Goal: Task Accomplishment & Management: Manage account settings

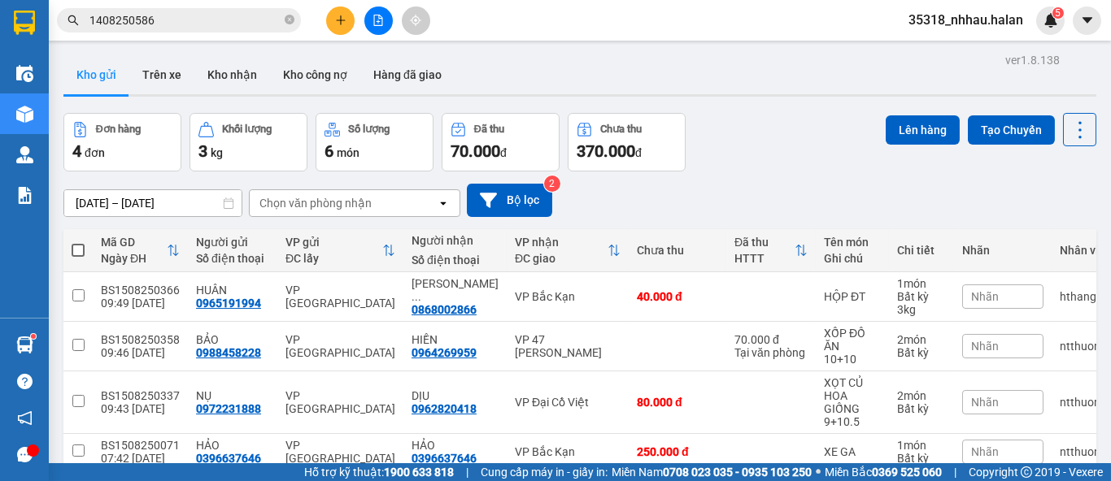
click at [246, 24] on input "1408250586" at bounding box center [185, 20] width 192 height 18
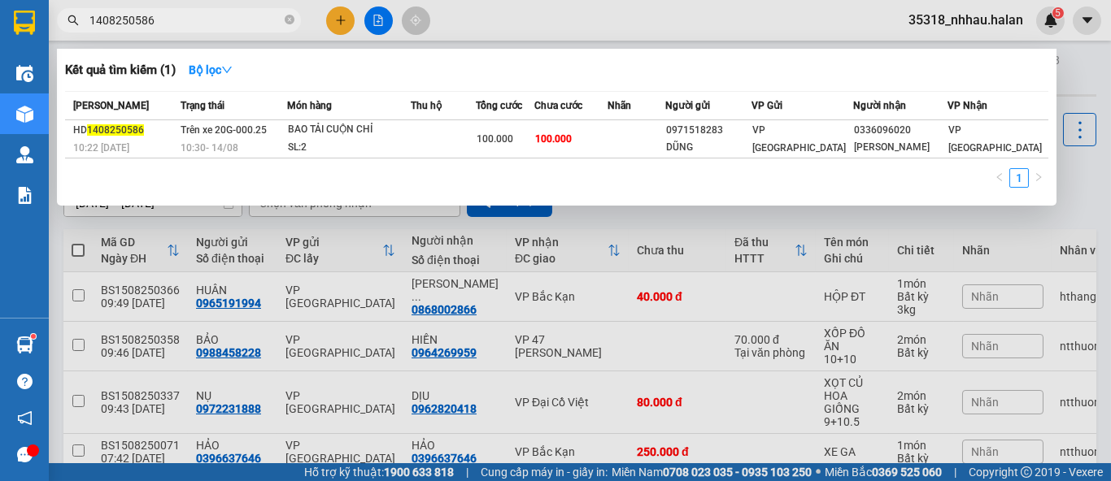
click at [292, 20] on icon "close-circle" at bounding box center [290, 20] width 10 height 10
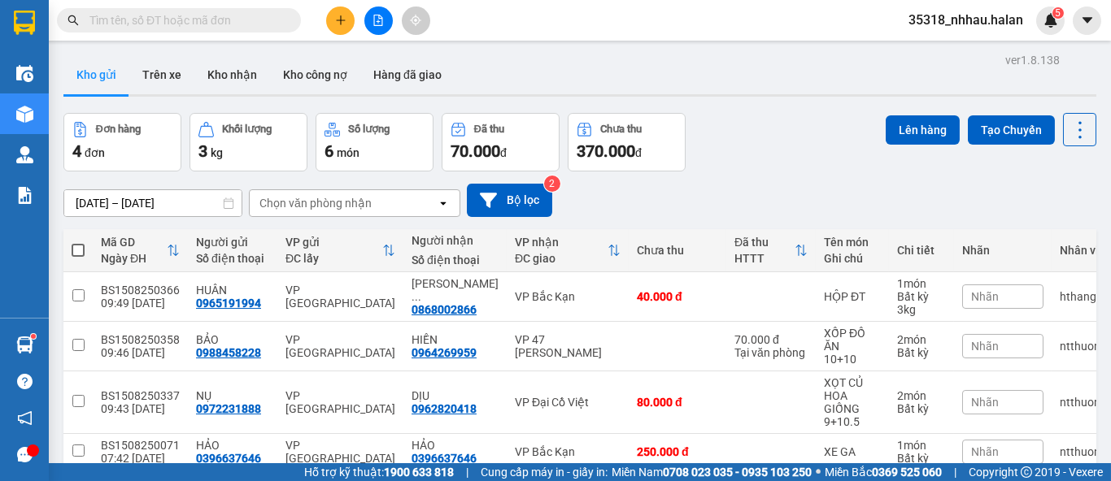
click at [270, 20] on input "text" at bounding box center [185, 20] width 192 height 18
drag, startPoint x: 596, startPoint y: 66, endPoint x: 412, endPoint y: 53, distance: 185.1
click at [592, 65] on div "Kho gửi Trên xe Kho nhận Kho công nợ Hàng đã giao" at bounding box center [579, 76] width 1033 height 43
click at [230, 26] on input "text" at bounding box center [185, 20] width 192 height 18
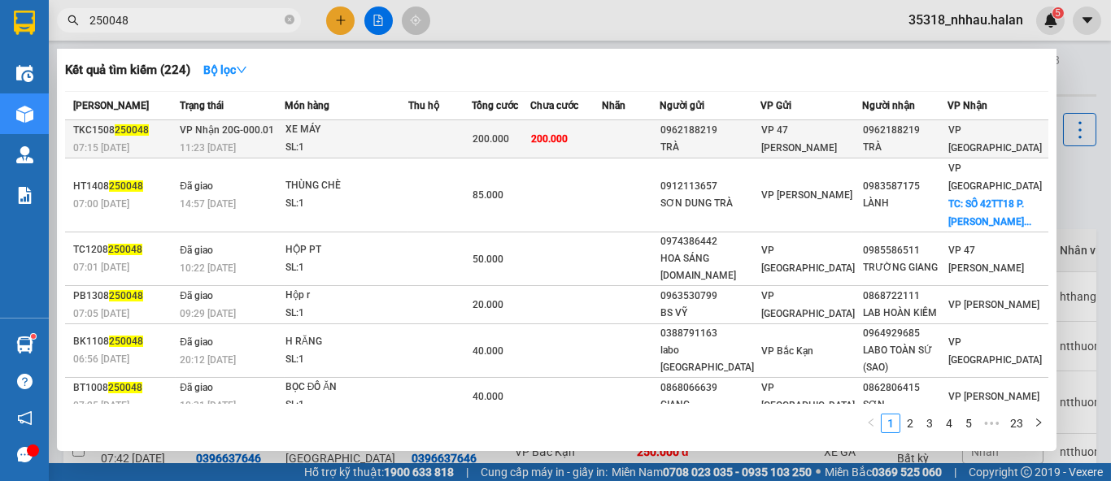
type input "250048"
click at [602, 134] on td "200.000" at bounding box center [566, 139] width 72 height 38
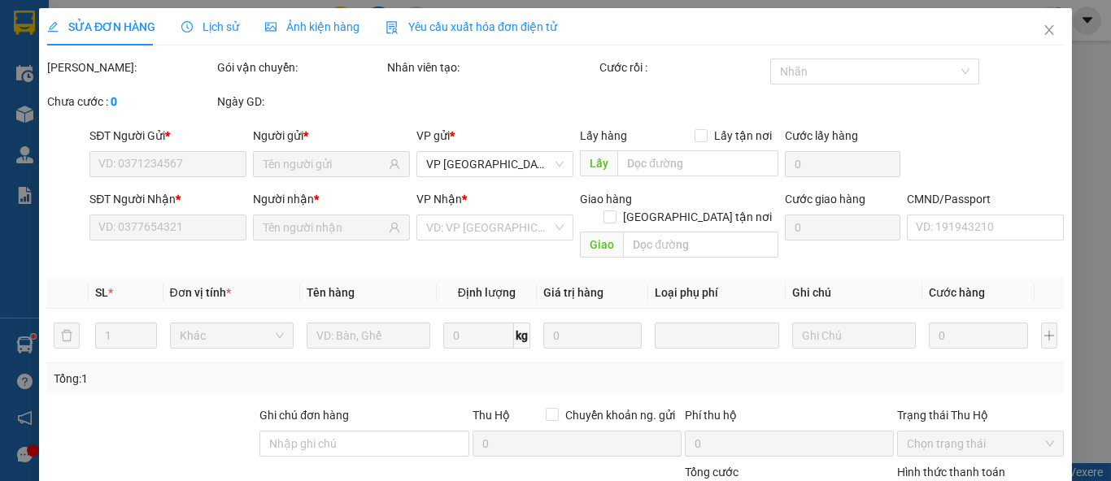
type input "0962188219"
type input "TRÀ"
type input "0962188219"
type input "TRÀ"
type input "200.000"
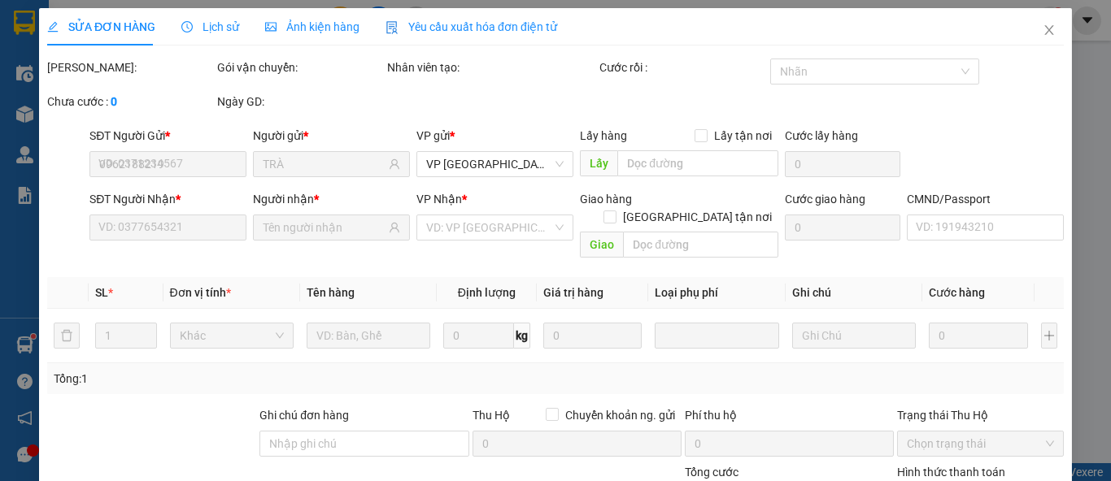
type input "200.000"
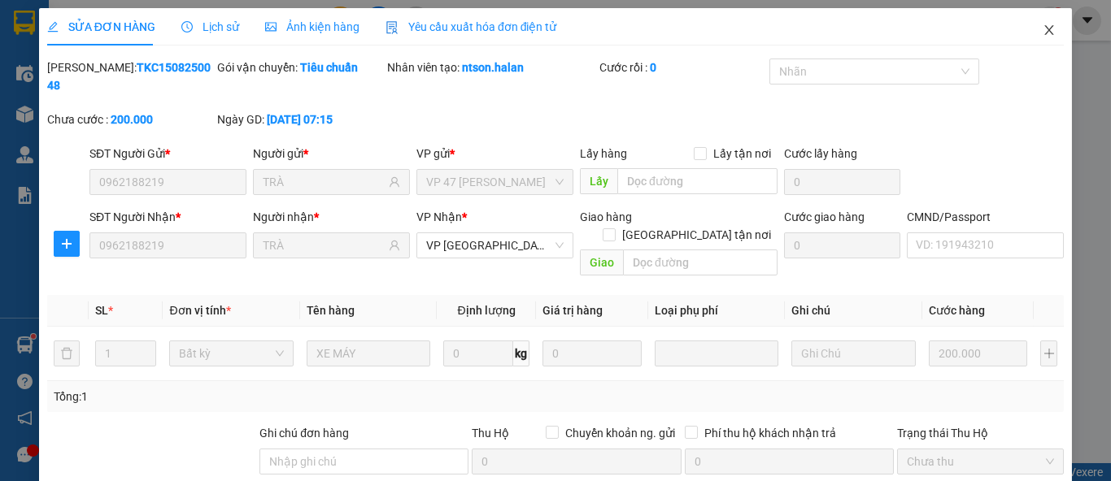
click at [1045, 30] on icon "close" at bounding box center [1049, 30] width 9 height 10
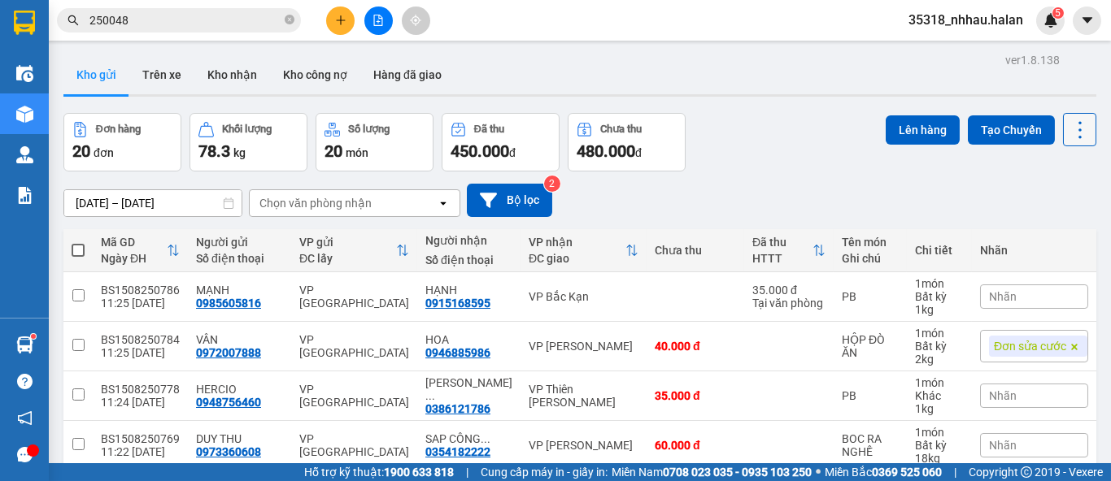
click at [1072, 131] on icon at bounding box center [1080, 130] width 23 height 23
click at [1056, 229] on span "Làm mới" at bounding box center [1043, 232] width 45 height 16
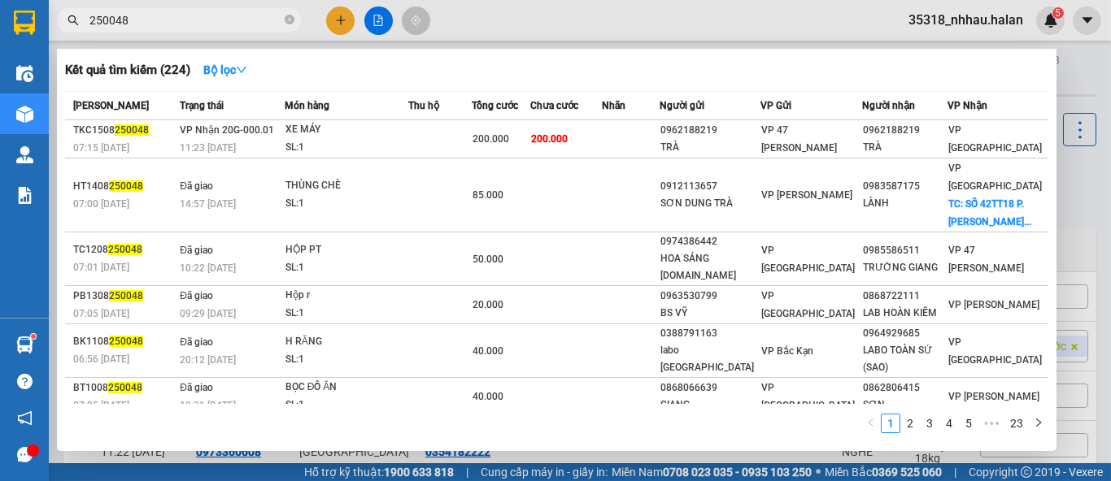
click at [265, 12] on input "250048" at bounding box center [185, 20] width 192 height 18
click at [336, 24] on div at bounding box center [555, 240] width 1111 height 481
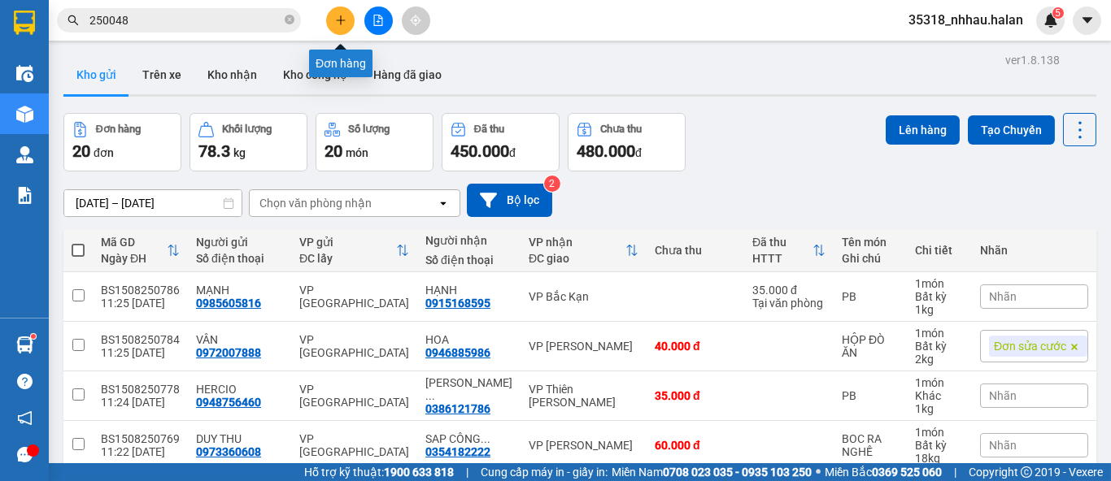
click at [336, 26] on button at bounding box center [340, 21] width 28 height 28
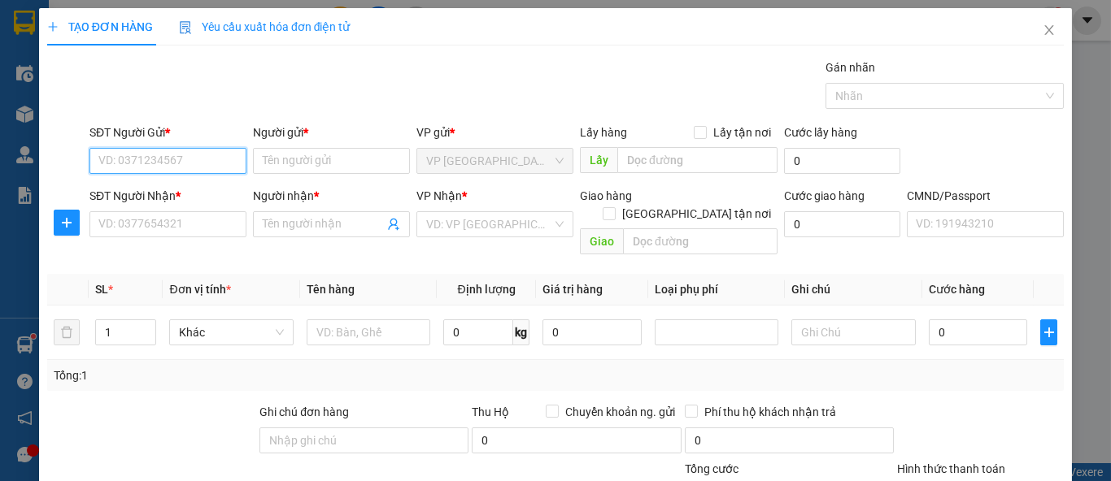
click at [178, 163] on input "SĐT Người Gửi *" at bounding box center [167, 161] width 157 height 26
type input "0912083721"
click at [178, 189] on div "0912083721 - HÀ" at bounding box center [189, 193] width 183 height 18
type input "HÀ"
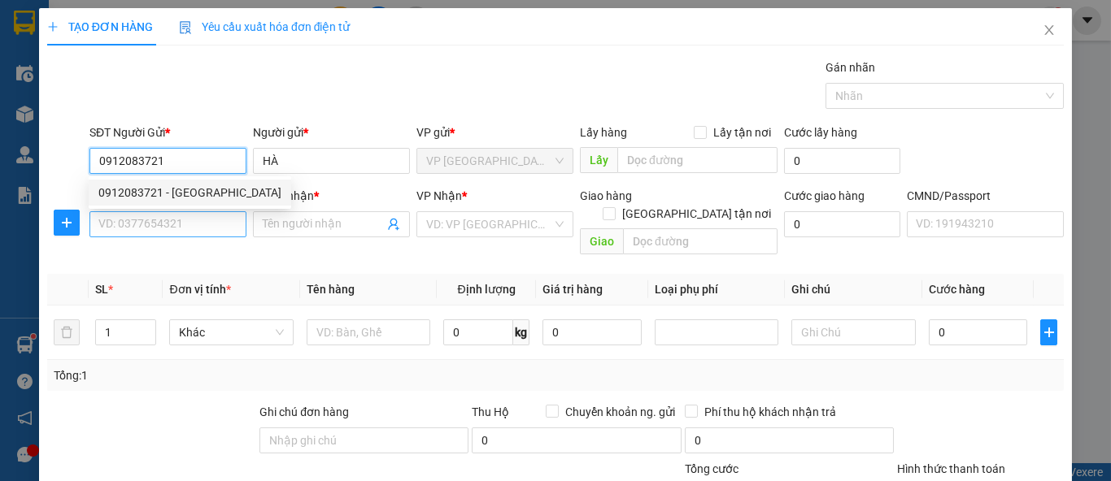
type input "0912083721"
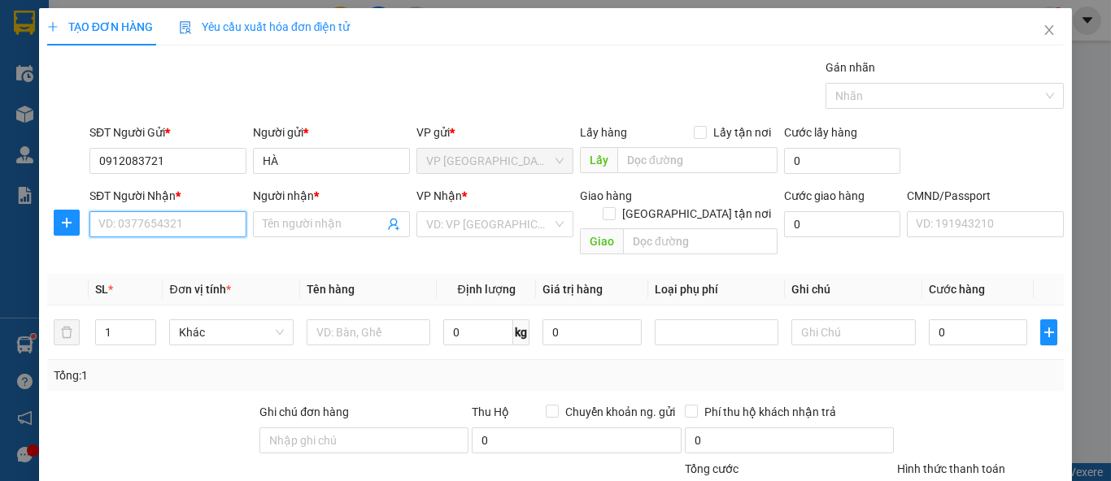
click at [182, 215] on input "SĐT Người Nhận *" at bounding box center [167, 224] width 157 height 26
type input "0916114686"
click at [172, 259] on div "0916114686 - Độ" at bounding box center [166, 256] width 136 height 18
type input "Độ"
click at [494, 229] on span "VP Phú Bình" at bounding box center [494, 224] width 137 height 24
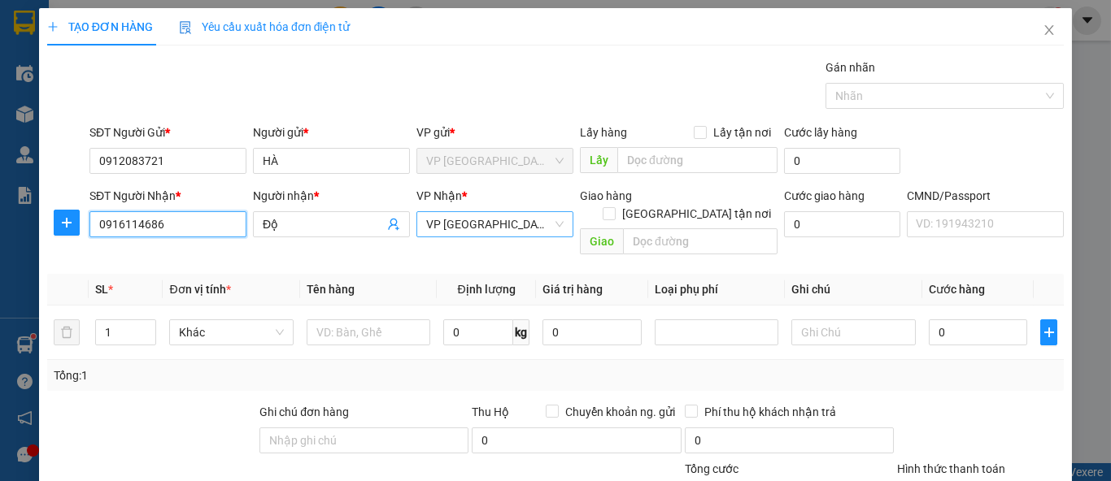
type input "0916114686"
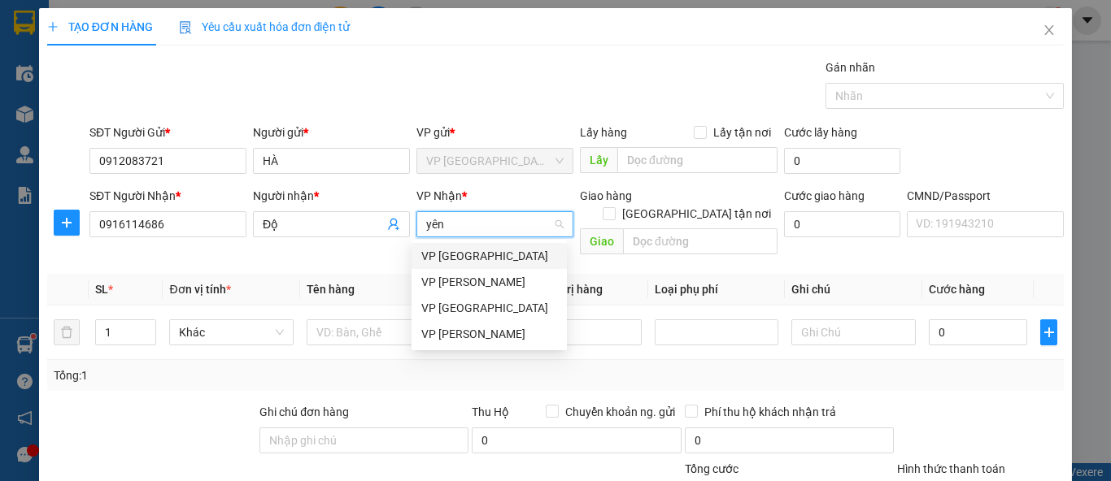
type input "yên"
click at [479, 258] on div "VP [PERSON_NAME]" at bounding box center [489, 256] width 136 height 18
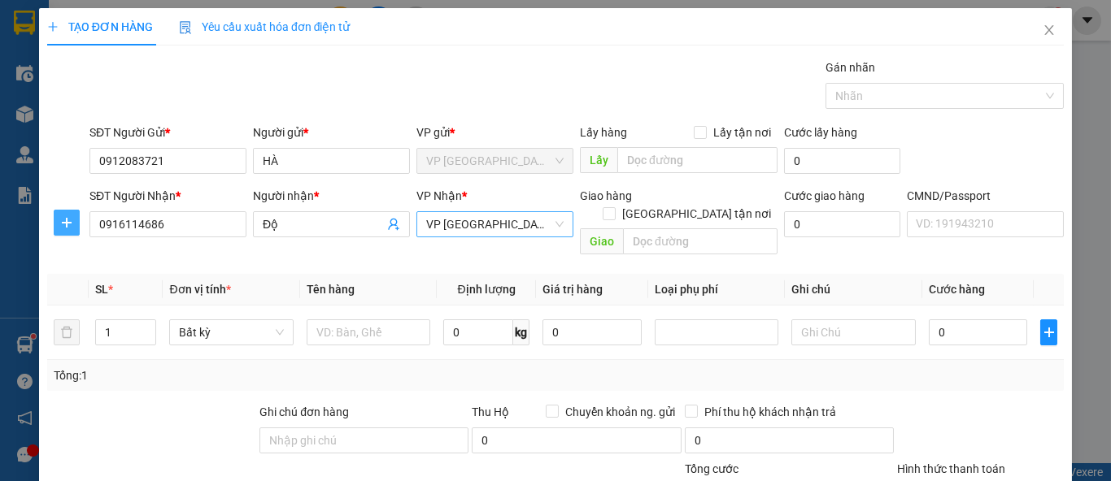
click at [61, 225] on icon "plus" at bounding box center [66, 222] width 13 height 13
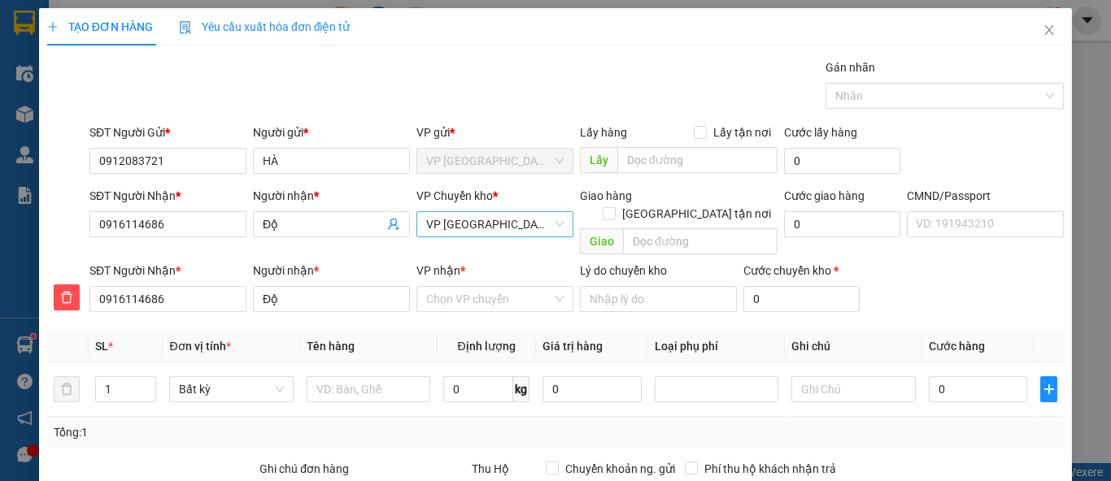
click at [462, 297] on div "VP nhận * Chọn VP chuyển" at bounding box center [494, 290] width 157 height 57
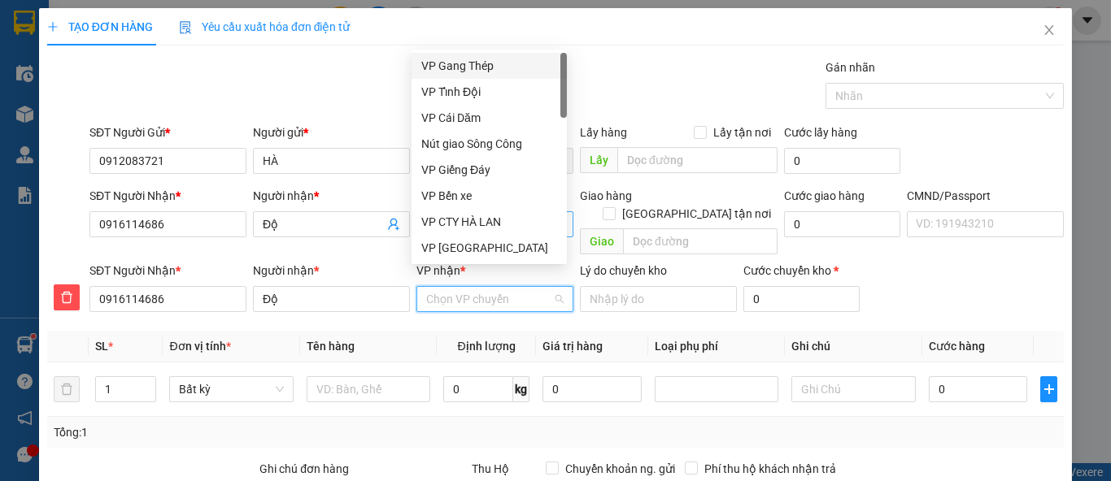
click at [465, 287] on input "VP nhận *" at bounding box center [489, 299] width 126 height 24
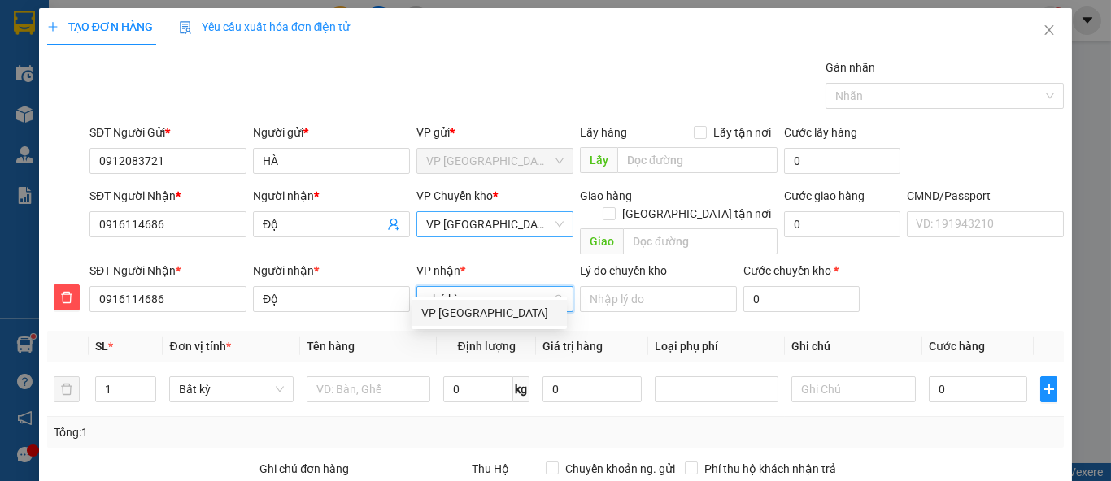
type input "phú bình"
click at [464, 317] on div "VP Phú Bình" at bounding box center [489, 313] width 136 height 18
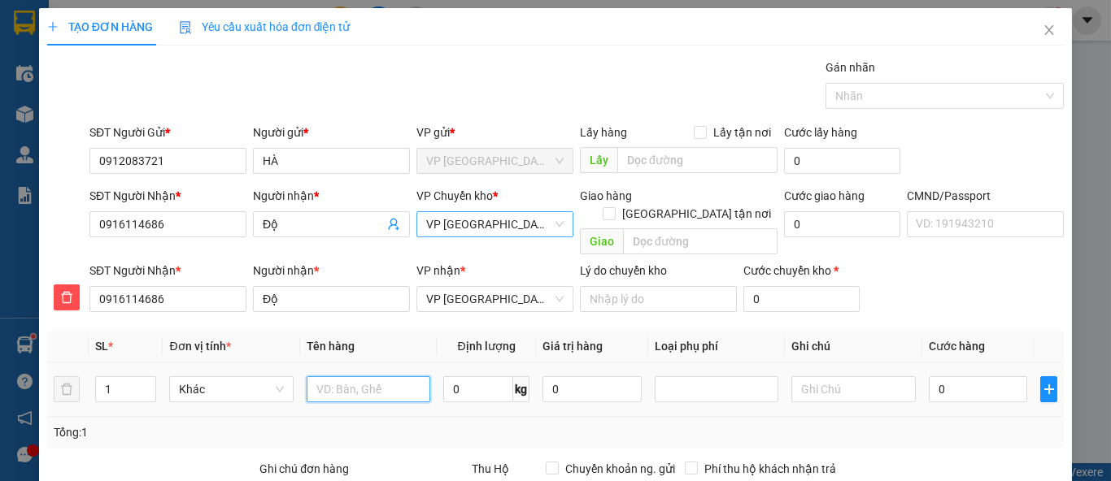
click at [390, 377] on input "text" at bounding box center [369, 390] width 124 height 26
type input "túi cúc bs"
type input "0.5"
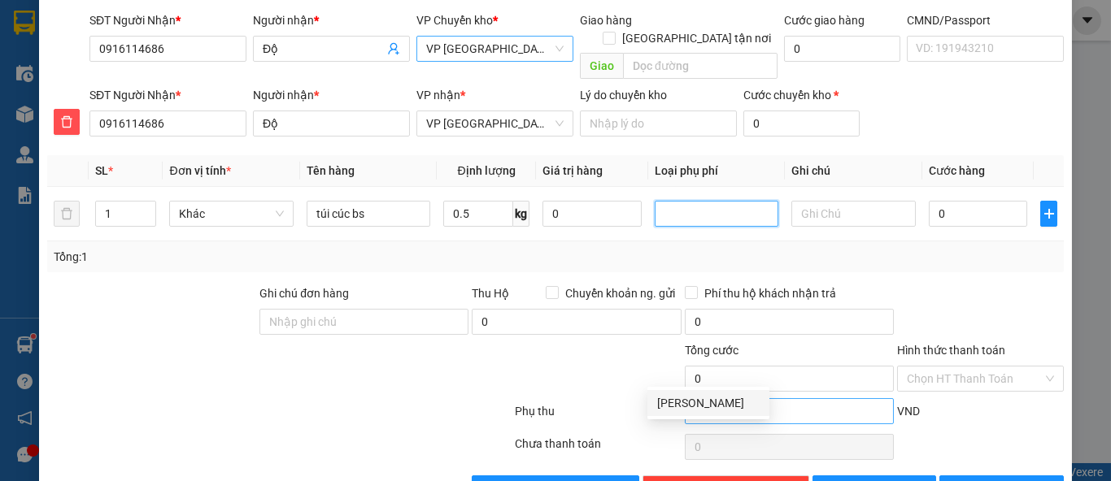
scroll to position [181, 0]
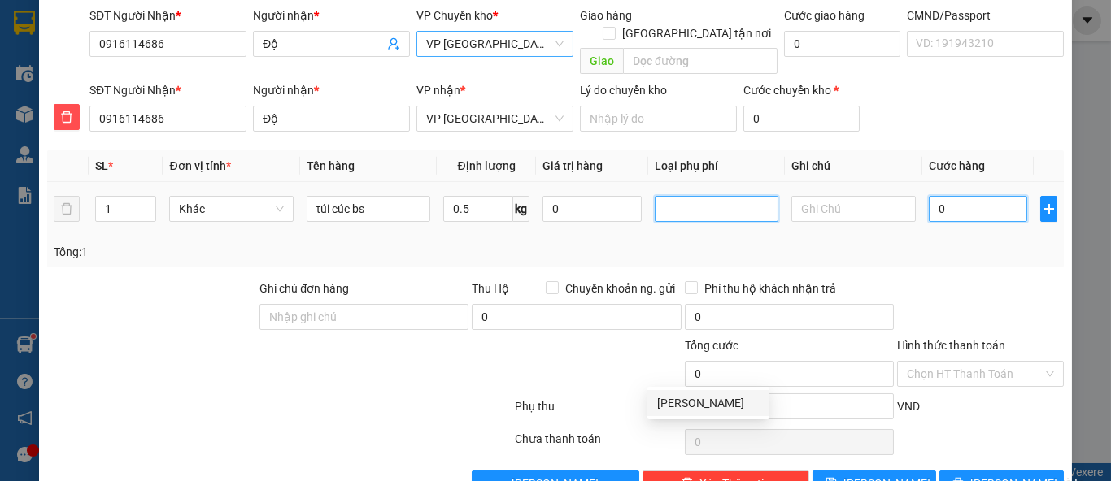
click at [955, 199] on input "0" at bounding box center [978, 209] width 99 height 26
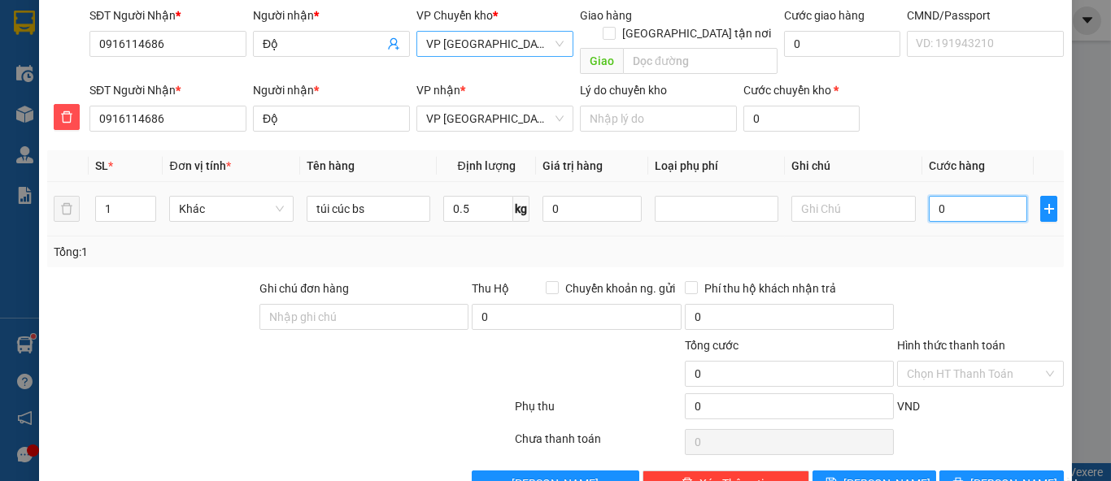
type input "2"
type input "20"
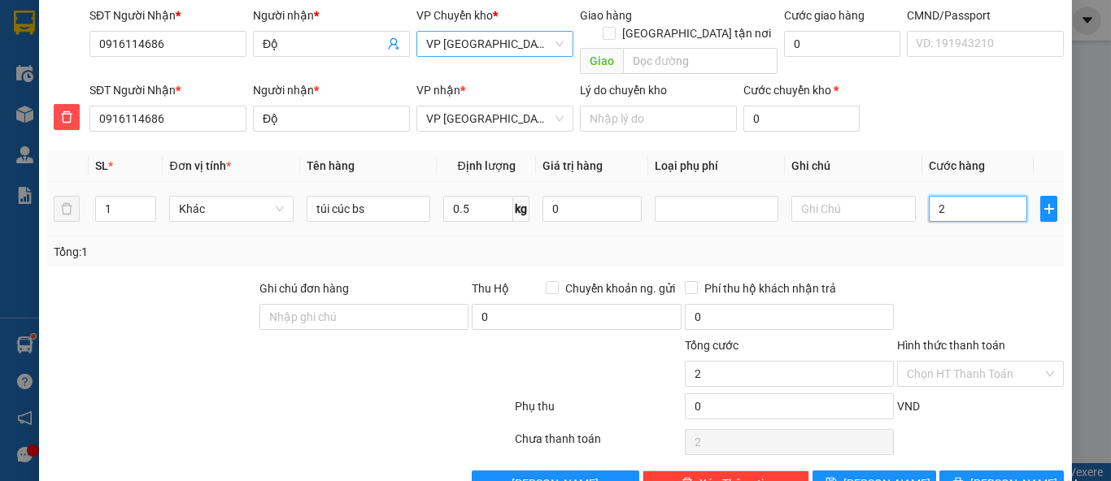
type input "20"
type input "20.000"
click at [965, 243] on div "Tổng: 1" at bounding box center [556, 252] width 1004 height 18
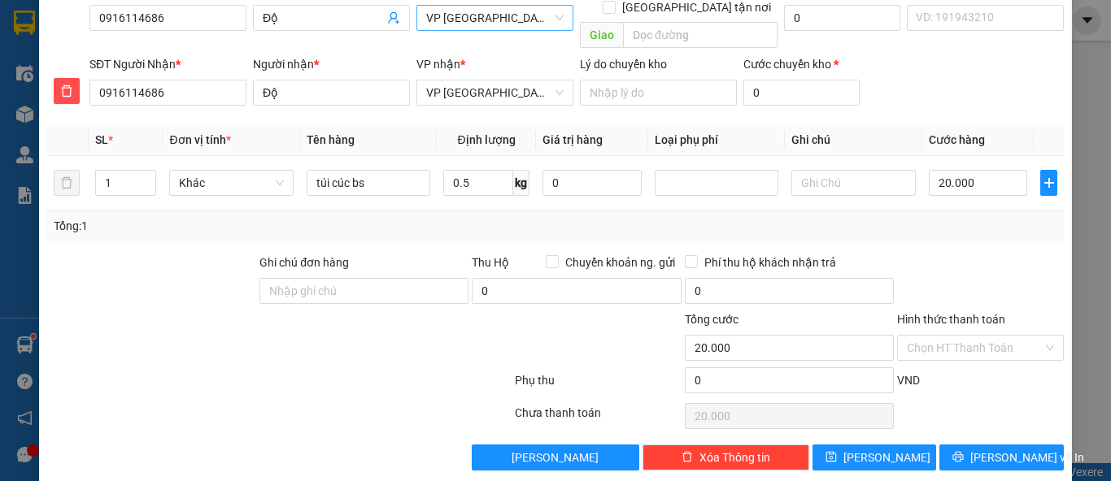
scroll to position [207, 0]
click at [981, 335] on input "Hình thức thanh toán" at bounding box center [975, 347] width 136 height 24
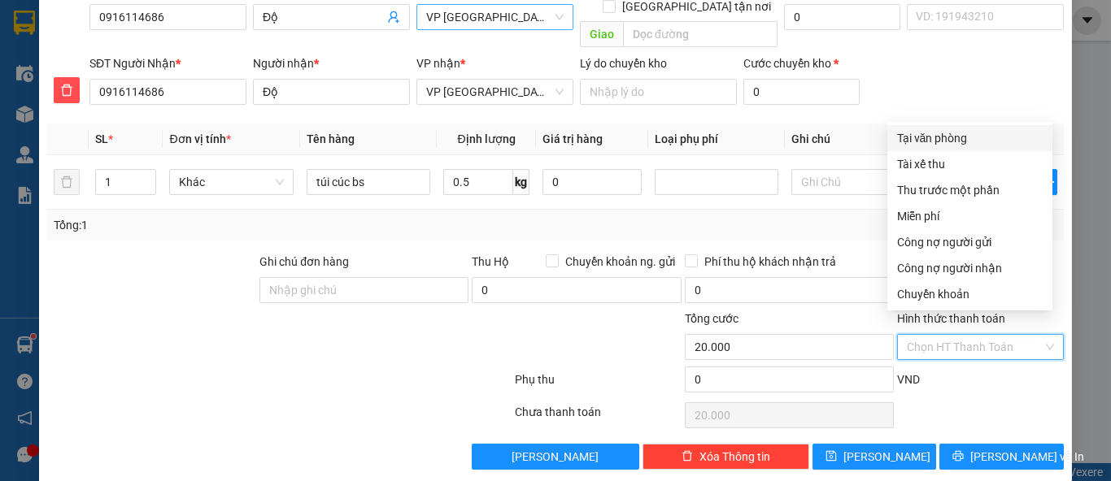
click at [960, 146] on div "Tại văn phòng" at bounding box center [970, 138] width 146 height 18
type input "0"
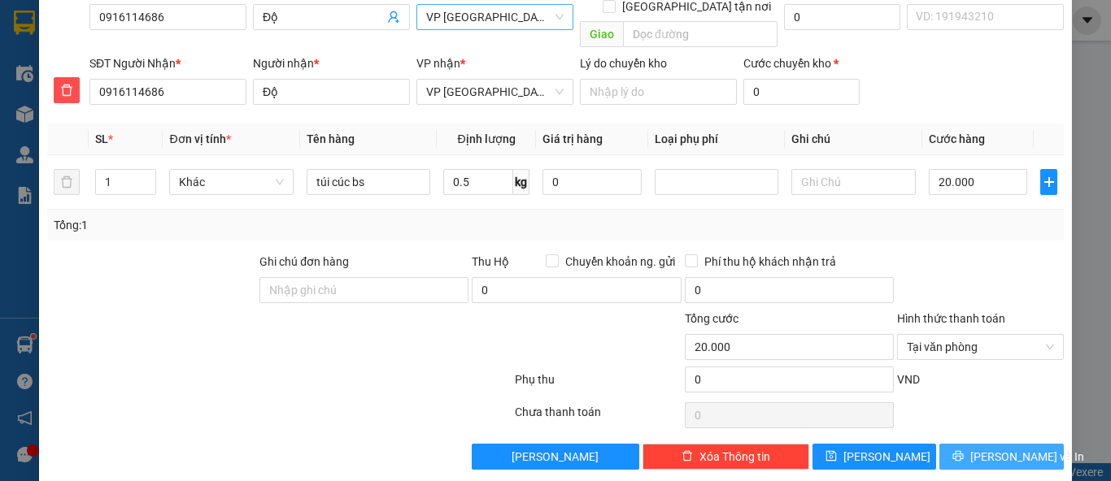
click at [982, 448] on span "[PERSON_NAME] và In" at bounding box center [1027, 457] width 114 height 18
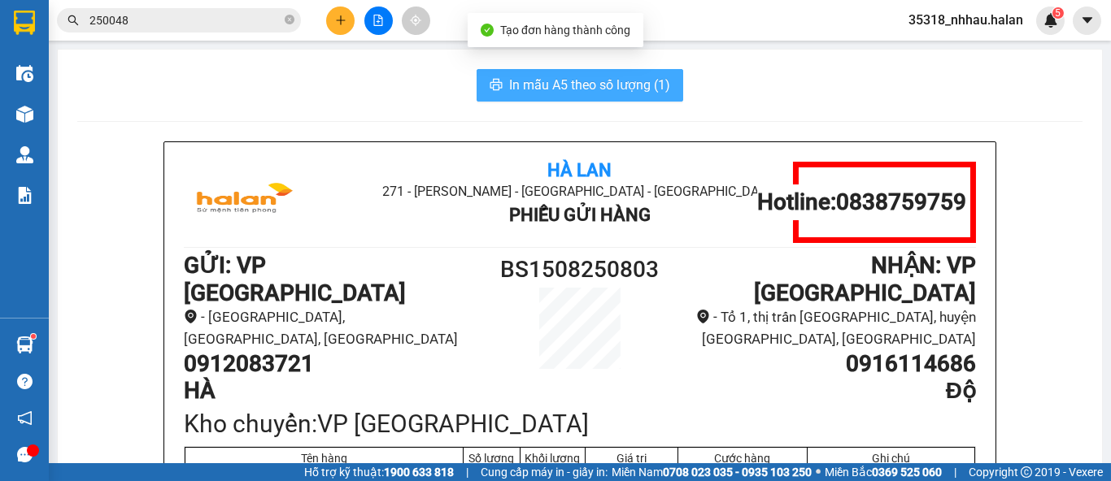
click at [557, 75] on button "In mẫu A5 theo số lượng (1)" at bounding box center [580, 85] width 207 height 33
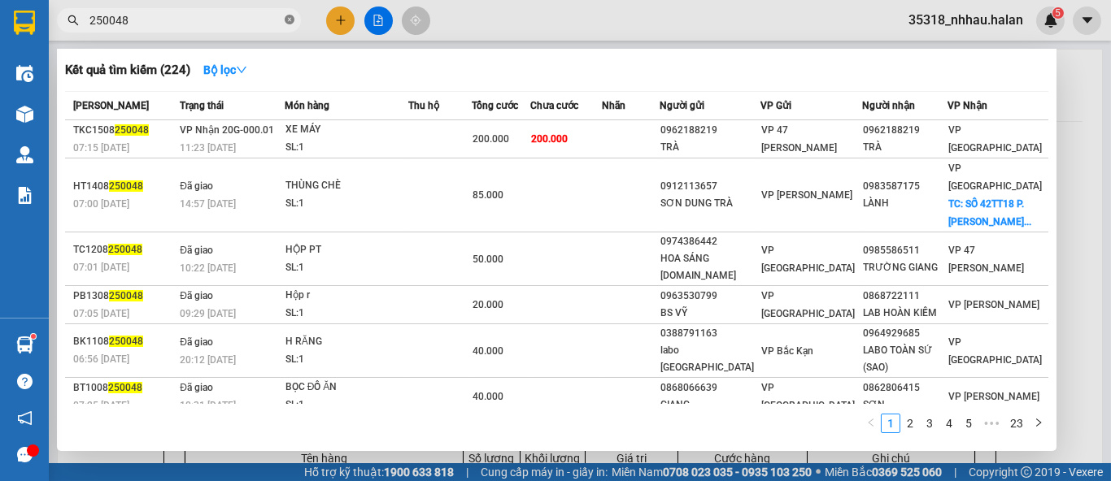
drag, startPoint x: 292, startPoint y: 20, endPoint x: 275, endPoint y: 20, distance: 17.1
click at [290, 20] on icon "close-circle" at bounding box center [290, 20] width 10 height 10
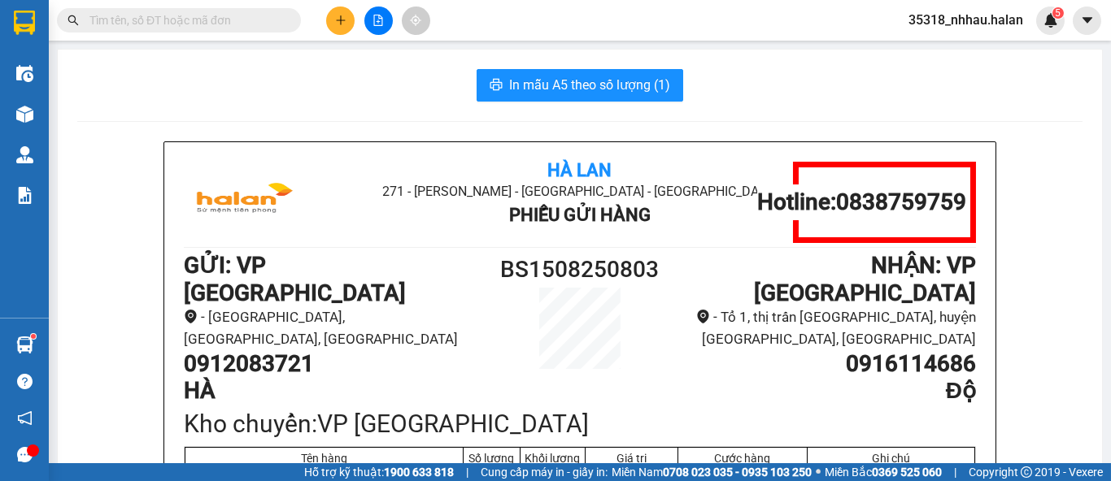
click at [256, 23] on input "text" at bounding box center [185, 20] width 192 height 18
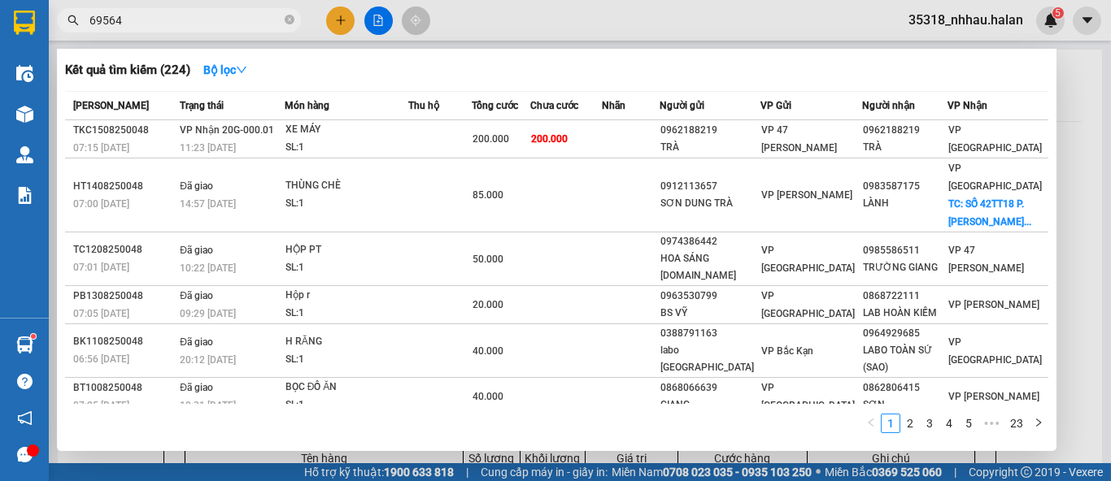
type input "695644"
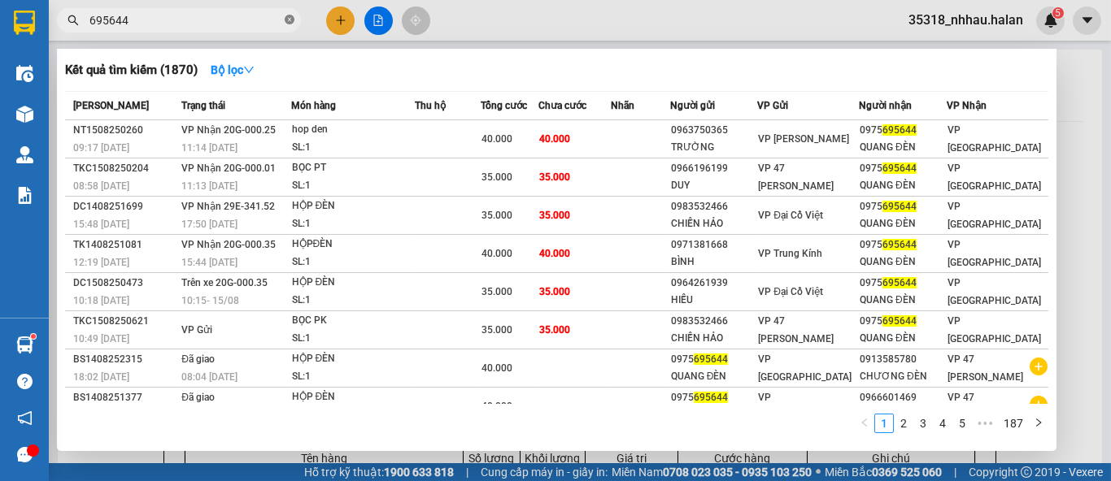
click at [288, 19] on icon "close-circle" at bounding box center [290, 20] width 10 height 10
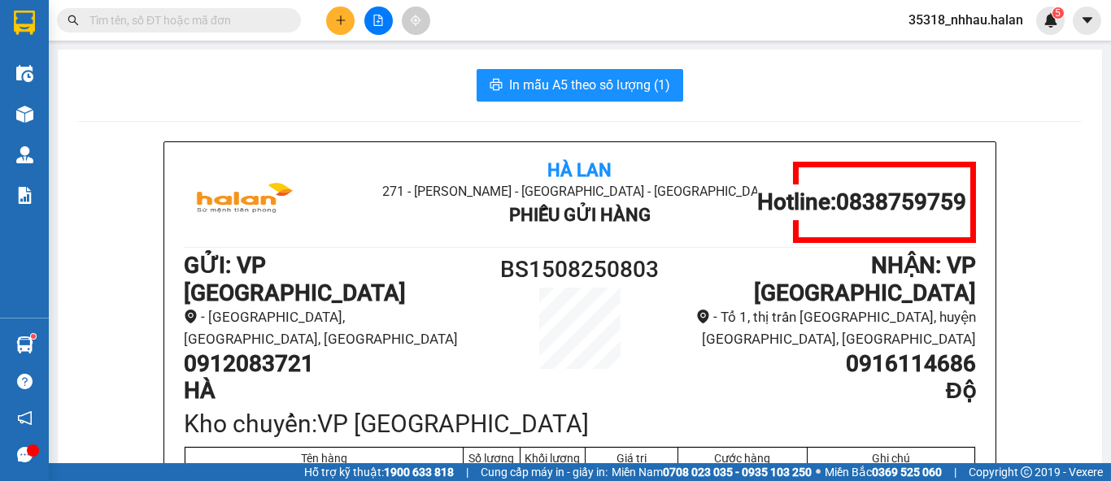
click at [256, 19] on input "text" at bounding box center [185, 20] width 192 height 18
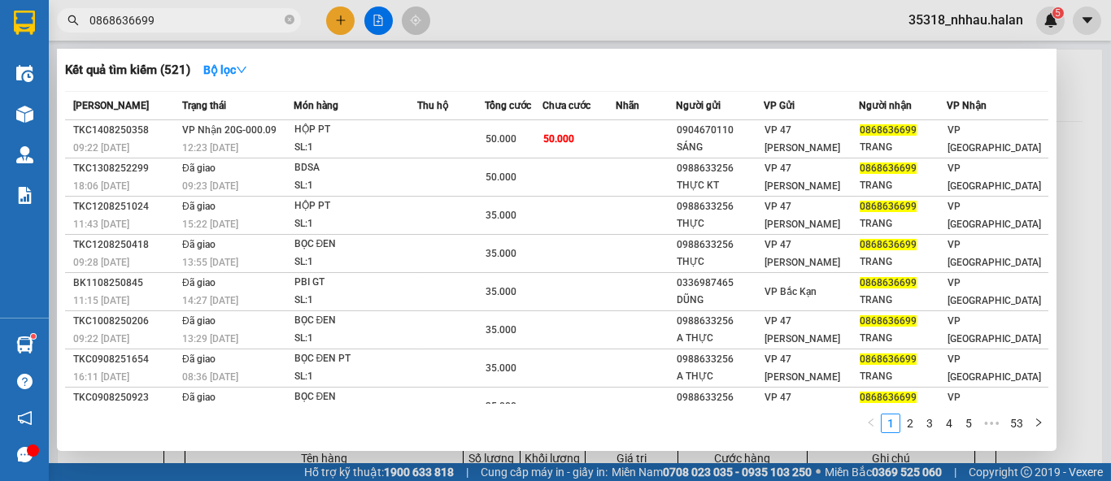
type input "0868636699"
click at [1083, 119] on div at bounding box center [555, 240] width 1111 height 481
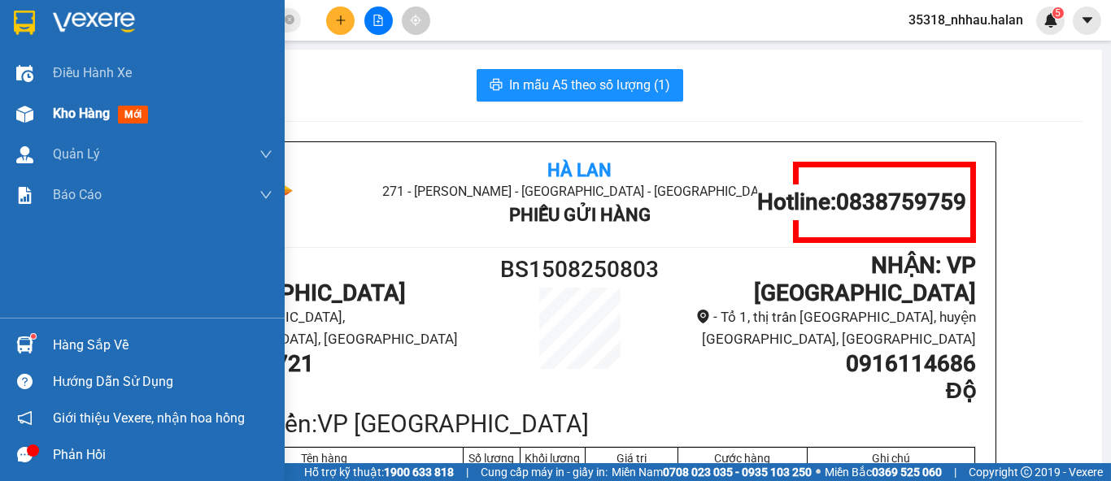
click at [29, 115] on img at bounding box center [24, 114] width 17 height 17
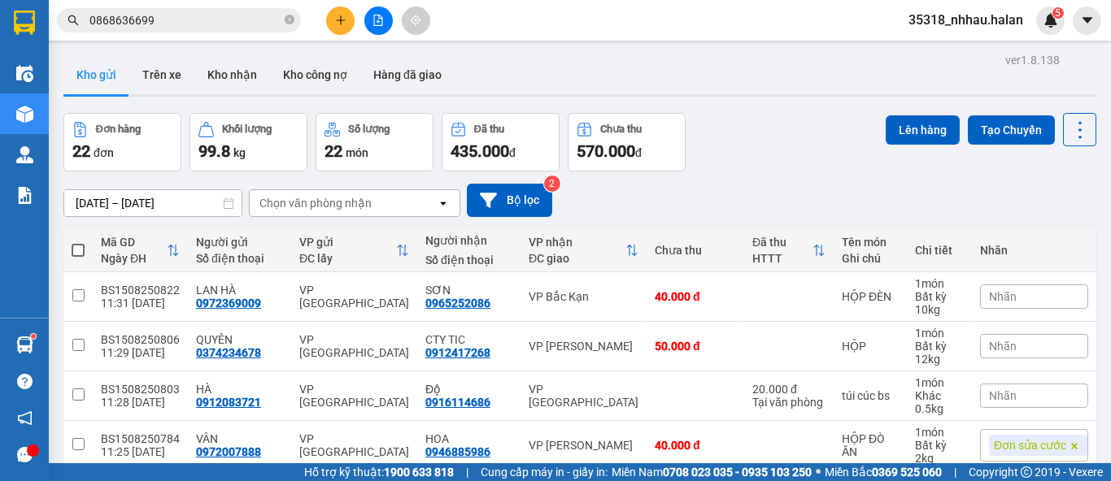
click at [298, 201] on div "Chọn văn phòng nhận" at bounding box center [315, 203] width 112 height 16
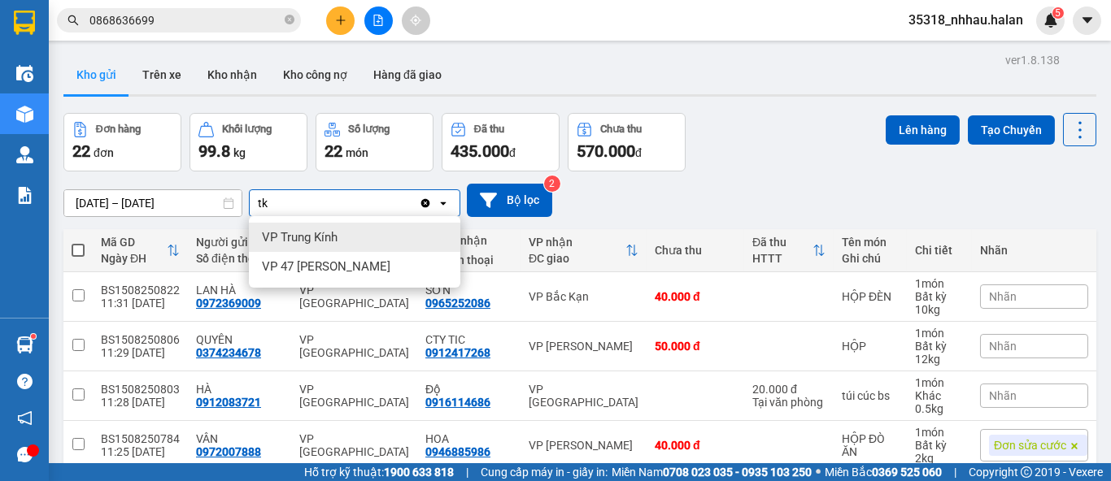
type input "tk"
click at [329, 238] on span "VP Trung Kính" at bounding box center [300, 237] width 76 height 16
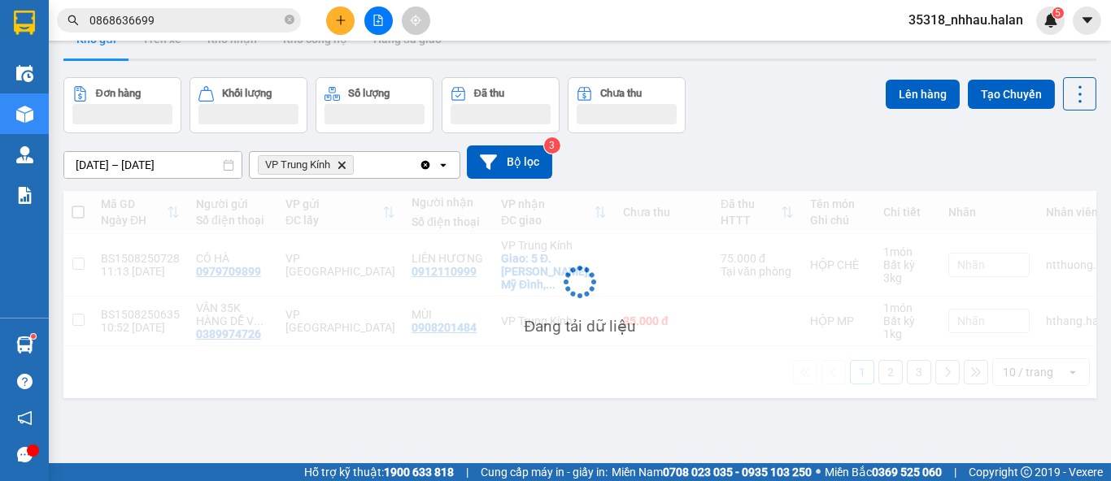
scroll to position [74, 0]
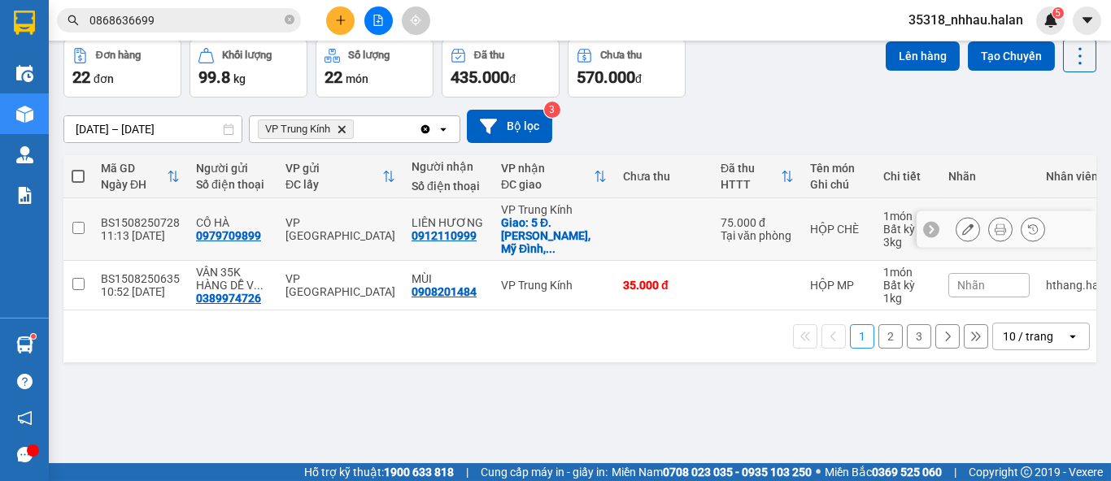
click at [510, 232] on div "Giao: 5 Đ. Phạm Hùng, Mỹ Đình, ..." at bounding box center [554, 235] width 106 height 39
checkbox input "true"
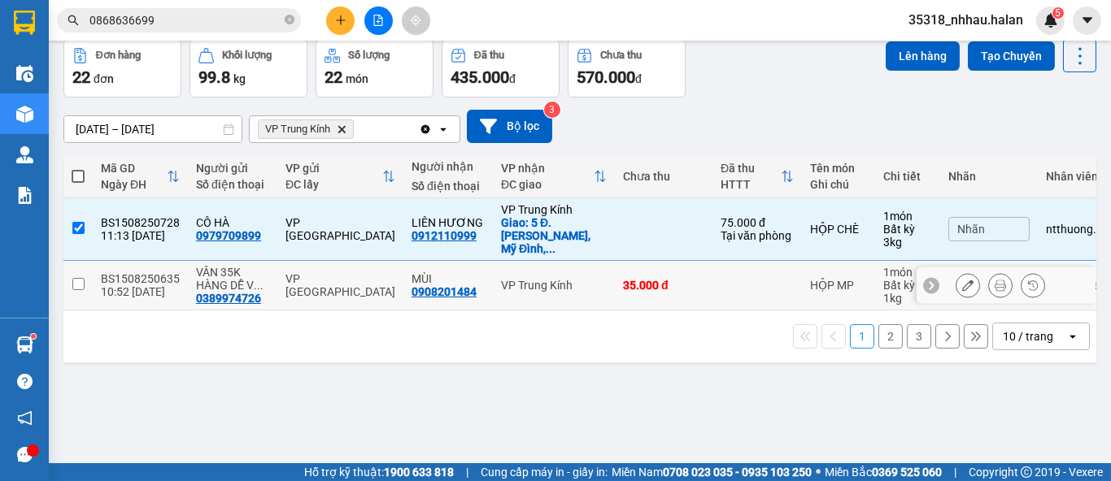
click at [516, 280] on td "VP Trung Kính" at bounding box center [554, 286] width 122 height 50
checkbox input "true"
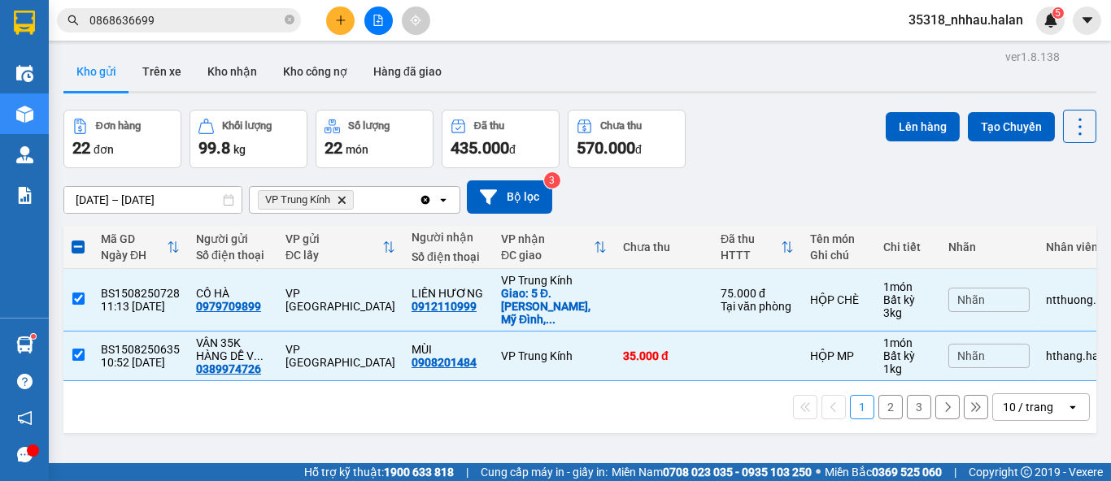
scroll to position [0, 0]
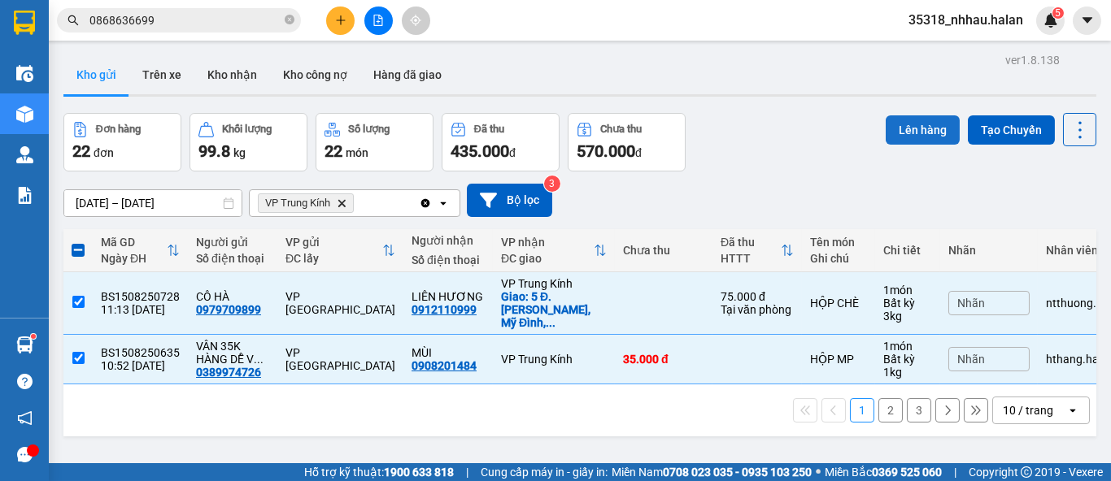
click at [904, 124] on button "Lên hàng" at bounding box center [923, 129] width 74 height 29
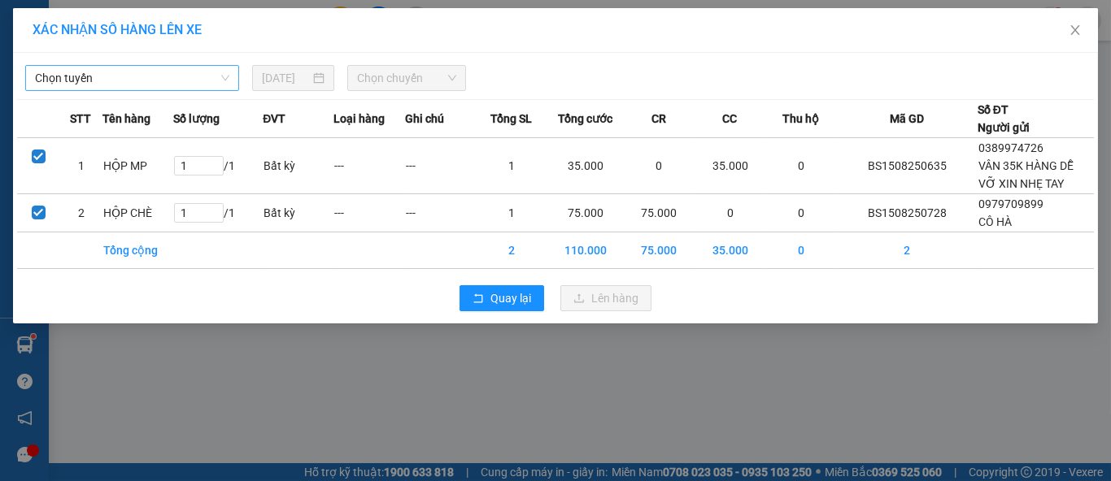
click at [86, 80] on span "Chọn tuyến" at bounding box center [132, 78] width 194 height 24
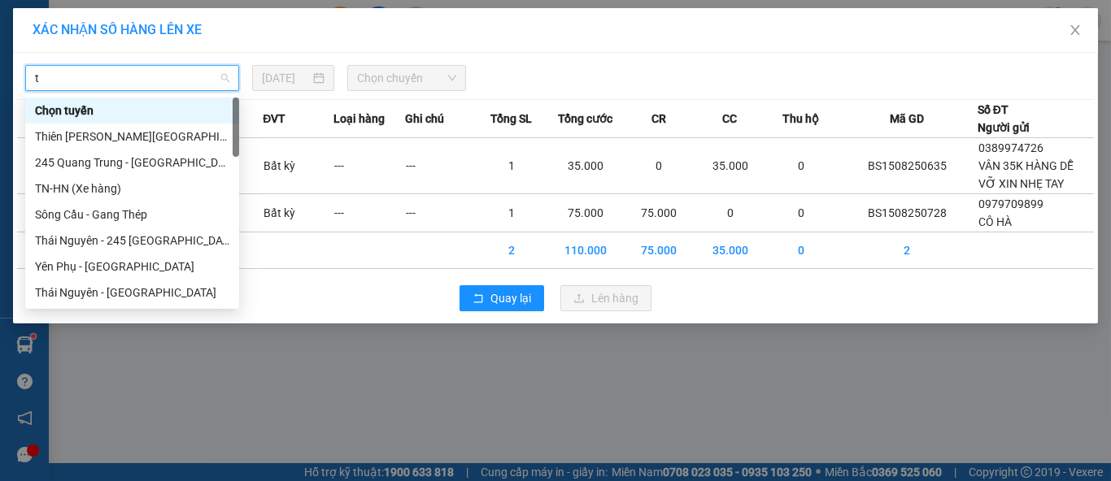
type input "tk"
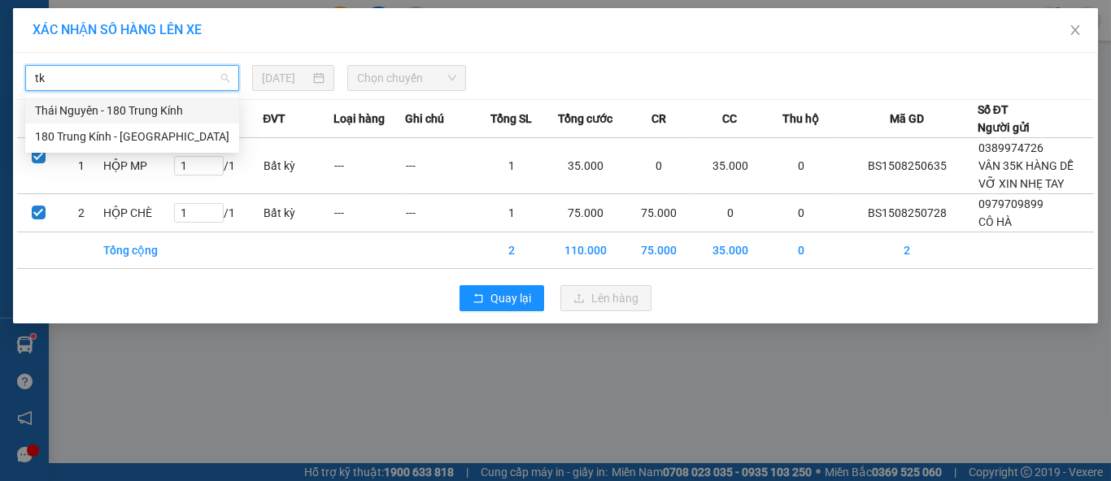
click at [114, 111] on div "Thái Nguyên - 180 Trung Kính" at bounding box center [132, 111] width 194 height 18
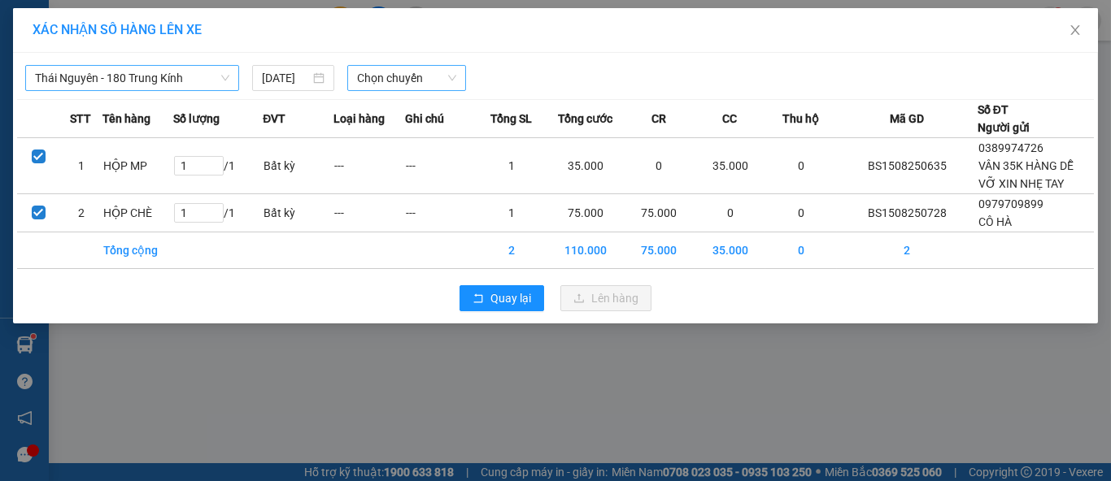
drag, startPoint x: 345, startPoint y: 68, endPoint x: 360, endPoint y: 75, distance: 16.8
click at [346, 69] on div "Chọn chuyến" at bounding box center [407, 78] width 133 height 26
click at [364, 76] on span "Chọn chuyến" at bounding box center [407, 78] width 100 height 24
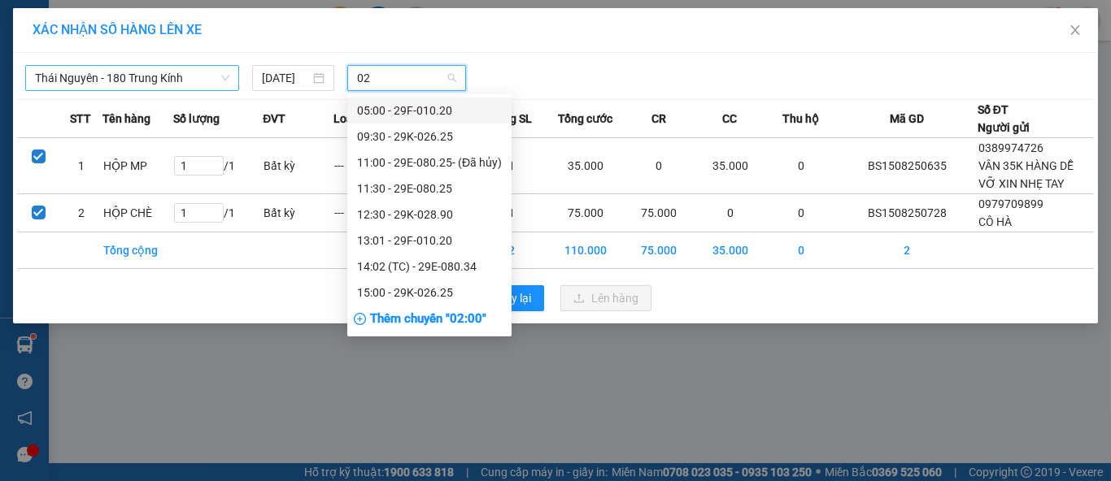
type input "025"
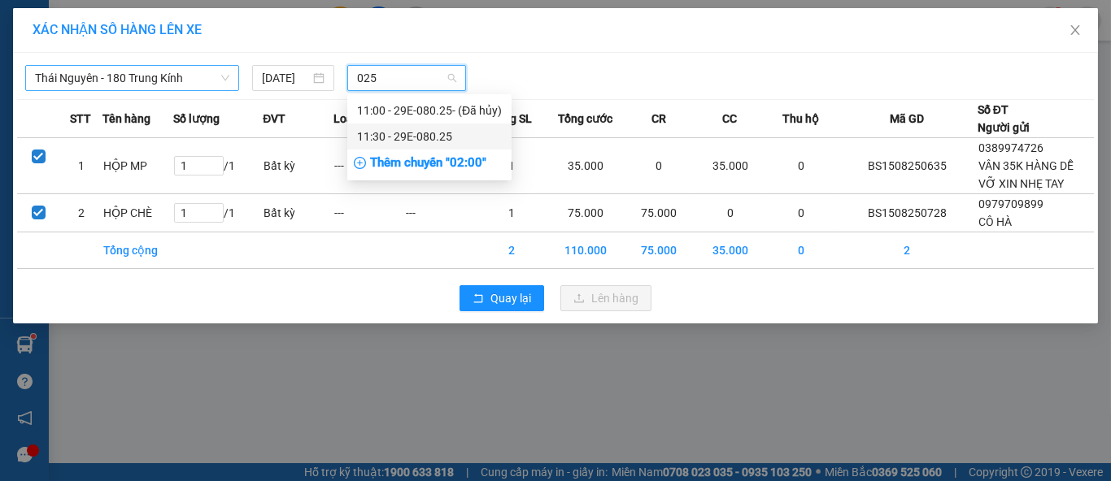
click at [425, 136] on div "11:30 - 29E-080.25" at bounding box center [429, 137] width 145 height 18
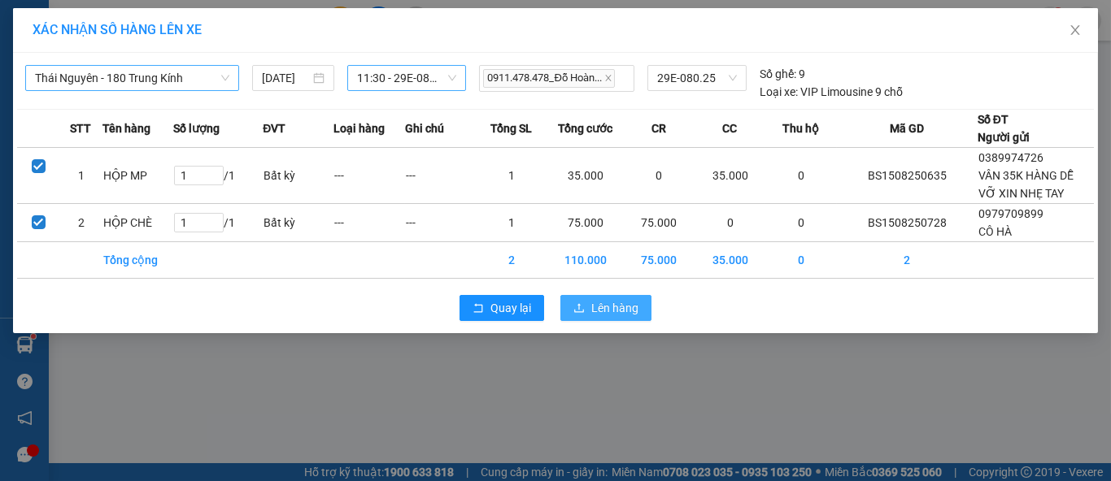
click at [614, 302] on span "Lên hàng" at bounding box center [614, 308] width 47 height 18
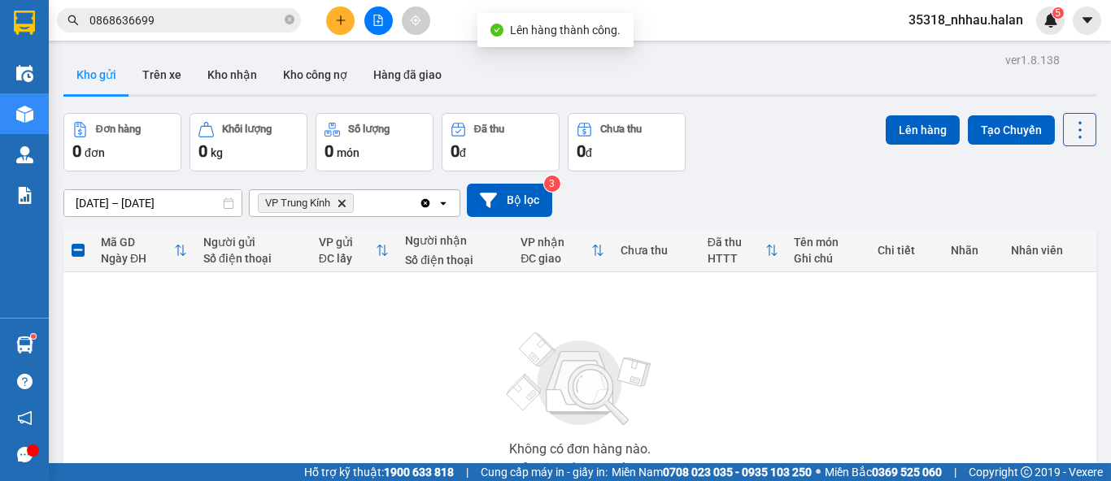
click at [343, 200] on icon "Delete" at bounding box center [342, 203] width 10 height 10
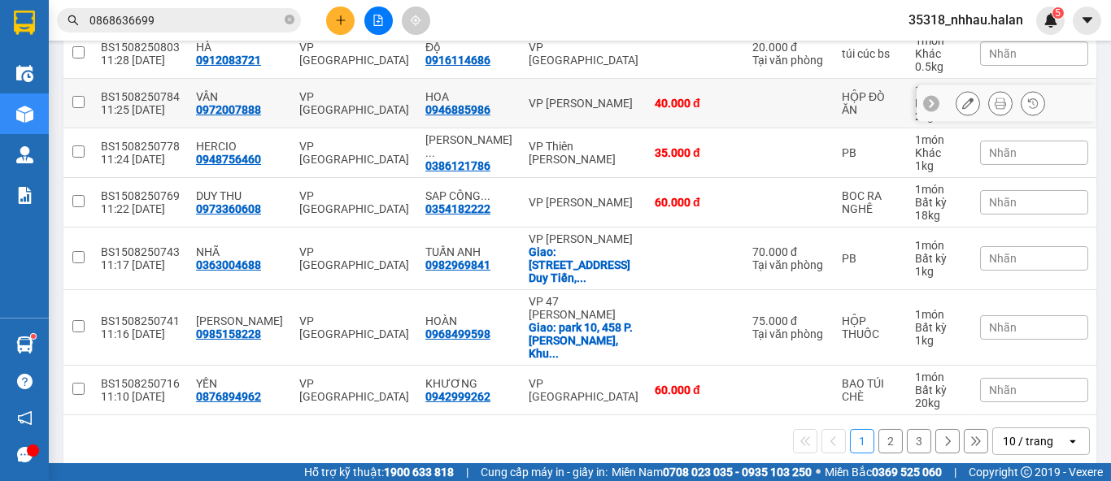
scroll to position [394, 0]
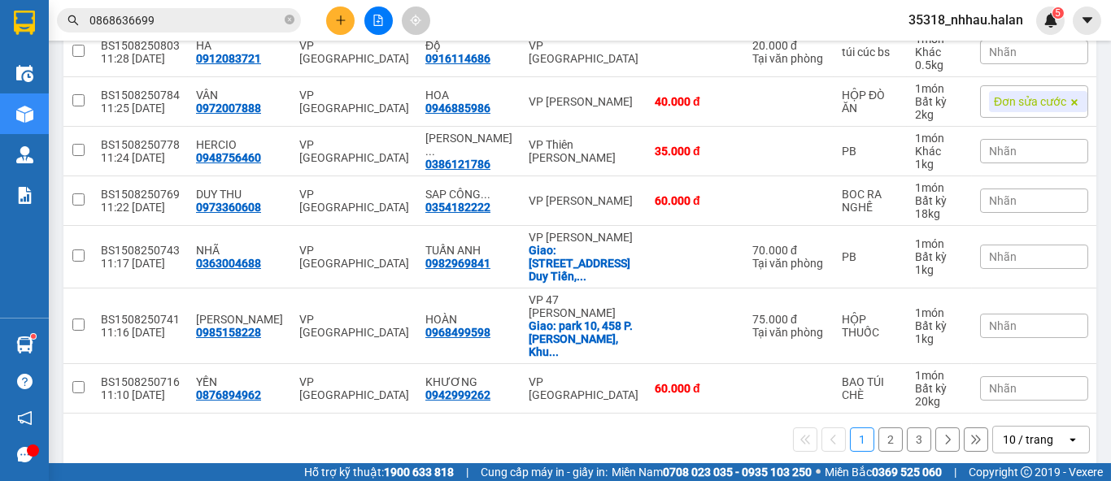
click at [1003, 432] on div "10 / trang" at bounding box center [1028, 440] width 50 height 16
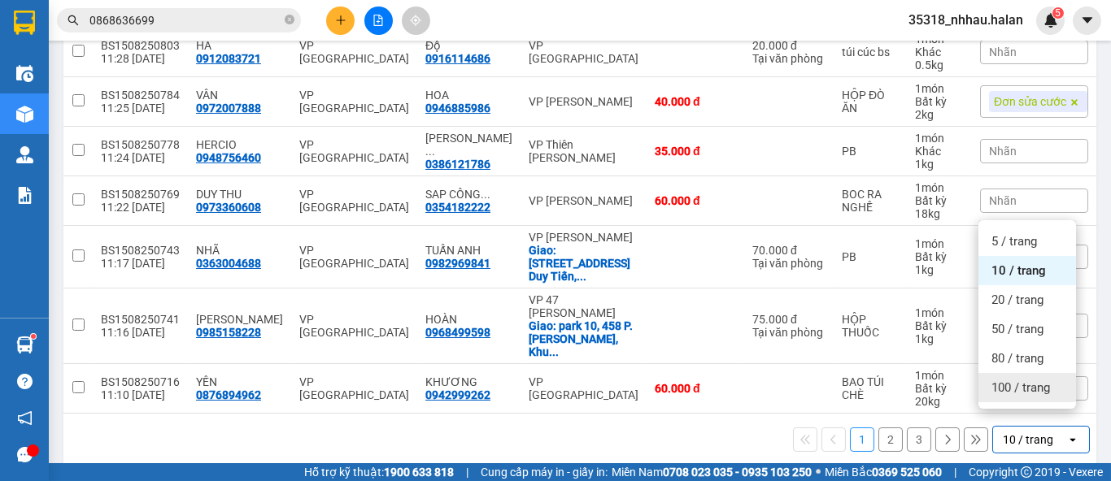
click at [1004, 387] on span "100 / trang" at bounding box center [1020, 388] width 59 height 16
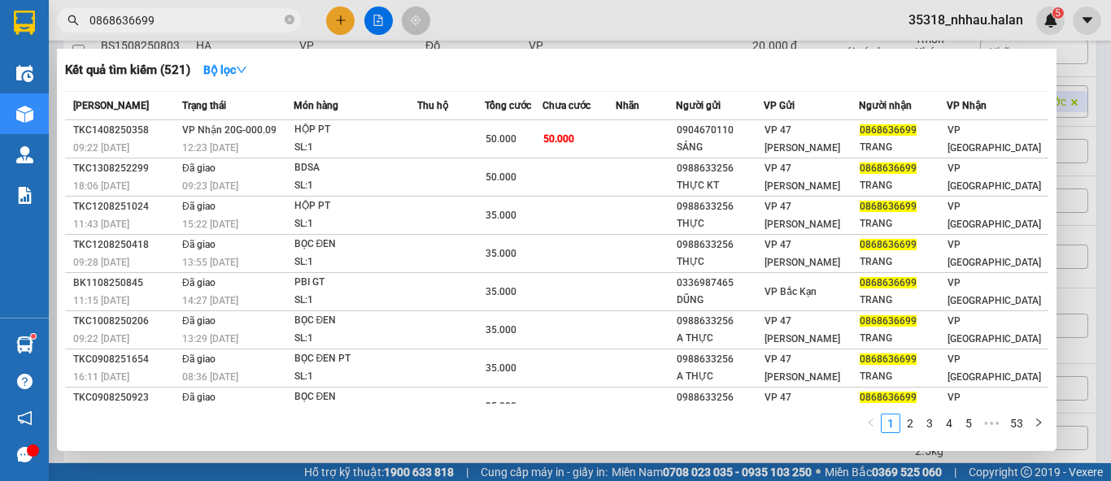
click at [237, 17] on input "0868636699" at bounding box center [185, 20] width 192 height 18
click at [286, 18] on icon "close-circle" at bounding box center [290, 20] width 10 height 10
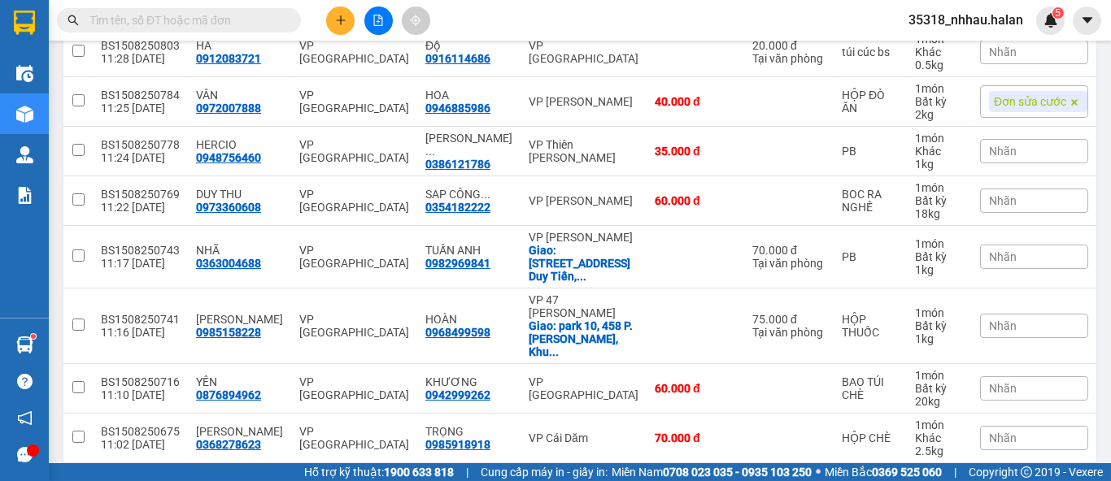
click at [256, 18] on input "text" at bounding box center [185, 20] width 192 height 18
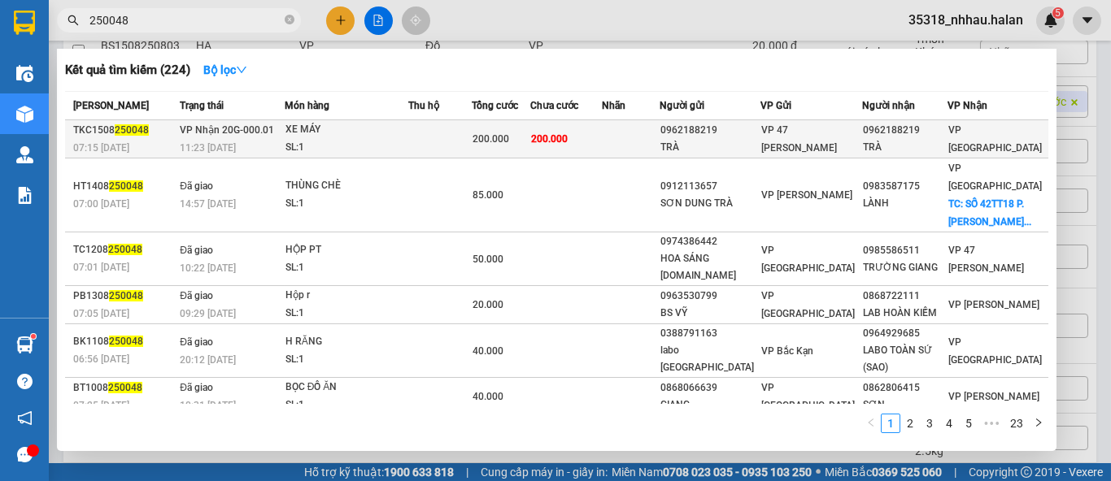
type input "250048"
click at [529, 137] on div "200.000" at bounding box center [500, 139] width 57 height 18
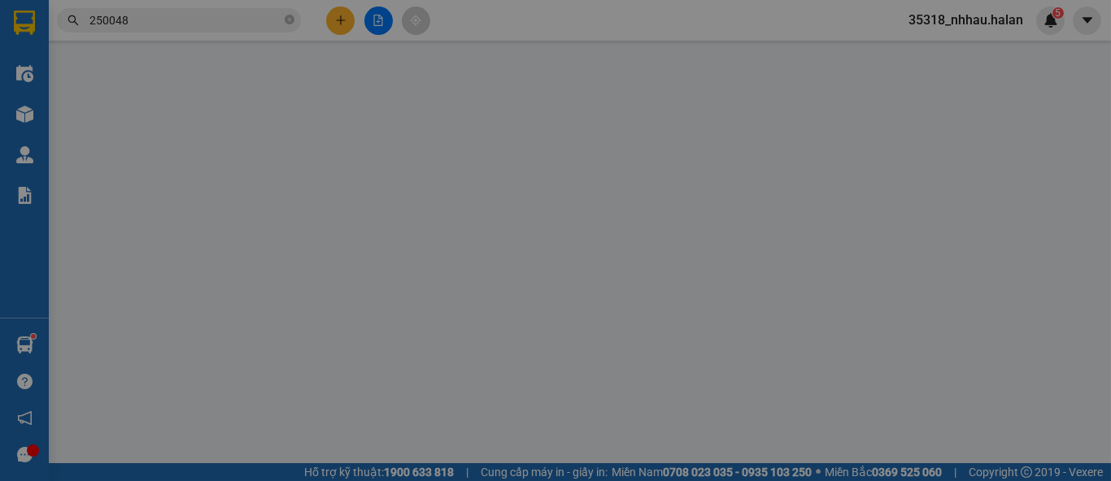
type input "0962188219"
type input "TRÀ"
type input "0962188219"
type input "TRÀ"
type input "200.000"
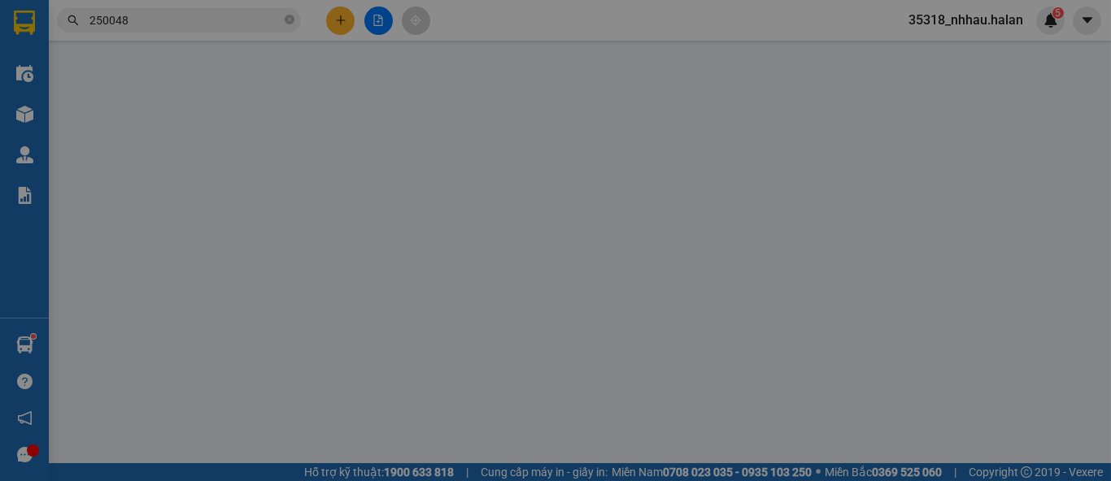
type input "200.000"
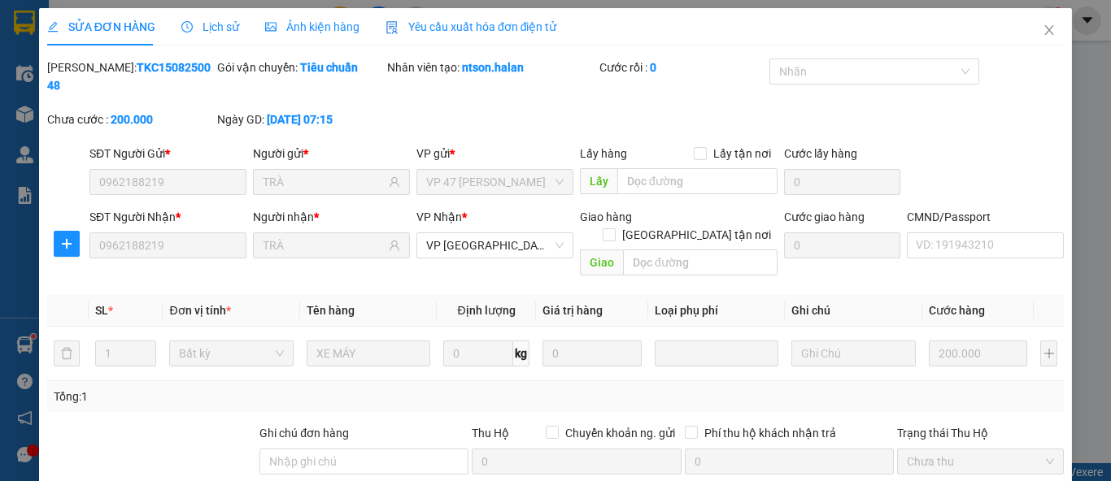
click at [216, 32] on span "Lịch sử" at bounding box center [210, 26] width 58 height 13
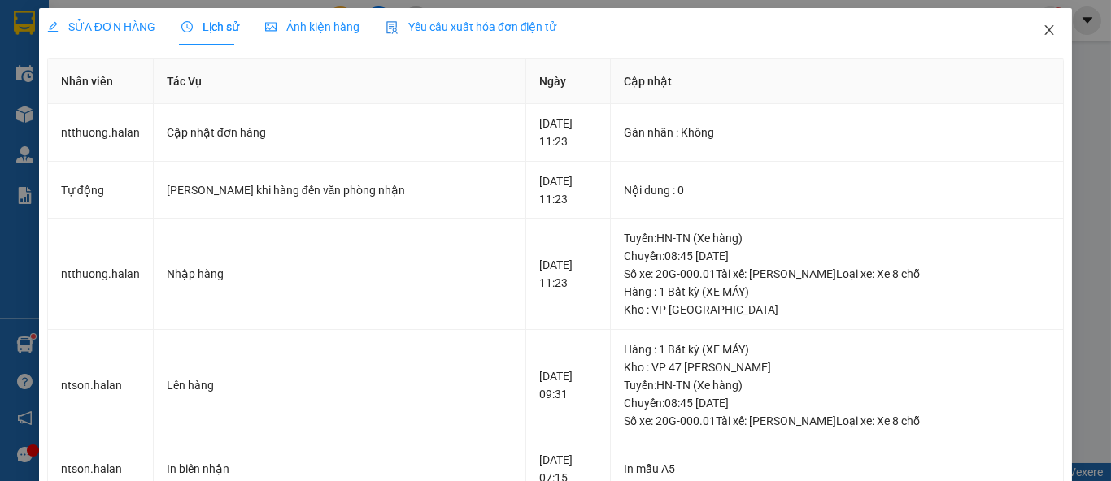
click at [1043, 33] on icon "close" at bounding box center [1049, 30] width 13 height 13
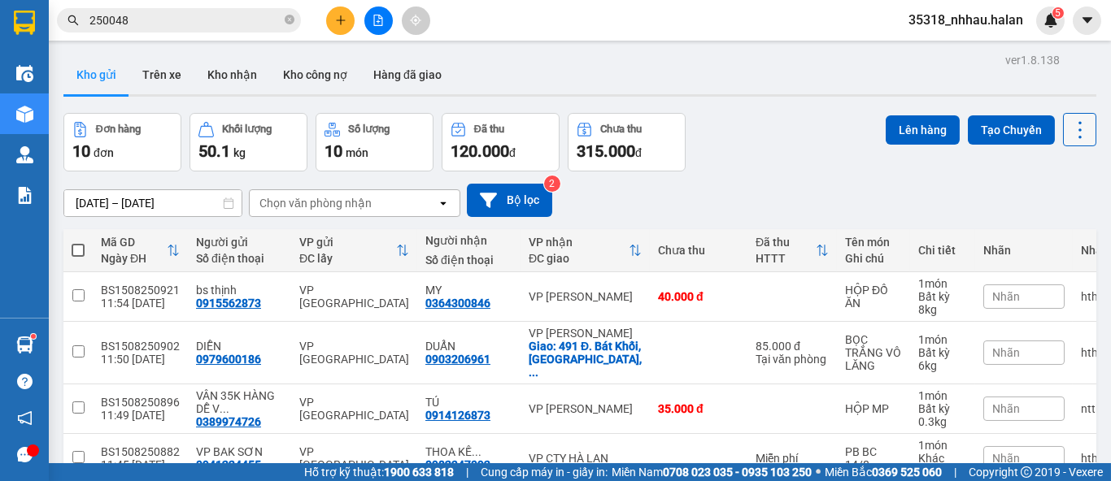
click at [1069, 133] on icon at bounding box center [1080, 130] width 23 height 23
click at [1047, 229] on span "Làm mới" at bounding box center [1043, 232] width 45 height 16
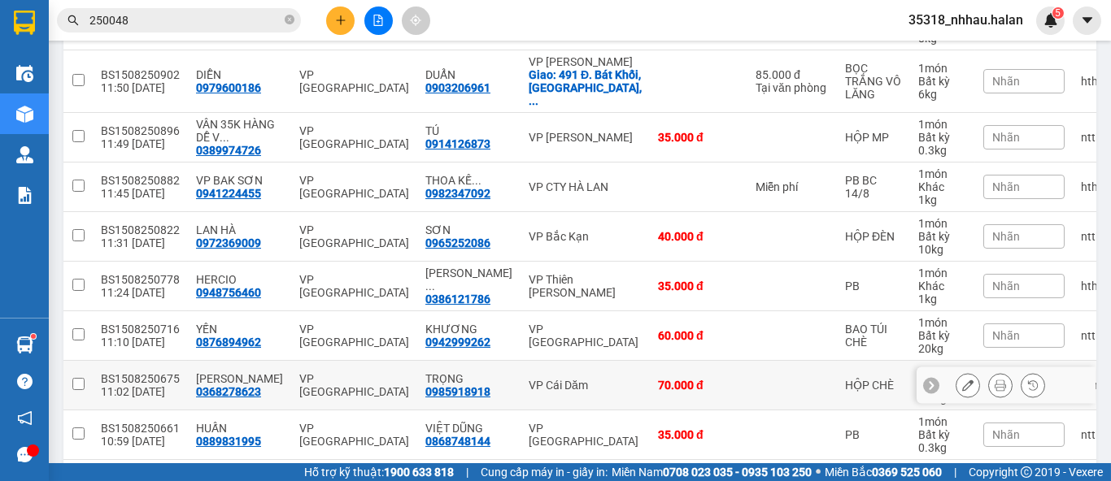
scroll to position [271, 0]
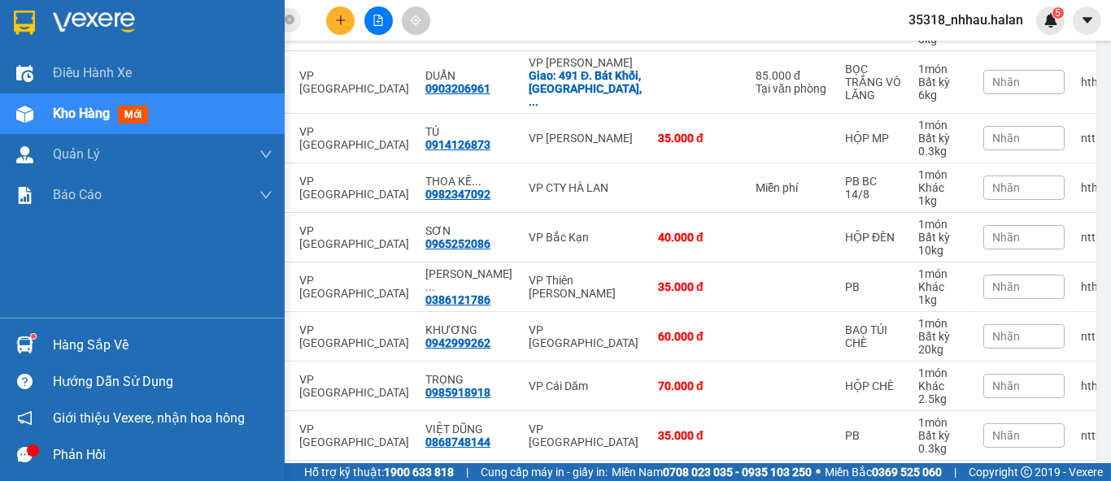
click at [33, 337] on sup at bounding box center [33, 336] width 5 height 5
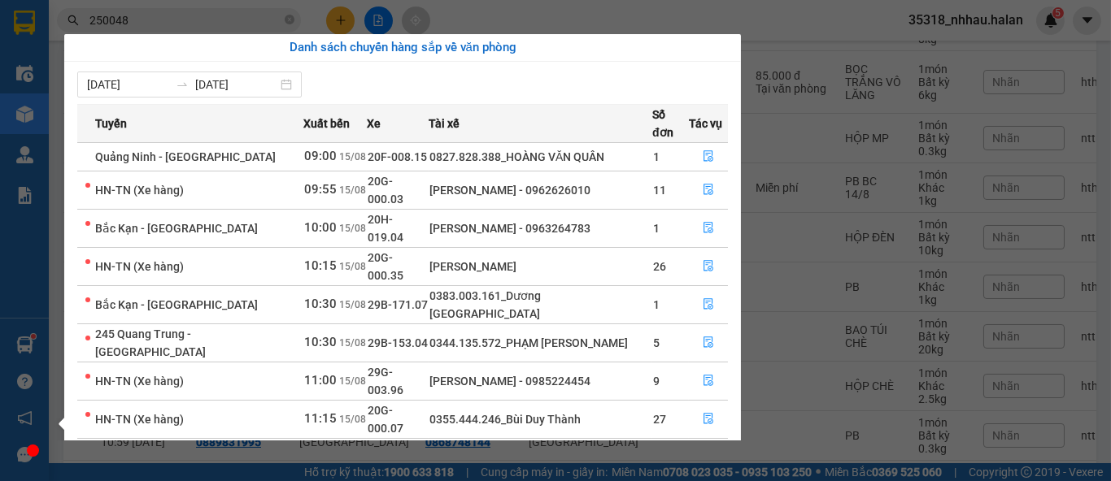
click at [856, 142] on section "Kết quả tìm kiếm ( 224 ) Bộ lọc Mã ĐH Trạng thái Món hàng Thu hộ Tổng cước Chưa…" at bounding box center [555, 240] width 1111 height 481
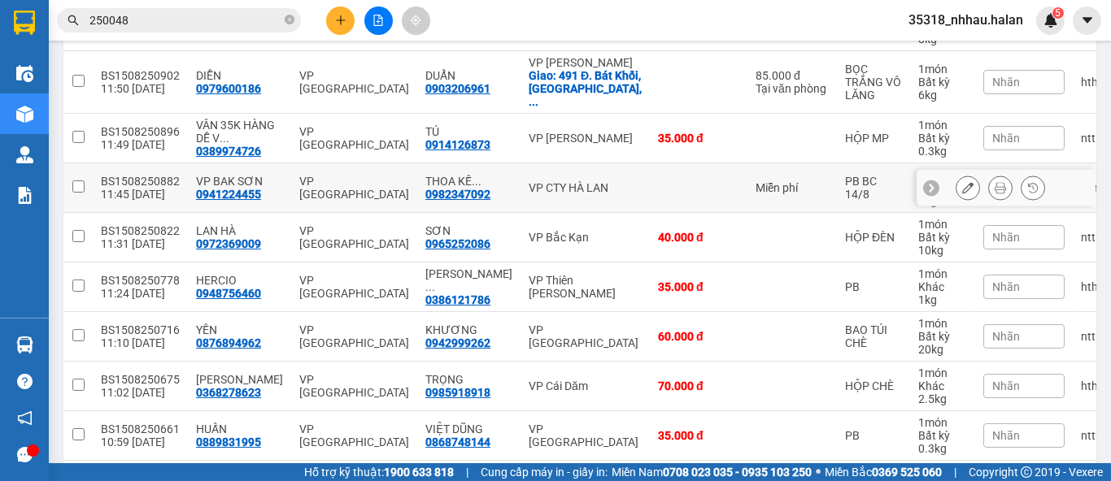
scroll to position [0, 0]
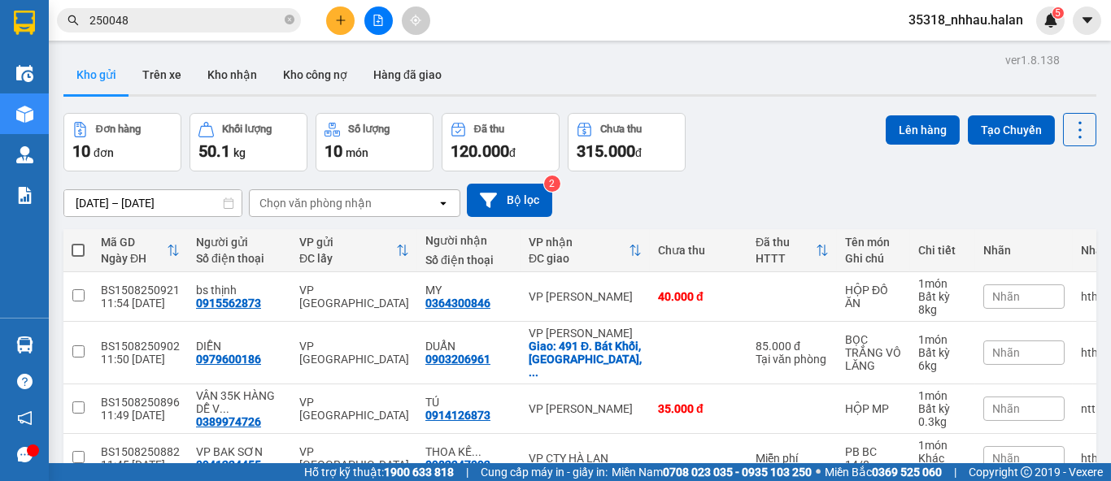
click at [376, 207] on div "Chọn văn phòng nhận" at bounding box center [343, 203] width 187 height 26
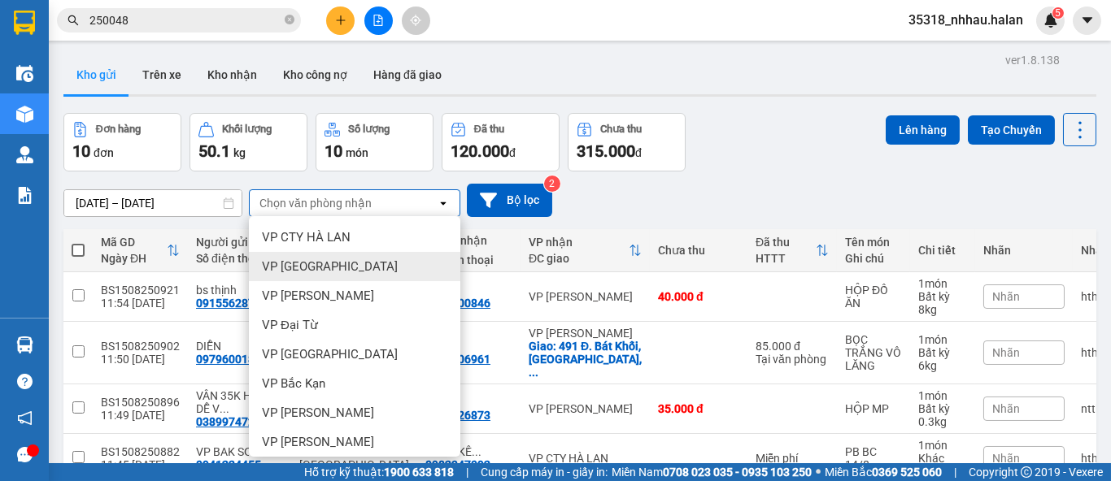
click at [764, 159] on div "Đơn hàng 10 đơn Khối lượng 50.1 kg Số lượng 10 món Đã thu 120.000 đ Chưa thu 31…" at bounding box center [579, 142] width 1033 height 59
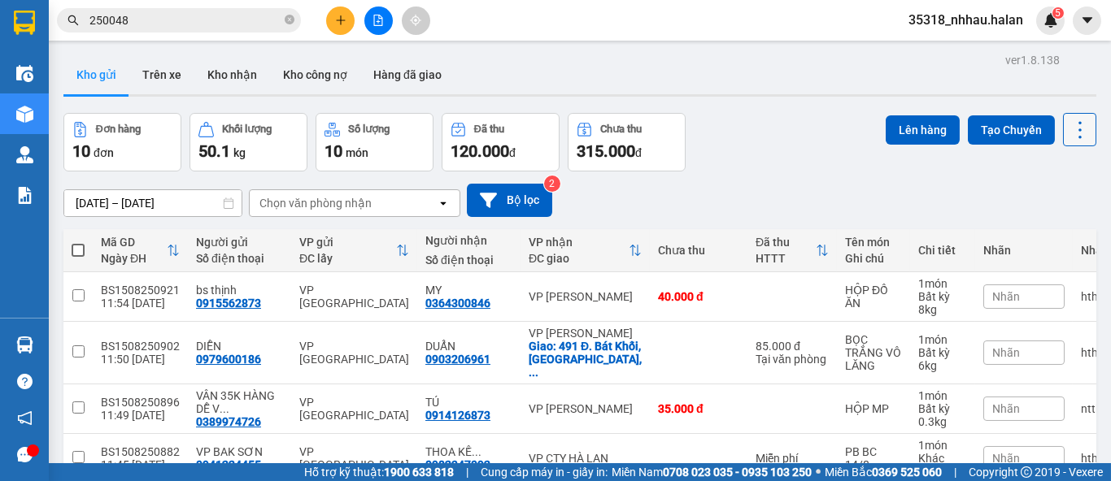
click at [1069, 137] on icon at bounding box center [1080, 130] width 23 height 23
click at [1041, 236] on span "Làm mới" at bounding box center [1043, 232] width 45 height 16
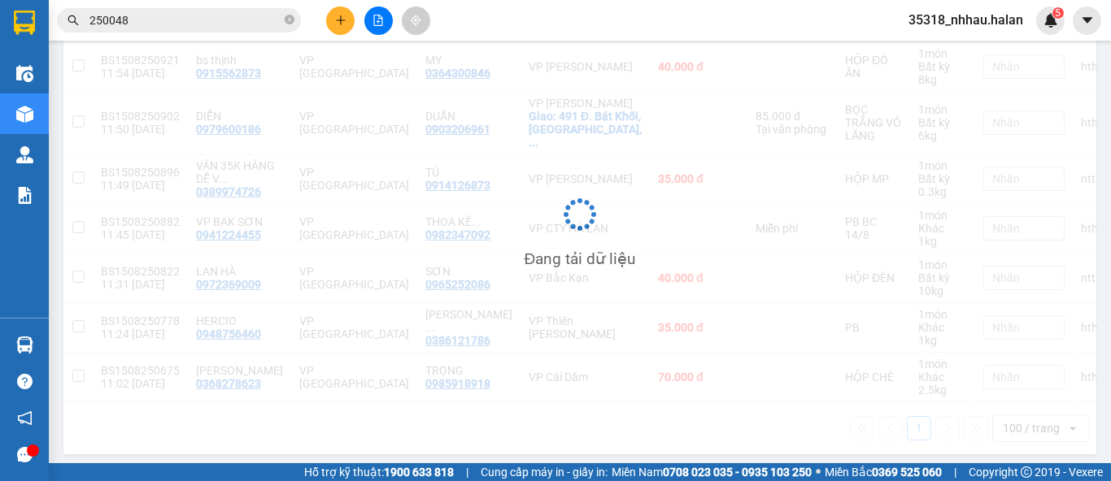
scroll to position [230, 0]
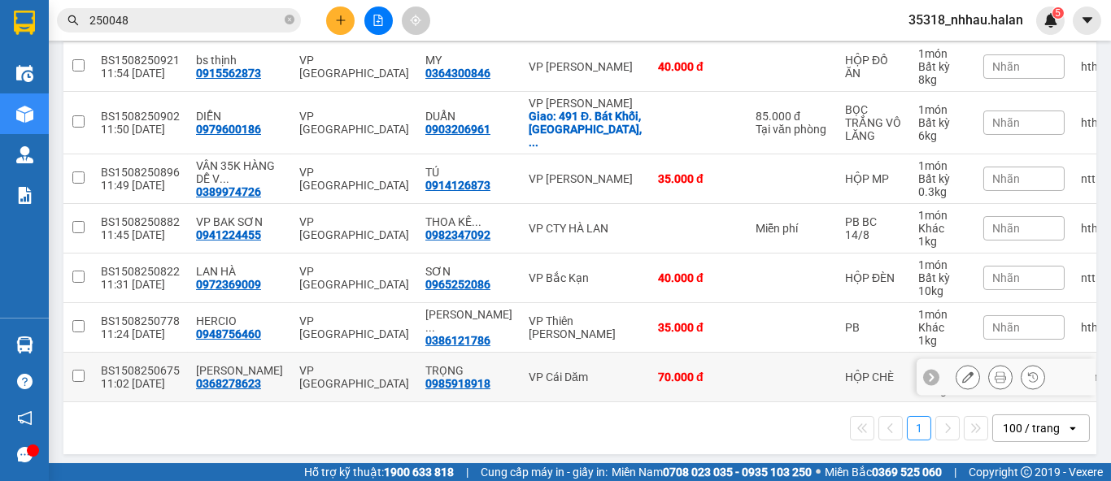
click at [535, 371] on div "VP Cái Dăm" at bounding box center [585, 377] width 113 height 13
checkbox input "true"
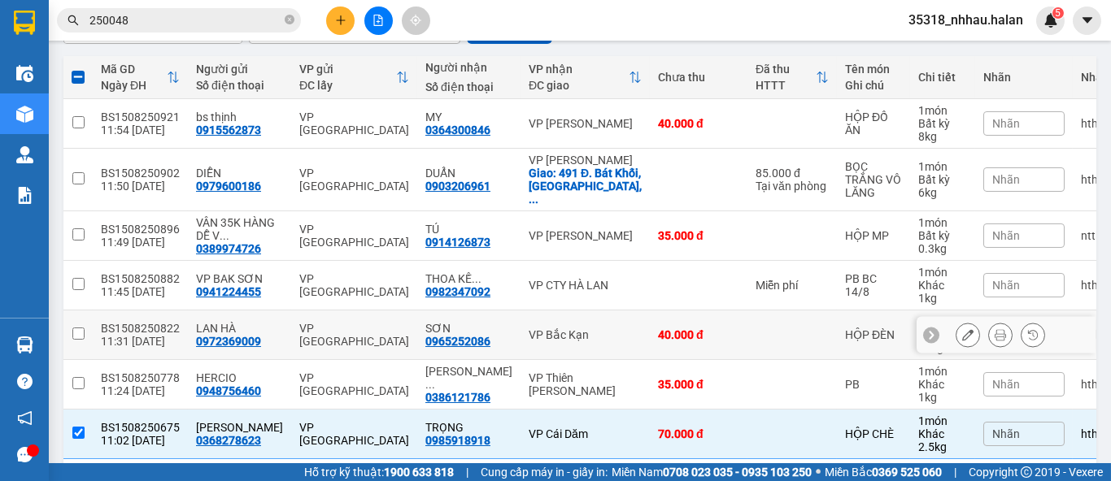
scroll to position [0, 0]
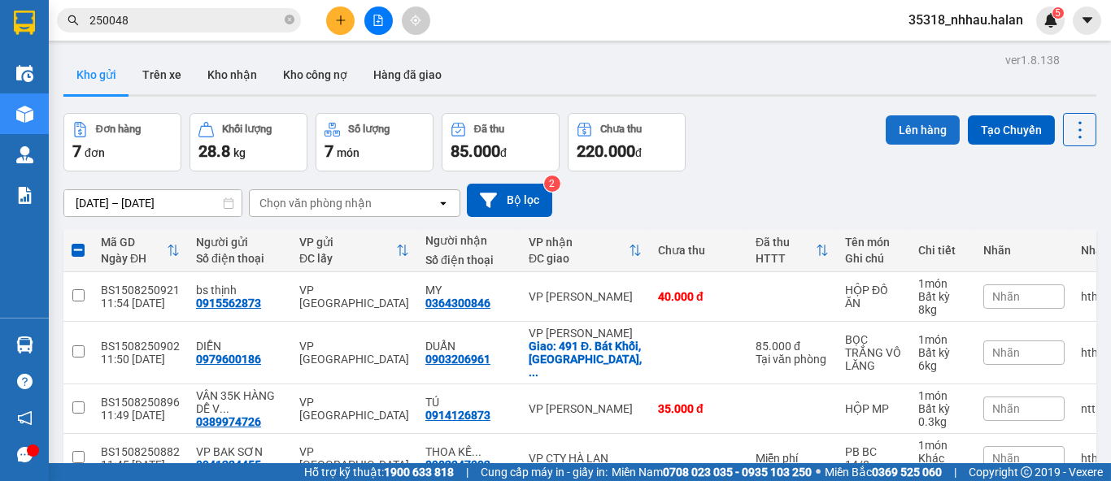
click at [886, 137] on button "Lên hàng" at bounding box center [923, 129] width 74 height 29
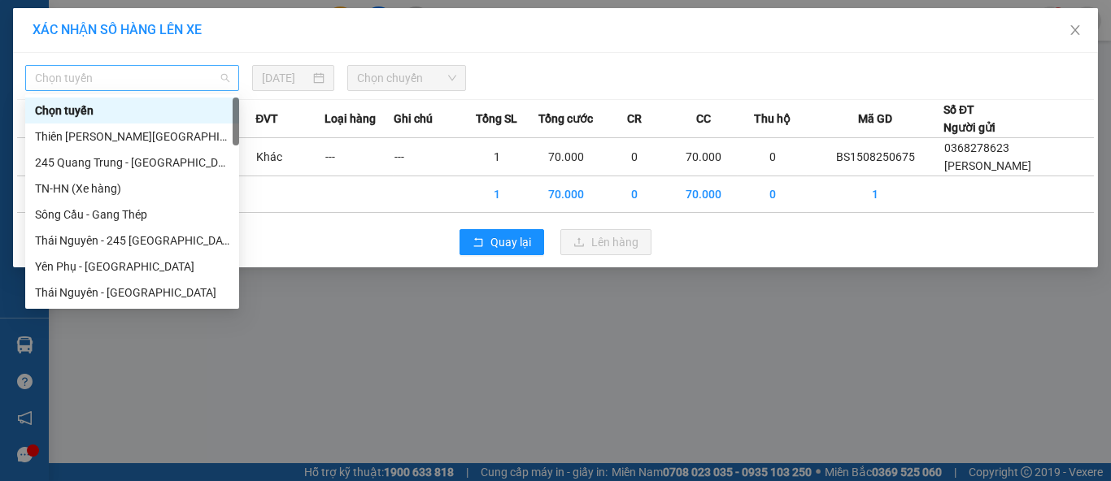
click at [109, 84] on span "Chọn tuyến" at bounding box center [132, 78] width 194 height 24
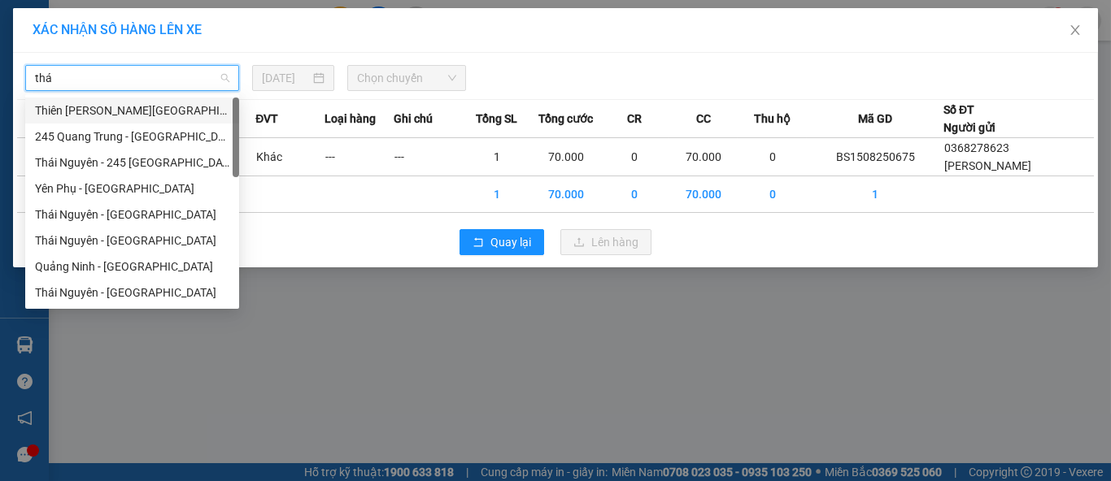
type input "thái"
click at [142, 285] on div "Thái Nguyên - Quảng Ninh" at bounding box center [132, 293] width 194 height 18
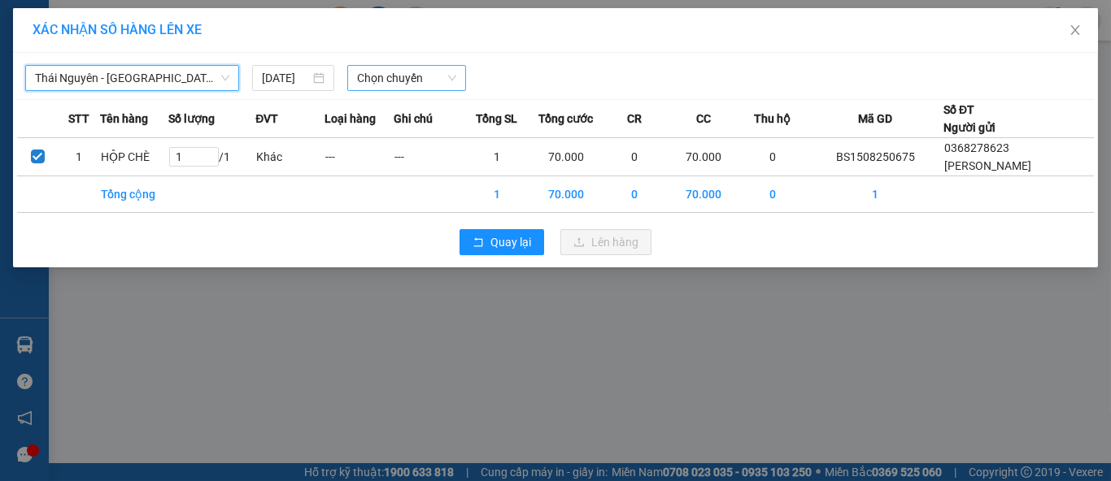
click at [386, 76] on span "Chọn chuyến" at bounding box center [407, 78] width 100 height 24
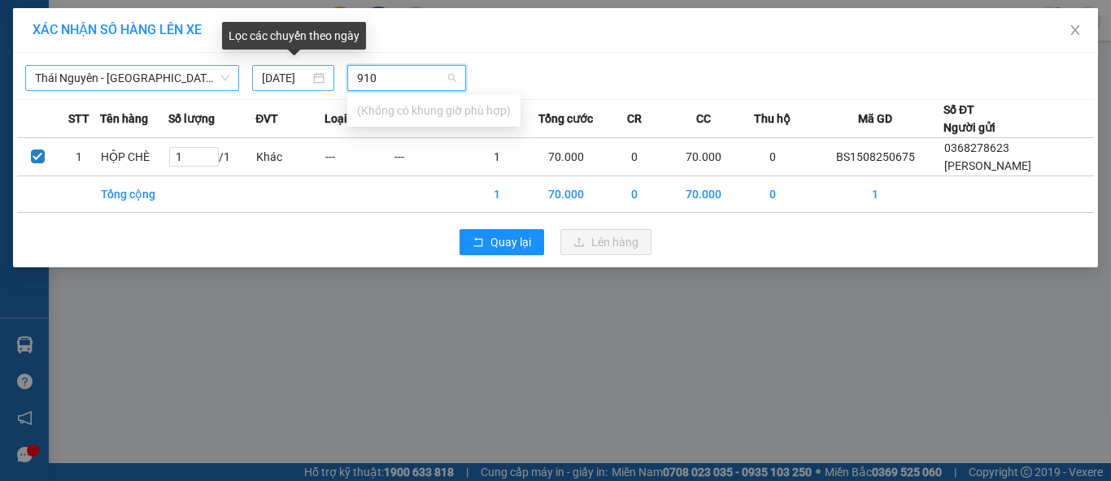
type input "910"
click at [320, 76] on div "[DATE]" at bounding box center [293, 78] width 62 height 18
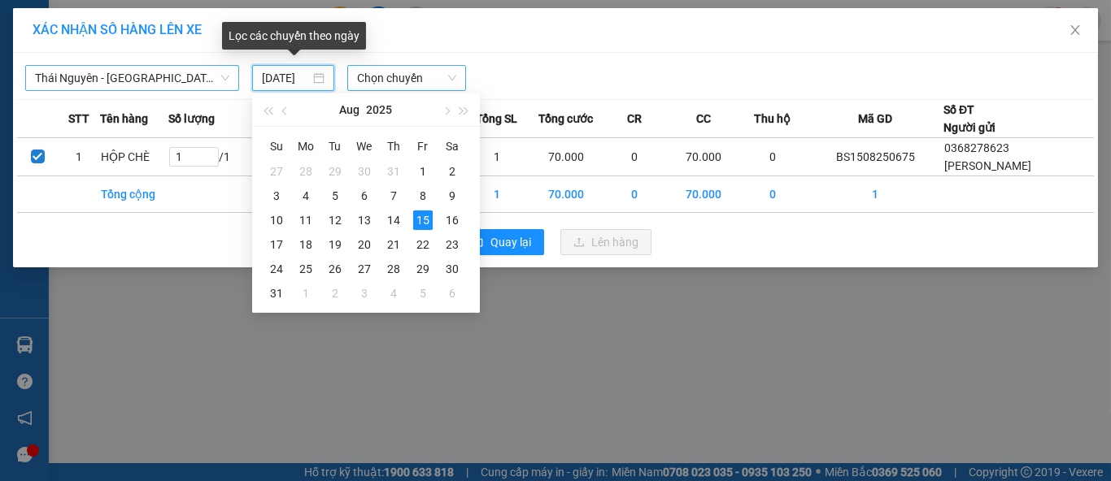
click at [320, 76] on div "[DATE]" at bounding box center [293, 78] width 62 height 18
click at [285, 84] on input "[DATE]" at bounding box center [285, 78] width 47 height 18
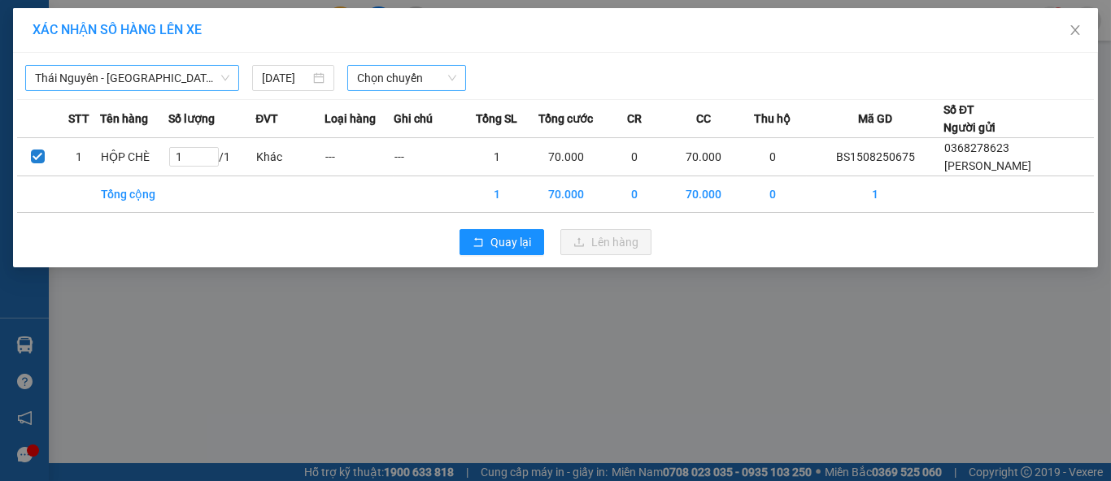
scroll to position [0, 0]
click at [568, 53] on div "Thái Nguyên - Quảng Ninh 15/08/2025 Chọn chuyến STT Tên hàng Số lượng ĐVT Loại …" at bounding box center [555, 160] width 1085 height 215
click at [422, 78] on span "Chọn chuyến" at bounding box center [407, 78] width 100 height 24
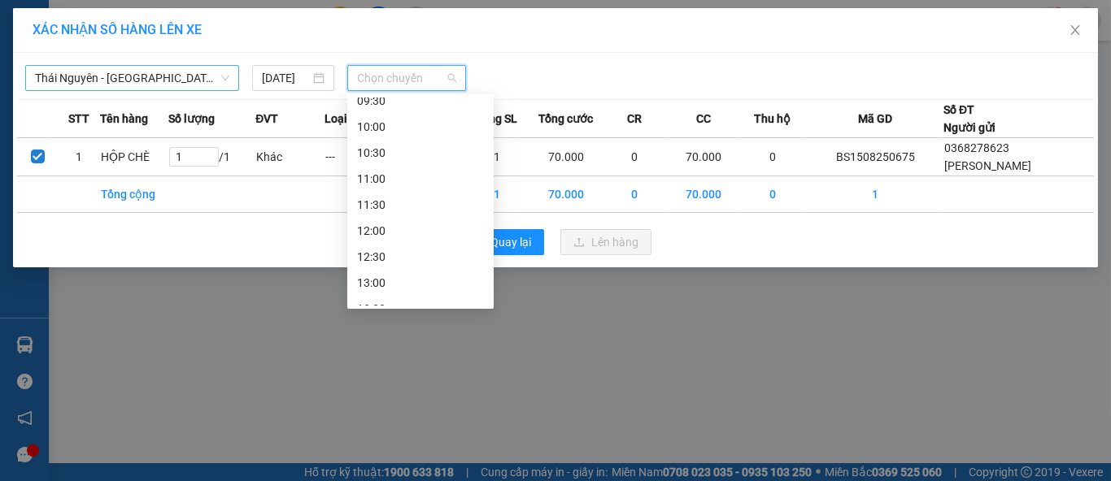
scroll to position [271, 0]
click at [378, 227] on div "12:00" at bounding box center [420, 230] width 127 height 18
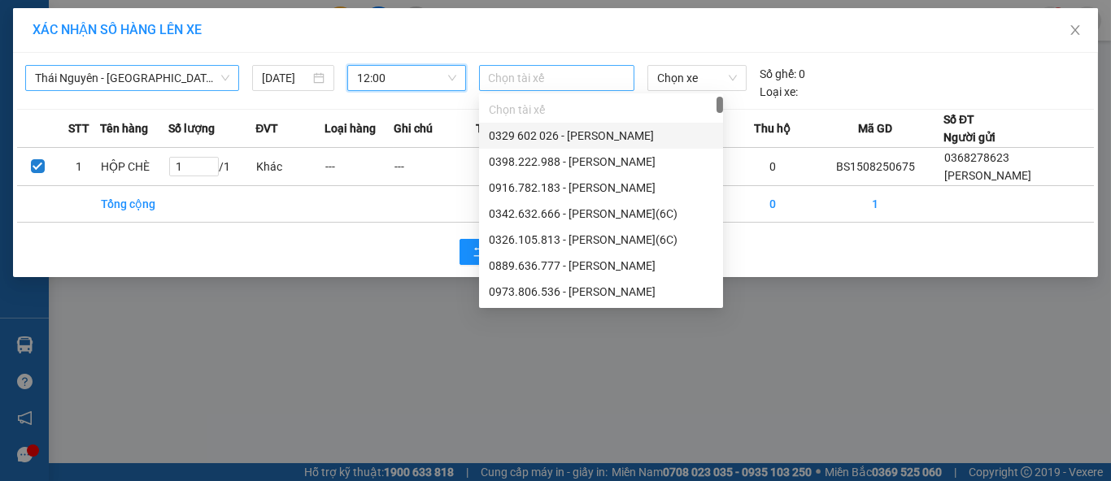
click at [533, 81] on div at bounding box center [557, 78] width 148 height 20
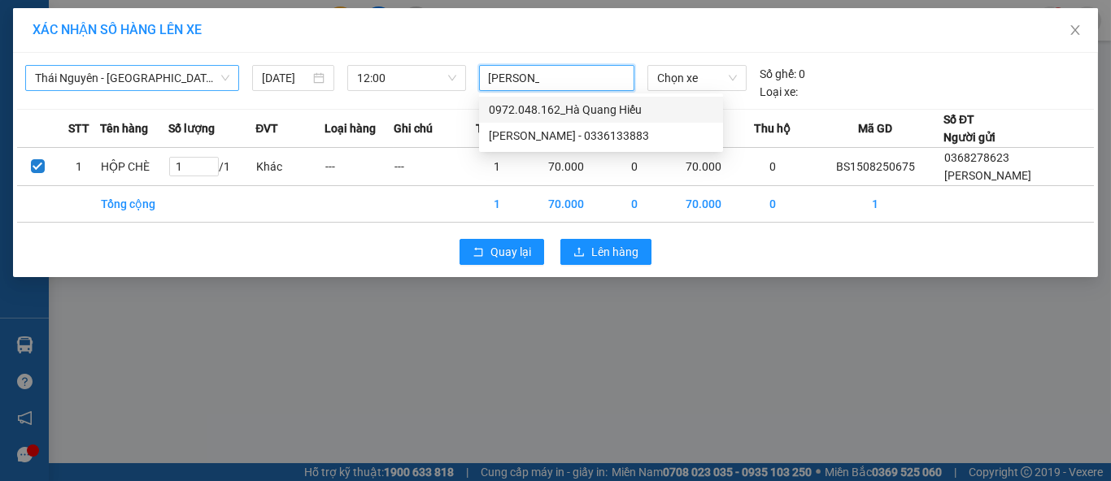
type input "hà quang"
click at [597, 108] on div "0972.048.162_Hà Quang Hiếu" at bounding box center [601, 110] width 224 height 18
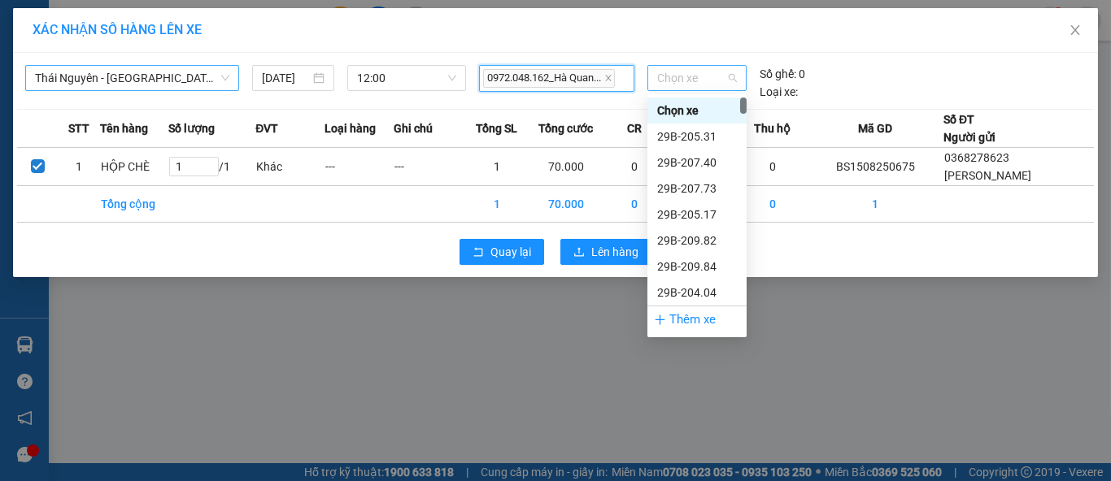
click at [731, 69] on span "Chọn xe" at bounding box center [697, 78] width 80 height 24
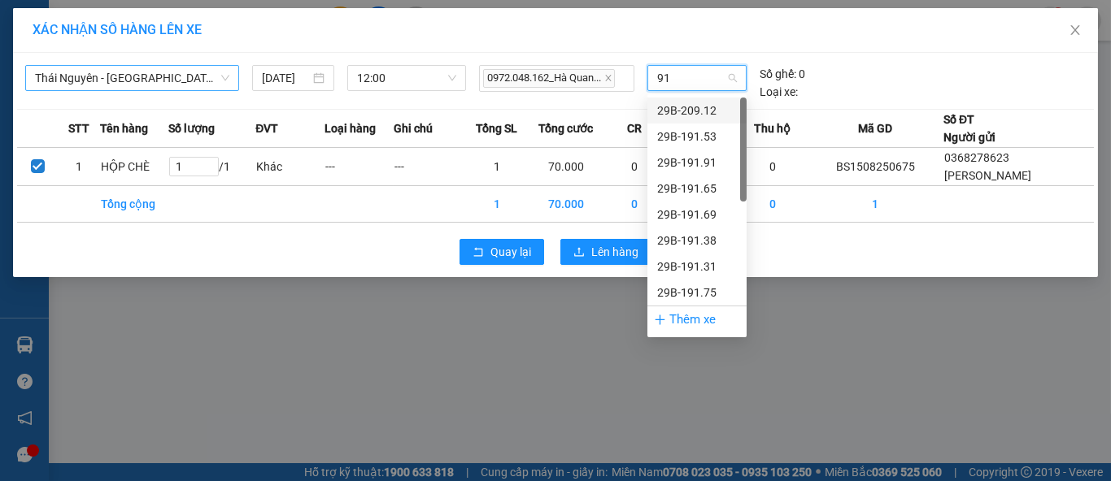
type input "910"
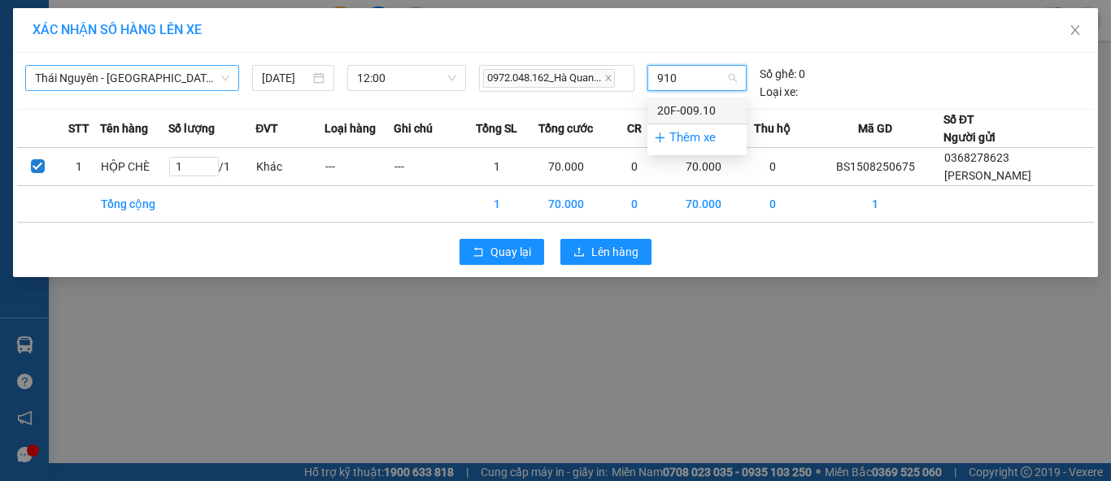
click at [710, 111] on div "20F-009.10" at bounding box center [697, 111] width 80 height 18
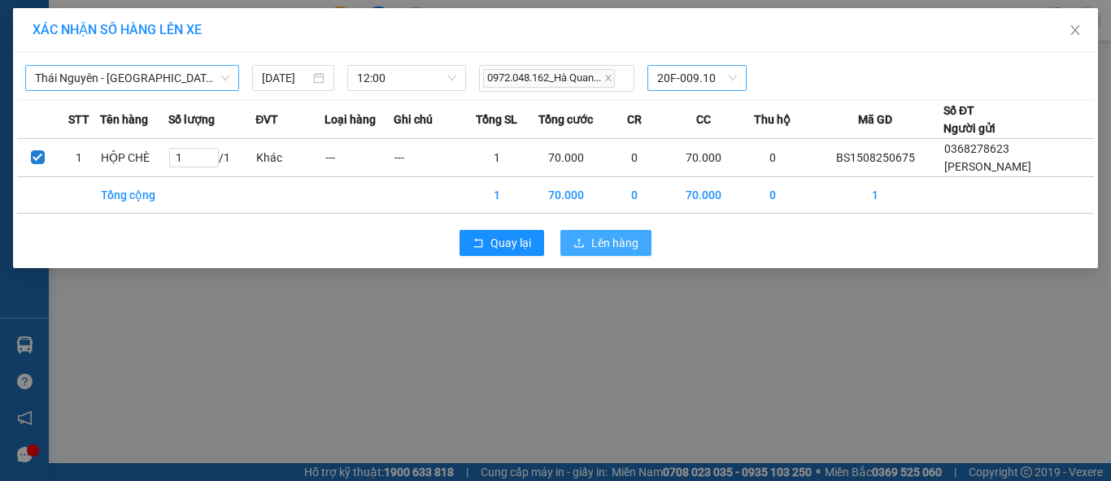
click at [599, 242] on span "Lên hàng" at bounding box center [614, 243] width 47 height 18
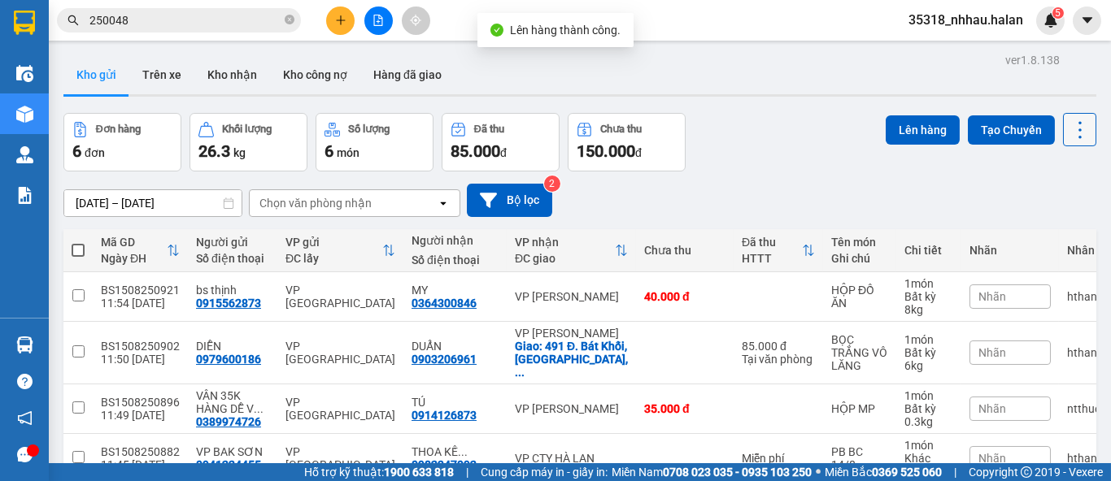
click at [1075, 134] on icon at bounding box center [1080, 130] width 23 height 23
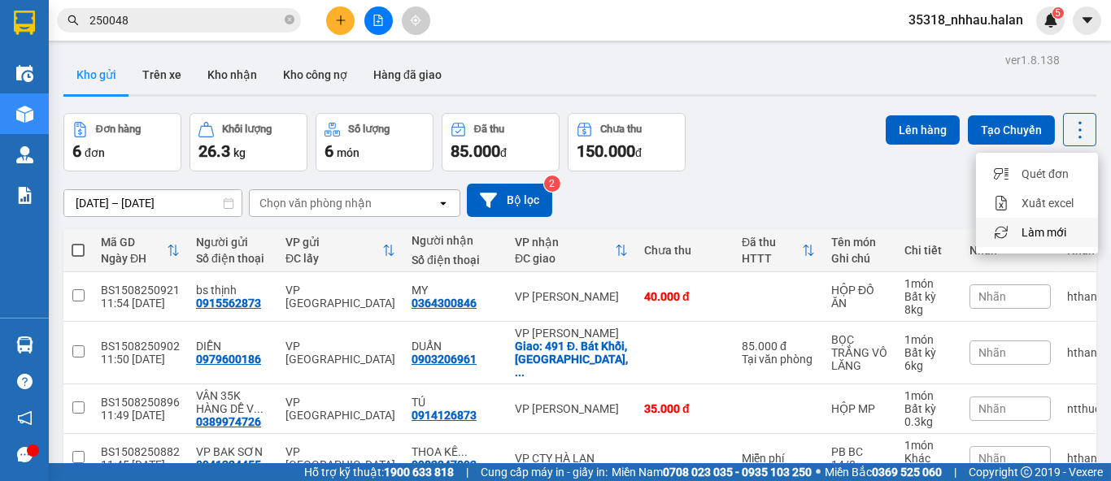
click at [1033, 229] on span "Làm mới" at bounding box center [1043, 232] width 45 height 16
click at [159, 77] on button "Trên xe" at bounding box center [161, 74] width 65 height 39
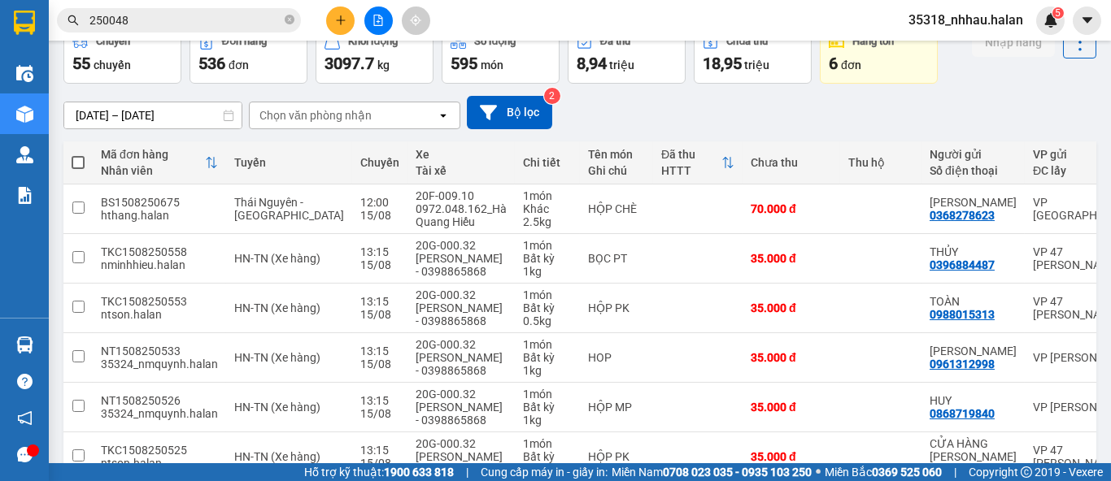
scroll to position [89, 0]
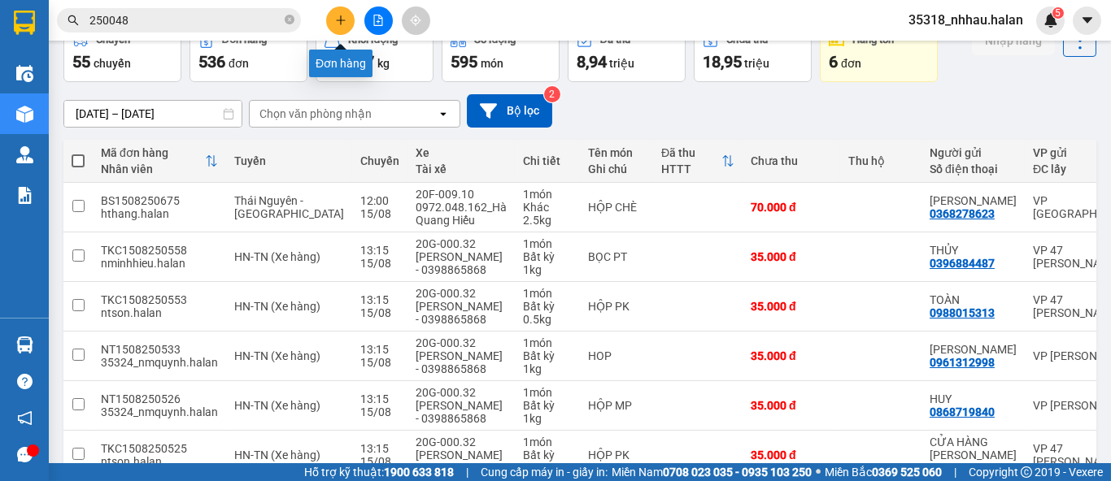
click at [332, 15] on button at bounding box center [340, 21] width 28 height 28
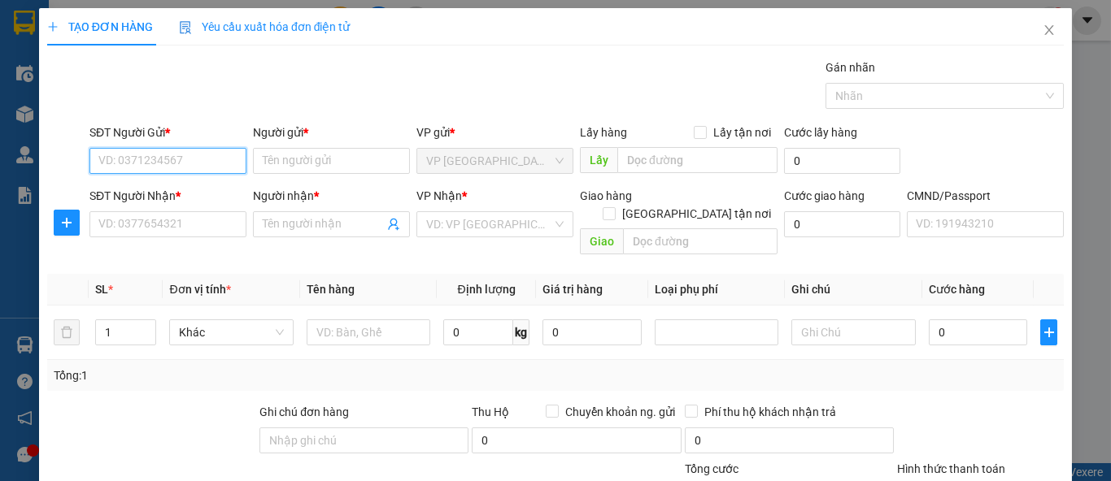
click at [202, 169] on input "SĐT Người Gửi *" at bounding box center [167, 161] width 157 height 26
type input "0984179853"
click at [198, 195] on div "0984179853 - PHƯƠNG (SỐ ĐÚNG)" at bounding box center [190, 193] width 185 height 18
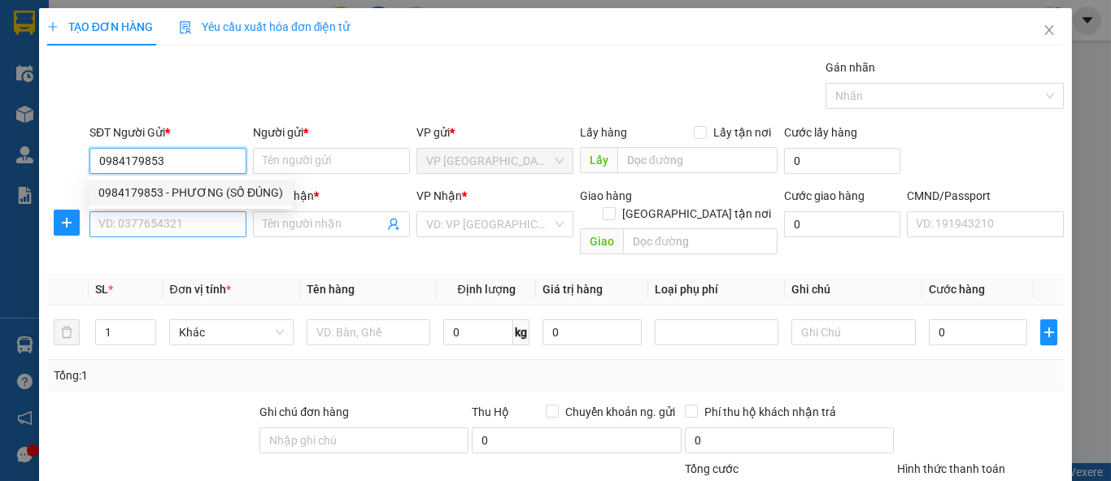
type input "PHƯƠNG (SỐ ĐÚNG)"
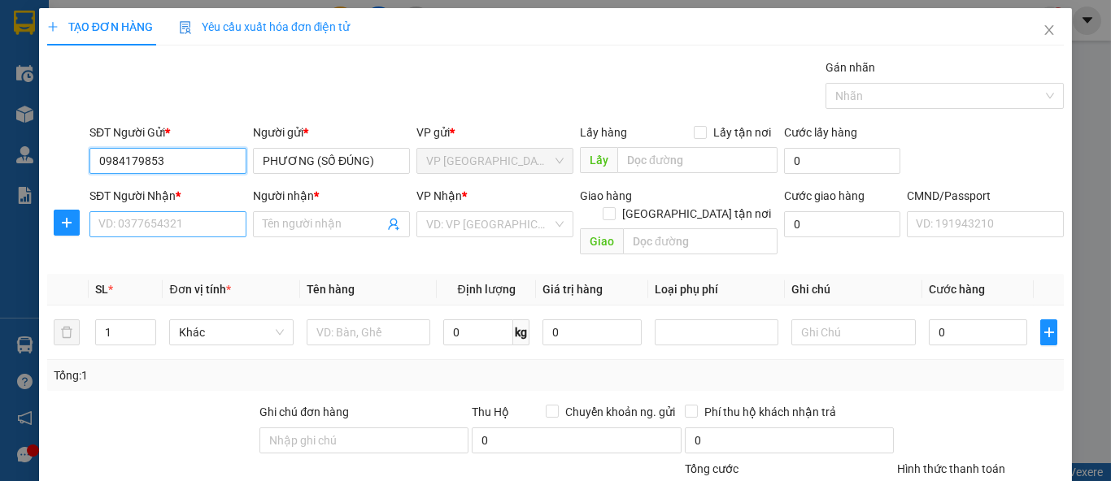
type input "0984179853"
click at [198, 225] on input "SĐT Người Nhận *" at bounding box center [167, 224] width 157 height 26
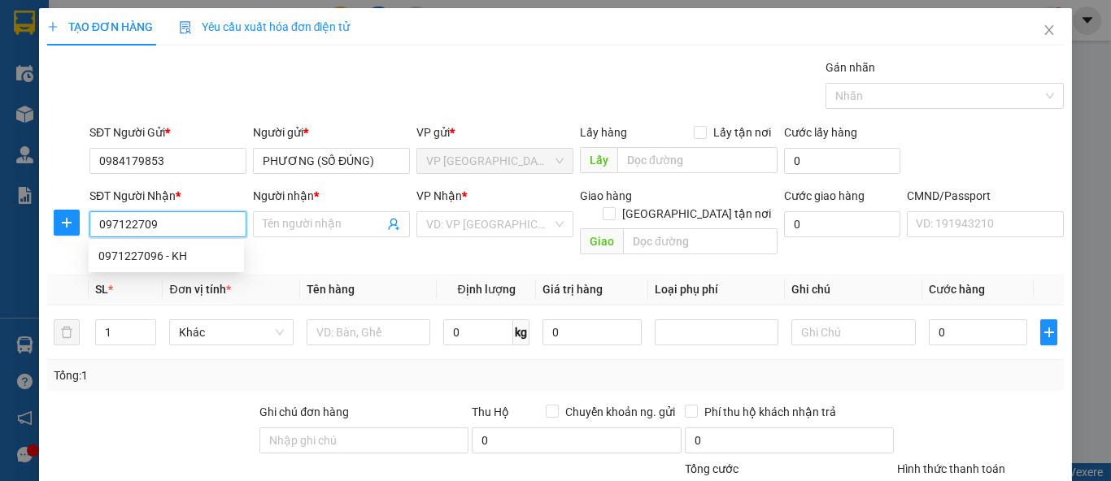
type input "0971227096"
click at [172, 249] on div "0971227096 - KH" at bounding box center [166, 256] width 136 height 18
type input "KH"
checkbox input "true"
type input "5 Ng. 76 P. Trần Thái Tông, Dịch Vọng Hậu, Cầu Giấy, Hà Nội, Việt Nam"
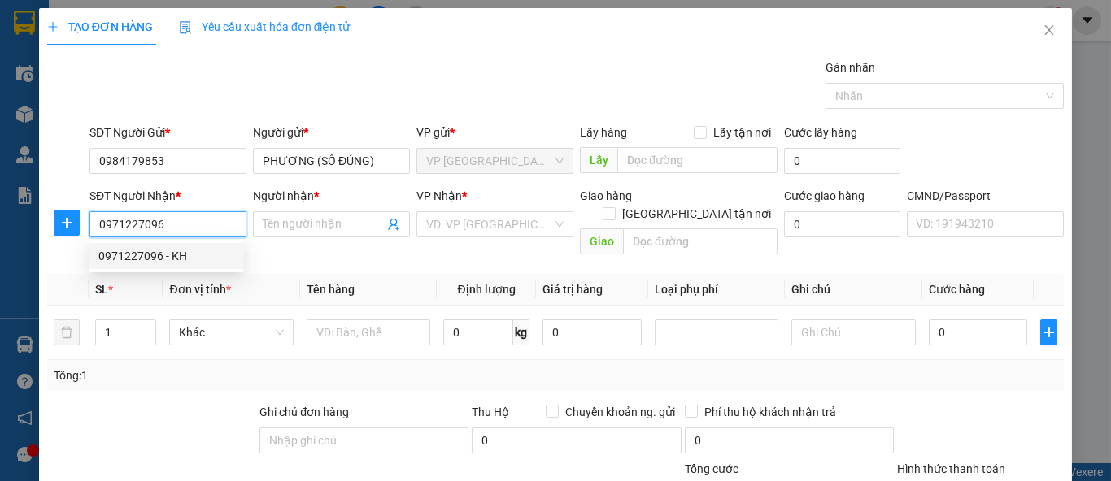
type input "35.000"
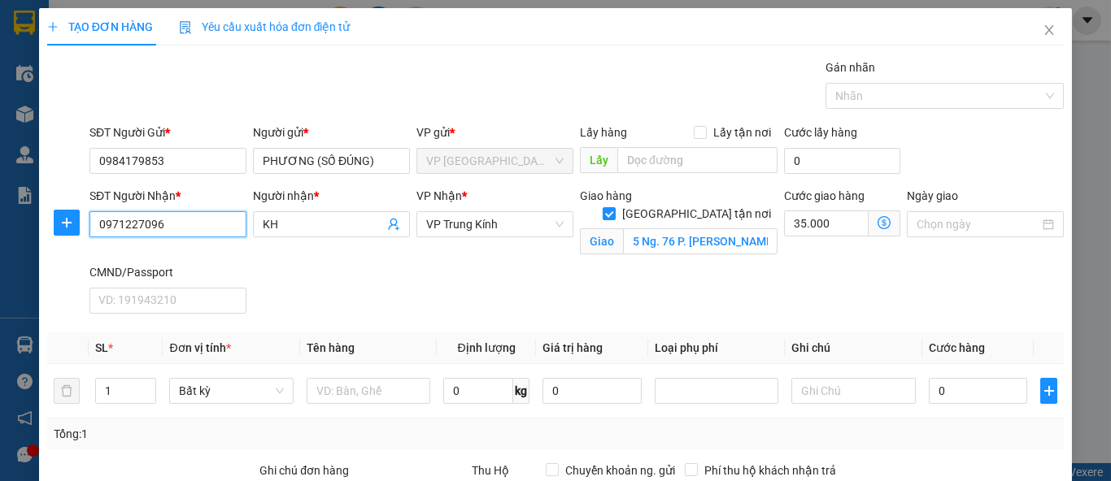
type input "0971227096"
click at [877, 222] on icon "dollar-circle" at bounding box center [883, 222] width 13 height 13
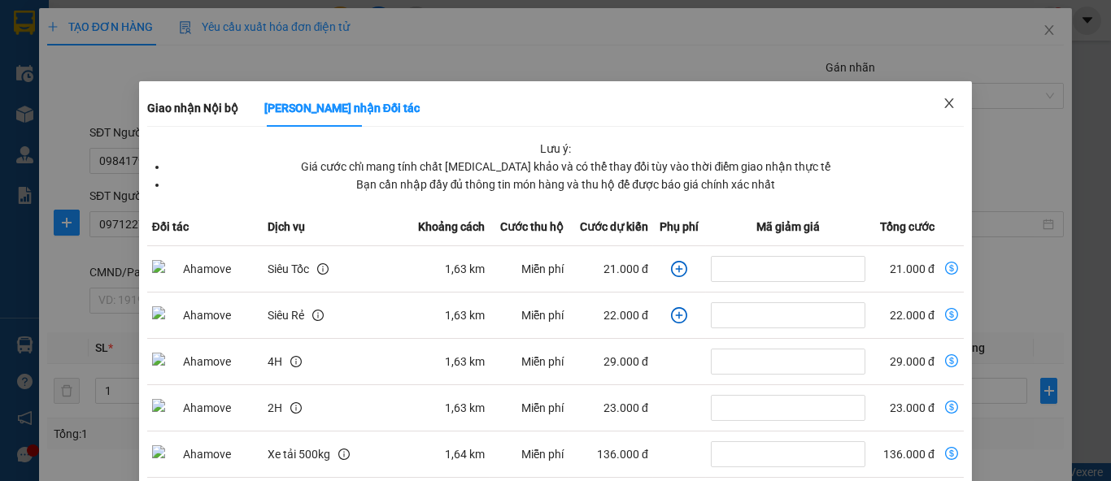
click at [943, 107] on icon "close" at bounding box center [949, 103] width 13 height 13
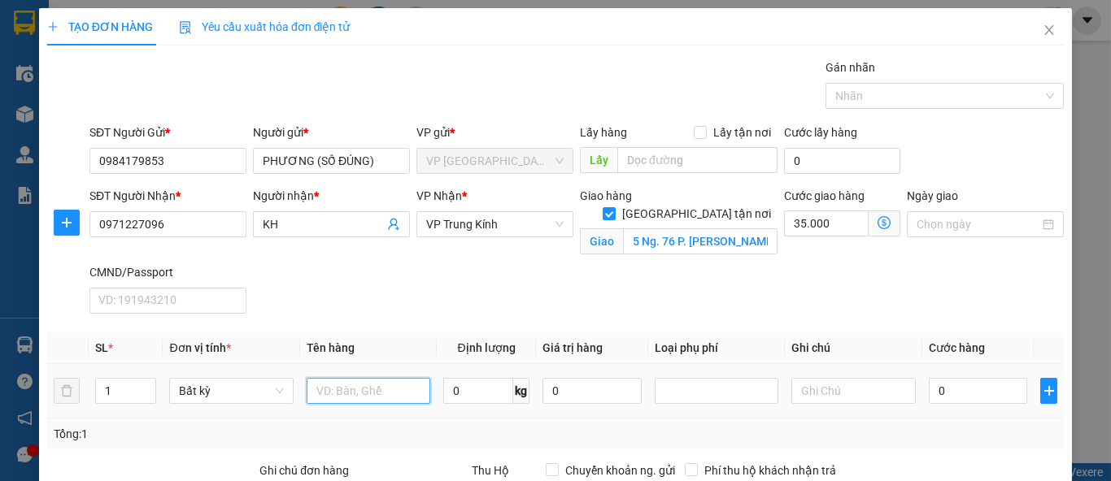
click at [394, 389] on input "text" at bounding box center [369, 391] width 124 height 26
type input "h"
type input "H"
type input "HỘP MẪU"
type input "4"
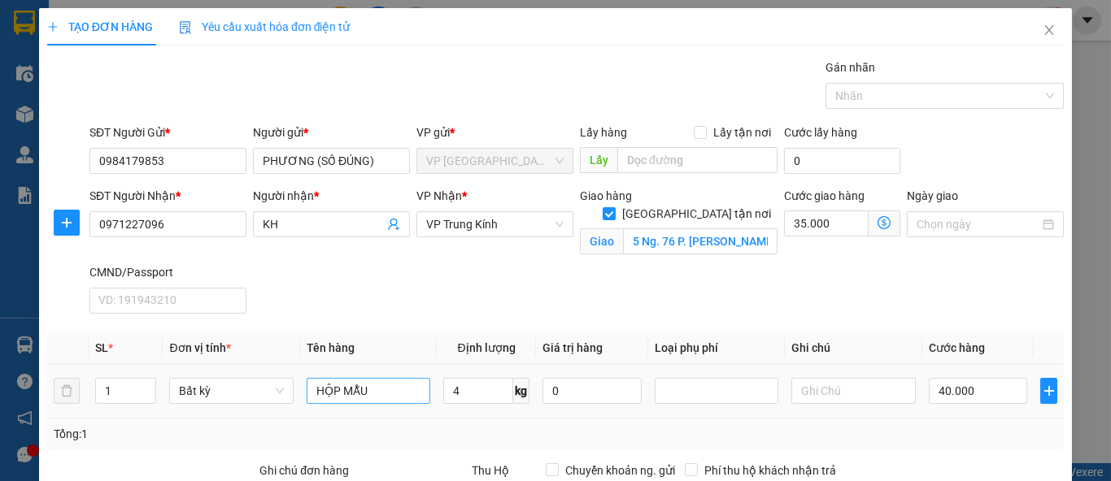
type input "40.000"
type input "75.000"
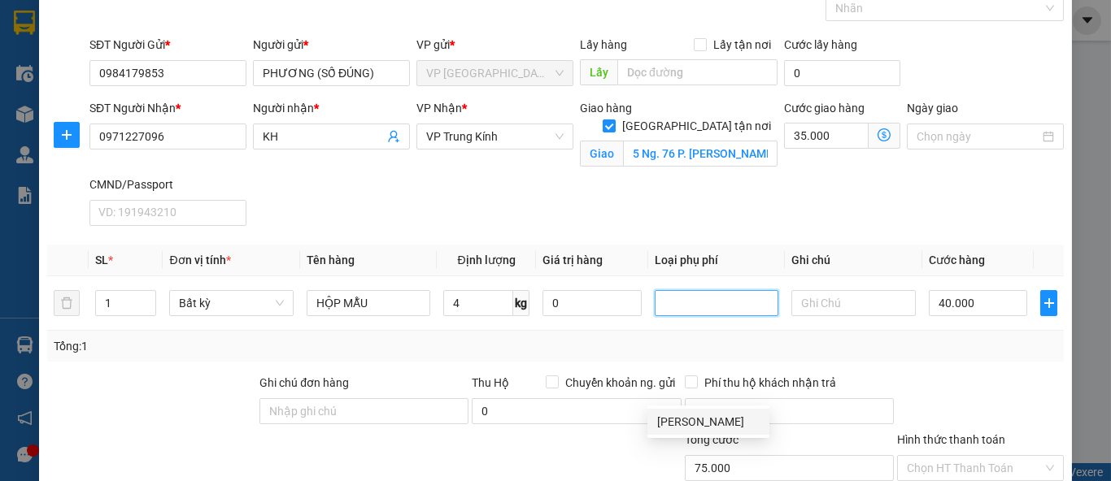
scroll to position [89, 0]
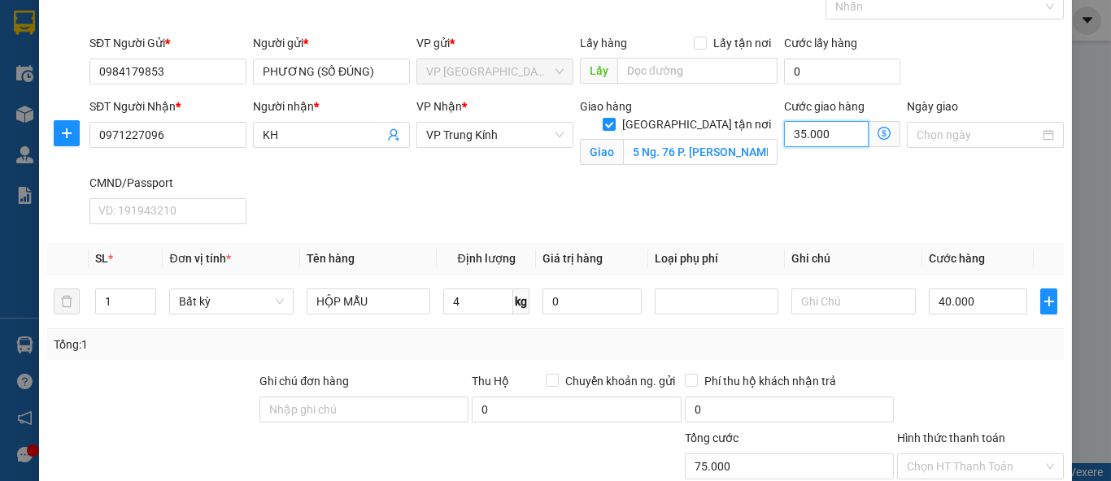
click at [823, 136] on input "35.000" at bounding box center [826, 134] width 85 height 26
type input "40.003"
type input "3"
type input "40.030"
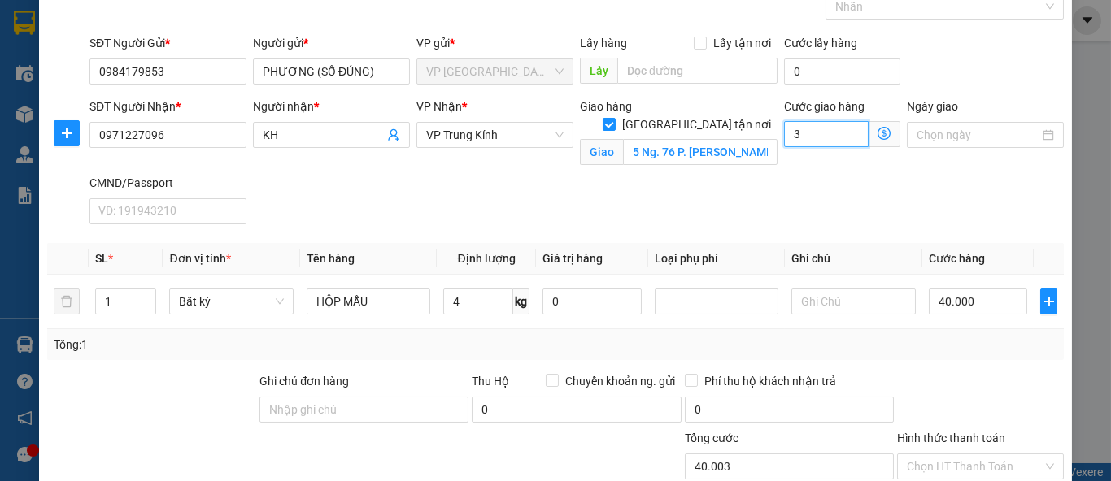
type input "40.030"
type input "30.000"
type input "70.000"
click at [757, 189] on div "SĐT Người Nhận * 0971227096 Người nhận * KH VP Nhận * VP Trung Kính Giao hàng G…" at bounding box center [576, 164] width 981 height 133
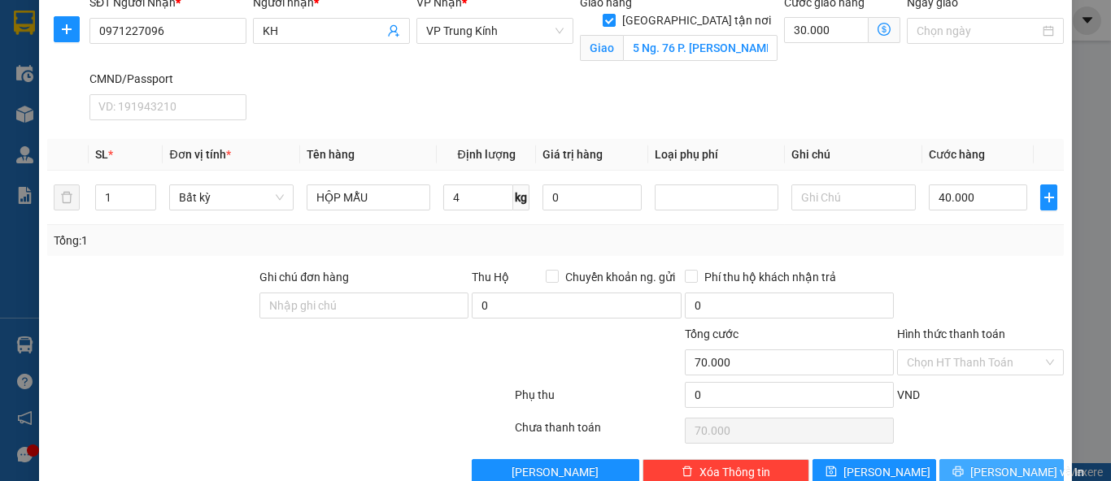
scroll to position [226, 0]
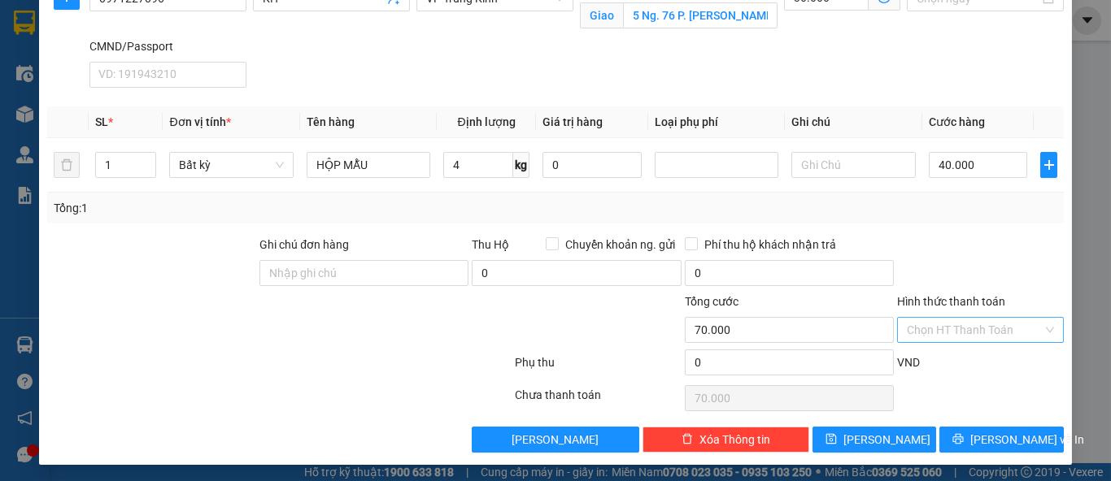
click at [973, 327] on input "Hình thức thanh toán" at bounding box center [975, 330] width 136 height 24
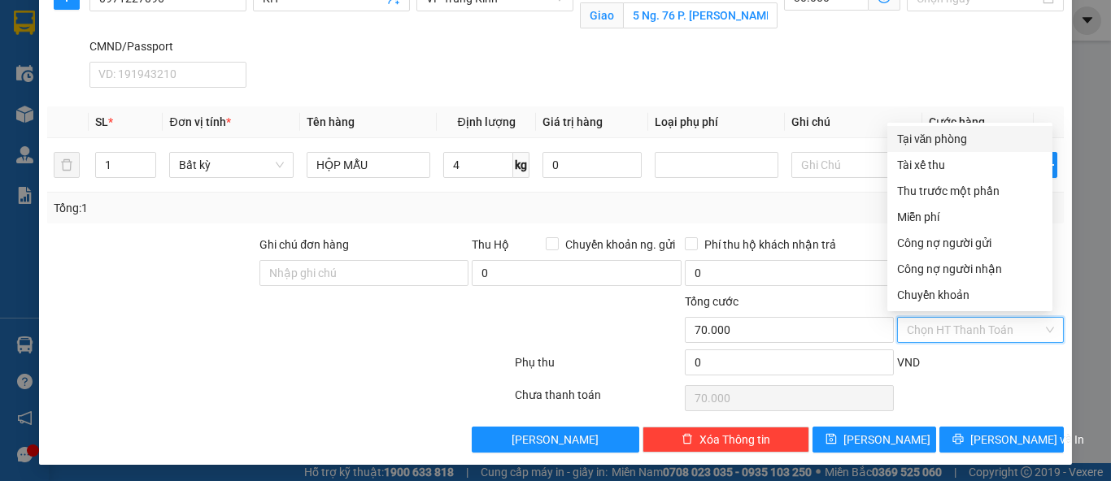
click at [953, 141] on div "Tại văn phòng" at bounding box center [970, 139] width 146 height 18
type input "0"
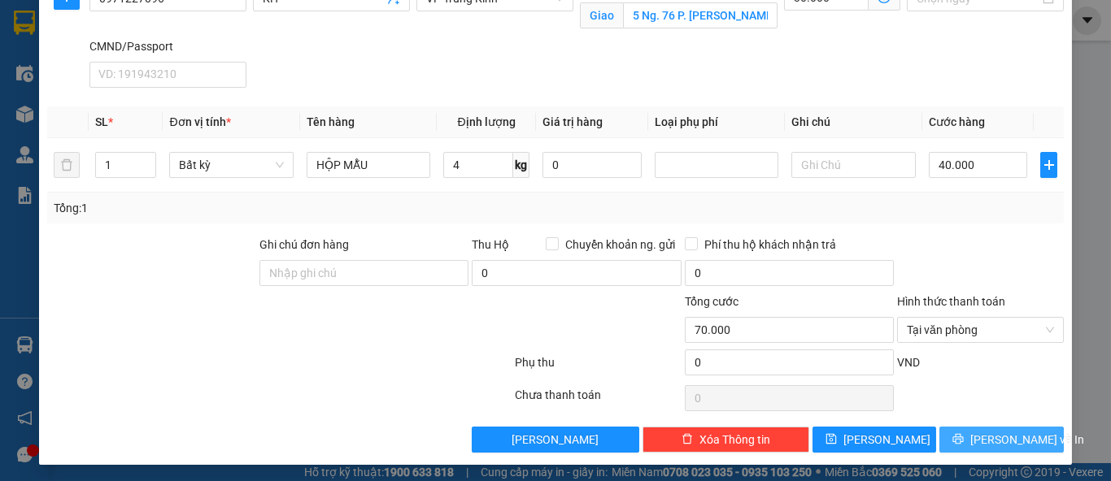
click at [972, 438] on button "Lưu và In" at bounding box center [1001, 440] width 124 height 26
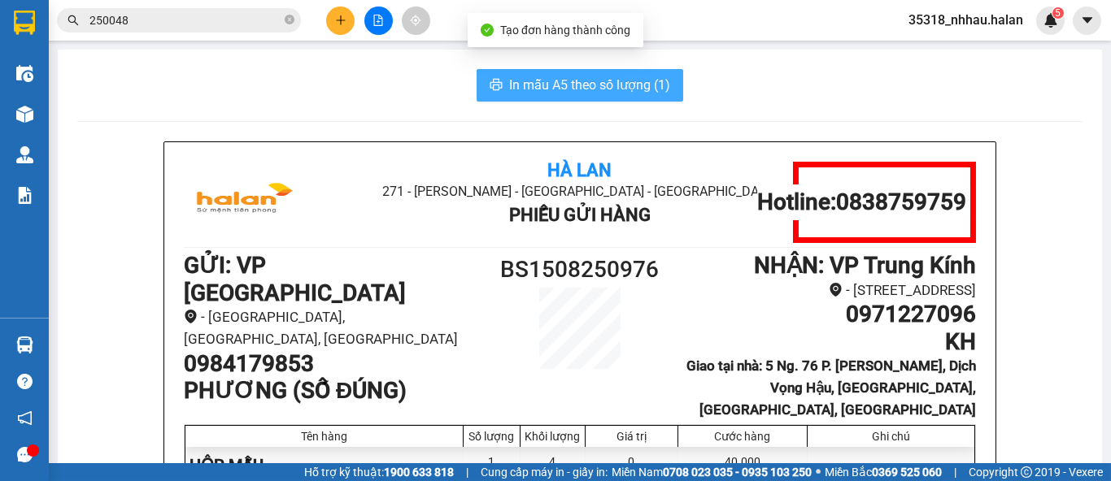
click at [607, 81] on span "In mẫu A5 theo số lượng (1)" at bounding box center [589, 85] width 161 height 20
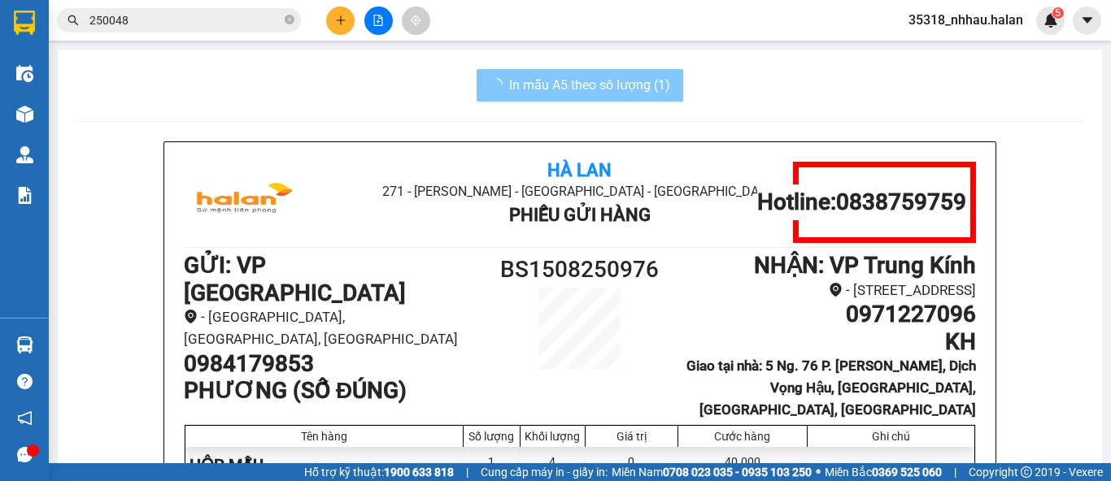
scroll to position [181, 0]
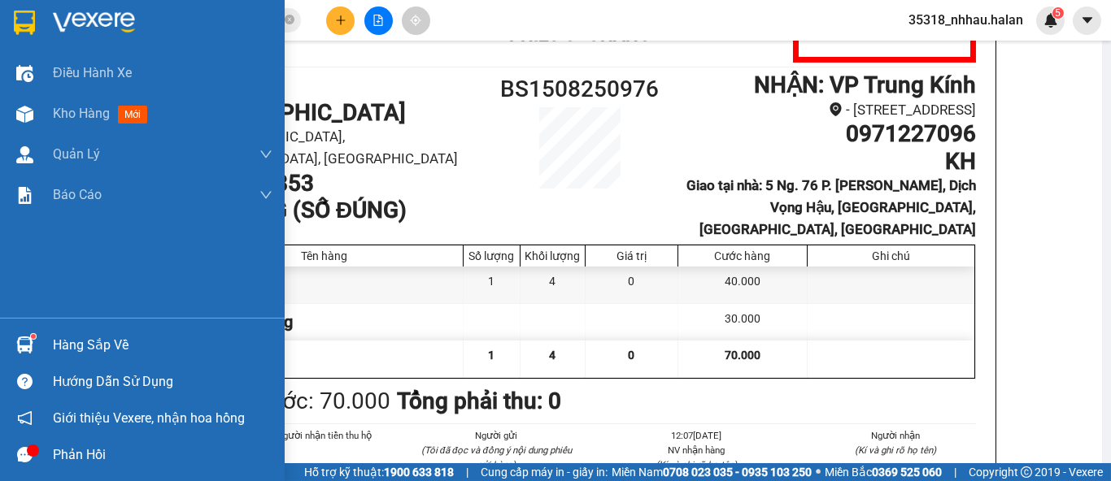
click at [64, 346] on div "Hàng sắp về" at bounding box center [163, 345] width 220 height 24
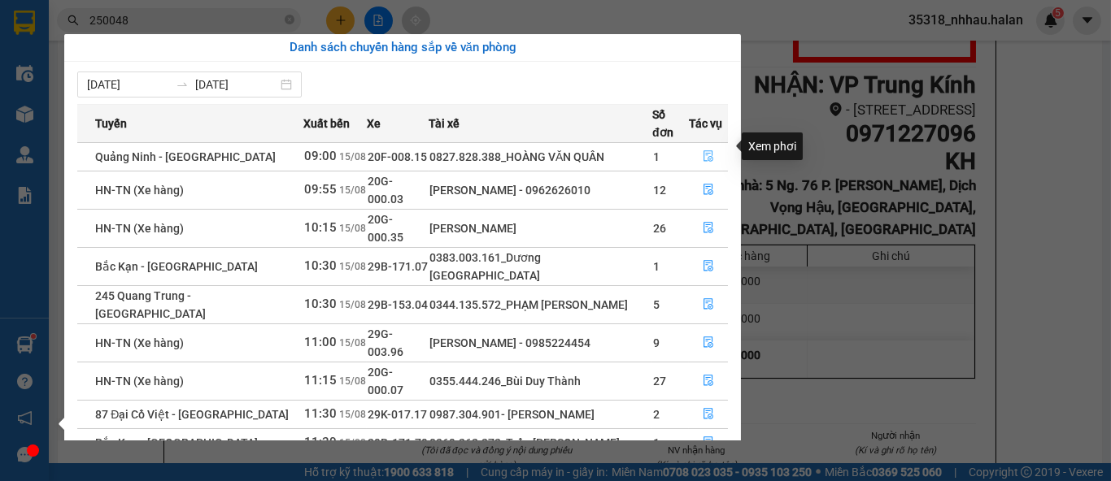
click at [703, 150] on icon "file-done" at bounding box center [708, 155] width 11 height 11
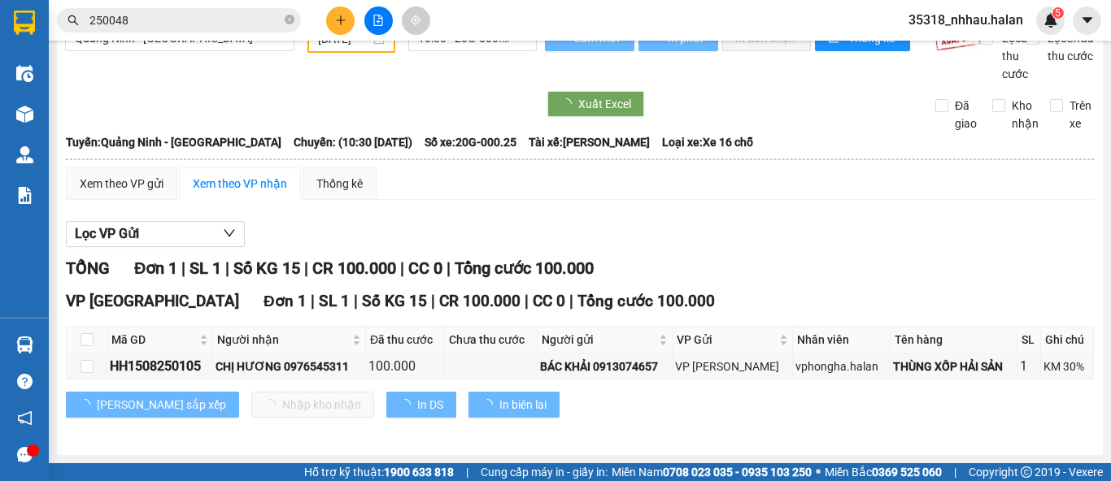
scroll to position [48, 0]
type input "[DATE]"
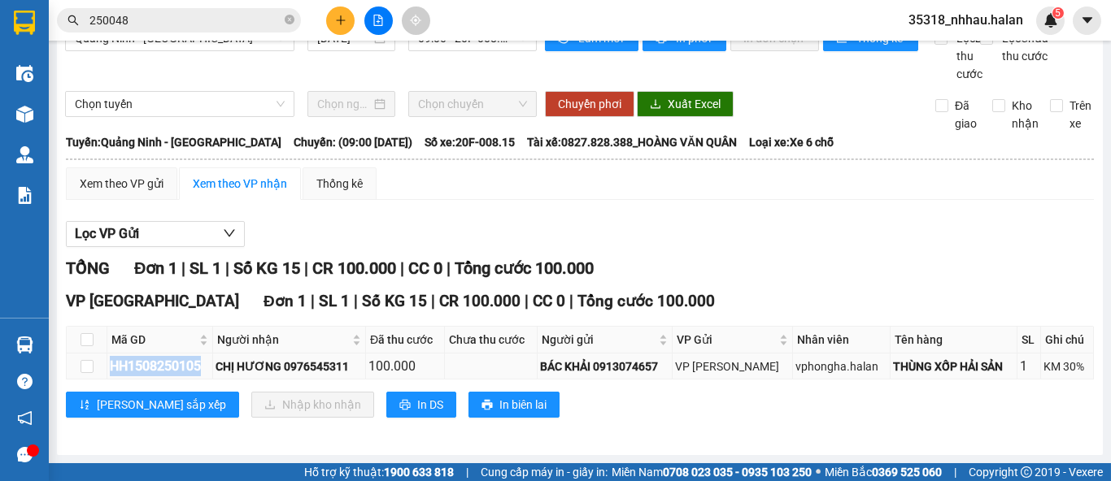
drag, startPoint x: 110, startPoint y: 369, endPoint x: 206, endPoint y: 369, distance: 96.0
click at [206, 369] on div "HH1508250105" at bounding box center [160, 366] width 100 height 20
copy div "HH1508250105"
click at [290, 24] on icon "close-circle" at bounding box center [290, 20] width 10 height 10
click at [278, 21] on input "text" at bounding box center [185, 20] width 192 height 18
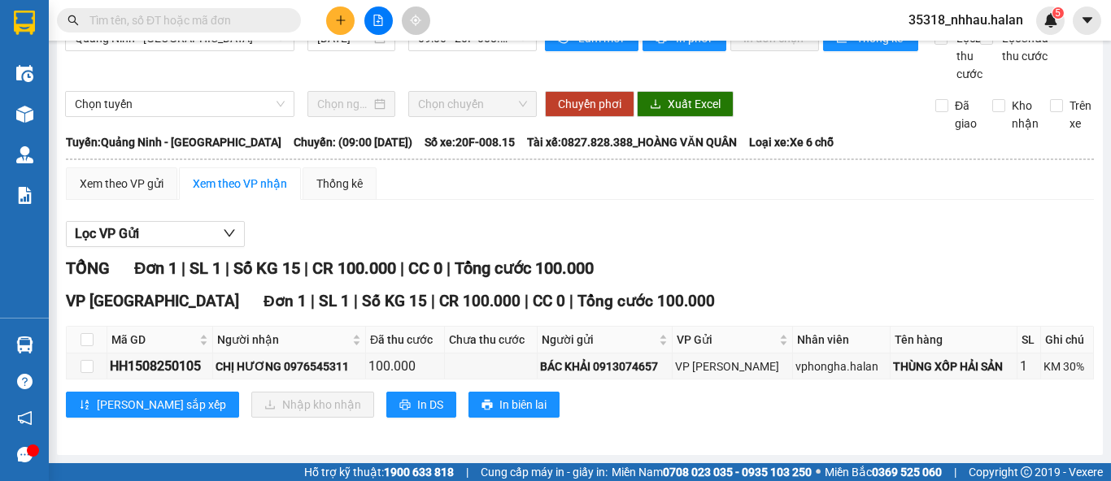
paste input "HH1508250105"
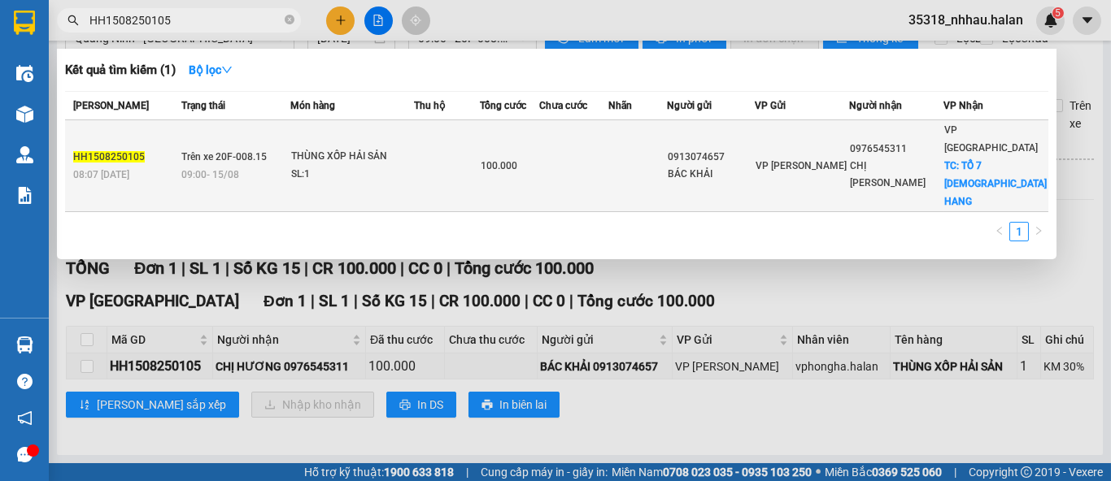
type input "HH1508250105"
click at [538, 157] on div "100.000" at bounding box center [510, 166] width 58 height 18
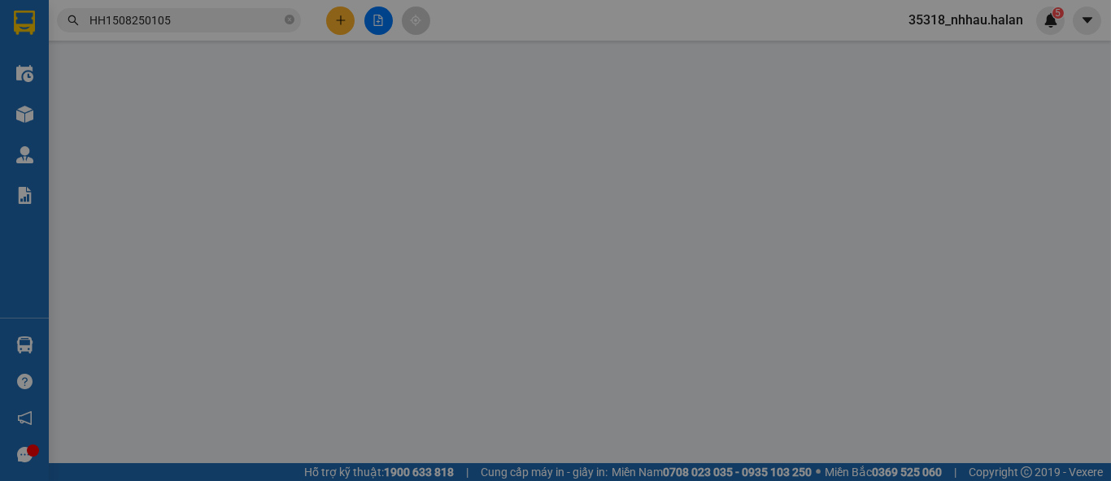
type input "0913074657"
type input "BÁC KHẢI"
type input "0976545311"
type input "CHỊ HƯƠNG"
checkbox input "true"
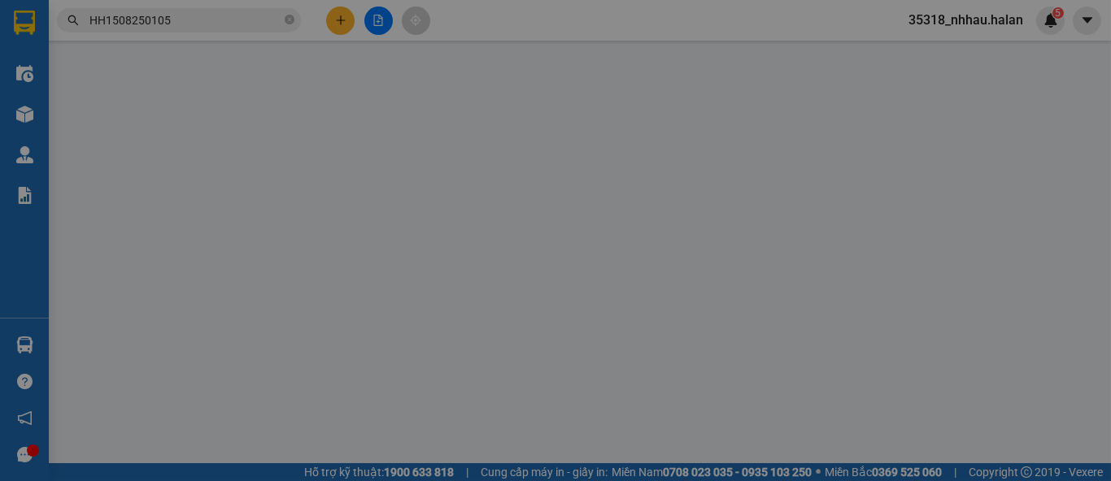
type input "TỔ 7 CHÙA HANG"
type input "30.000"
type input "100.000"
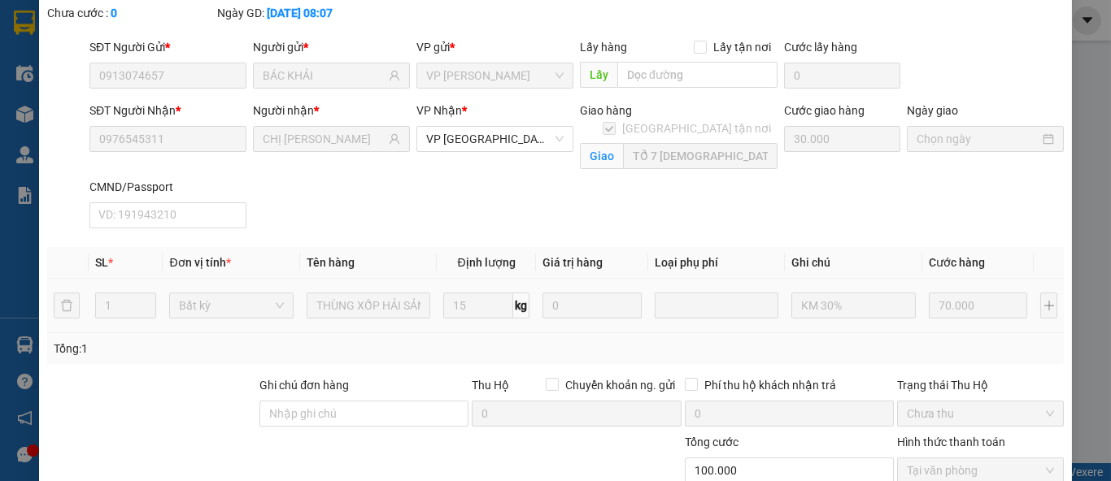
scroll to position [252, 0]
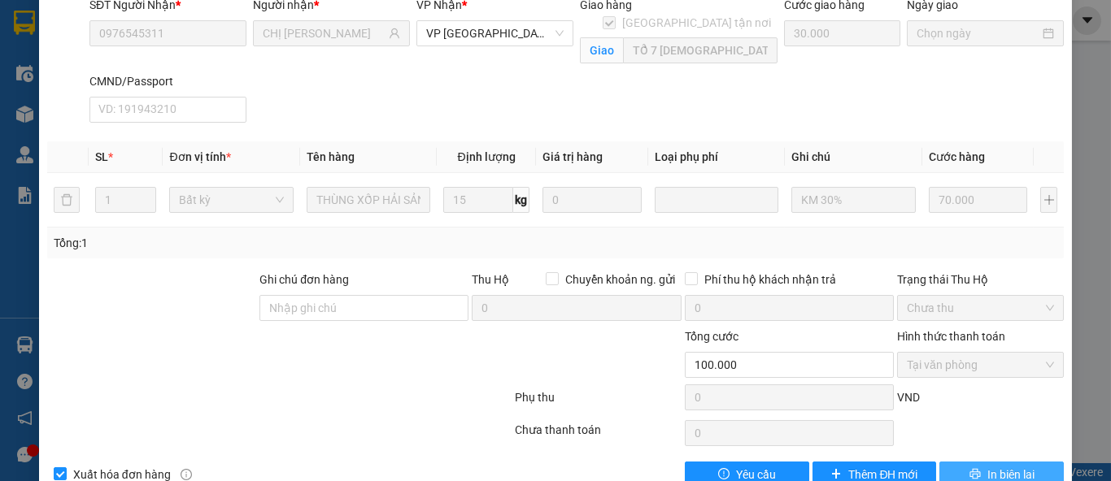
click at [987, 466] on span "In biên lai" at bounding box center [1010, 475] width 47 height 18
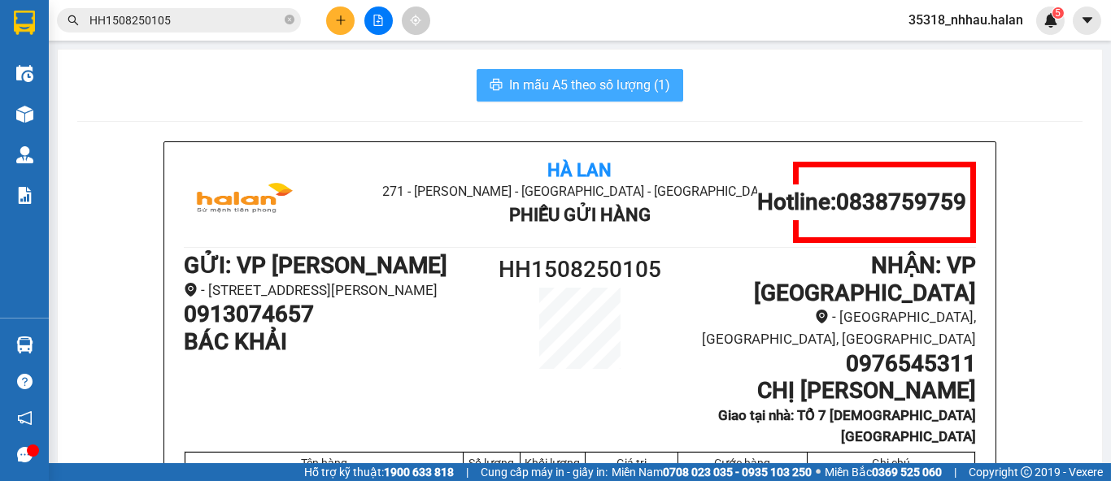
click at [555, 69] on button "In mẫu A5 theo số lượng (1)" at bounding box center [580, 85] width 207 height 33
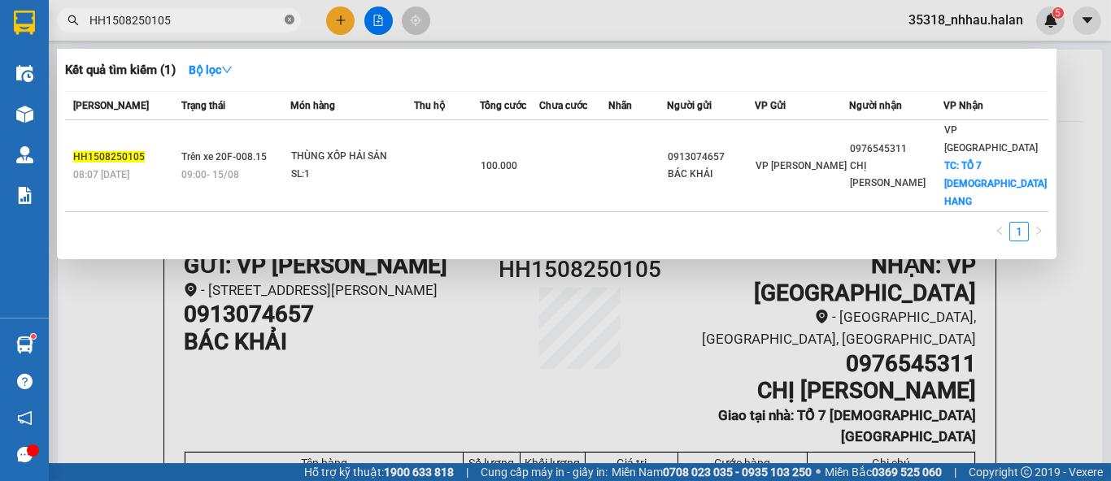
click at [292, 20] on icon "close-circle" at bounding box center [290, 20] width 10 height 10
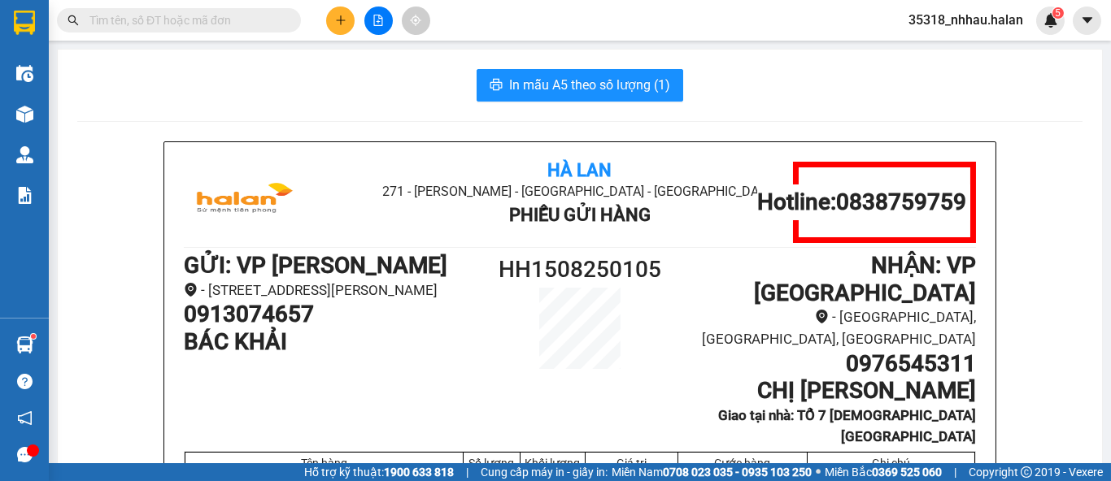
click at [272, 20] on input "text" at bounding box center [185, 20] width 192 height 18
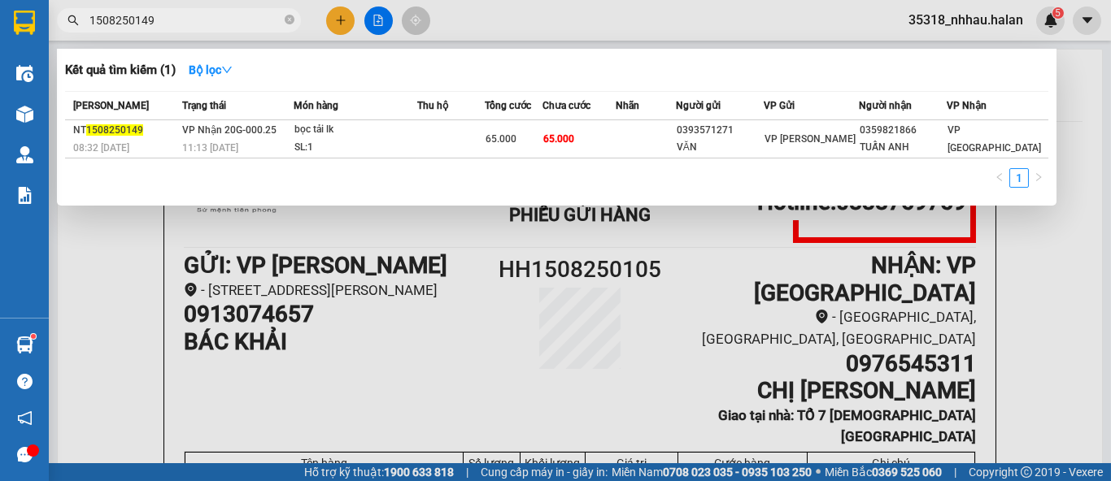
type input "1508250149"
click at [294, 18] on icon "close-circle" at bounding box center [290, 20] width 10 height 10
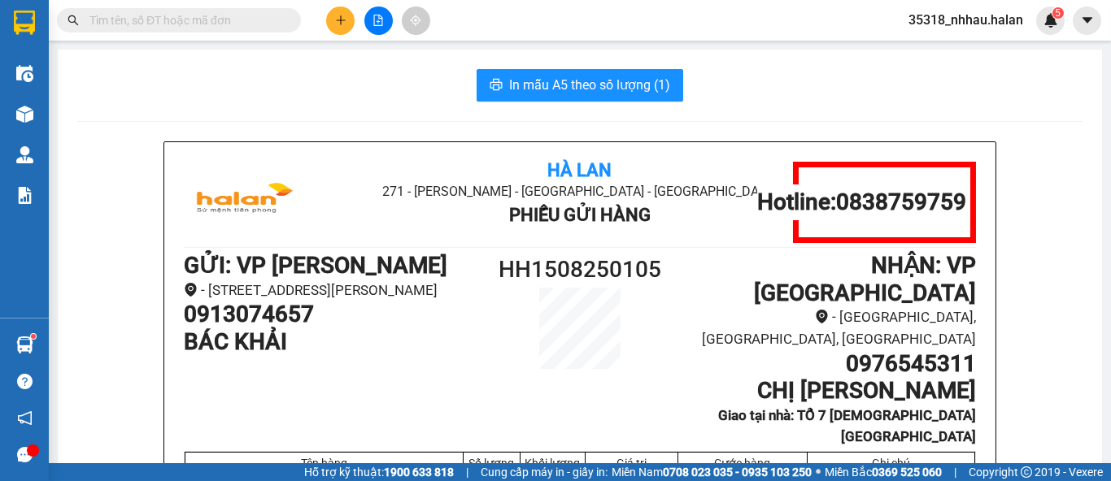
click at [260, 22] on input "text" at bounding box center [185, 20] width 192 height 18
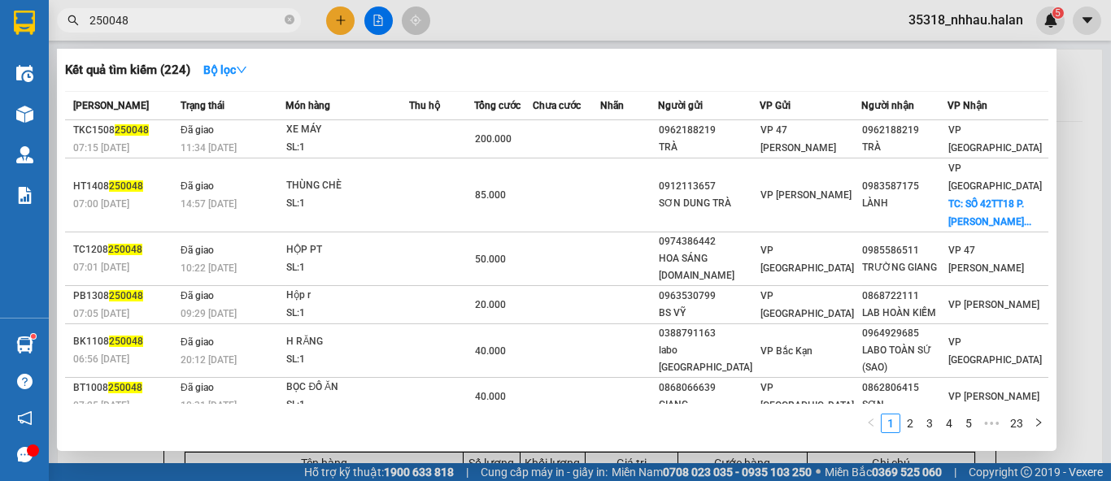
type input "250048"
click at [338, 27] on div at bounding box center [555, 240] width 1111 height 481
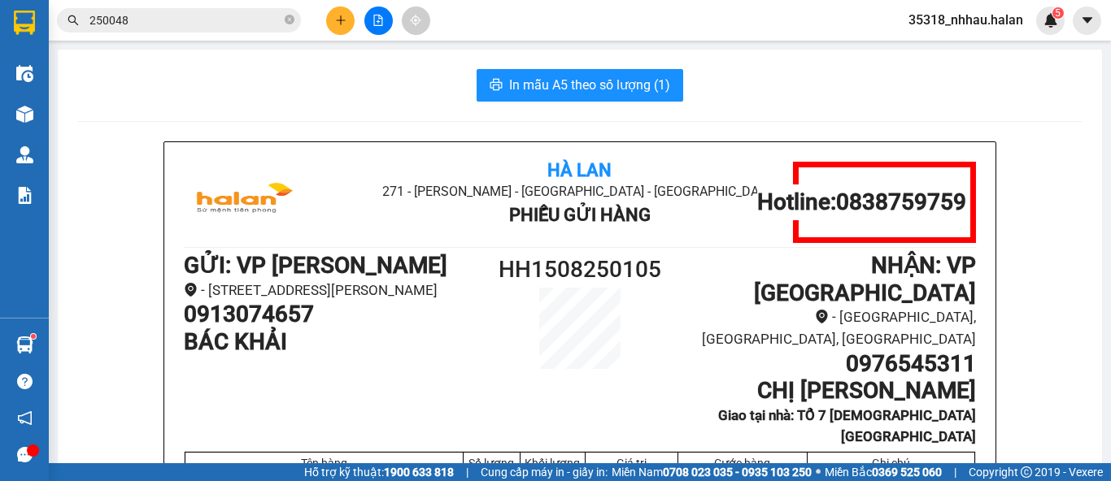
click at [338, 27] on button at bounding box center [340, 21] width 28 height 28
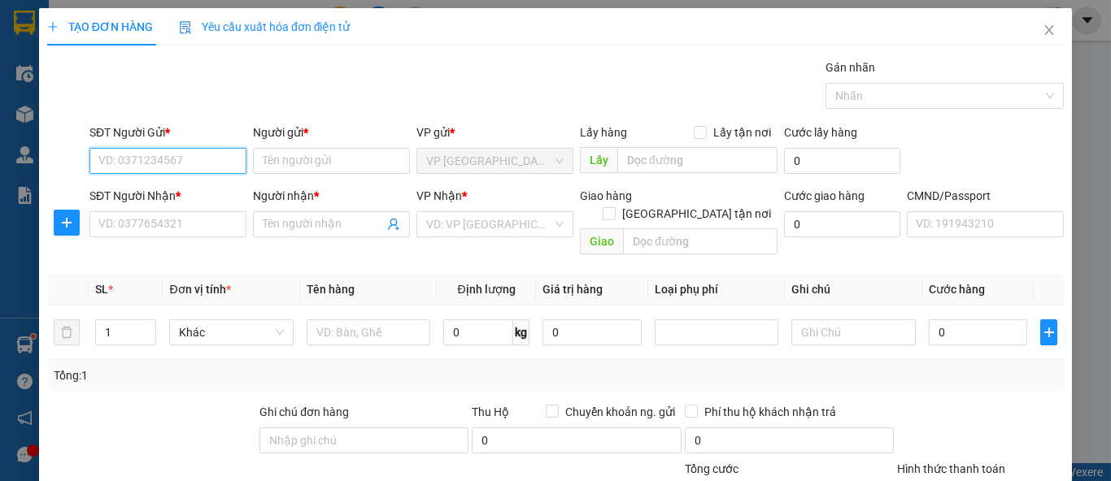
click at [197, 159] on input "SĐT Người Gửi *" at bounding box center [167, 161] width 157 height 26
type input "0989739424"
click at [175, 200] on div "0989739424 - THỊNH" at bounding box center [166, 193] width 136 height 18
type input "THỊNH"
type input "0989739424"
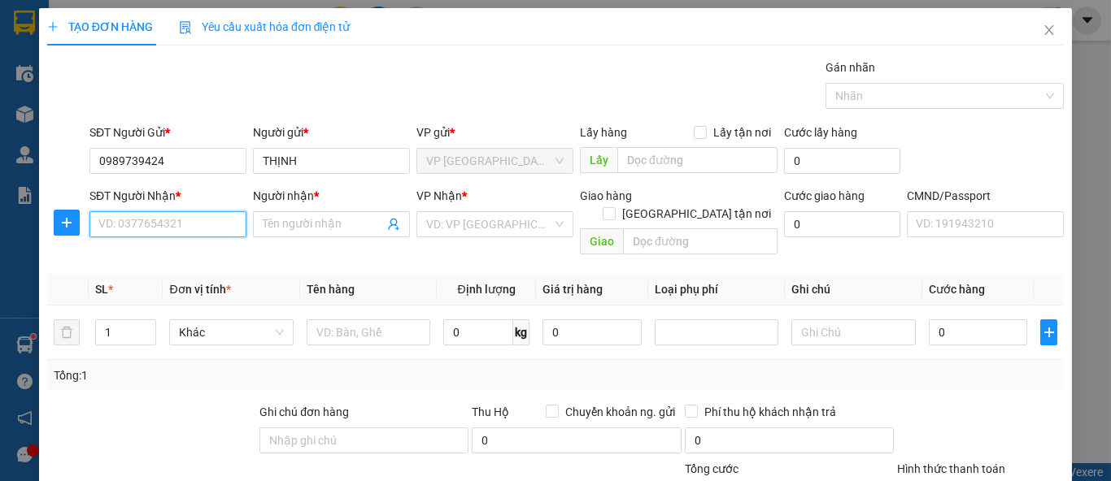
click at [172, 226] on input "SĐT Người Nhận *" at bounding box center [167, 224] width 157 height 26
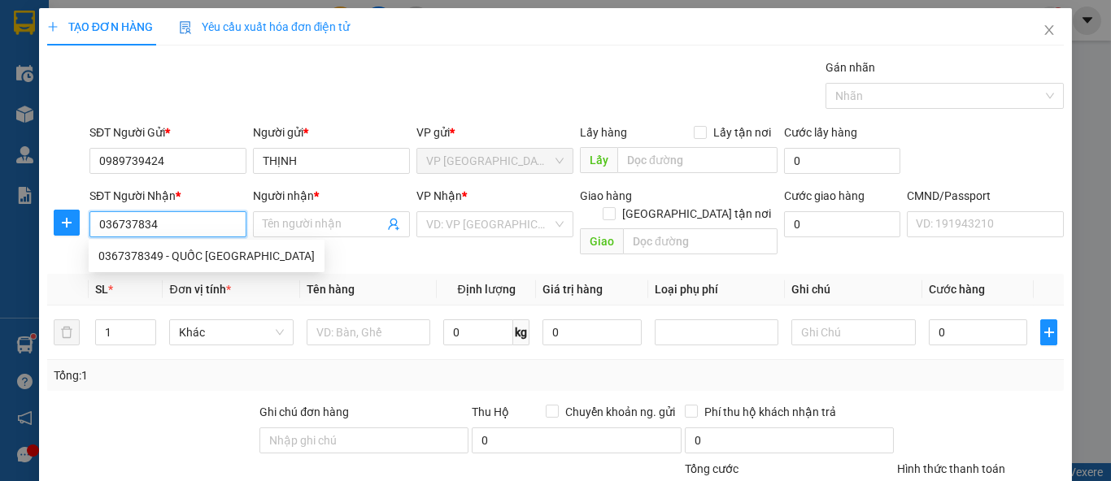
type input "0367378349"
click at [196, 255] on div "0367378349 - QUỐC ANH" at bounding box center [206, 256] width 216 height 18
type input "QUỐC ANH"
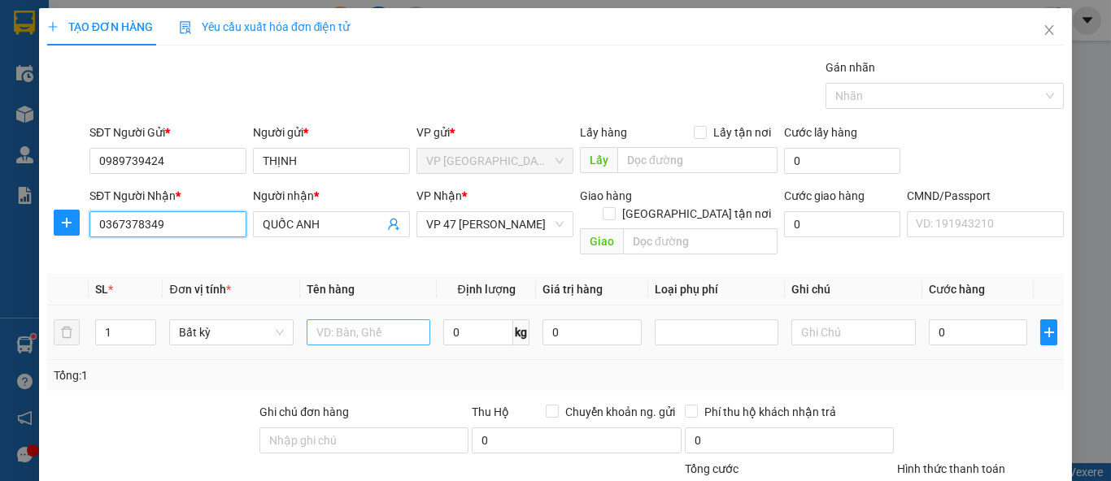
type input "0367378349"
click at [351, 320] on input "text" at bounding box center [369, 333] width 124 height 26
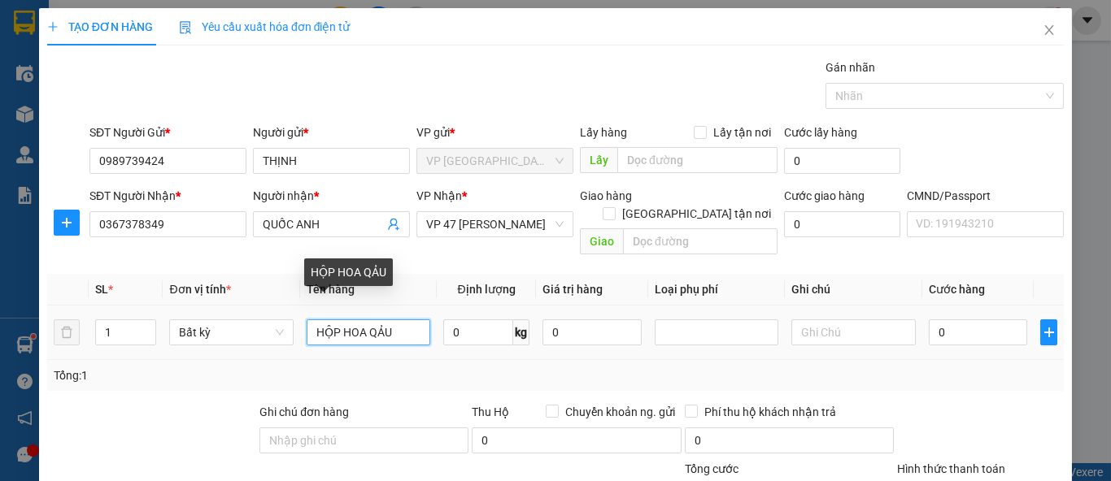
click at [405, 320] on input "HỘP HOA QẢU" at bounding box center [369, 333] width 124 height 26
type input "HỘP HOA QỦA"
type input "14"
type input "50.000"
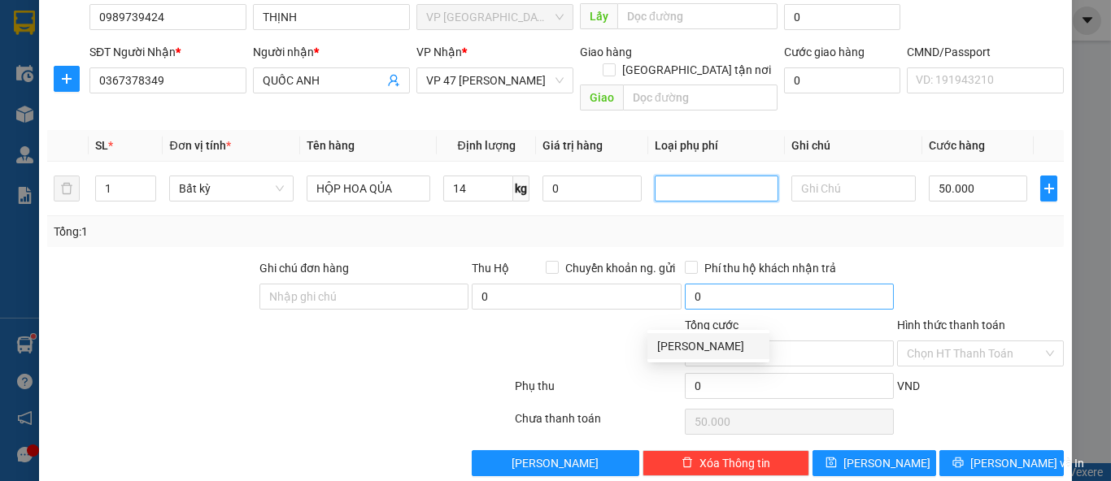
scroll to position [150, 0]
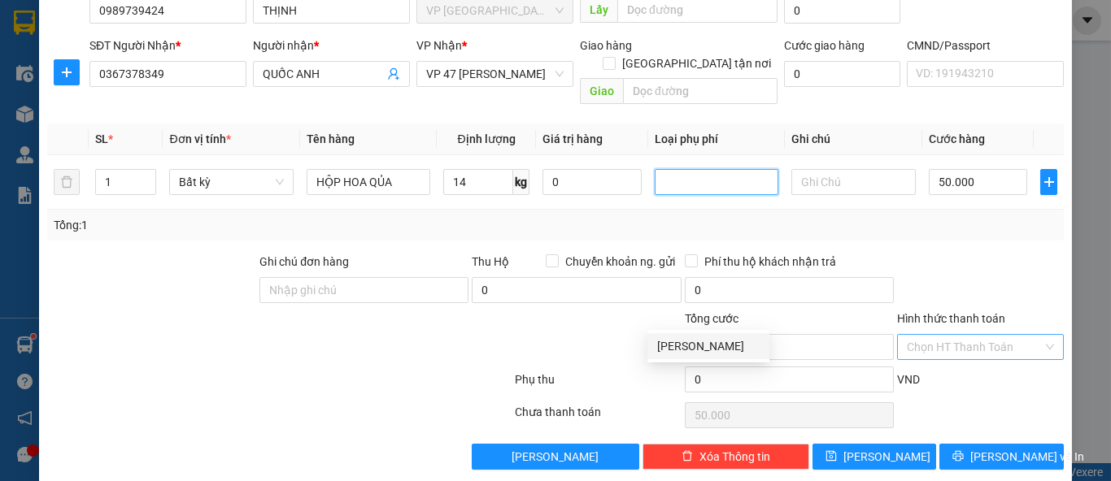
click at [959, 335] on input "Hình thức thanh toán" at bounding box center [975, 347] width 136 height 24
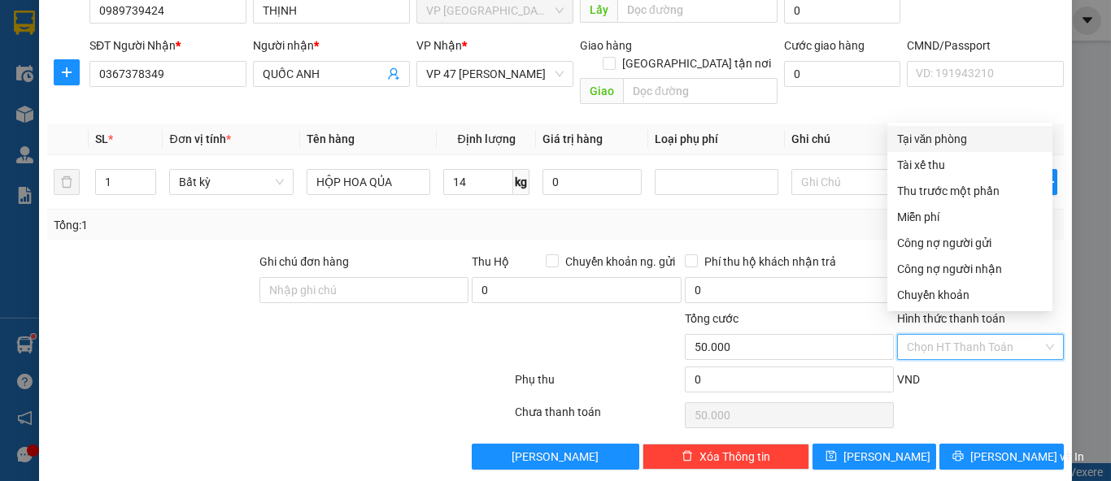
click at [947, 133] on div "Tại văn phòng" at bounding box center [970, 139] width 146 height 18
type input "0"
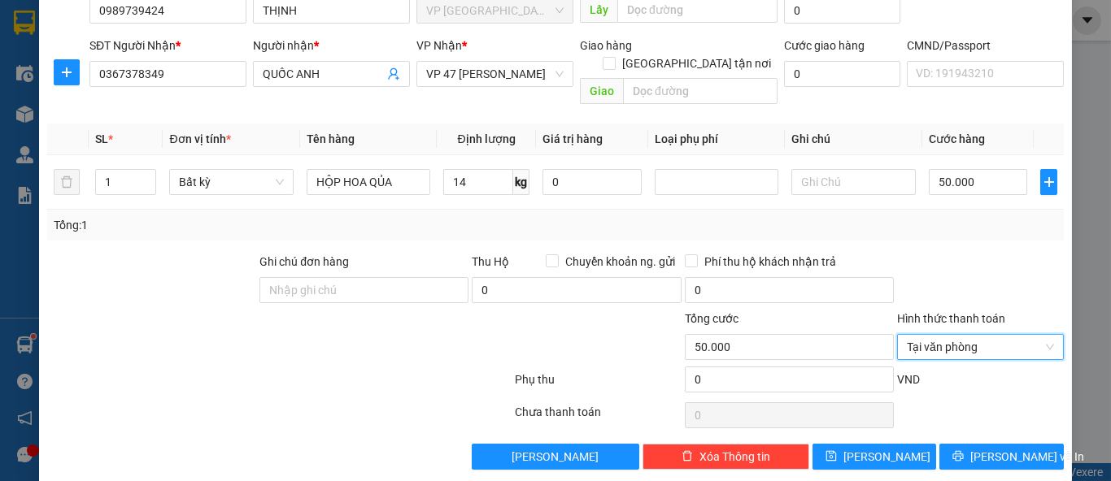
click at [967, 420] on div "Transit Pickup Surcharge Ids Transit Deliver Surcharge Ids Transit Deliver Surc…" at bounding box center [555, 189] width 1017 height 562
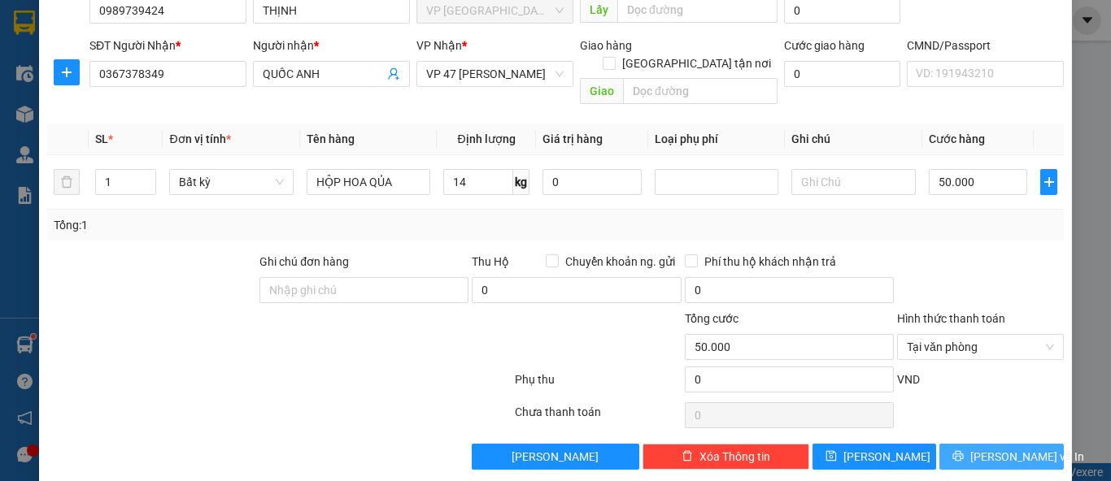
click at [970, 444] on button "Lưu và In" at bounding box center [1001, 457] width 124 height 26
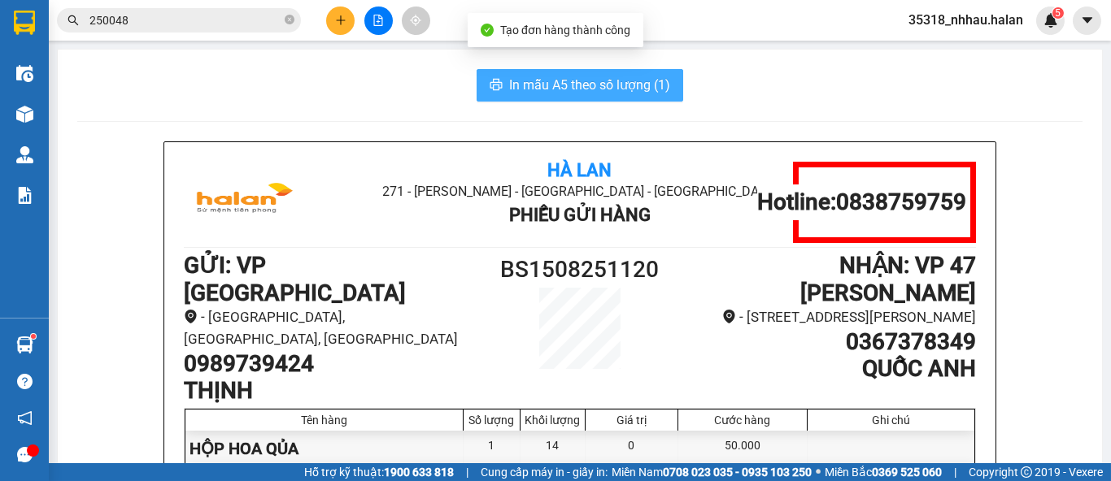
click at [627, 76] on span "In mẫu A5 theo số lượng (1)" at bounding box center [589, 85] width 161 height 20
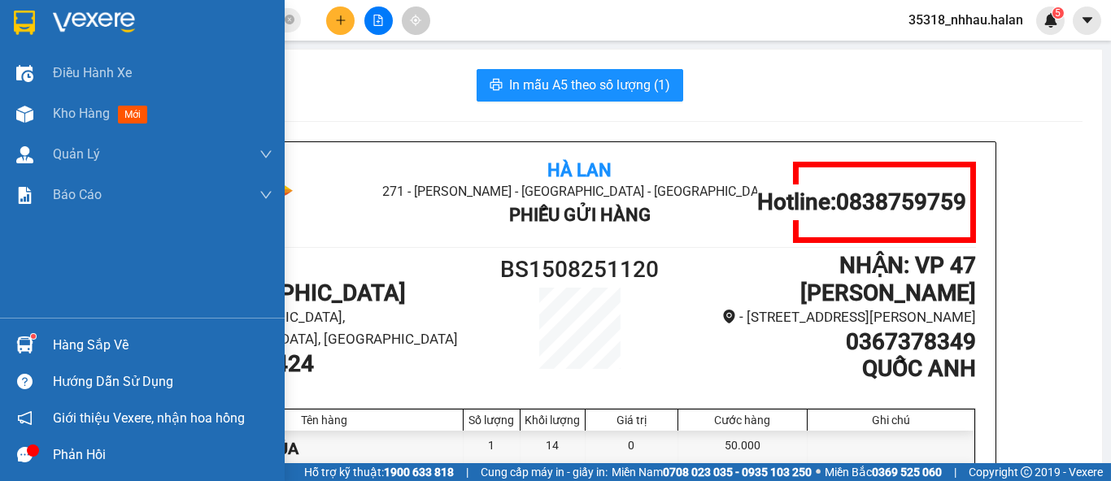
click at [50, 346] on div "Hàng sắp về" at bounding box center [142, 345] width 285 height 37
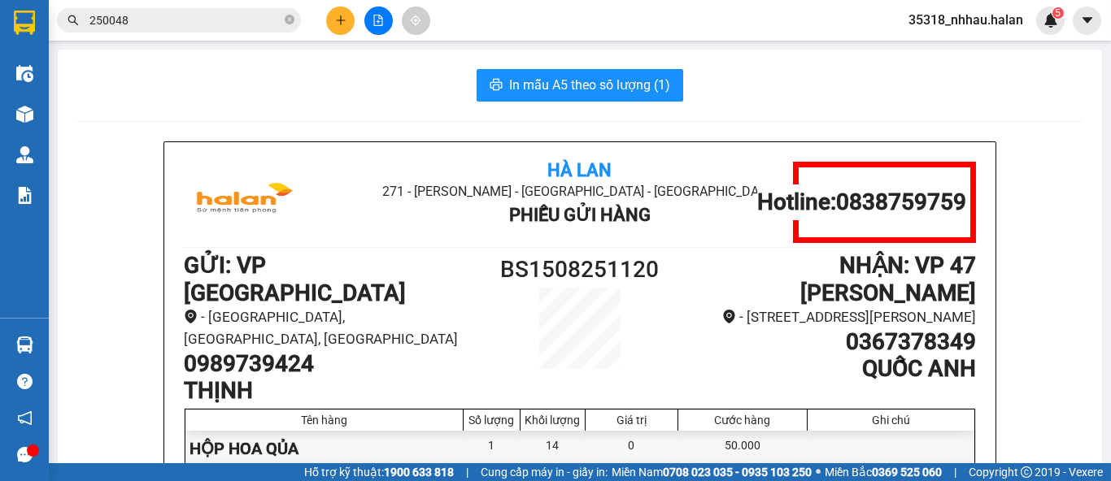
click at [338, 20] on section "Kết quả tìm kiếm ( 224 ) Bộ lọc Mã ĐH Trạng thái Món hàng Thu hộ Tổng cước Chưa…" at bounding box center [555, 240] width 1111 height 481
click at [338, 20] on icon "plus" at bounding box center [340, 20] width 11 height 11
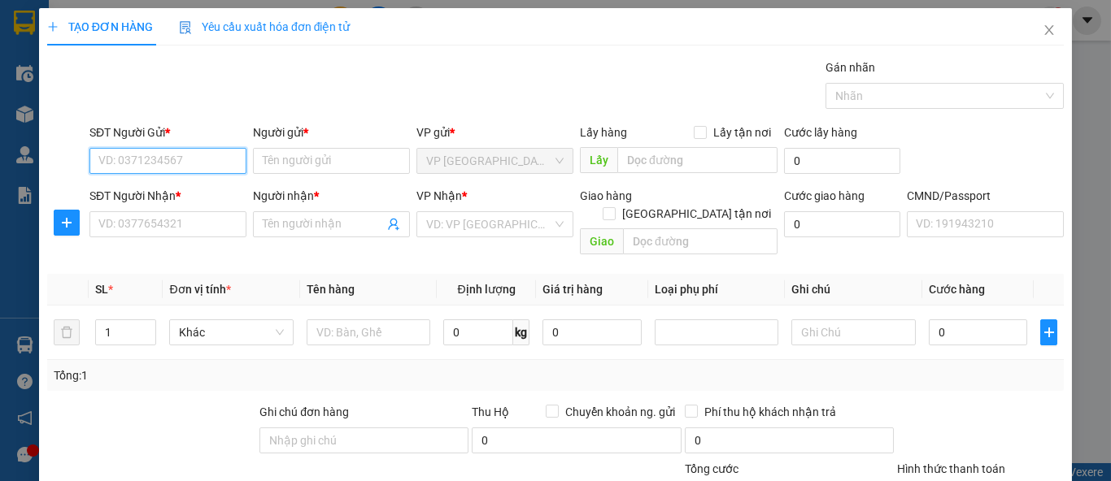
click at [197, 152] on input "SĐT Người Gửi *" at bounding box center [167, 161] width 157 height 26
type input "0985995913"
click at [192, 199] on div "0985995913 - QUÂN" at bounding box center [166, 193] width 136 height 18
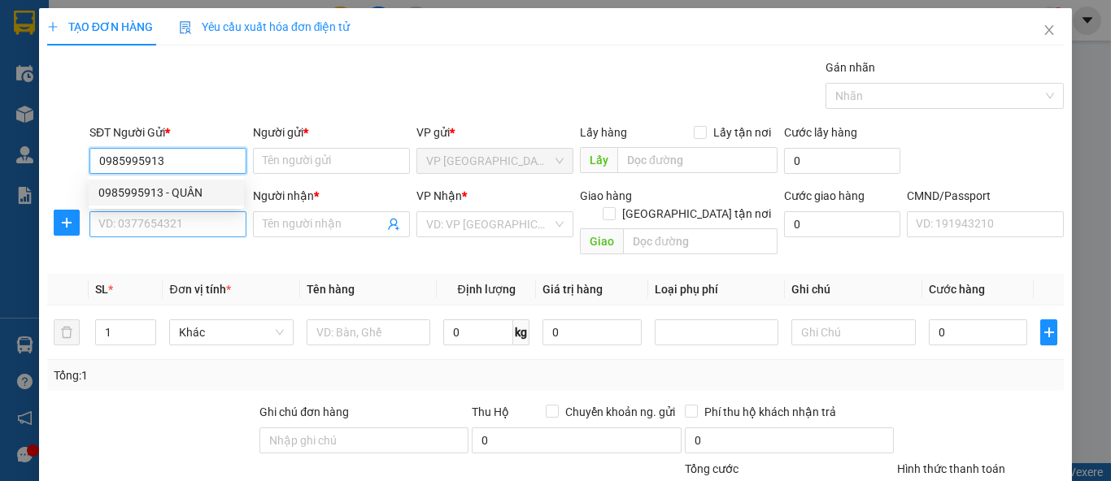
type input "QUÂN"
type input "0985995913"
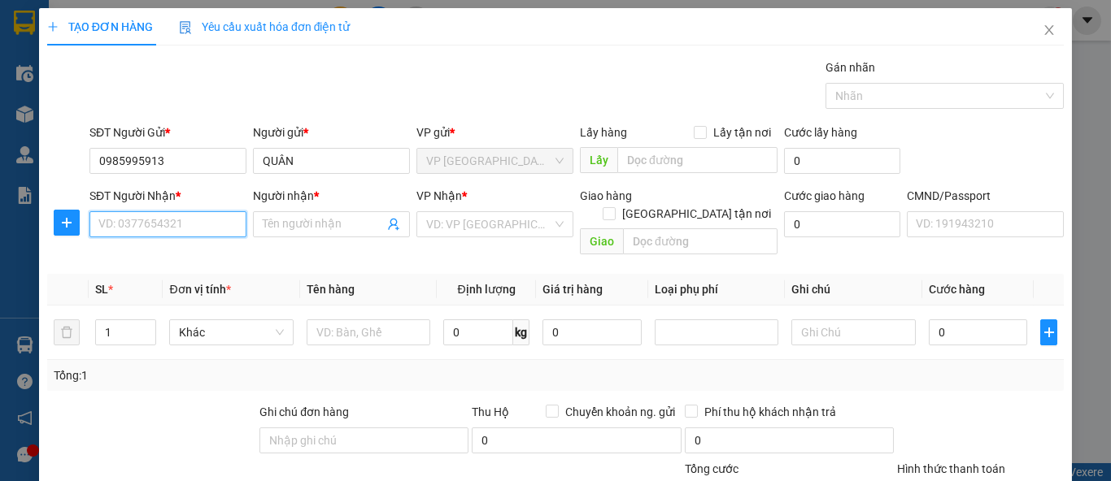
click at [190, 226] on input "SĐT Người Nhận *" at bounding box center [167, 224] width 157 height 26
type input "0906217267"
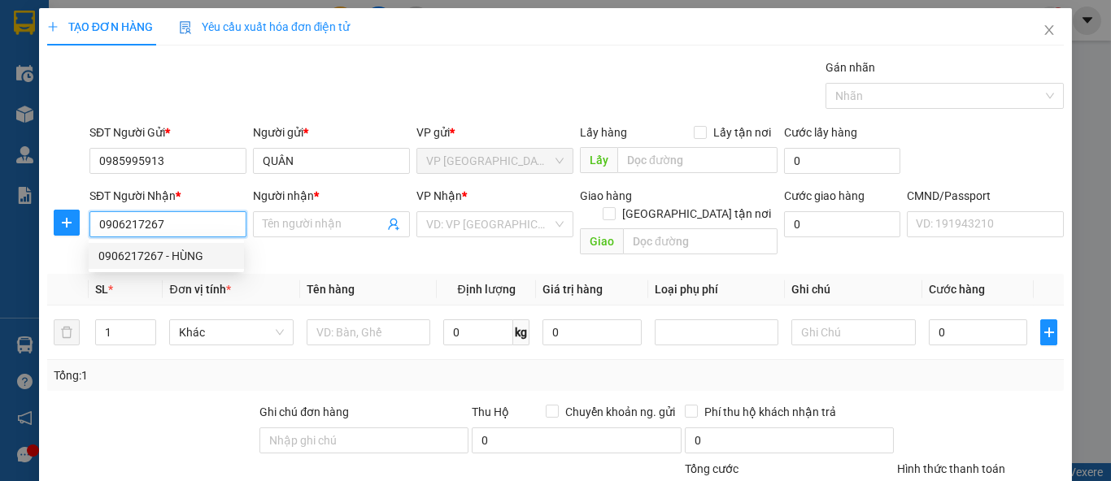
click at [171, 263] on div "0906217267 - HÙNG" at bounding box center [166, 256] width 136 height 18
type input "HÙNG"
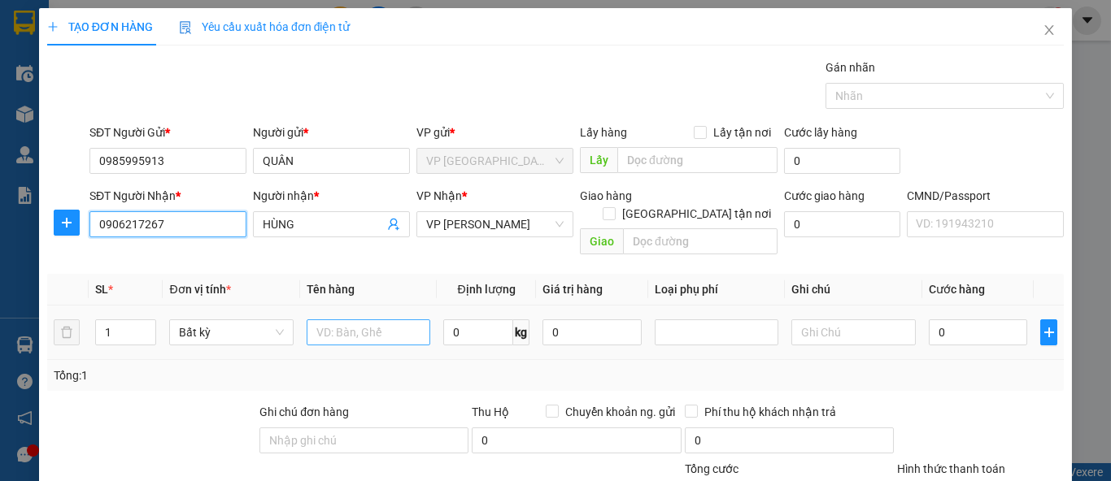
type input "0906217267"
click at [376, 324] on input "text" at bounding box center [369, 333] width 124 height 26
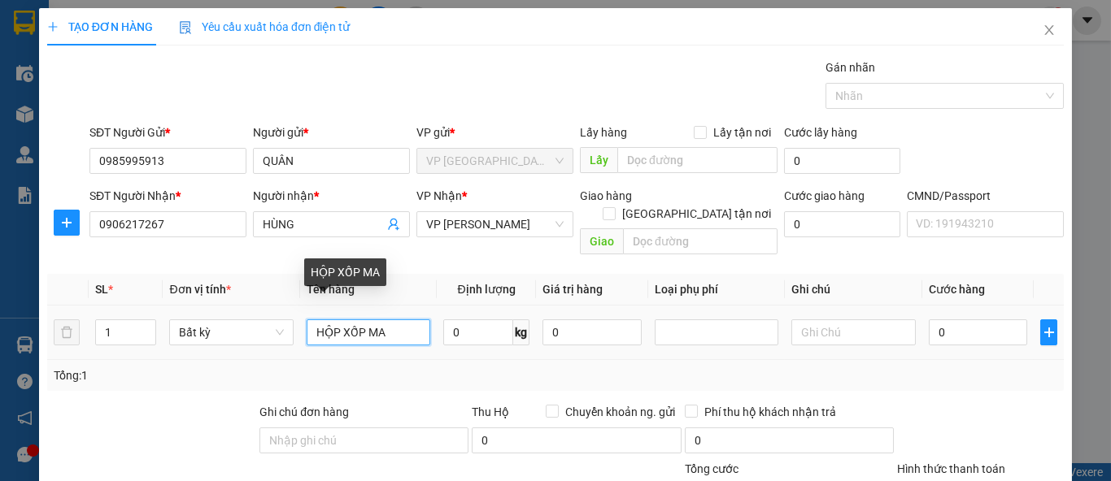
click at [389, 320] on input "HỘP XỐP MA" at bounding box center [369, 333] width 124 height 26
type input "HỘP XỐP NA"
type input "10"
type input "40.000"
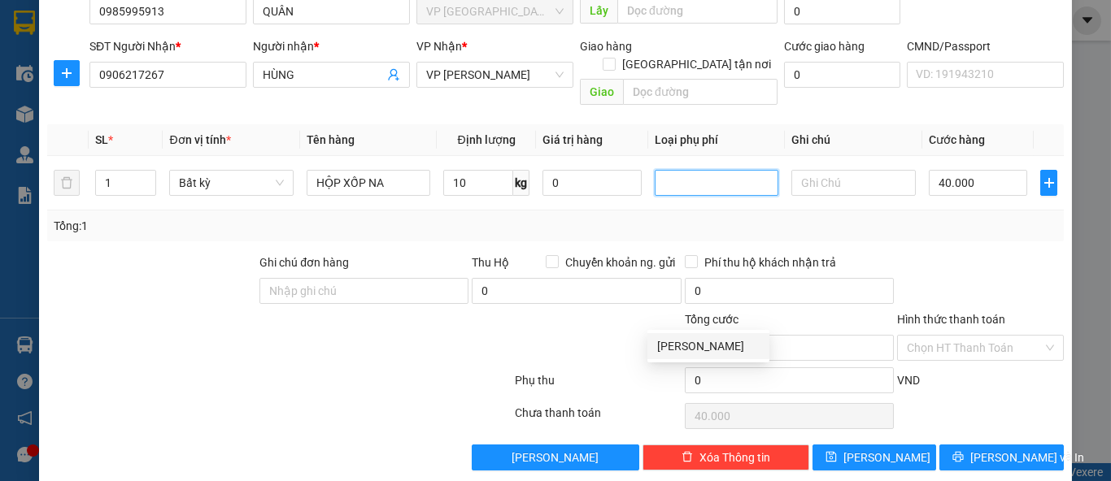
scroll to position [150, 0]
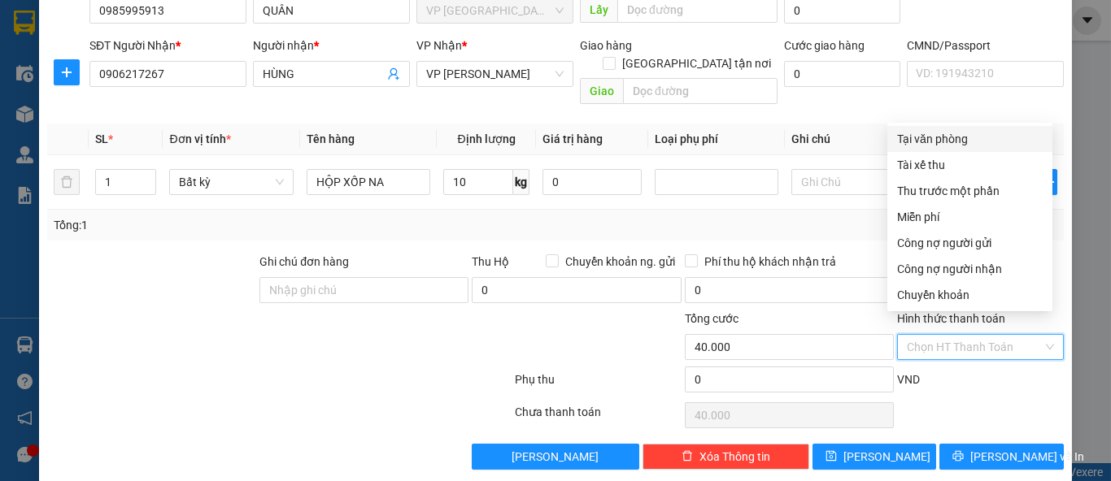
drag, startPoint x: 973, startPoint y: 329, endPoint x: 922, endPoint y: 358, distance: 58.6
click at [973, 335] on input "Hình thức thanh toán" at bounding box center [975, 347] width 136 height 24
click at [958, 137] on div "Tại văn phòng" at bounding box center [970, 139] width 146 height 18
type input "0"
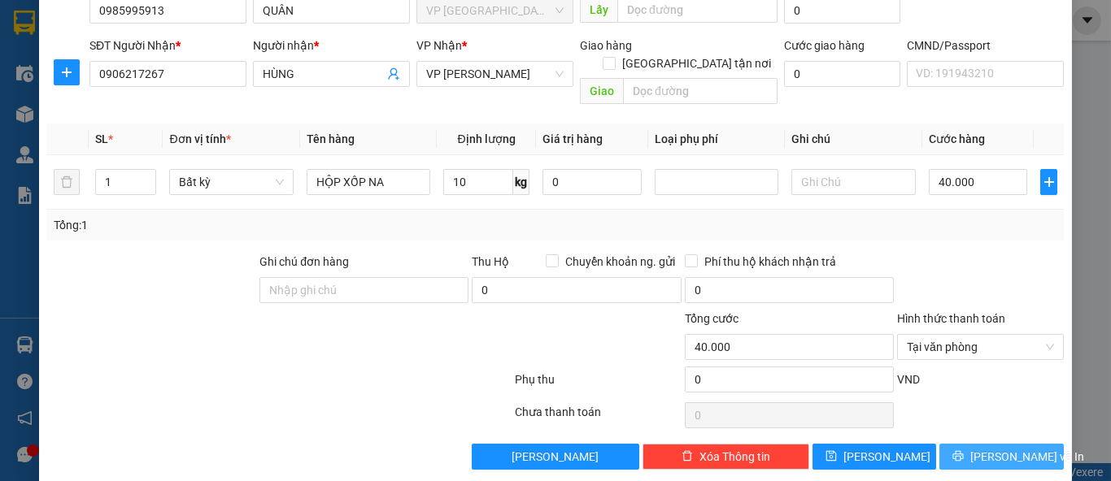
click at [956, 444] on button "Lưu và In" at bounding box center [1001, 457] width 124 height 26
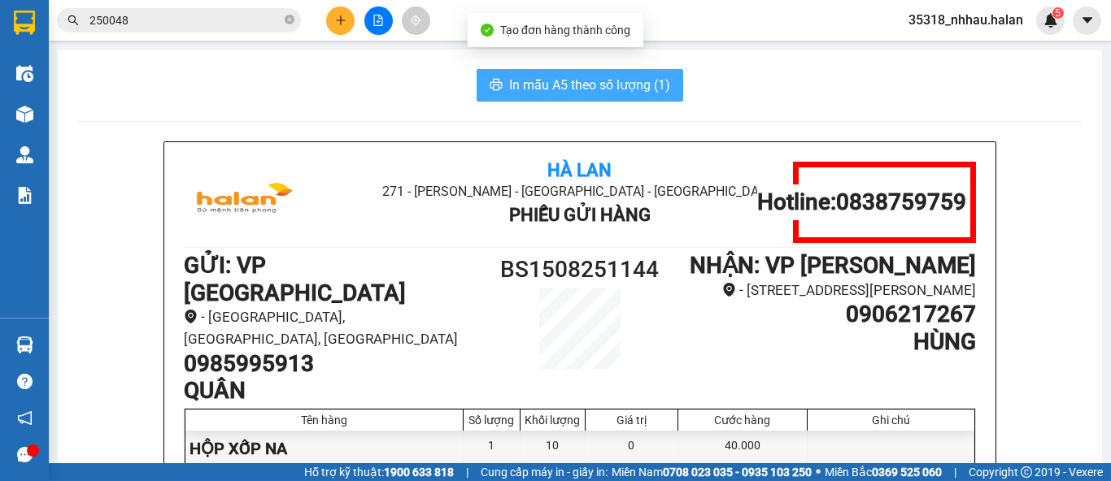
click at [632, 92] on span "In mẫu A5 theo số lượng (1)" at bounding box center [589, 85] width 161 height 20
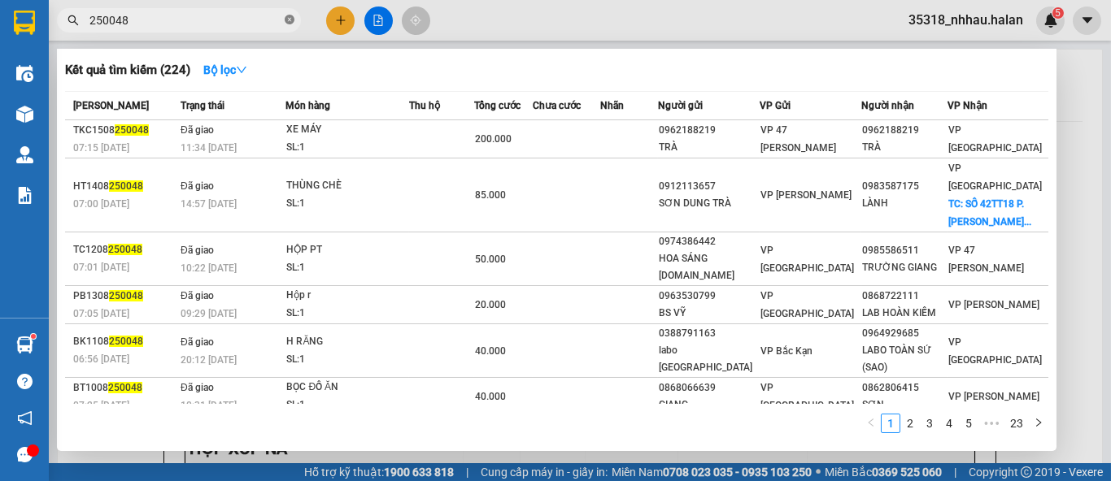
click at [285, 21] on icon "close-circle" at bounding box center [290, 20] width 10 height 10
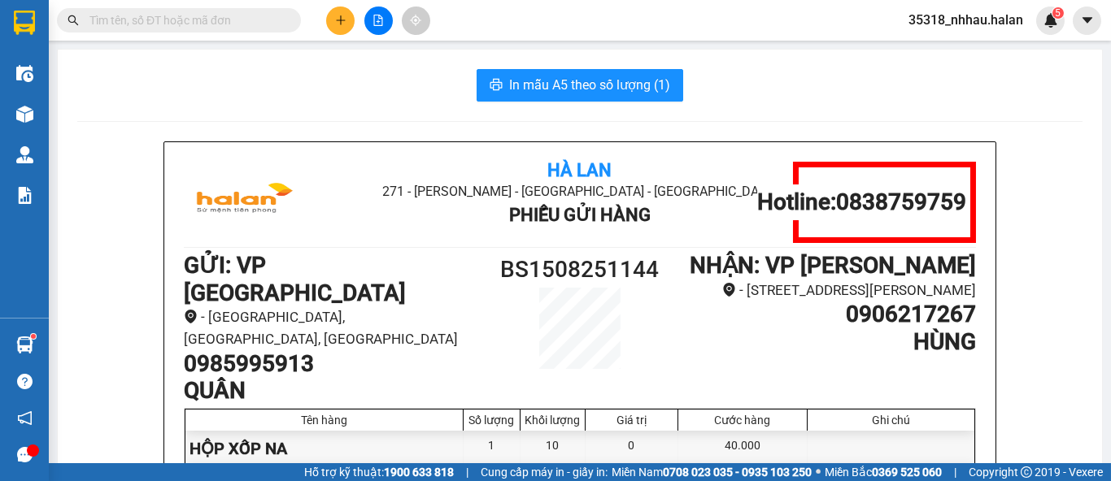
click at [263, 21] on input "text" at bounding box center [185, 20] width 192 height 18
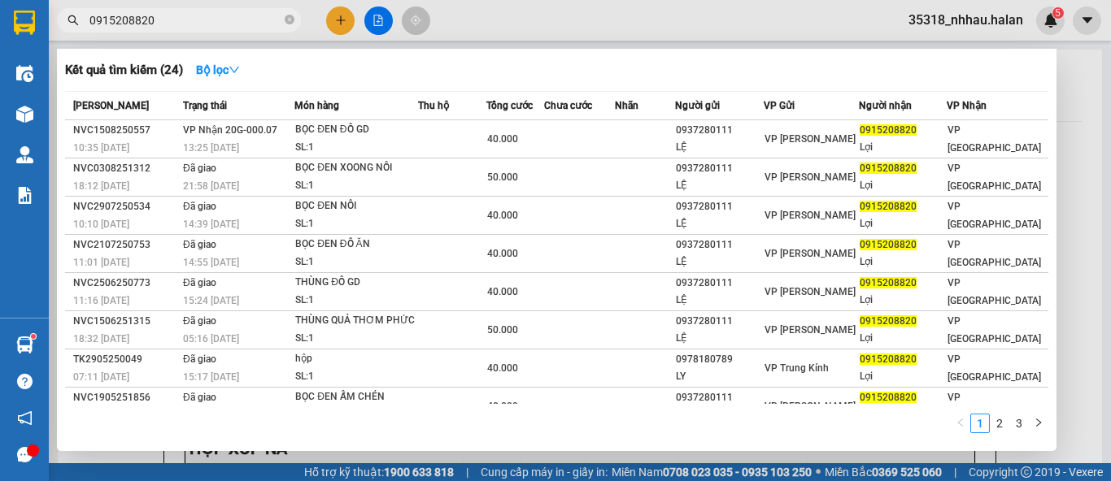
type input "0915208820"
click at [1079, 175] on div at bounding box center [555, 240] width 1111 height 481
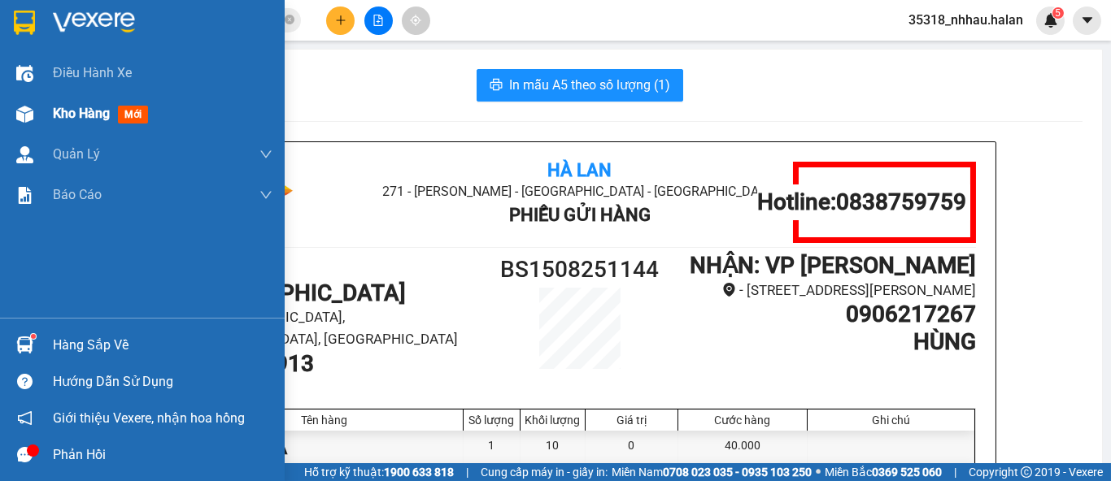
click at [25, 132] on div "Kho hàng mới" at bounding box center [142, 114] width 285 height 41
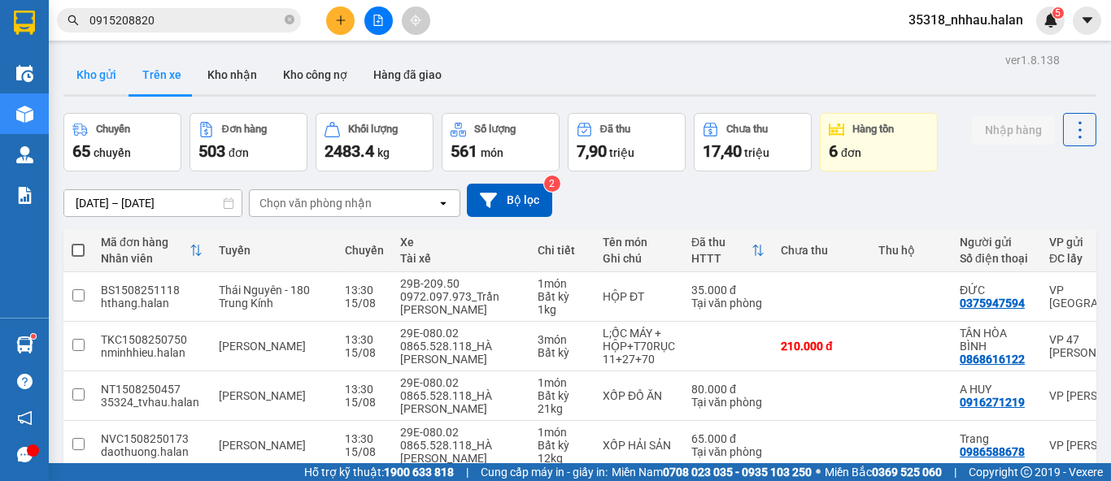
drag, startPoint x: 94, startPoint y: 81, endPoint x: 294, endPoint y: 112, distance: 202.4
click at [96, 81] on button "Kho gửi" at bounding box center [96, 74] width 66 height 39
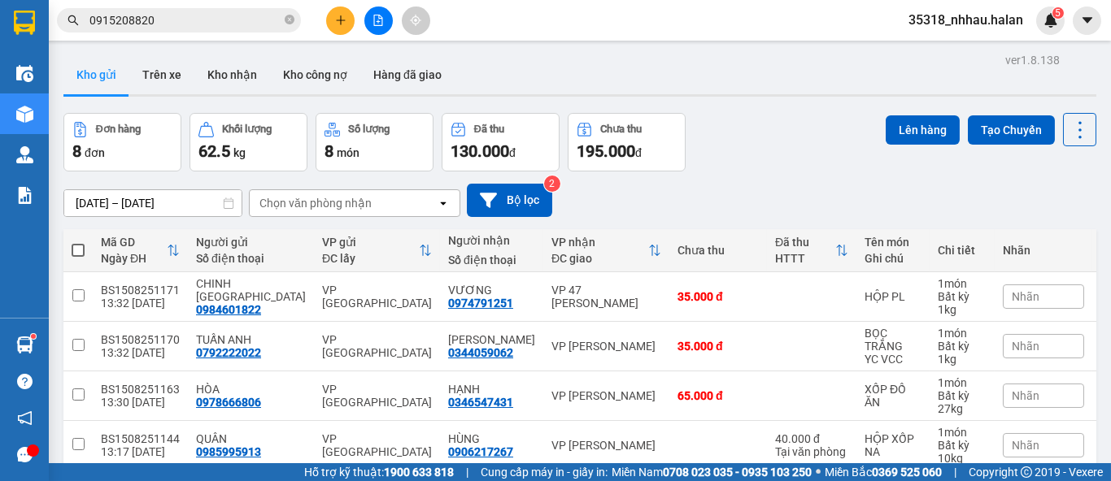
click at [900, 196] on div "02/07/2025 – 15/08/2025 Press the down arrow key to interact with the calendar …" at bounding box center [579, 200] width 1033 height 33
click at [1070, 133] on icon at bounding box center [1080, 130] width 23 height 23
click at [1029, 234] on span "Làm mới" at bounding box center [1043, 232] width 45 height 16
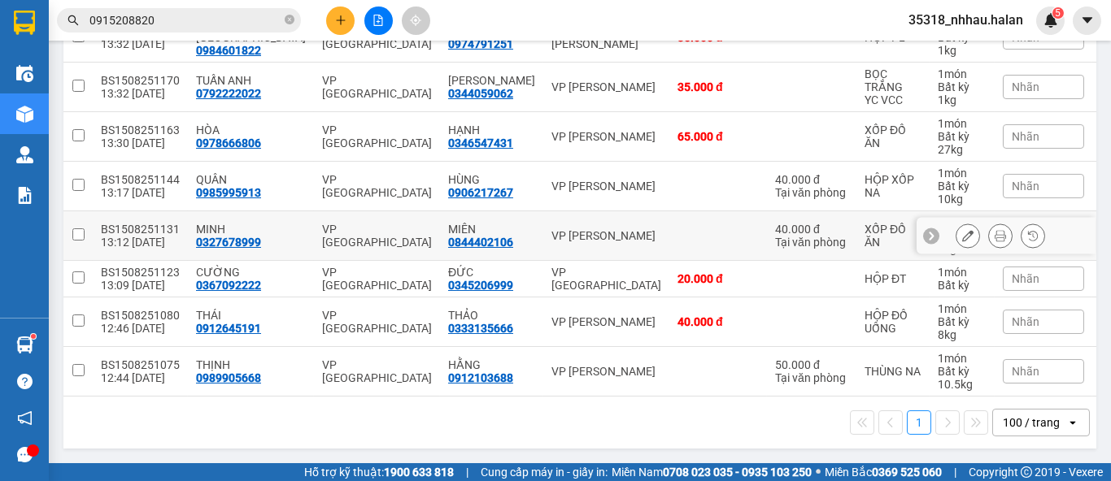
click at [553, 229] on div "VP Hoàng Gia" at bounding box center [606, 235] width 110 height 13
checkbox input "true"
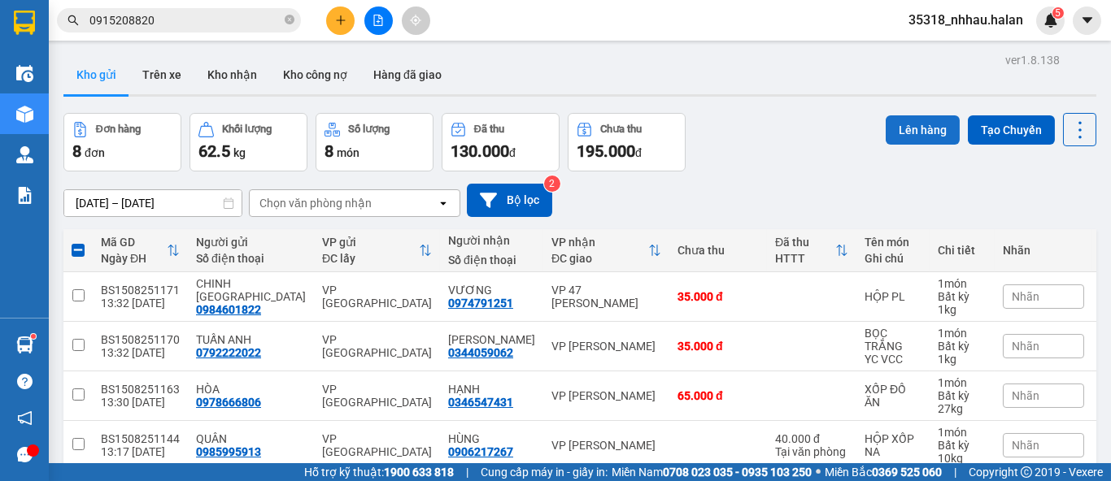
click at [914, 131] on button "Lên hàng" at bounding box center [923, 129] width 74 height 29
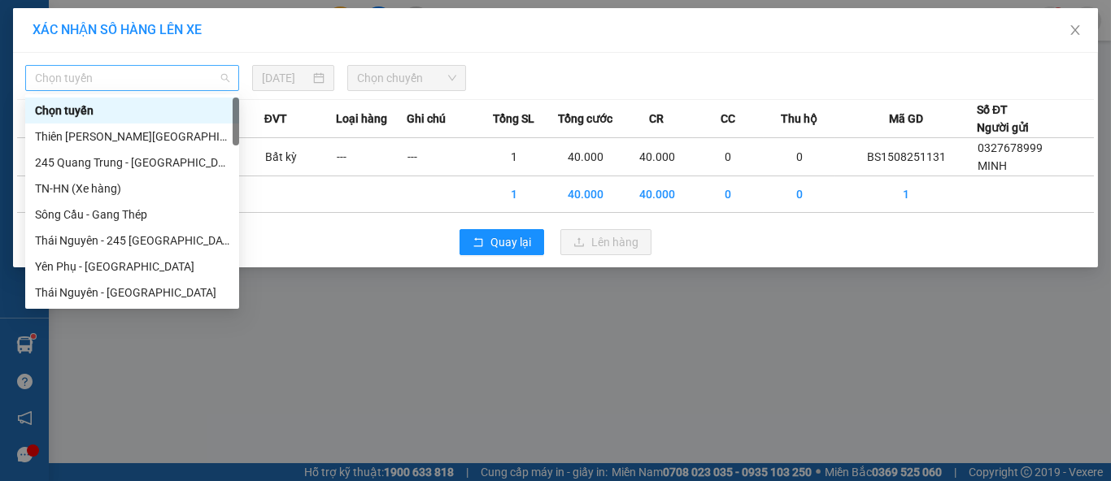
click at [193, 82] on span "Chọn tuyến" at bounding box center [132, 78] width 194 height 24
type input "K"
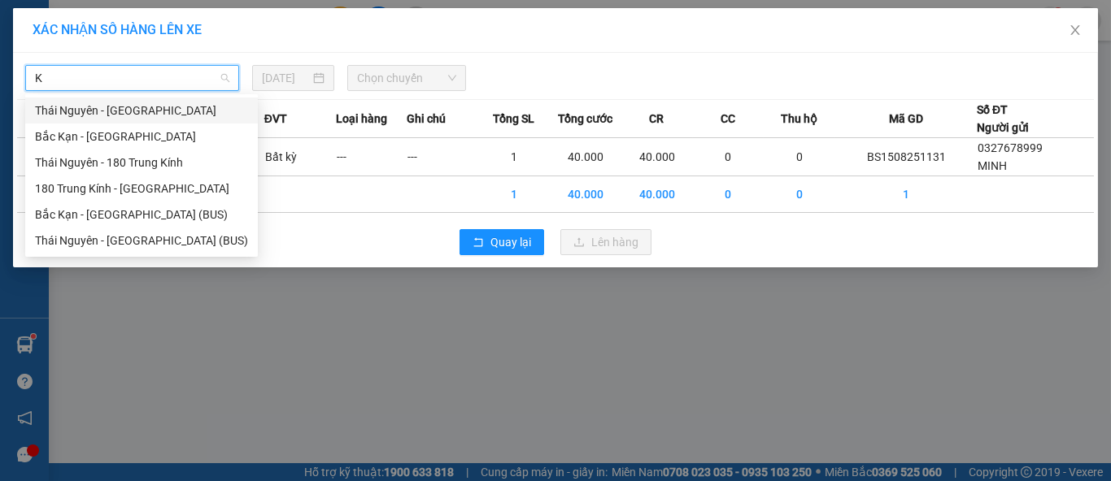
click at [146, 116] on div "Thái Nguyên - Bắc Kạn" at bounding box center [141, 111] width 213 height 18
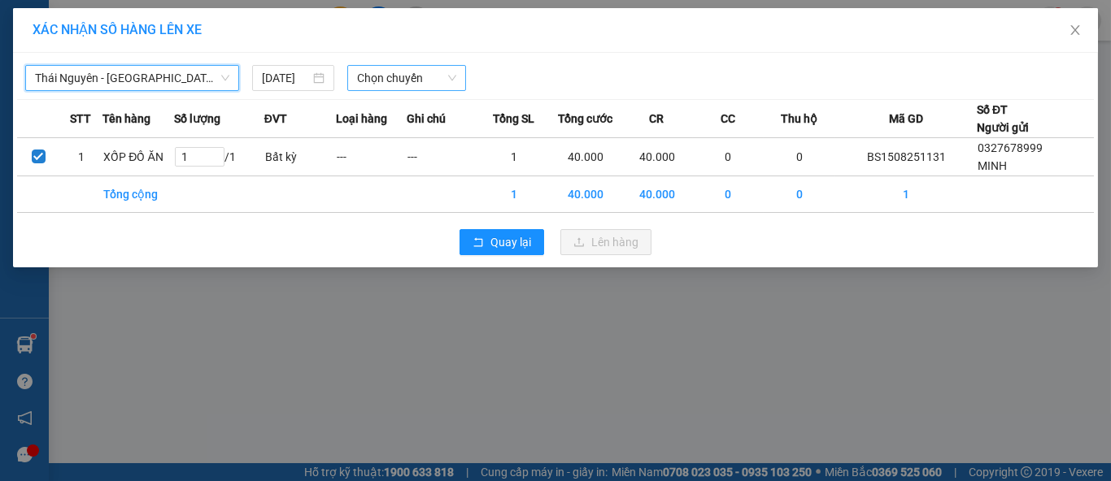
click at [417, 72] on span "Chọn chuyến" at bounding box center [407, 78] width 100 height 24
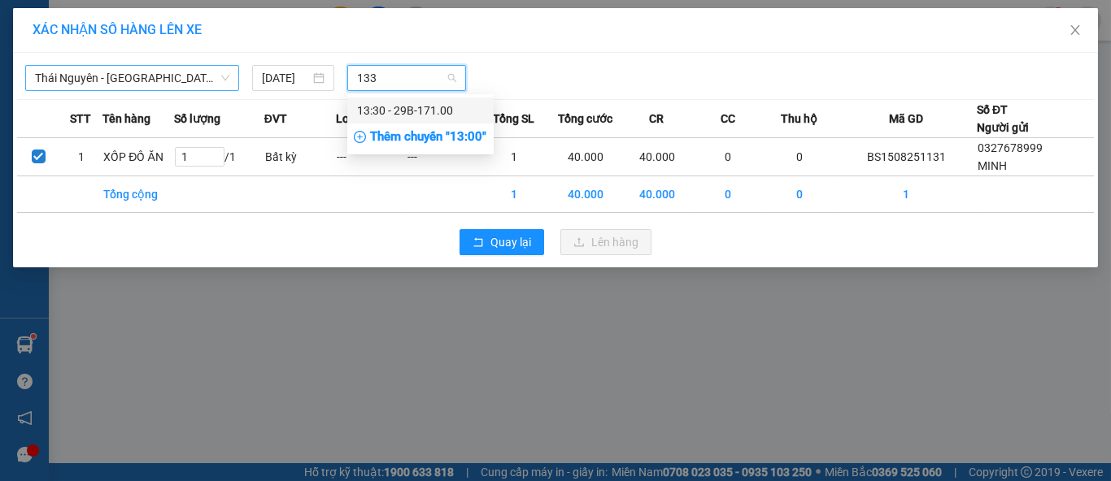
type input "1330"
click at [424, 115] on div "13:30 - 29B-171.00" at bounding box center [420, 111] width 127 height 18
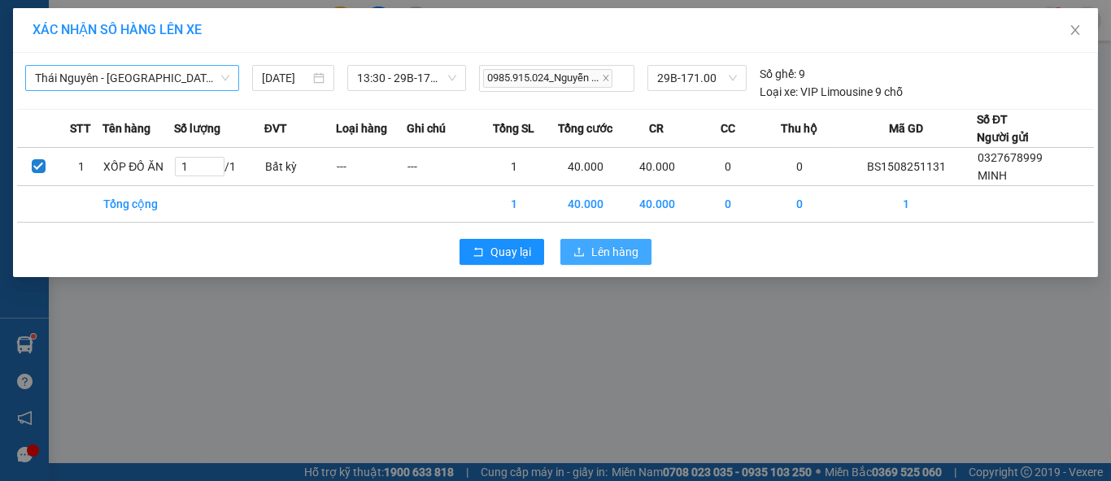
click at [599, 244] on span "Lên hàng" at bounding box center [614, 252] width 47 height 18
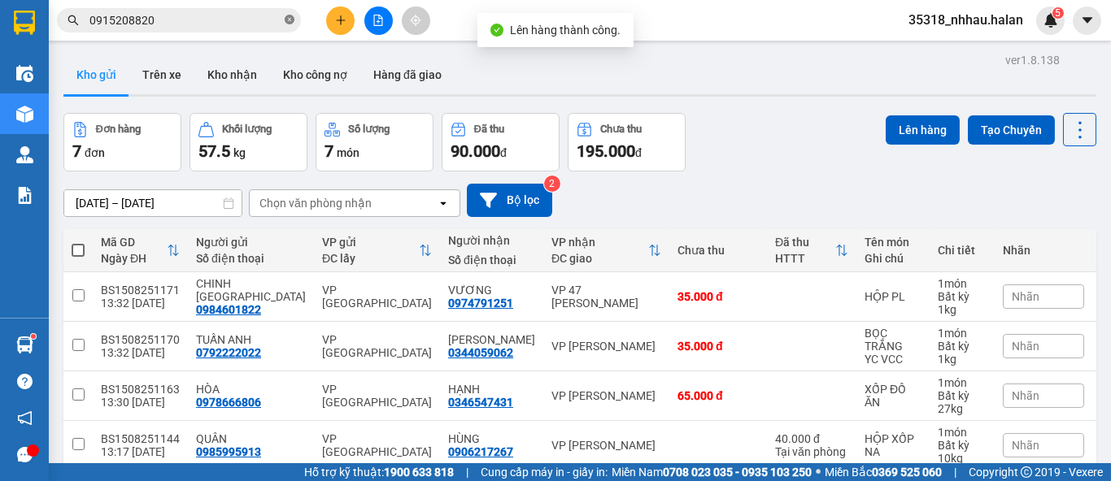
click at [288, 23] on icon "close-circle" at bounding box center [290, 20] width 10 height 10
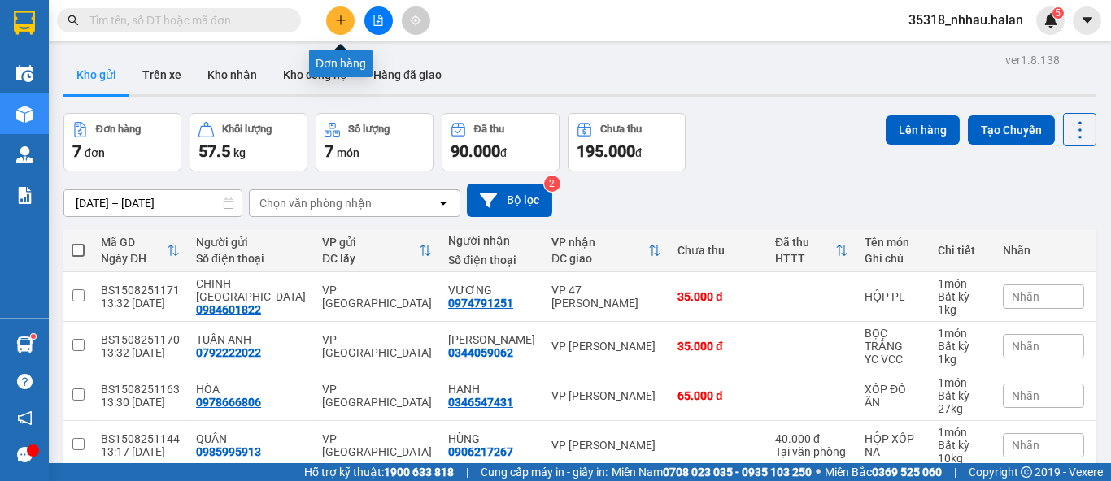
click at [336, 27] on button at bounding box center [340, 21] width 28 height 28
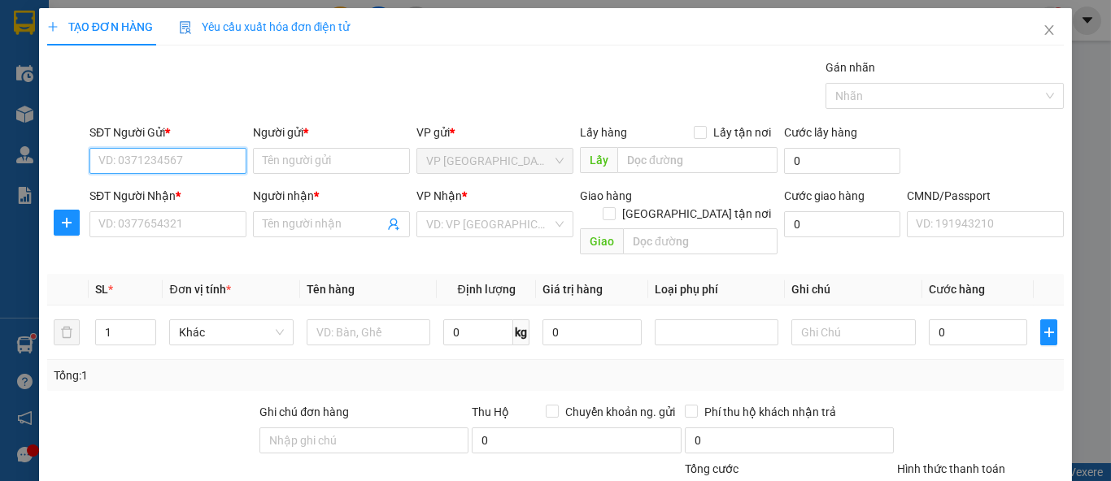
click at [186, 158] on input "SĐT Người Gửi *" at bounding box center [167, 161] width 157 height 26
type input "0978831700"
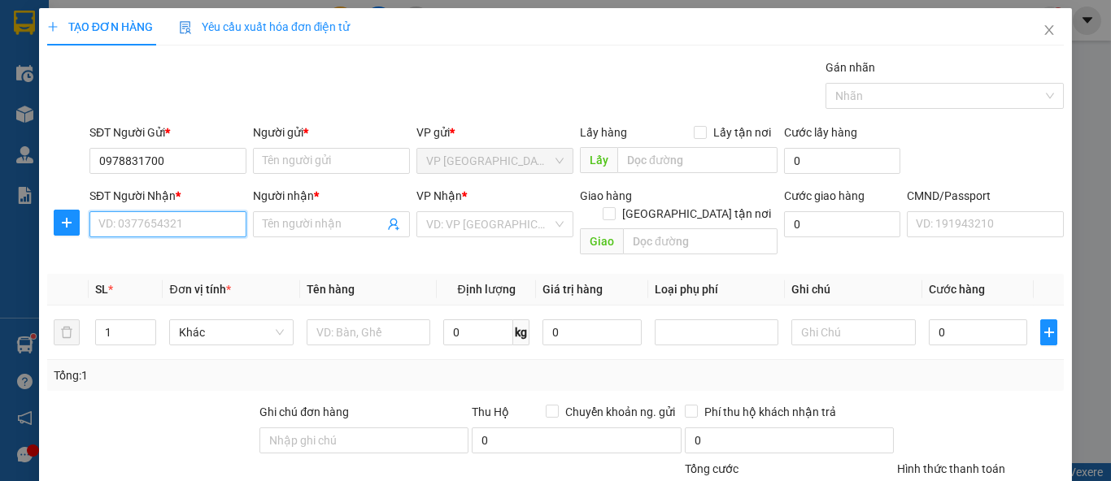
click at [170, 229] on input "SĐT Người Nhận *" at bounding box center [167, 224] width 157 height 26
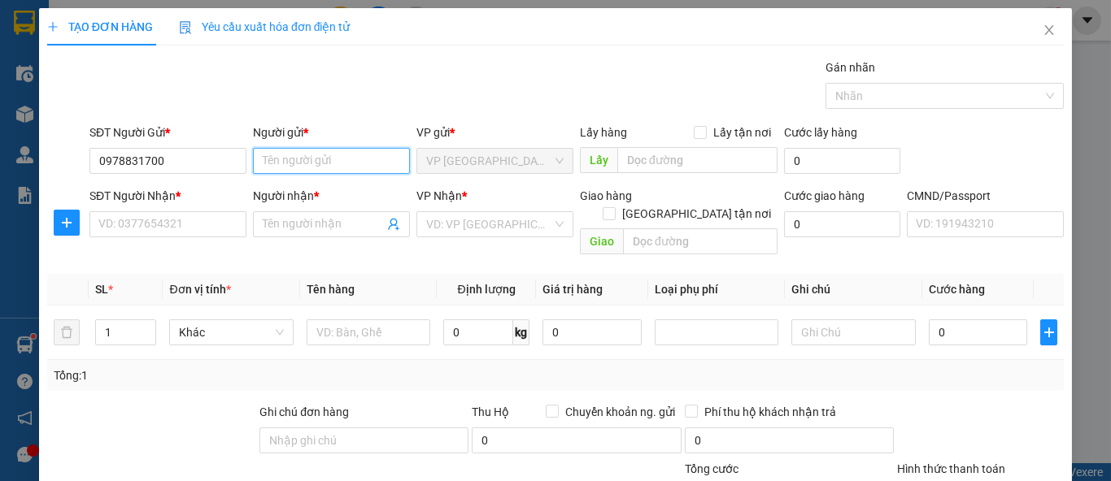
click at [307, 159] on input "Người gửi *" at bounding box center [331, 161] width 157 height 26
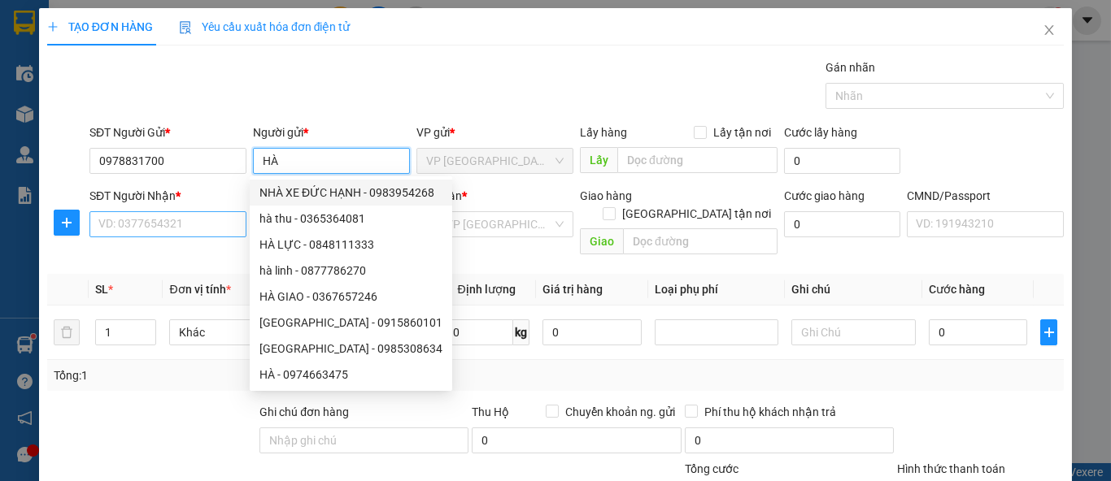
type input "HÀ"
click at [167, 233] on input "SĐT Người Nhận *" at bounding box center [167, 224] width 157 height 26
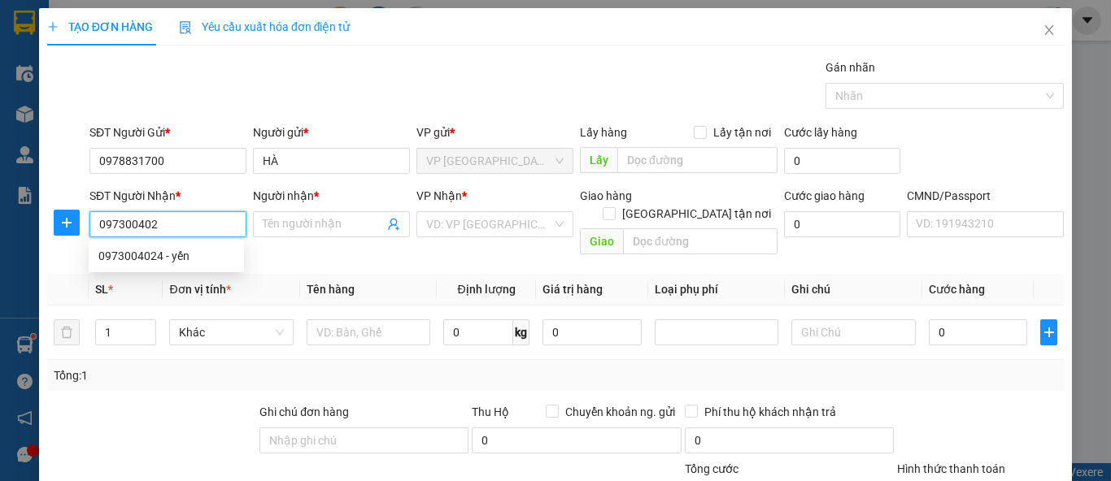
type input "0973004024"
click at [192, 255] on div "0973004024 - yến" at bounding box center [166, 256] width 136 height 18
type input "yến"
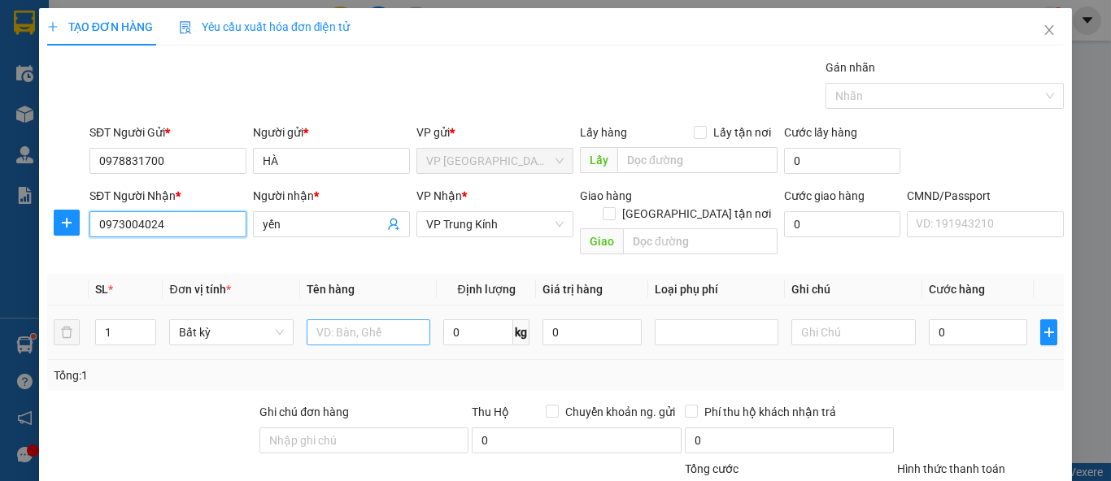
type input "0973004024"
click at [354, 320] on input "text" at bounding box center [369, 333] width 124 height 26
type input "BOC ĐỎ"
type input "0.5"
type input "35.000"
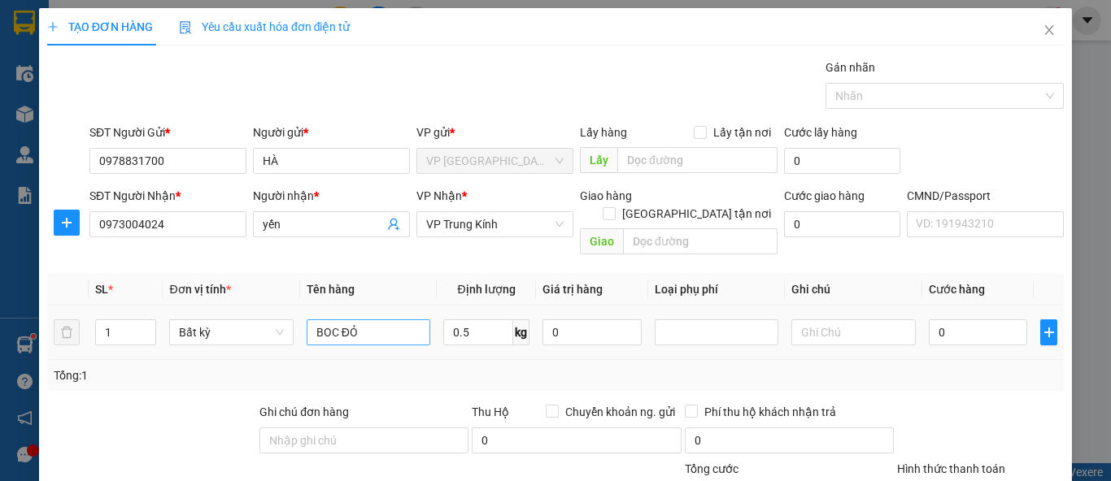
type input "35.000"
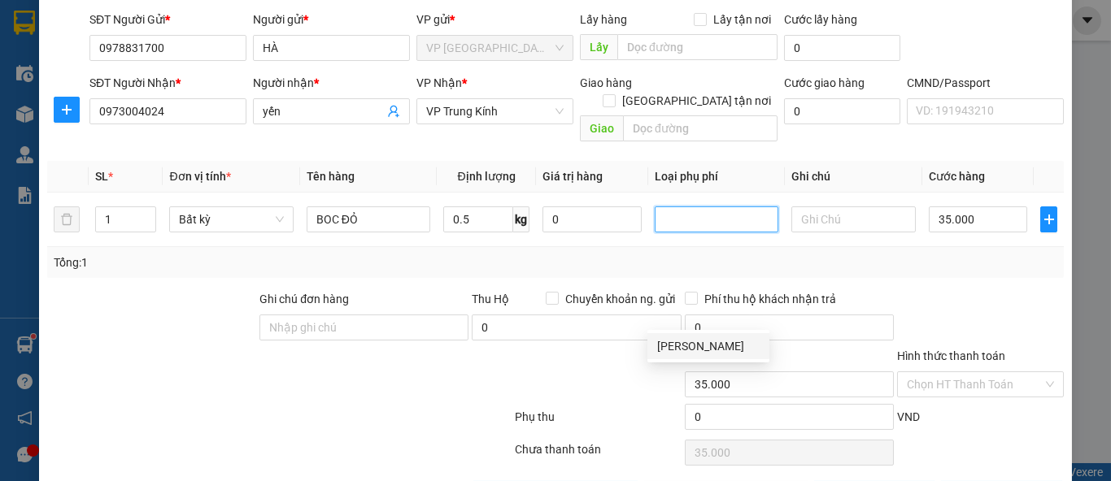
scroll to position [150, 0]
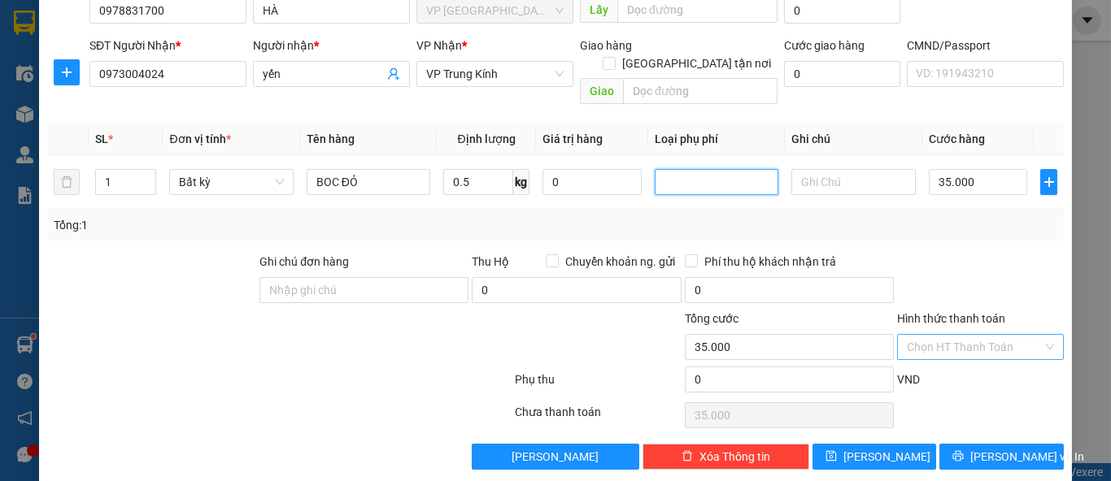
click at [983, 335] on input "Hình thức thanh toán" at bounding box center [975, 347] width 136 height 24
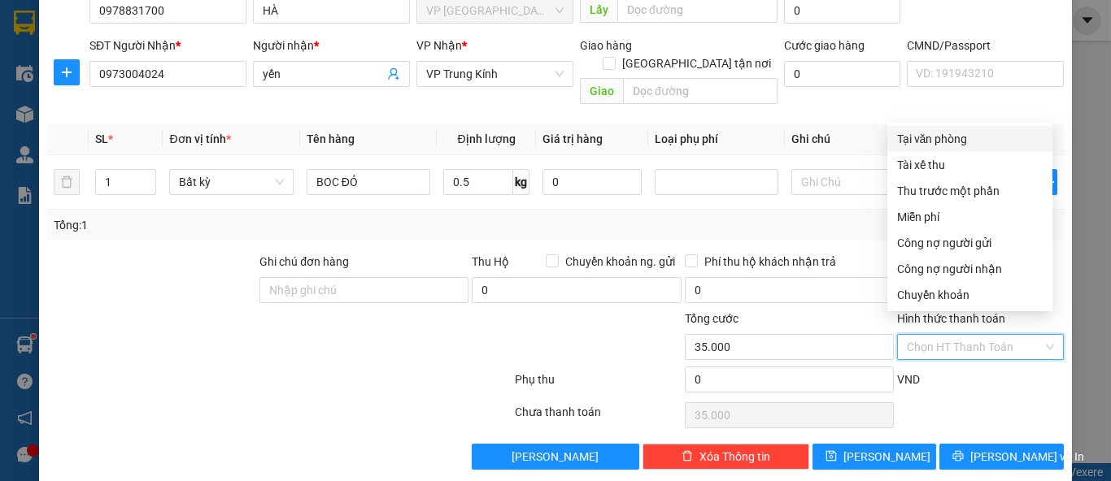
click at [979, 142] on div "Tại văn phòng" at bounding box center [970, 139] width 146 height 18
type input "0"
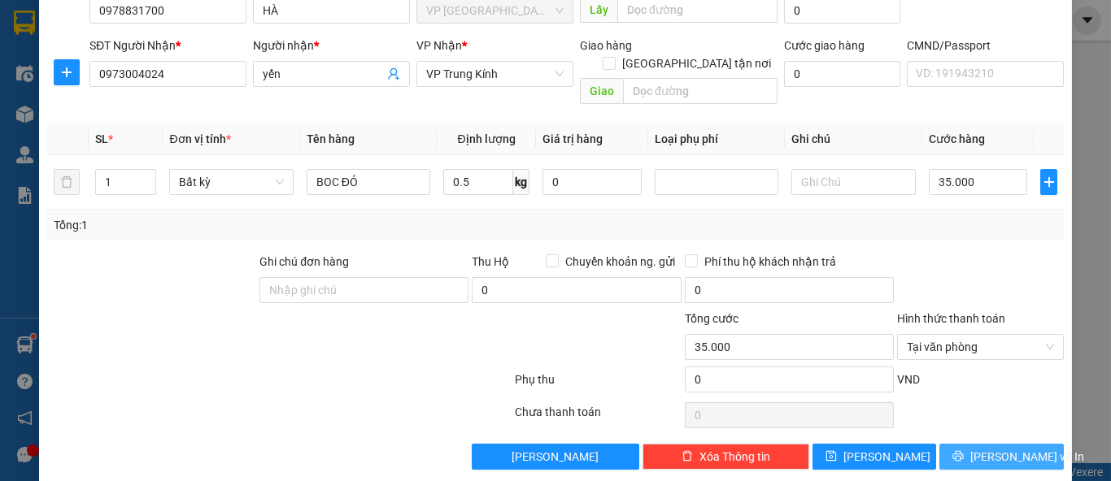
click at [1017, 448] on span "Lưu và In" at bounding box center [1027, 457] width 114 height 18
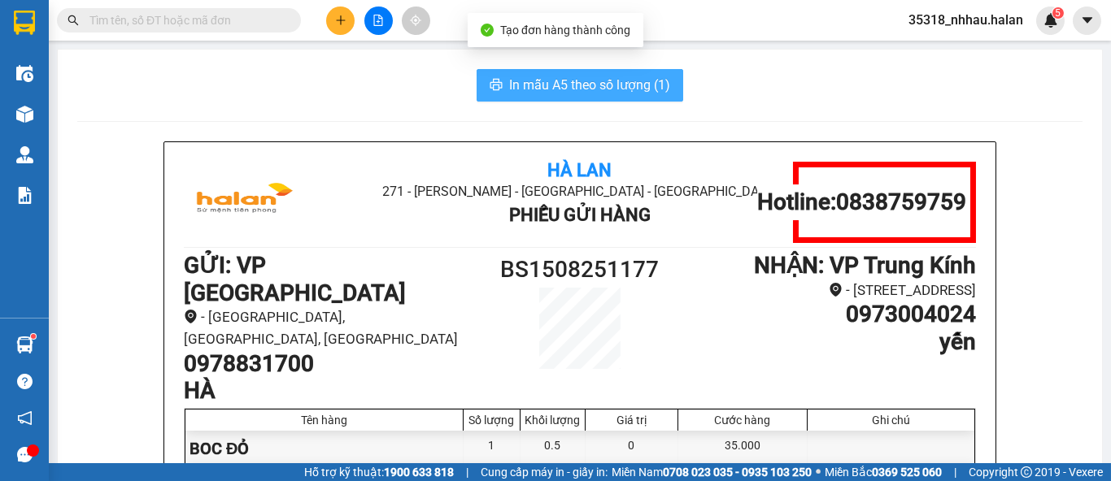
click at [590, 82] on span "In mẫu A5 theo số lượng (1)" at bounding box center [589, 85] width 161 height 20
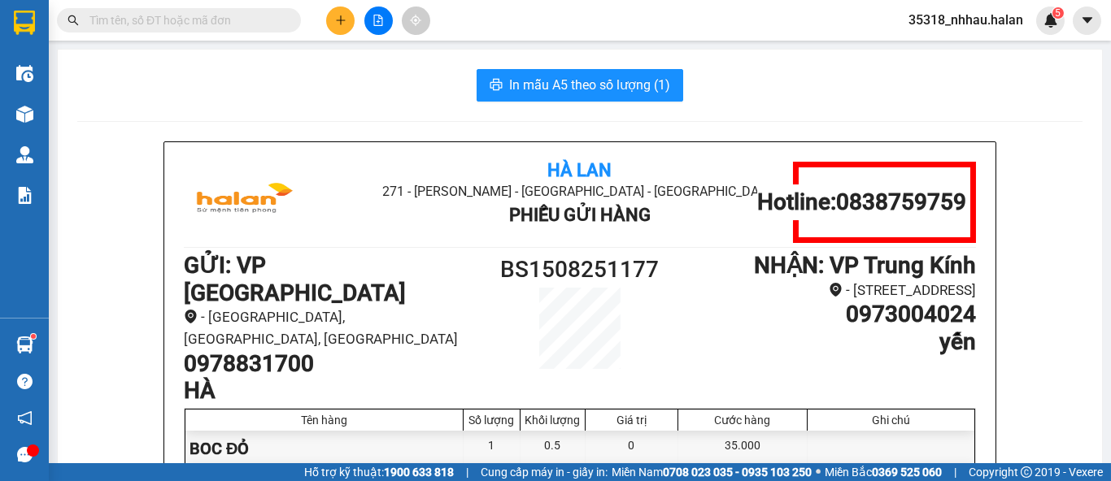
click at [250, 20] on input "text" at bounding box center [185, 20] width 192 height 18
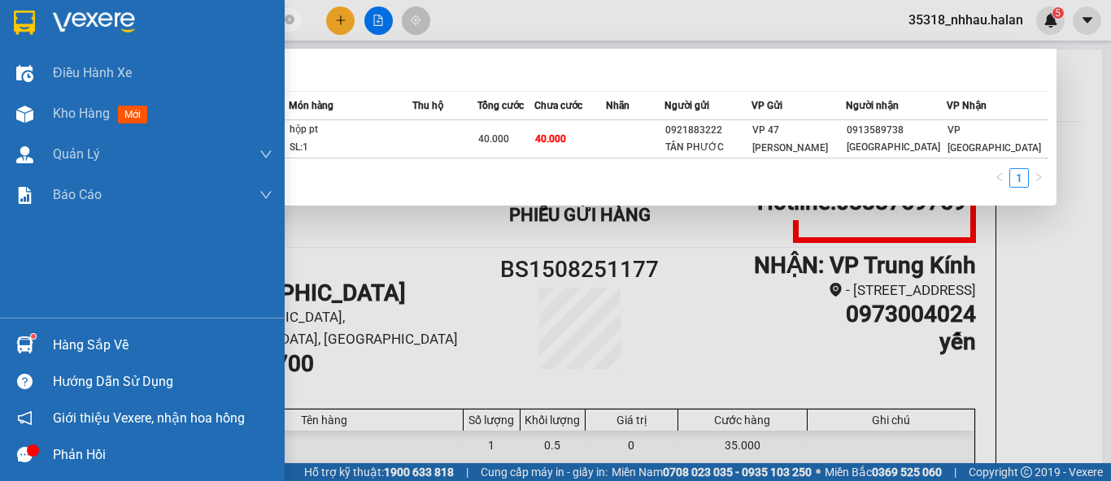
type input "1508250144"
click at [70, 351] on div "Hàng sắp về" at bounding box center [163, 345] width 220 height 24
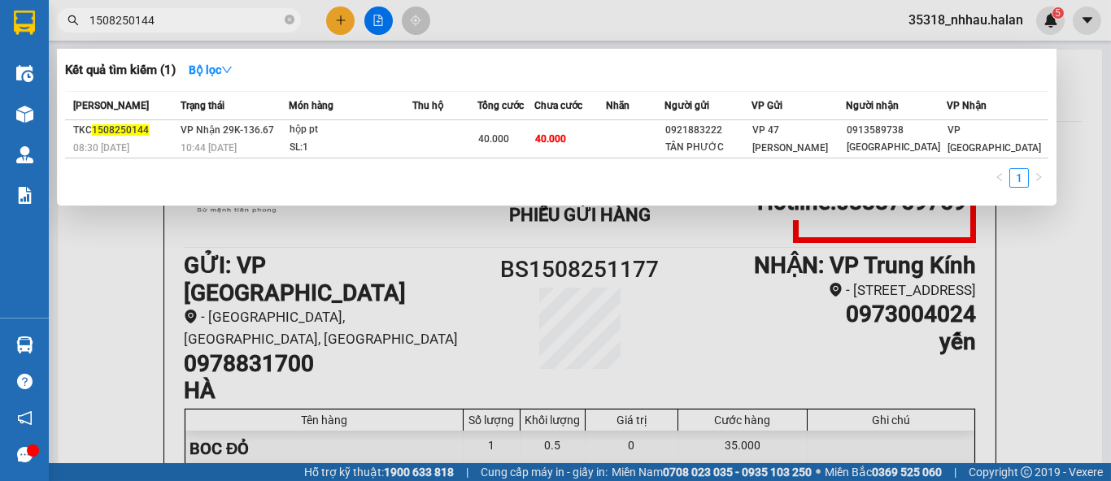
click at [864, 272] on section "Kết quả tìm kiếm ( 1 ) Bộ lọc Mã ĐH Trạng thái Món hàng Thu hộ Tổng cước Chưa c…" at bounding box center [555, 240] width 1111 height 481
click at [324, 35] on div at bounding box center [555, 240] width 1111 height 481
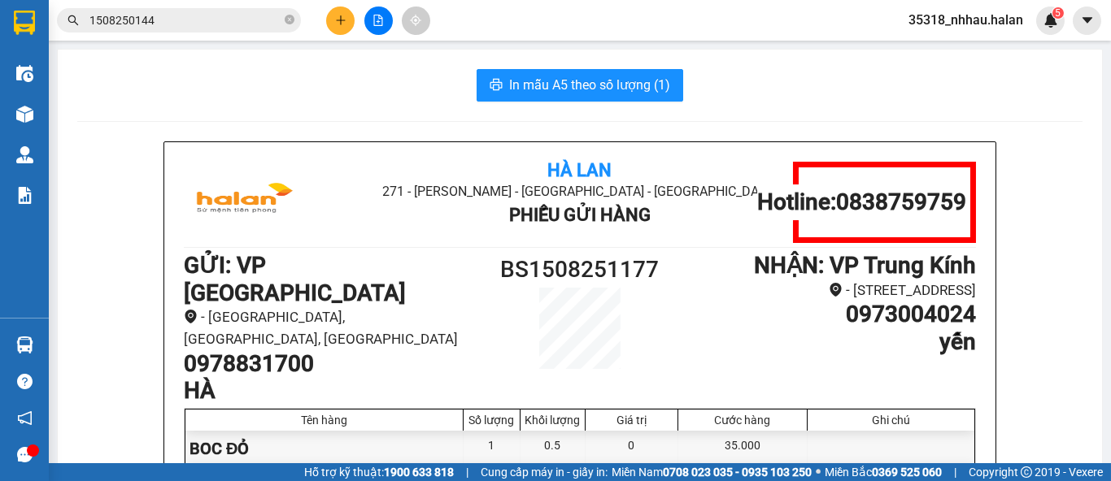
click at [329, 29] on button at bounding box center [340, 21] width 28 height 28
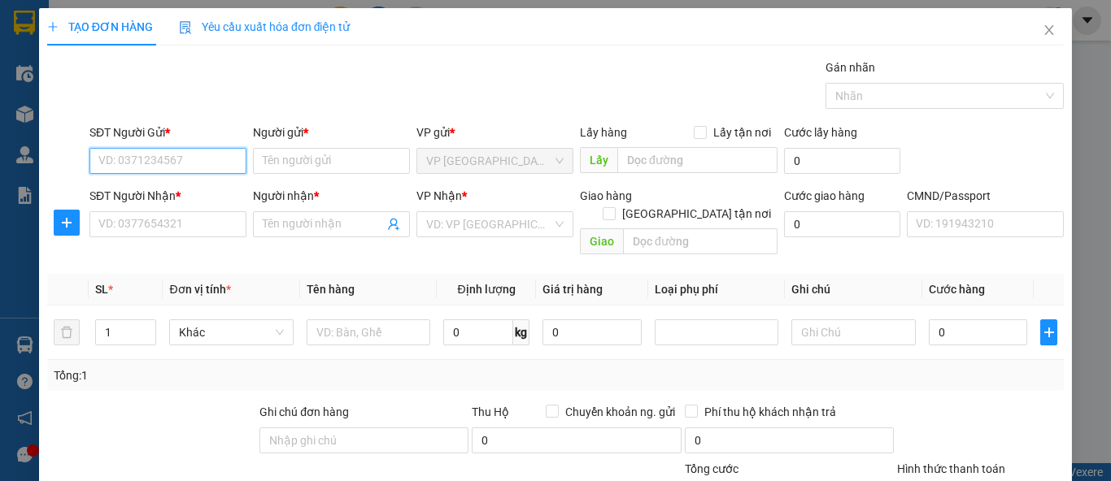
click at [182, 165] on input "SĐT Người Gửi *" at bounding box center [167, 161] width 157 height 26
type input "0983303565"
click at [175, 191] on div "0983303565 - NGUYỆT LINH" at bounding box center [178, 193] width 160 height 18
type input "NGUYỆT LINH"
type input "0983303565"
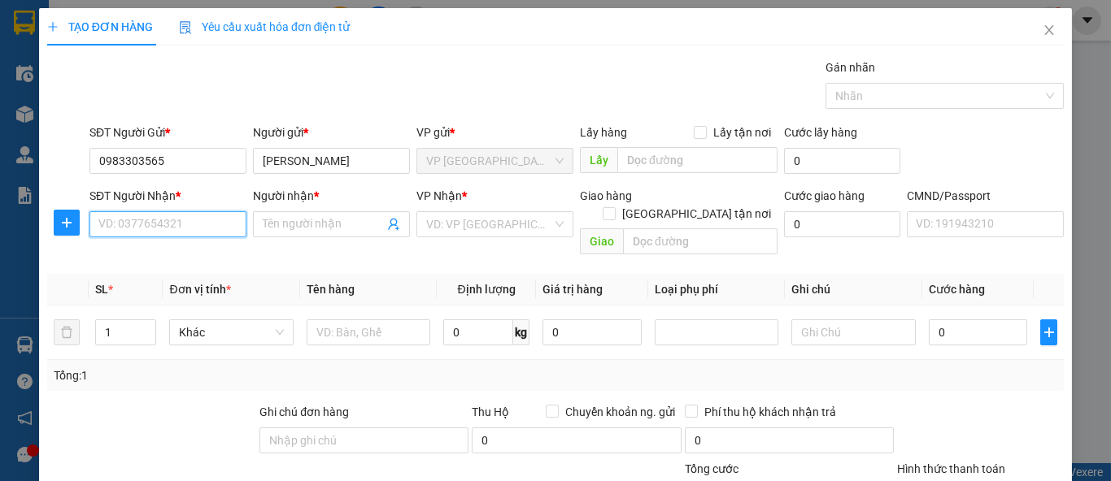
click at [179, 225] on input "SĐT Người Nhận *" at bounding box center [167, 224] width 157 height 26
type input "0968401407"
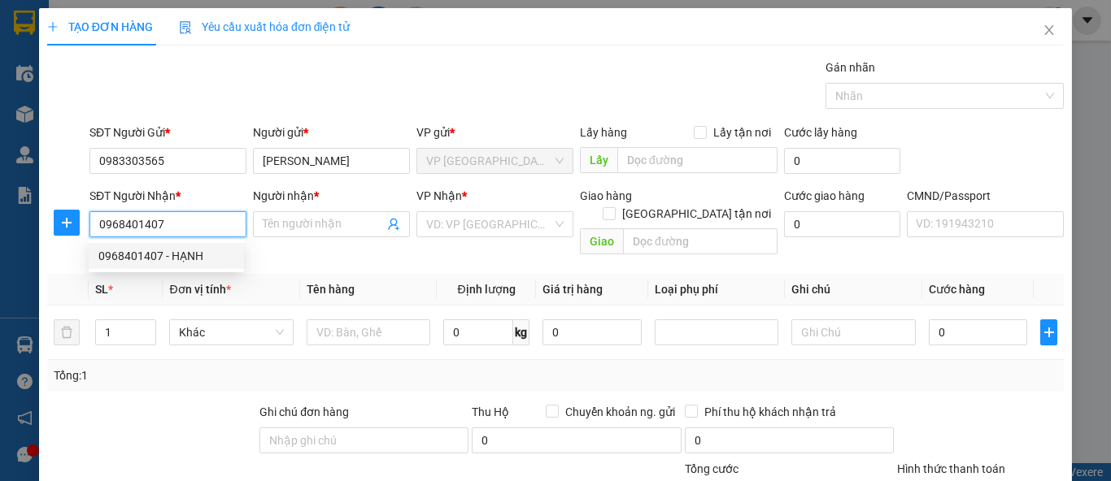
click at [196, 255] on div "0968401407 - HẠNH" at bounding box center [166, 256] width 136 height 18
type input "HẠNH"
checkbox input "true"
type input "CHỢ ẤM SƠN DƯƠNG"
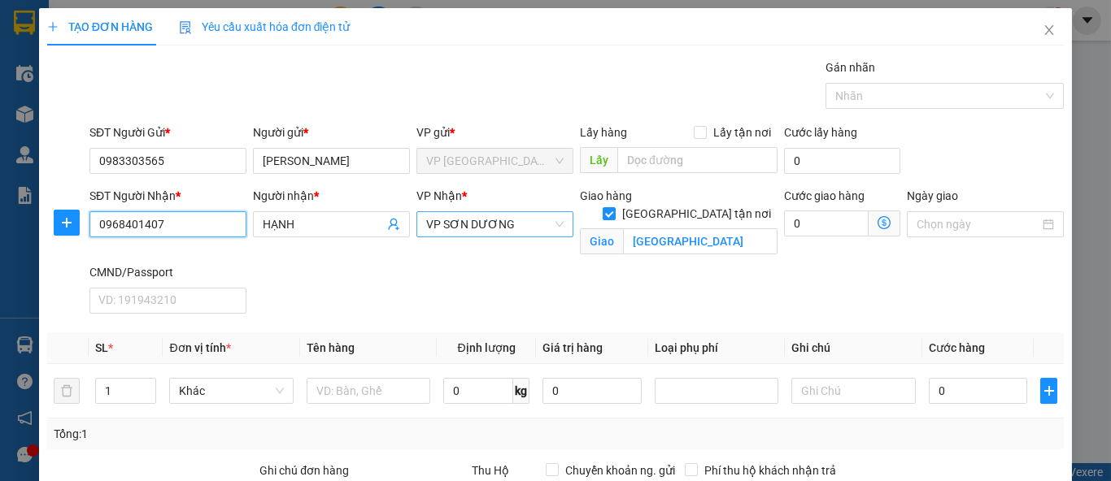
click at [474, 224] on span "VP SƠN DƯƠNG" at bounding box center [494, 224] width 137 height 24
type input "0968401407"
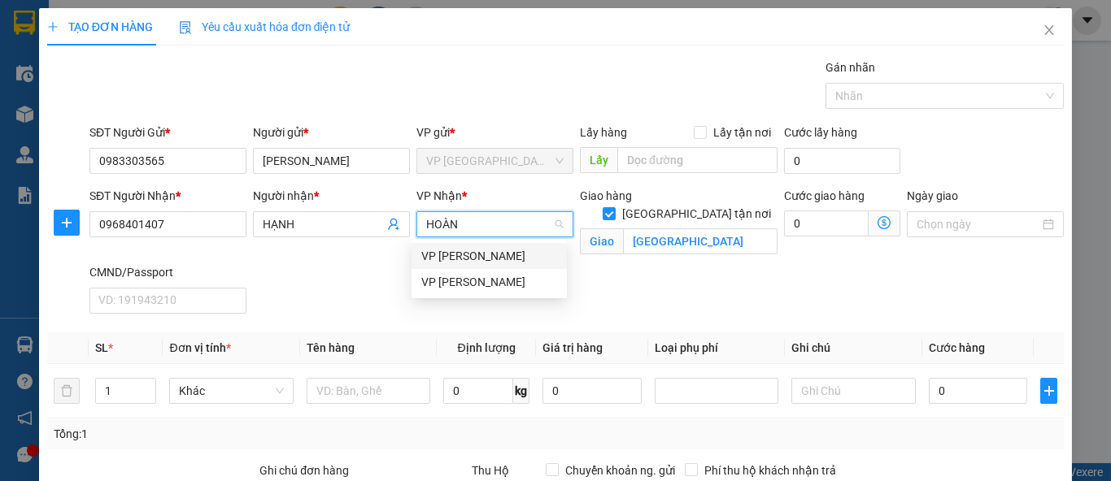
type input "HOÀNG"
click at [463, 279] on div "VP Hoàng Gia" at bounding box center [489, 282] width 136 height 18
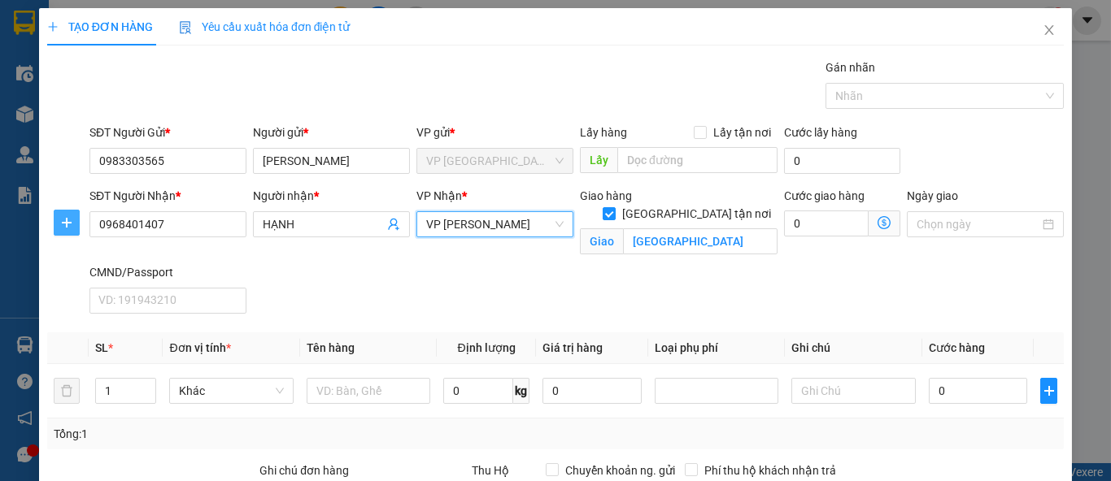
click at [67, 222] on icon "plus" at bounding box center [67, 222] width 10 height 1
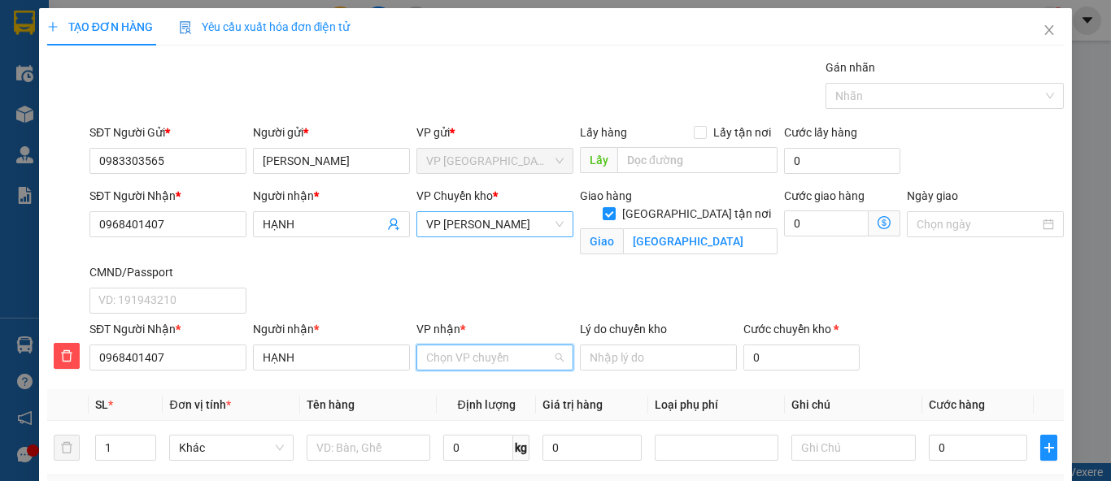
click at [479, 364] on input "VP nhận *" at bounding box center [489, 358] width 126 height 24
type input "1"
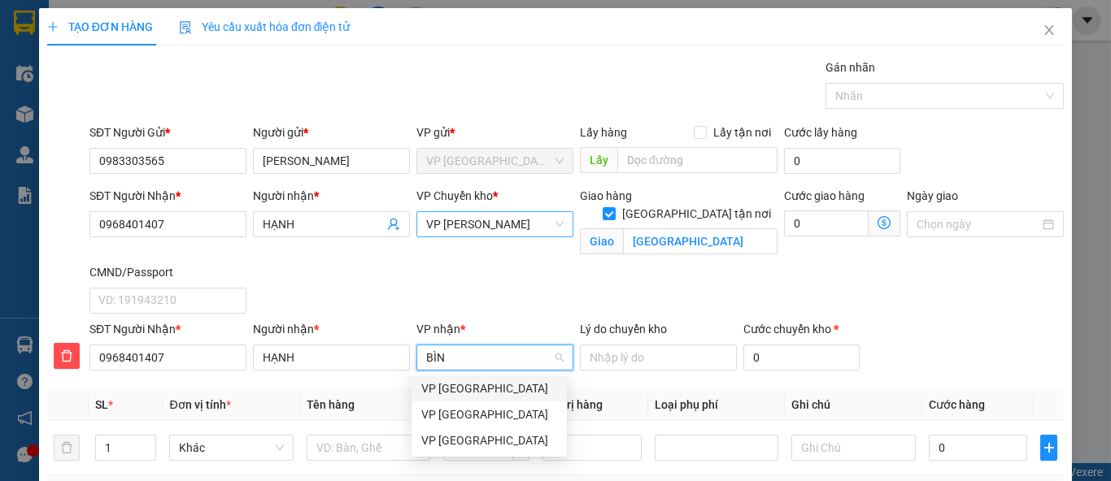
type input "BÌNH"
click at [460, 438] on div "VP [GEOGRAPHIC_DATA]" at bounding box center [489, 441] width 136 height 18
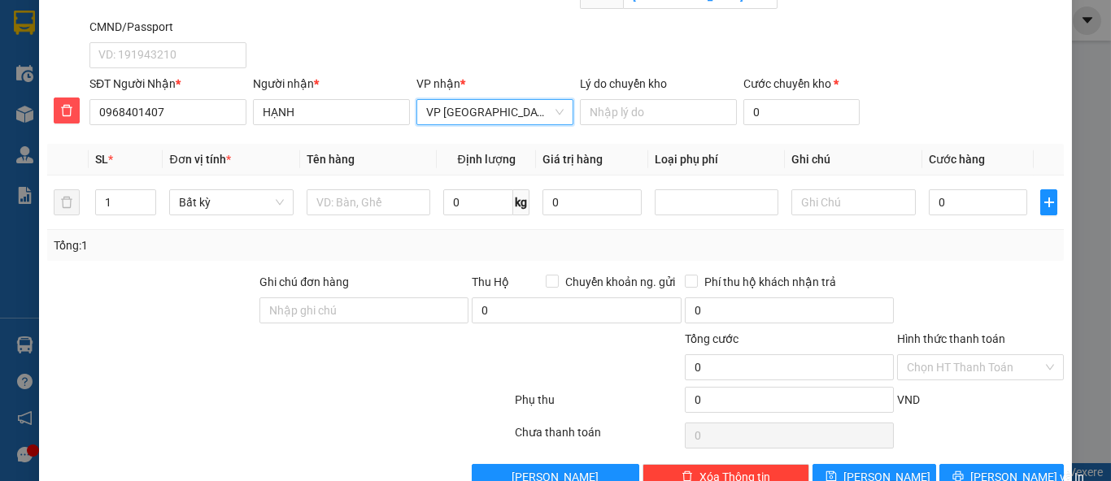
scroll to position [193, 0]
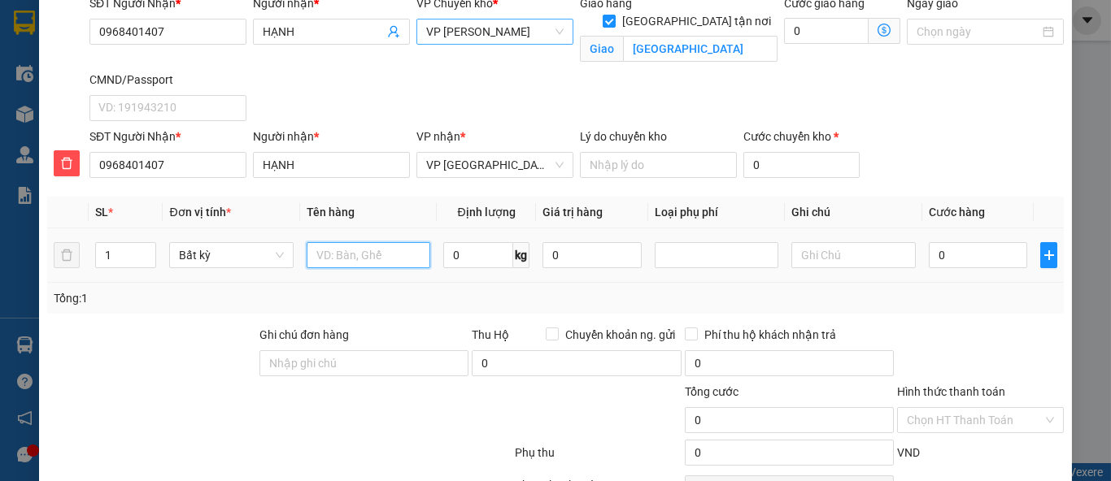
click at [368, 258] on input "text" at bounding box center [369, 255] width 124 height 26
type input "TÚI CÚC"
type input "0.5"
type input "35.000"
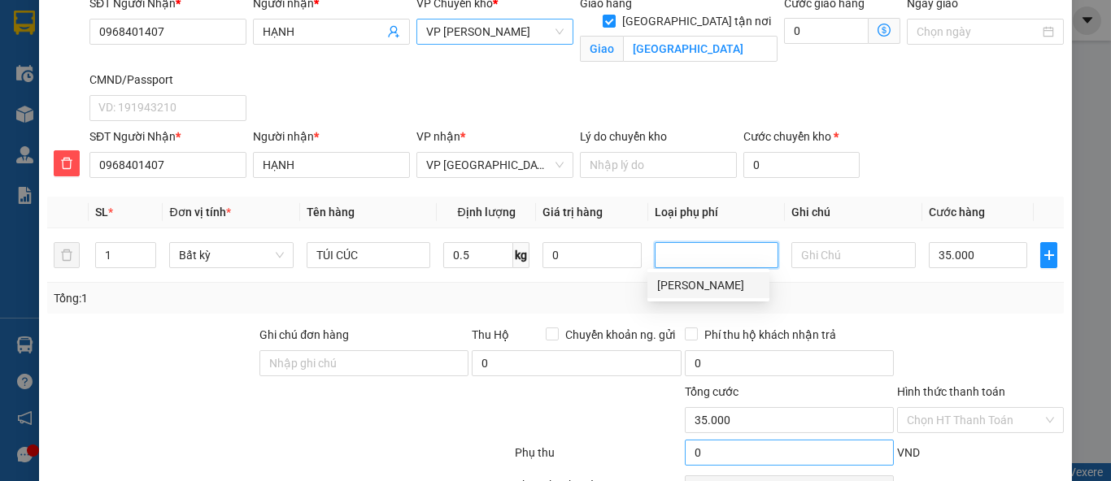
scroll to position [283, 0]
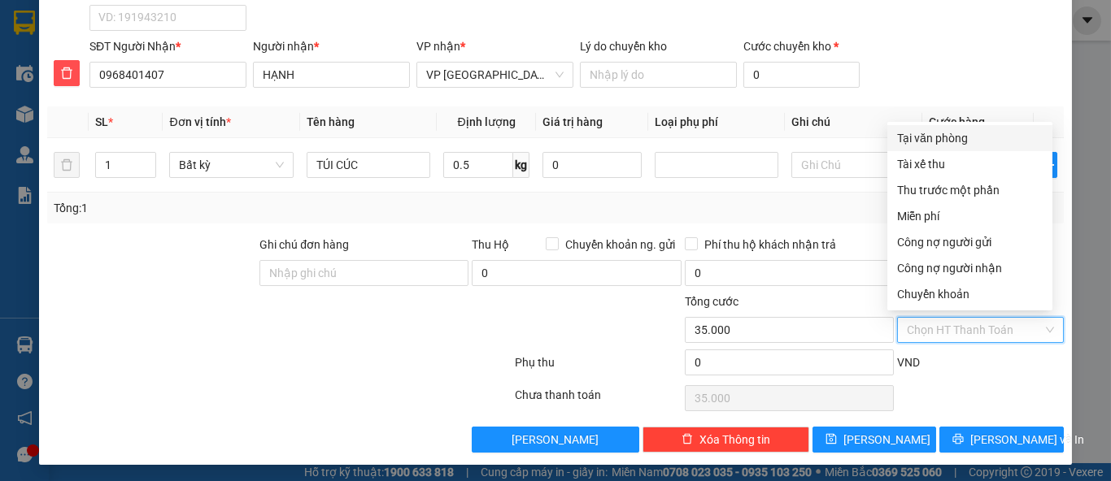
click at [961, 328] on input "Hình thức thanh toán" at bounding box center [975, 330] width 136 height 24
click at [955, 142] on div "Tại văn phòng" at bounding box center [970, 138] width 146 height 18
type input "0"
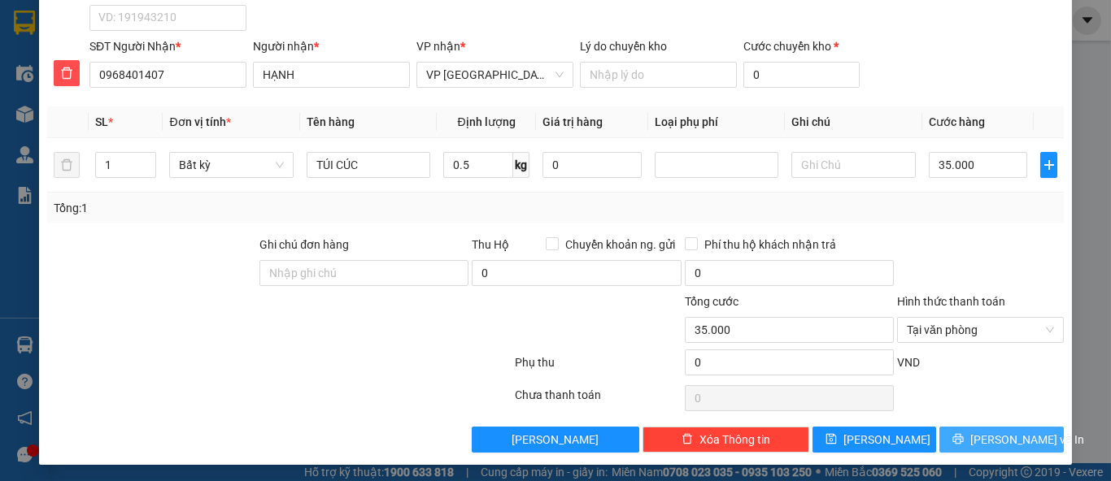
click at [973, 442] on button "Lưu và In" at bounding box center [1001, 440] width 124 height 26
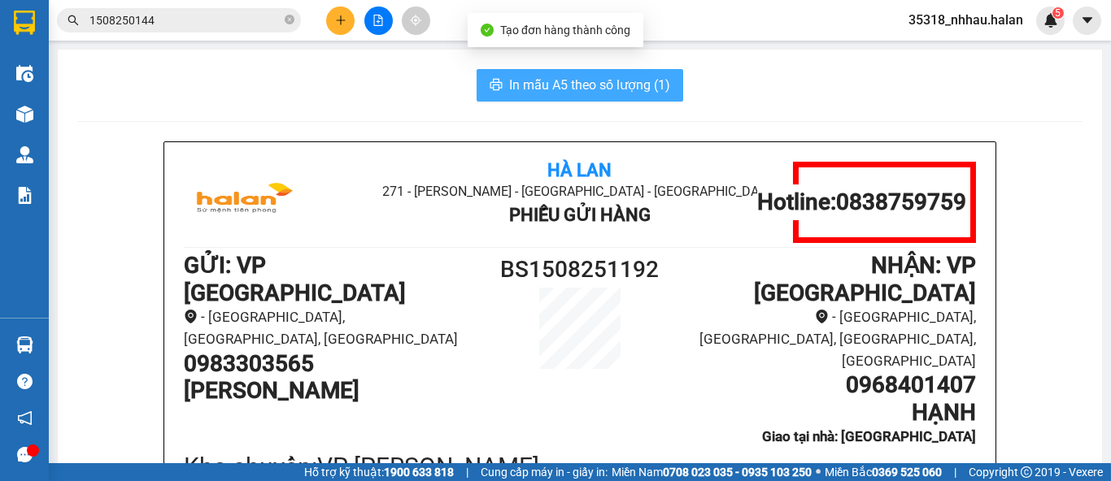
click at [594, 80] on span "In mẫu A5 theo số lượng (1)" at bounding box center [589, 85] width 161 height 20
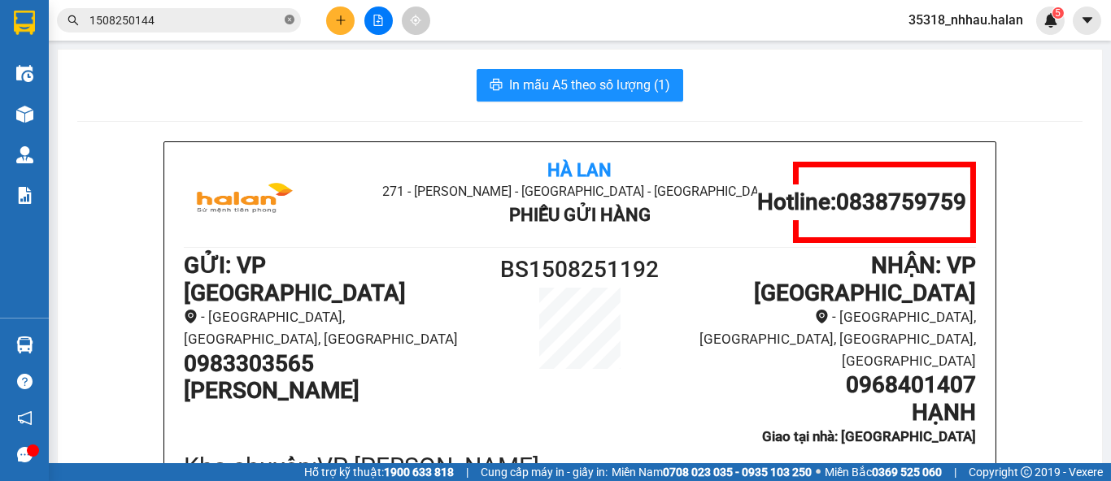
click at [286, 22] on icon "close-circle" at bounding box center [290, 20] width 10 height 10
click at [263, 22] on input "text" at bounding box center [185, 20] width 192 height 18
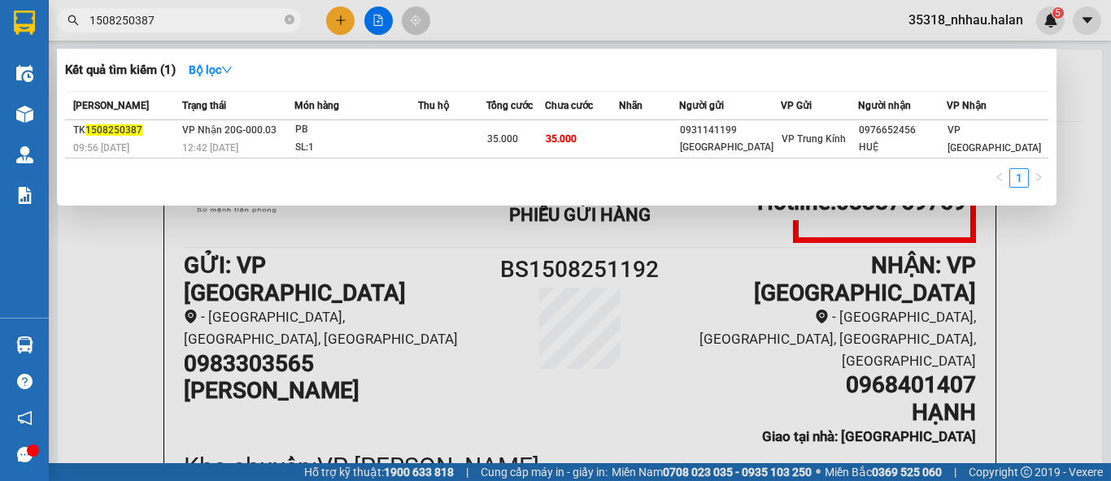
type input "1508250387"
click at [401, 261] on div at bounding box center [555, 240] width 1111 height 481
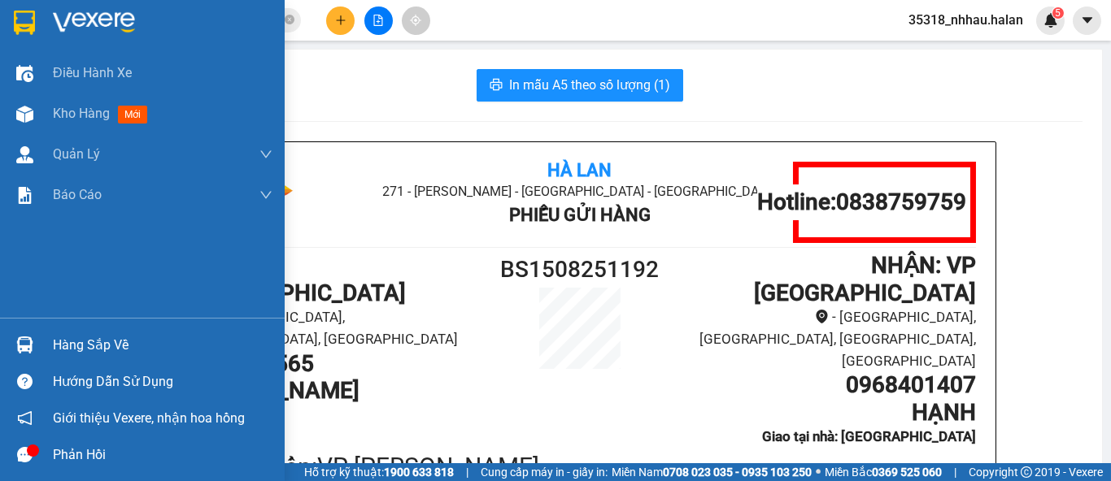
click at [19, 354] on div at bounding box center [25, 345] width 28 height 28
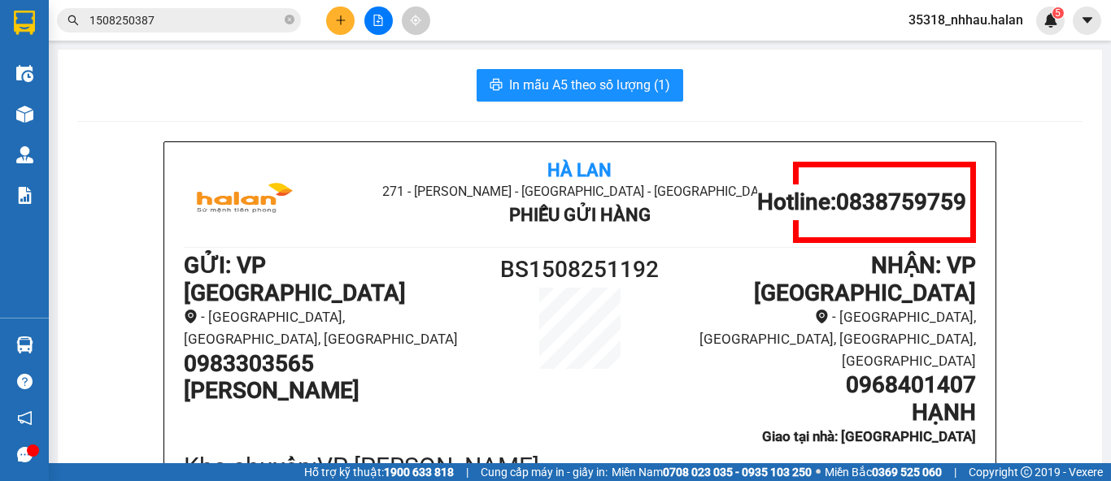
click at [862, 110] on section "Kết quả tìm kiếm ( 1 ) Bộ lọc Mã ĐH Trạng thái Món hàng Thu hộ Tổng cước Chưa c…" at bounding box center [555, 240] width 1111 height 481
click at [342, 24] on icon "plus" at bounding box center [340, 20] width 11 height 11
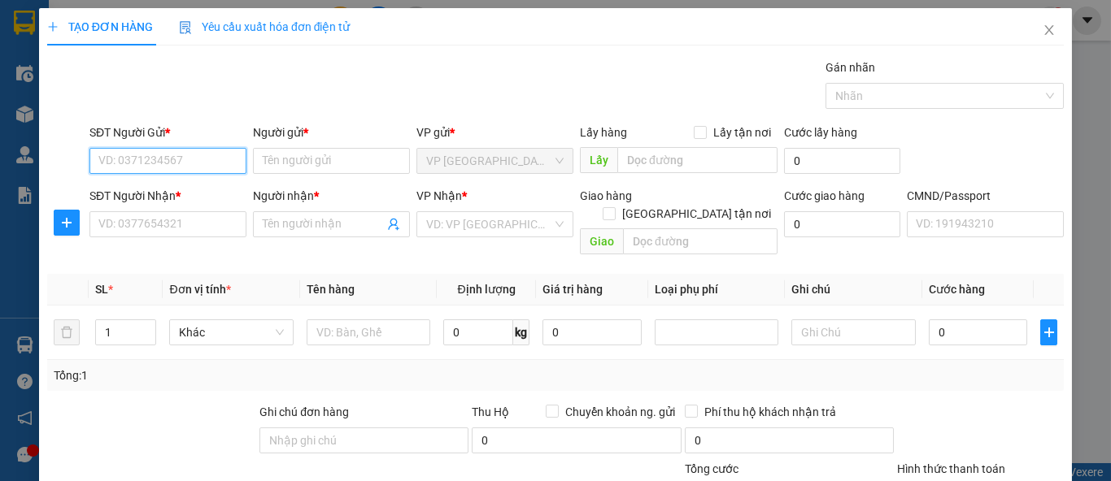
click at [166, 170] on input "SĐT Người Gửi *" at bounding box center [167, 161] width 157 height 26
type input "0963325061"
drag, startPoint x: 174, startPoint y: 189, endPoint x: 175, endPoint y: 198, distance: 9.0
click at [174, 189] on div "0963325061 - HẢI" at bounding box center [166, 193] width 136 height 18
type input "HẢI"
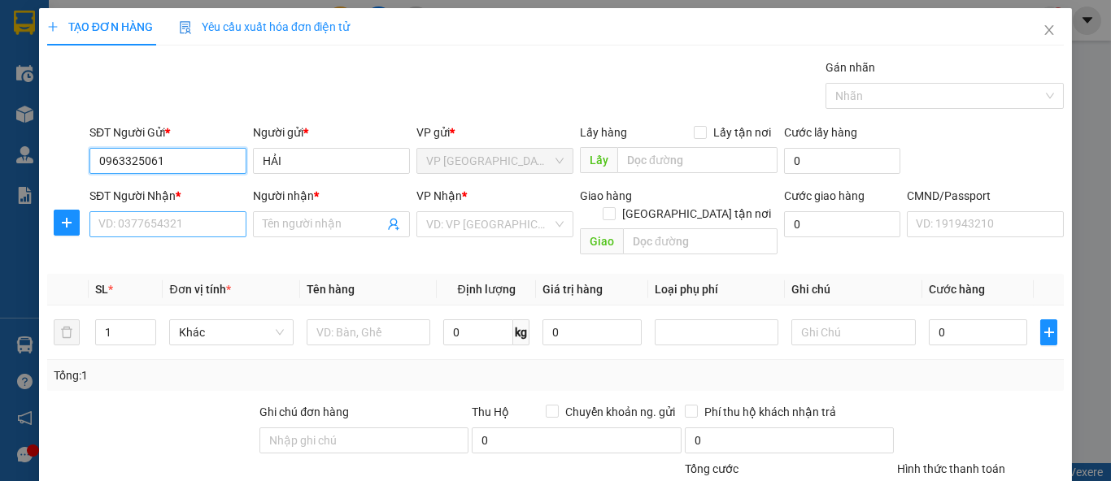
type input "0963325061"
click at [176, 222] on input "SĐT Người Nhận *" at bounding box center [167, 224] width 157 height 26
drag, startPoint x: 167, startPoint y: 224, endPoint x: 85, endPoint y: 233, distance: 81.8
click at [86, 233] on div "SĐT Người Nhận * 0389852417 0389852417" at bounding box center [167, 224] width 163 height 75
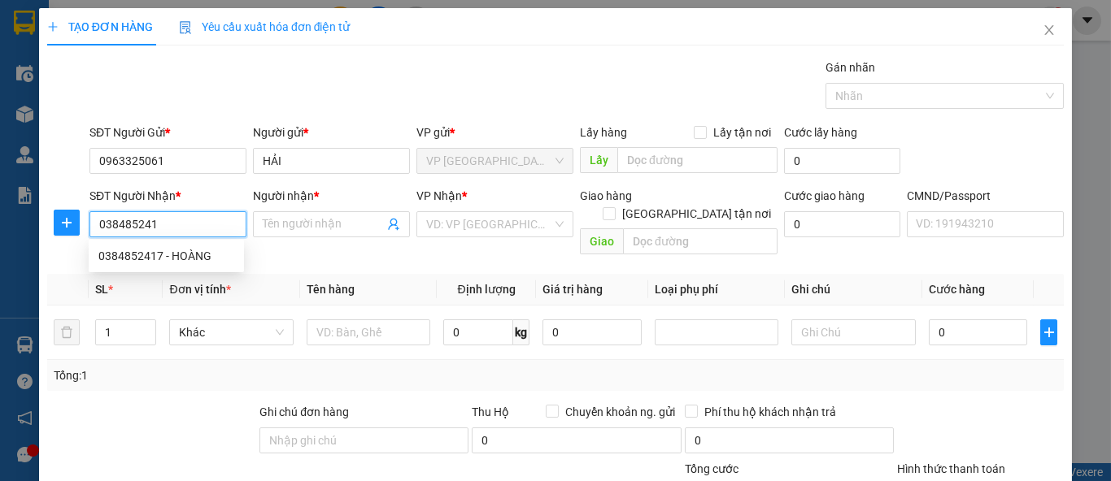
type input "0384852417"
click at [158, 265] on div "0384852417 - HOÀNG" at bounding box center [166, 256] width 155 height 26
type input "HOÀNG"
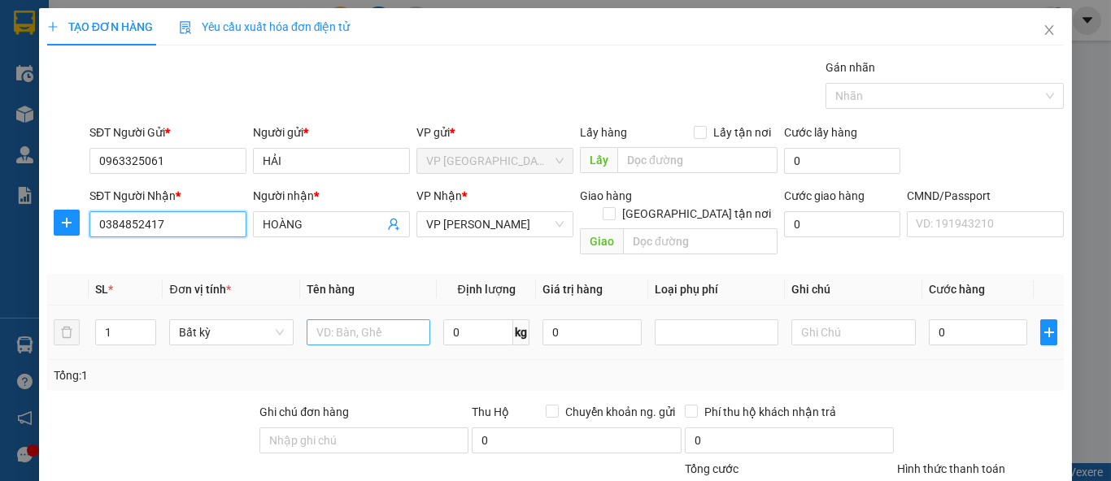
type input "0384852417"
click at [342, 320] on input "text" at bounding box center [369, 333] width 124 height 26
type input "HỘP HOA QUẢ"
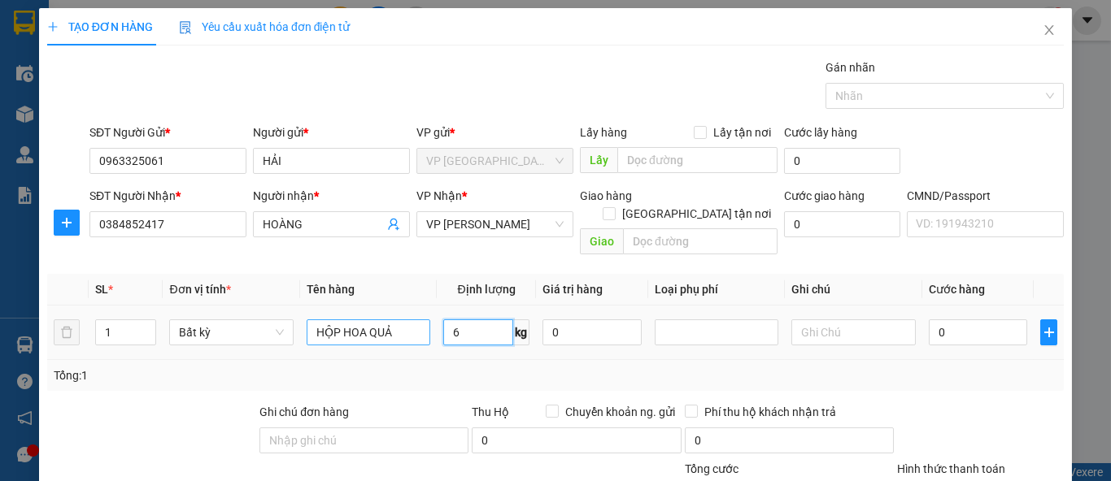
type input "6"
type input "40.000"
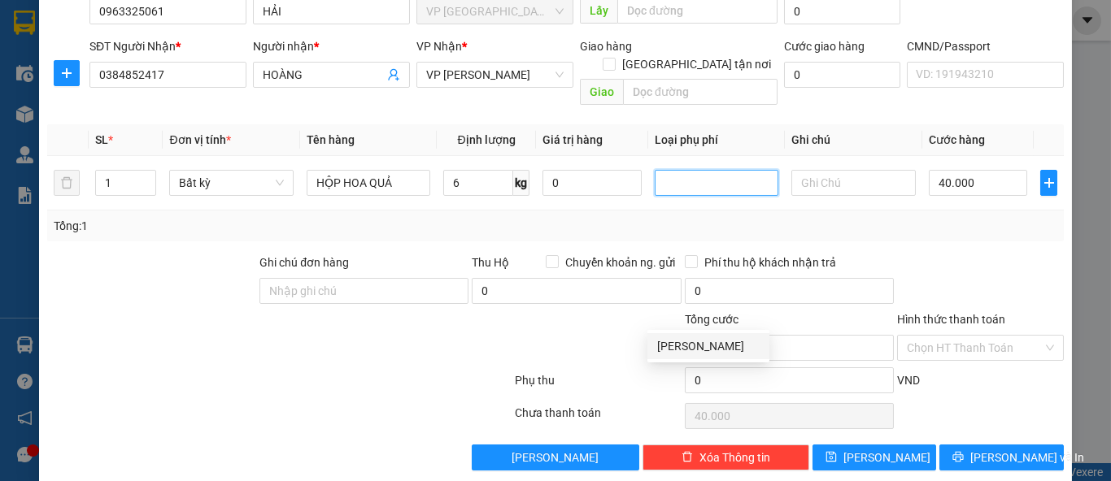
scroll to position [150, 0]
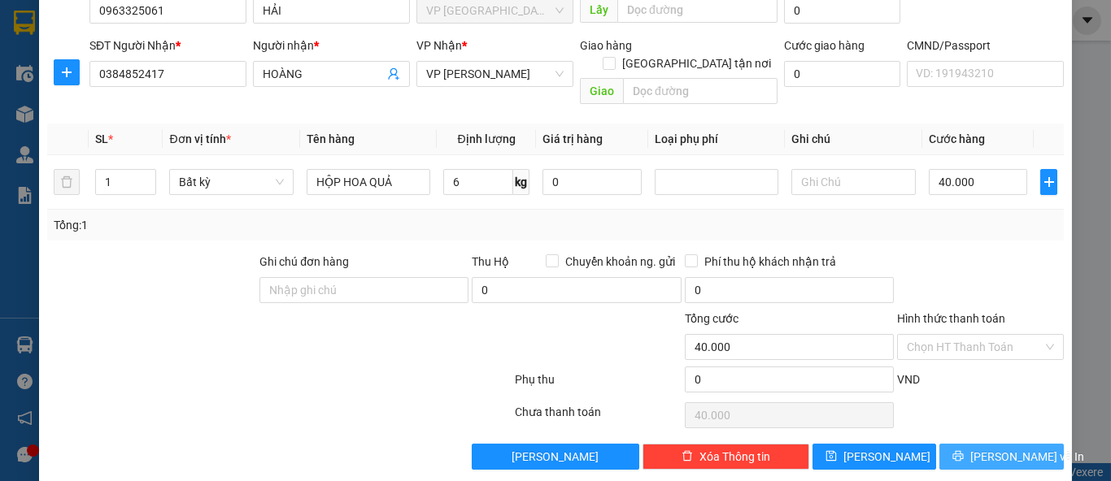
drag, startPoint x: 996, startPoint y: 432, endPoint x: 990, endPoint y: 349, distance: 83.2
click at [990, 355] on div "Transit Pickup Surcharge Ids Transit Deliver Surcharge Ids Transit Deliver Surc…" at bounding box center [555, 189] width 1017 height 562
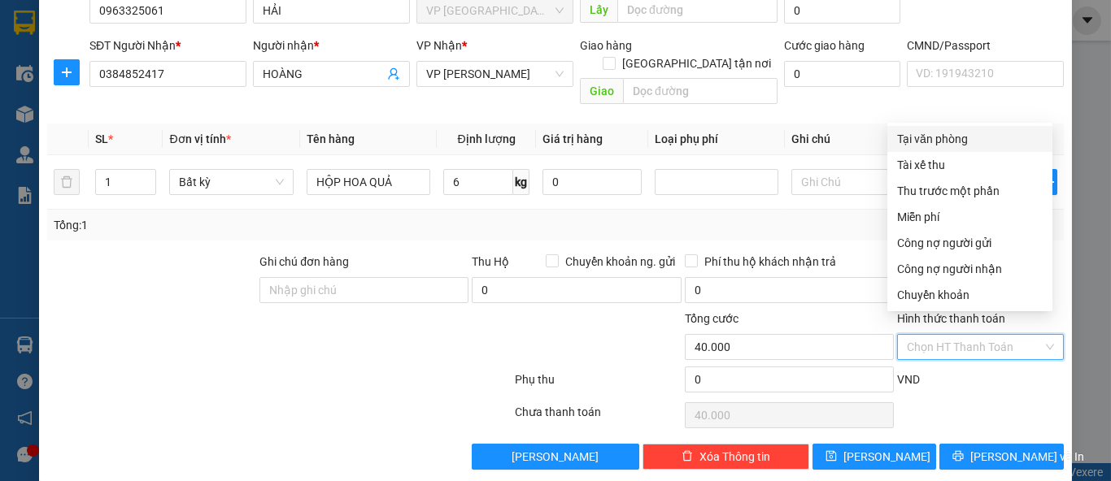
click at [979, 335] on input "Hình thức thanh toán" at bounding box center [975, 347] width 136 height 24
click at [951, 144] on div "Tại văn phòng" at bounding box center [970, 139] width 146 height 18
type input "0"
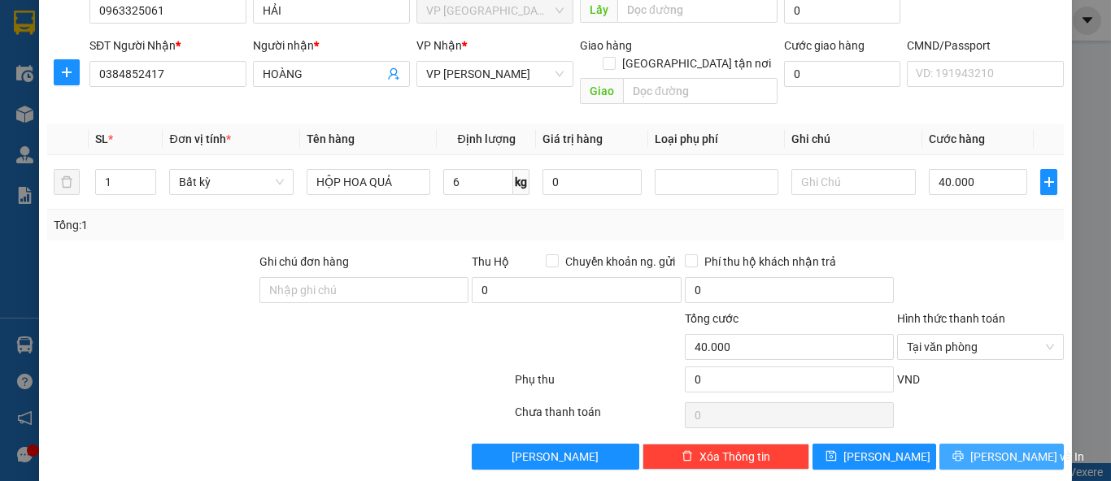
click at [978, 448] on span "Lưu và In" at bounding box center [1027, 457] width 114 height 18
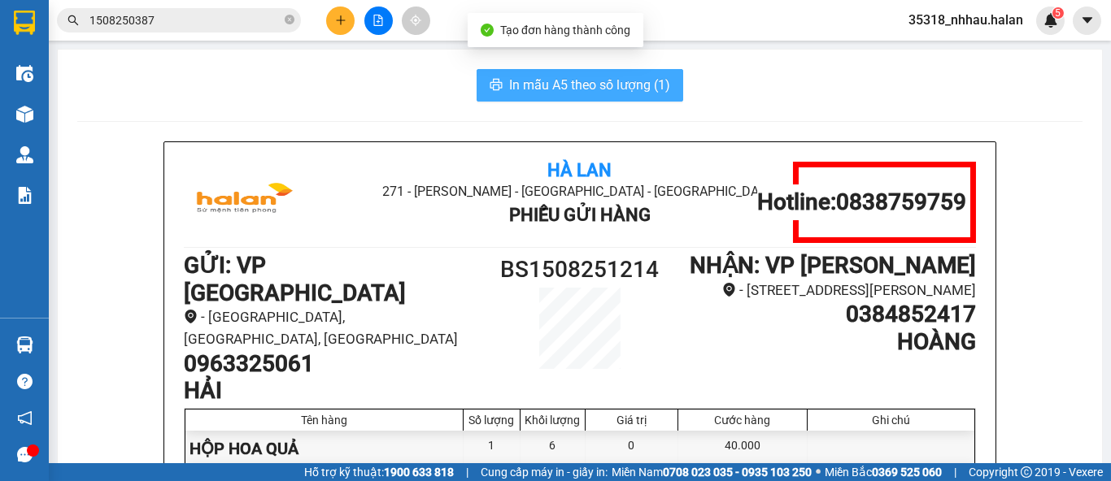
click at [599, 84] on span "In mẫu A5 theo số lượng (1)" at bounding box center [589, 85] width 161 height 20
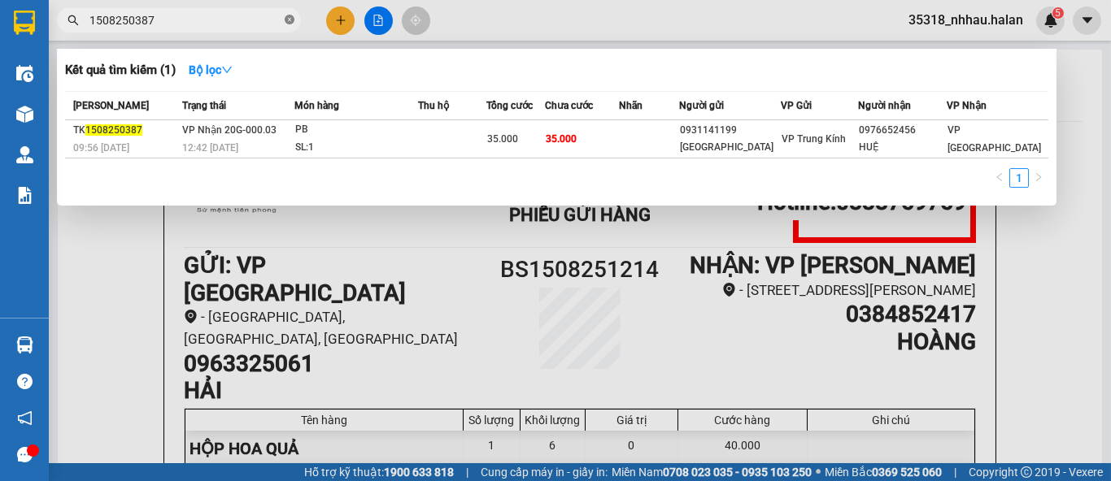
click at [290, 18] on icon "close-circle" at bounding box center [290, 20] width 10 height 10
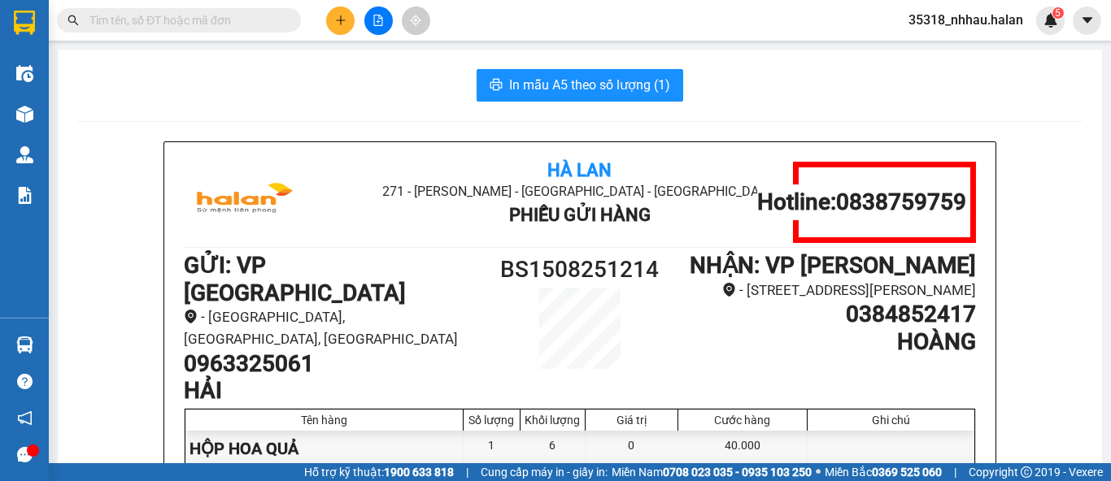
click at [227, 28] on input "text" at bounding box center [185, 20] width 192 height 18
click at [224, 28] on input "text" at bounding box center [185, 20] width 192 height 18
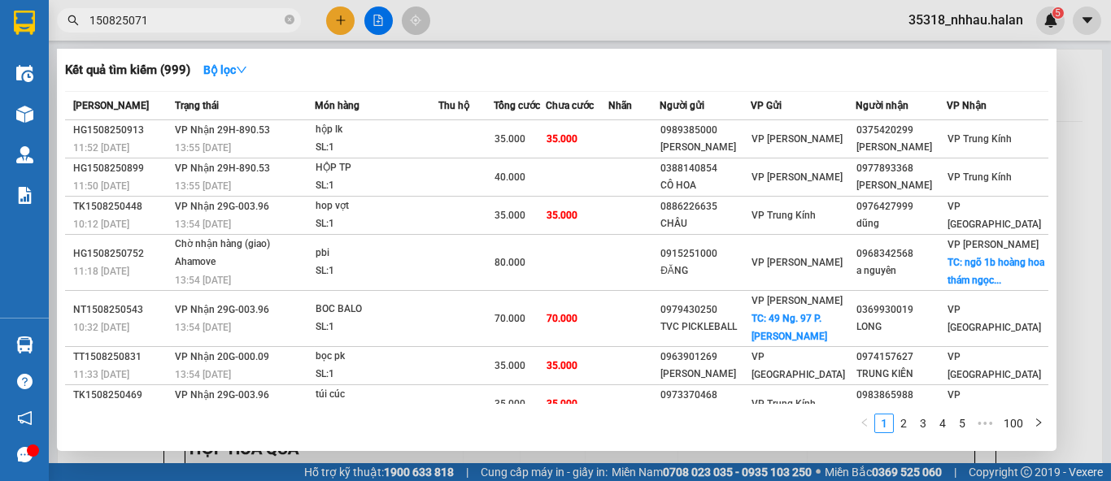
type input "1508250714"
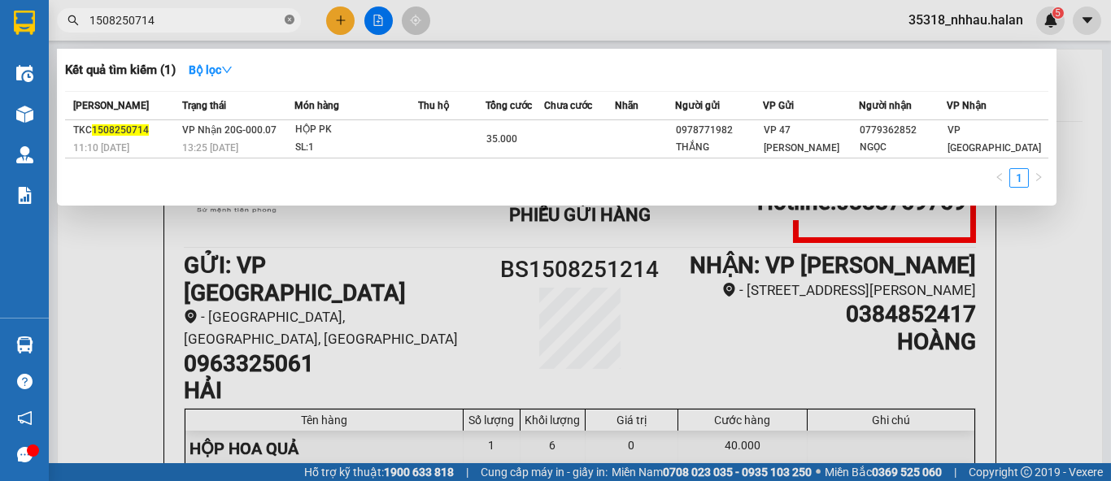
click at [290, 18] on icon "close-circle" at bounding box center [290, 20] width 10 height 10
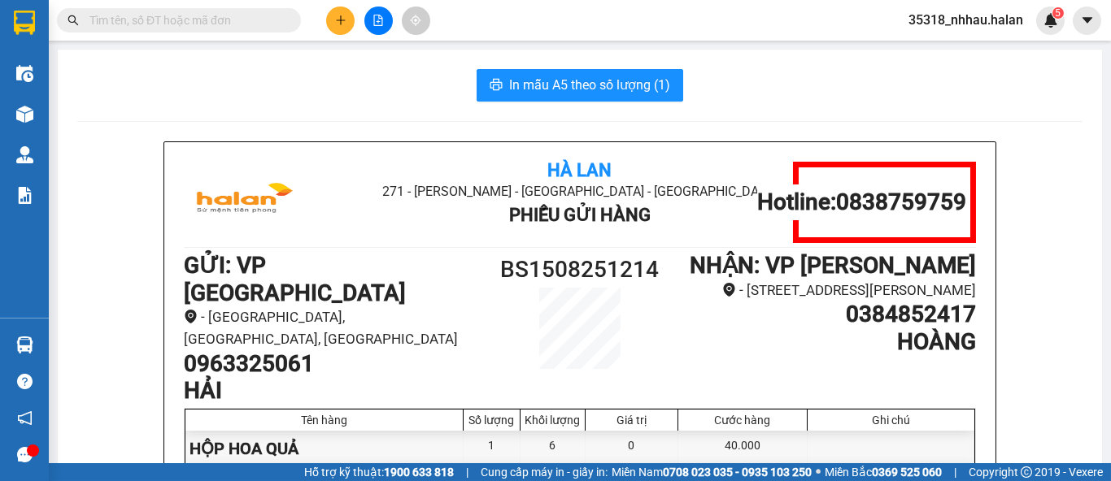
click at [268, 18] on input "text" at bounding box center [185, 20] width 192 height 18
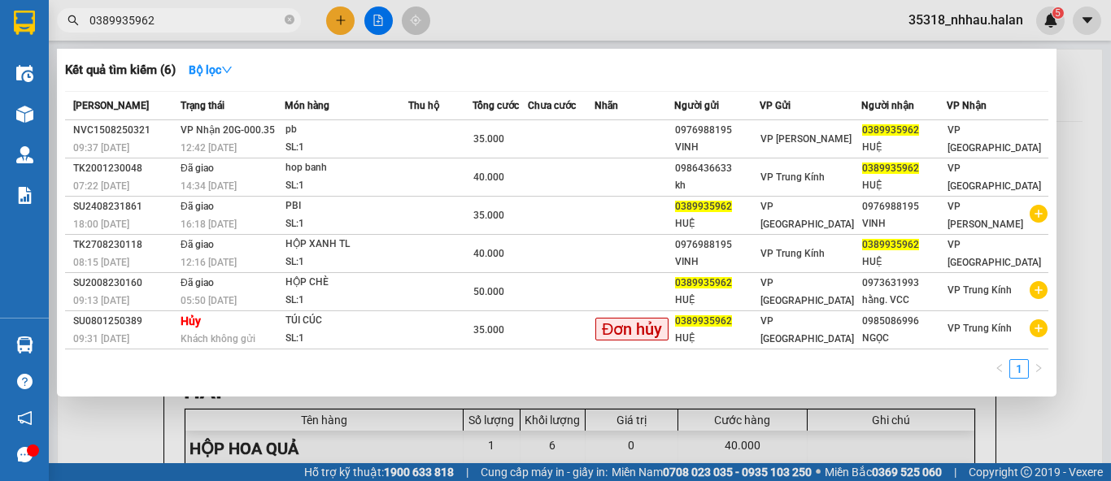
type input "0389935962"
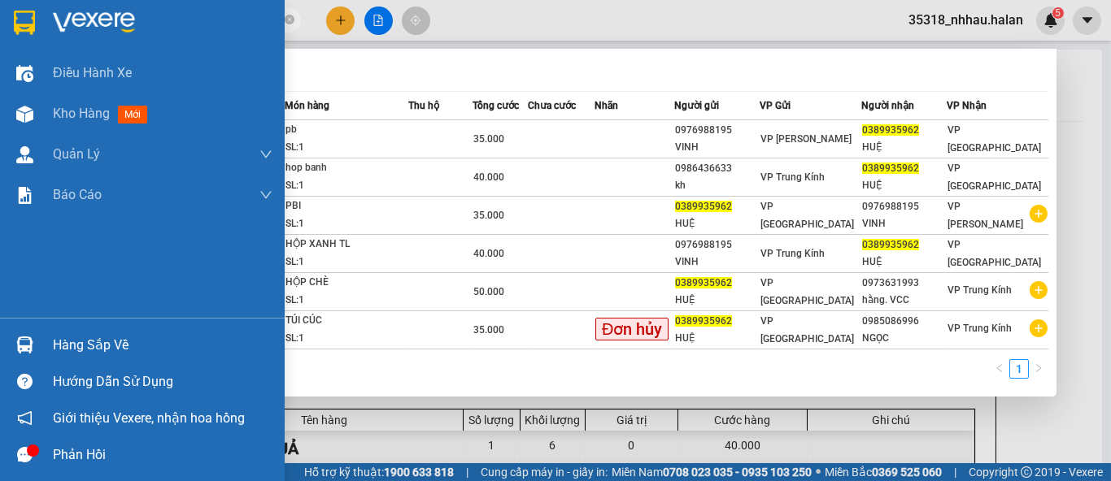
click at [22, 346] on img at bounding box center [24, 345] width 17 height 17
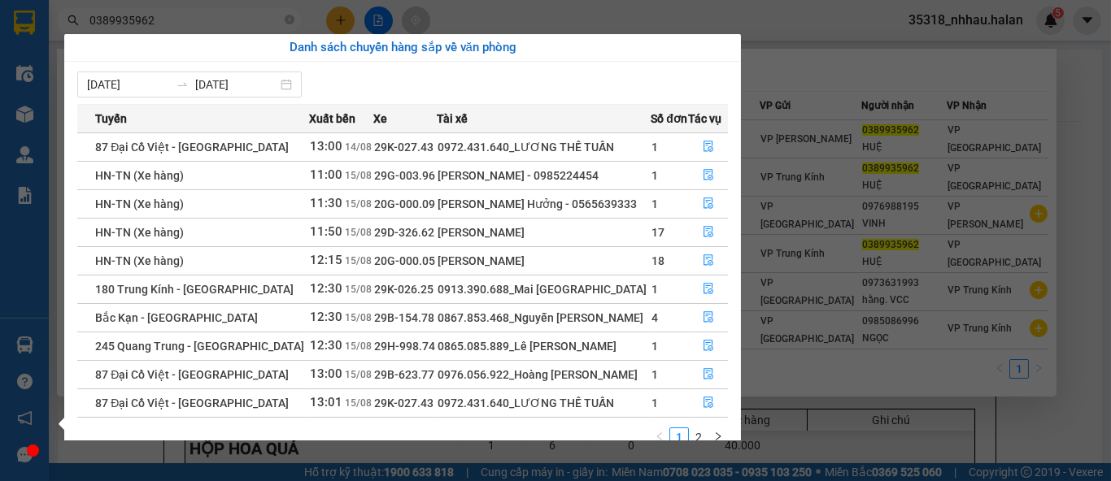
click at [818, 38] on section "Kết quả tìm kiếm ( 6 ) Bộ lọc Mã ĐH Trạng thái Món hàng Thu hộ Tổng cước Chưa c…" at bounding box center [555, 240] width 1111 height 481
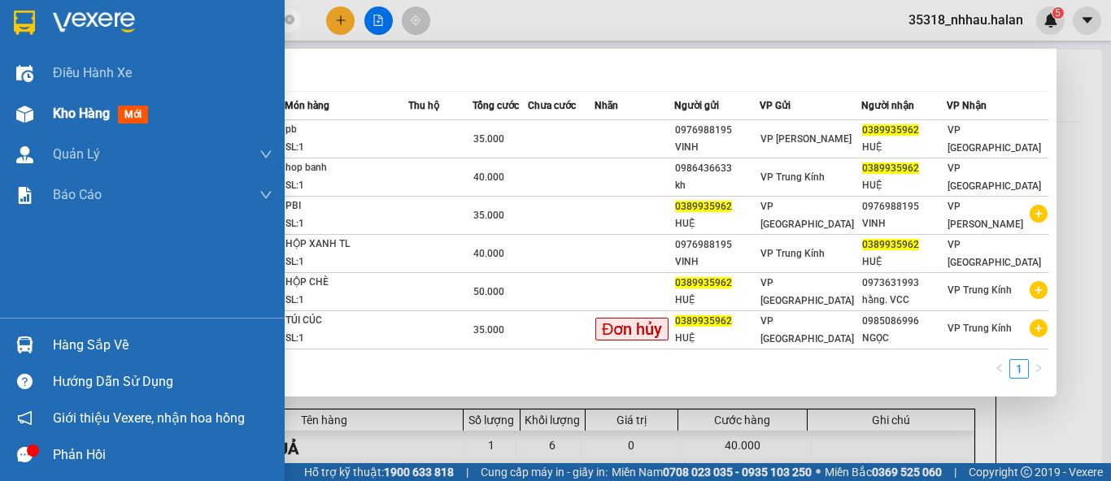
click at [55, 107] on span "Kho hàng" at bounding box center [81, 113] width 57 height 15
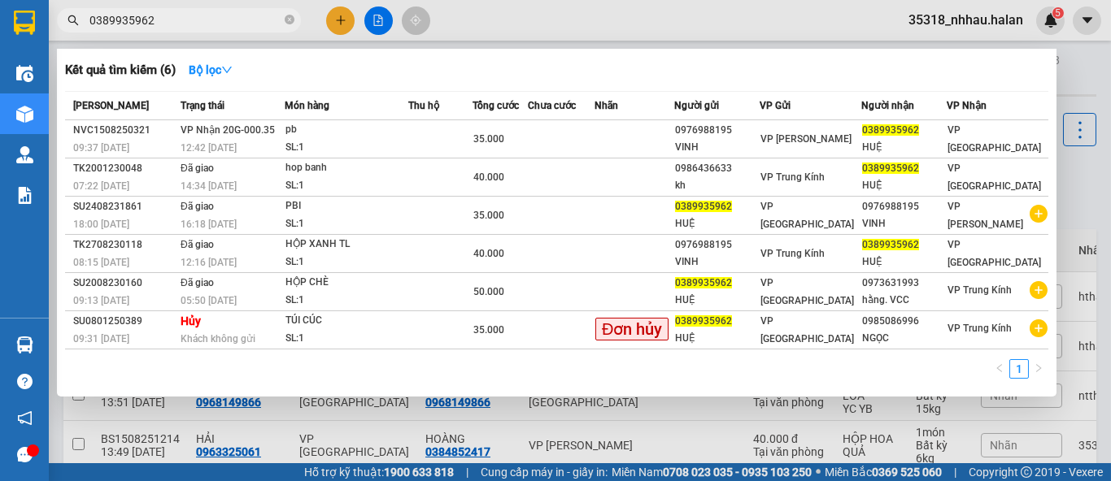
click at [288, 21] on icon "close-circle" at bounding box center [290, 20] width 10 height 10
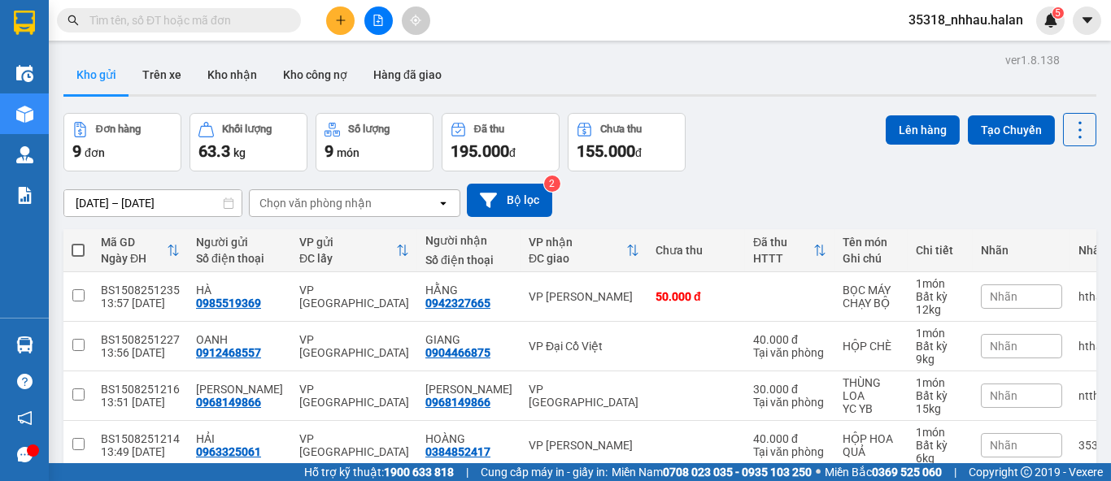
click at [304, 200] on div "Chọn văn phòng nhận" at bounding box center [315, 203] width 112 height 16
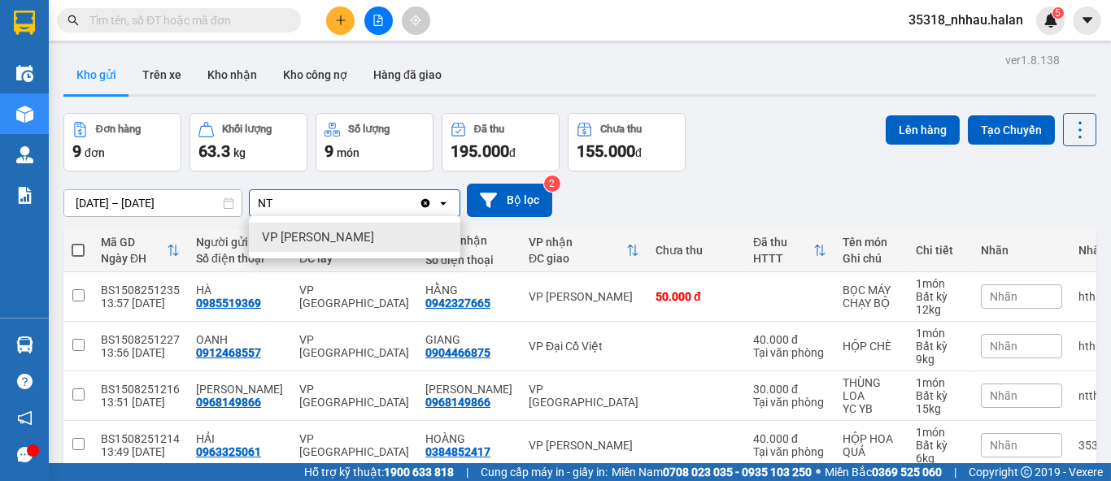
type input "NT"
click at [318, 233] on span "VP [PERSON_NAME]" at bounding box center [318, 237] width 112 height 16
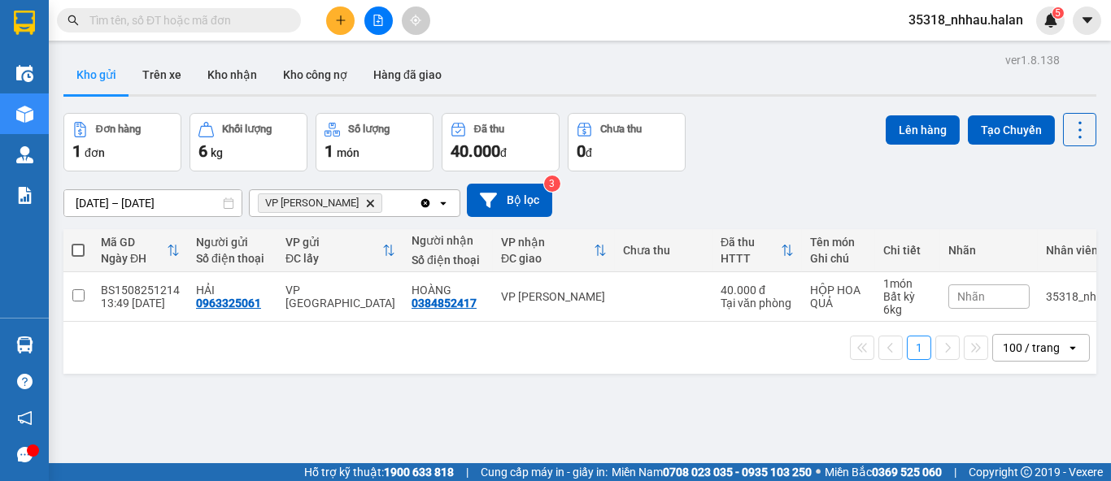
click at [80, 251] on span at bounding box center [78, 250] width 13 height 13
click at [78, 242] on input "checkbox" at bounding box center [78, 242] width 0 height 0
checkbox input "true"
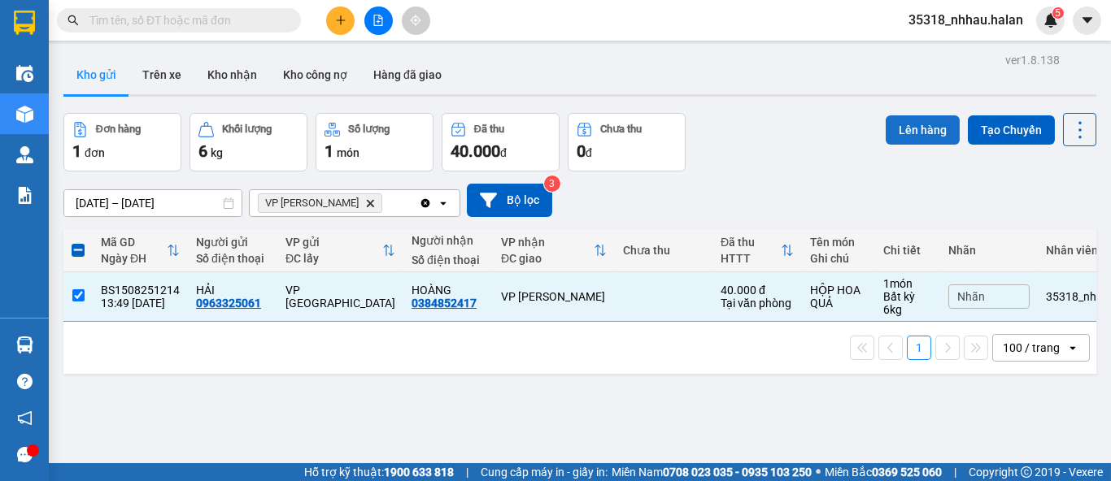
click at [903, 136] on button "Lên hàng" at bounding box center [923, 129] width 74 height 29
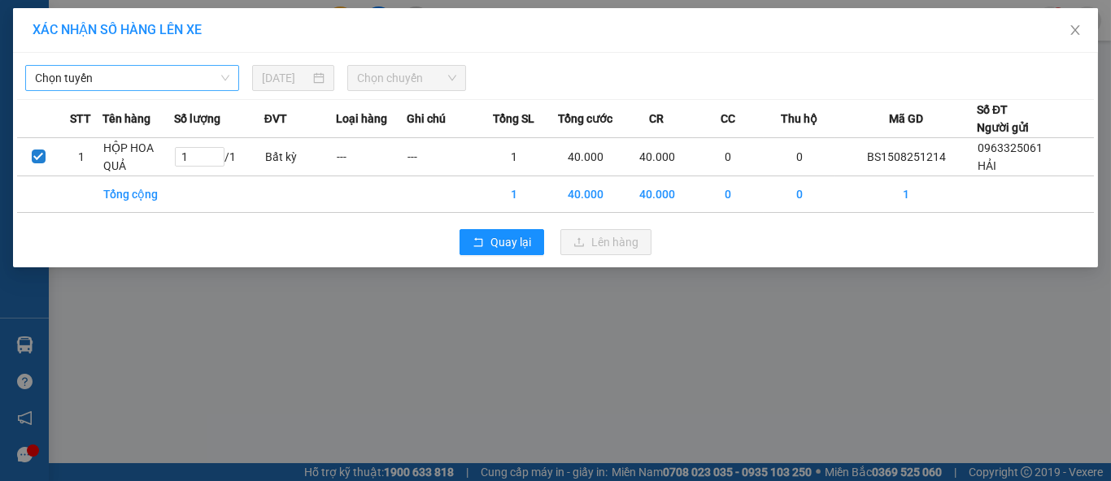
click at [194, 74] on span "Chọn tuyến" at bounding box center [132, 78] width 194 height 24
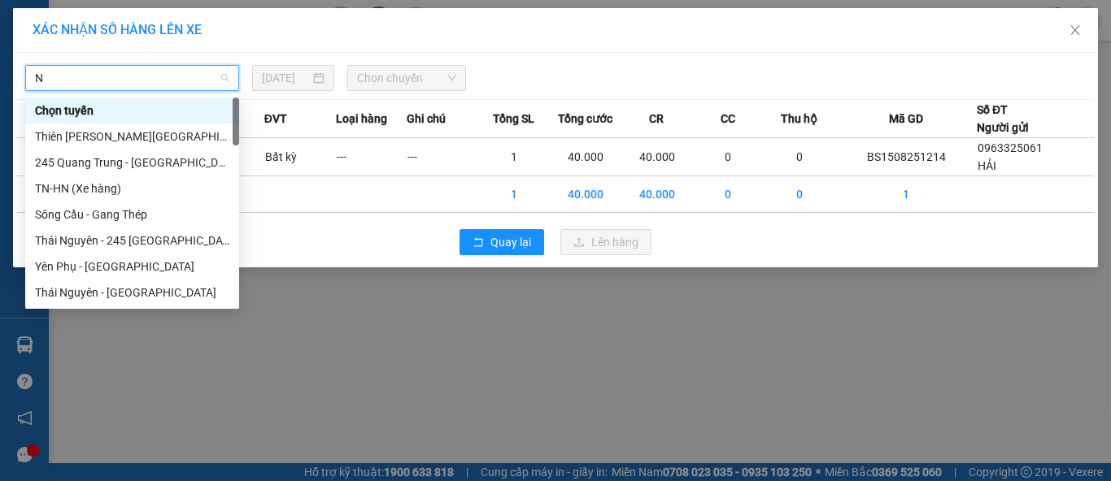
type input "NT"
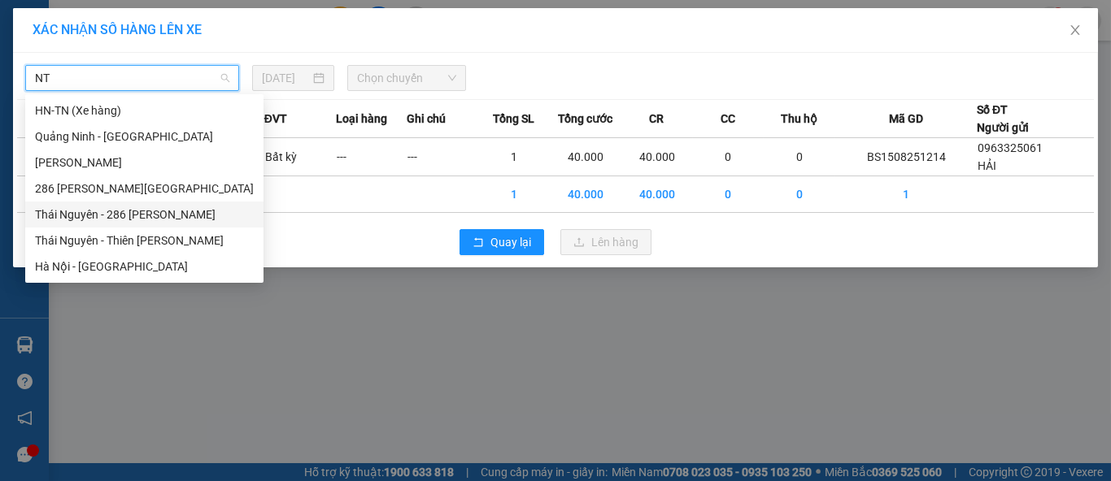
click at [120, 217] on div "Thái Nguyên - 286 Nguyễn Trãi" at bounding box center [144, 215] width 219 height 18
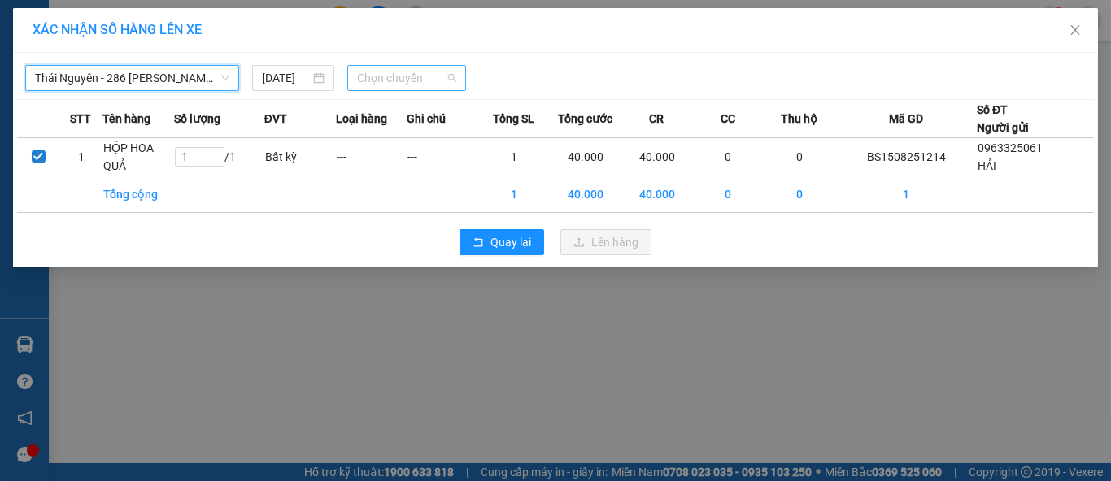
click at [400, 81] on span "Chọn chuyến" at bounding box center [407, 78] width 100 height 24
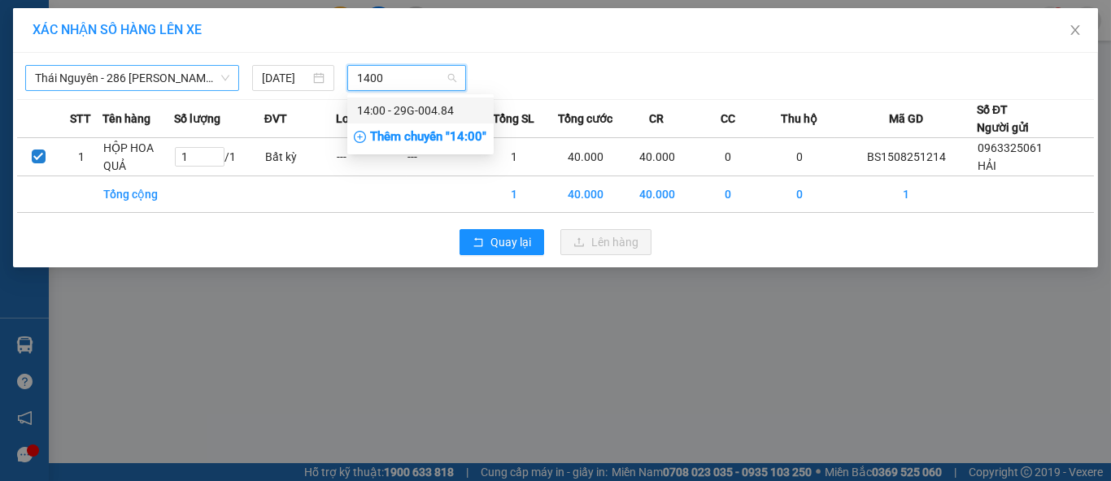
type input "1400"
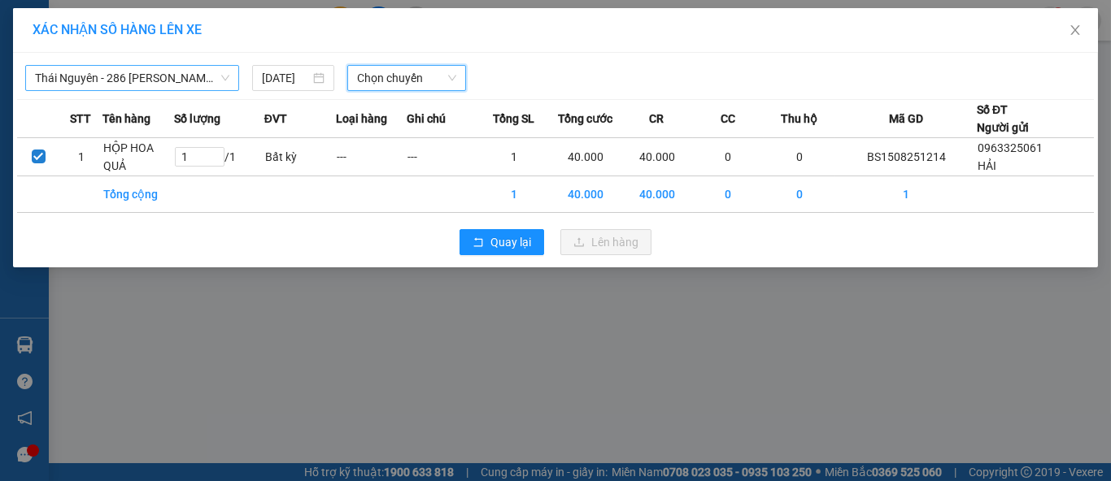
click at [427, 78] on span "Chọn chuyến" at bounding box center [407, 78] width 100 height 24
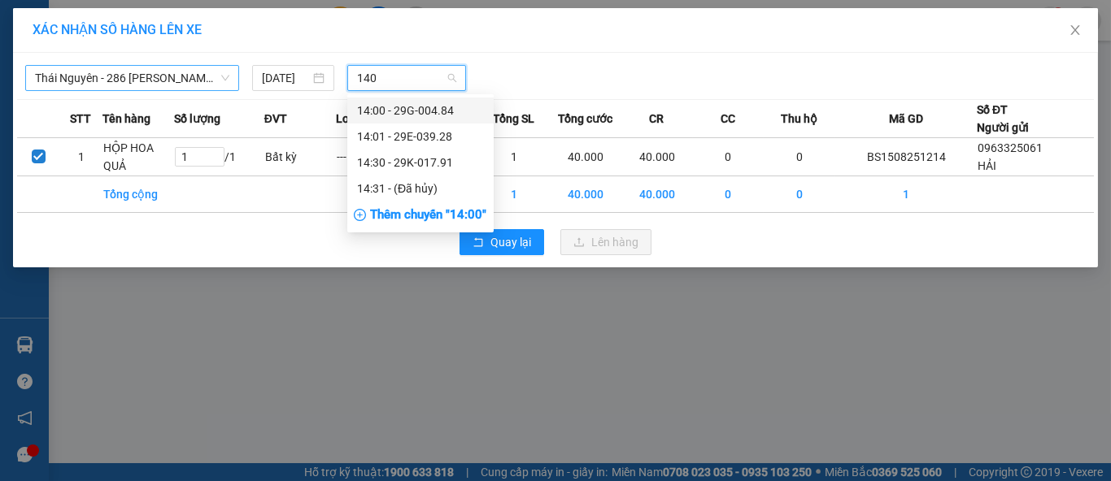
type input "1401"
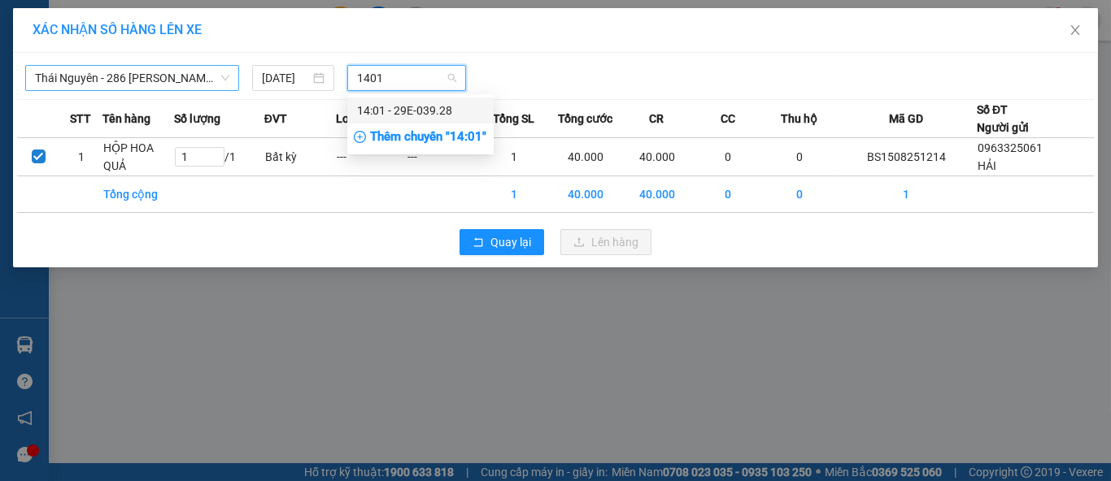
click at [426, 115] on div "14:01 - 29E-039.28" at bounding box center [420, 111] width 127 height 18
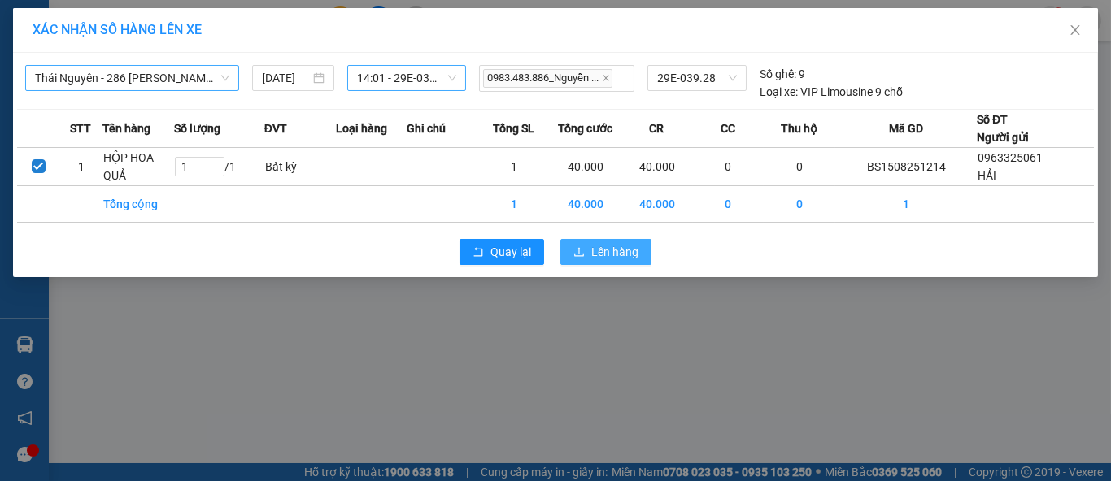
click at [599, 262] on button "Lên hàng" at bounding box center [605, 252] width 91 height 26
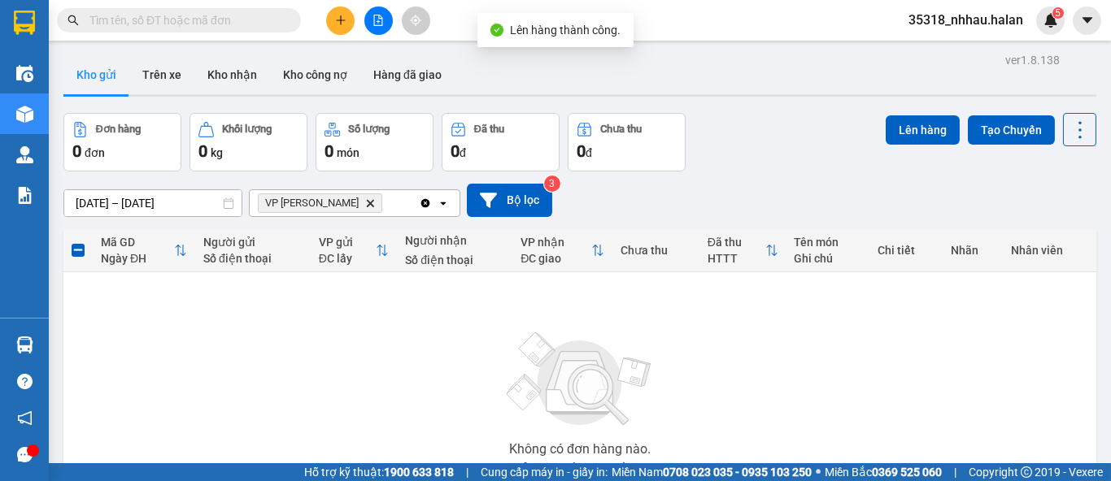
click at [353, 200] on span "VP Nguyễn Trãi Delete" at bounding box center [320, 204] width 124 height 20
click at [365, 200] on icon "Delete" at bounding box center [370, 203] width 10 height 10
click at [346, 200] on div "Chọn văn phòng nhận" at bounding box center [315, 203] width 112 height 16
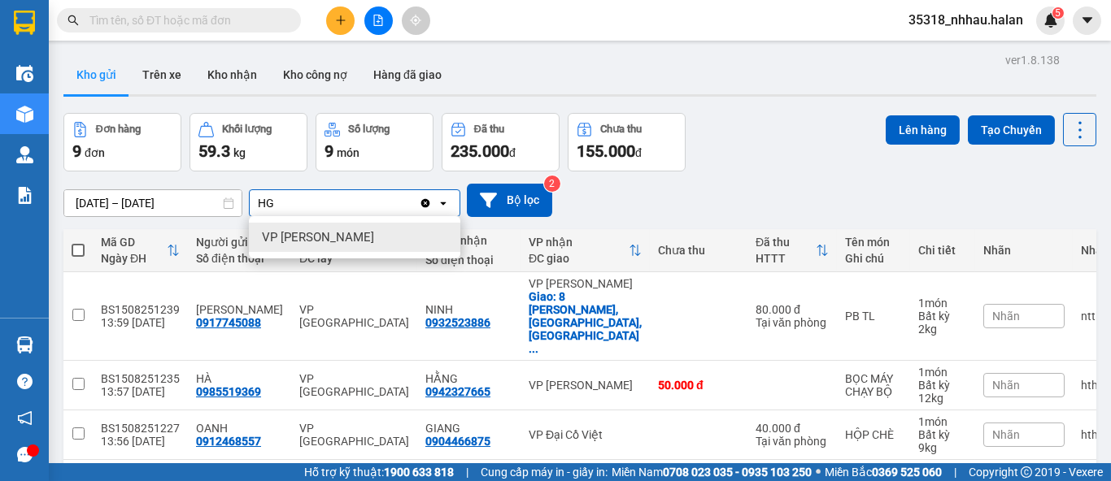
type input "HG"
click at [362, 244] on div "VP Hoàng Gia" at bounding box center [354, 237] width 211 height 29
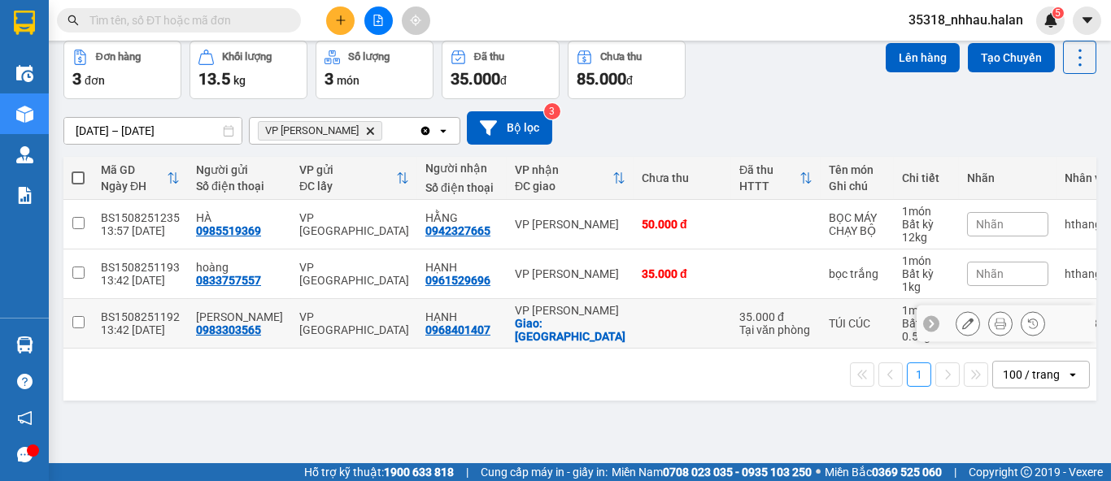
scroll to position [74, 0]
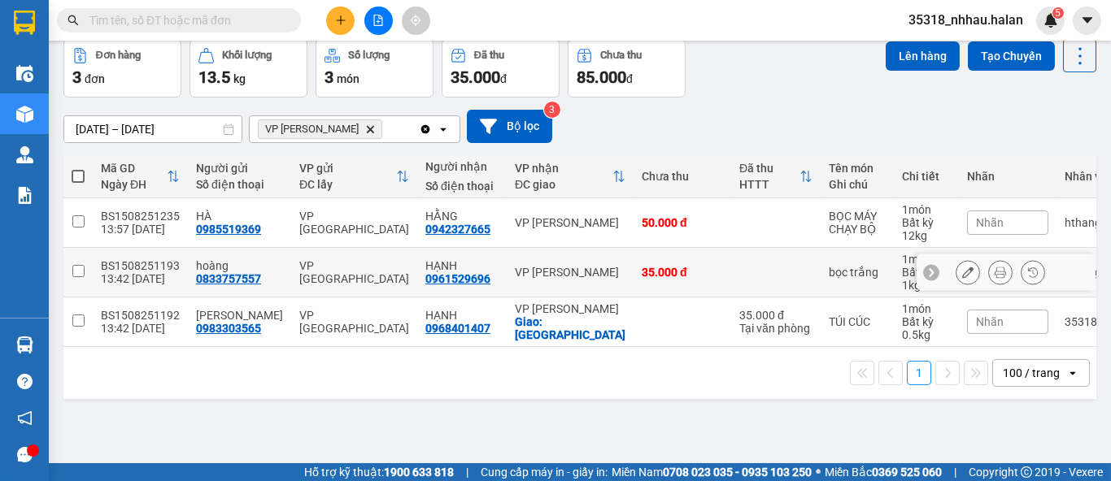
click at [79, 265] on input "checkbox" at bounding box center [78, 271] width 12 height 12
checkbox input "true"
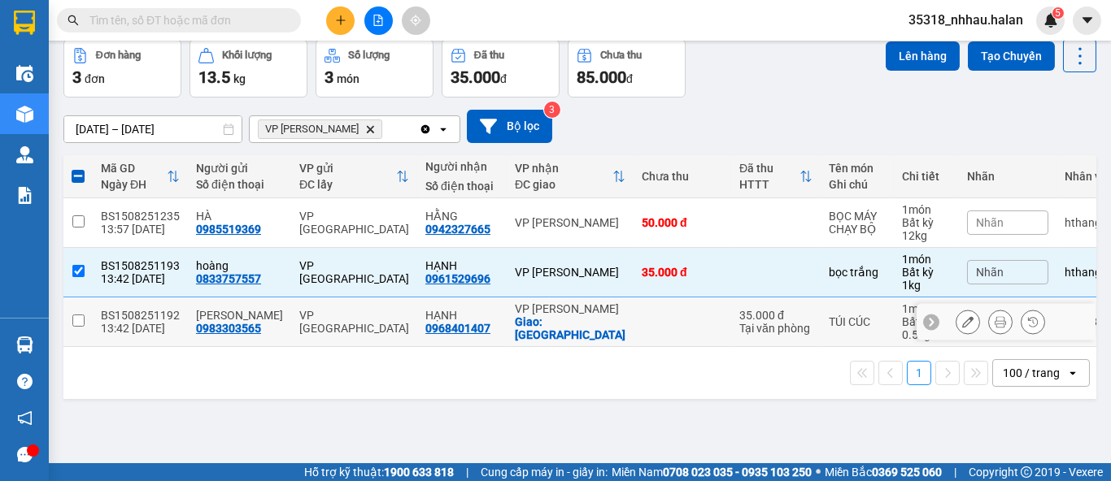
click at [81, 327] on td at bounding box center [77, 323] width 29 height 50
checkbox input "true"
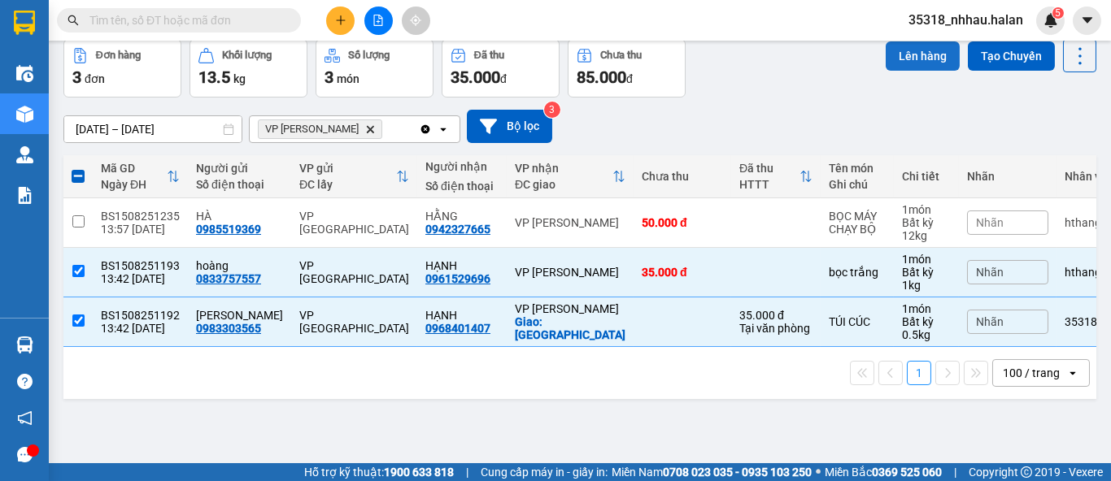
click at [899, 54] on button "Lên hàng" at bounding box center [923, 55] width 74 height 29
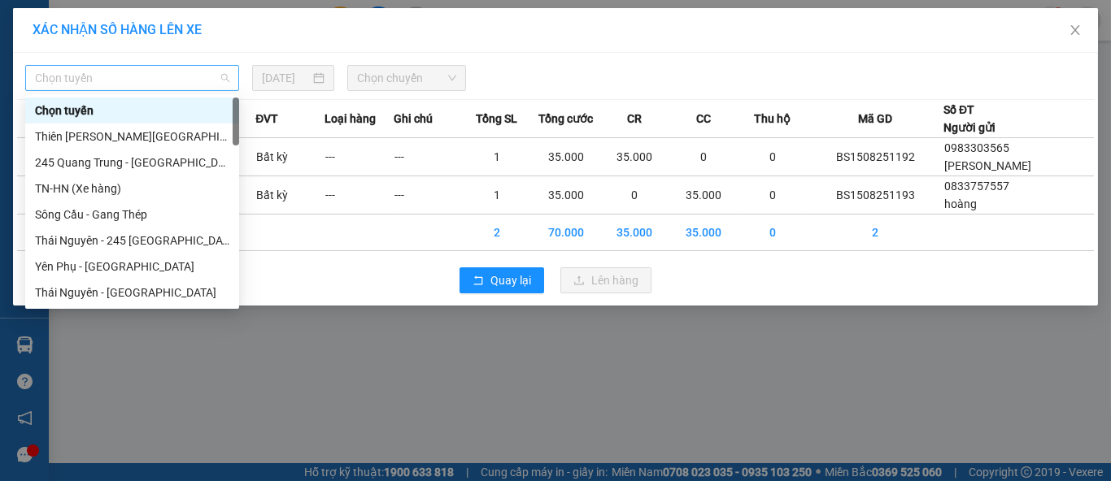
click at [144, 74] on span "Chọn tuyến" at bounding box center [132, 78] width 194 height 24
type input "NT"
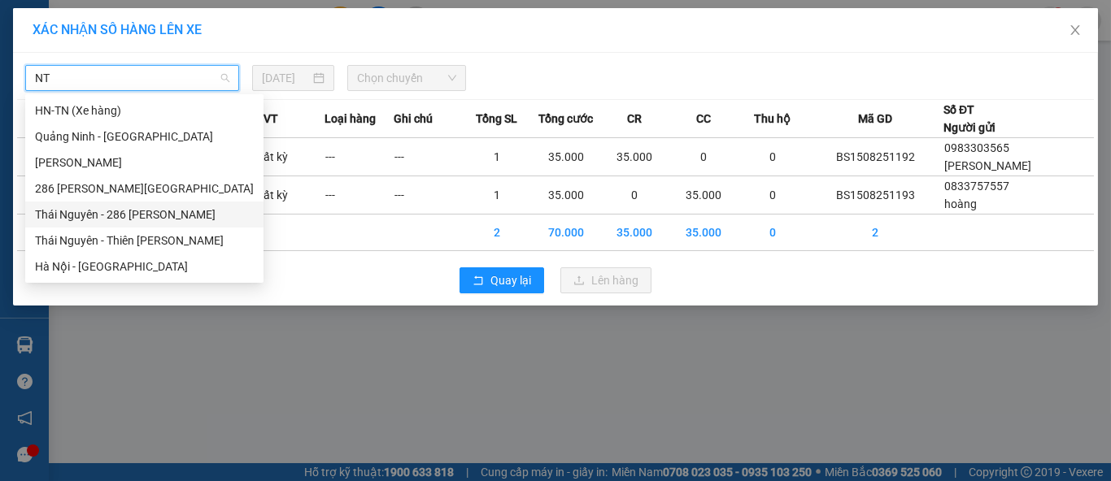
click at [104, 216] on div "Thái Nguyên - 286 Nguyễn Trãi" at bounding box center [144, 215] width 219 height 18
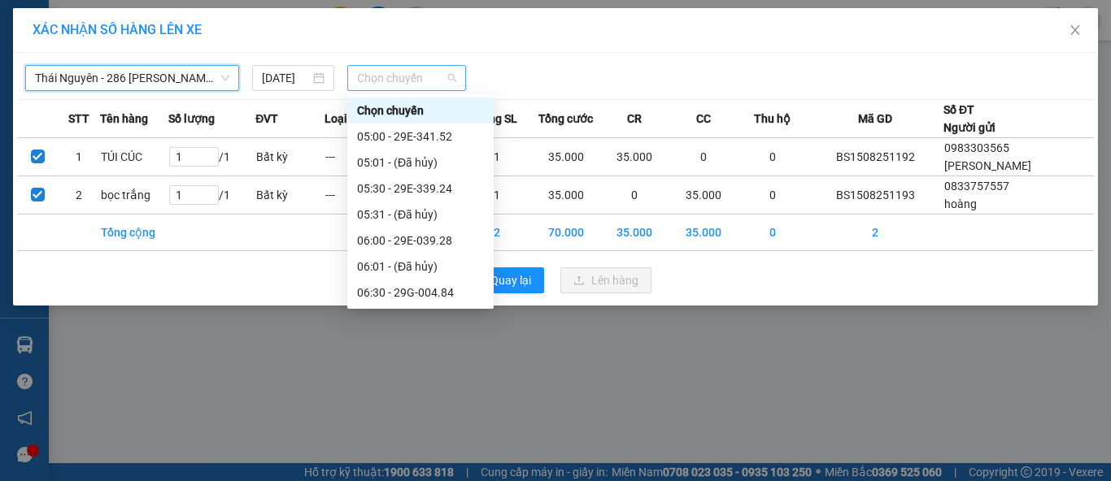
click at [419, 76] on span "Chọn chuyến" at bounding box center [407, 78] width 100 height 24
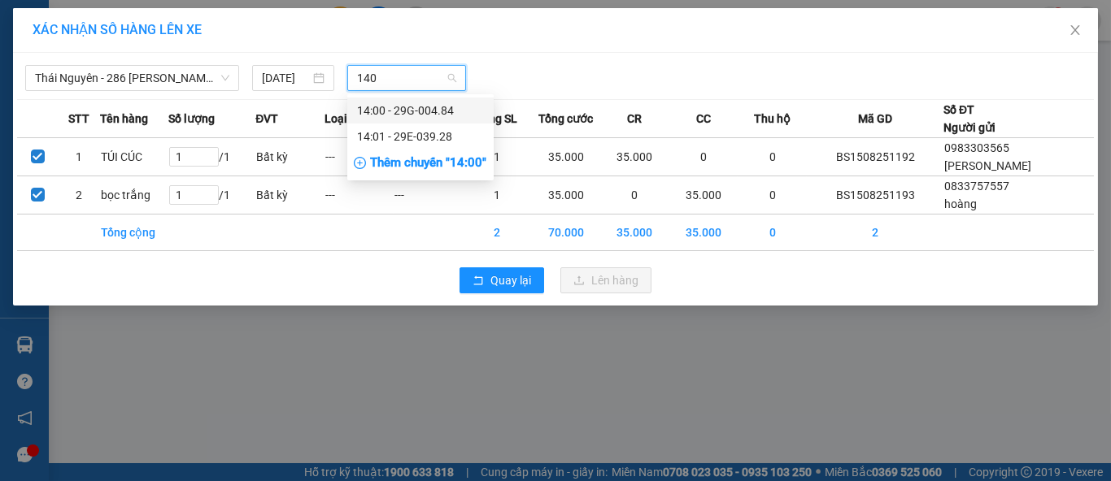
type input "1401"
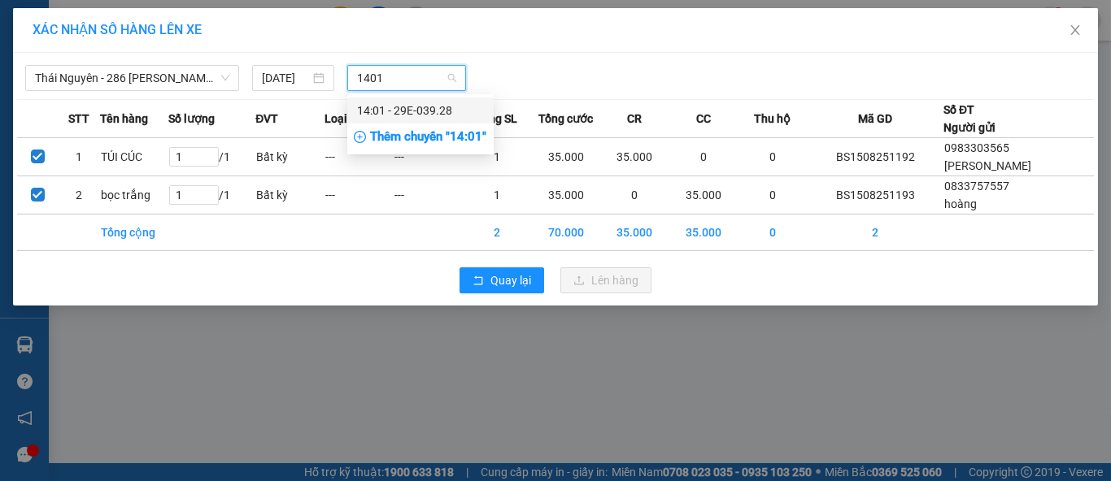
click at [423, 111] on div "14:01 - 29E-039.28" at bounding box center [420, 111] width 127 height 18
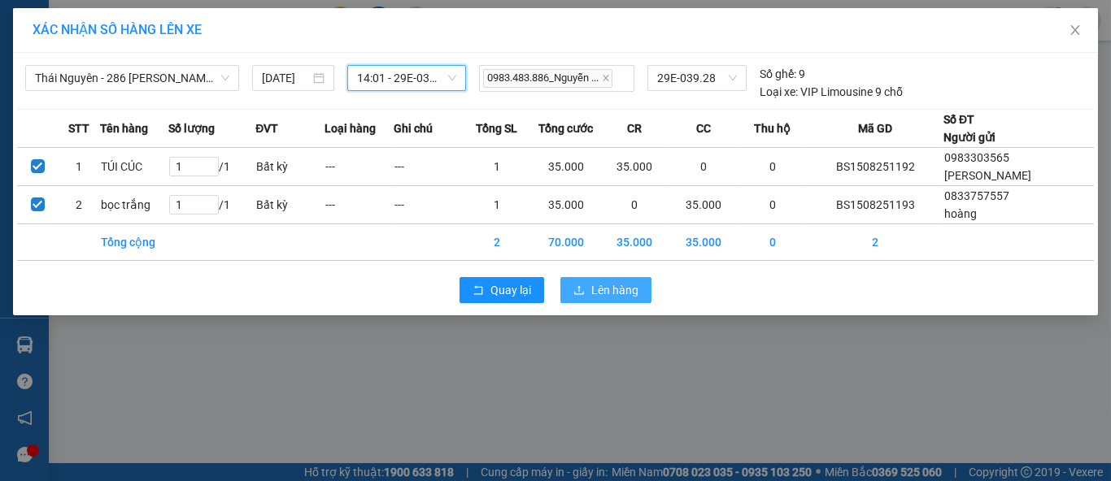
click at [611, 294] on span "Lên hàng" at bounding box center [614, 290] width 47 height 18
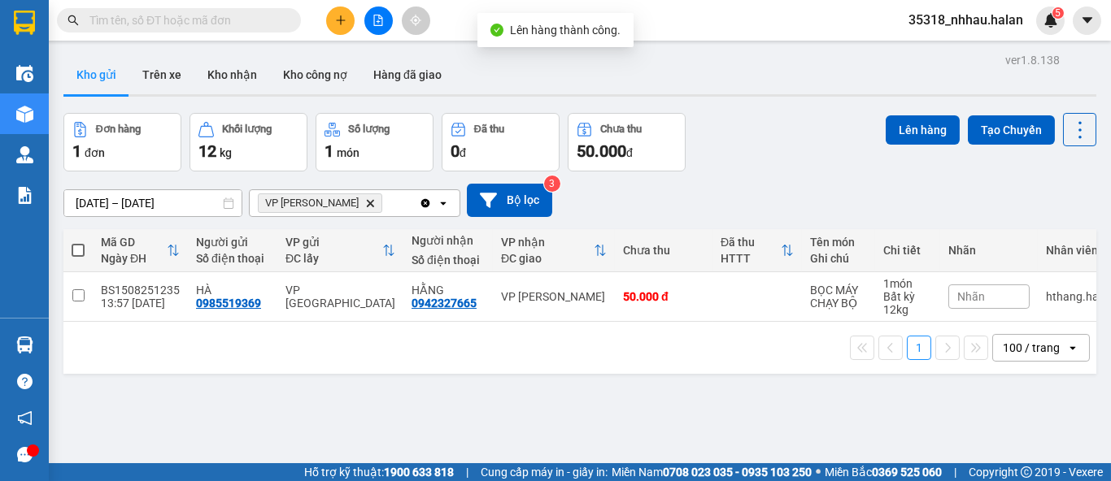
click at [424, 200] on icon "Clear all" at bounding box center [425, 202] width 9 height 9
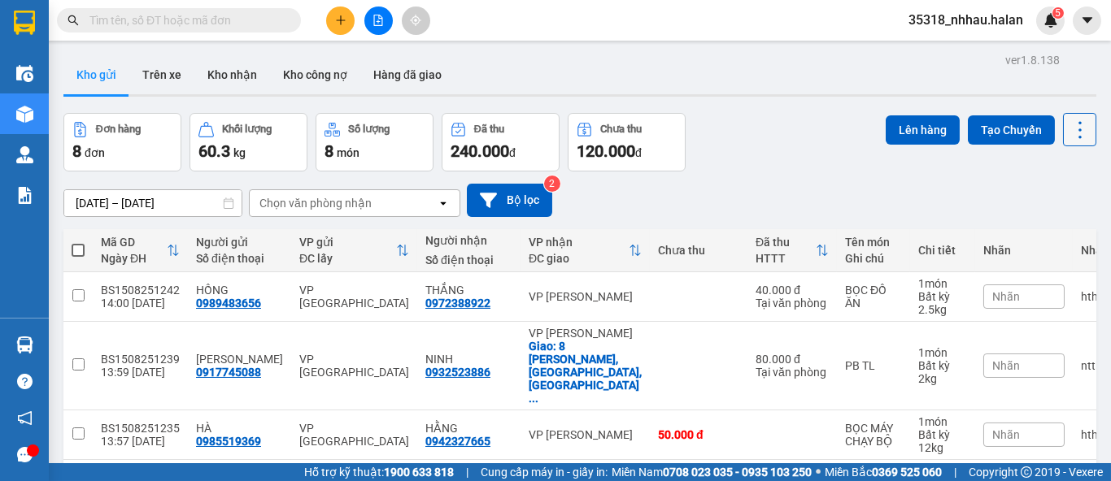
click at [1069, 133] on icon at bounding box center [1080, 130] width 23 height 23
click at [1040, 237] on span "Làm mới" at bounding box center [1043, 232] width 45 height 16
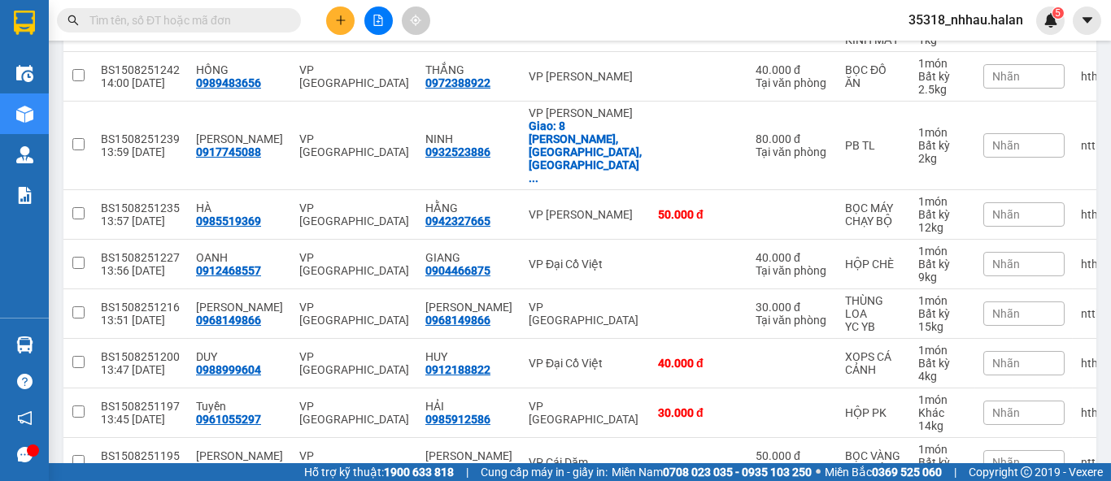
scroll to position [271, 0]
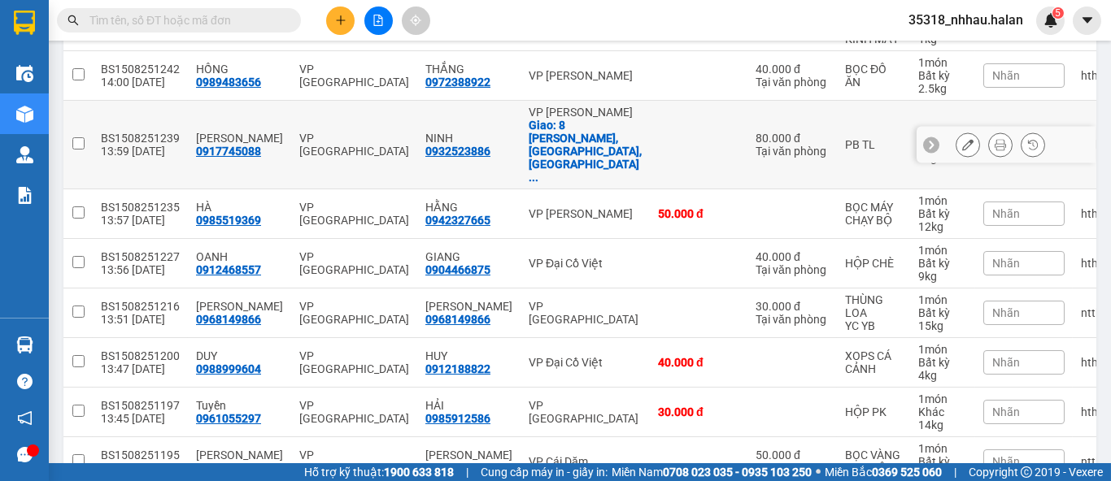
click at [650, 122] on td at bounding box center [699, 145] width 98 height 89
checkbox input "true"
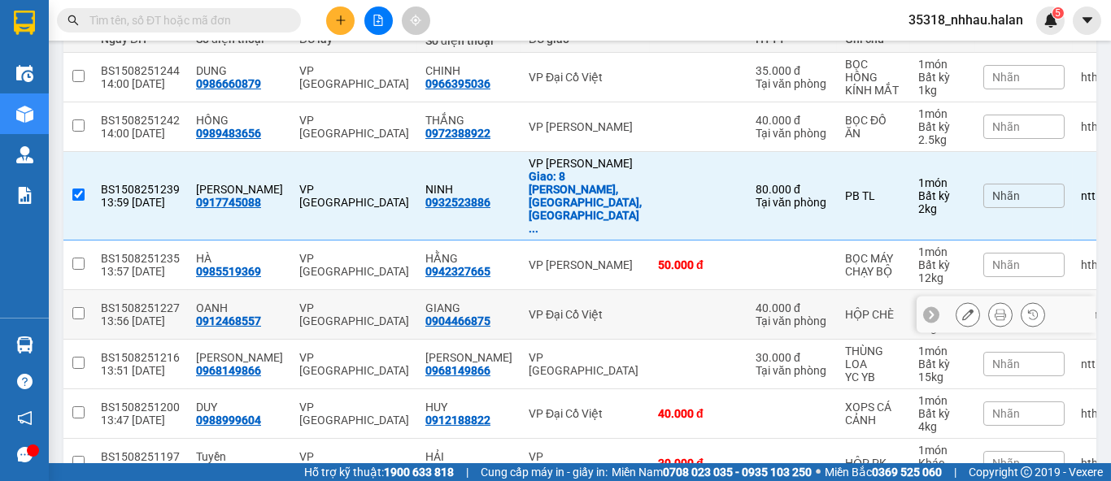
scroll to position [330, 0]
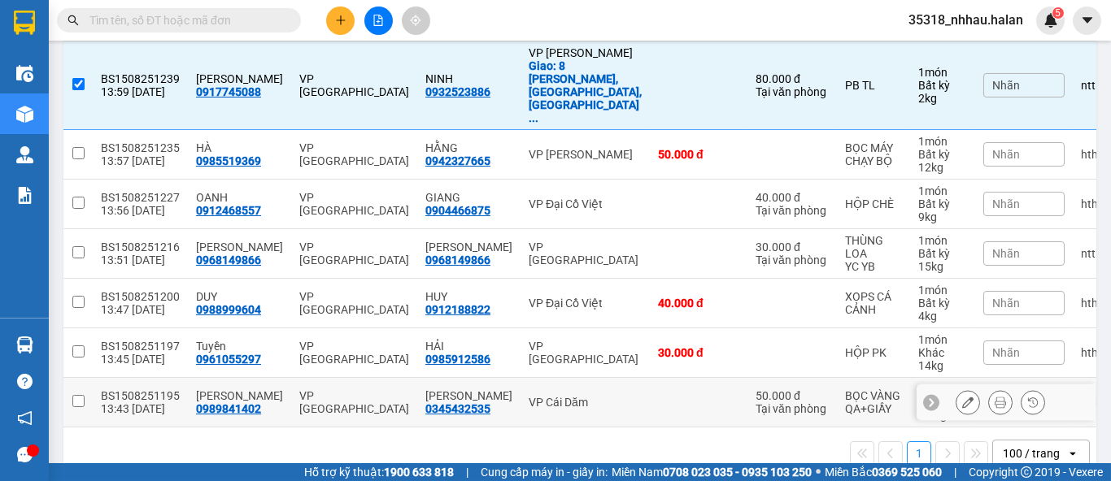
click at [520, 378] on td "VP Cái Dăm" at bounding box center [584, 403] width 129 height 50
checkbox input "true"
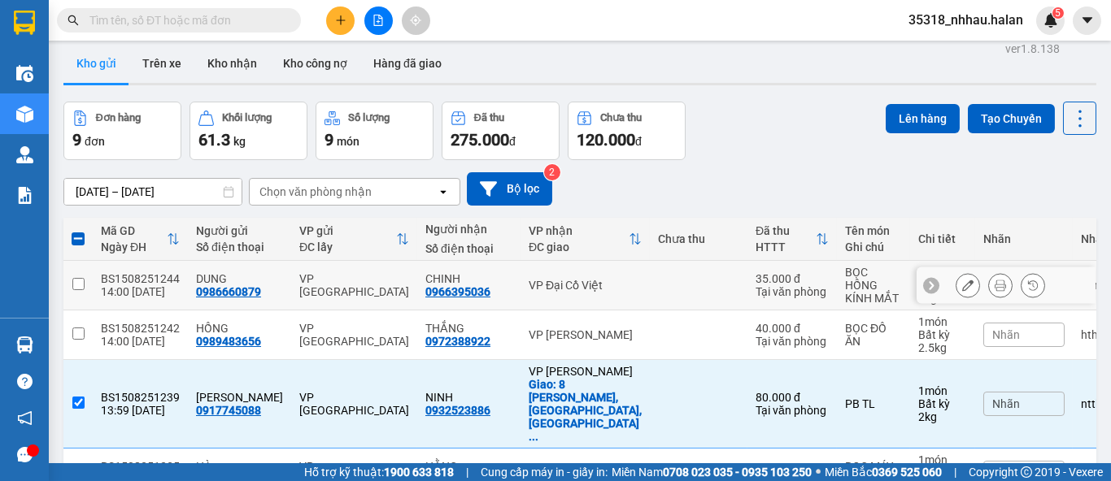
scroll to position [0, 0]
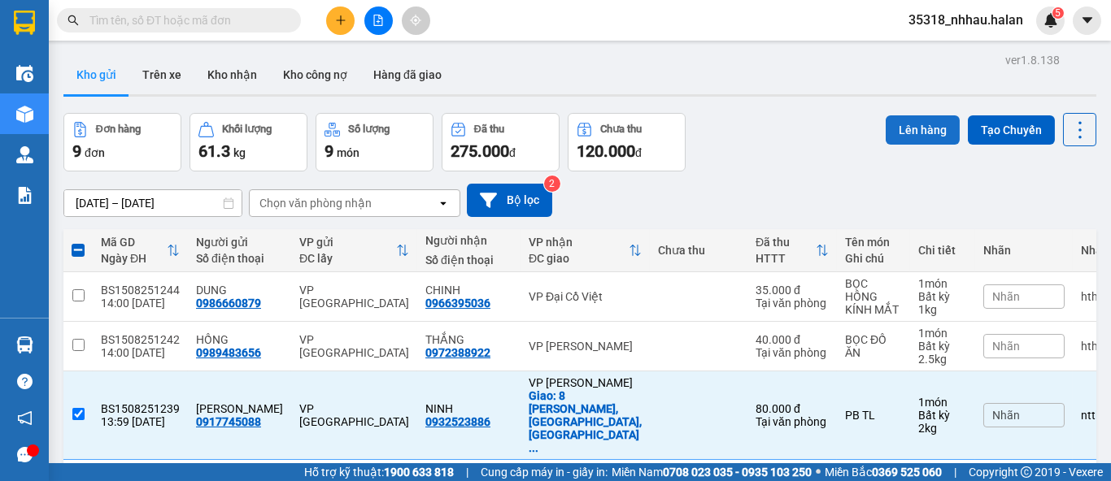
click at [898, 132] on button "Lên hàng" at bounding box center [923, 129] width 74 height 29
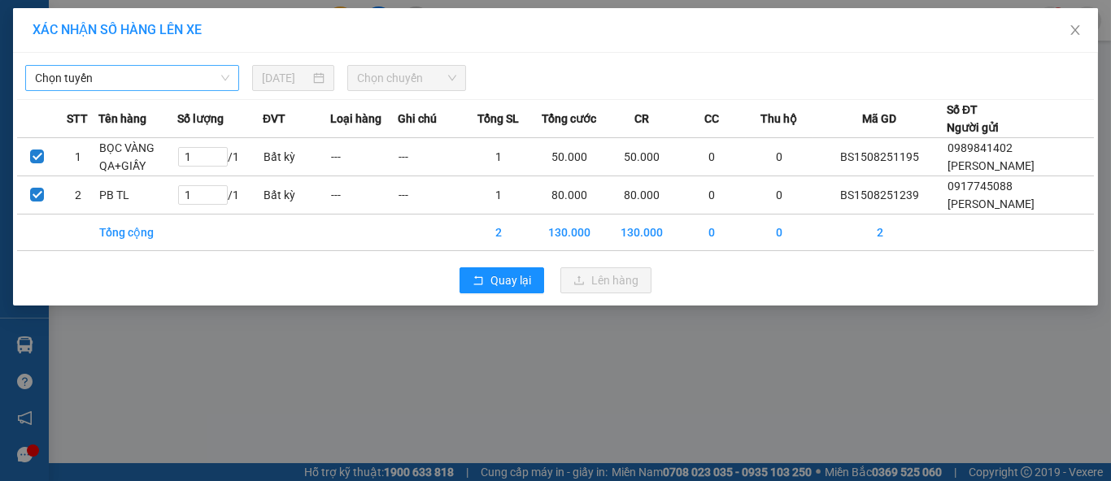
click at [163, 76] on span "Chọn tuyến" at bounding box center [132, 78] width 194 height 24
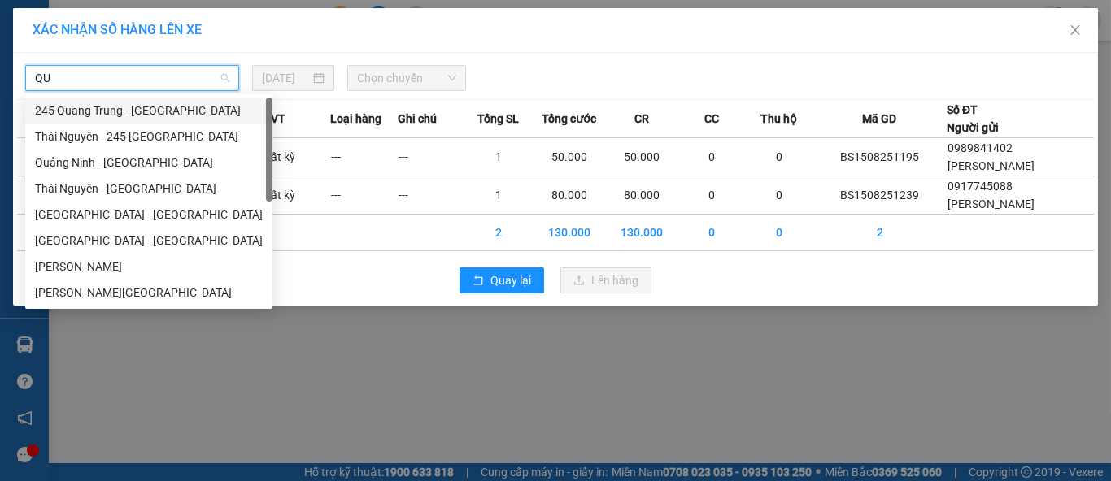
type input "Q"
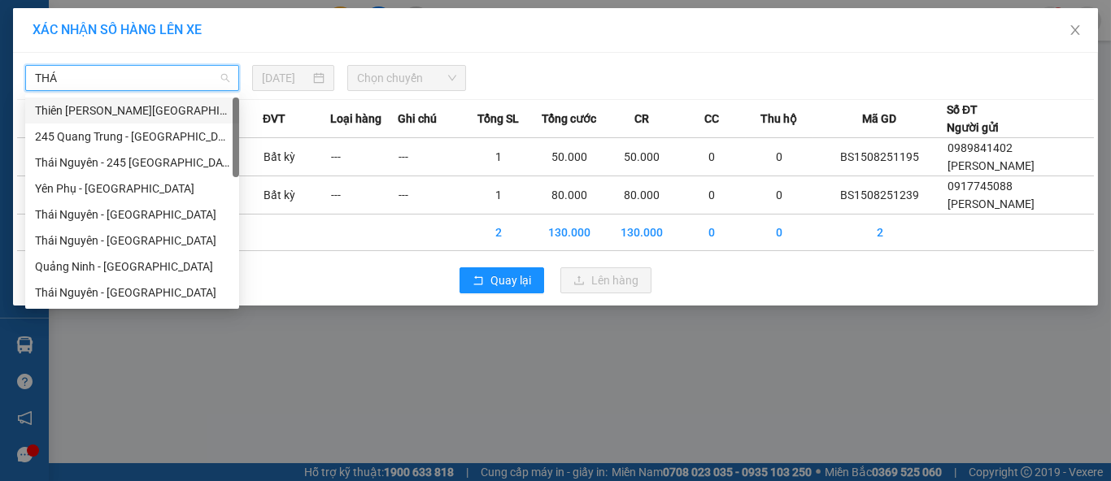
type input "THÁI"
click at [133, 290] on div "Thái Nguyên - Quảng Ninh" at bounding box center [132, 293] width 194 height 18
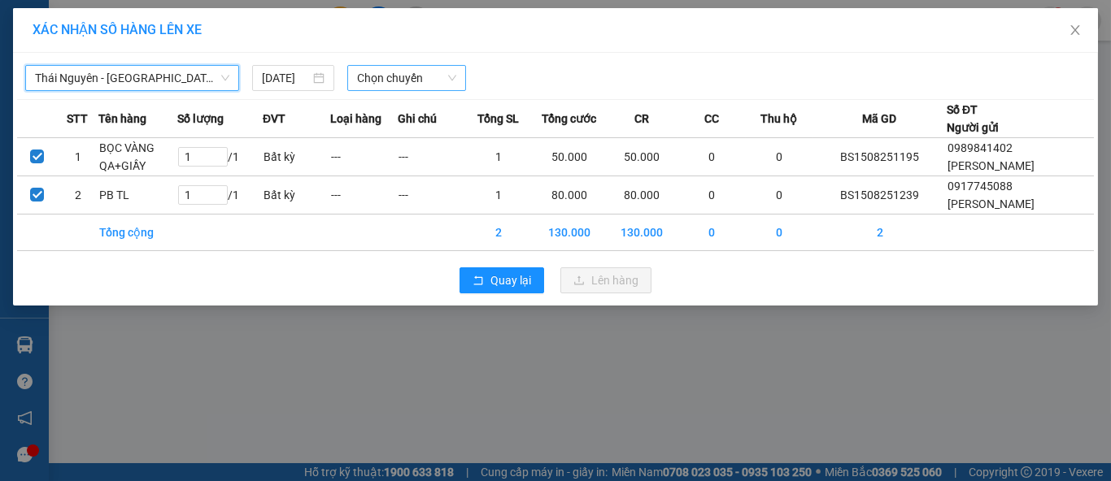
click at [439, 80] on span "Chọn chuyến" at bounding box center [407, 78] width 100 height 24
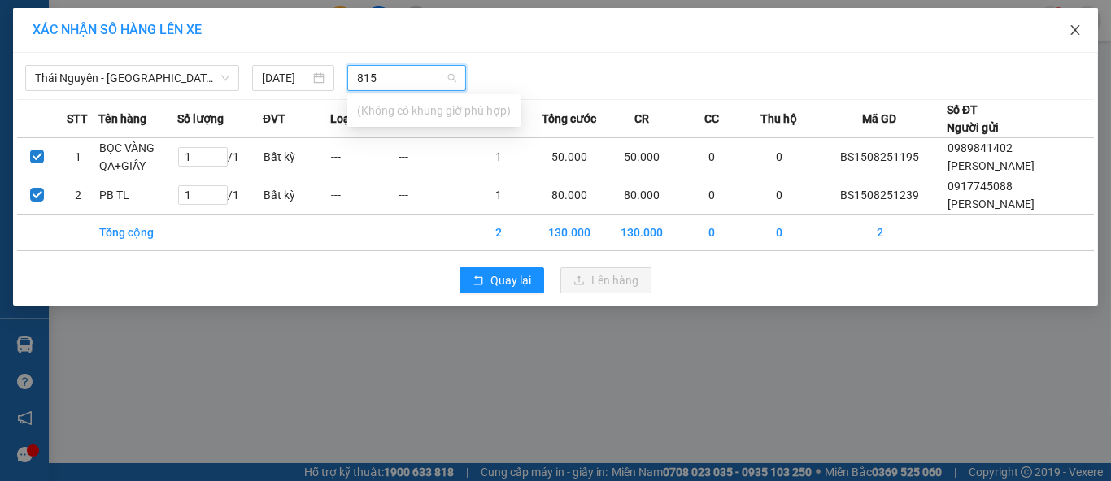
type input "815"
click at [1078, 36] on icon "close" at bounding box center [1075, 30] width 13 height 13
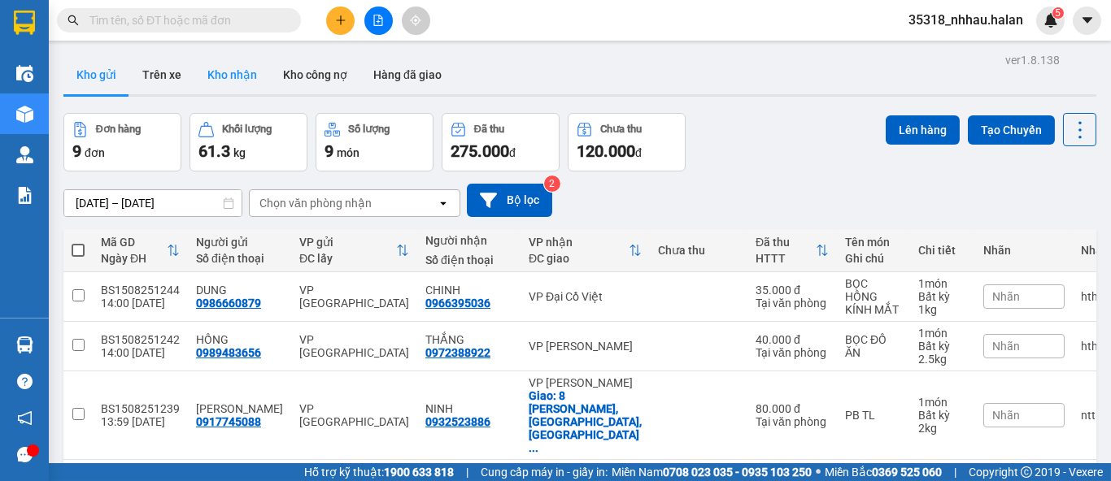
click at [237, 65] on button "Kho nhận" at bounding box center [232, 74] width 76 height 39
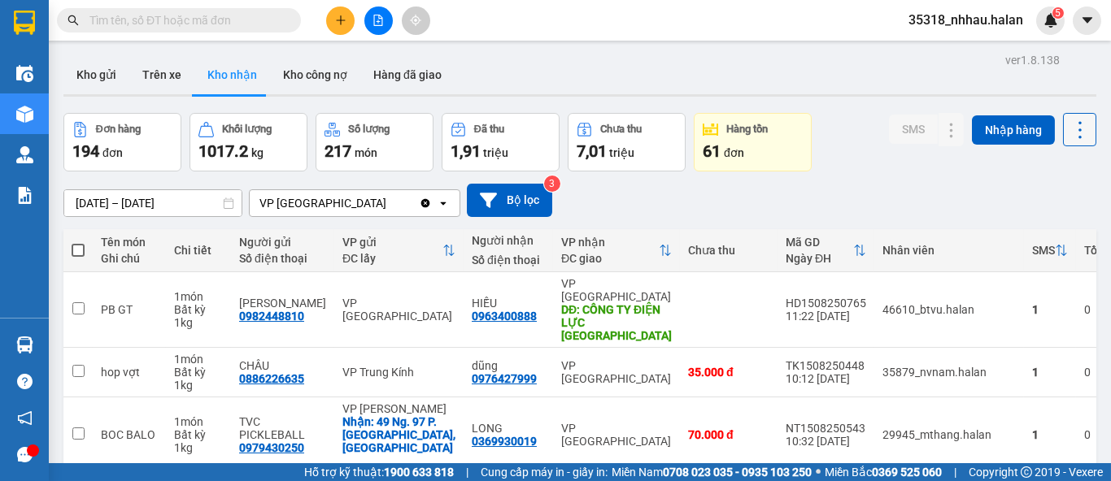
click at [1069, 134] on icon at bounding box center [1080, 130] width 23 height 23
click at [1019, 209] on div "Làm mới" at bounding box center [1037, 203] width 96 height 16
click at [97, 73] on button "Kho gửi" at bounding box center [96, 74] width 66 height 39
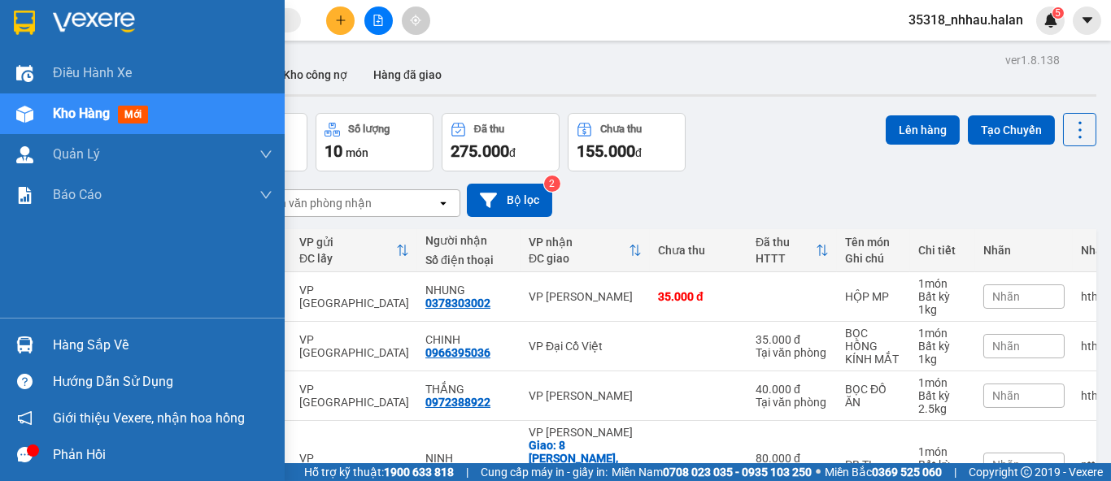
click at [63, 349] on div "Hàng sắp về" at bounding box center [163, 345] width 220 height 24
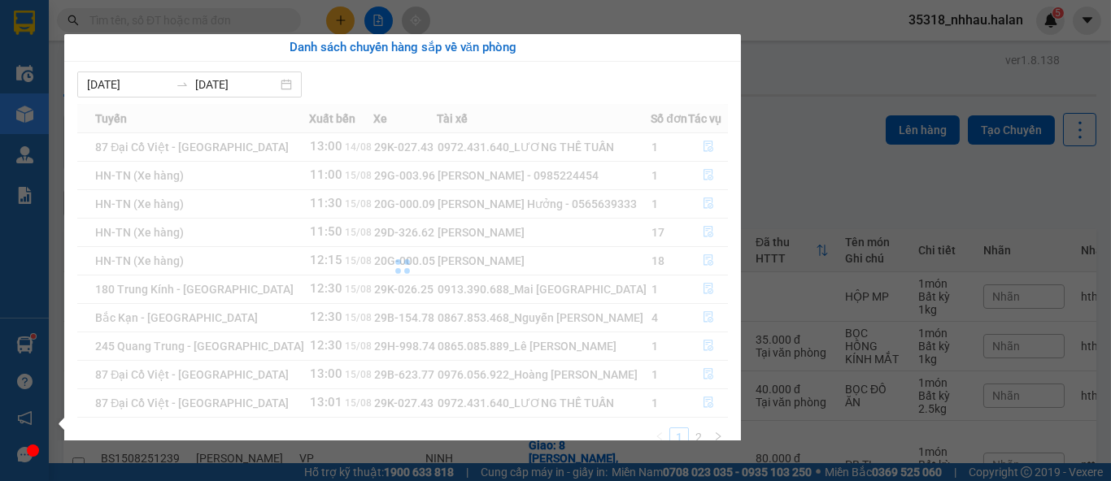
click at [786, 127] on section "Kết quả tìm kiếm ( 6 ) Bộ lọc Mã ĐH Trạng thái Món hàng Thu hộ Tổng cước Chưa c…" at bounding box center [555, 240] width 1111 height 481
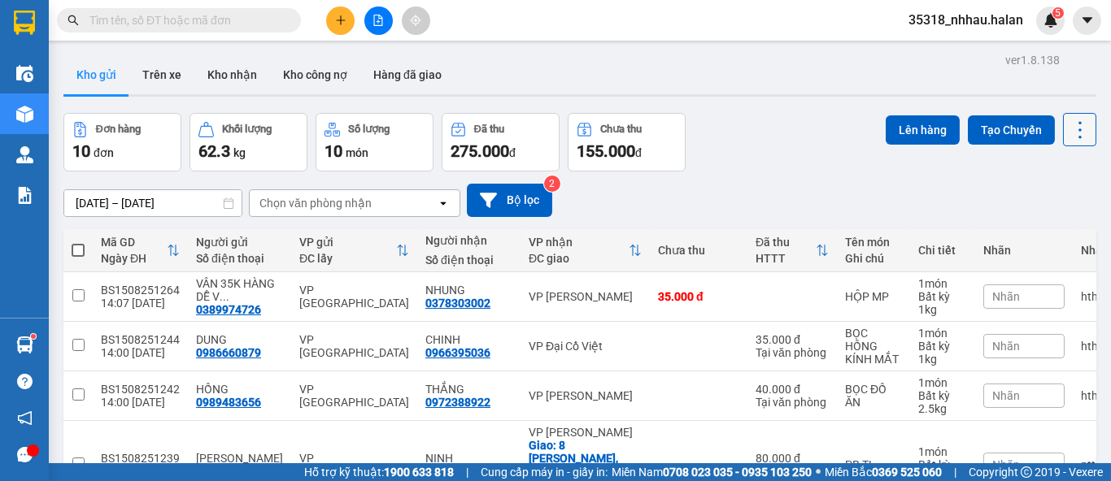
click at [1069, 133] on icon at bounding box center [1080, 130] width 23 height 23
click at [1058, 233] on span "Làm mới" at bounding box center [1043, 232] width 45 height 16
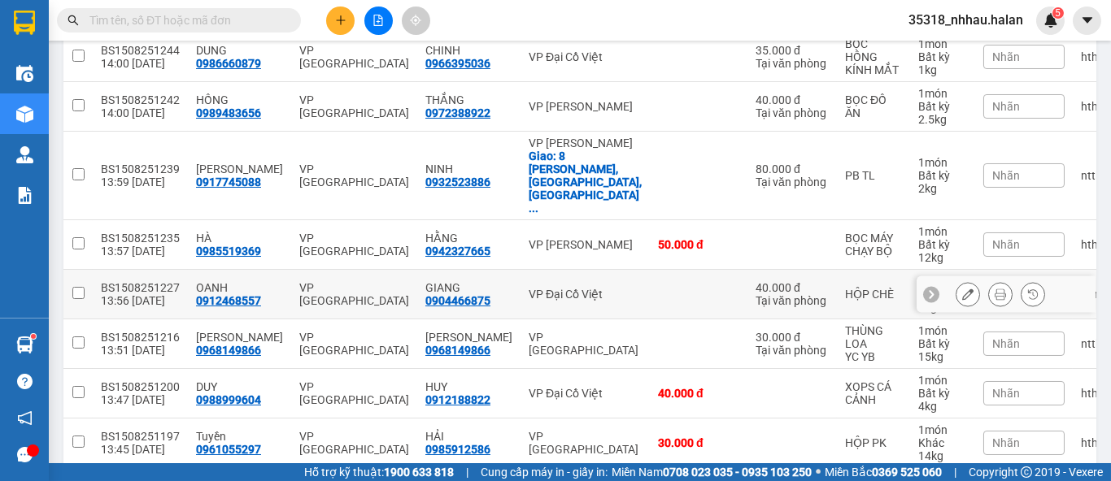
scroll to position [290, 0]
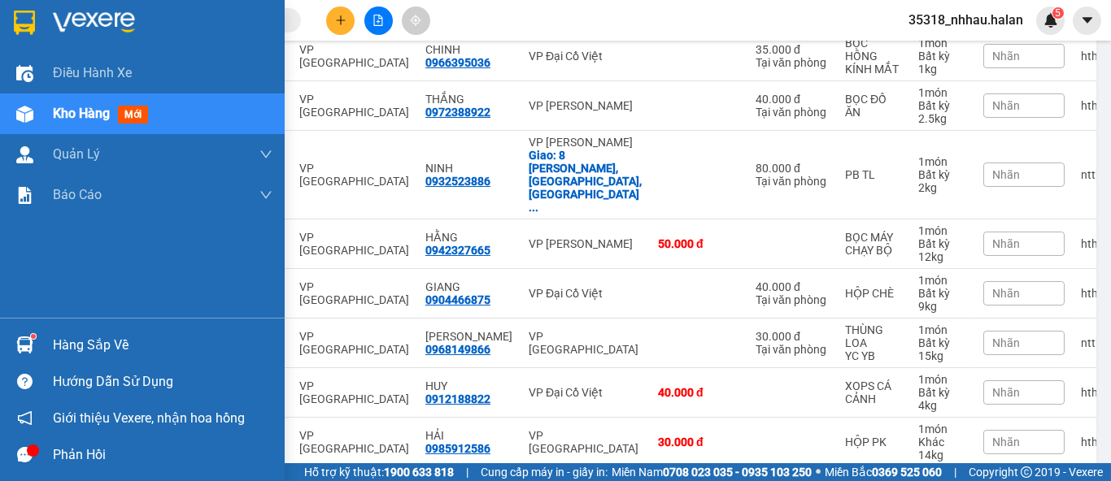
drag, startPoint x: 52, startPoint y: 346, endPoint x: 63, endPoint y: 346, distance: 11.4
click at [59, 346] on div "Hàng sắp về" at bounding box center [163, 345] width 220 height 24
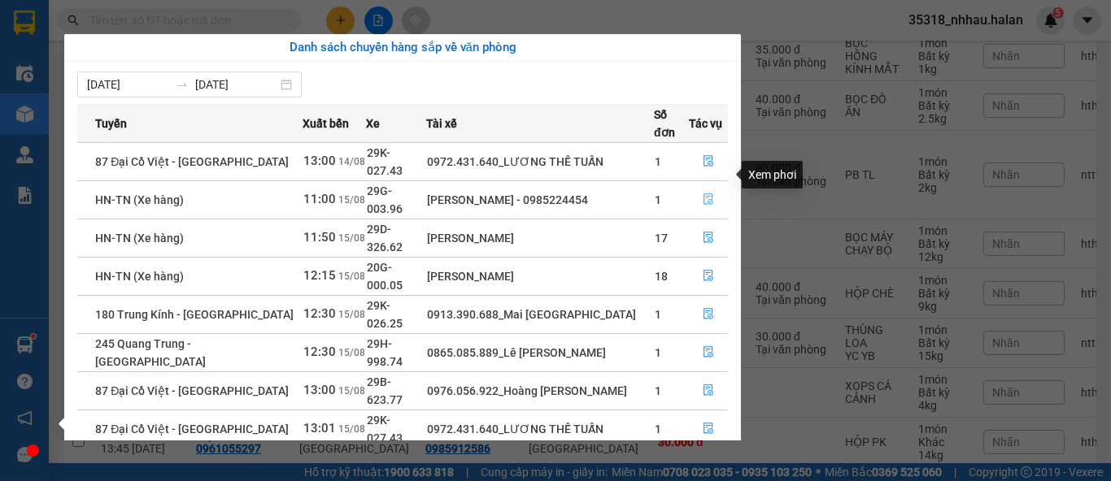
click at [707, 194] on icon "file-done" at bounding box center [708, 199] width 11 height 11
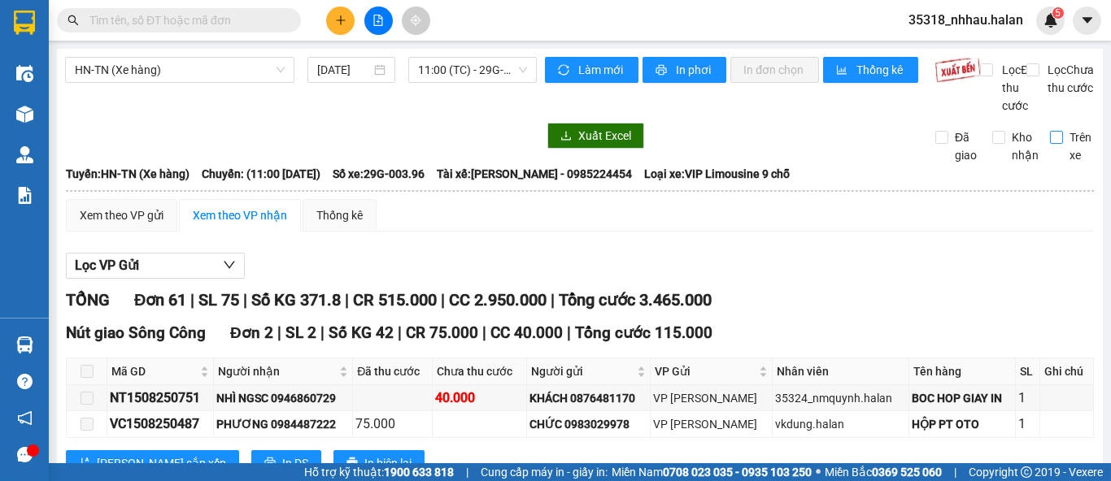
click at [1050, 144] on input "Trên xe" at bounding box center [1056, 137] width 13 height 13
checkbox input "true"
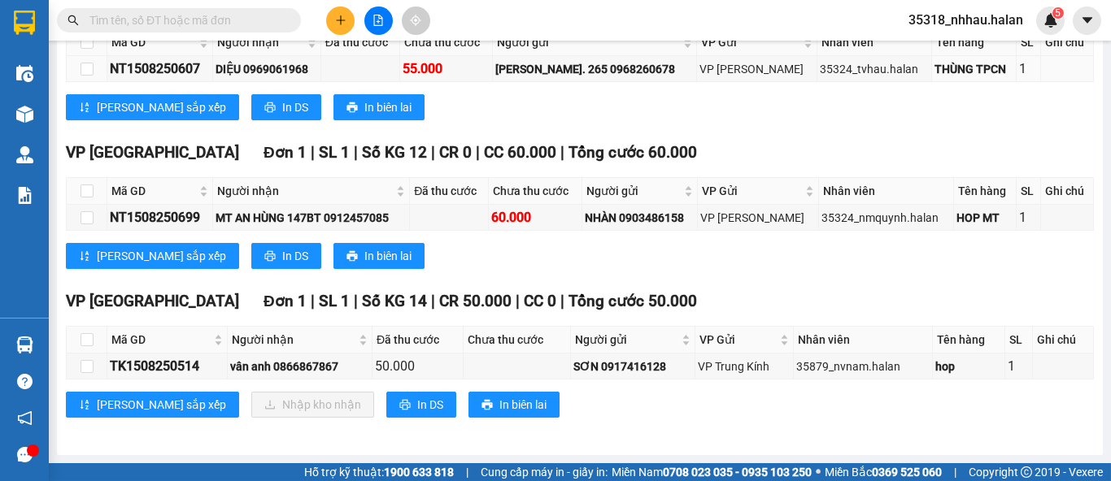
scroll to position [344, 0]
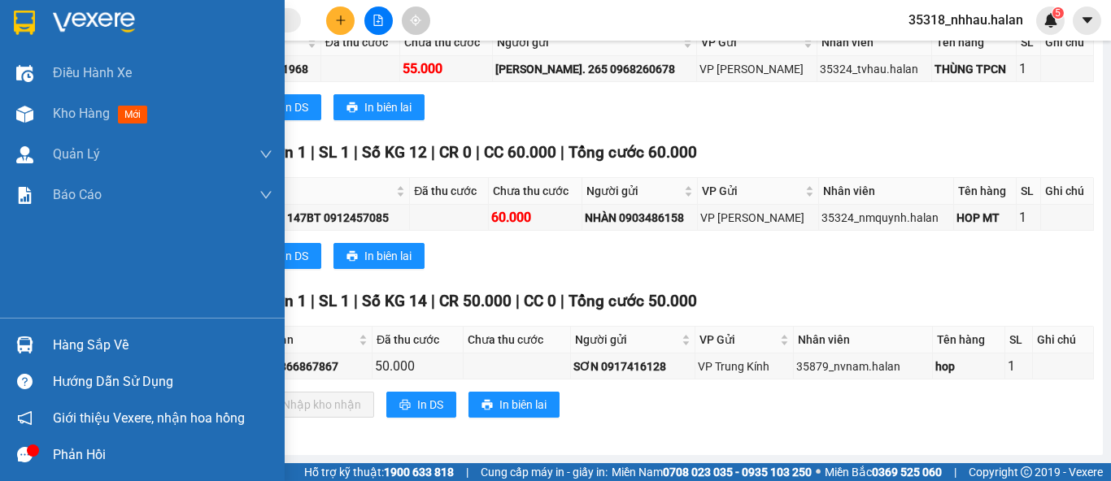
drag, startPoint x: 80, startPoint y: 344, endPoint x: 278, endPoint y: 247, distance: 220.8
click at [81, 342] on div "Hàng sắp về" at bounding box center [163, 345] width 220 height 24
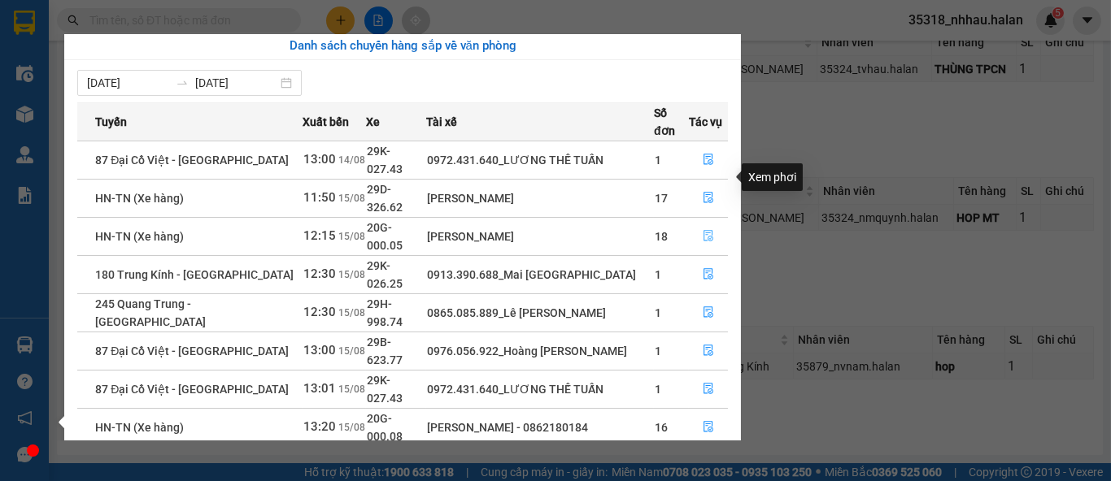
scroll to position [0, 0]
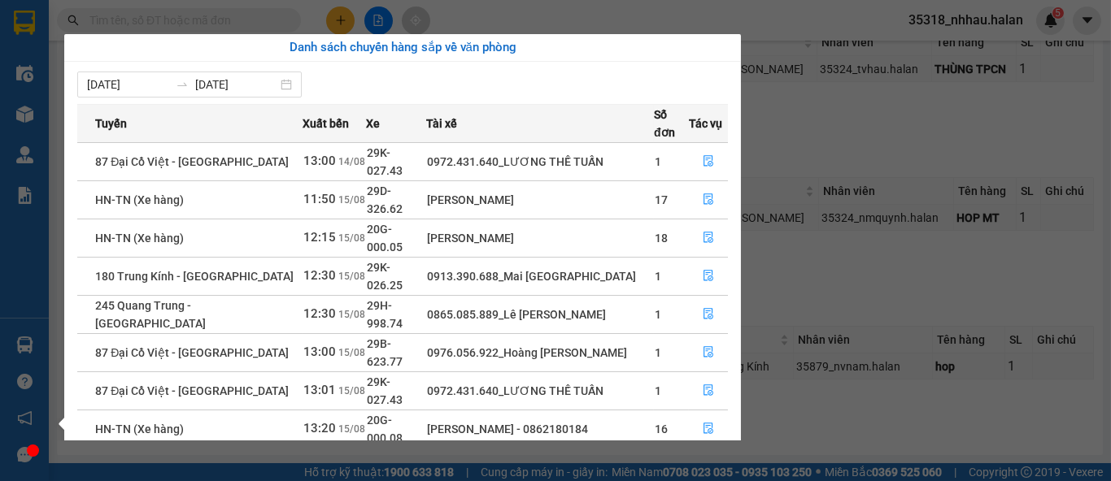
click at [530, 16] on section "Kết quả tìm kiếm ( 6 ) Bộ lọc Mã ĐH Trạng thái Món hàng Thu hộ Tổng cước Chưa c…" at bounding box center [555, 240] width 1111 height 481
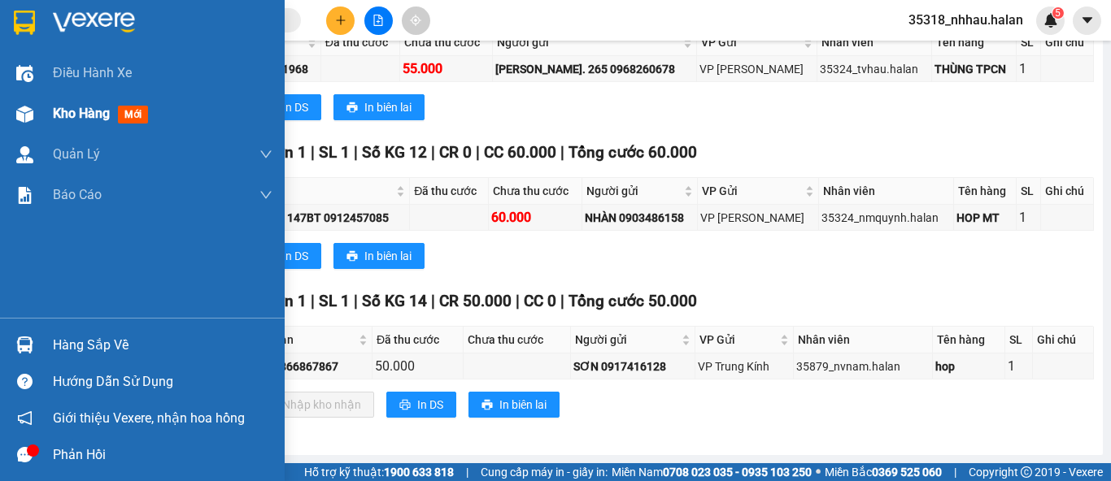
click at [92, 124] on div "Kho hàng mới" at bounding box center [163, 114] width 220 height 41
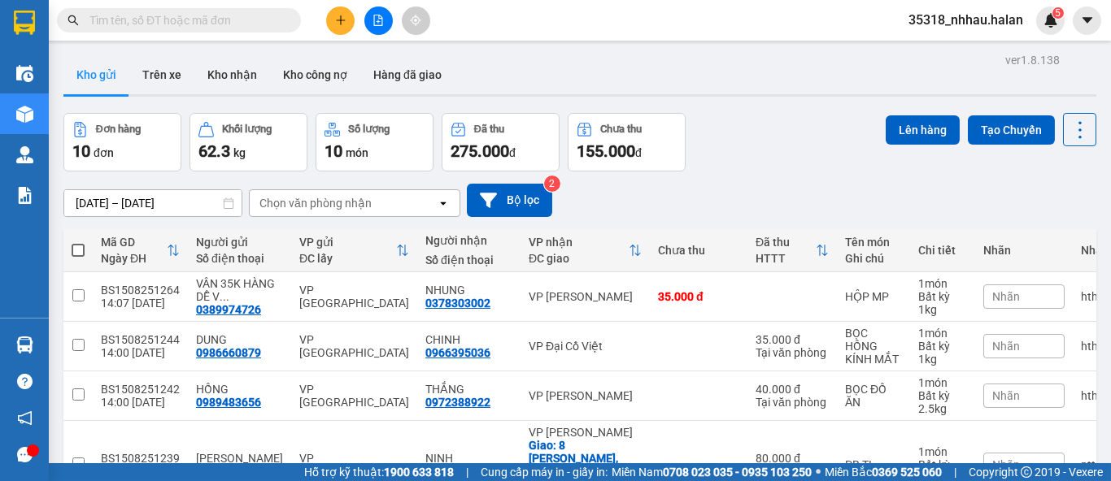
click at [302, 211] on div "Chọn văn phòng nhận" at bounding box center [343, 203] width 187 height 26
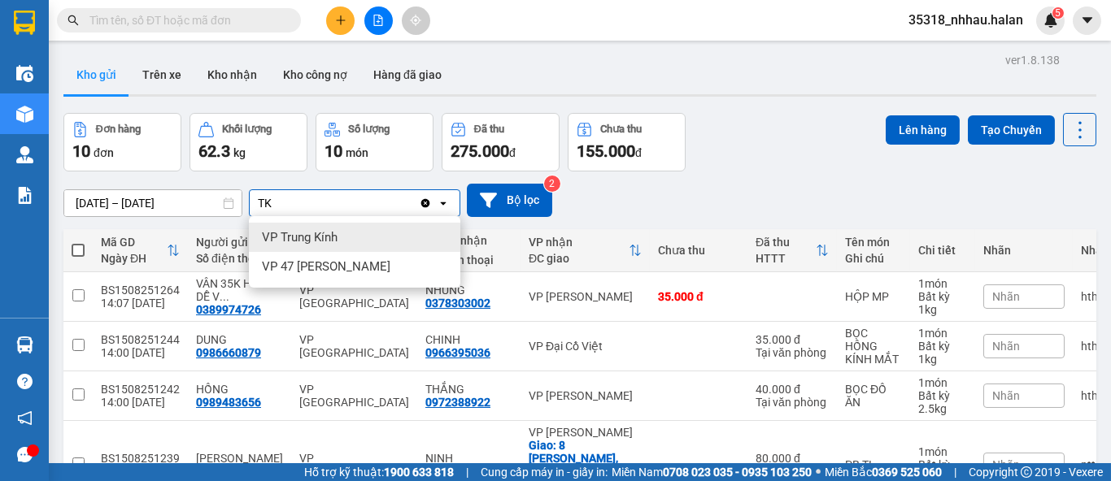
type input "TK"
click at [299, 240] on span "VP Trung Kính" at bounding box center [300, 237] width 76 height 16
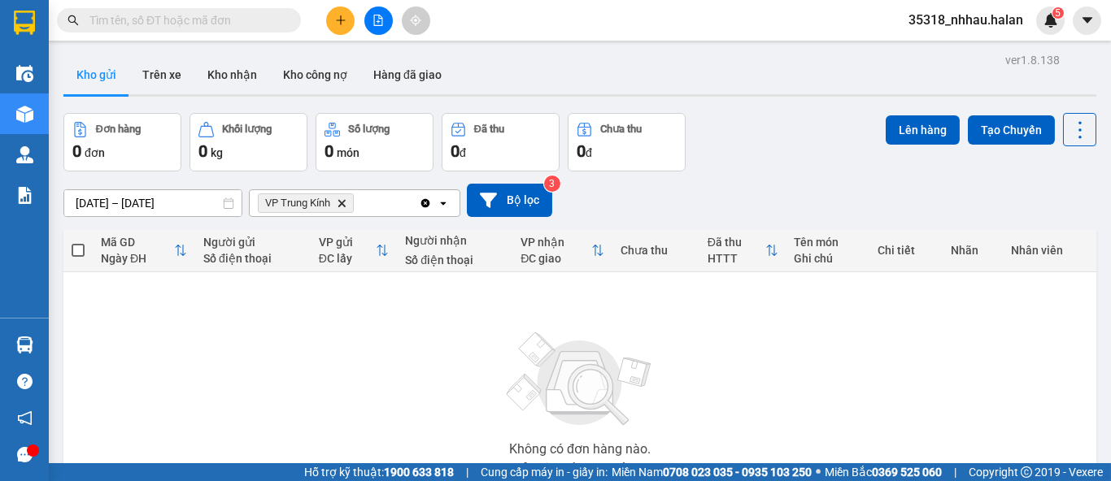
click at [345, 200] on icon "VP Trung Kính, close by backspace" at bounding box center [341, 202] width 7 height 7
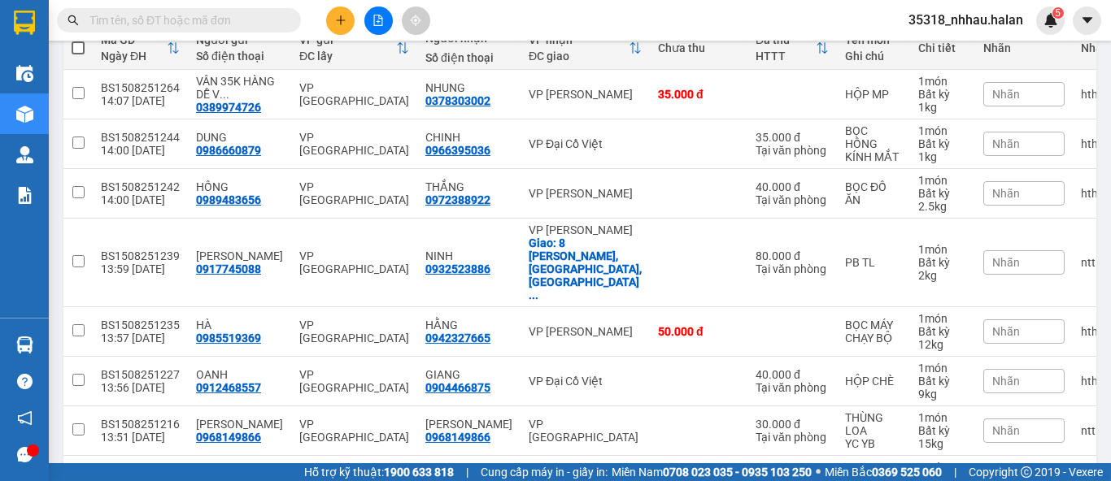
scroll to position [271, 0]
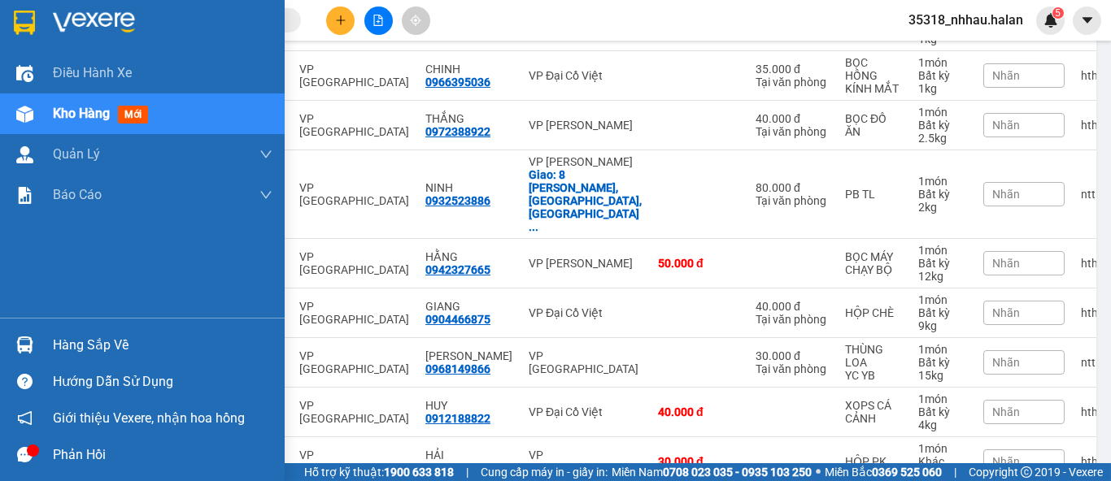
click at [59, 349] on div "Hàng sắp về" at bounding box center [163, 345] width 220 height 24
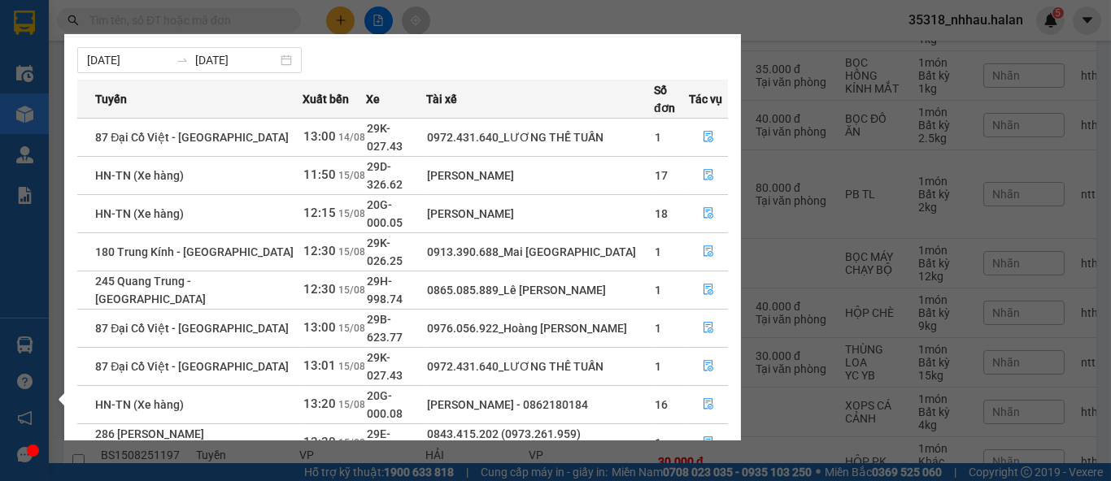
scroll to position [25, 0]
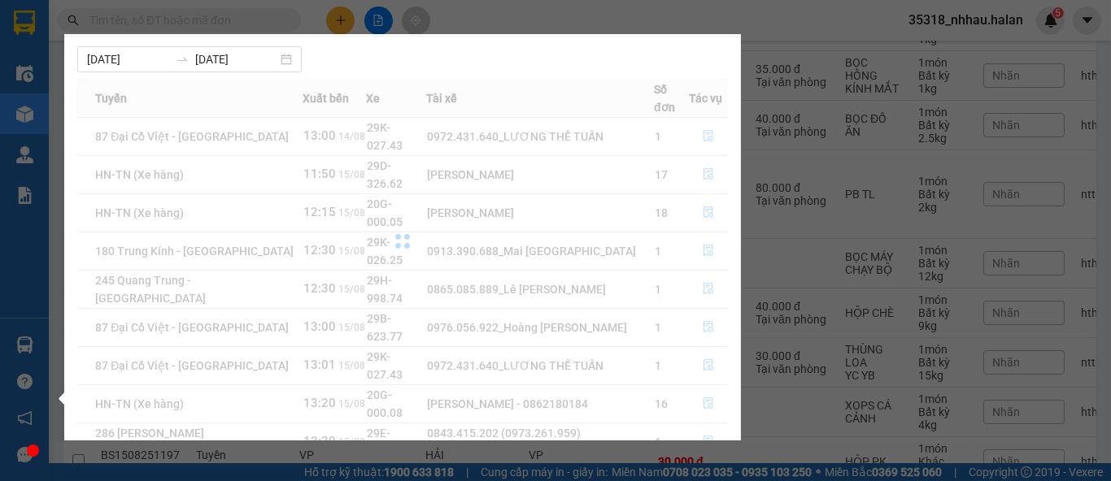
click at [724, 21] on section "Kết quả tìm kiếm ( 6 ) Bộ lọc Mã ĐH Trạng thái Món hàng Thu hộ Tổng cước Chưa c…" at bounding box center [555, 240] width 1111 height 481
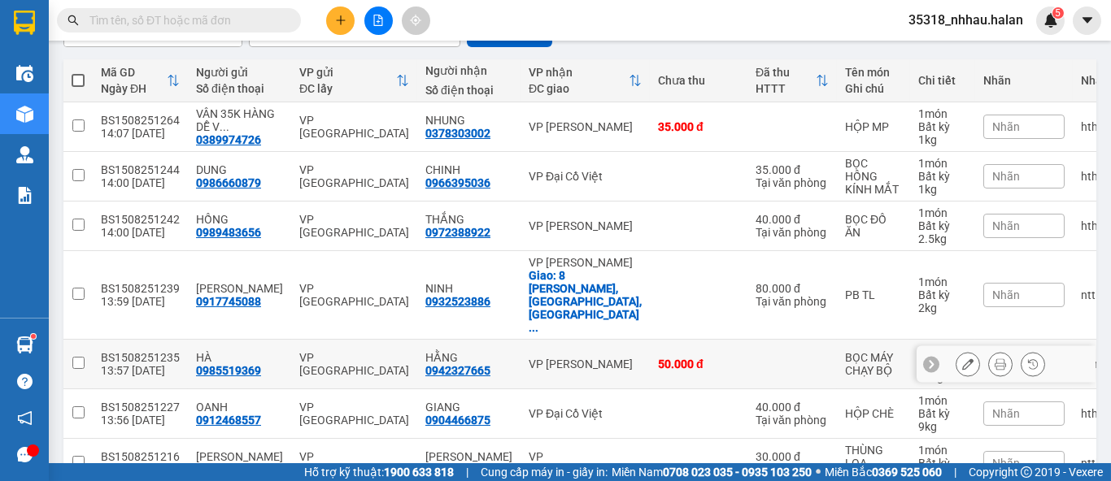
scroll to position [181, 0]
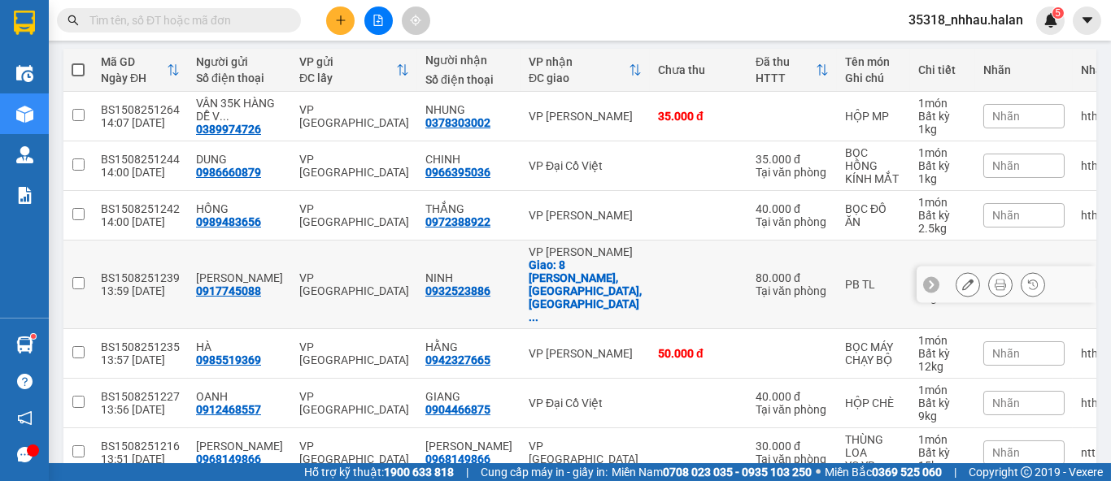
click at [555, 267] on div "Giao: 8 Chu Văn An, Hồng Hải, Hạ Lon ..." at bounding box center [585, 291] width 113 height 65
checkbox input "true"
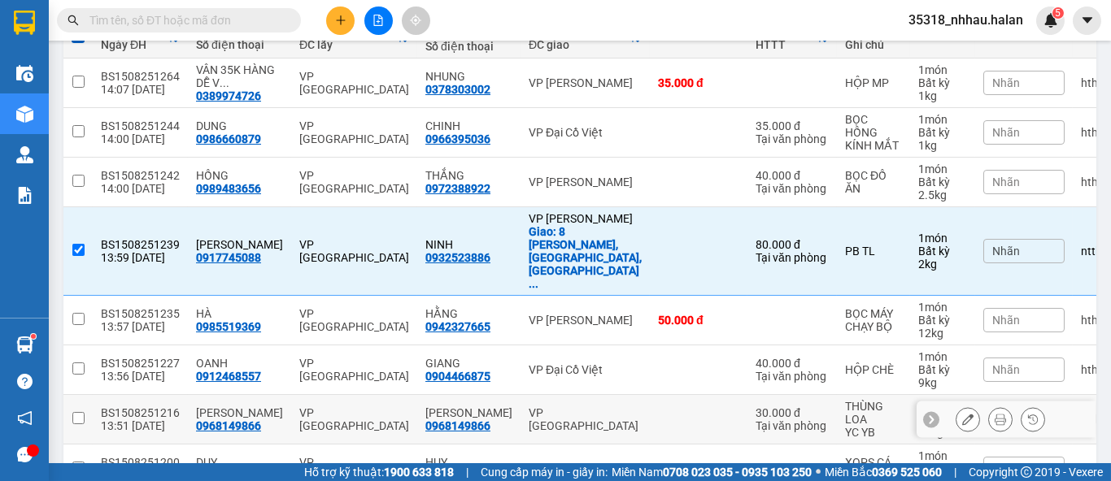
scroll to position [361, 0]
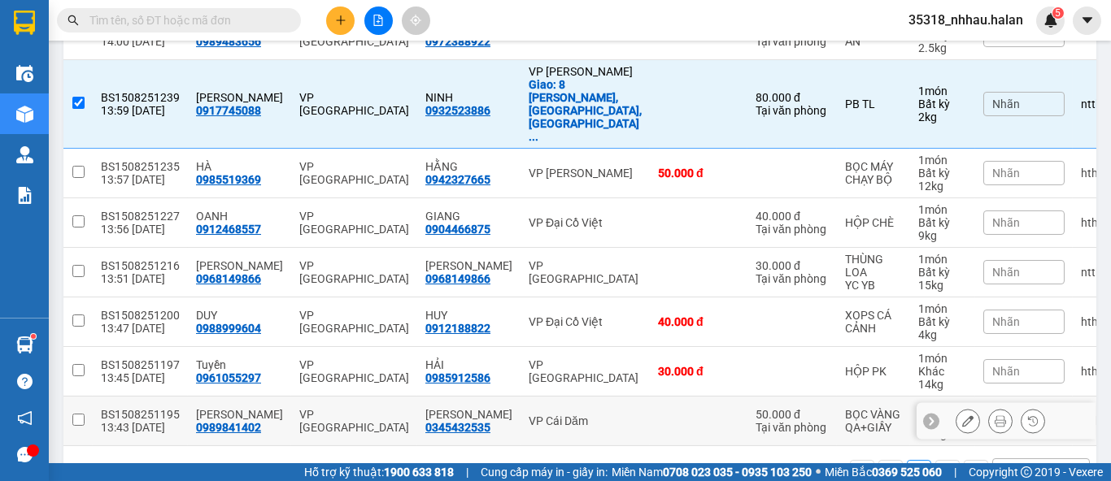
click at [556, 415] on div "VP Cái Dăm" at bounding box center [585, 421] width 113 height 13
checkbox input "true"
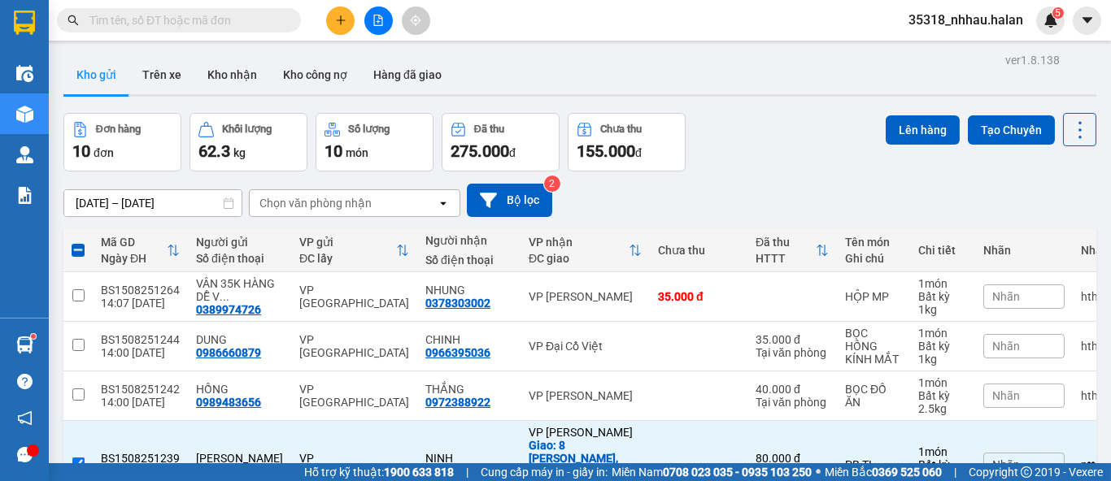
scroll to position [0, 0]
click at [888, 133] on button "Lên hàng" at bounding box center [923, 129] width 74 height 29
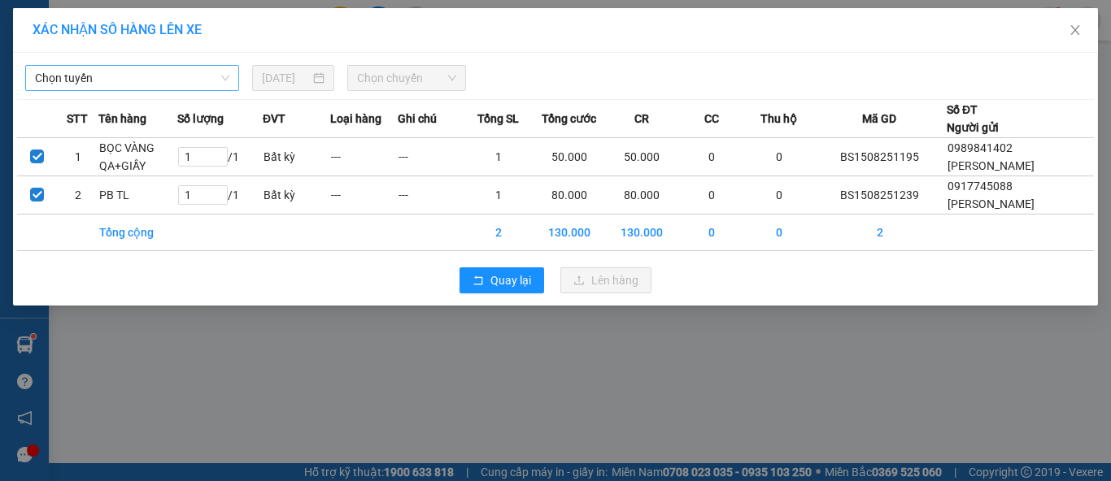
click at [139, 75] on span "Chọn tuyến" at bounding box center [132, 78] width 194 height 24
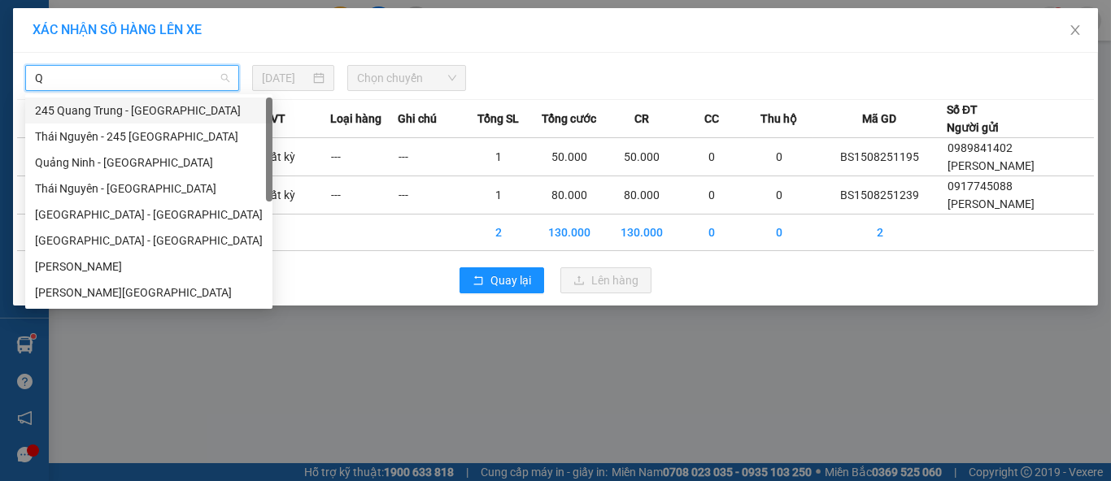
type input "QN"
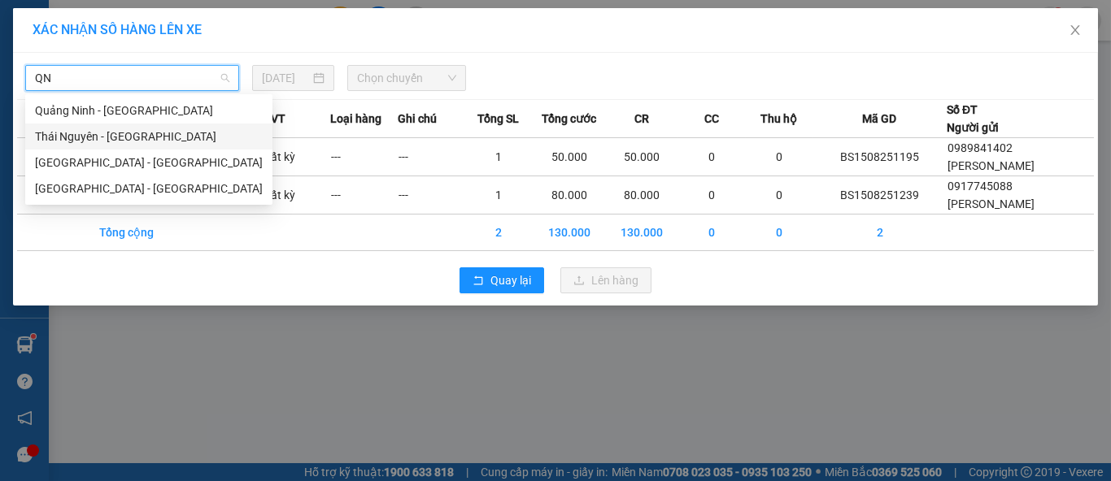
click at [146, 133] on div "Thái Nguyên - Quảng Ninh" at bounding box center [149, 137] width 228 height 18
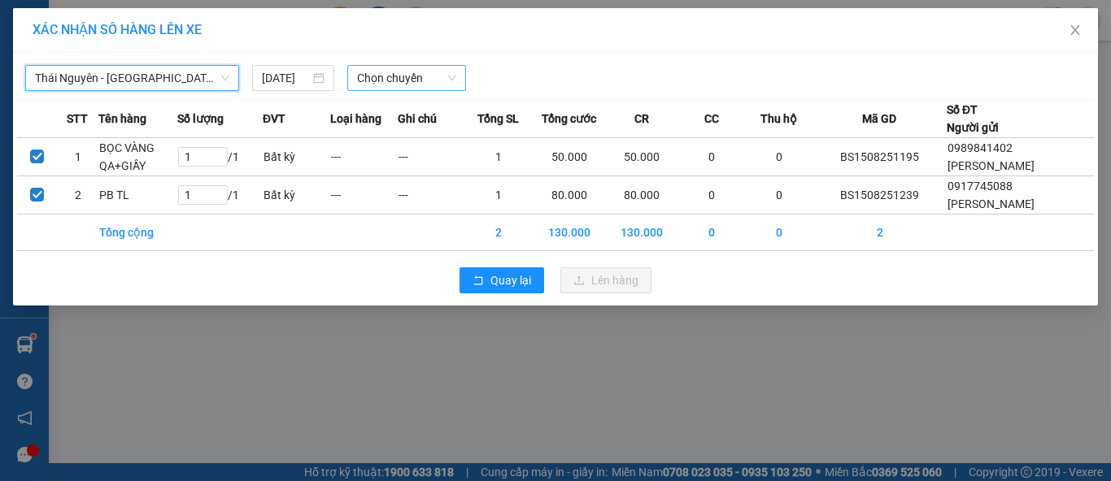
click at [384, 74] on span "Chọn chuyến" at bounding box center [407, 78] width 100 height 24
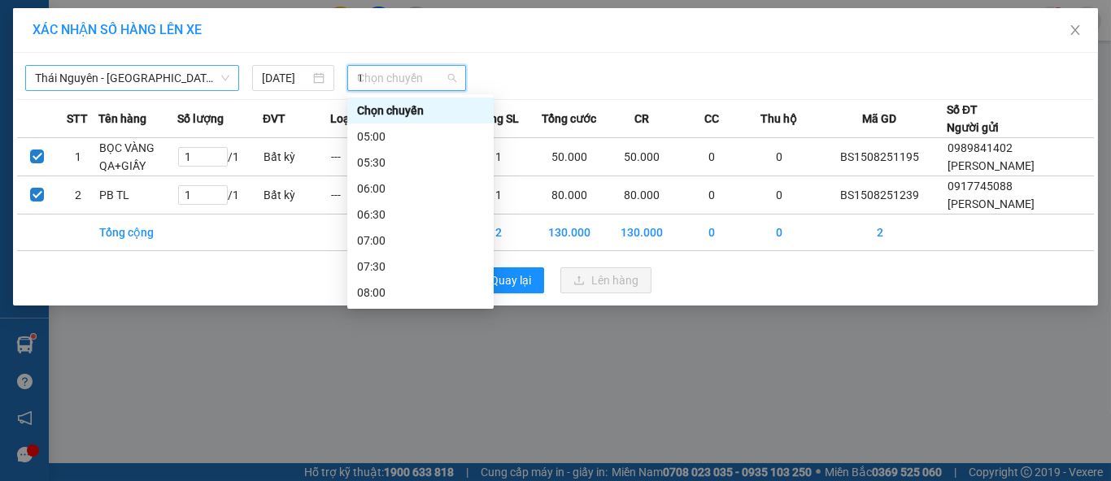
type input "14"
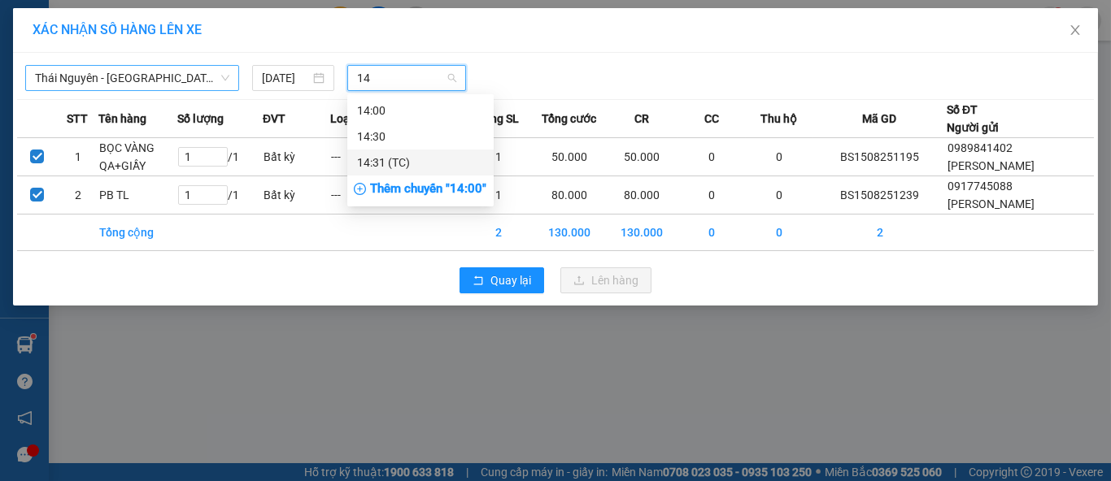
click at [398, 163] on div "14:31 (TC)" at bounding box center [420, 163] width 127 height 18
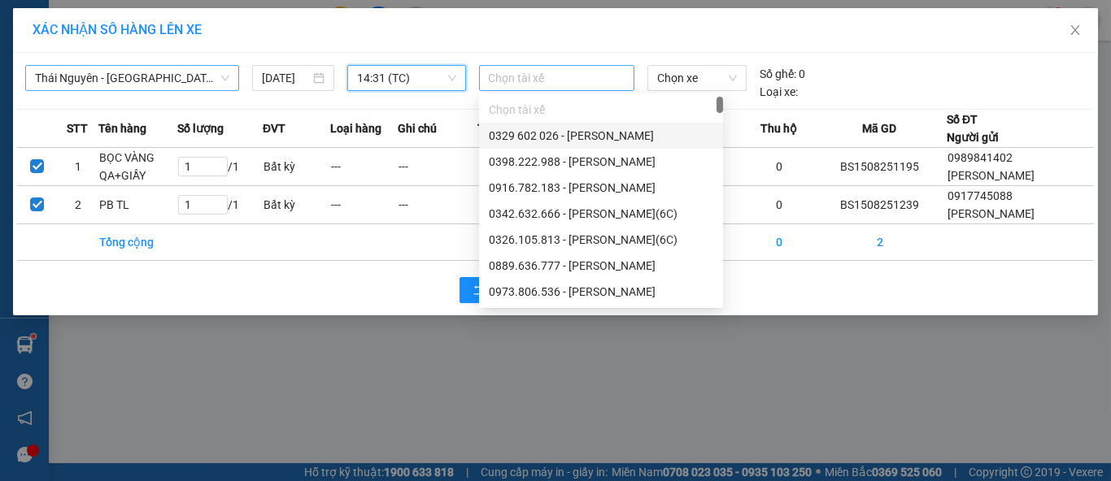
click at [533, 69] on div at bounding box center [557, 78] width 148 height 20
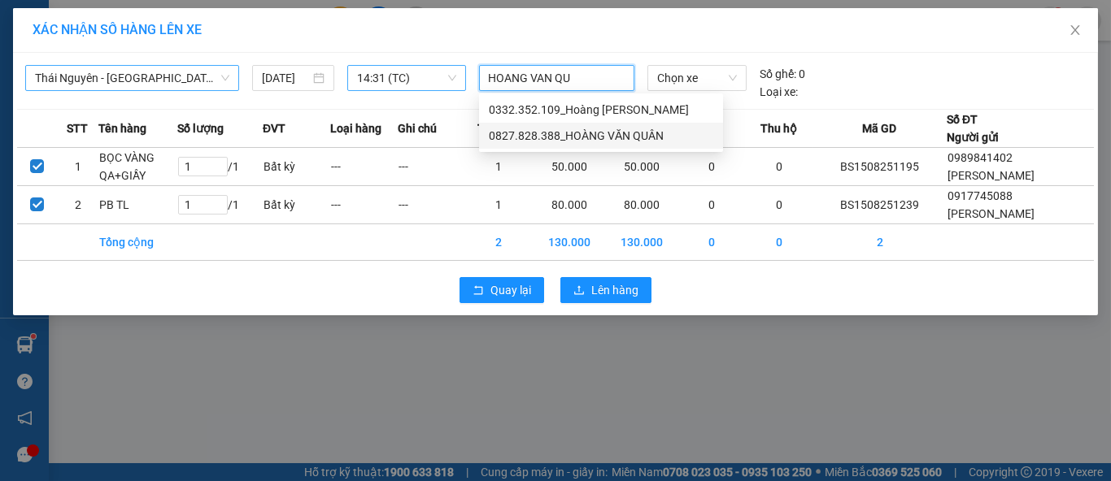
type input "HOANG VAN QU"
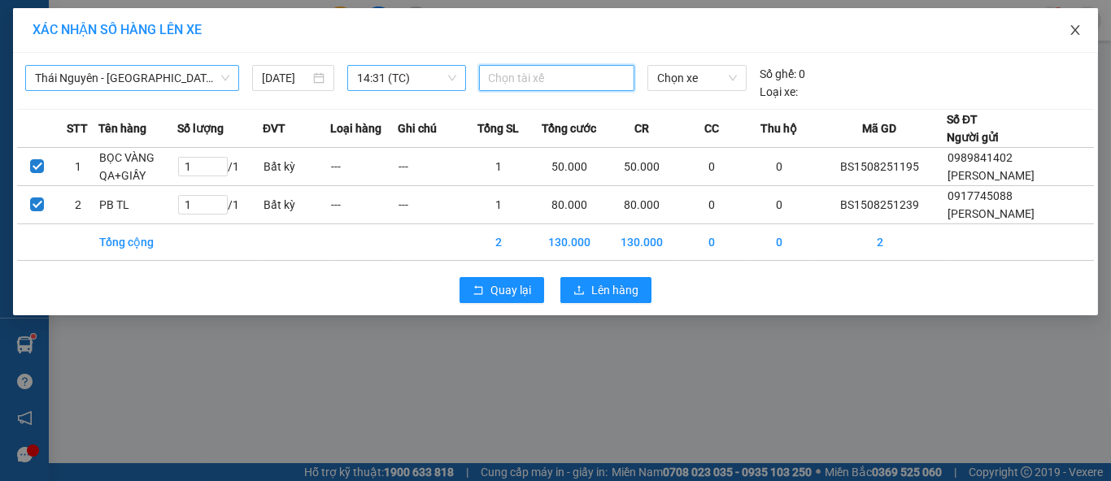
click at [1075, 32] on icon "close" at bounding box center [1074, 30] width 9 height 10
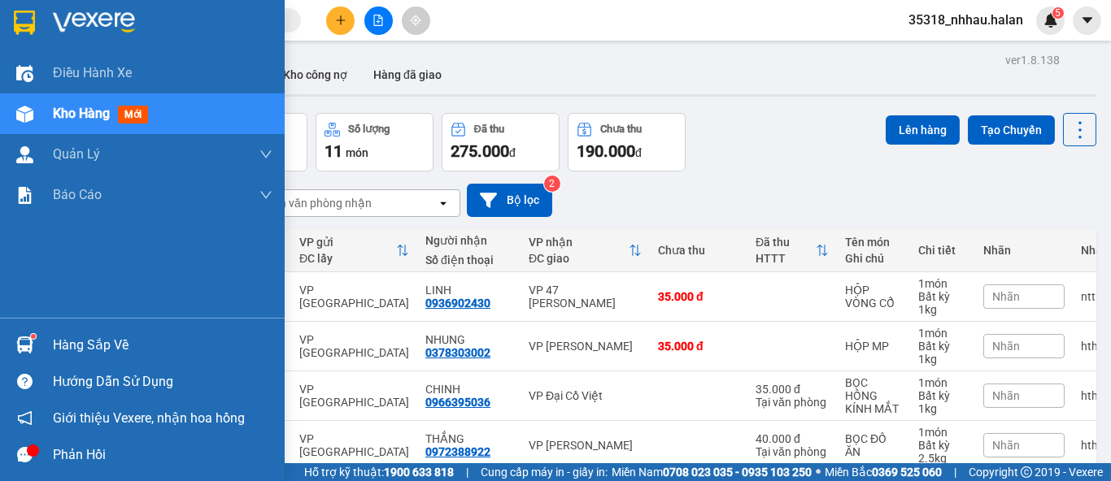
click at [77, 344] on div "Hàng sắp về" at bounding box center [163, 345] width 220 height 24
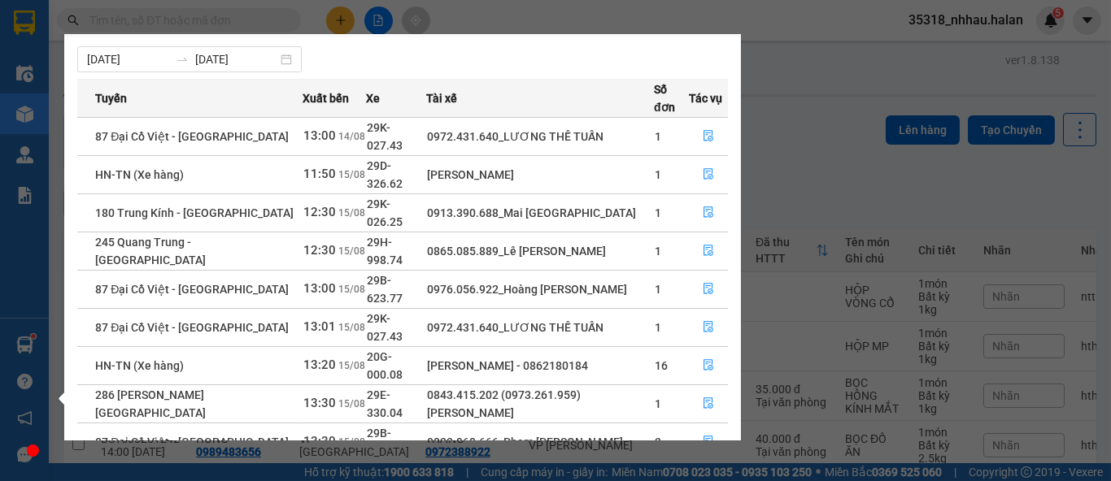
click at [779, 126] on section "Kết quả tìm kiếm ( 6 ) Bộ lọc Mã ĐH Trạng thái Món hàng Thu hộ Tổng cước Chưa c…" at bounding box center [555, 240] width 1111 height 481
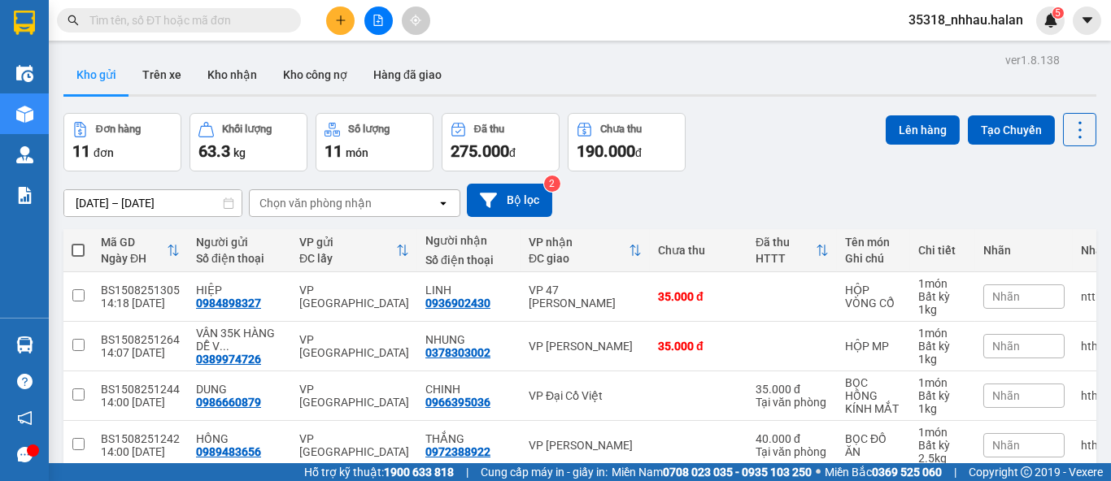
click at [341, 208] on div "Chọn văn phòng nhận" at bounding box center [315, 203] width 112 height 16
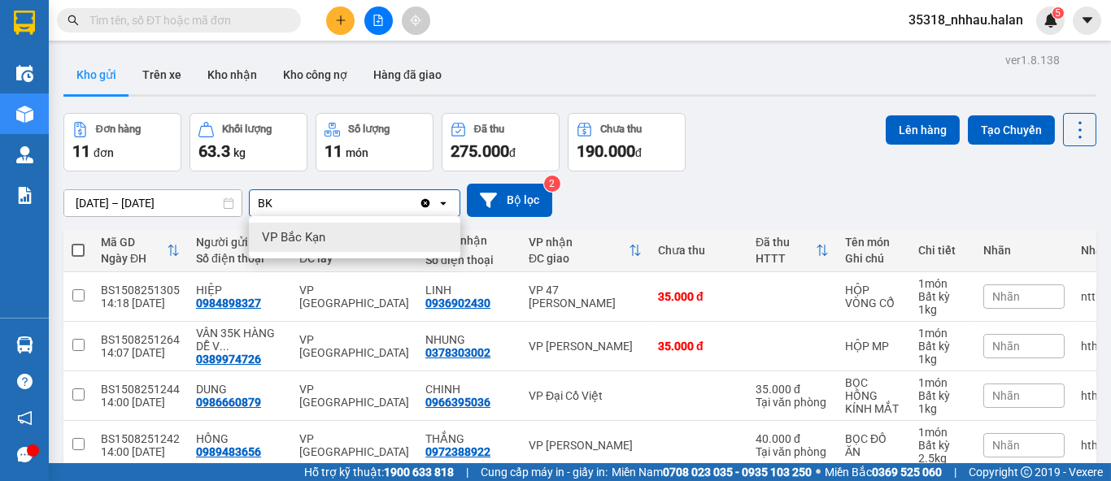
type input "BK"
click at [324, 234] on span "VP Bắc Kạn" at bounding box center [293, 237] width 63 height 16
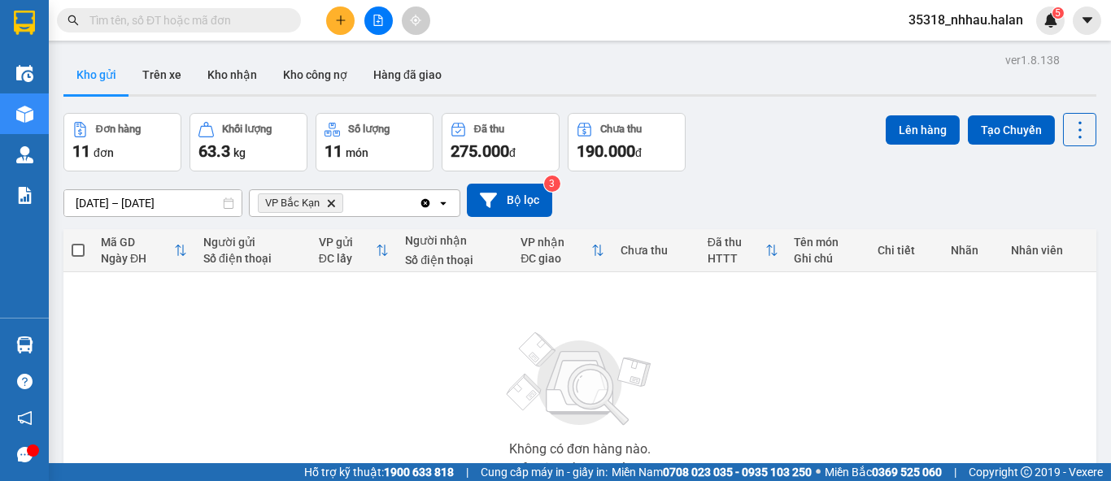
click at [425, 202] on icon "Clear all" at bounding box center [425, 203] width 13 height 13
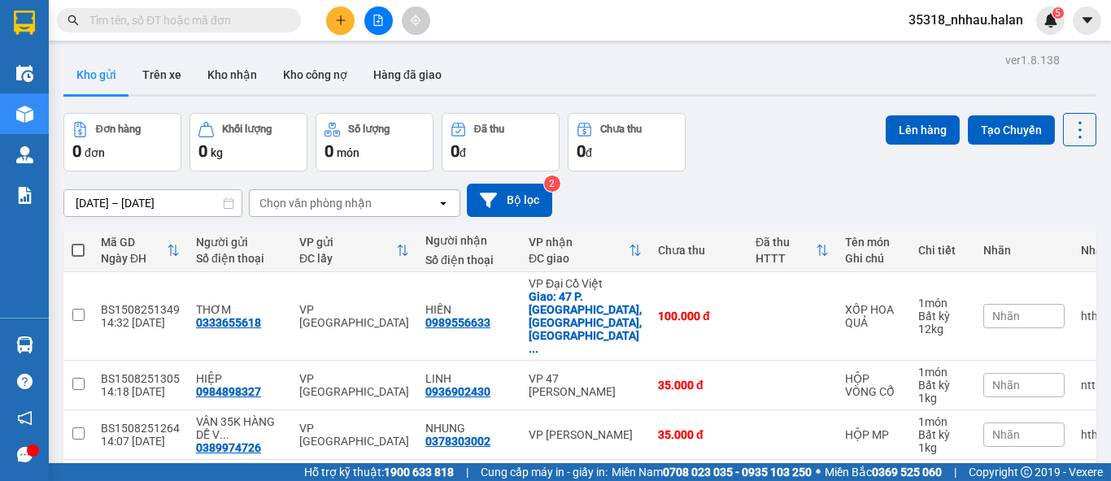
click at [261, 17] on input "text" at bounding box center [185, 20] width 192 height 18
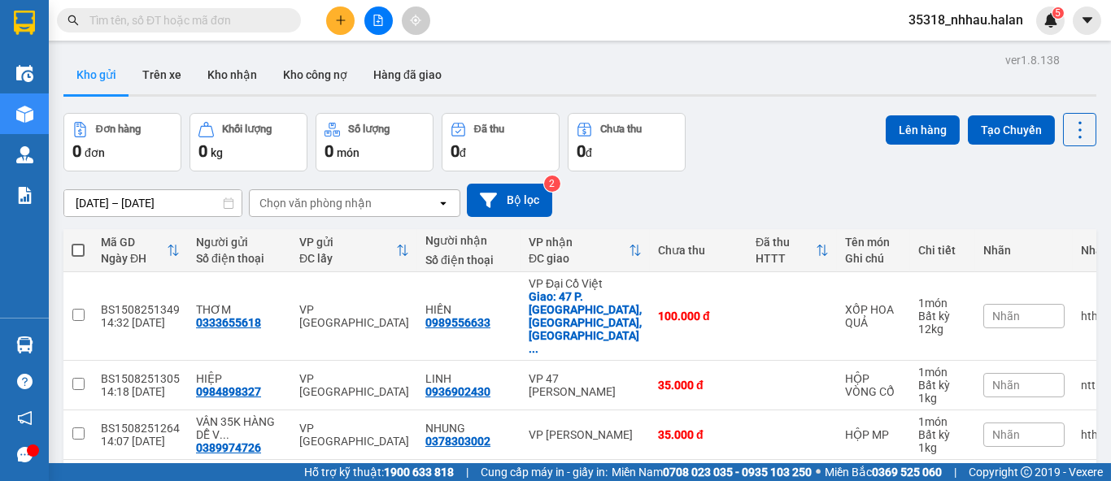
click at [261, 17] on input "text" at bounding box center [185, 20] width 192 height 18
click at [210, 24] on input "text" at bounding box center [185, 20] width 192 height 18
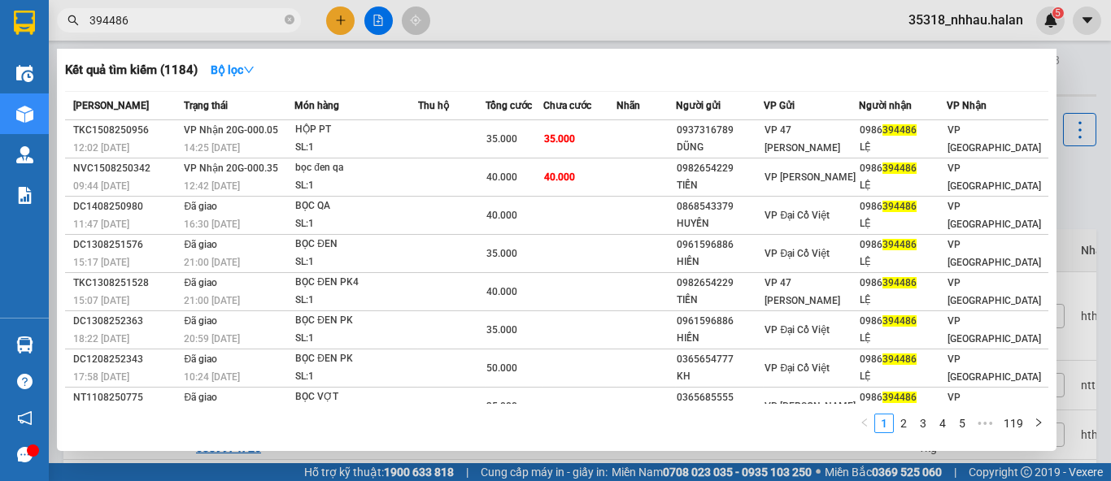
type input "394486"
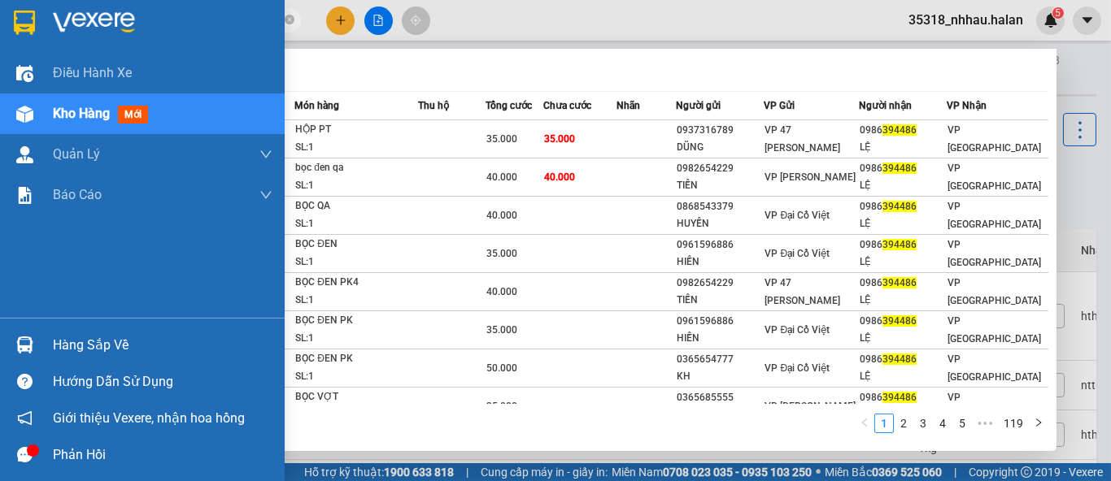
drag, startPoint x: 50, startPoint y: 344, endPoint x: 338, endPoint y: 288, distance: 294.1
click at [63, 343] on div "Hàng sắp về" at bounding box center [142, 345] width 285 height 37
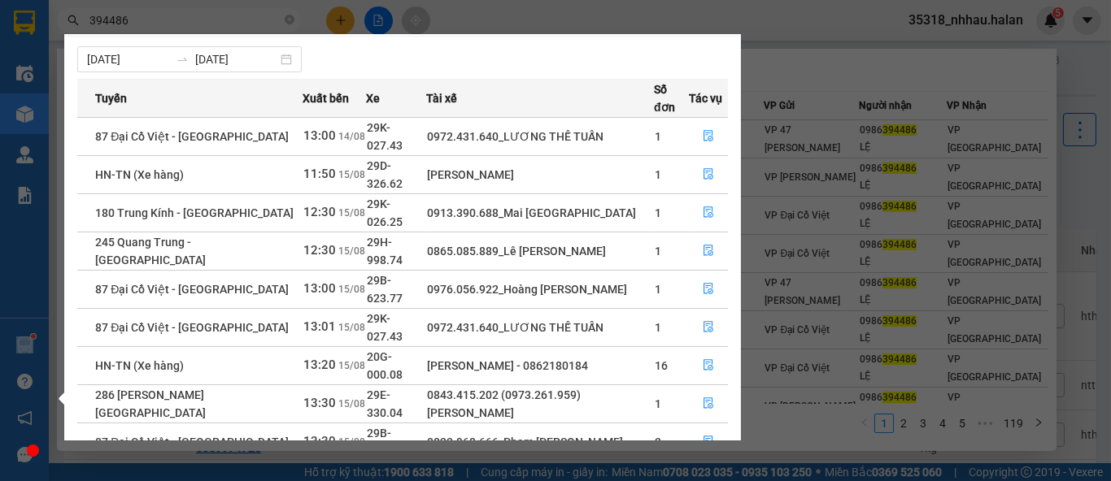
click at [1084, 78] on section "Kết quả tìm kiếm ( 1184 ) Bộ lọc Mã ĐH Trạng thái Món hàng Thu hộ Tổng cước Chư…" at bounding box center [555, 240] width 1111 height 481
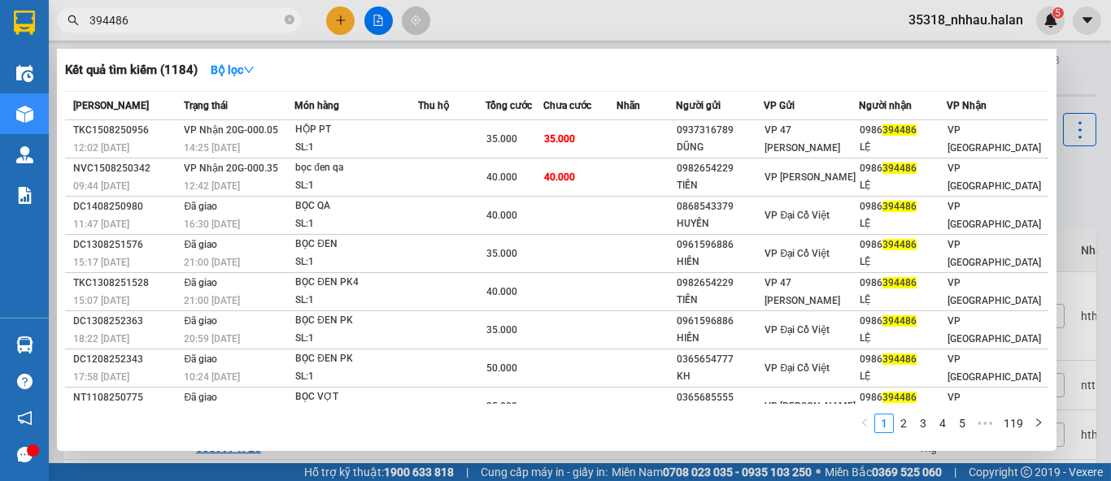
click at [1084, 78] on div at bounding box center [555, 240] width 1111 height 481
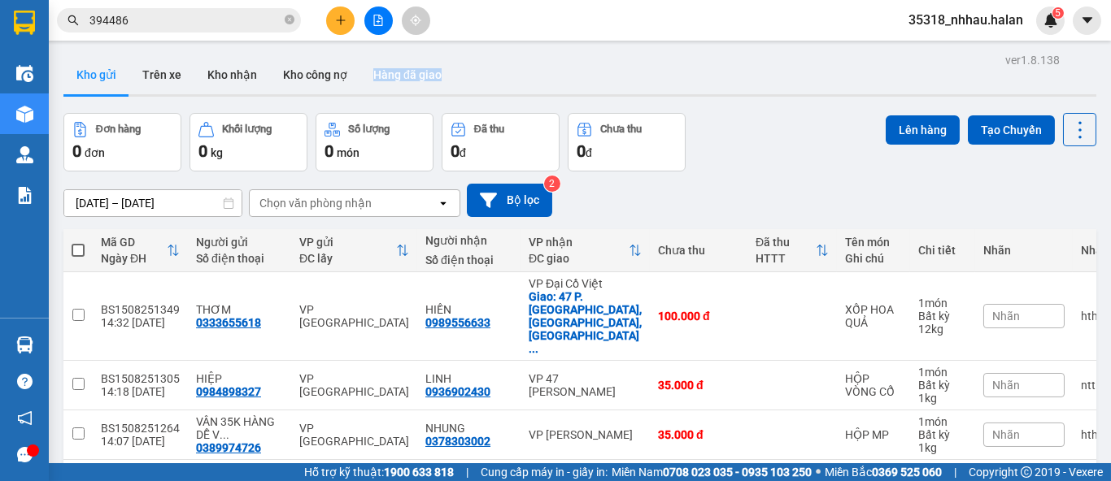
click at [810, 115] on div "Đơn hàng 0 đơn Khối lượng 0 kg Số lượng 0 món Đã thu 0 đ Chưa thu 0 đ Lên hàng …" at bounding box center [579, 142] width 1033 height 59
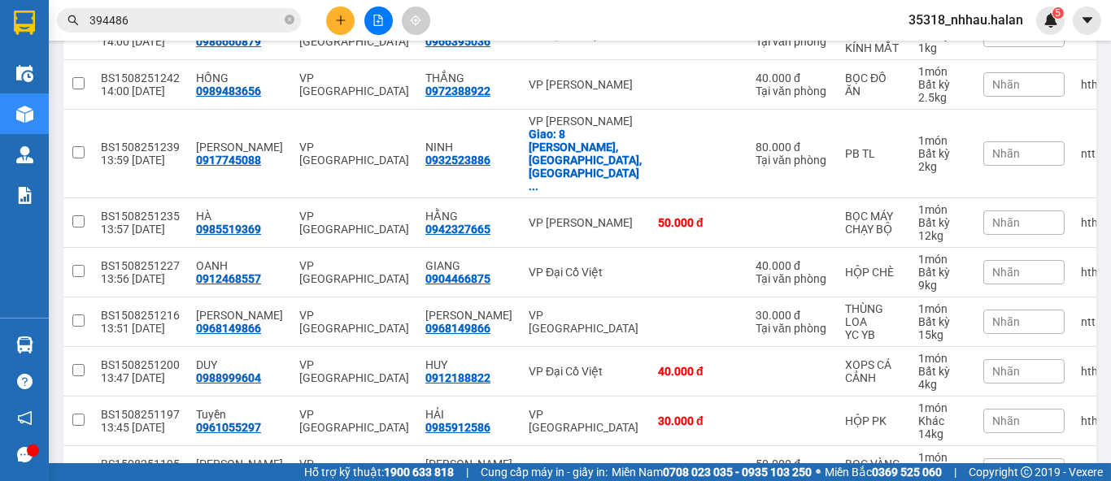
scroll to position [451, 0]
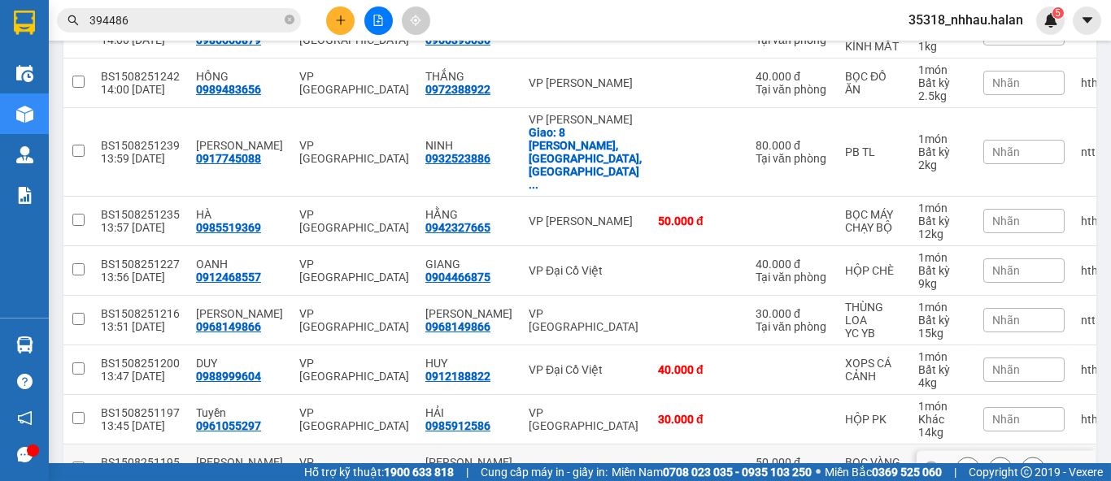
click at [590, 463] on div "VP Cái Dăm" at bounding box center [585, 469] width 113 height 13
checkbox input "true"
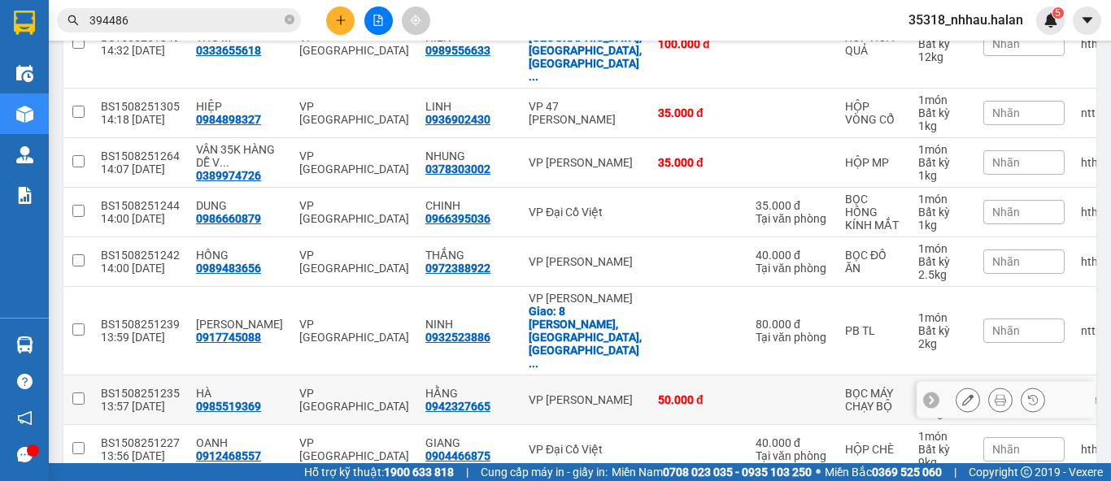
scroll to position [271, 0]
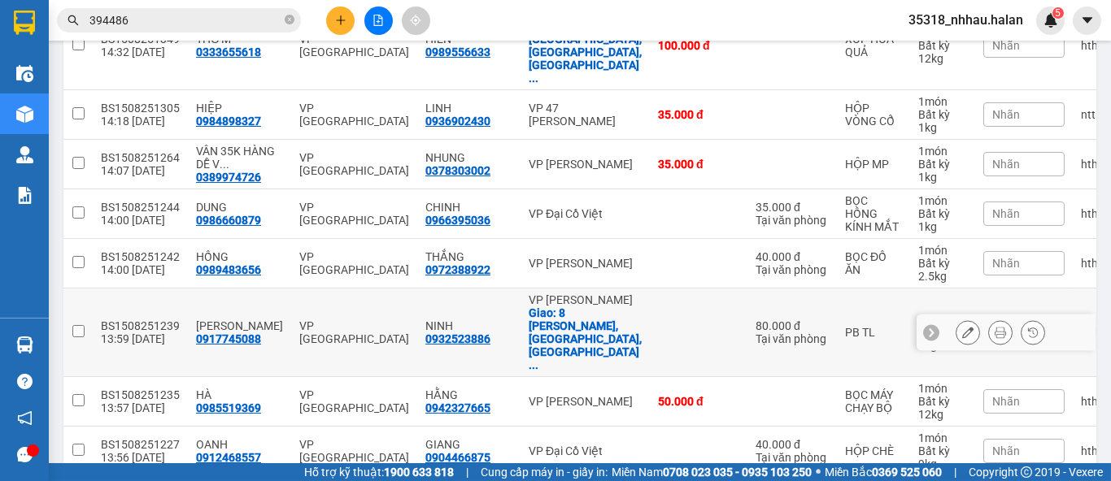
click at [580, 307] on div "Giao: 8 Chu Văn An, Hồng Hải, Hạ Lon ..." at bounding box center [585, 339] width 113 height 65
checkbox input "true"
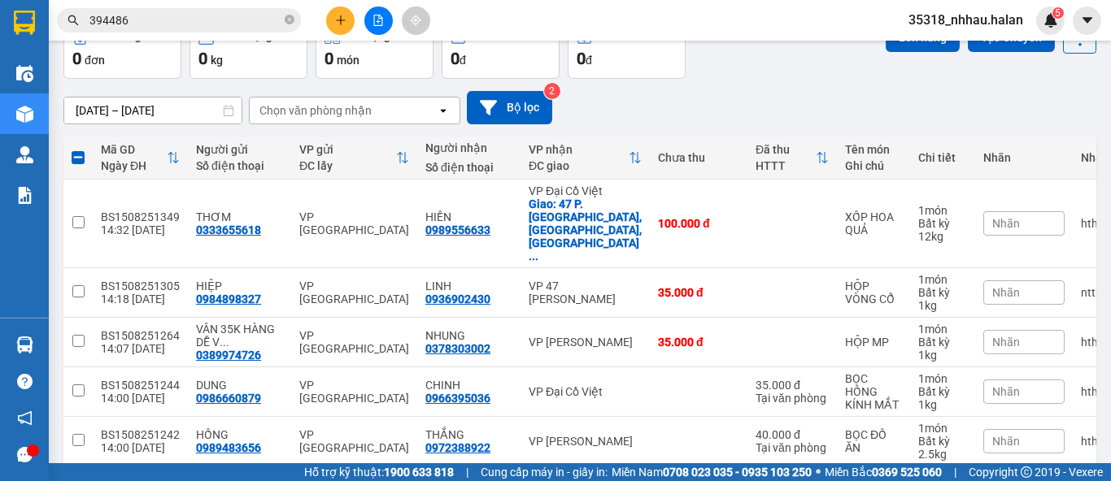
scroll to position [29, 0]
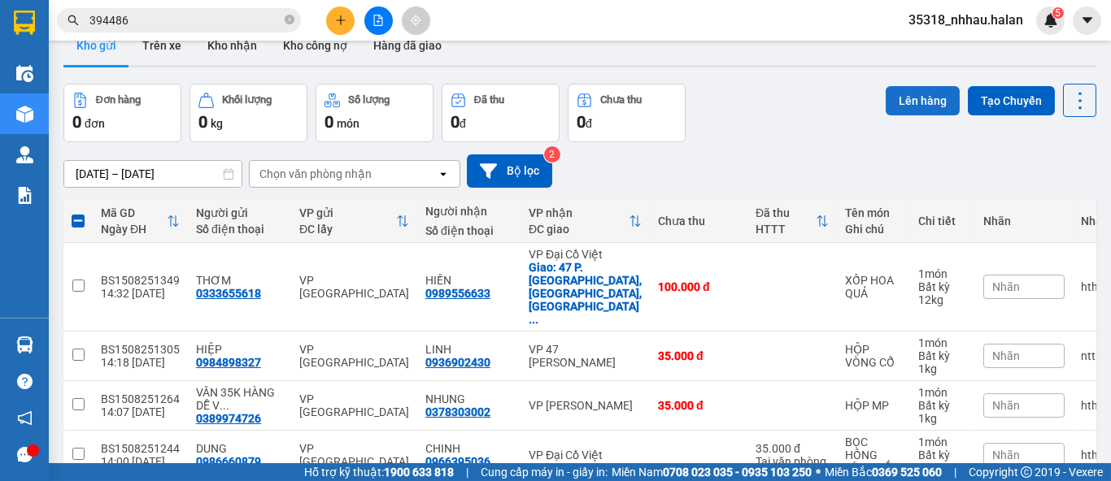
click at [910, 93] on button "Lên hàng" at bounding box center [923, 100] width 74 height 29
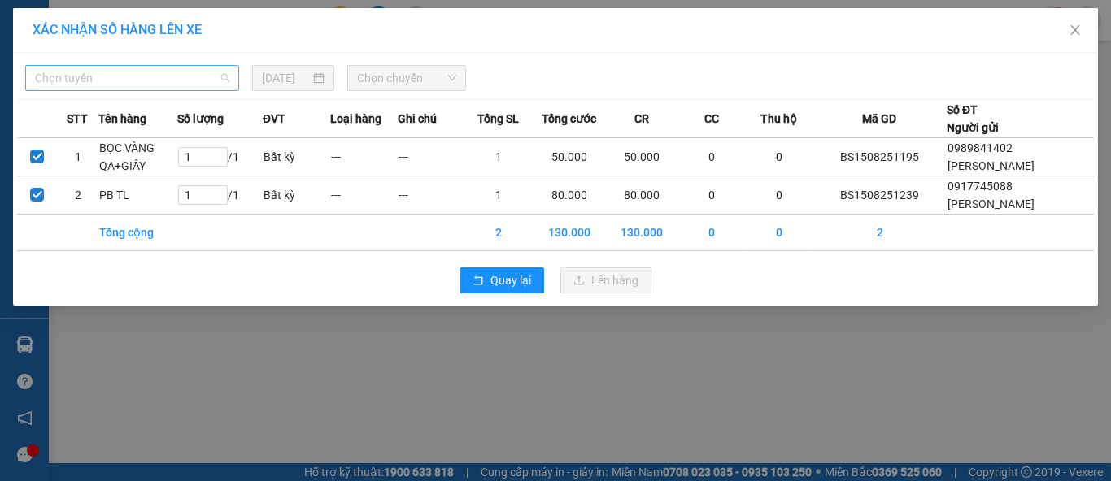
click at [116, 83] on span "Chọn tuyến" at bounding box center [132, 78] width 194 height 24
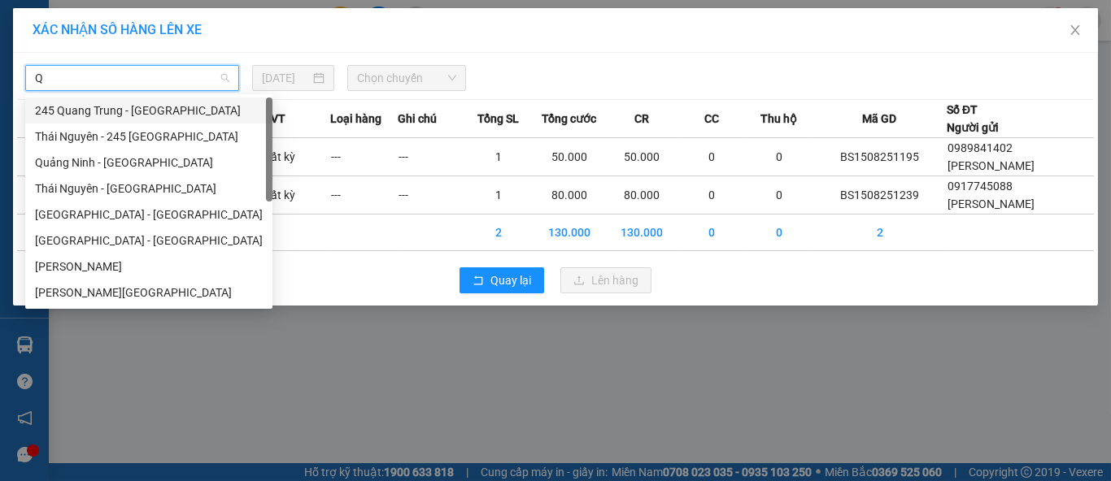
type input "QN"
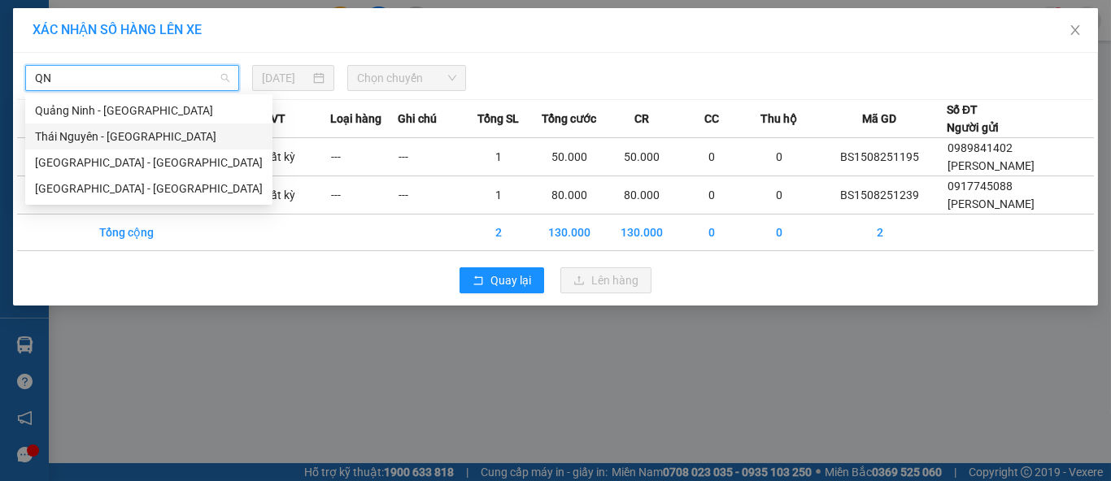
click at [102, 135] on div "Thái Nguyên - Quảng Ninh" at bounding box center [149, 137] width 228 height 18
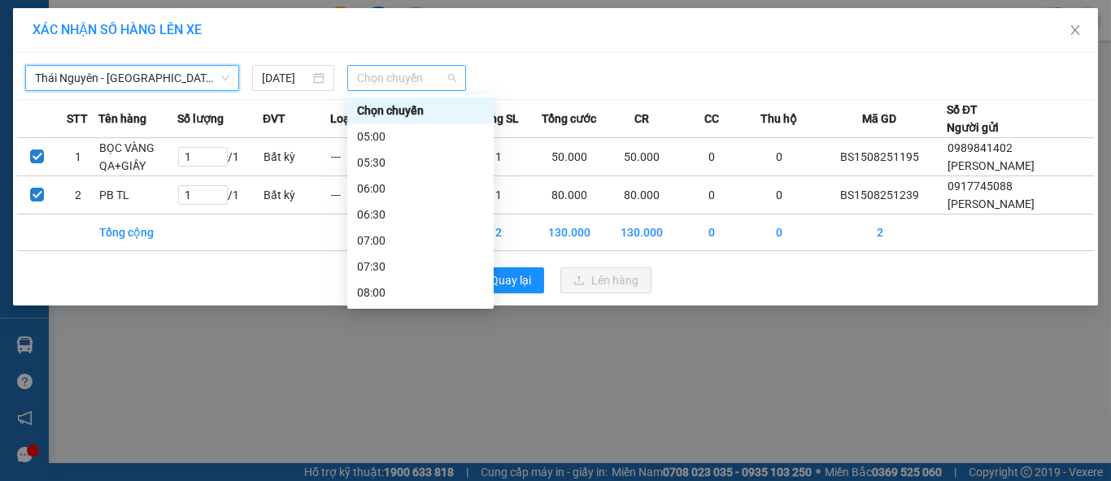
click at [408, 76] on span "Chọn chuyến" at bounding box center [407, 78] width 100 height 24
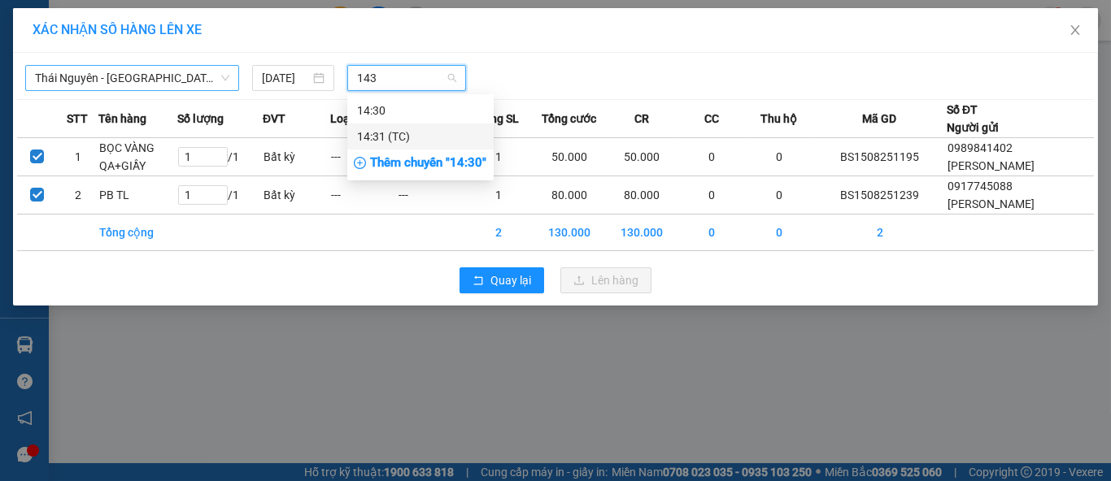
click at [414, 140] on div "14:31 (TC)" at bounding box center [420, 137] width 127 height 18
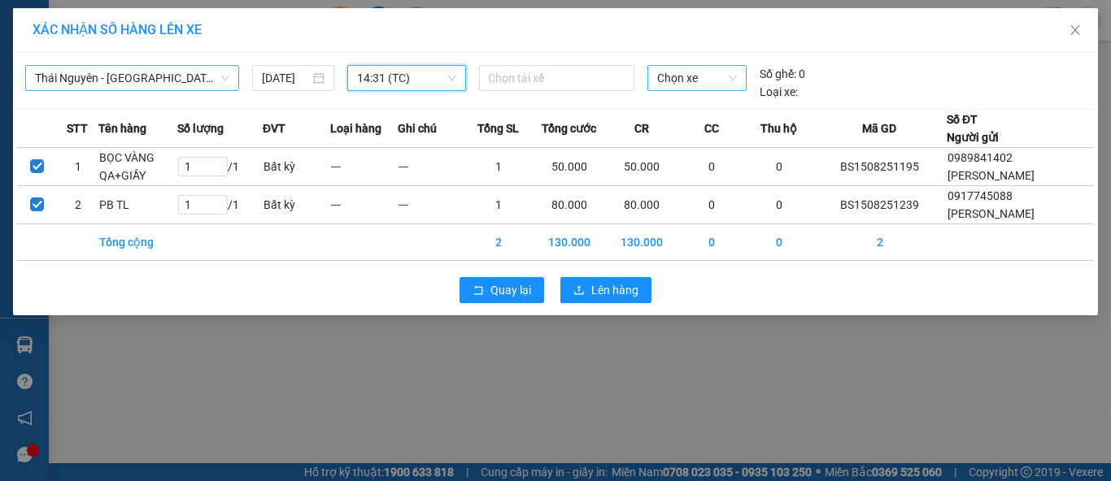
click at [690, 73] on span "Chọn xe" at bounding box center [697, 78] width 80 height 24
click at [708, 107] on div "20F-008.15" at bounding box center [697, 111] width 80 height 18
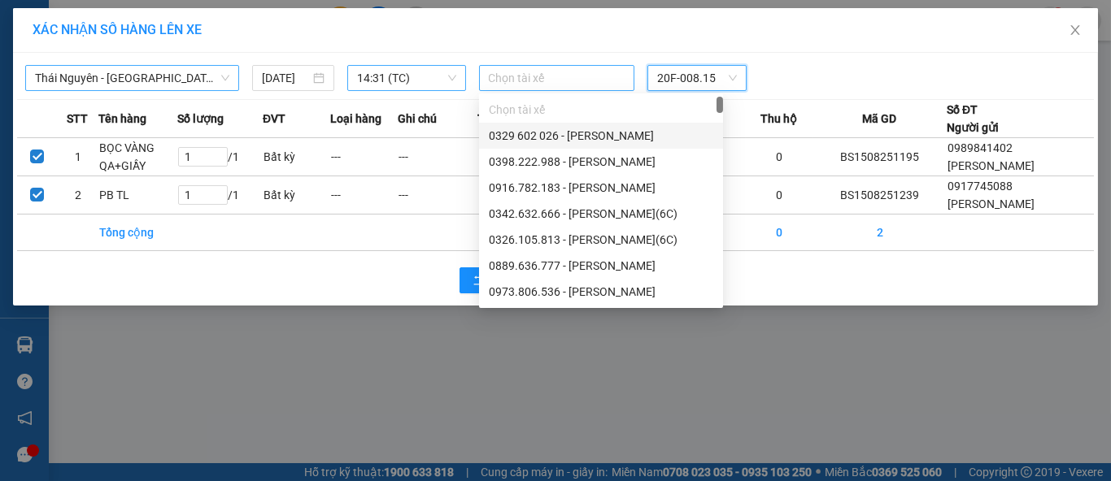
click at [538, 80] on div at bounding box center [557, 78] width 148 height 20
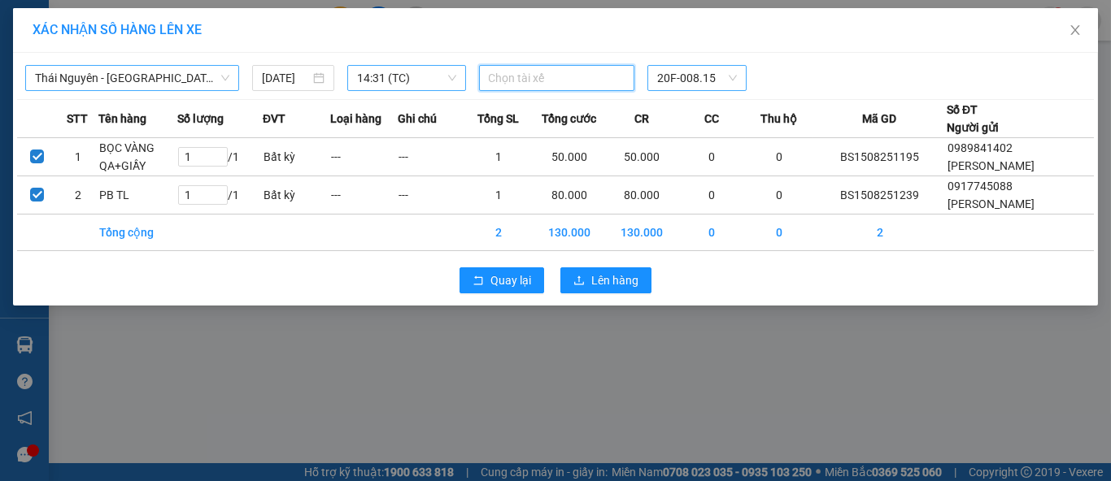
click at [802, 67] on div "Chọn tài xế 20F-008.15" at bounding box center [697, 78] width 451 height 26
click at [625, 277] on span "Lên hàng" at bounding box center [614, 281] width 47 height 18
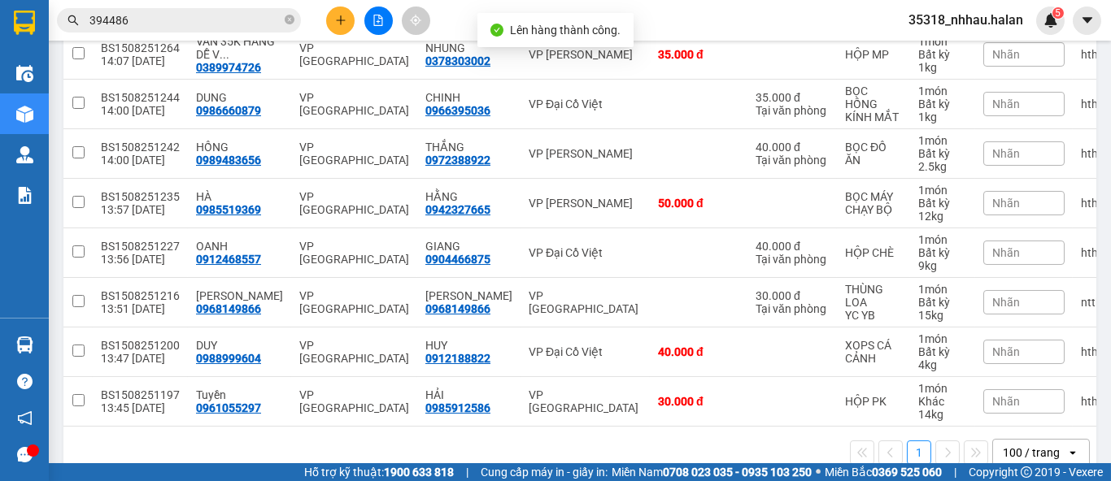
scroll to position [530, 0]
click at [292, 21] on icon "close-circle" at bounding box center [290, 20] width 10 height 10
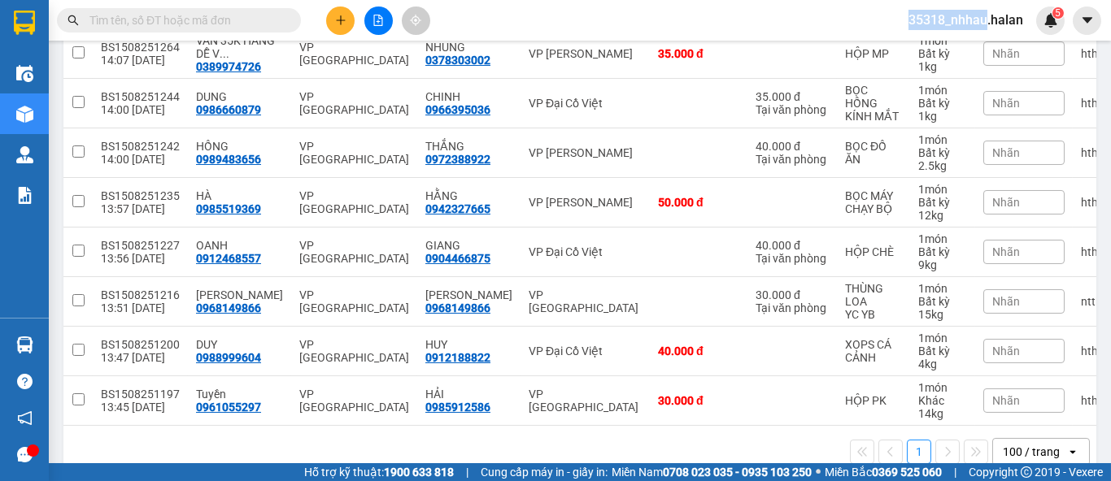
click at [292, 21] on span at bounding box center [290, 20] width 10 height 18
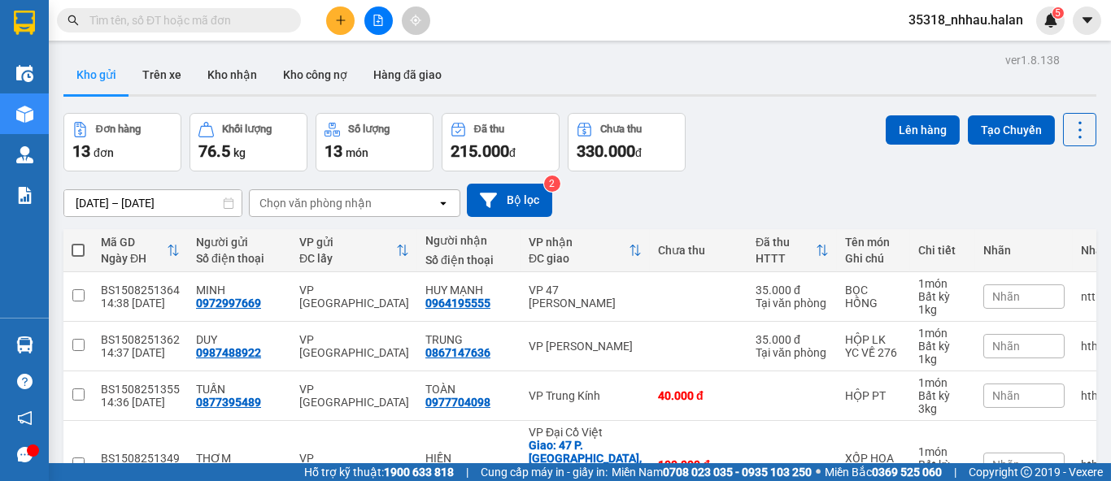
scroll to position [0, 0]
click at [366, 204] on div "Chọn văn phòng nhận" at bounding box center [315, 203] width 112 height 16
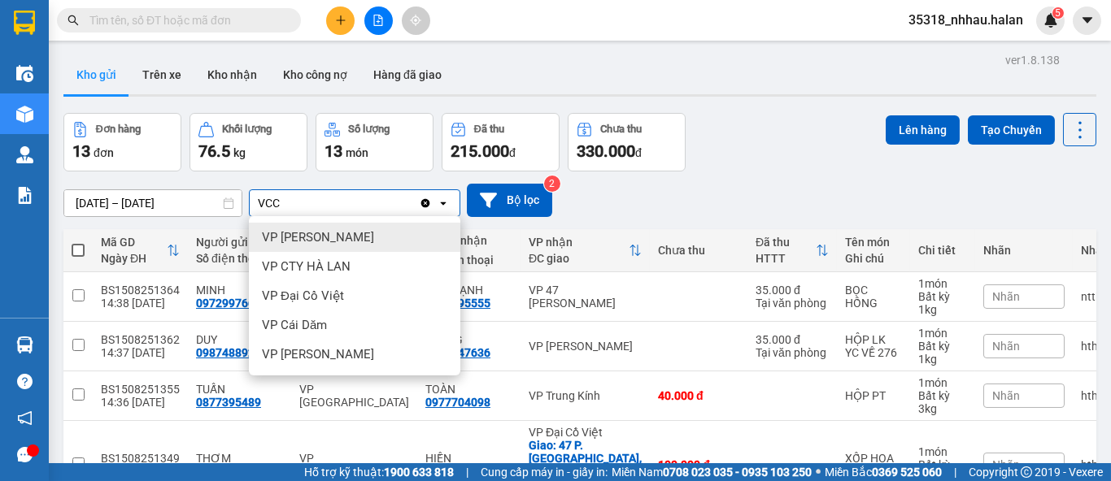
click at [355, 233] on div "VP [PERSON_NAME]" at bounding box center [354, 237] width 211 height 29
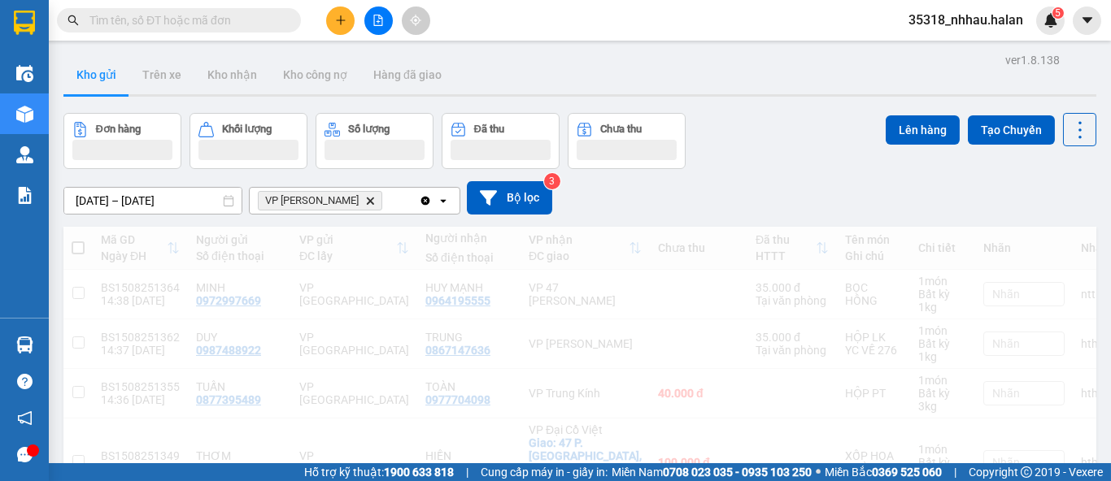
click at [380, 199] on div "VP Võ Chí Công Delete" at bounding box center [334, 201] width 169 height 26
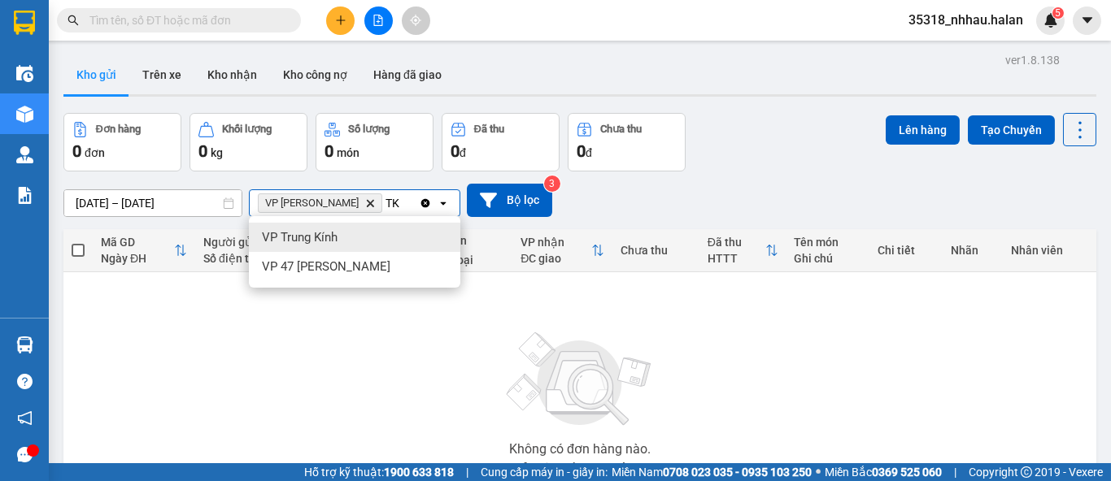
drag, startPoint x: 374, startPoint y: 236, endPoint x: 390, endPoint y: 232, distance: 16.8
click at [374, 236] on div "VP Trung Kính" at bounding box center [354, 237] width 211 height 29
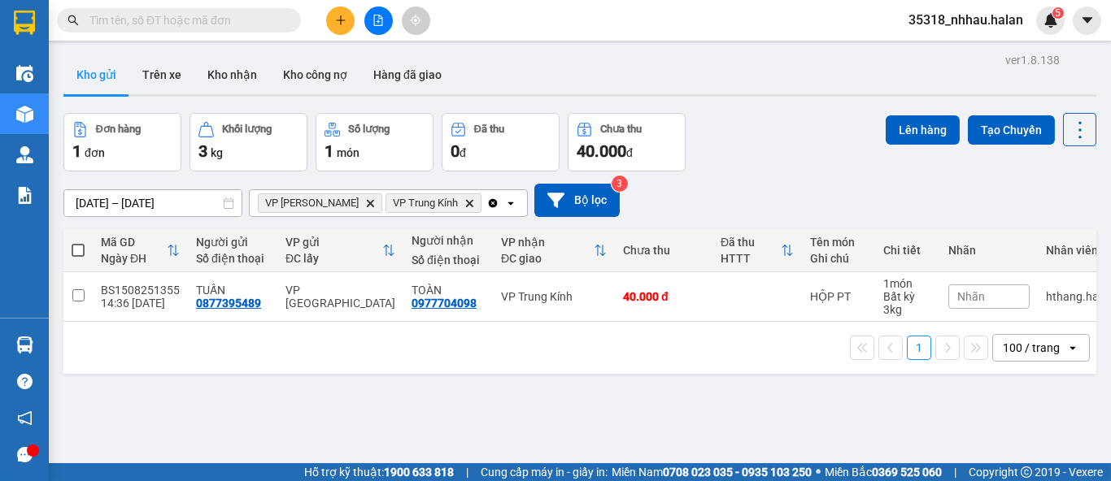
click at [486, 203] on div "Clear all open" at bounding box center [506, 203] width 41 height 26
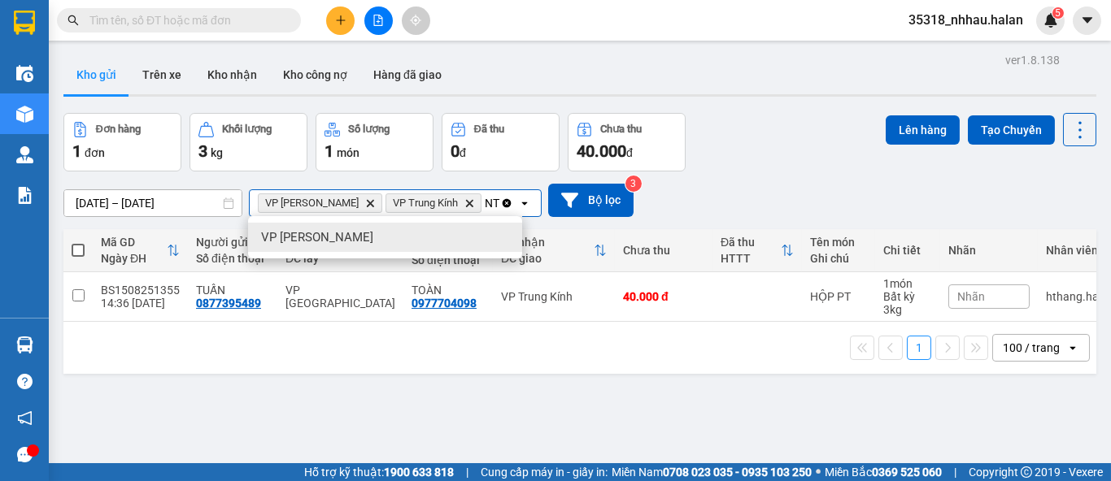
click at [454, 237] on div "VP [PERSON_NAME]" at bounding box center [385, 237] width 274 height 29
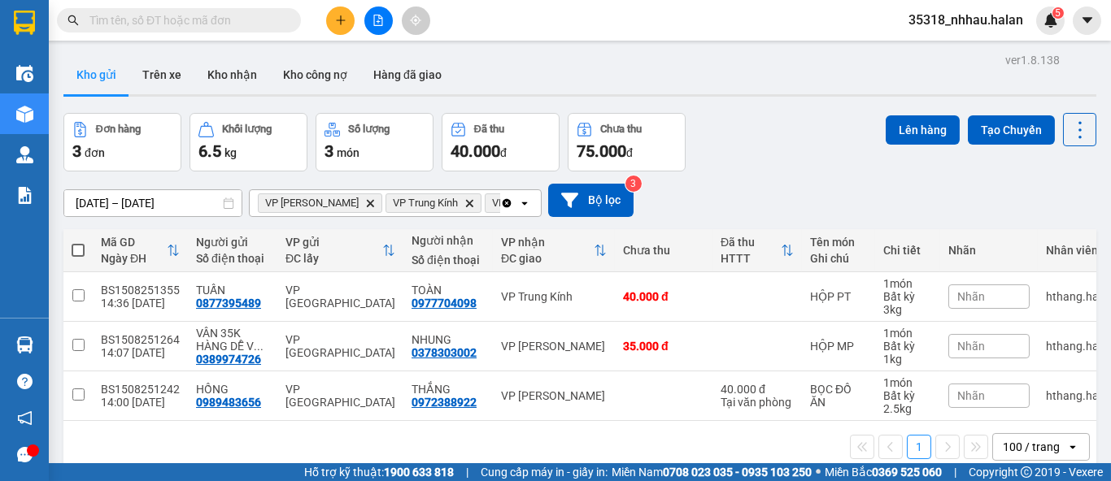
click at [517, 206] on div "Clear all open" at bounding box center [520, 203] width 41 height 26
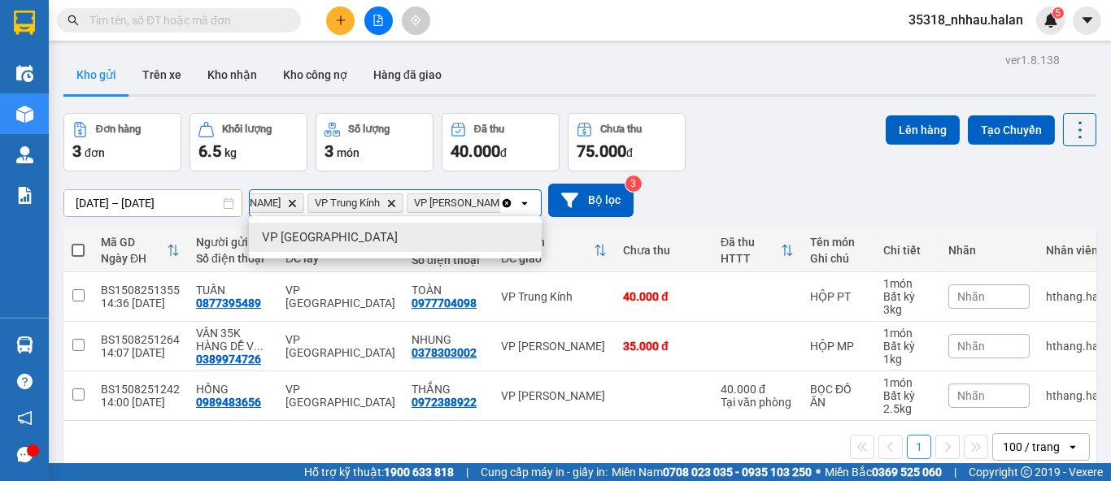
scroll to position [0, 85]
click at [422, 236] on div "VP [GEOGRAPHIC_DATA]" at bounding box center [395, 237] width 293 height 29
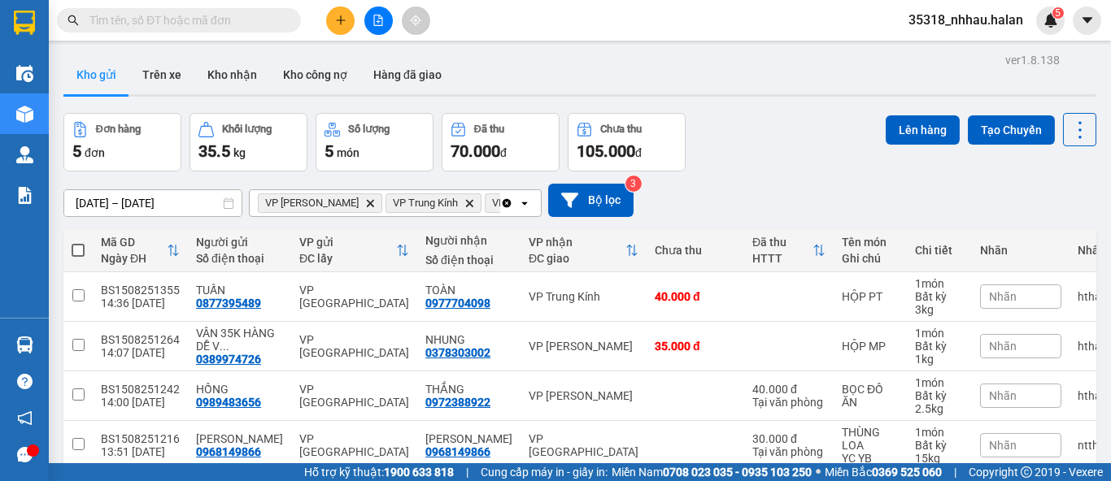
click at [79, 249] on span at bounding box center [78, 250] width 13 height 13
click at [78, 242] on input "checkbox" at bounding box center [78, 242] width 0 height 0
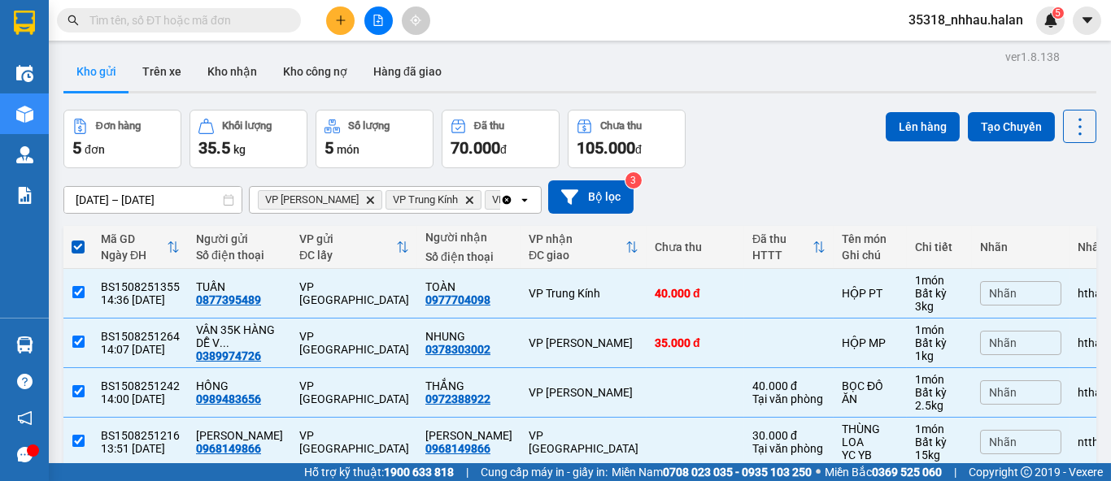
scroll to position [0, 0]
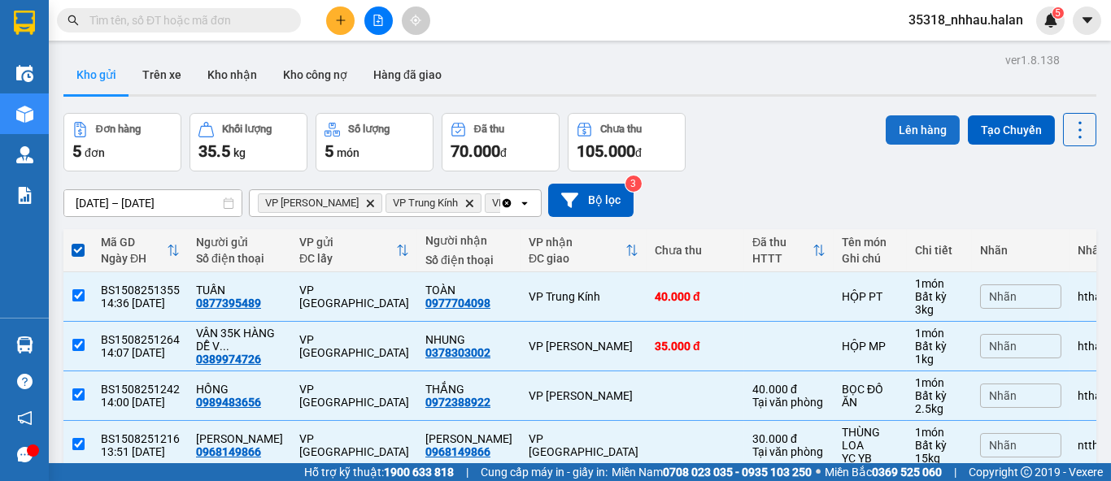
click at [897, 132] on button "Lên hàng" at bounding box center [923, 129] width 74 height 29
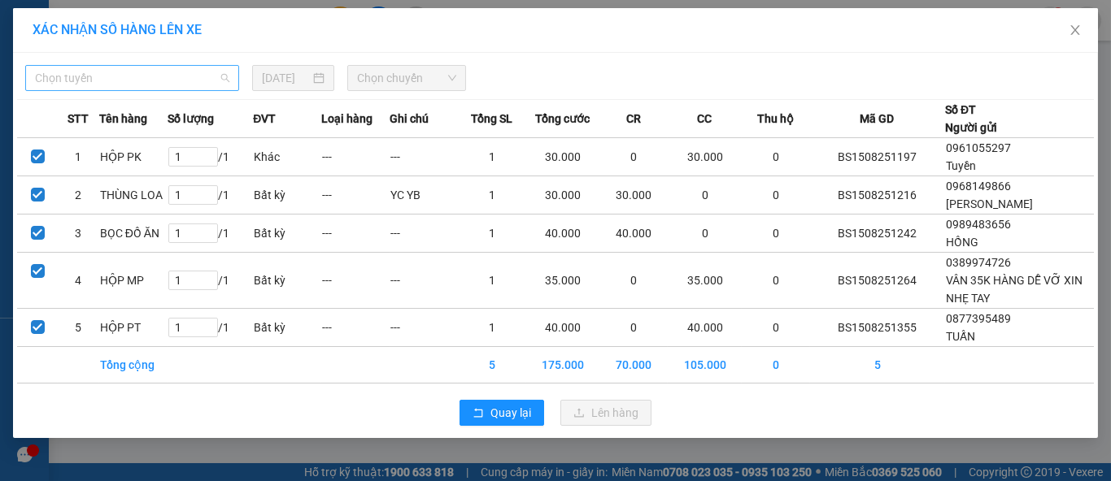
click at [170, 77] on span "Chọn tuyến" at bounding box center [132, 78] width 194 height 24
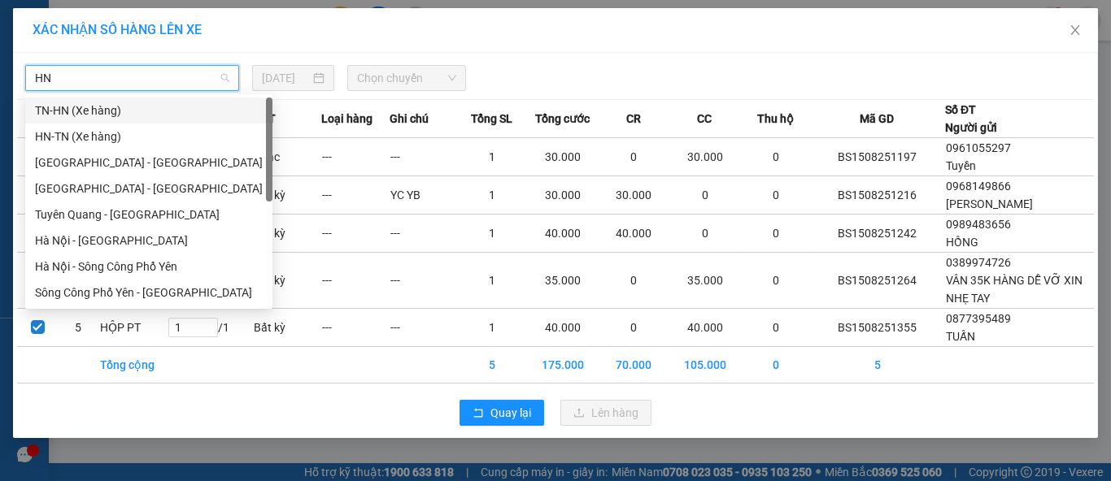
click at [89, 110] on div "TN-HN (Xe hàng)" at bounding box center [149, 111] width 228 height 18
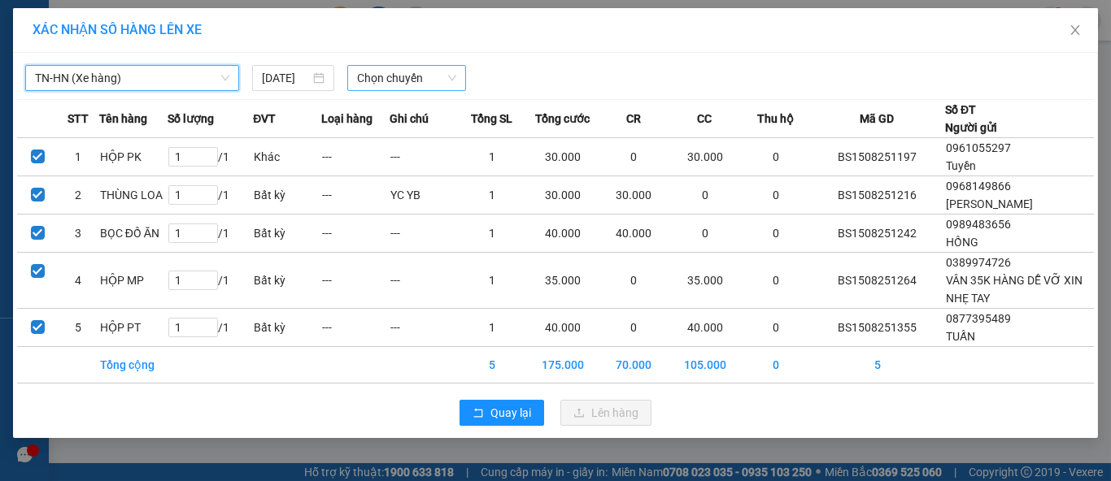
click at [386, 81] on span "Chọn chuyến" at bounding box center [407, 78] width 100 height 24
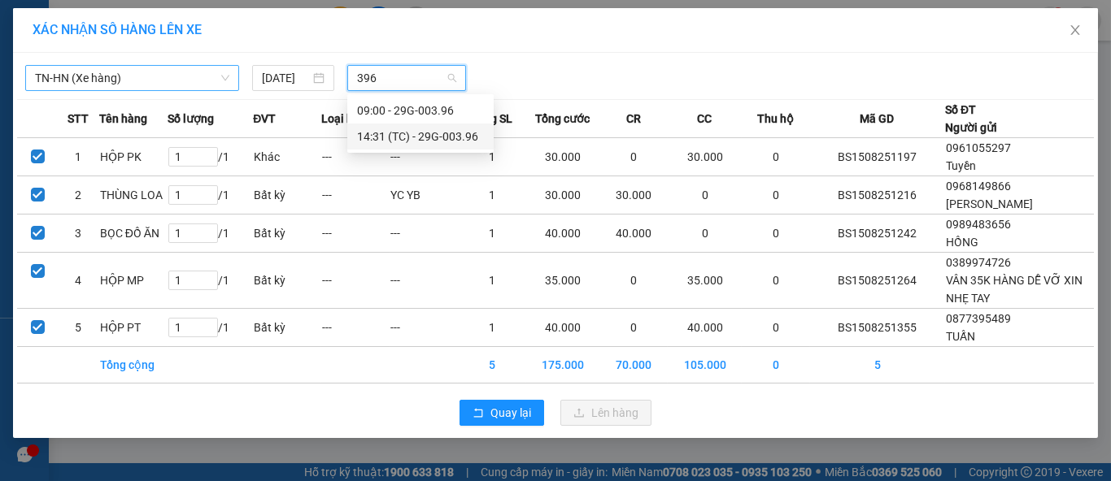
click at [474, 136] on div "14:31 (TC) - 29G-003.96" at bounding box center [420, 137] width 127 height 18
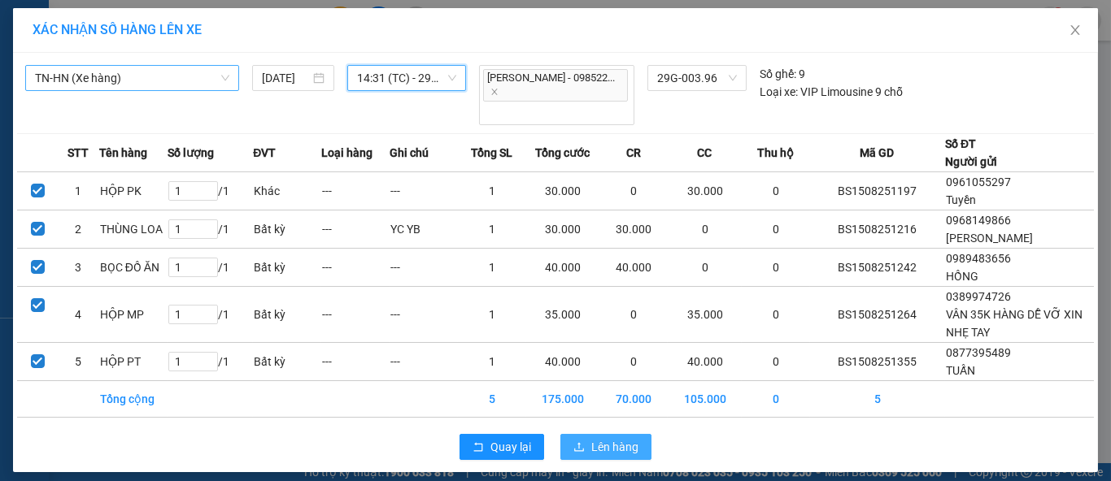
click at [621, 438] on span "Lên hàng" at bounding box center [614, 447] width 47 height 18
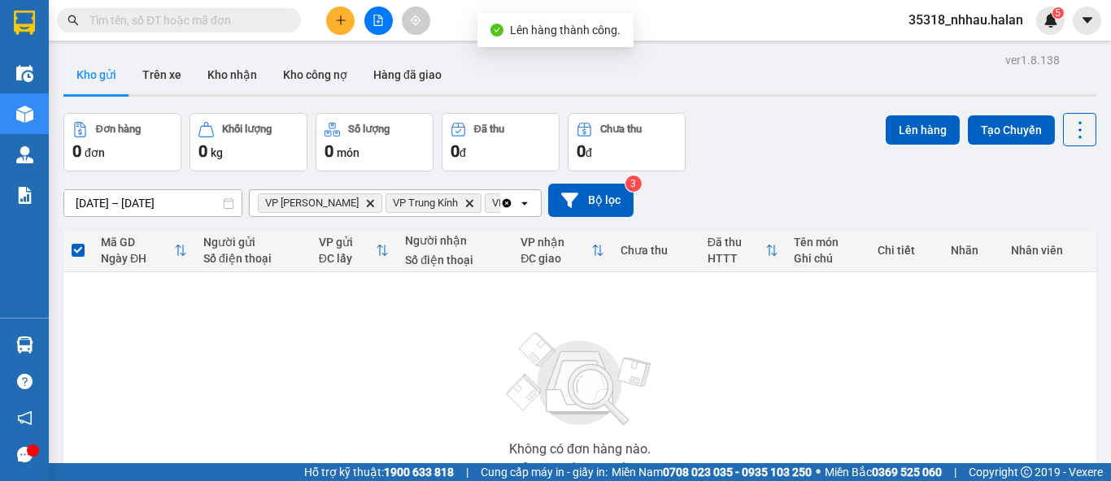
click at [506, 207] on icon "Clear all" at bounding box center [507, 202] width 9 height 9
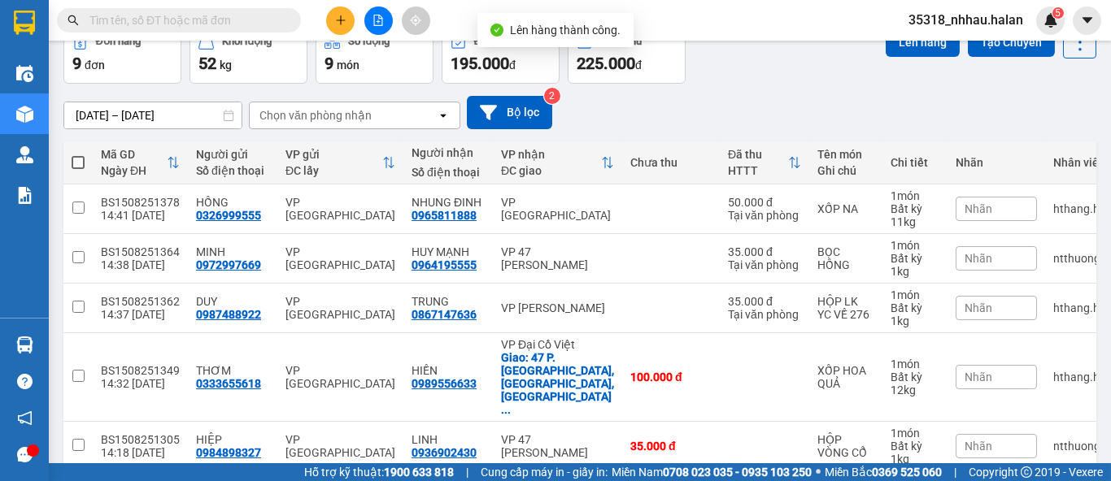
scroll to position [89, 0]
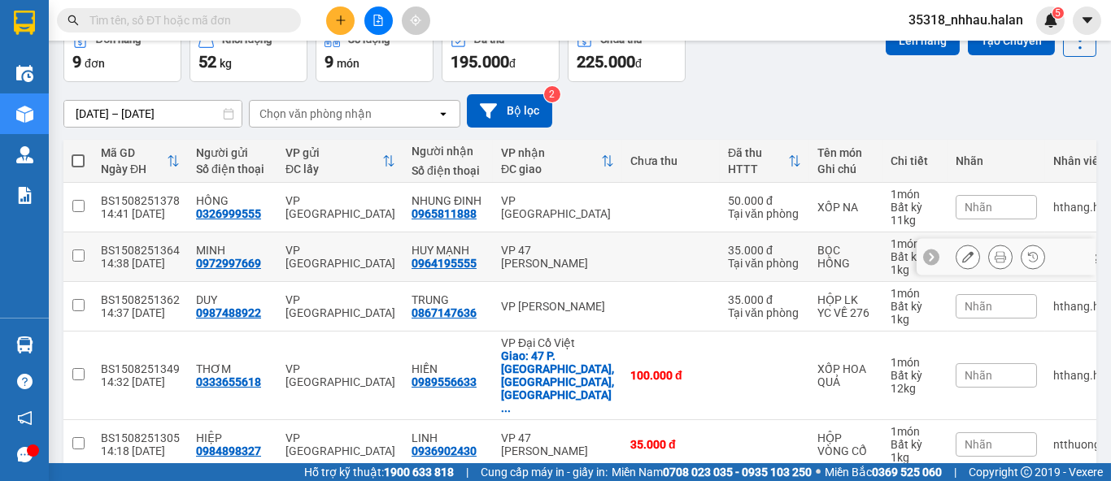
click at [567, 254] on div "VP 47 Trần Khát Chân" at bounding box center [557, 257] width 113 height 26
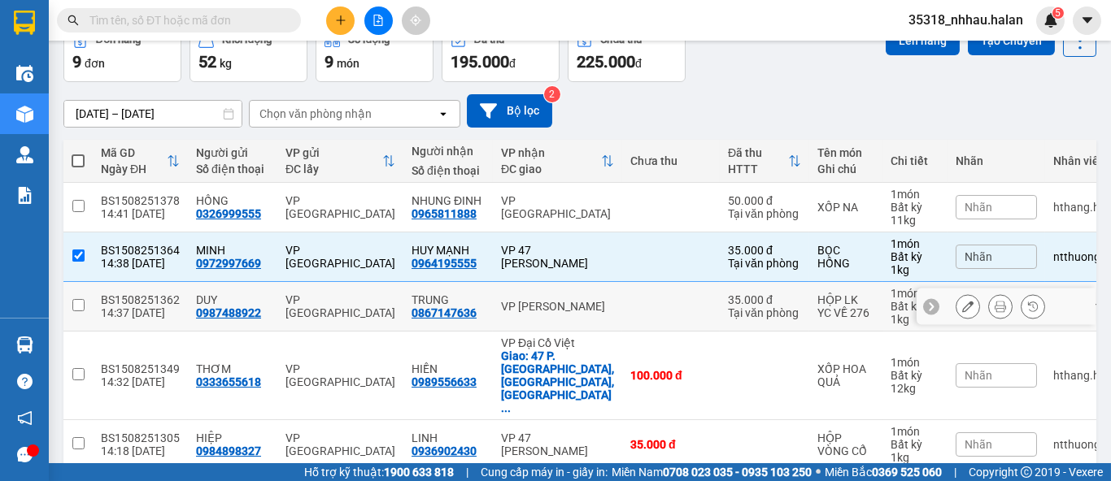
click at [562, 308] on div "VP [PERSON_NAME]" at bounding box center [557, 306] width 113 height 13
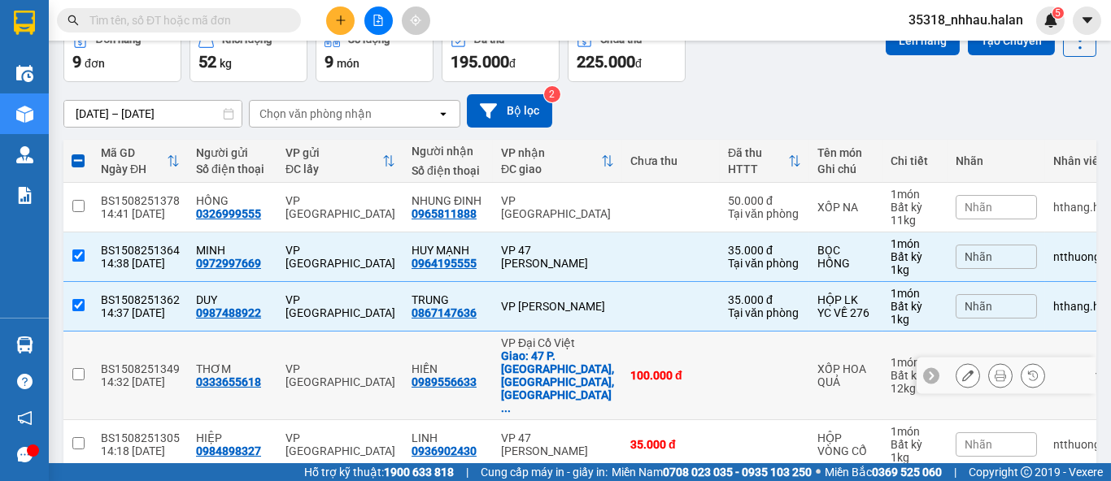
click at [555, 350] on div "Giao: 47 P. Hàng Bồ, Hàng Bồ, Hoà ..." at bounding box center [557, 382] width 113 height 65
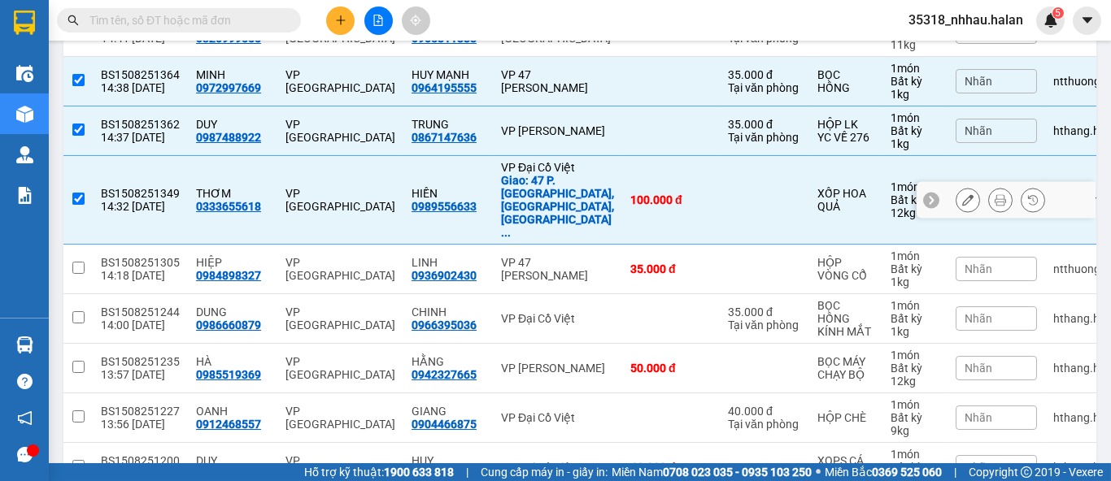
scroll to position [271, 0]
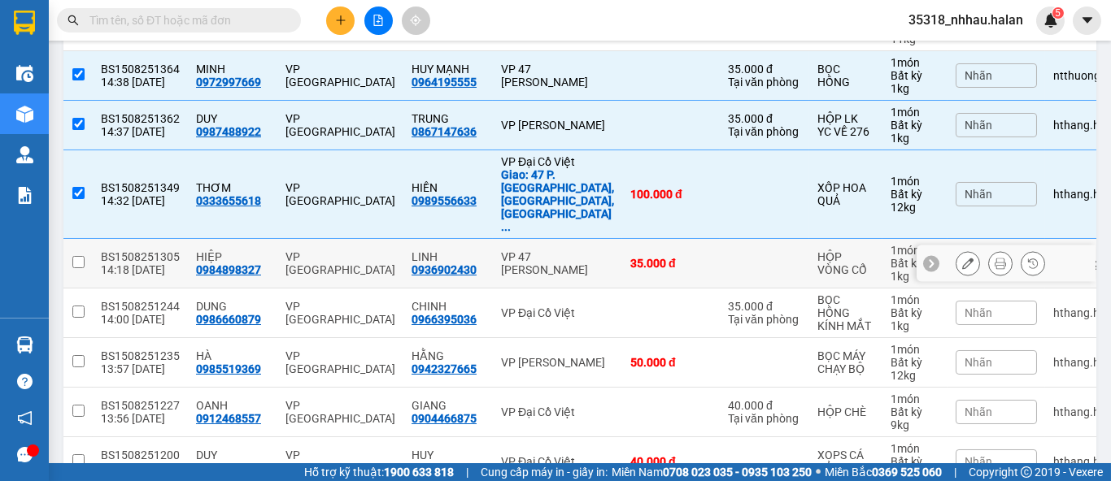
click at [533, 250] on div "VP 47 Trần Khát Chân" at bounding box center [557, 263] width 113 height 26
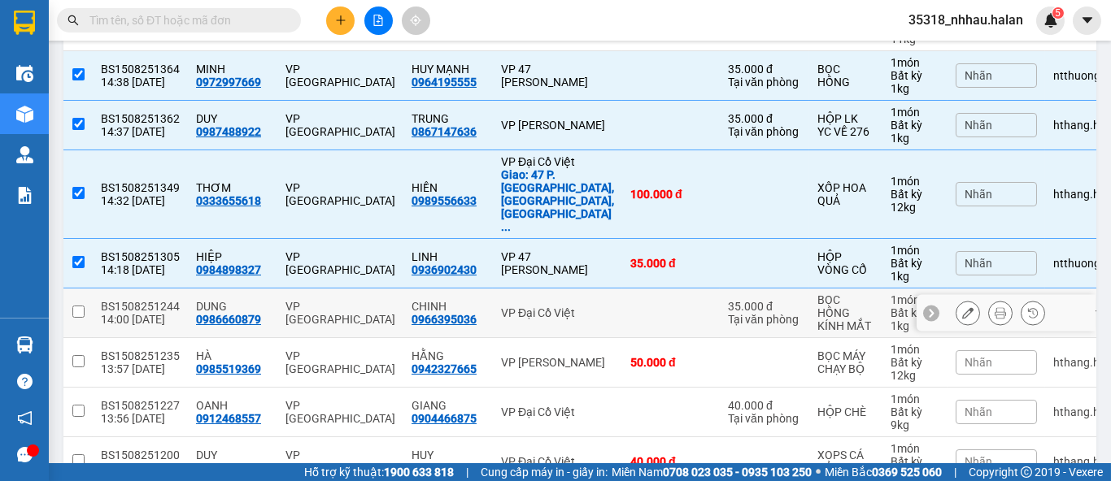
click at [525, 289] on td "VP Đại Cồ Việt" at bounding box center [557, 314] width 129 height 50
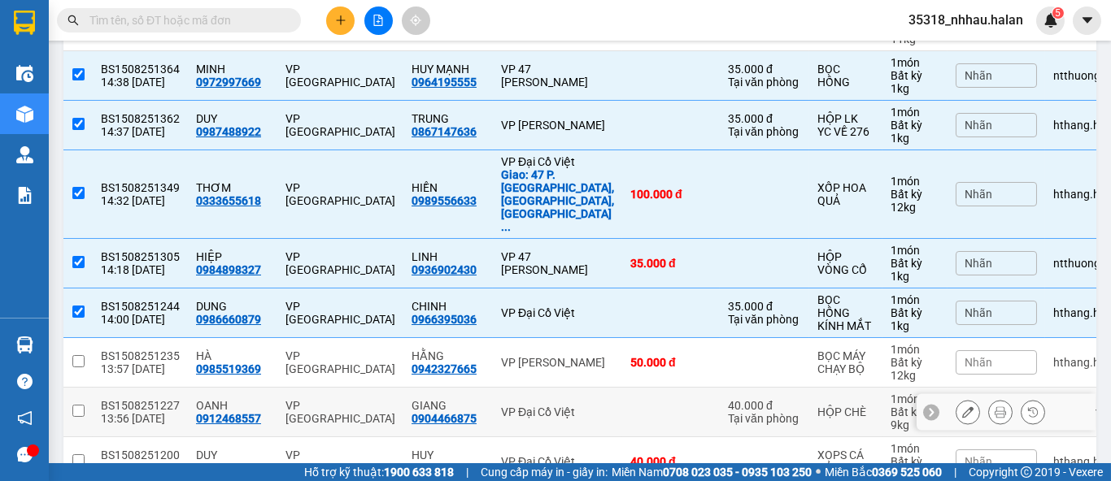
click at [532, 406] on div "VP Đại Cồ Việt" at bounding box center [557, 412] width 113 height 13
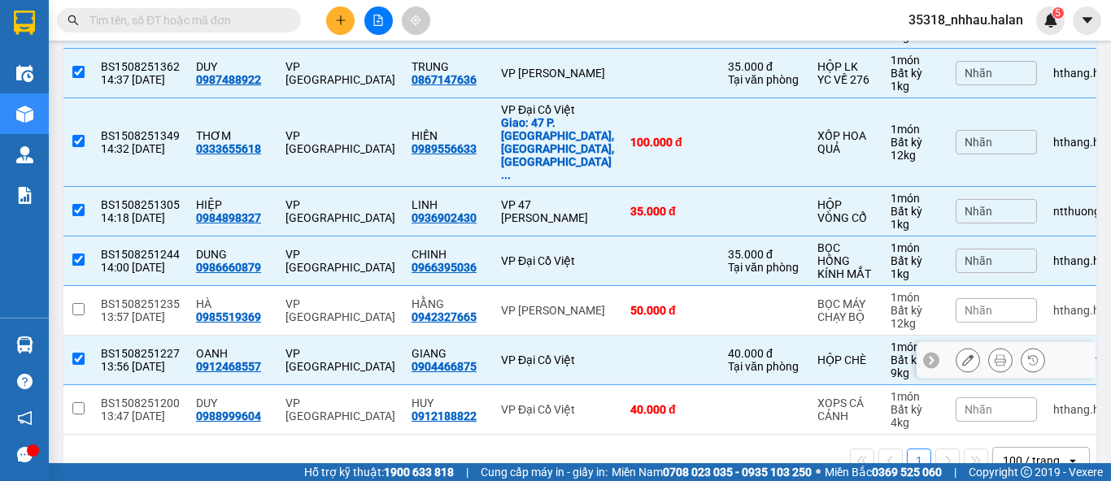
scroll to position [330, 0]
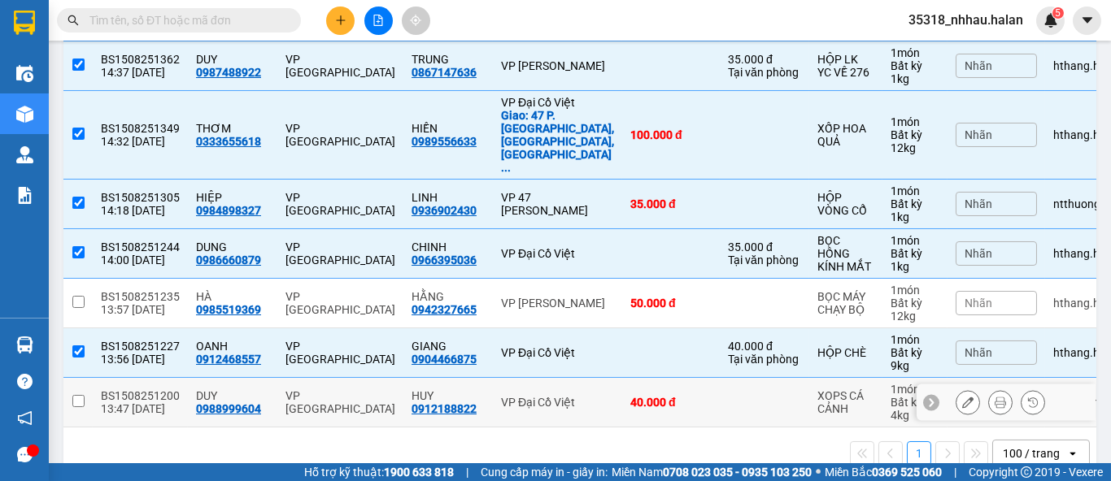
click at [537, 396] on div "VP Đại Cồ Việt" at bounding box center [557, 402] width 113 height 13
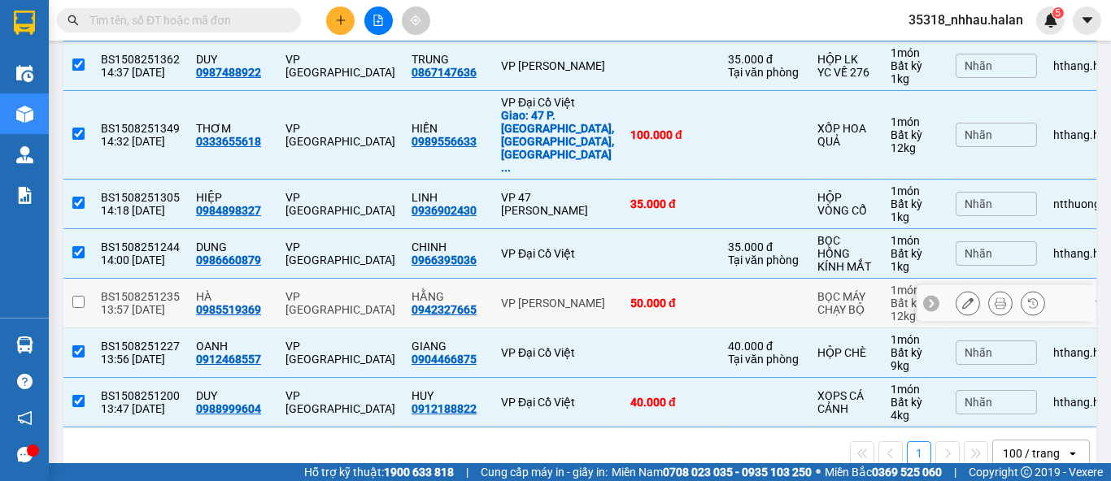
scroll to position [0, 0]
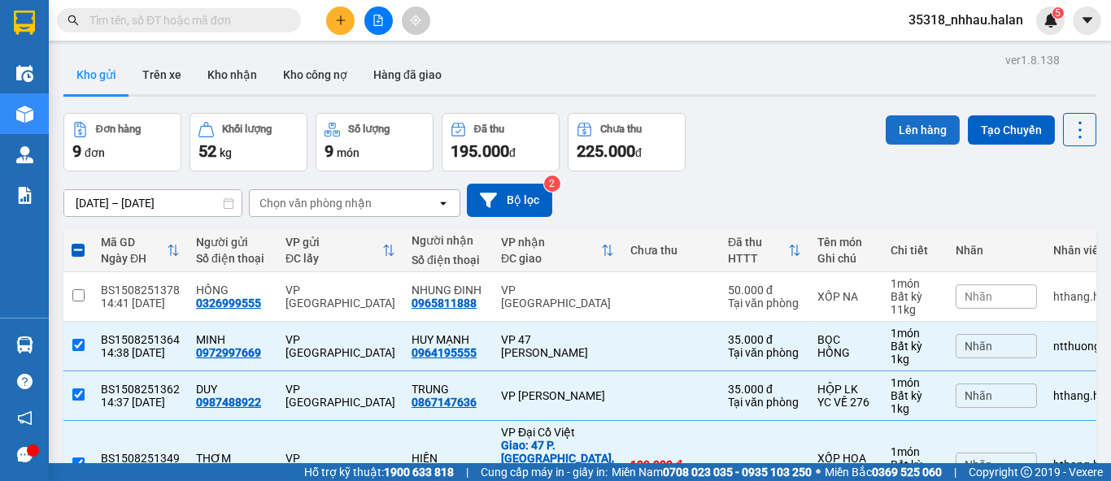
click at [912, 129] on button "Lên hàng" at bounding box center [923, 129] width 74 height 29
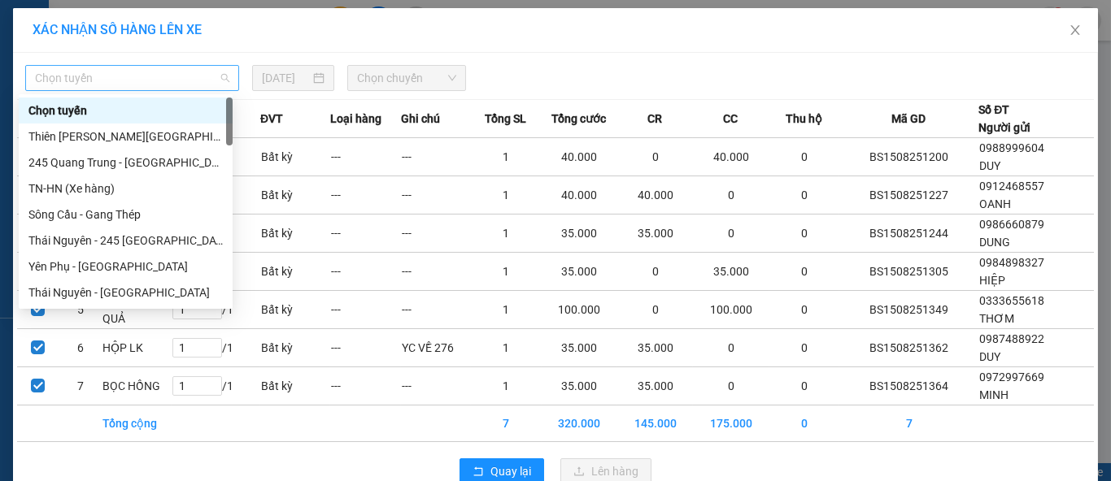
click at [184, 77] on span "Chọn tuyến" at bounding box center [132, 78] width 194 height 24
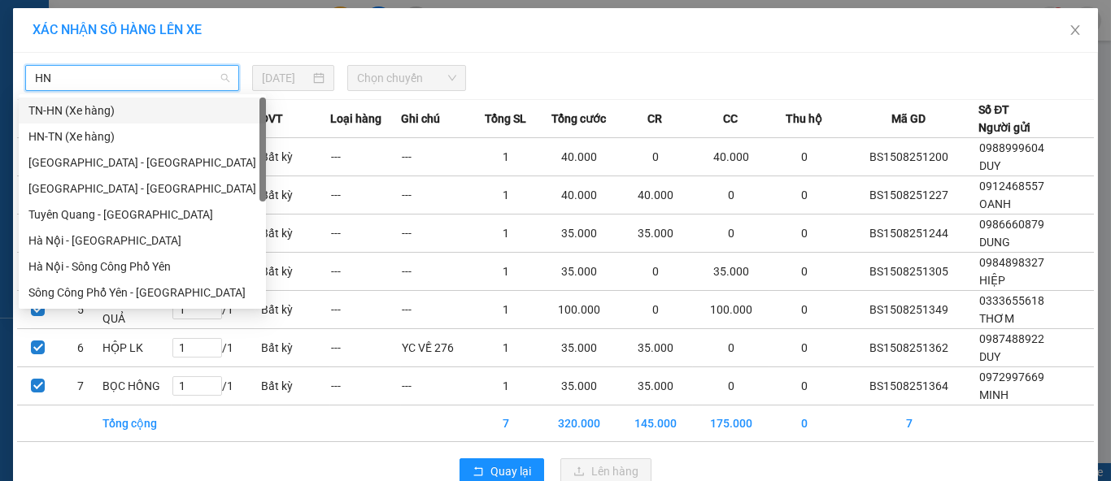
click at [57, 114] on div "TN-HN (Xe hàng)" at bounding box center [142, 111] width 228 height 18
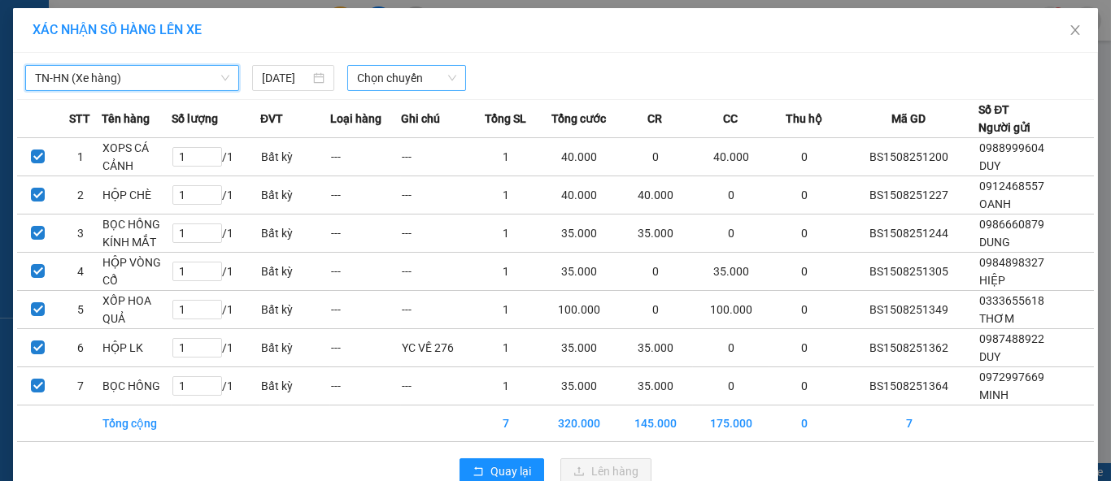
click at [442, 80] on span "Chọn chuyến" at bounding box center [407, 78] width 100 height 24
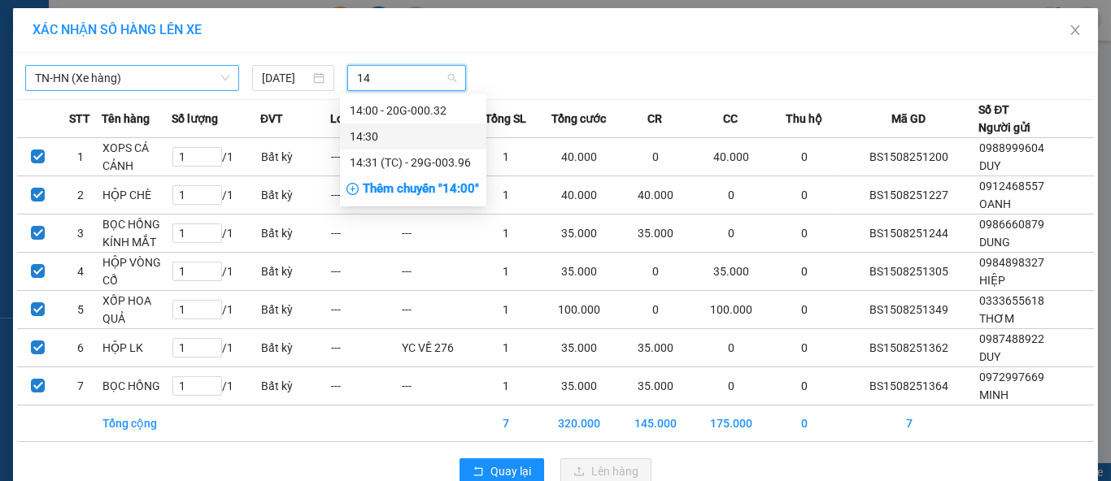
click at [398, 142] on div "14:30" at bounding box center [413, 137] width 127 height 18
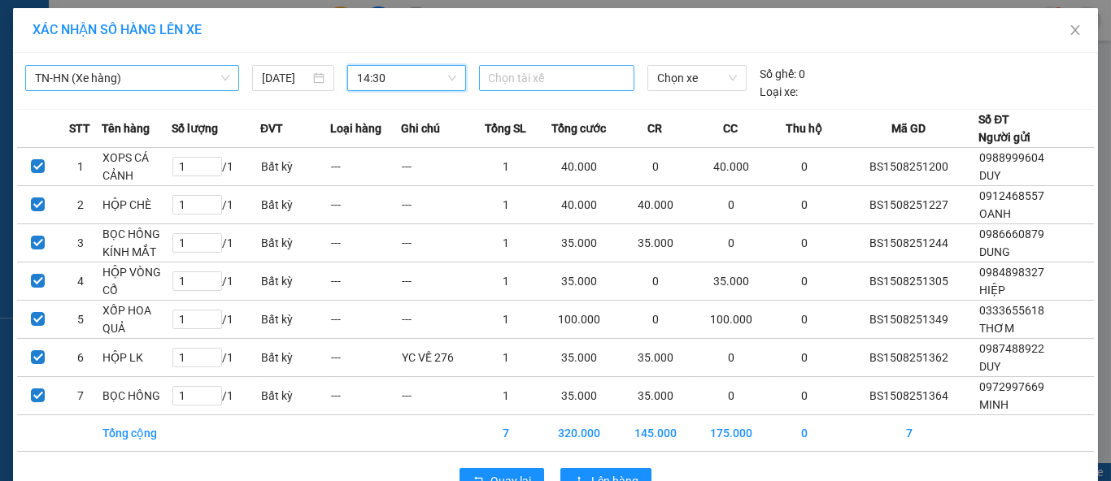
click at [564, 66] on div "Chọn tài xế" at bounding box center [557, 78] width 156 height 26
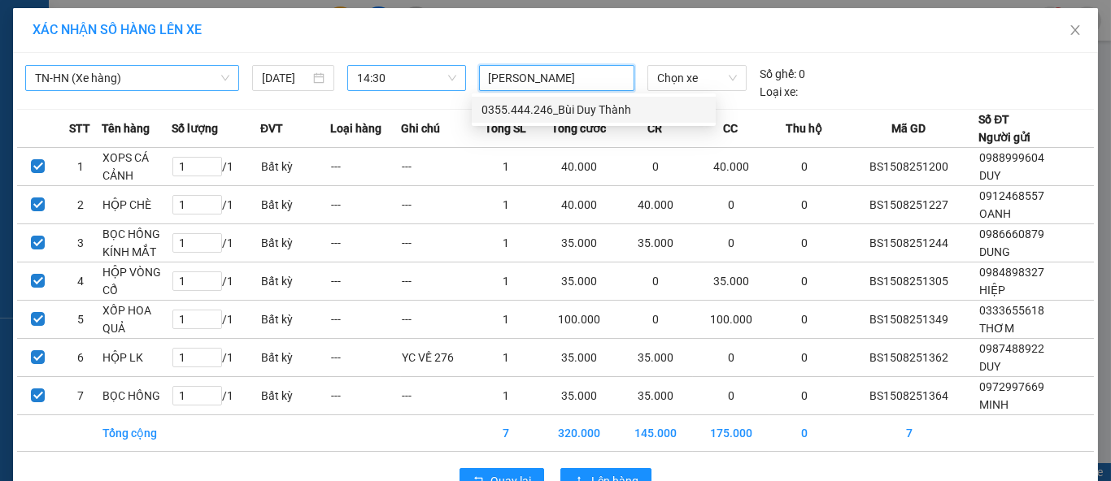
click at [607, 107] on div "0355.444.246_Bùi Duy Thành" at bounding box center [593, 110] width 224 height 18
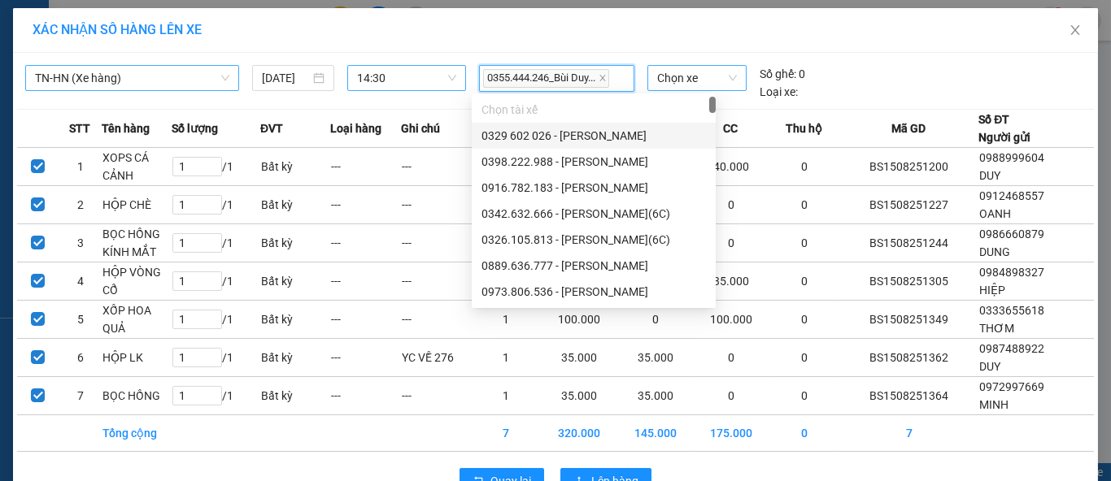
click at [692, 86] on span "Chọn xe" at bounding box center [697, 78] width 80 height 24
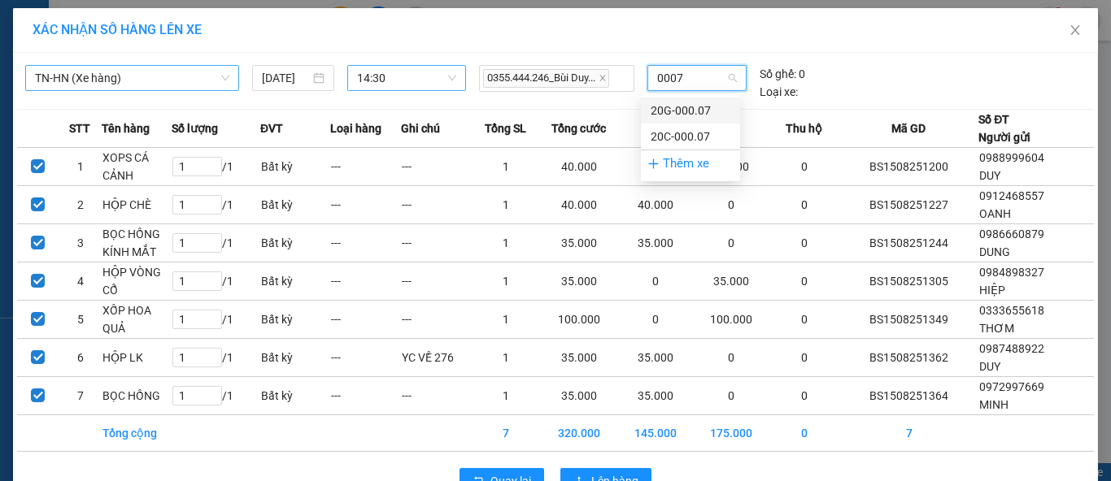
click at [690, 110] on div "20G-000.07" at bounding box center [691, 111] width 80 height 18
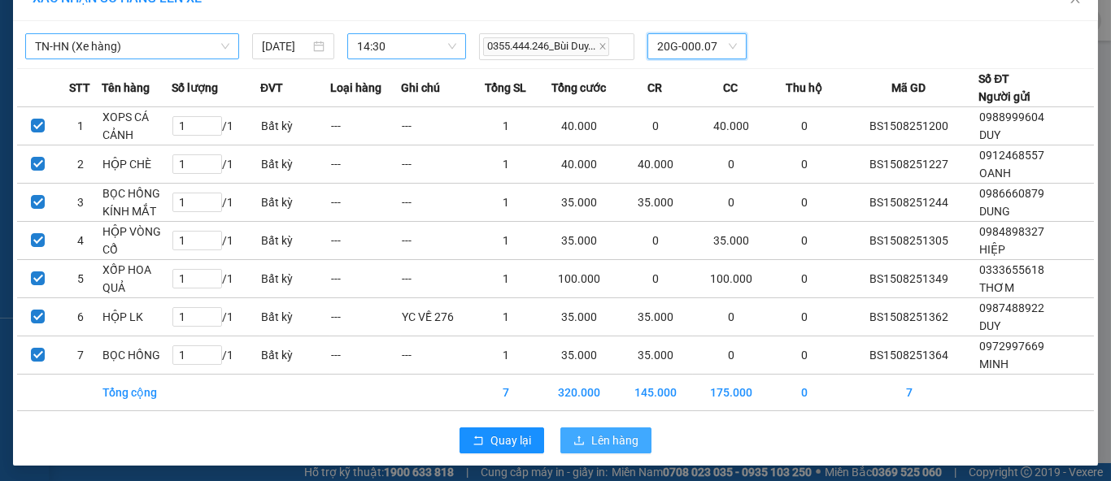
scroll to position [33, 0]
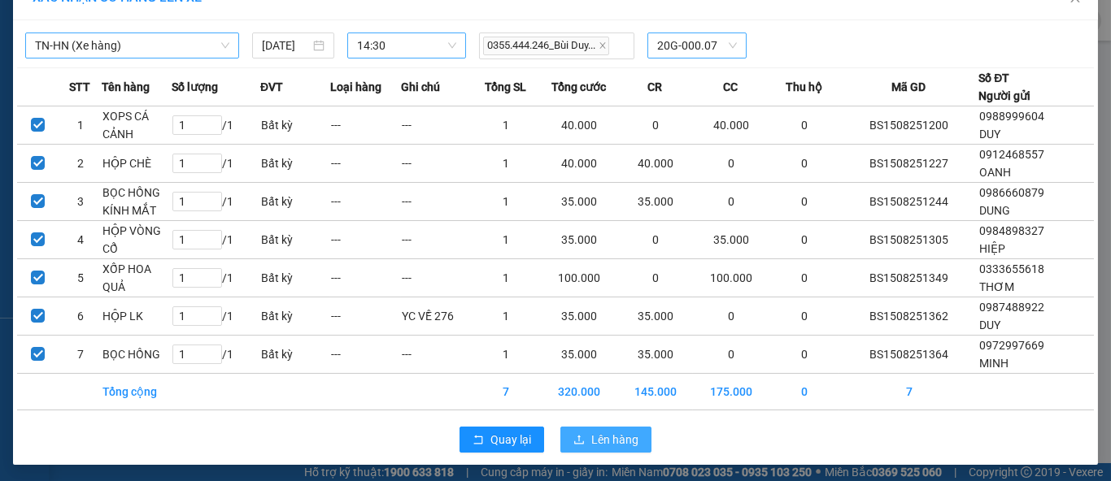
click at [607, 433] on span "Lên hàng" at bounding box center [614, 440] width 47 height 18
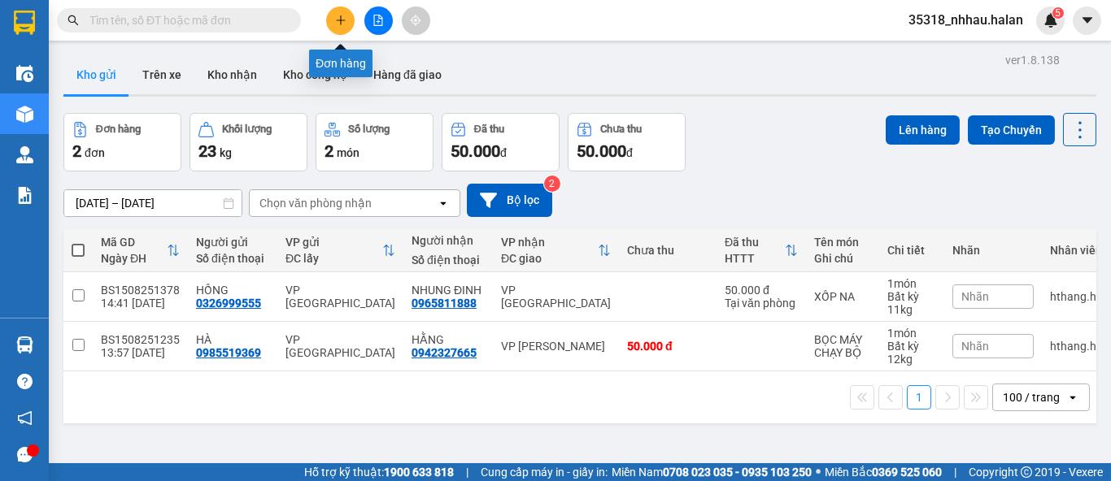
click at [333, 22] on button at bounding box center [340, 21] width 28 height 28
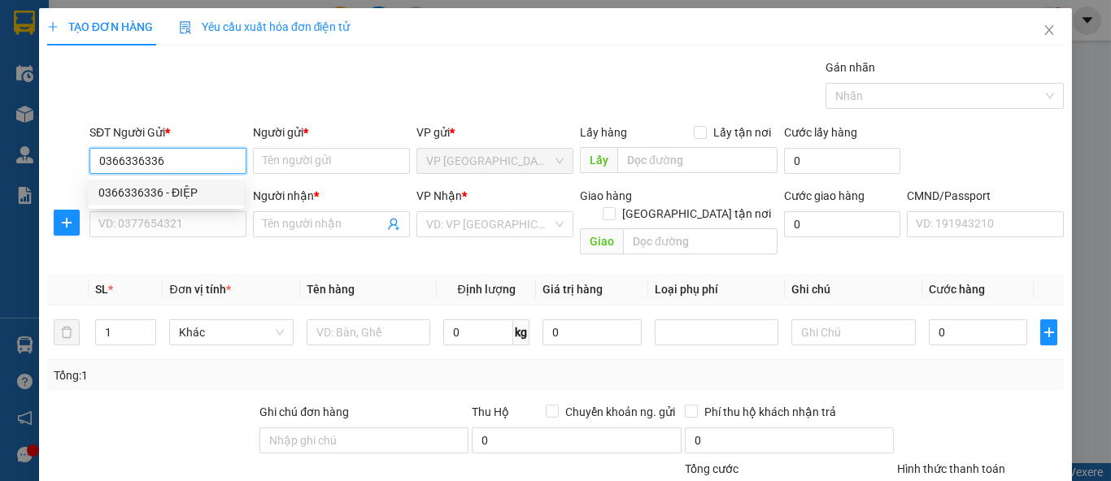
click at [185, 182] on div "0366336336 - ĐIỆP" at bounding box center [166, 193] width 155 height 26
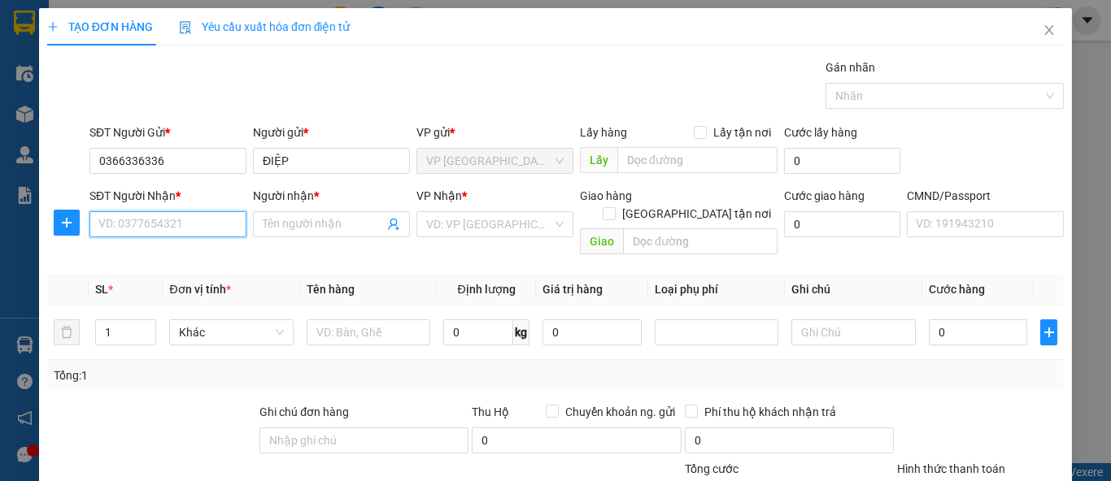
click at [214, 234] on input "SĐT Người Nhận *" at bounding box center [167, 224] width 157 height 26
click at [214, 234] on input "0976910837" at bounding box center [167, 224] width 157 height 26
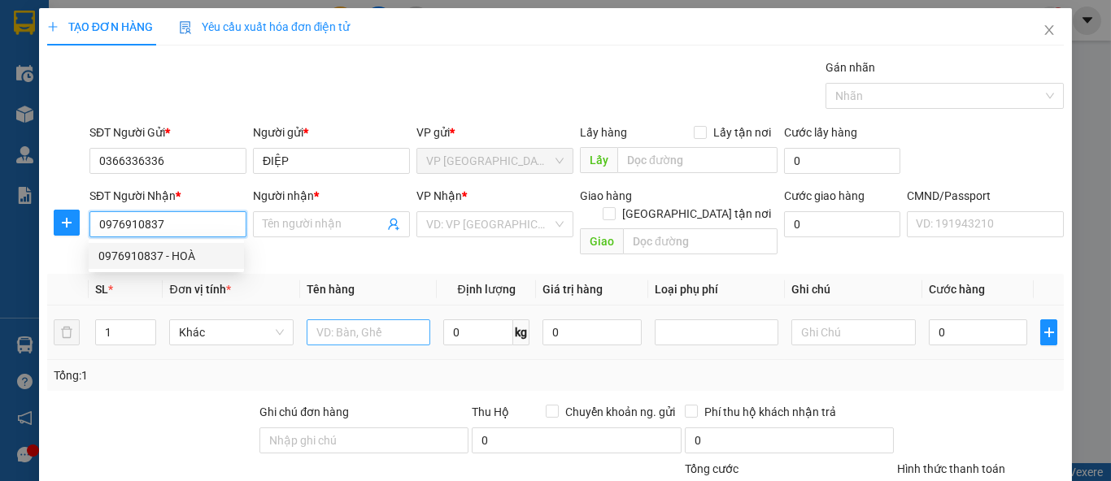
drag, startPoint x: 195, startPoint y: 255, endPoint x: 372, endPoint y: 318, distance: 187.3
click at [202, 259] on div "0976910837 - HOÀ" at bounding box center [166, 256] width 136 height 18
click at [378, 320] on input "text" at bounding box center [369, 333] width 124 height 26
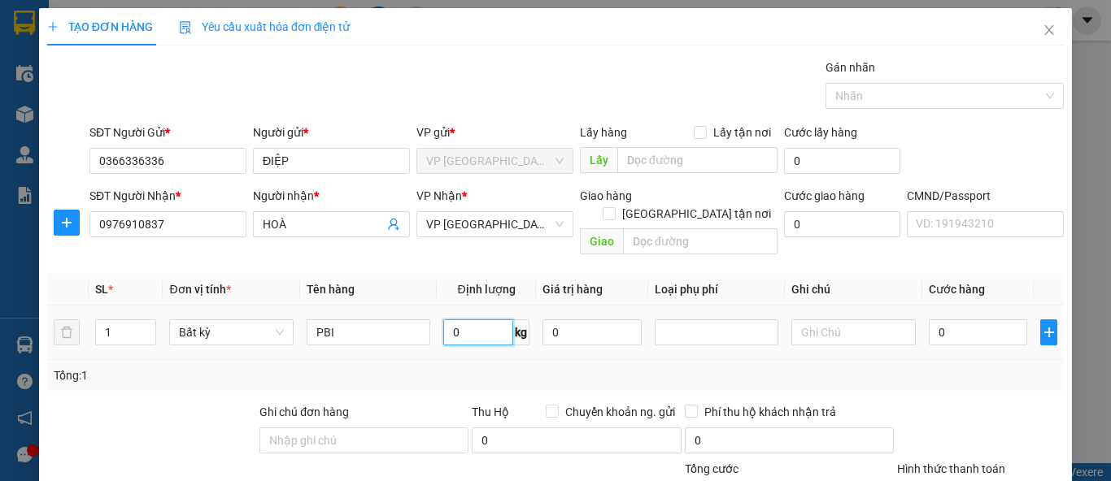
click at [464, 320] on input "0" at bounding box center [478, 333] width 70 height 26
click at [925, 367] on div "Tổng: 1" at bounding box center [556, 376] width 1004 height 18
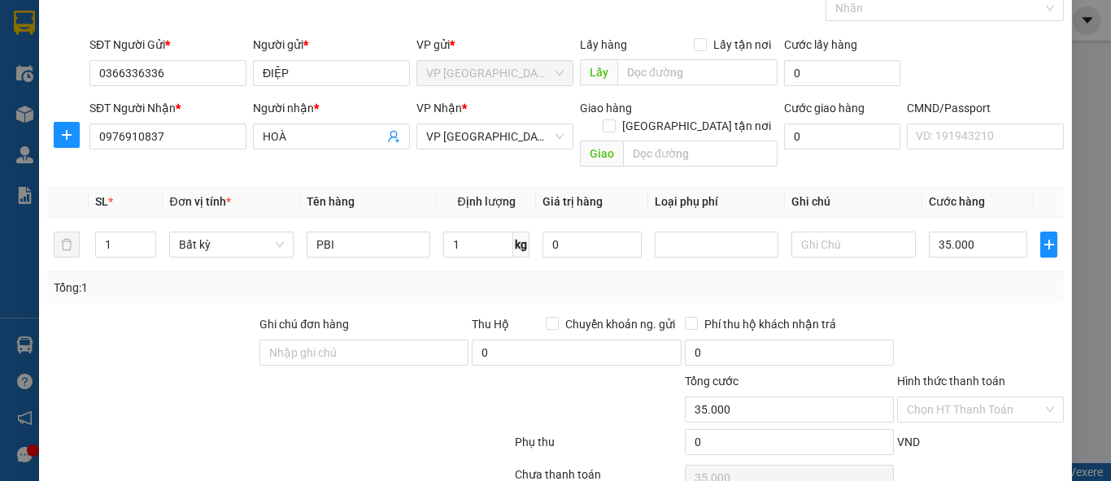
scroll to position [89, 0]
click at [946, 314] on div at bounding box center [980, 342] width 170 height 57
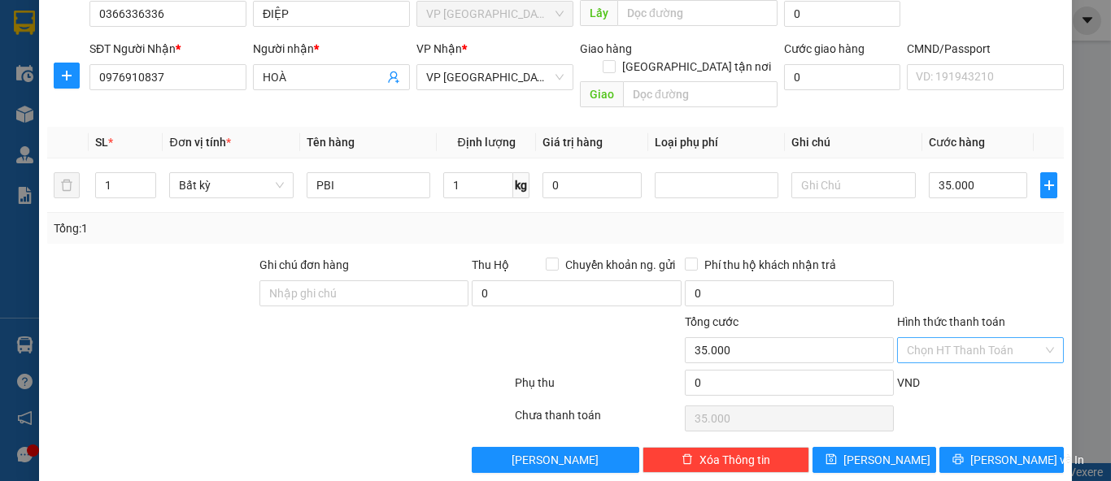
scroll to position [150, 0]
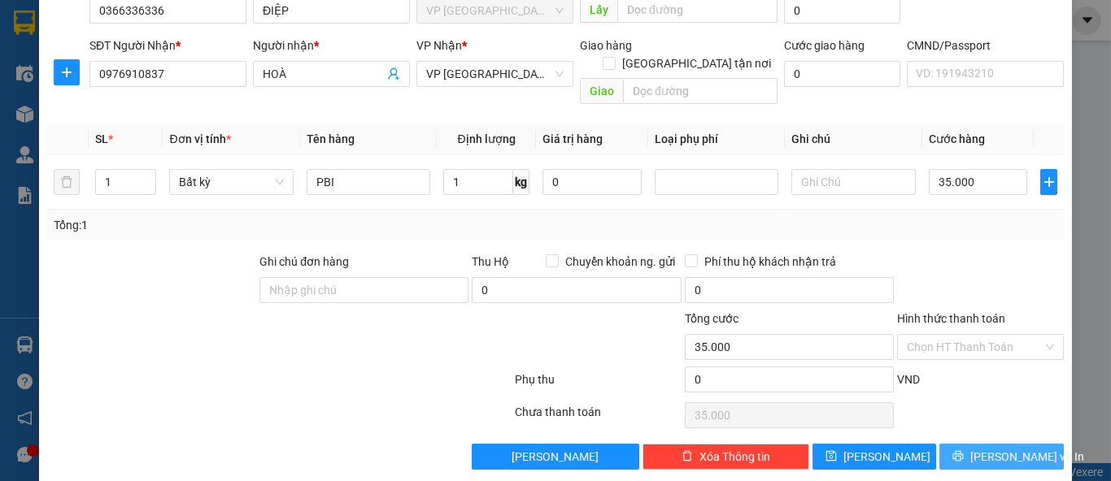
click at [979, 448] on span "Lưu và In" at bounding box center [1027, 457] width 114 height 18
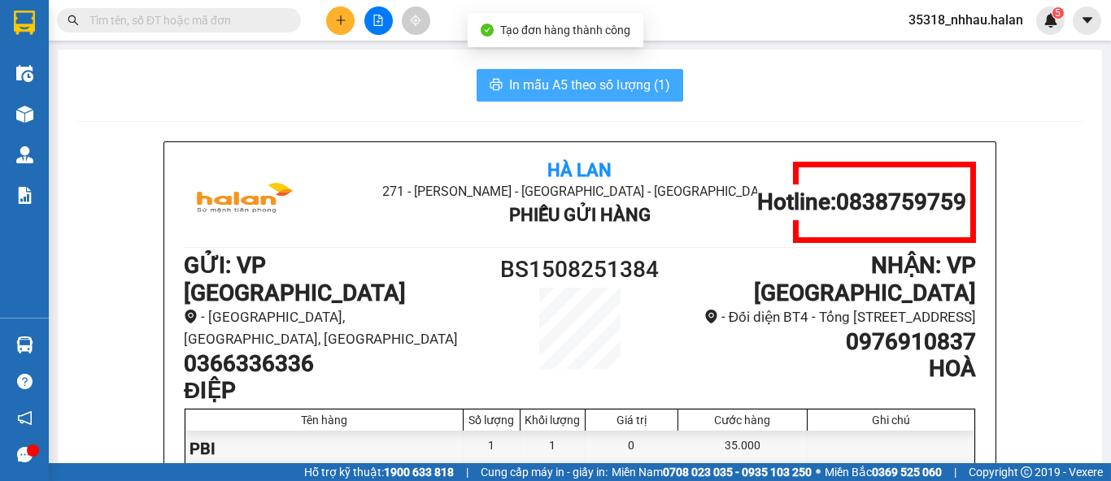
click at [587, 85] on span "In mẫu A5 theo số lượng (1)" at bounding box center [589, 85] width 161 height 20
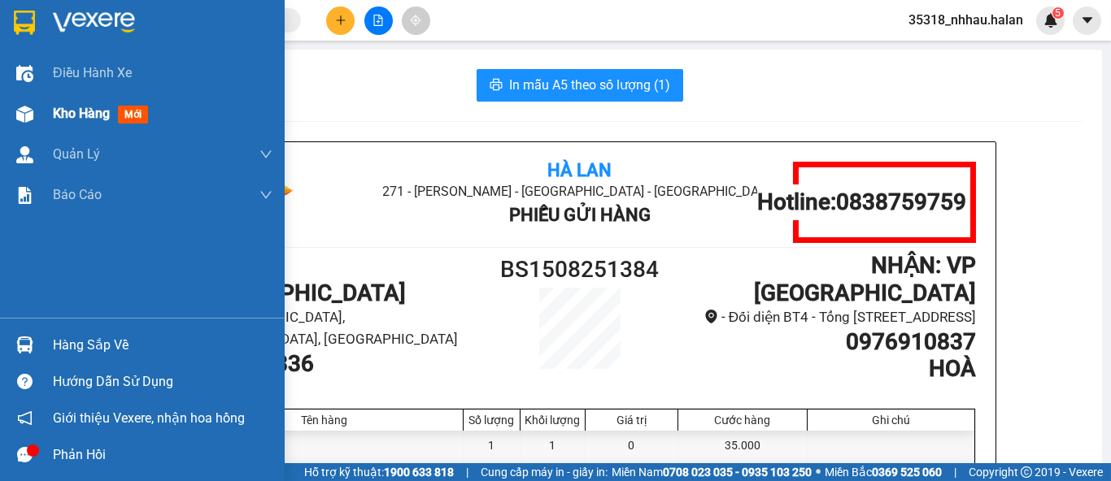
click at [47, 107] on div "Kho hàng mới" at bounding box center [142, 114] width 285 height 41
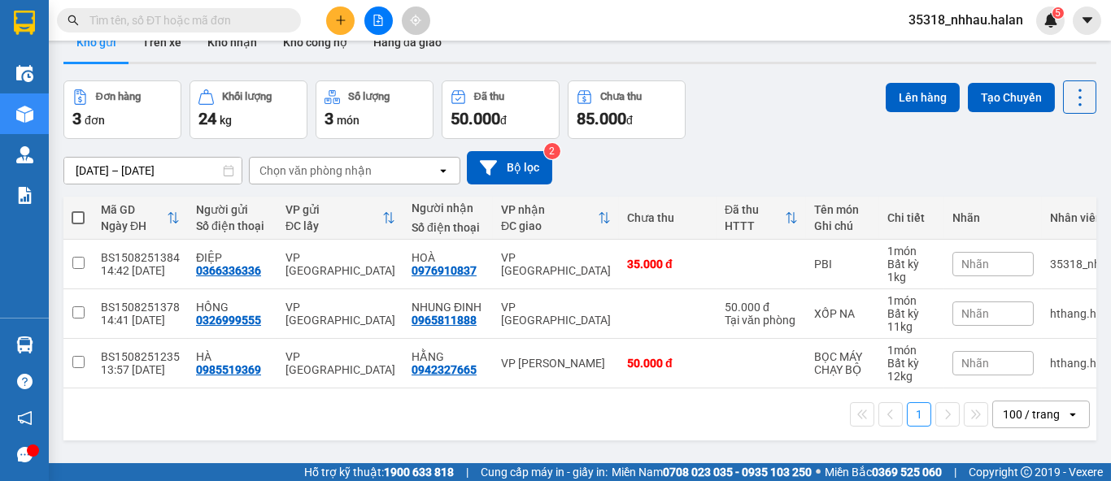
scroll to position [74, 0]
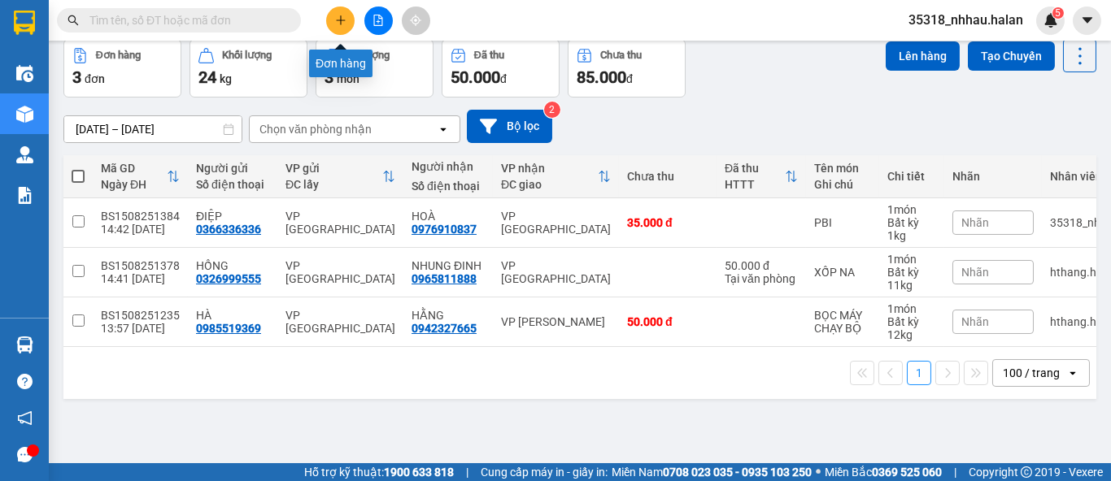
click at [343, 16] on icon "plus" at bounding box center [340, 20] width 11 height 11
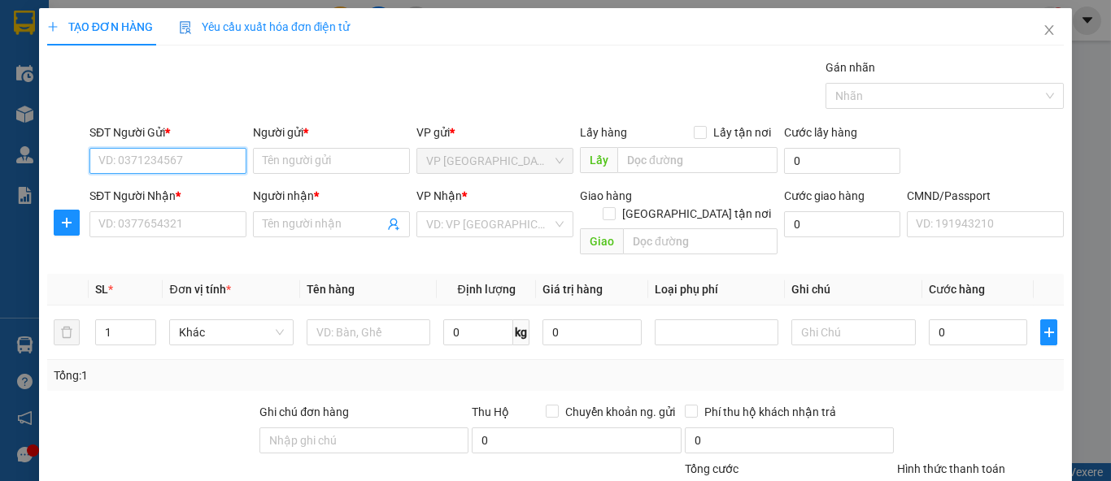
click at [211, 159] on input "SĐT Người Gửi *" at bounding box center [167, 161] width 157 height 26
click at [217, 196] on div "0366336336 - ĐIỆP" at bounding box center [166, 193] width 136 height 18
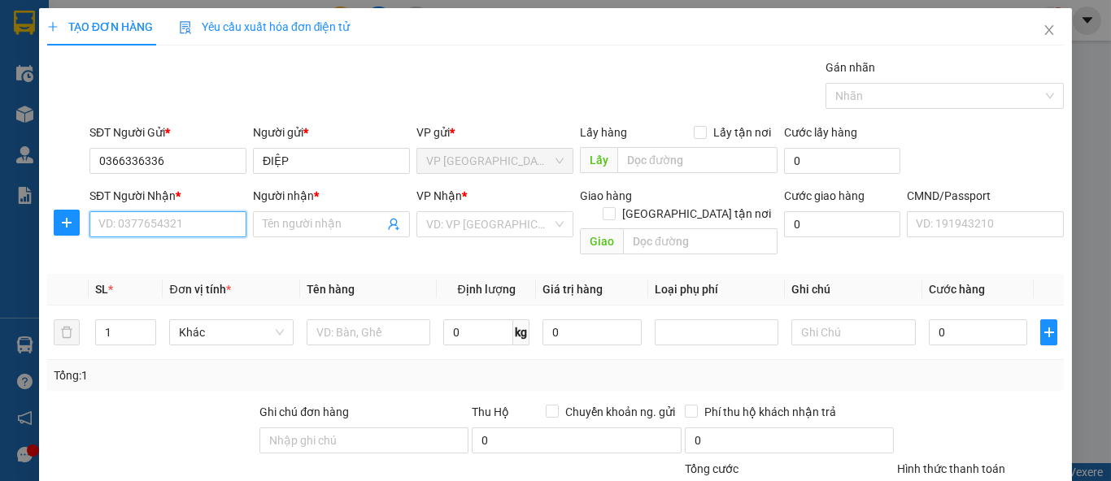
click at [226, 226] on input "SĐT Người Nhận *" at bounding box center [167, 224] width 157 height 26
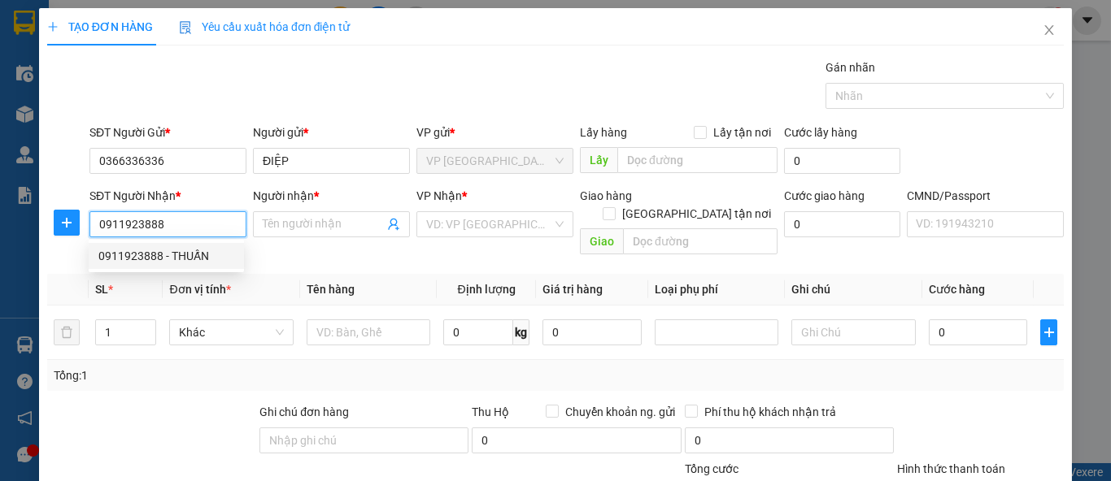
click at [212, 259] on div "0911923888 - THUẤN" at bounding box center [166, 256] width 136 height 18
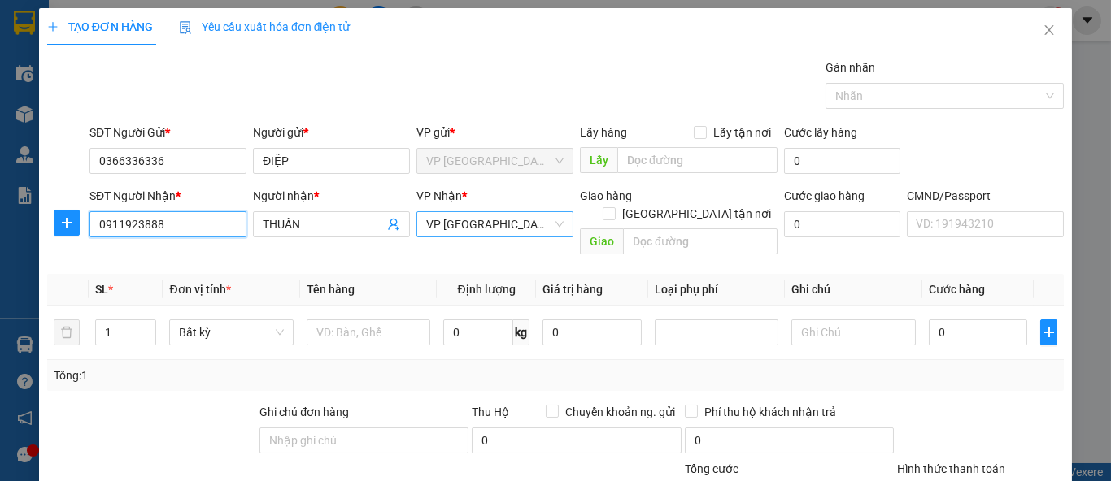
click at [432, 231] on span "VP Hà Đông" at bounding box center [494, 224] width 137 height 24
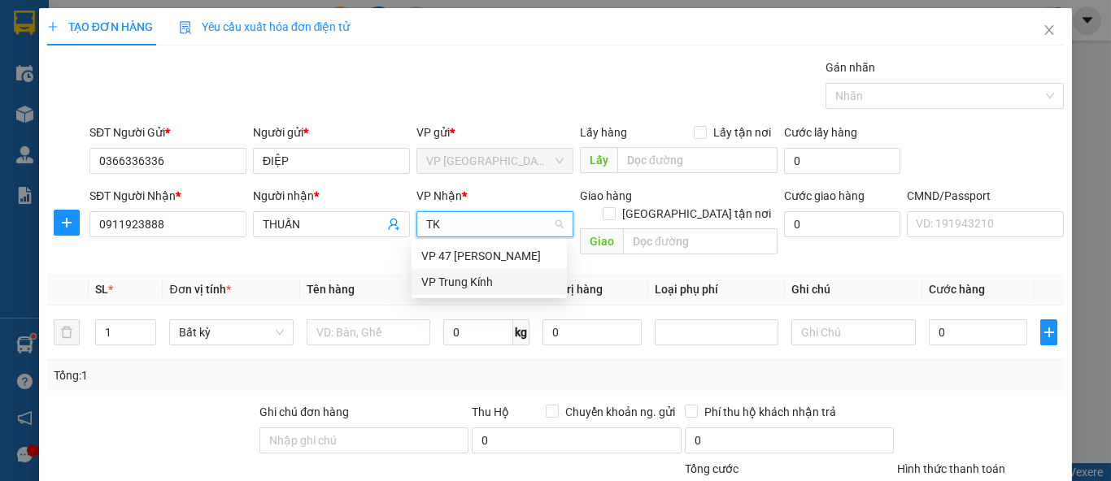
click at [442, 281] on div "VP Trung Kính" at bounding box center [489, 282] width 136 height 18
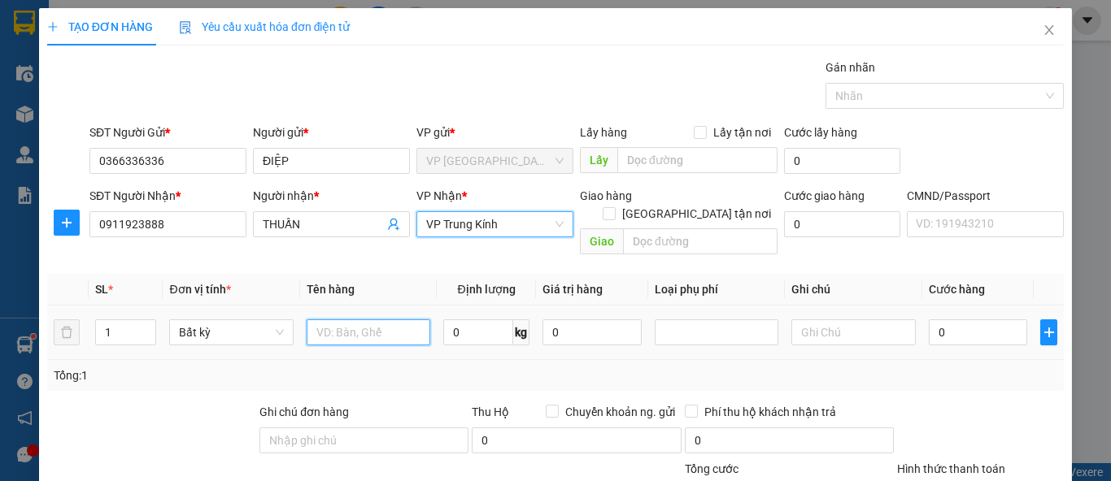
click at [389, 320] on input "text" at bounding box center [369, 333] width 124 height 26
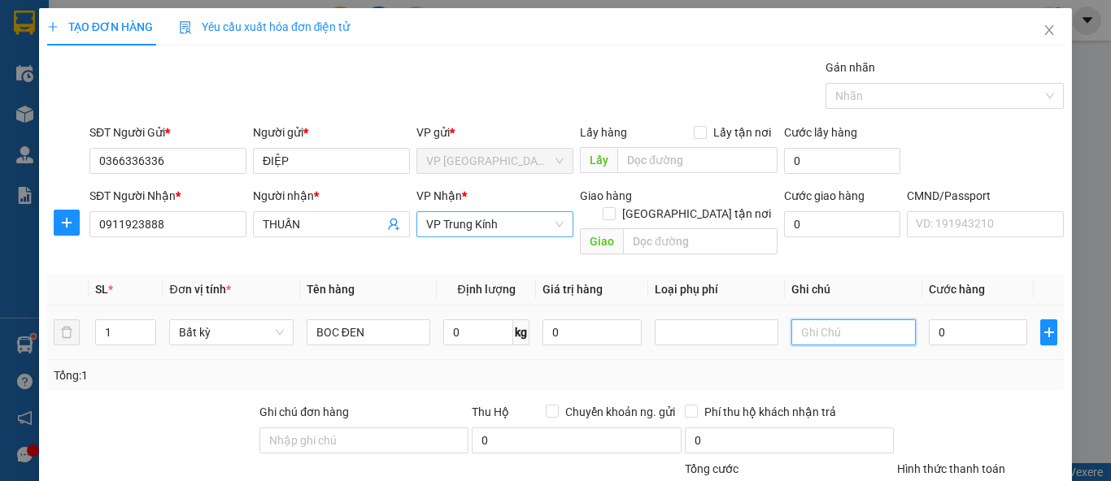
click at [850, 320] on input "text" at bounding box center [853, 333] width 124 height 26
click at [484, 320] on input "0" at bounding box center [478, 333] width 70 height 26
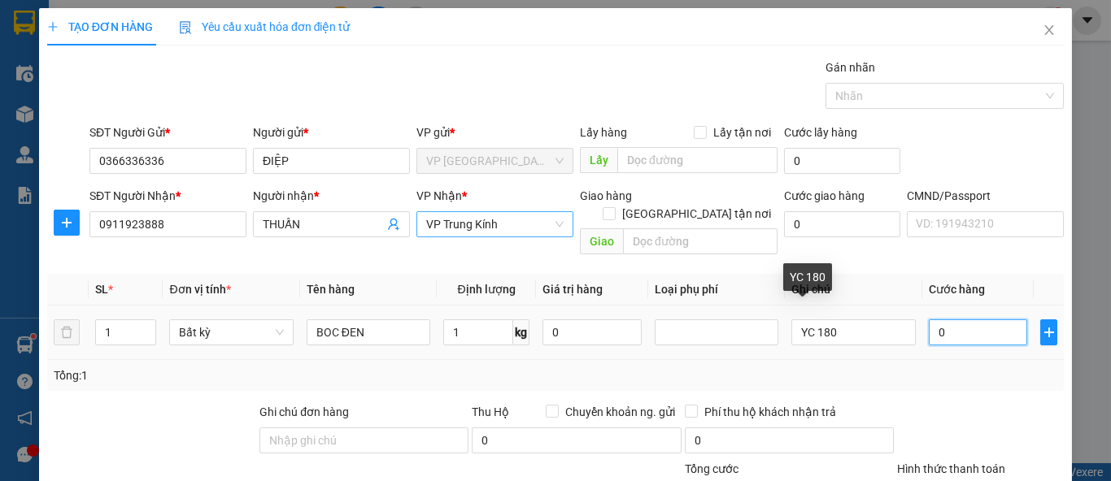
click at [961, 320] on input "0" at bounding box center [978, 333] width 99 height 26
click at [958, 320] on input "3.500.035" at bounding box center [978, 333] width 99 height 26
click at [957, 320] on input "3.500.035" at bounding box center [978, 333] width 99 height 26
click at [964, 367] on div "Tổng: 1" at bounding box center [556, 376] width 1004 height 18
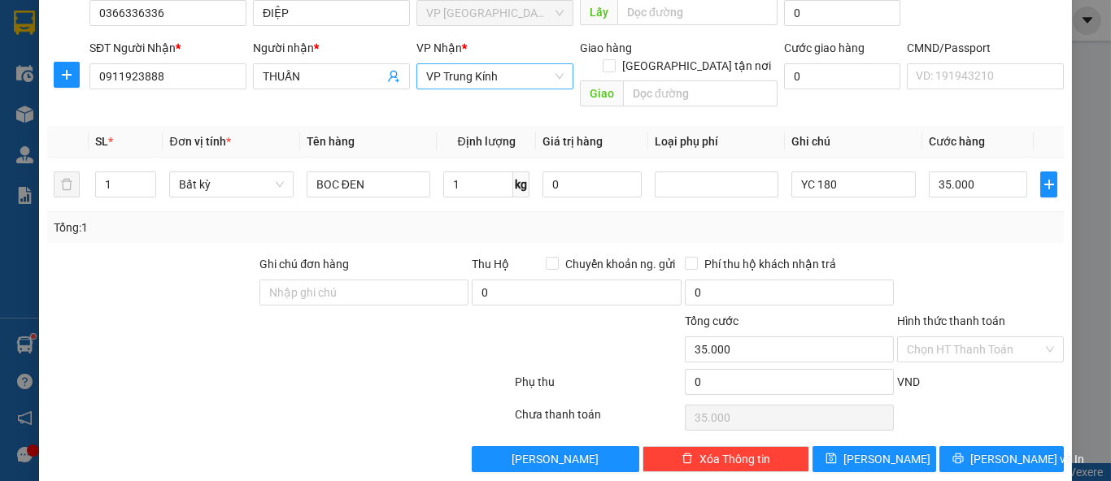
scroll to position [150, 0]
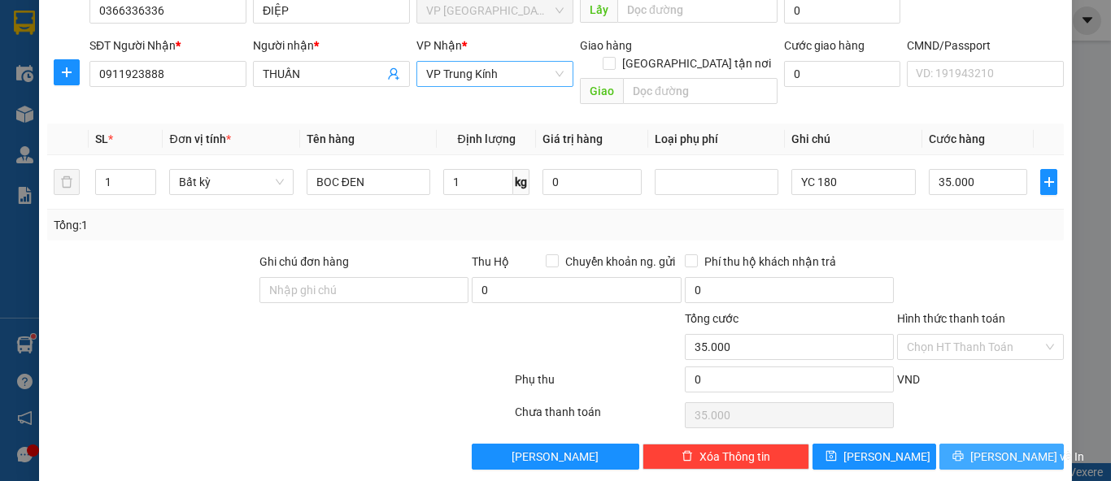
click at [993, 448] on span "Lưu và In" at bounding box center [1027, 457] width 114 height 18
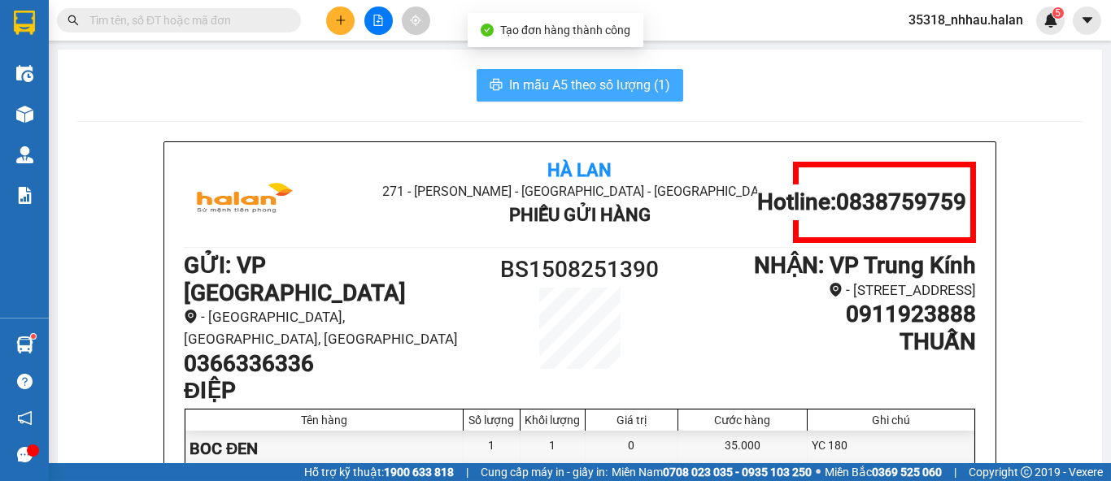
click at [616, 87] on span "In mẫu A5 theo số lượng (1)" at bounding box center [589, 85] width 161 height 20
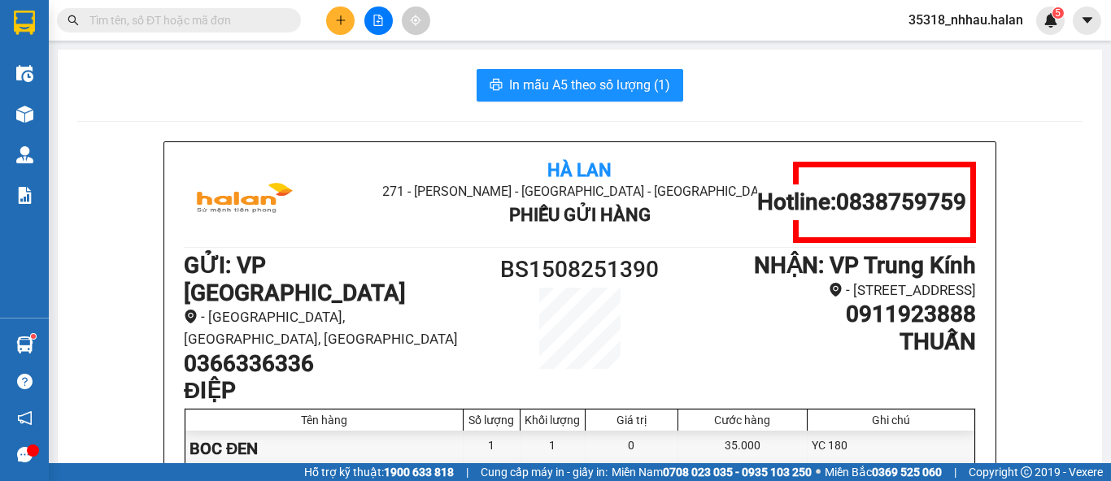
click at [329, 75] on div "In mẫu A5 theo số lượng (1)" at bounding box center [579, 85] width 1005 height 33
click at [342, 21] on icon "plus" at bounding box center [340, 20] width 11 height 11
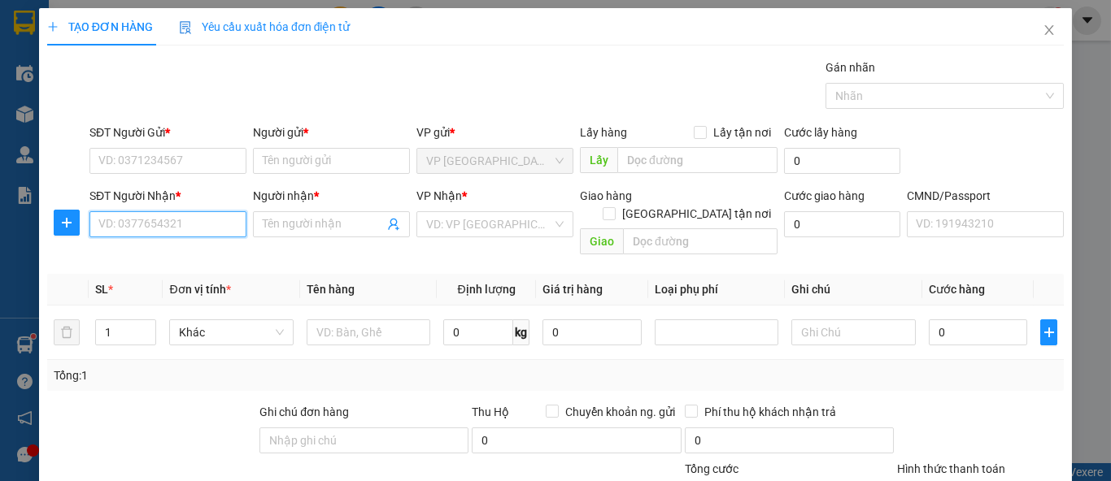
click at [225, 224] on input "SĐT Người Nhận *" at bounding box center [167, 224] width 157 height 26
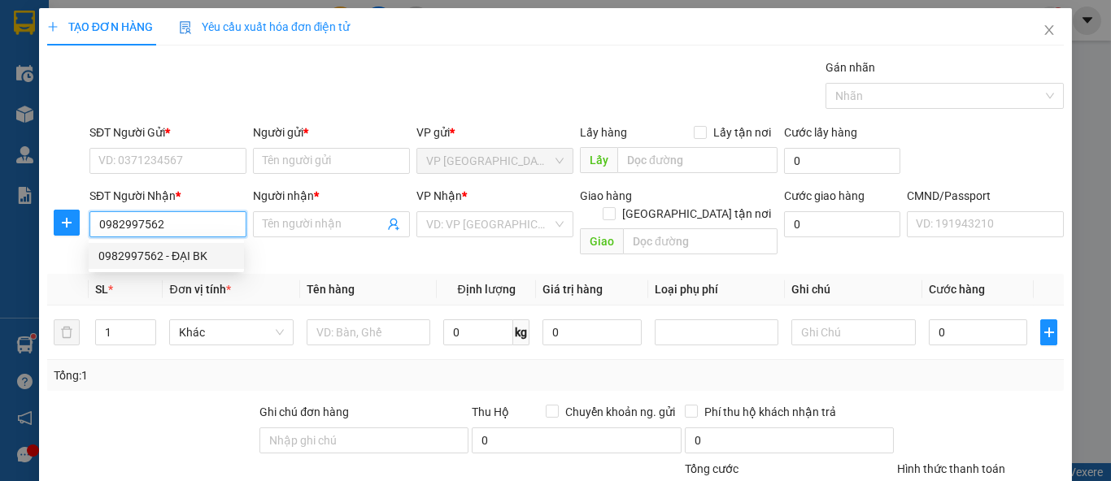
click at [220, 250] on div "0982997562 - ĐẠI BK" at bounding box center [166, 256] width 136 height 18
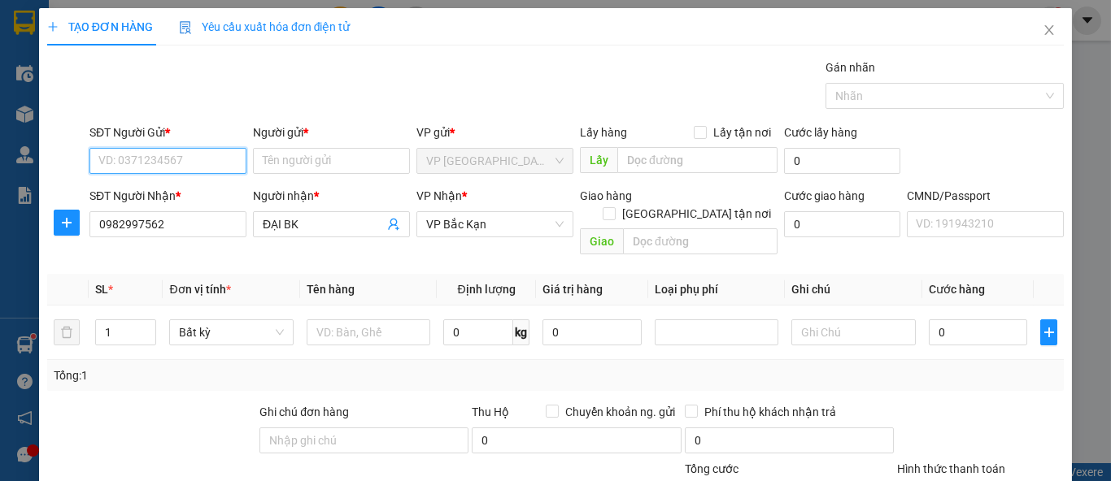
click at [205, 160] on input "SĐT Người Gửi *" at bounding box center [167, 161] width 157 height 26
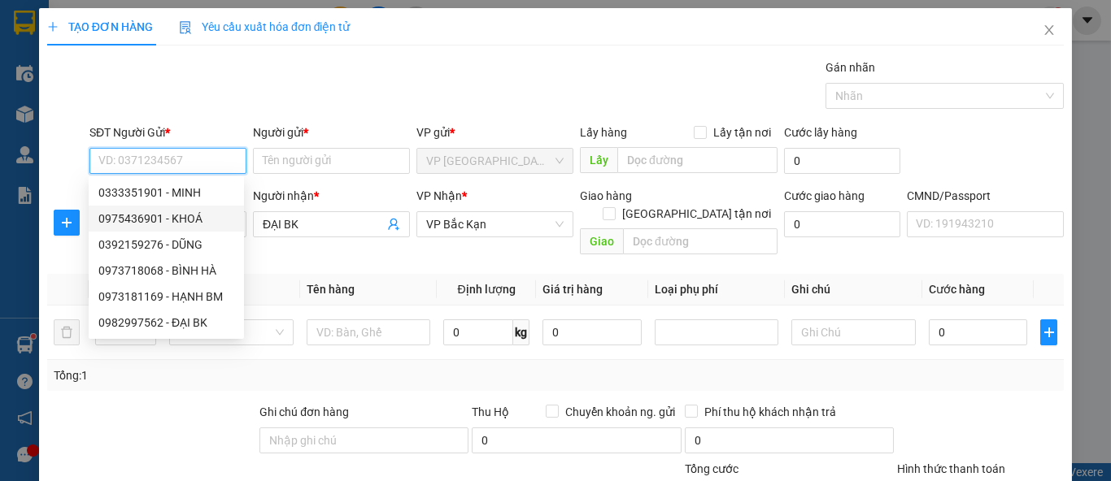
click at [176, 224] on div "0975436901 - KHOÁ" at bounding box center [166, 219] width 136 height 18
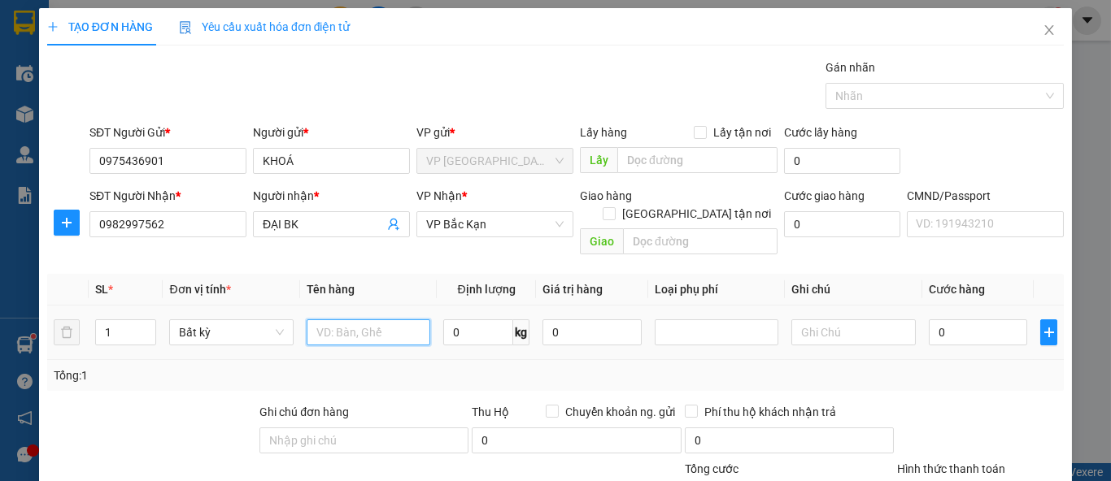
click at [398, 320] on input "text" at bounding box center [369, 333] width 124 height 26
click at [472, 320] on input "0" at bounding box center [478, 333] width 70 height 26
click at [957, 367] on div "Tổng: 1" at bounding box center [556, 376] width 1004 height 18
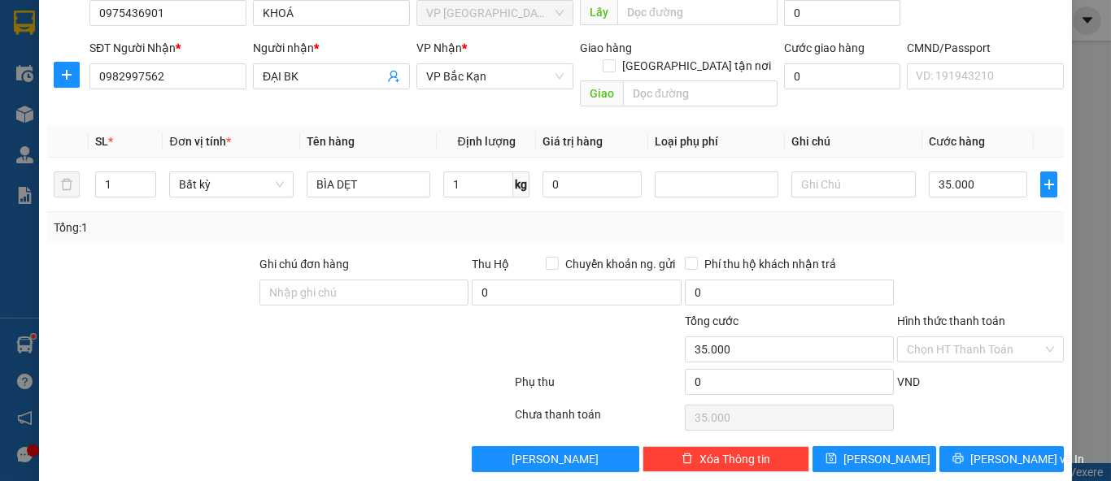
scroll to position [150, 0]
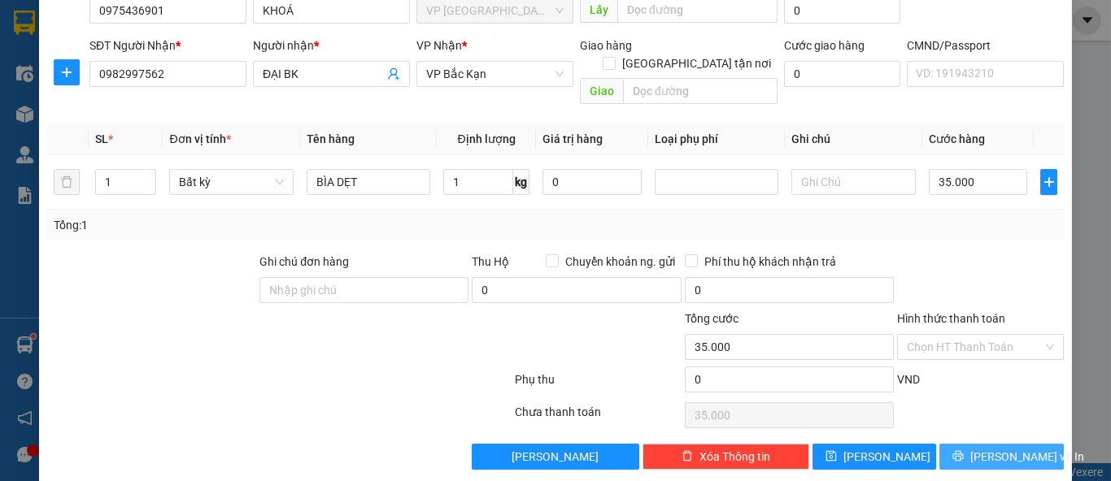
click at [974, 444] on button "Lưu và In" at bounding box center [1001, 457] width 124 height 26
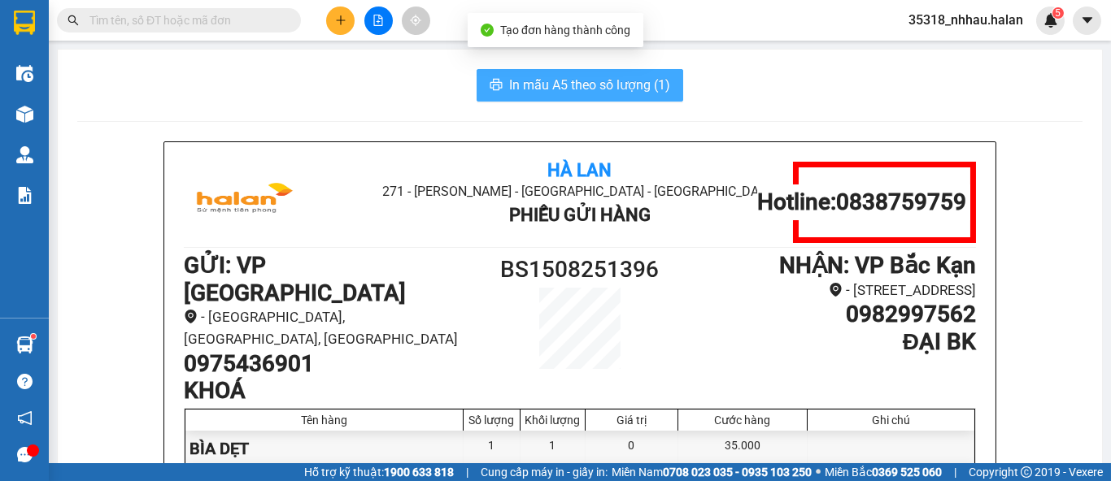
click at [638, 89] on span "In mẫu A5 theo số lượng (1)" at bounding box center [589, 85] width 161 height 20
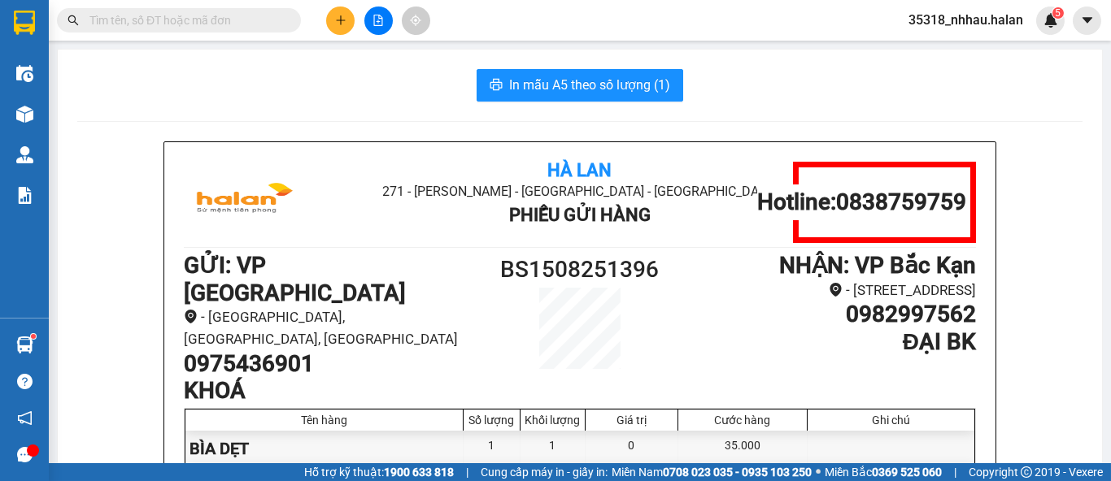
click at [272, 20] on input "text" at bounding box center [185, 20] width 192 height 18
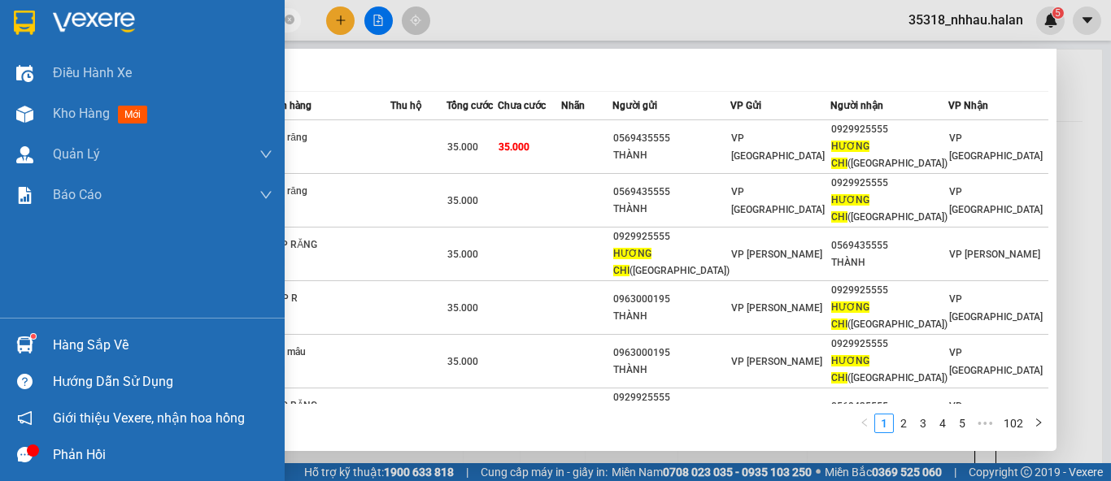
drag, startPoint x: 53, startPoint y: 344, endPoint x: 104, endPoint y: 322, distance: 55.7
click at [57, 342] on div "Hàng sắp về" at bounding box center [163, 345] width 220 height 24
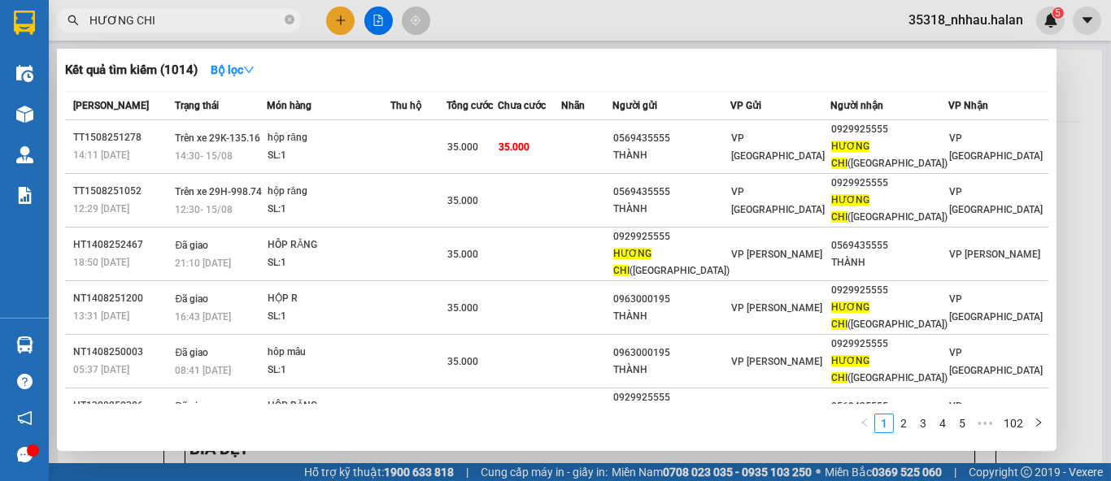
drag, startPoint x: 783, startPoint y: 30, endPoint x: 1008, endPoint y: 106, distance: 237.6
click at [786, 30] on section "Kết quả tìm kiếm ( 1014 ) Bộ lọc Mã ĐH Trạng thái Món hàng Thu hộ Tổng cước Chư…" at bounding box center [555, 240] width 1111 height 481
click at [1065, 81] on div at bounding box center [555, 240] width 1111 height 481
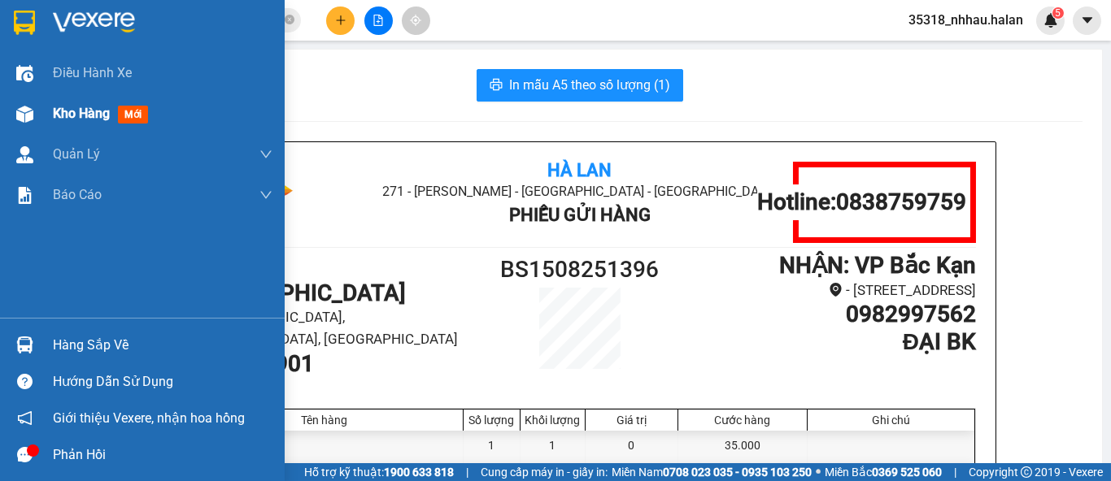
drag, startPoint x: 60, startPoint y: 117, endPoint x: 76, endPoint y: 115, distance: 16.3
click at [76, 115] on span "Kho hàng" at bounding box center [81, 113] width 57 height 15
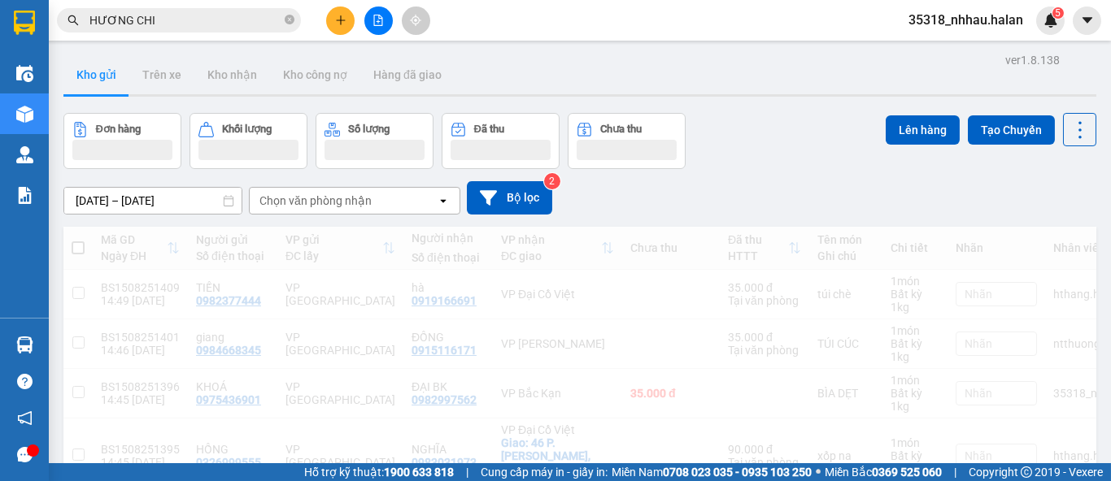
click at [376, 202] on div "Chọn văn phòng nhận" at bounding box center [343, 201] width 187 height 26
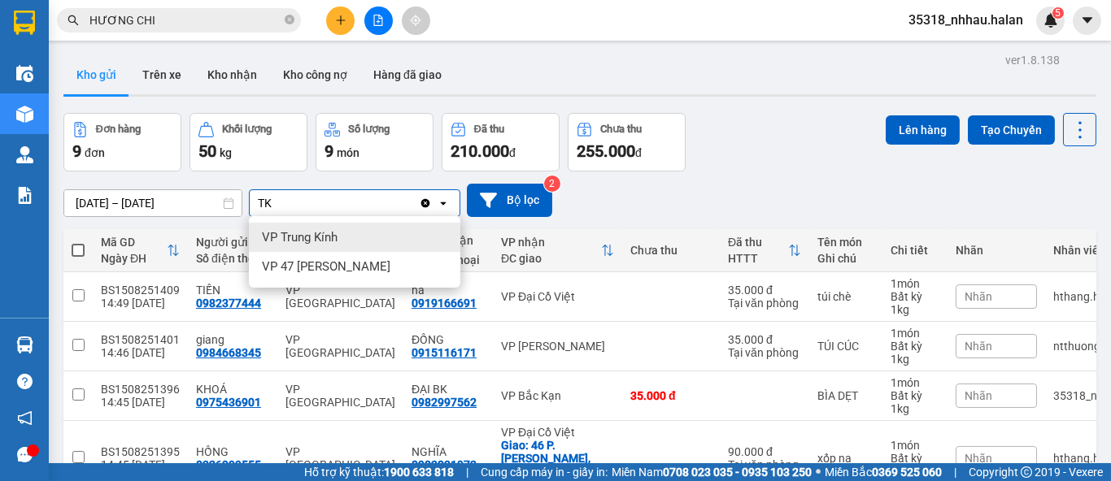
click at [346, 235] on div "VP Trung Kính" at bounding box center [354, 237] width 211 height 29
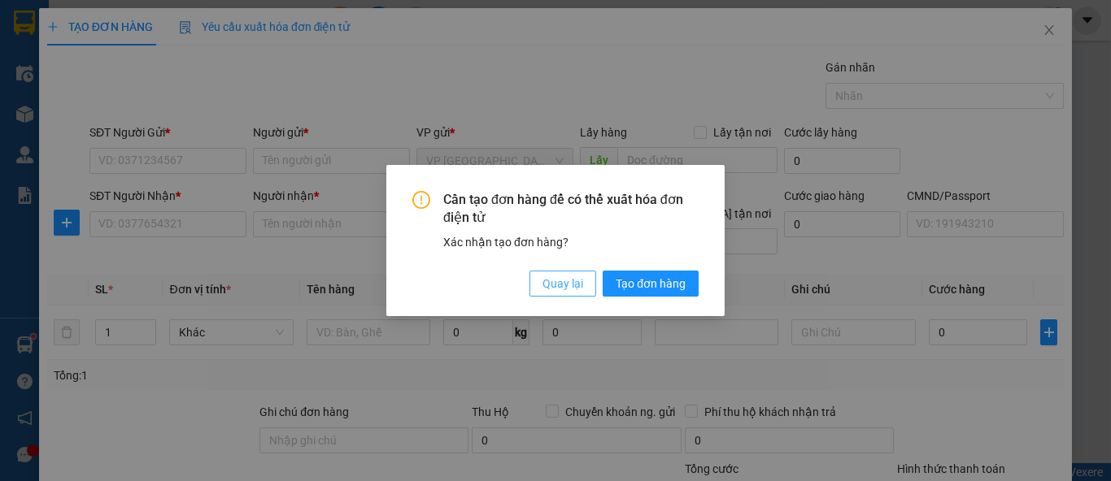
click at [542, 279] on button "Quay lại" at bounding box center [562, 284] width 67 height 26
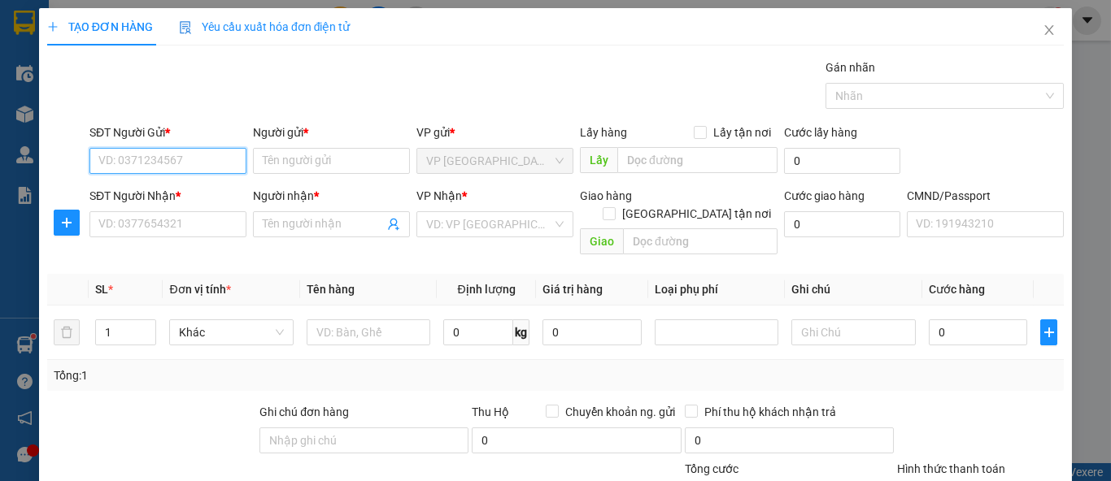
click at [222, 159] on input "SĐT Người Gửi *" at bounding box center [167, 161] width 157 height 26
click at [222, 159] on input "0978666806" at bounding box center [167, 161] width 157 height 26
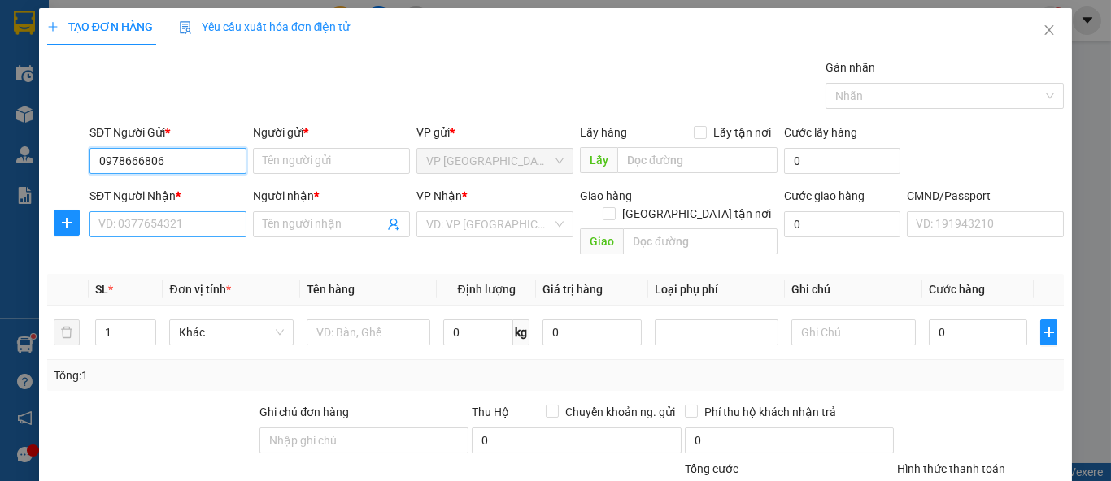
type input "0978666806"
click at [150, 223] on input "SĐT Người Nhận *" at bounding box center [167, 224] width 157 height 26
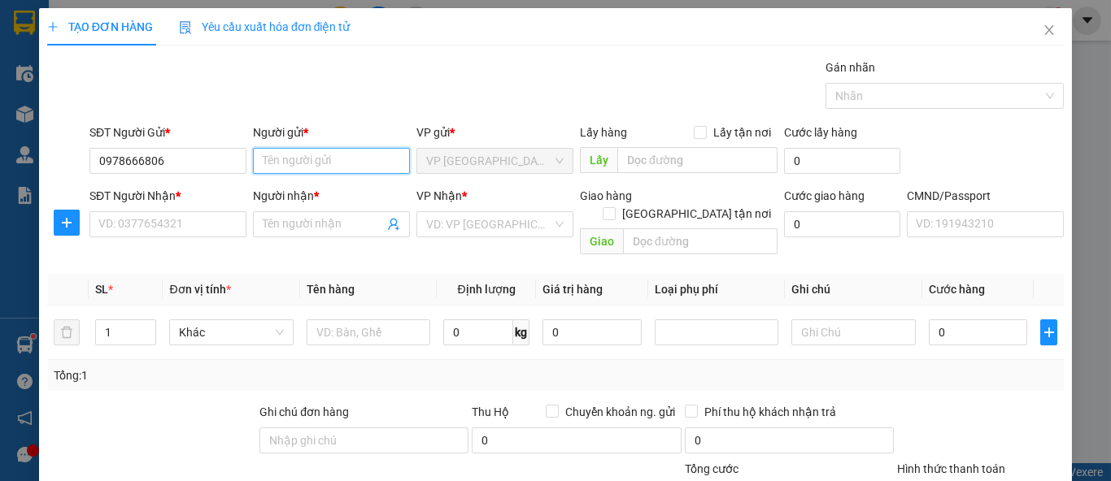
click at [281, 167] on input "Người gửi *" at bounding box center [331, 161] width 157 height 26
type input "HÒA"
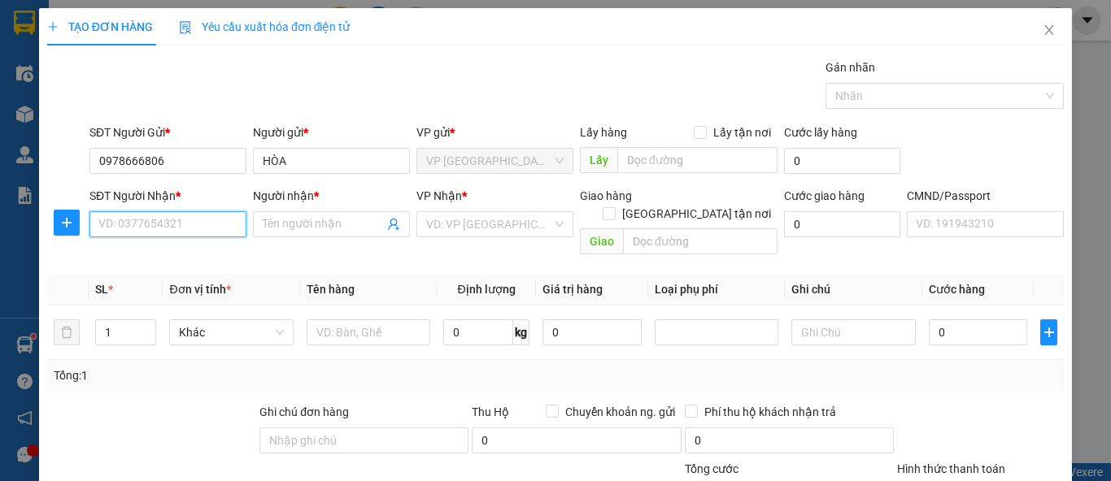
click at [184, 224] on input "SĐT Người Nhận *" at bounding box center [167, 224] width 157 height 26
type input "0346547431"
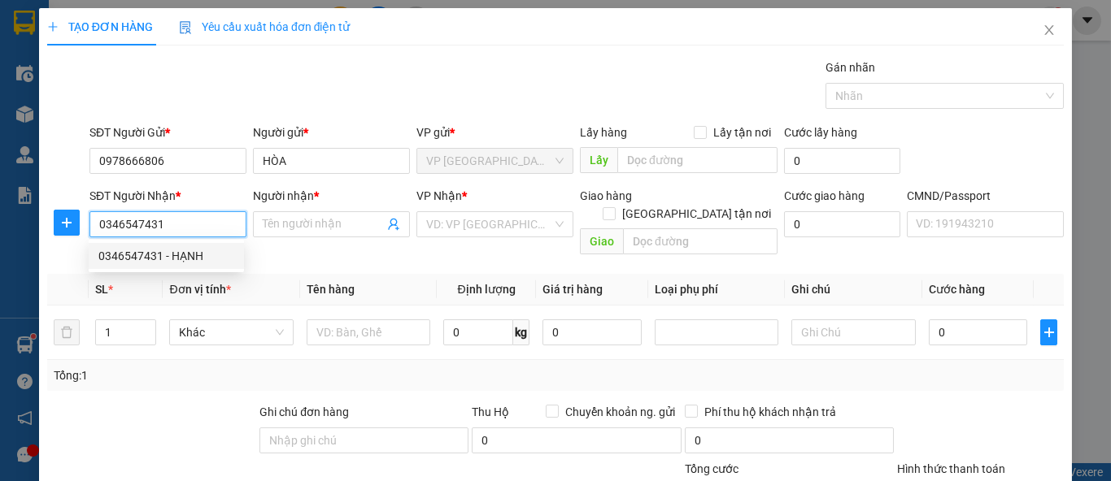
click at [184, 258] on div "0346547431 - HẠNH" at bounding box center [166, 256] width 136 height 18
type input "HẠNH"
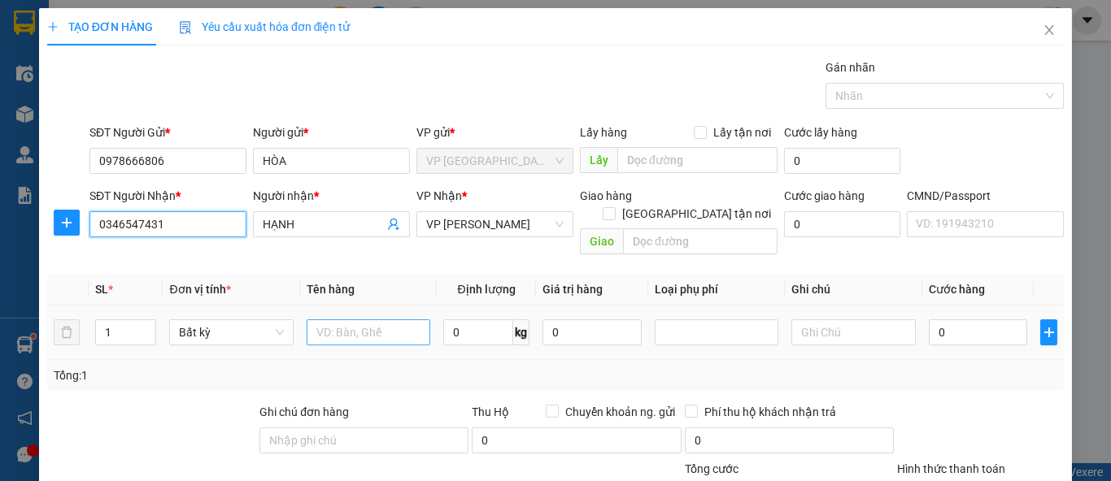
type input "0346547431"
click at [346, 320] on input "text" at bounding box center [369, 333] width 124 height 26
type input "XỐP ĐỒ ĂN"
click at [475, 325] on input "0" at bounding box center [478, 333] width 70 height 26
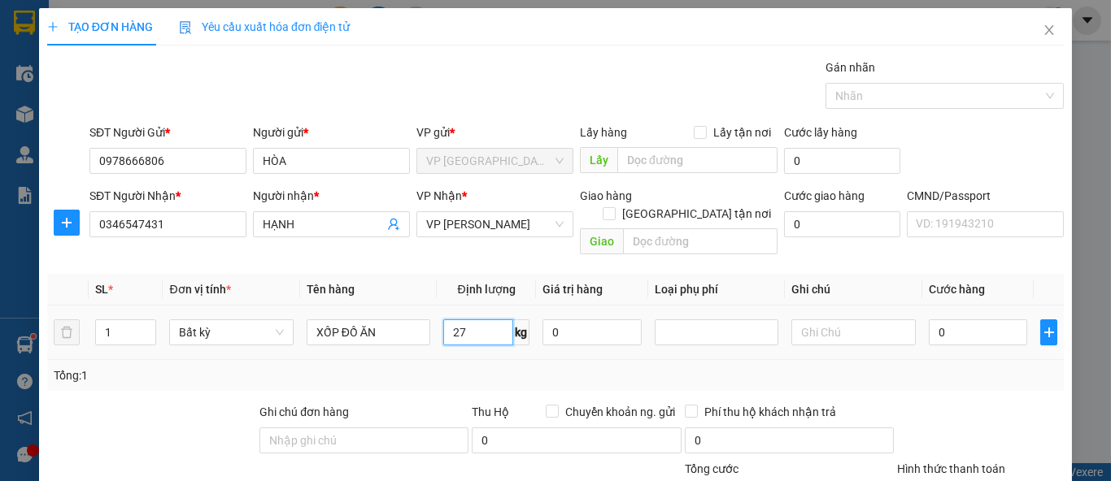
type input "27"
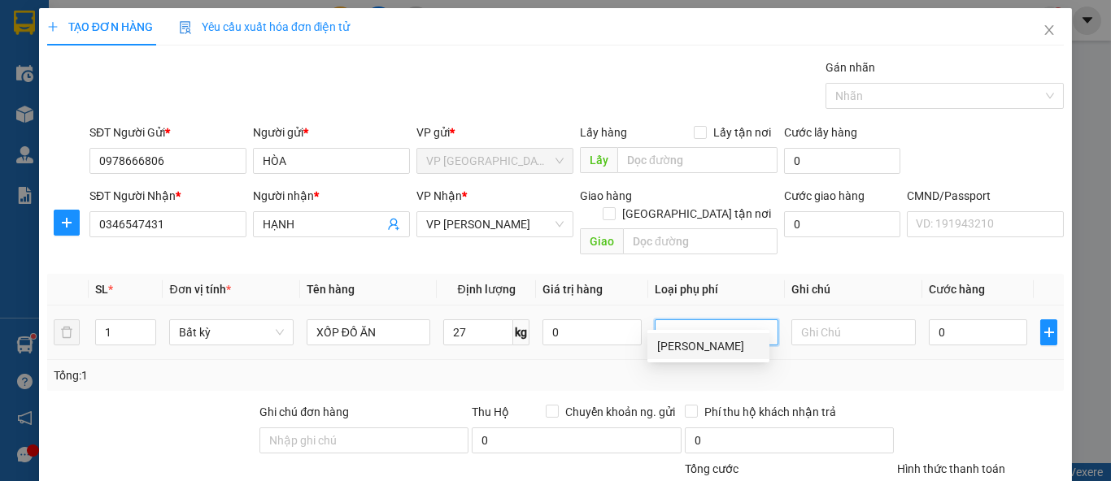
type input "65.000"
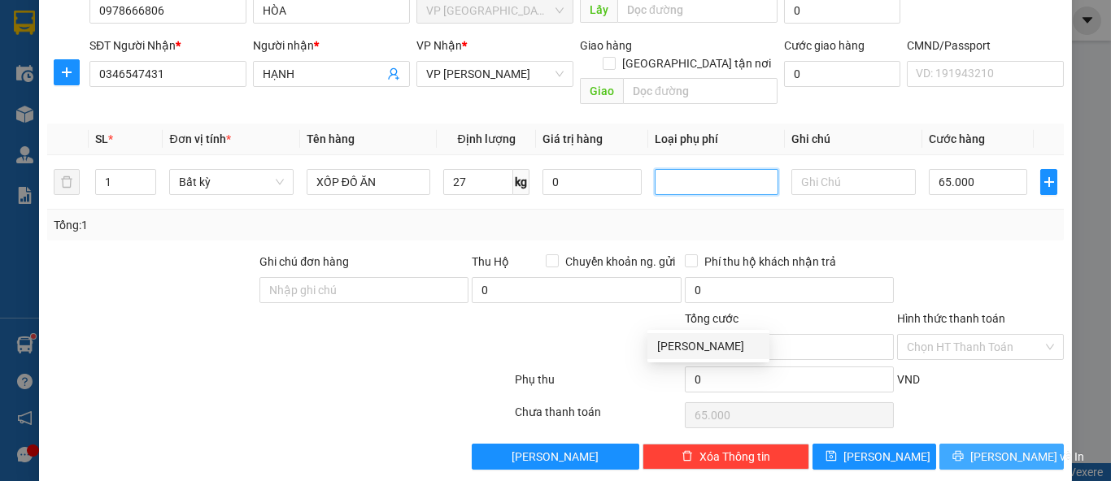
click at [955, 444] on button "[PERSON_NAME] và In" at bounding box center [1001, 457] width 124 height 26
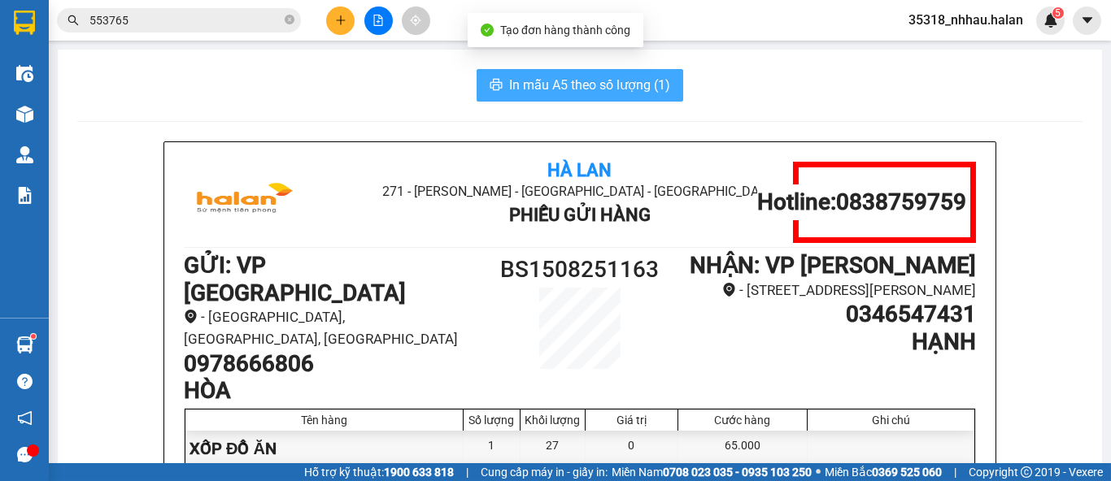
click at [602, 91] on span "In mẫu A5 theo số lượng (1)" at bounding box center [589, 85] width 161 height 20
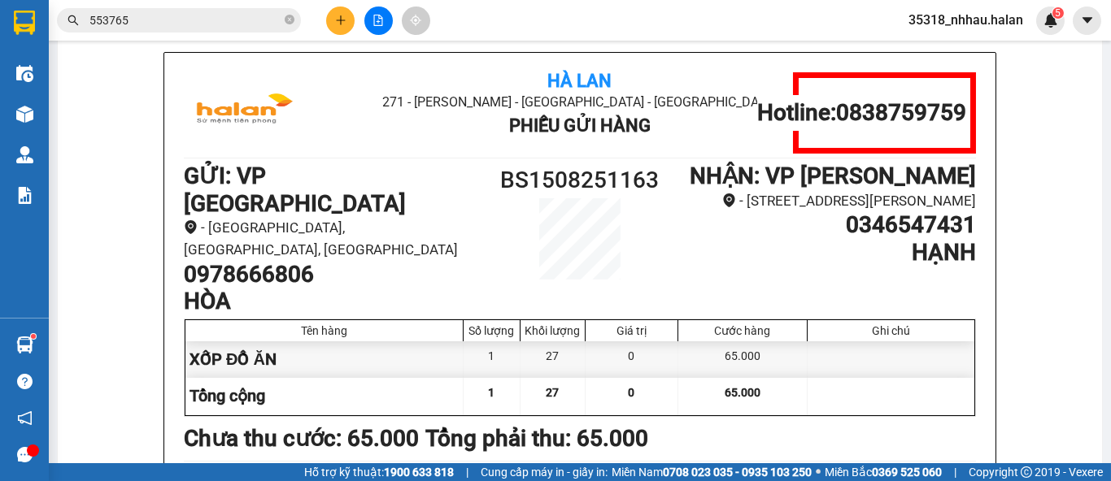
scroll to position [89, 0]
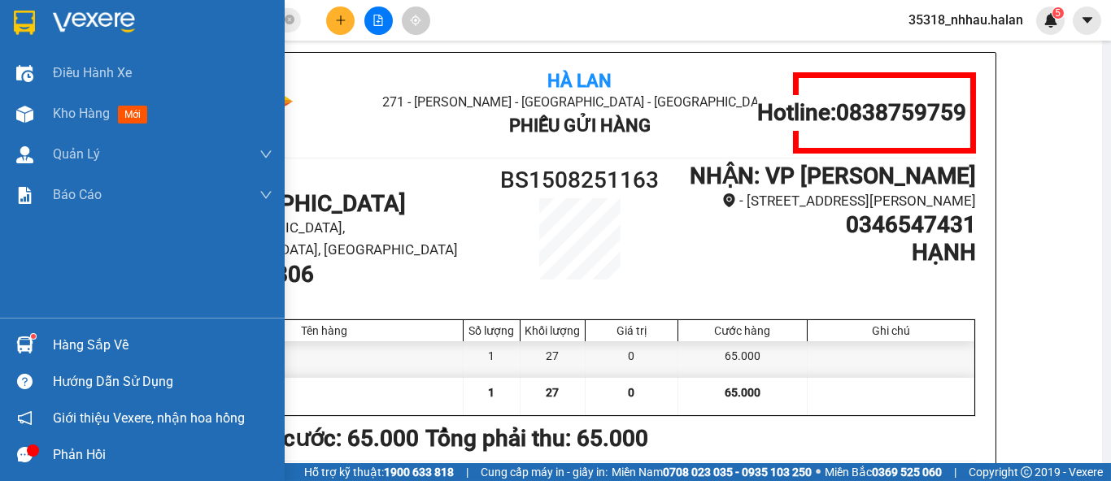
click at [75, 344] on div "Hàng sắp về" at bounding box center [163, 345] width 220 height 24
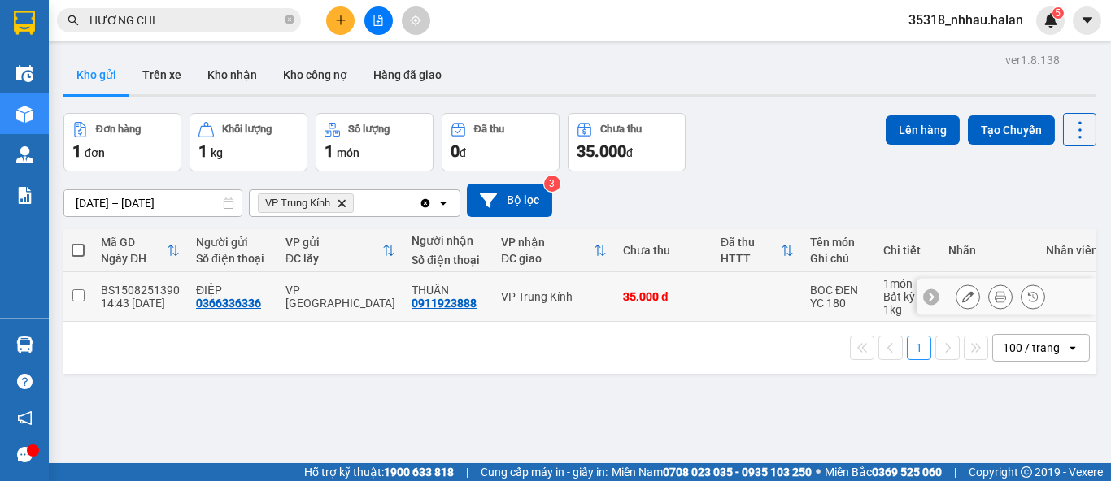
click at [774, 297] on td at bounding box center [756, 297] width 89 height 50
checkbox input "true"
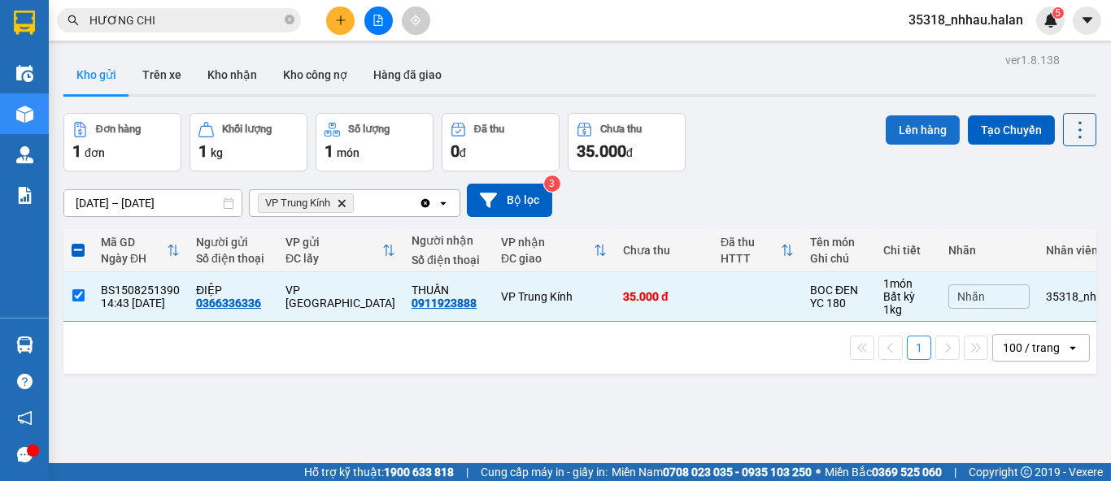
click at [886, 131] on button "Lên hàng" at bounding box center [923, 129] width 74 height 29
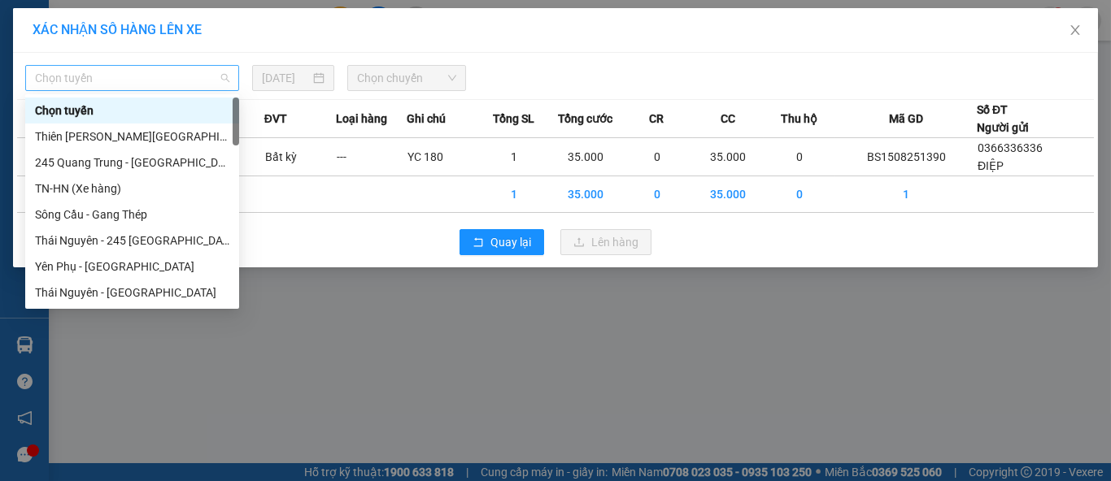
click at [182, 72] on span "Chọn tuyến" at bounding box center [132, 78] width 194 height 24
type input "TK"
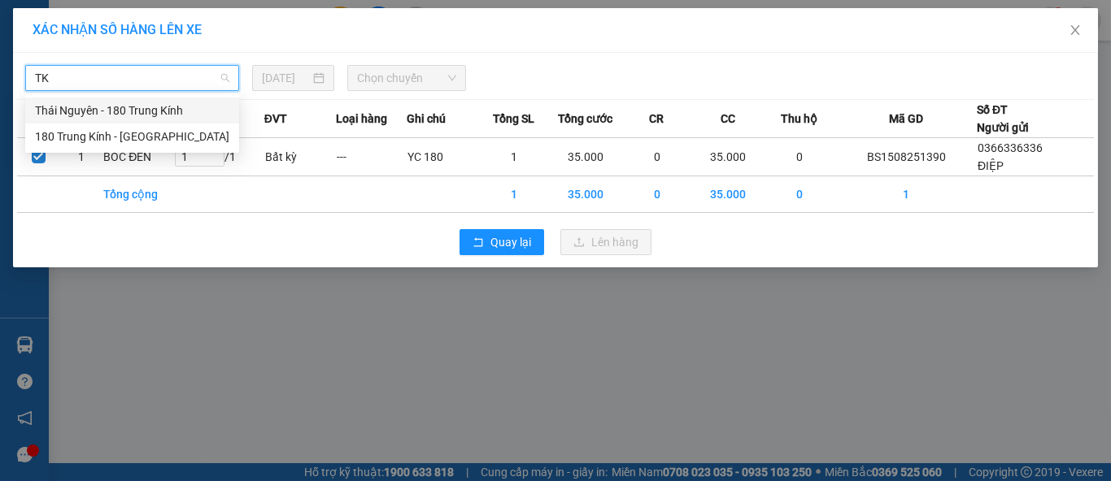
click at [94, 111] on div "Thái Nguyên - 180 Trung Kính" at bounding box center [132, 111] width 194 height 18
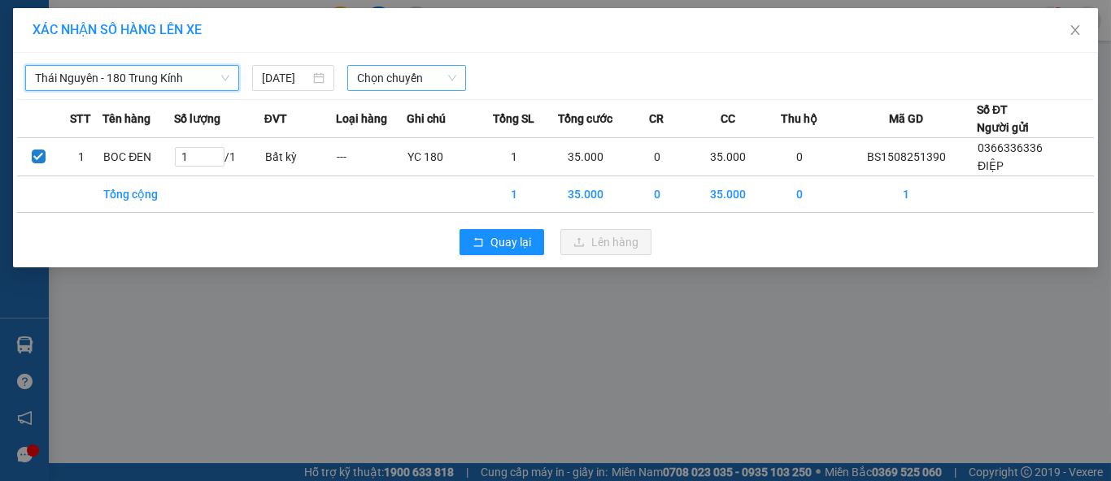
click at [357, 80] on span "Chọn chuyến" at bounding box center [407, 78] width 100 height 24
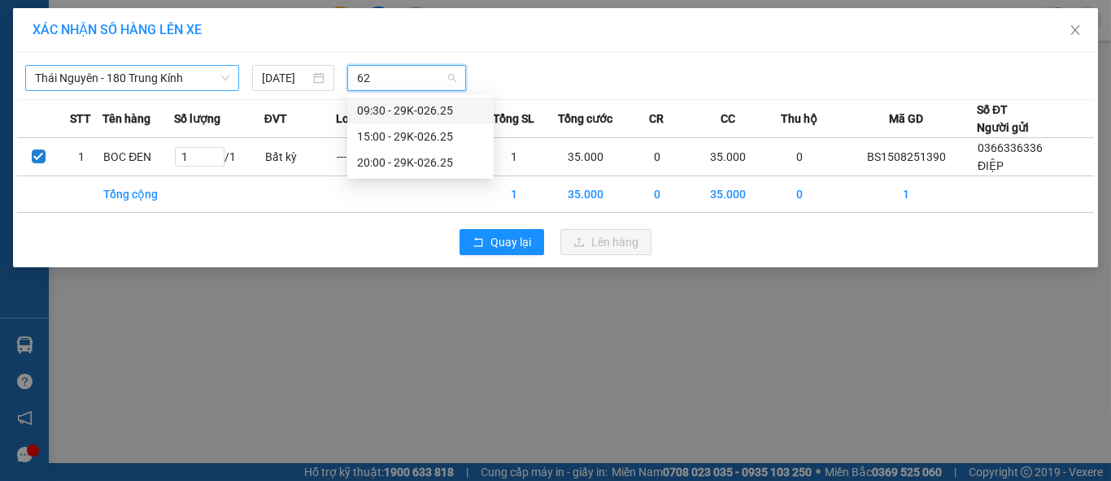
type input "625"
click at [392, 136] on div "15:00 - 29K-026.25" at bounding box center [420, 137] width 127 height 18
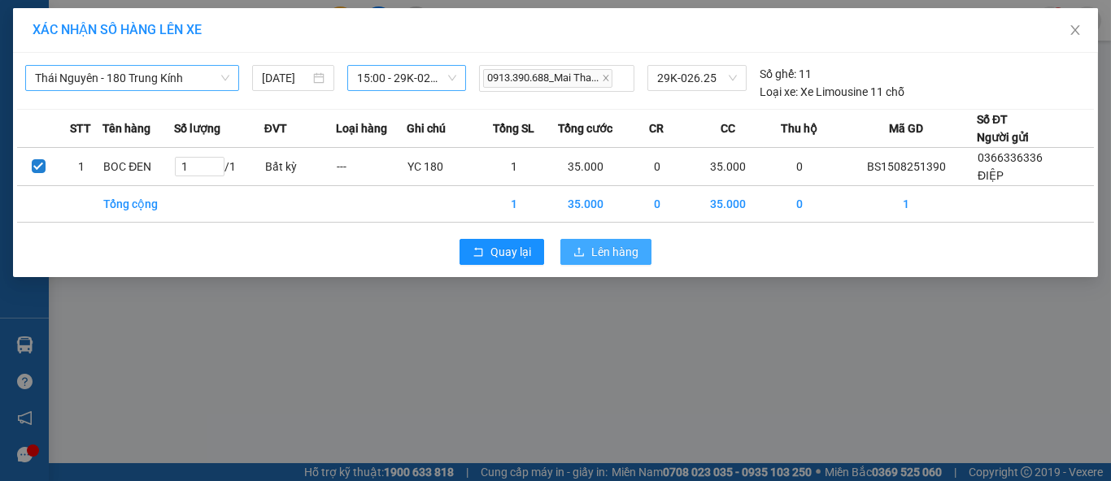
click at [573, 255] on button "Lên hàng" at bounding box center [605, 252] width 91 height 26
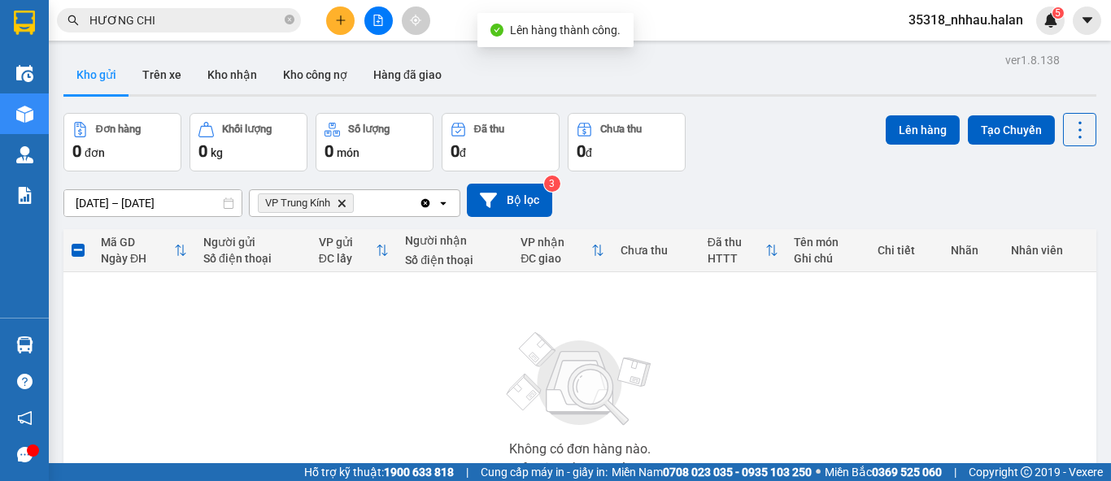
click at [426, 200] on icon "Clear all" at bounding box center [425, 202] width 9 height 9
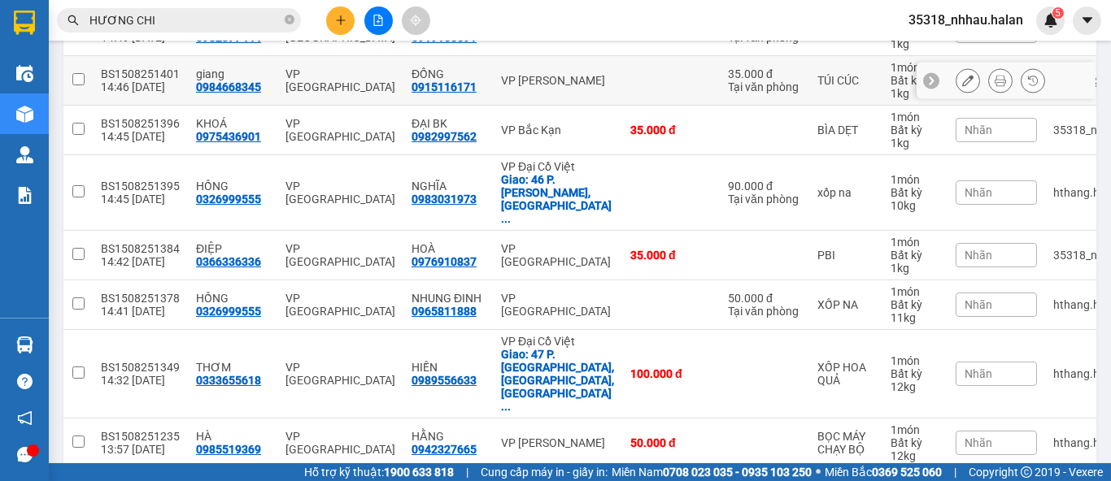
scroll to position [271, 0]
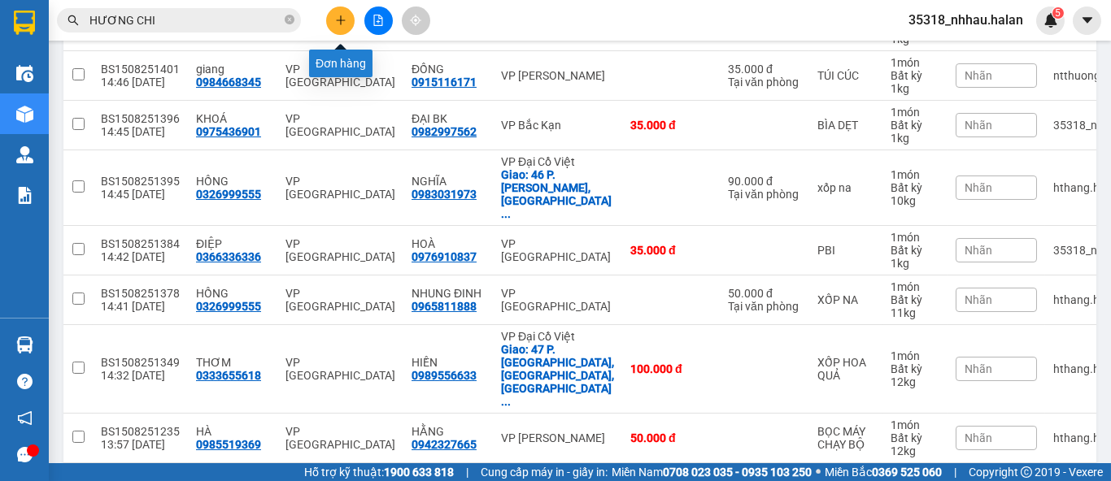
click at [341, 15] on icon "plus" at bounding box center [340, 20] width 11 height 11
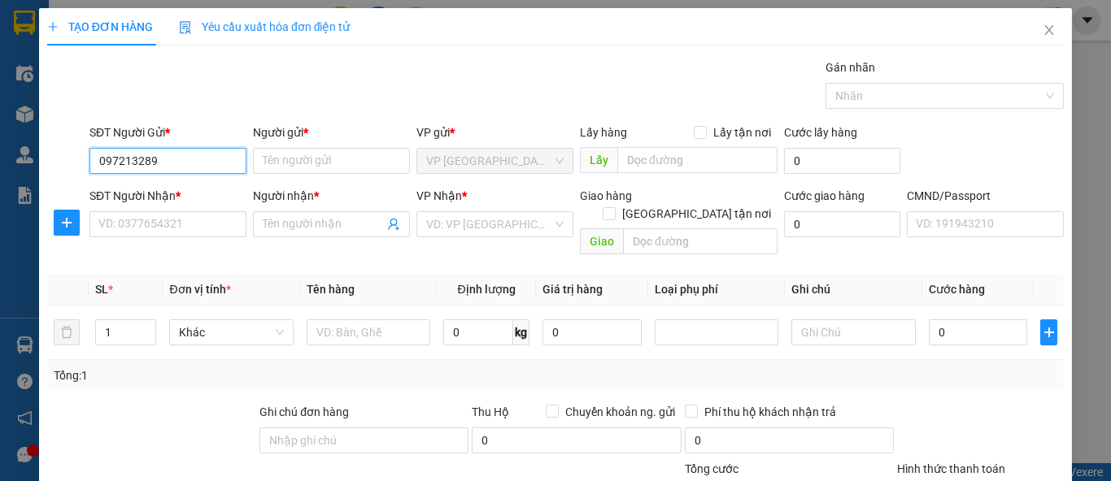
type input "0972132894"
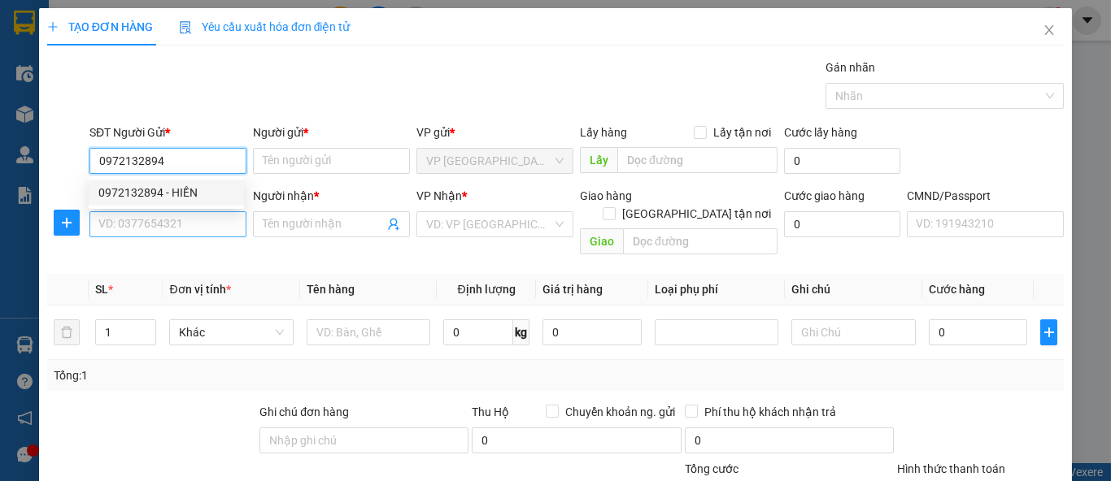
drag, startPoint x: 187, startPoint y: 190, endPoint x: 194, endPoint y: 212, distance: 22.9
click at [187, 192] on div "0972132894 - HIỀN" at bounding box center [166, 193] width 136 height 18
type input "HIỀN"
type input "0972132894"
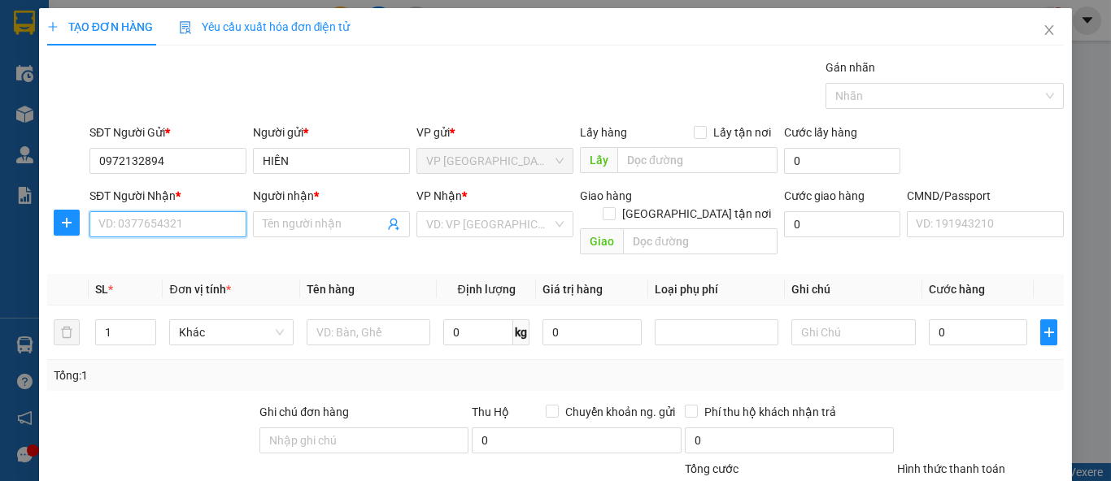
click at [202, 224] on input "SĐT Người Nhận *" at bounding box center [167, 224] width 157 height 26
type input "0967611288"
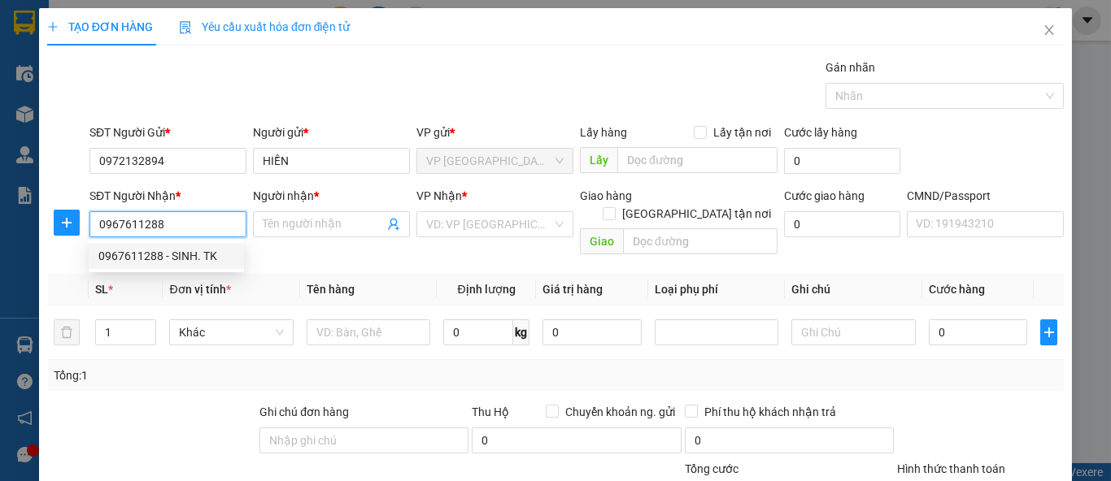
click at [222, 266] on div "0967611288 - SINH. TK" at bounding box center [166, 256] width 155 height 26
type input "SINH. TK"
checkbox input "true"
type input "206 Đ. Louis 2, Đai Mễ, Nam Từ Liêm, Hà Nội, Việt Nam"
type input "45.000"
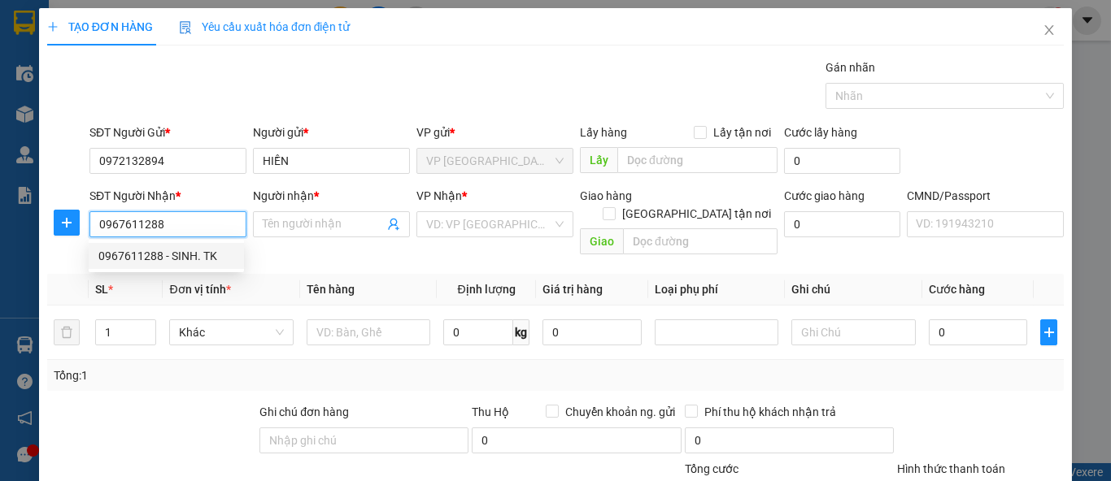
type input "45.000"
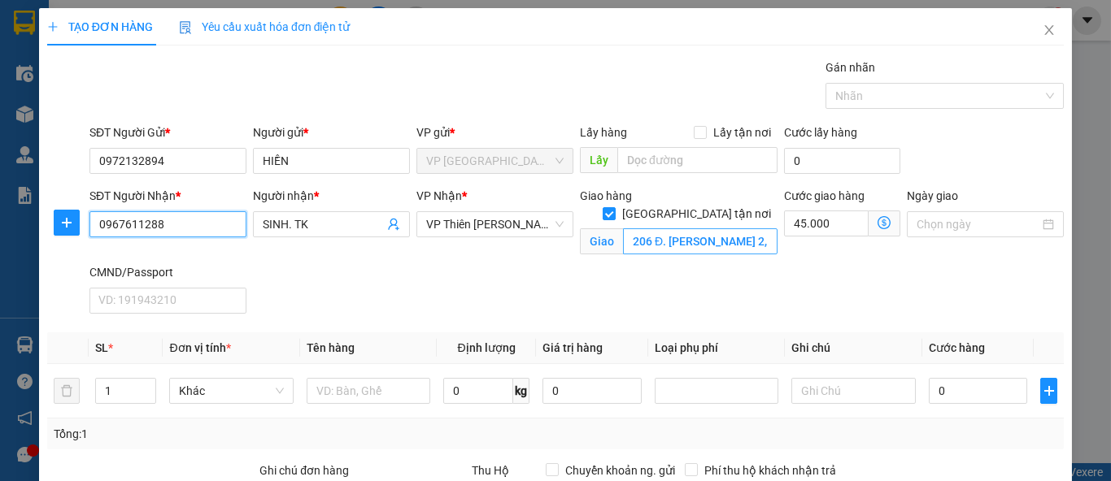
type input "0967611288"
click at [673, 229] on input "206 Đ. Louis 2, Đai Mễ, Nam Từ Liêm, Hà Nội, Việt Nam" at bounding box center [700, 242] width 155 height 26
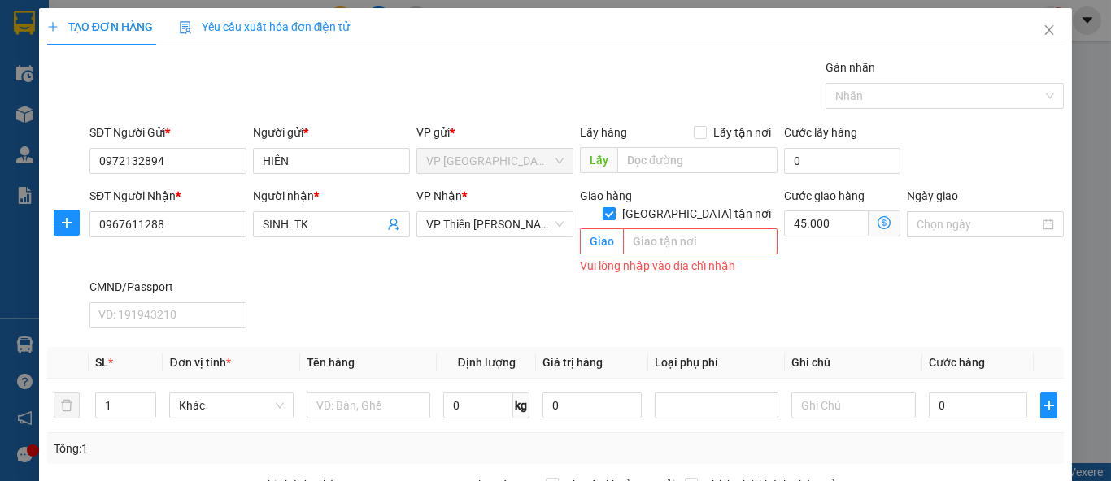
click at [614, 207] on input "Giao tận nơi" at bounding box center [608, 212] width 11 height 11
checkbox input "false"
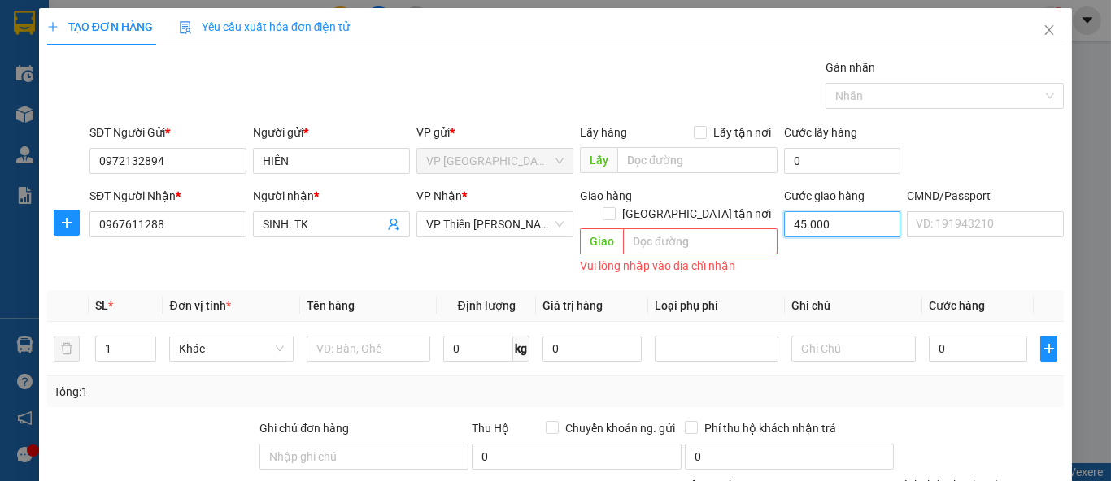
click at [799, 224] on input "45.000" at bounding box center [842, 224] width 116 height 26
type input "0"
click at [398, 336] on input "text" at bounding box center [369, 349] width 124 height 26
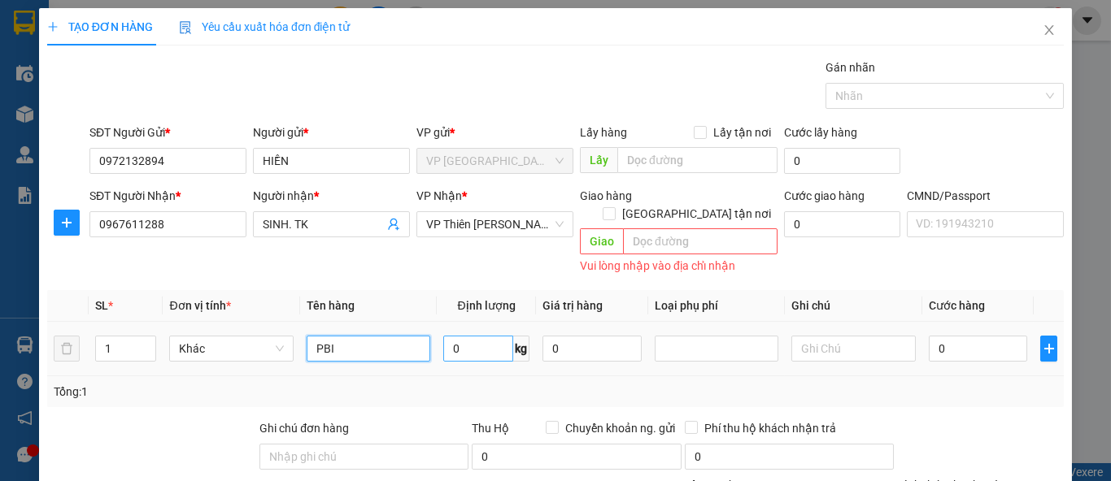
type input "PBI"
click at [456, 336] on input "0" at bounding box center [478, 349] width 70 height 26
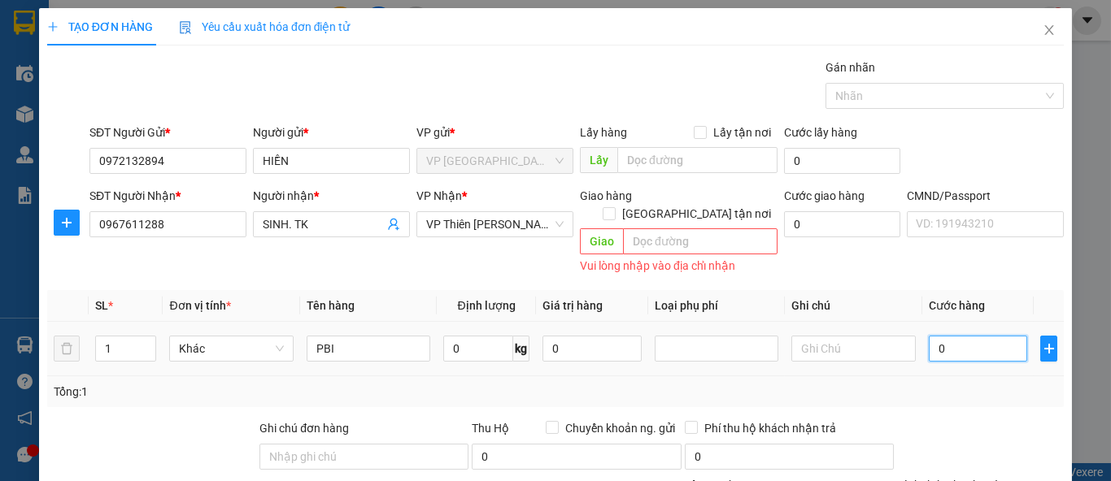
click at [965, 336] on input "0" at bounding box center [978, 349] width 99 height 26
type input "3"
type input "35"
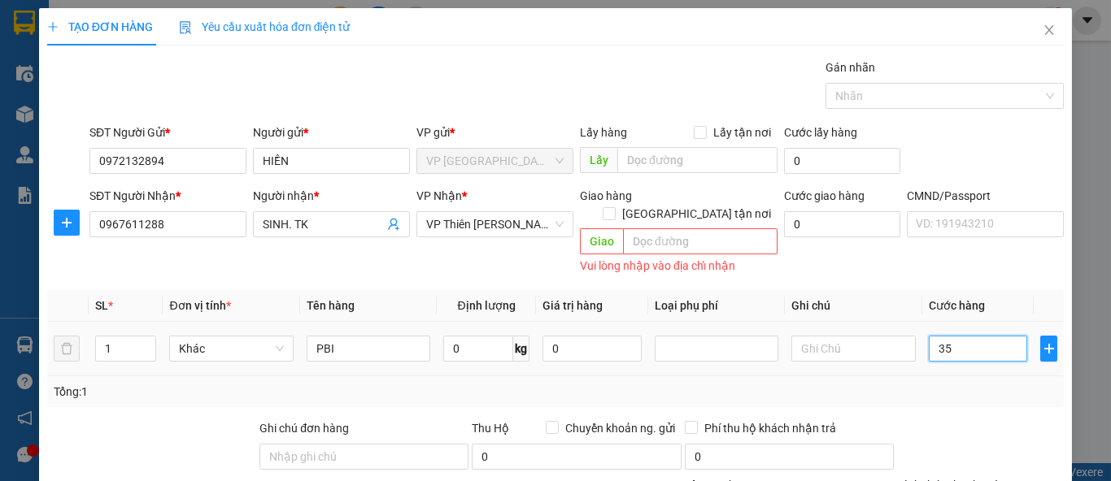
type input "35"
type input "35.000"
click at [951, 377] on div "Tổng: 1" at bounding box center [555, 392] width 1017 height 31
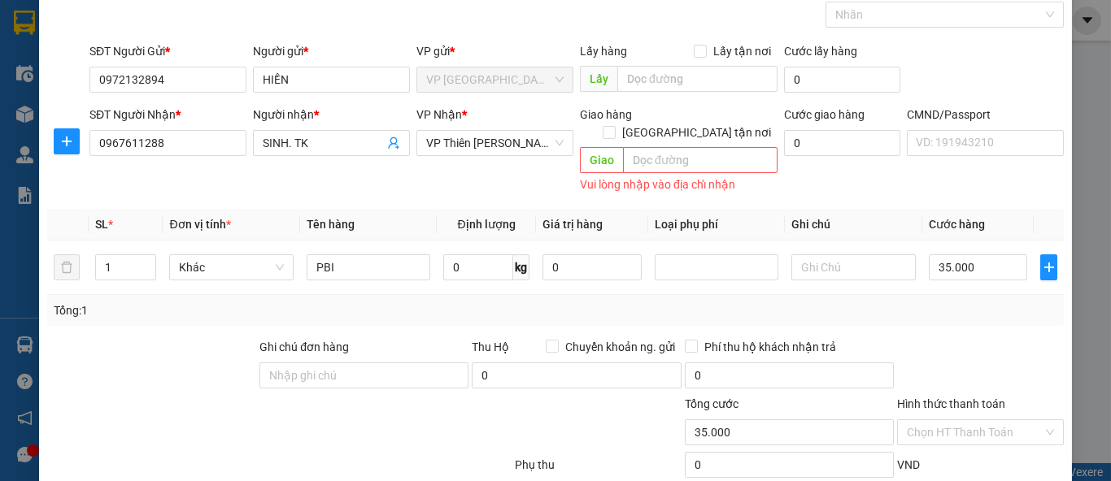
scroll to position [166, 0]
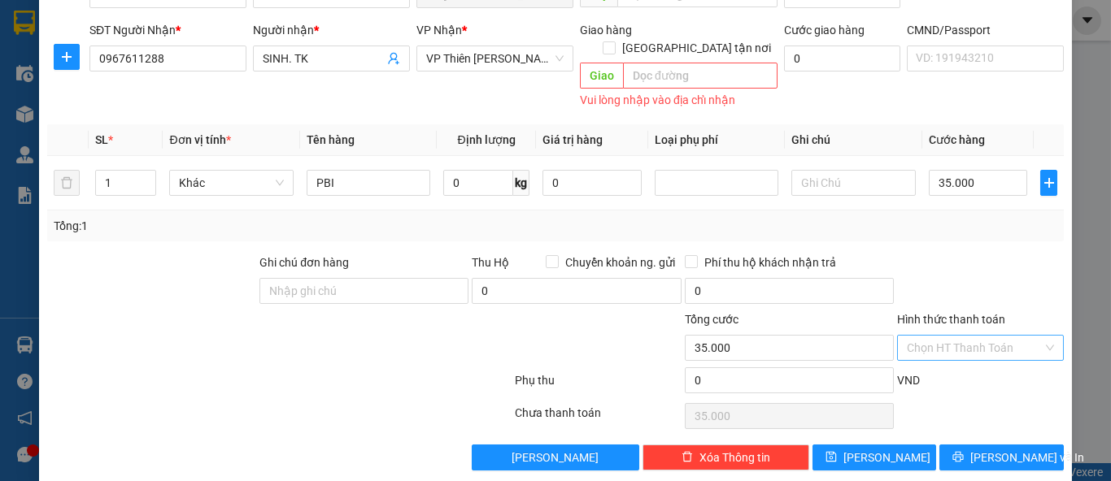
click at [958, 336] on input "Hình thức thanh toán" at bounding box center [975, 348] width 136 height 24
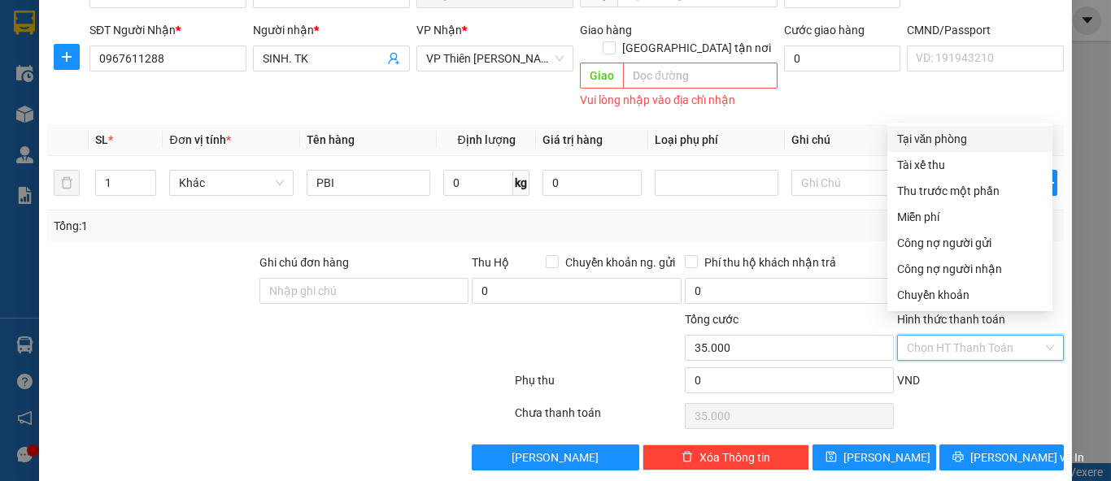
click at [938, 137] on div "Tại văn phòng" at bounding box center [970, 139] width 146 height 18
type input "0"
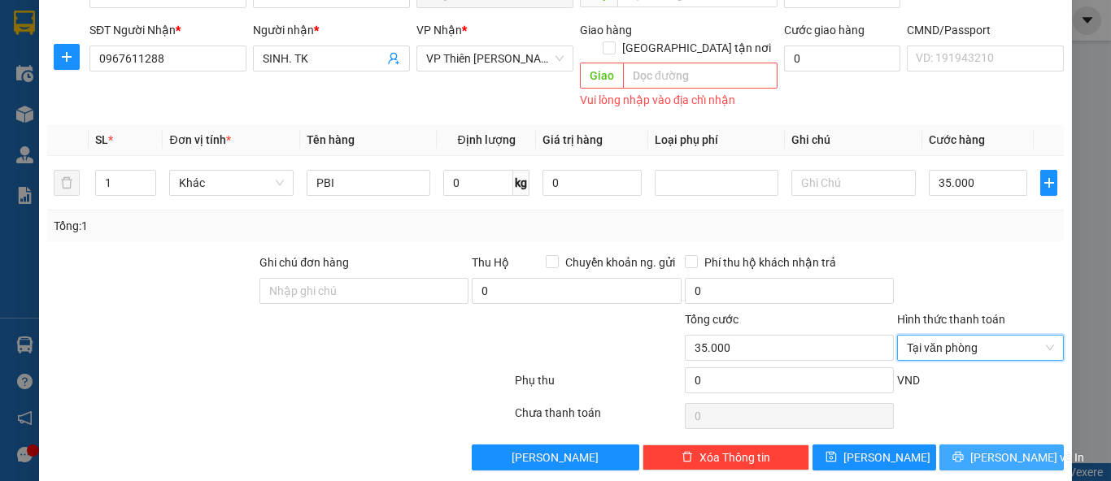
click at [989, 449] on span "[PERSON_NAME] và In" at bounding box center [1027, 458] width 114 height 18
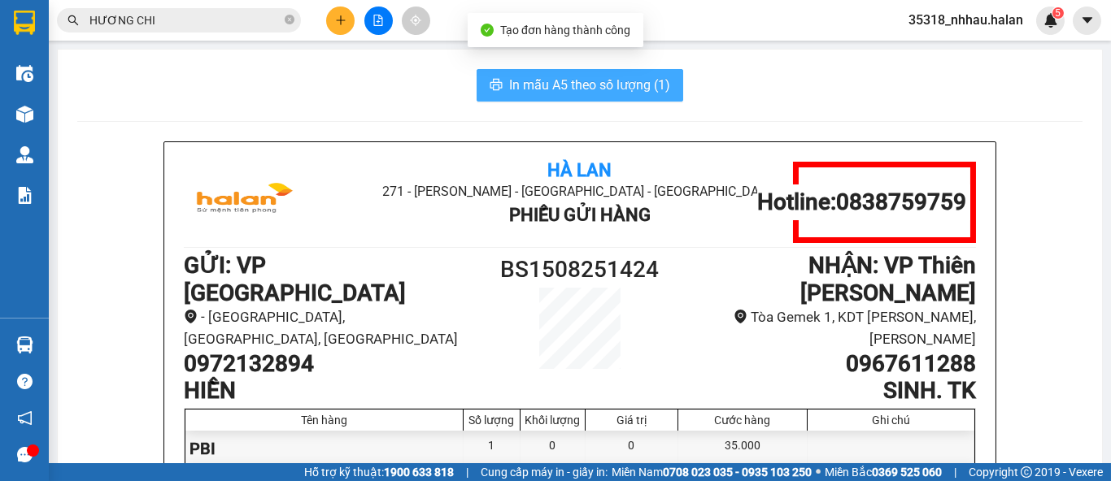
click at [595, 88] on span "In mẫu A5 theo số lượng (1)" at bounding box center [589, 85] width 161 height 20
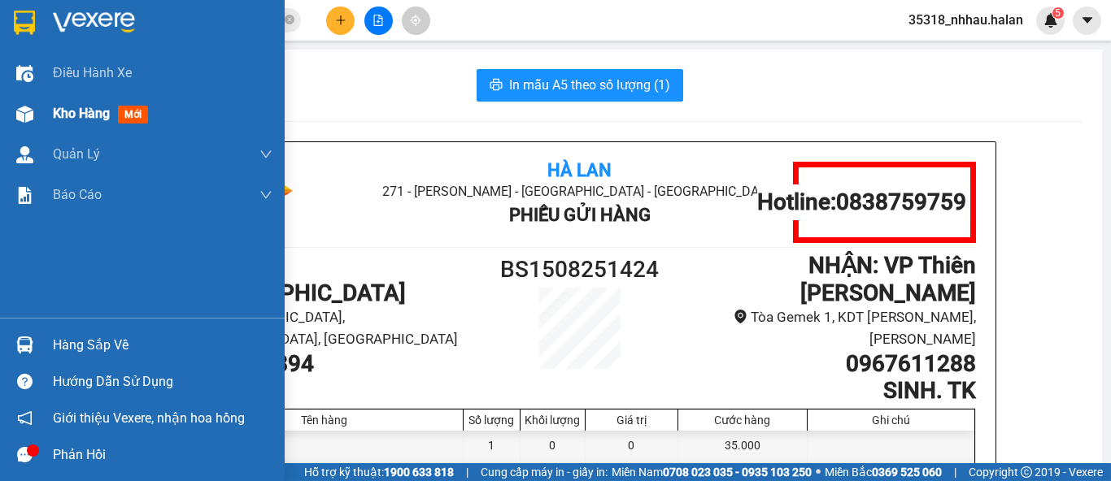
drag, startPoint x: 78, startPoint y: 113, endPoint x: 120, endPoint y: 107, distance: 41.9
click at [120, 107] on div "Kho hàng mới" at bounding box center [104, 113] width 102 height 20
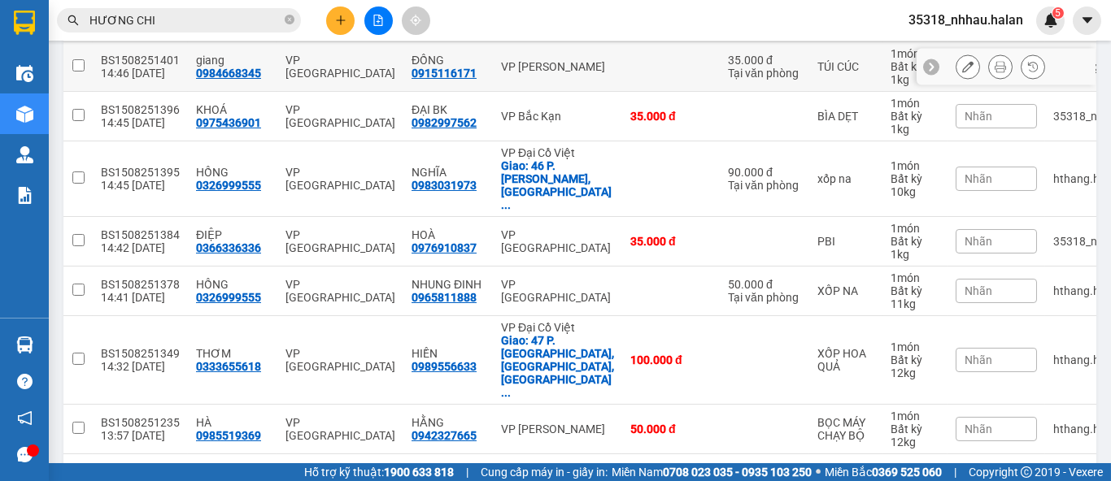
scroll to position [368, 0]
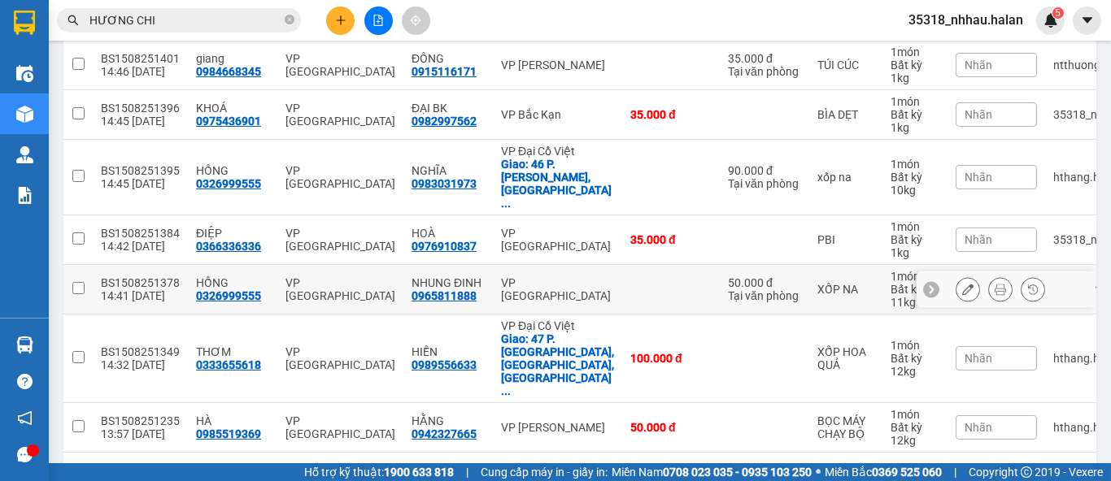
drag, startPoint x: 508, startPoint y: 262, endPoint x: 524, endPoint y: 229, distance: 36.0
click at [509, 277] on div "VP [GEOGRAPHIC_DATA]" at bounding box center [557, 290] width 113 height 26
checkbox input "true"
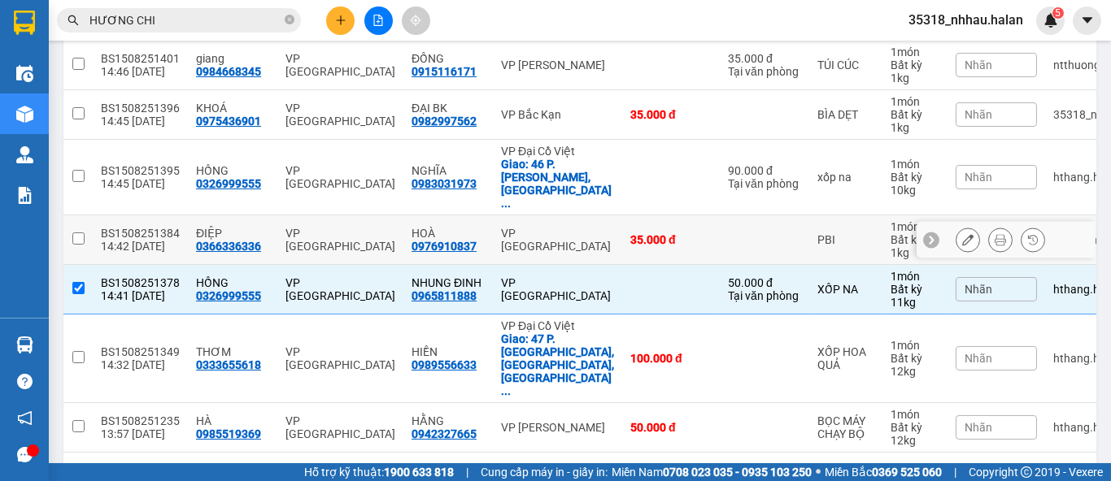
click at [529, 227] on div "VP [PERSON_NAME]" at bounding box center [557, 240] width 113 height 26
checkbox input "true"
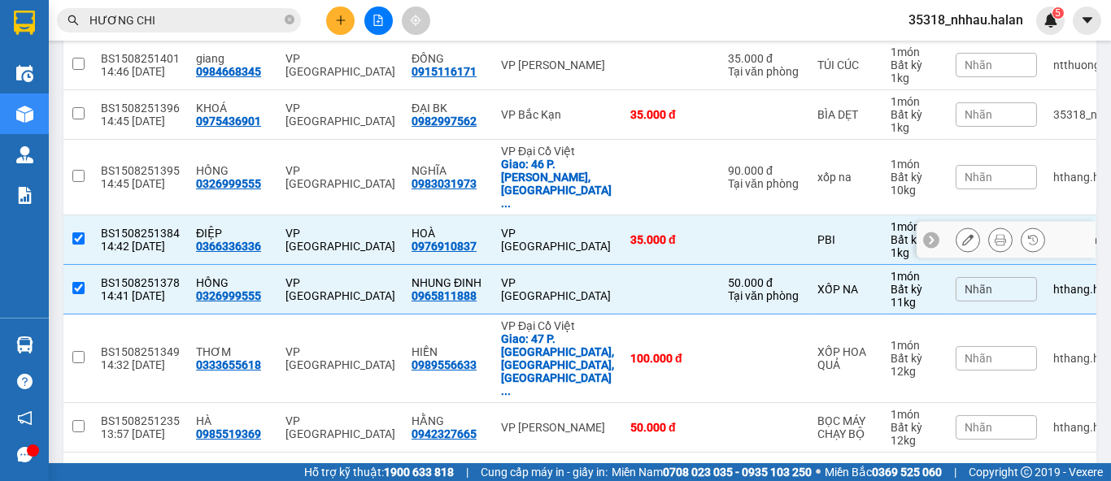
scroll to position [0, 0]
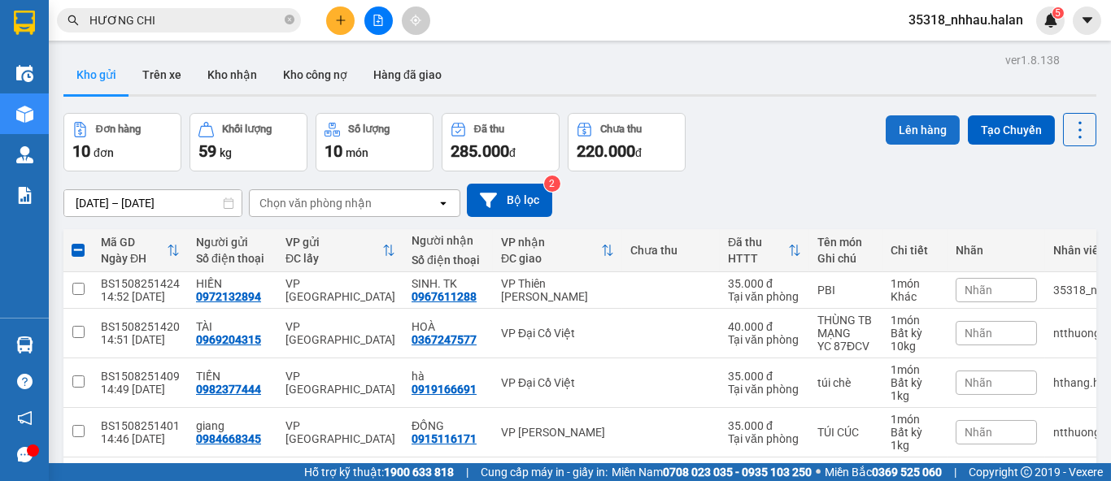
click at [903, 128] on button "Lên hàng" at bounding box center [923, 129] width 74 height 29
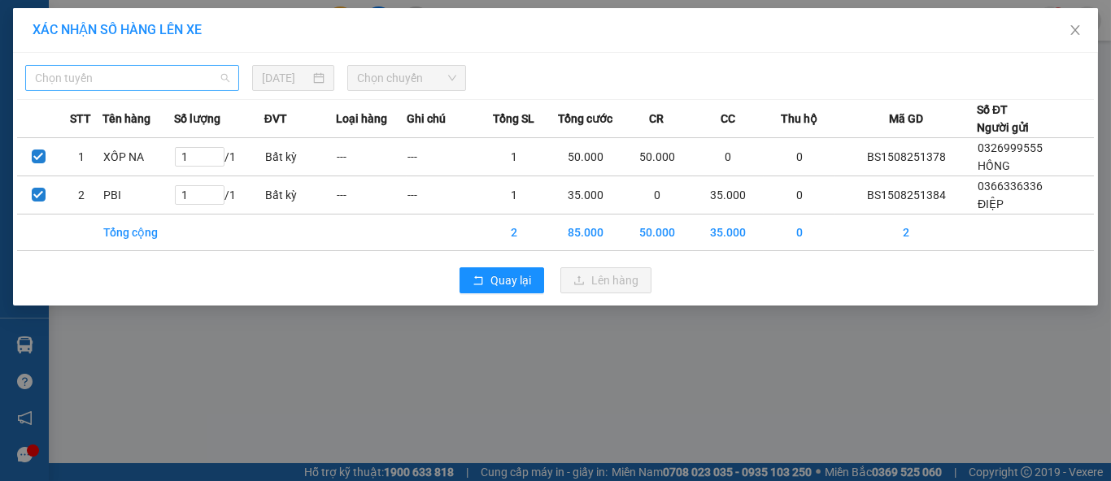
click at [140, 82] on span "Chọn tuyến" at bounding box center [132, 78] width 194 height 24
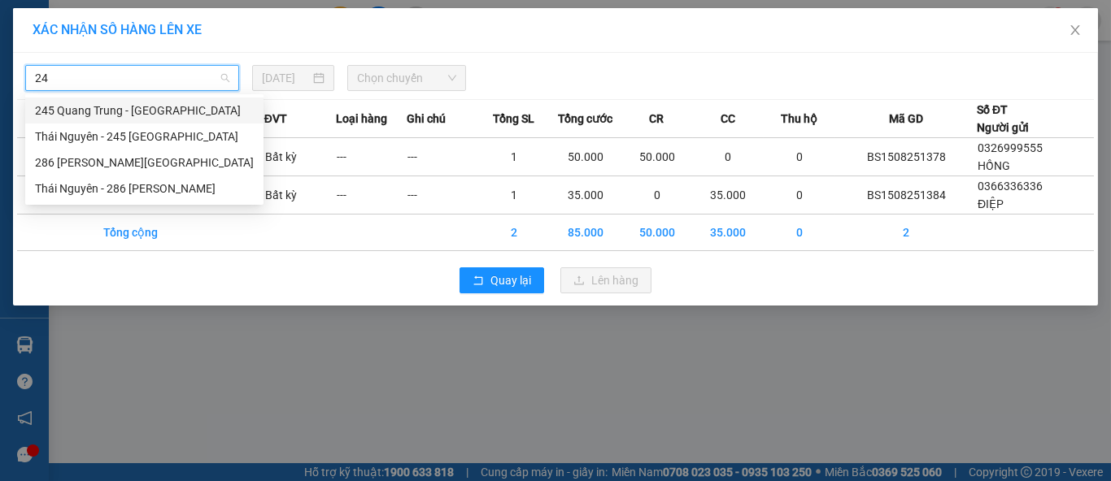
type input "245"
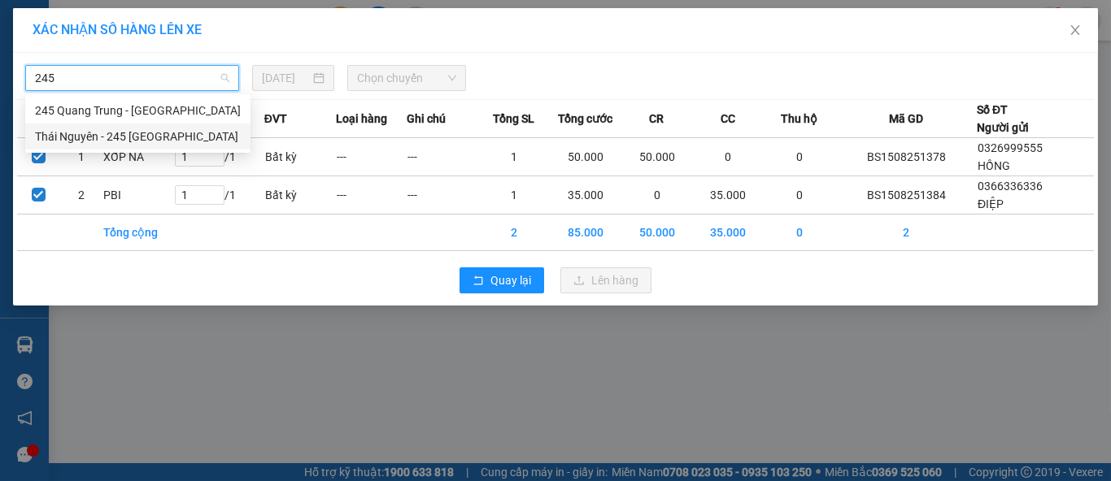
click at [166, 133] on div "Thái [PERSON_NAME] - 245 [PERSON_NAME]" at bounding box center [138, 137] width 206 height 18
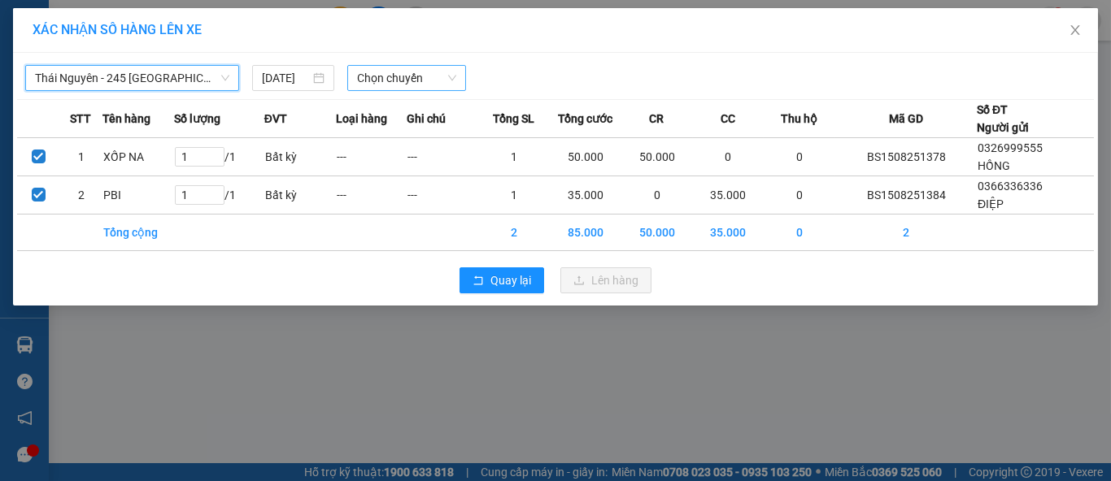
click at [353, 89] on div "Chọn chuyến" at bounding box center [407, 78] width 120 height 26
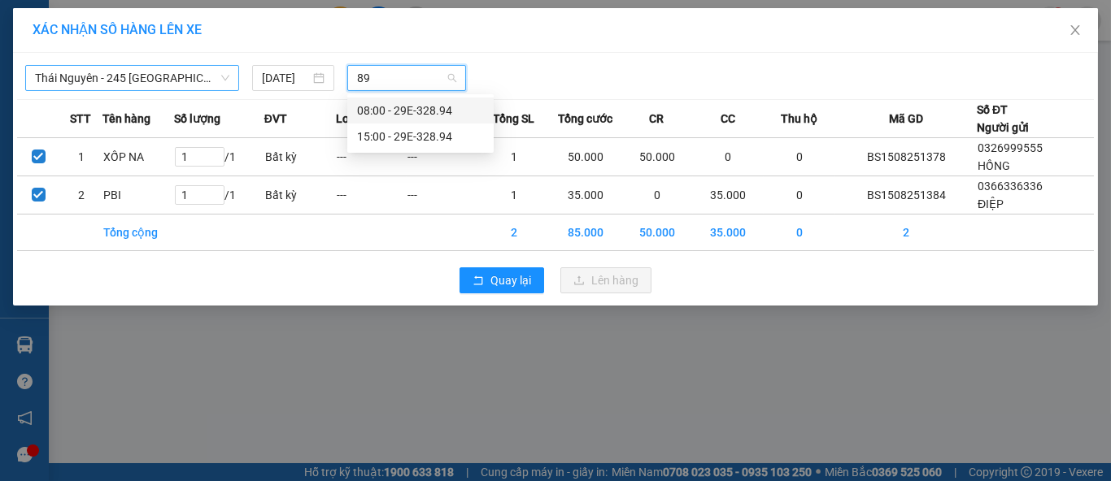
type input "894"
click at [436, 141] on div "15:00 - 29E-328.94" at bounding box center [420, 137] width 127 height 18
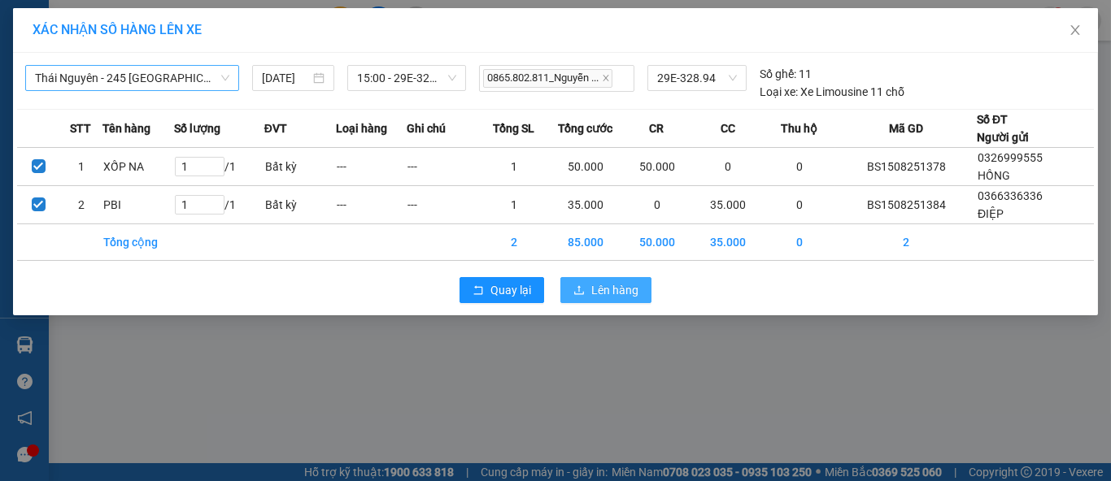
click at [618, 292] on span "Lên hàng" at bounding box center [614, 290] width 47 height 18
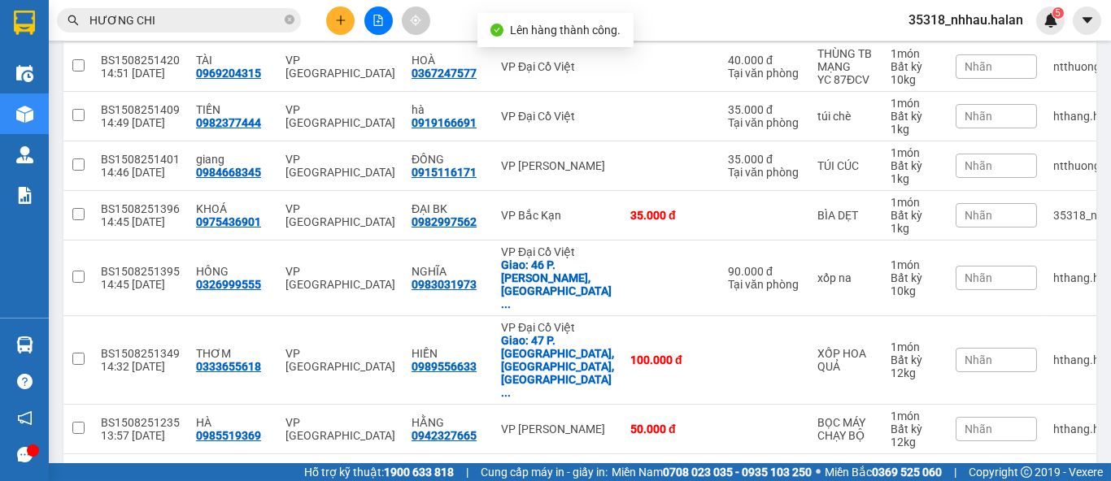
scroll to position [268, 0]
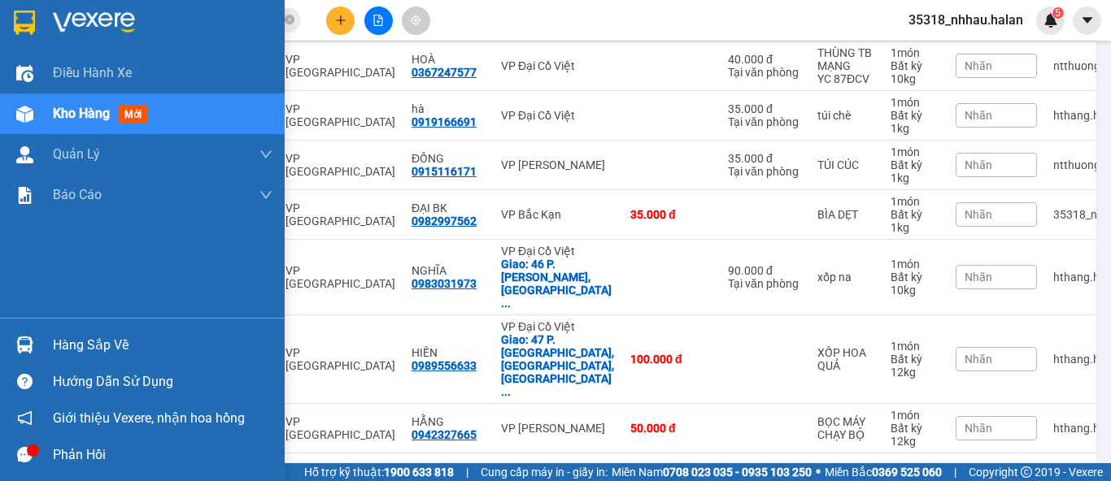
click at [81, 331] on div "Hàng sắp về" at bounding box center [142, 345] width 285 height 37
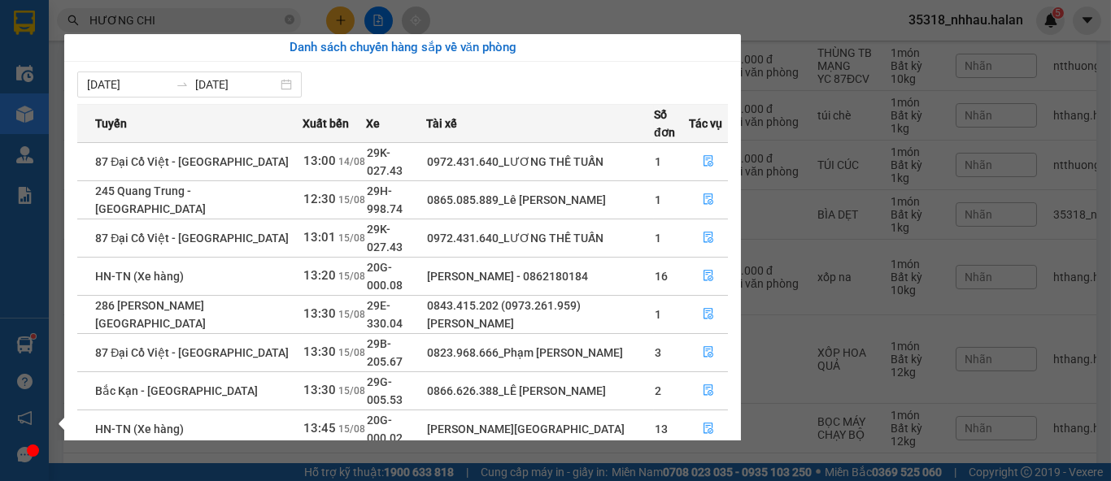
click at [790, 23] on section "Kết quả tìm kiếm ( 1014 ) Bộ lọc Mã ĐH Trạng thái Món hàng Thu hộ Tổng cước Chư…" at bounding box center [555, 240] width 1111 height 481
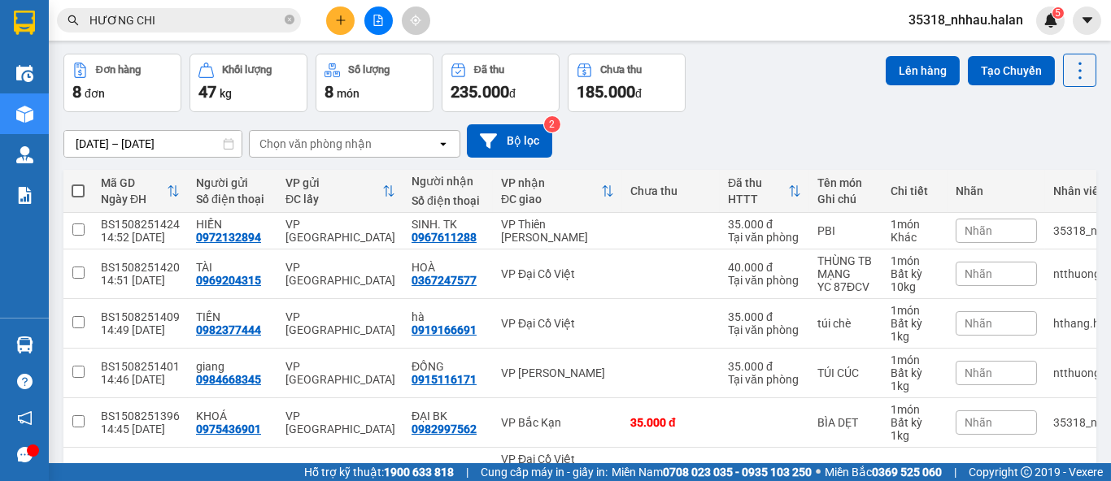
scroll to position [0, 0]
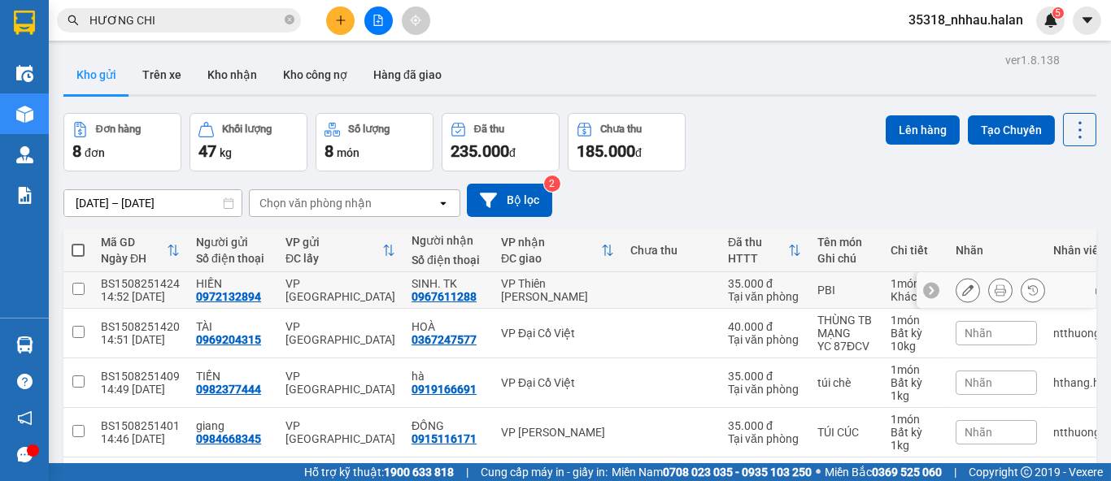
click at [555, 285] on div "VP Thiên [PERSON_NAME]" at bounding box center [557, 290] width 113 height 26
checkbox input "true"
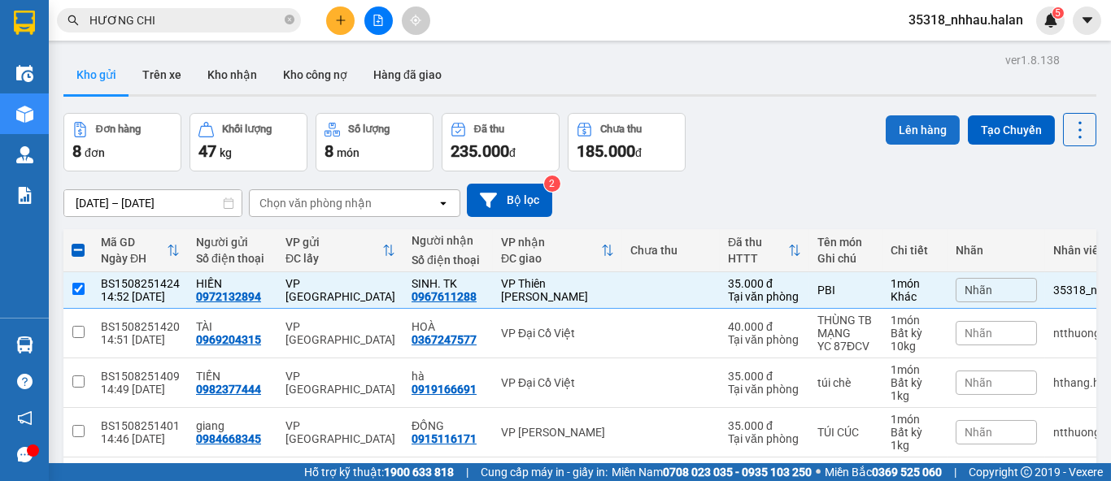
click at [909, 121] on button "Lên hàng" at bounding box center [923, 129] width 74 height 29
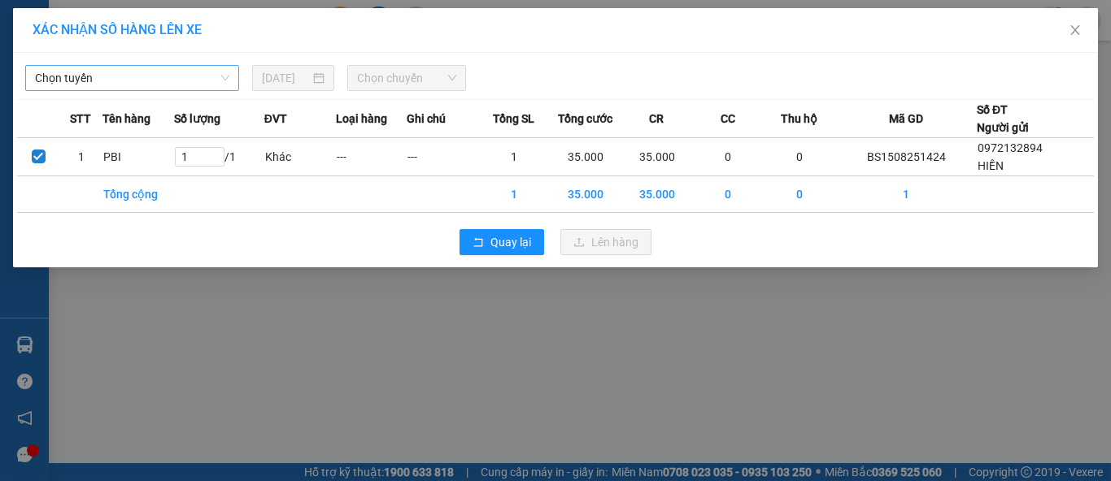
click at [166, 88] on span "Chọn tuyến" at bounding box center [132, 78] width 194 height 24
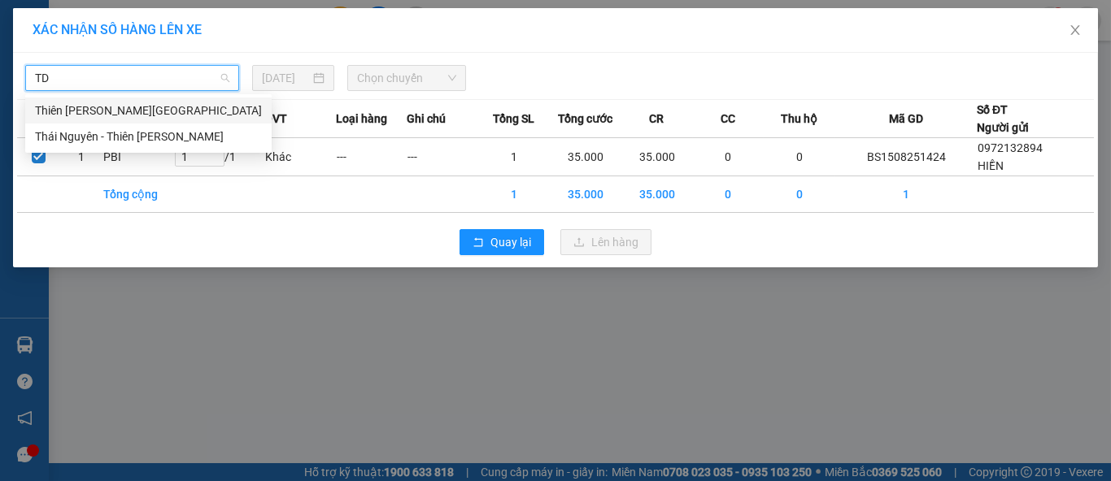
type input "TD"
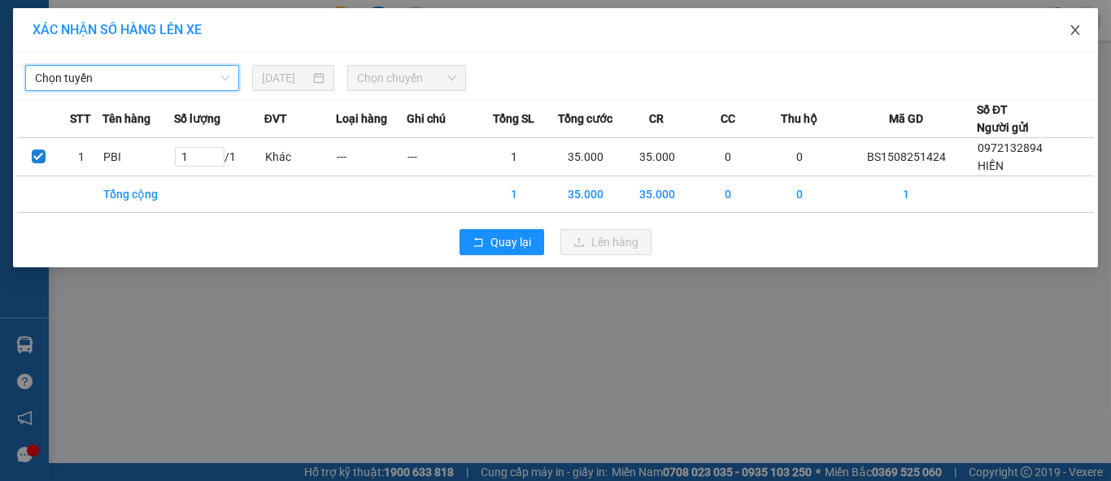
click at [1073, 29] on icon "close" at bounding box center [1074, 30] width 9 height 10
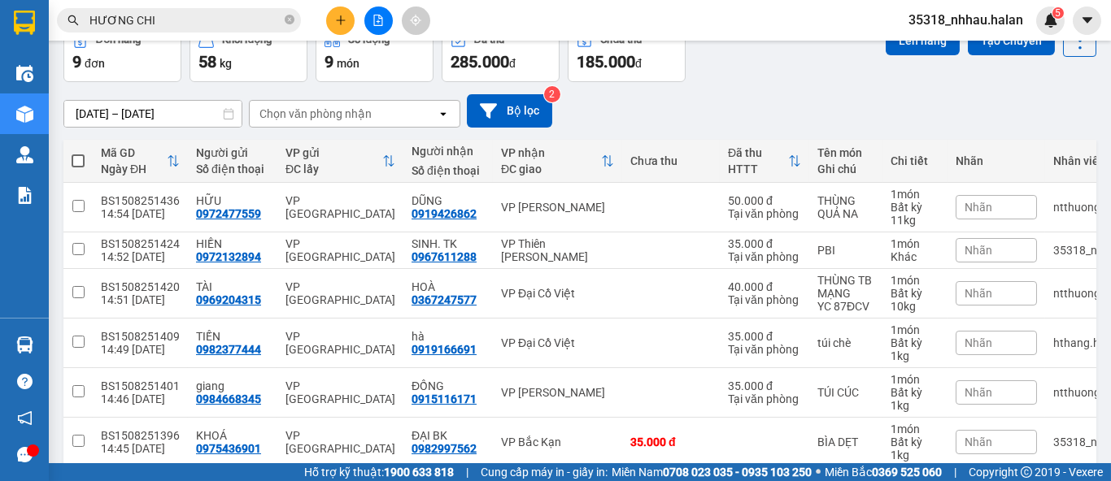
scroll to position [89, 0]
click at [597, 245] on div "VP Thiên [PERSON_NAME]" at bounding box center [557, 250] width 113 height 26
checkbox input "true"
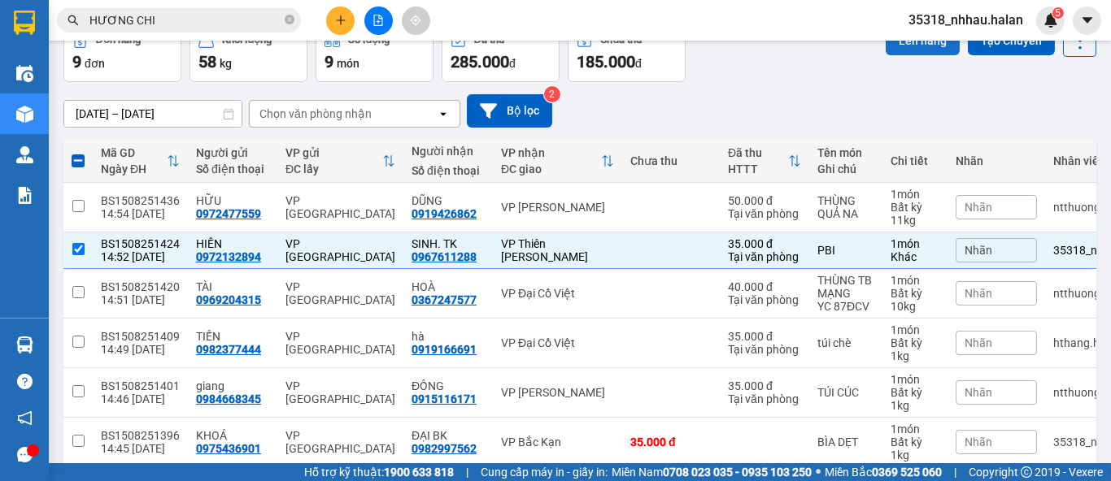
click at [895, 46] on button "Lên hàng" at bounding box center [923, 40] width 74 height 29
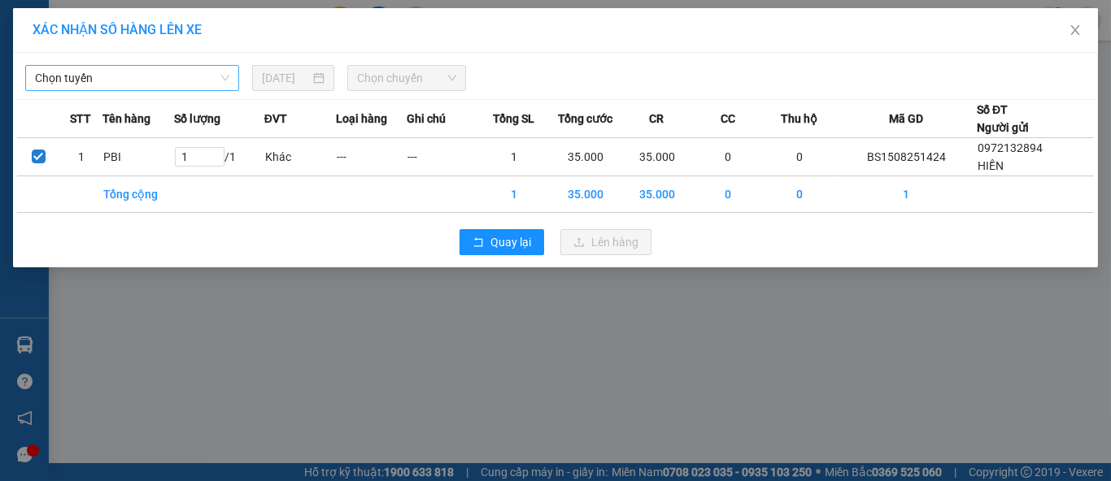
click at [159, 77] on span "Chọn tuyến" at bounding box center [132, 78] width 194 height 24
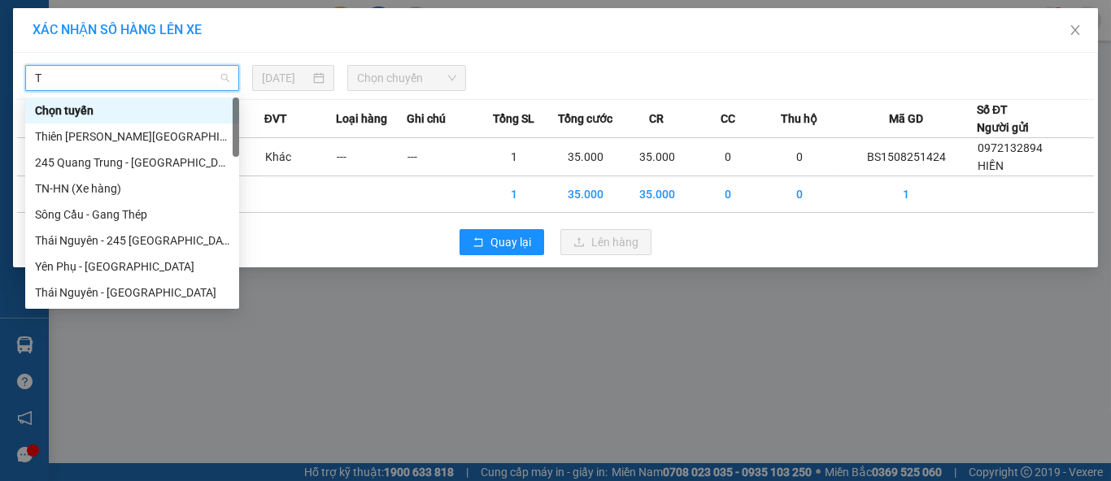
type input "TD"
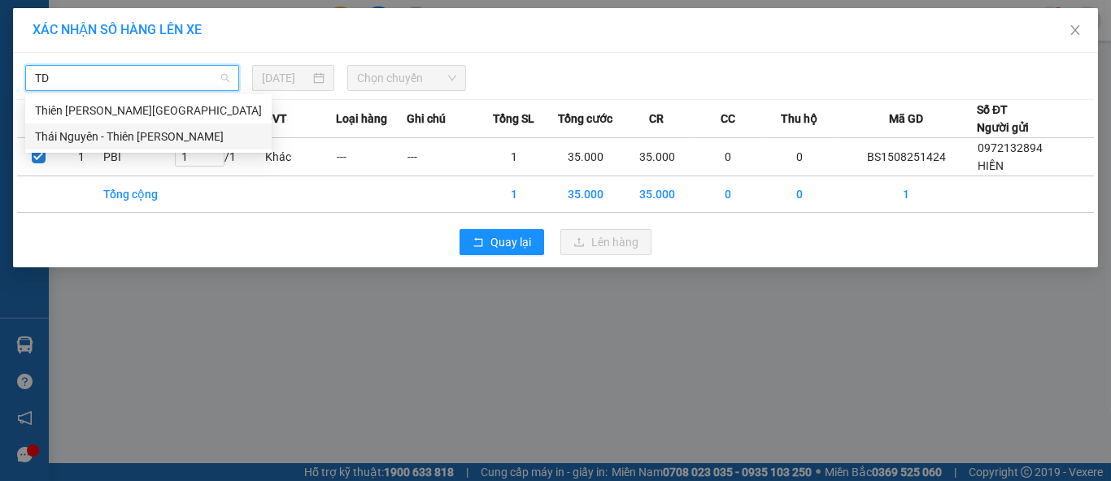
click at [191, 139] on div "Thái [PERSON_NAME] [PERSON_NAME]" at bounding box center [148, 137] width 227 height 18
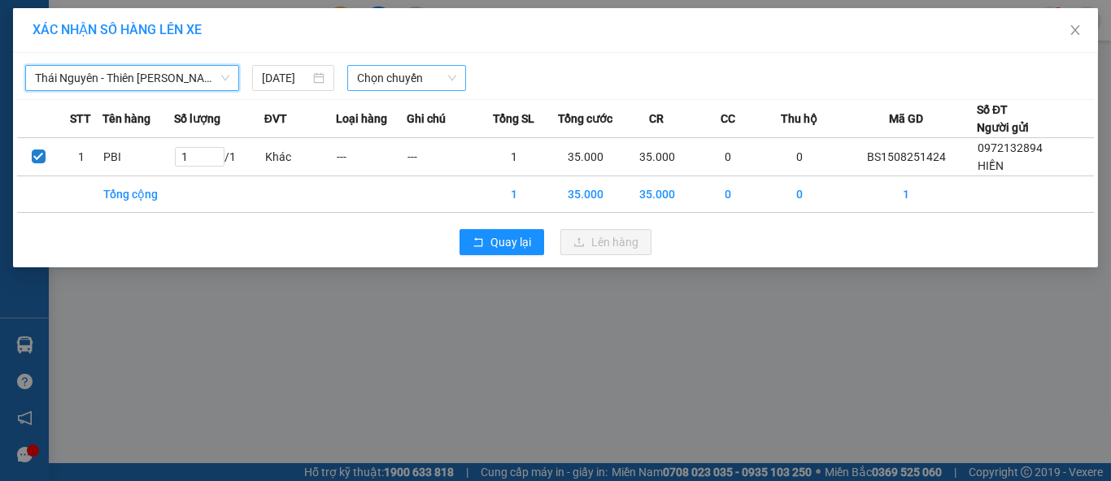
click at [377, 84] on span "Chọn chuyến" at bounding box center [407, 78] width 100 height 24
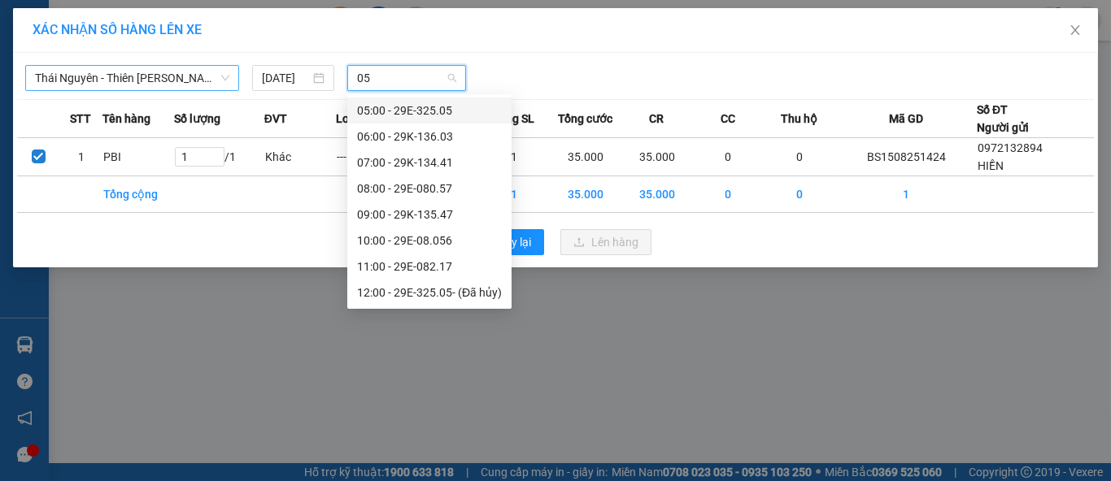
type input "057"
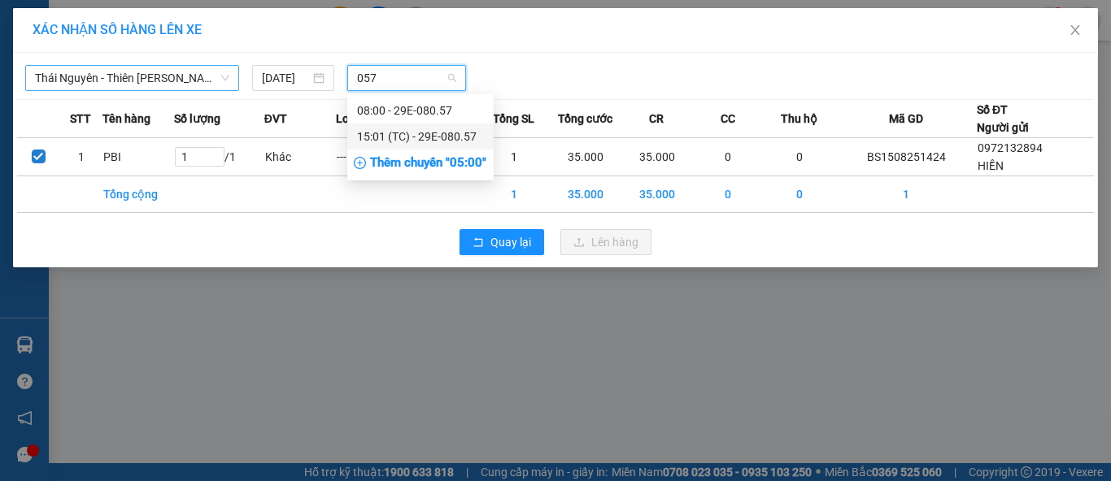
click at [444, 136] on div "15:01 (TC) - 29E-080.57" at bounding box center [420, 137] width 127 height 18
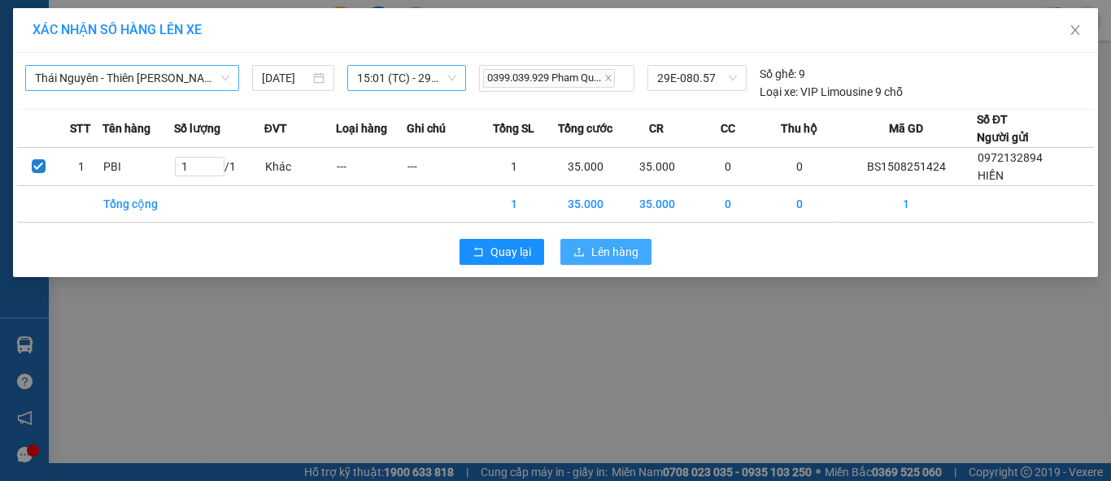
click at [596, 250] on span "Lên hàng" at bounding box center [614, 252] width 47 height 18
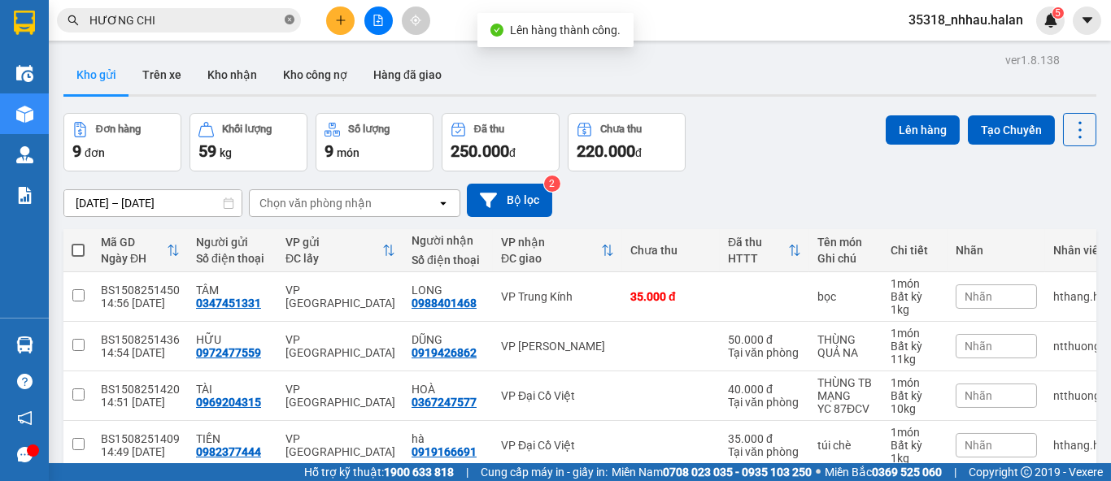
click at [290, 20] on icon "close-circle" at bounding box center [290, 20] width 10 height 10
click at [206, 21] on input "text" at bounding box center [185, 20] width 192 height 18
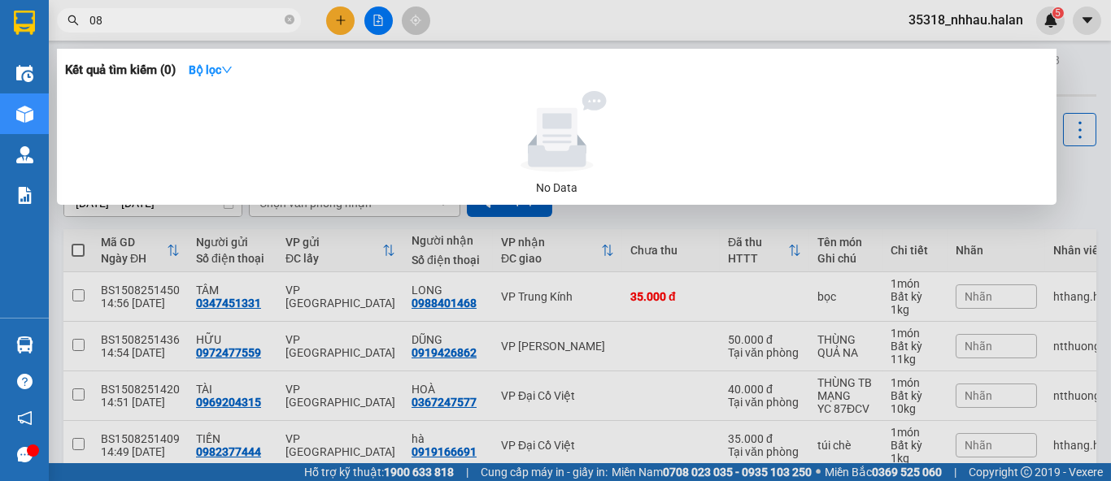
type input "0"
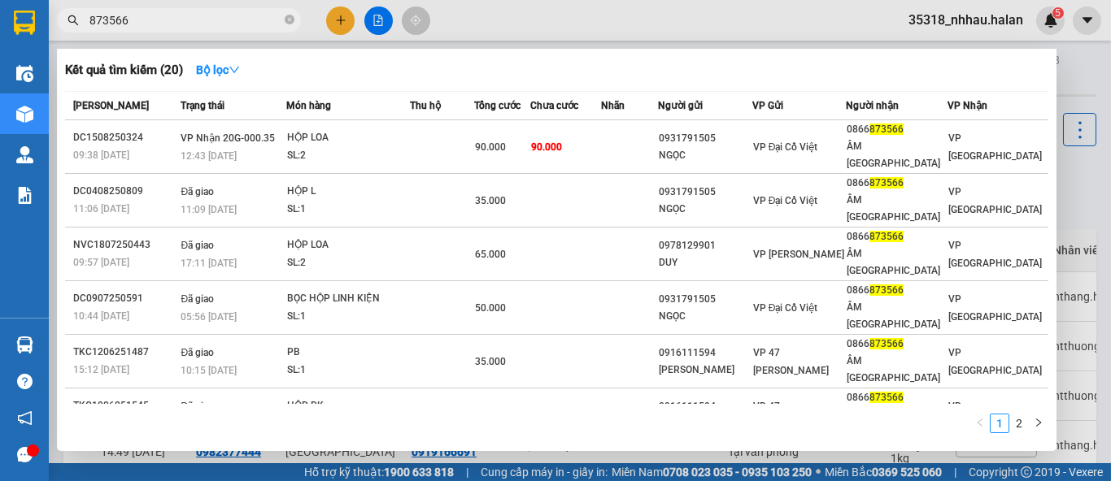
type input "873566"
click at [291, 19] on icon "close-circle" at bounding box center [290, 20] width 10 height 10
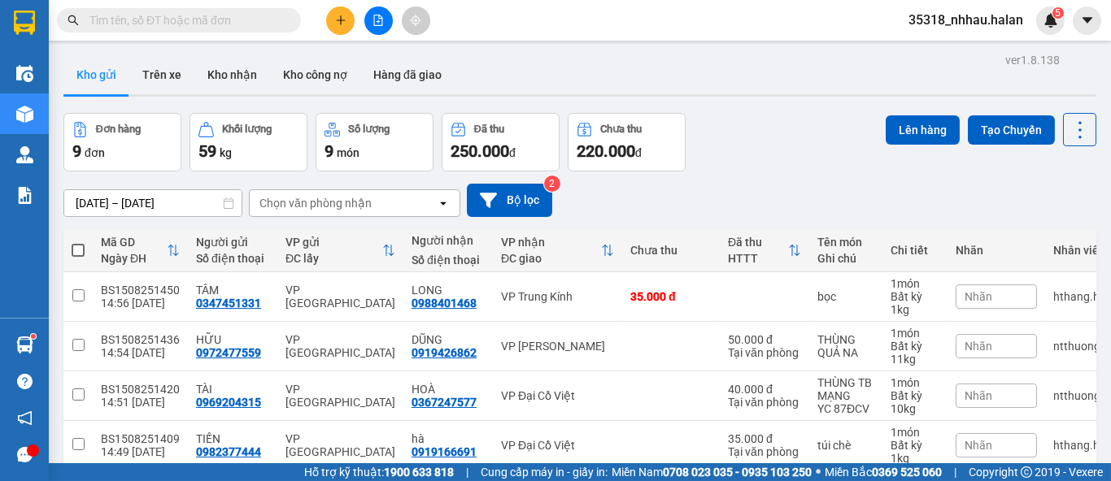
click at [259, 20] on input "text" at bounding box center [185, 20] width 192 height 18
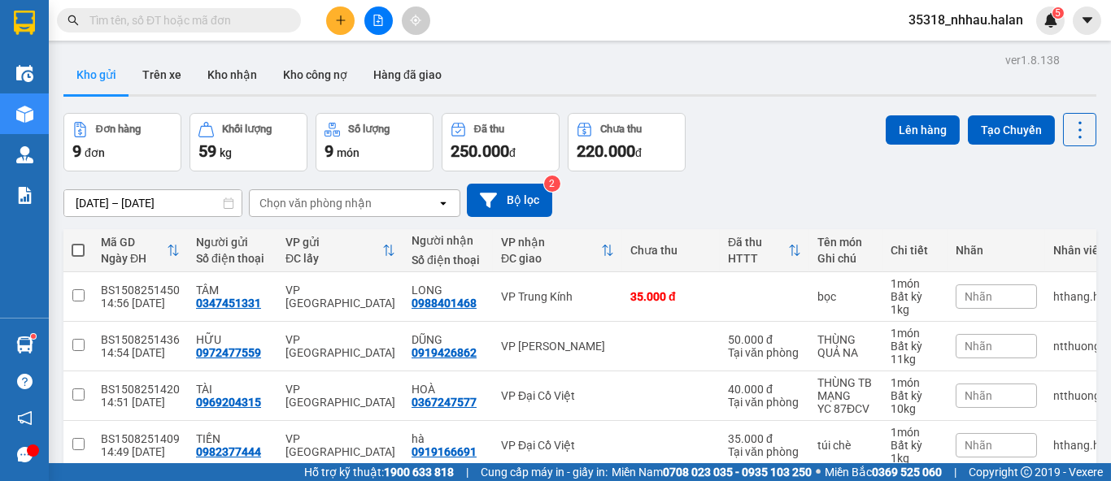
click at [259, 20] on input "text" at bounding box center [185, 20] width 192 height 18
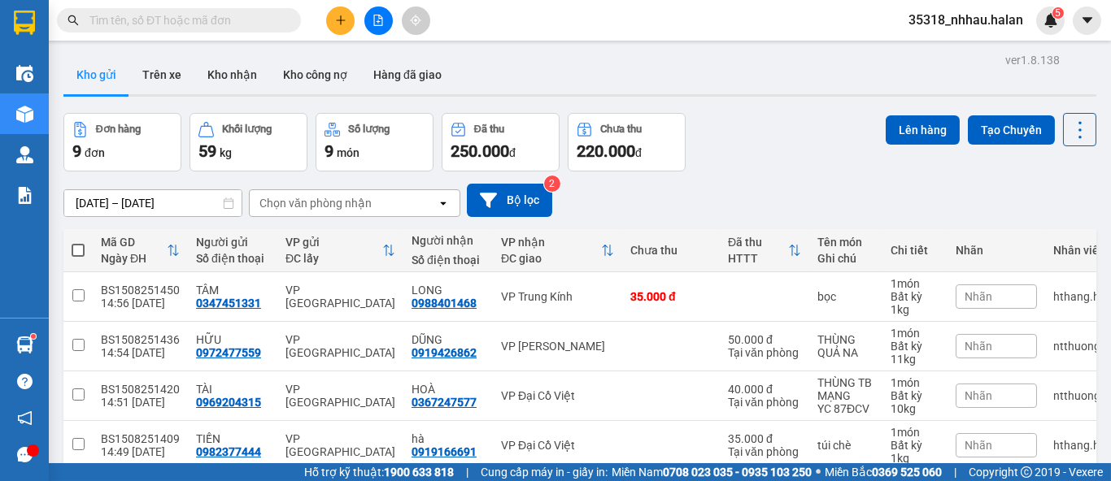
click at [259, 20] on input "text" at bounding box center [185, 20] width 192 height 18
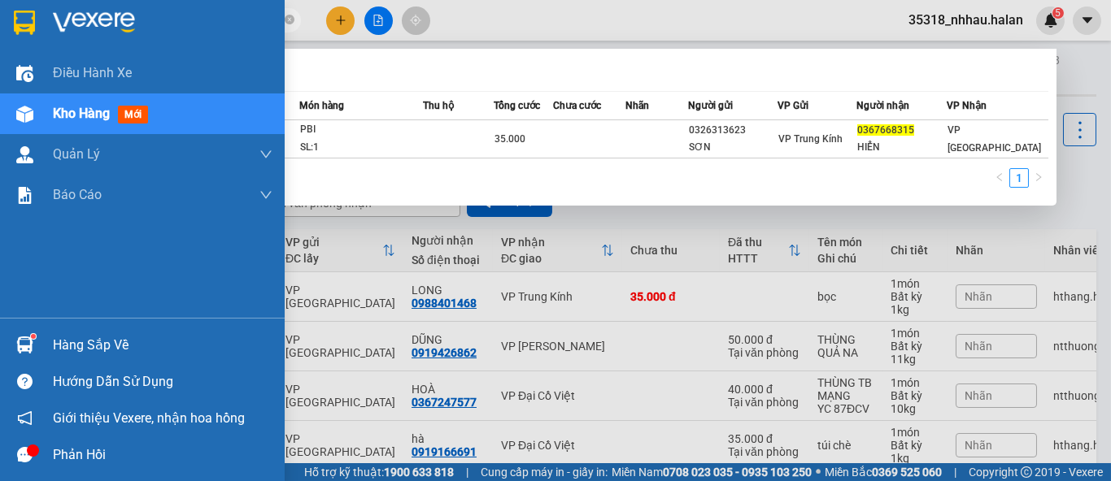
drag, startPoint x: 47, startPoint y: 337, endPoint x: 206, endPoint y: 239, distance: 186.6
click at [64, 329] on div "Hàng sắp về" at bounding box center [142, 345] width 285 height 37
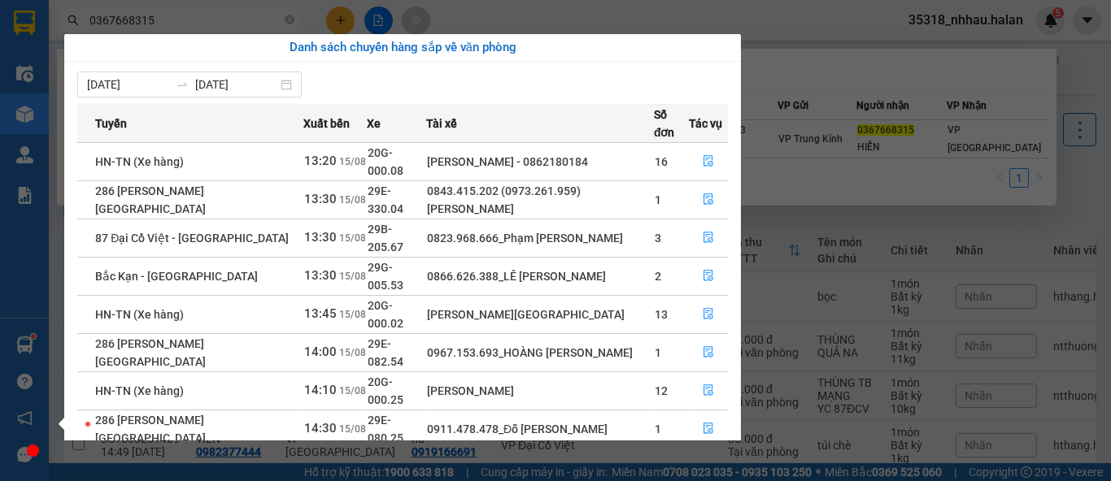
click at [213, 15] on section "Kết quả tìm kiếm ( 1 ) Bộ lọc Mã ĐH Trạng thái Món hàng Thu hộ Tổng cước Chưa c…" at bounding box center [555, 240] width 1111 height 481
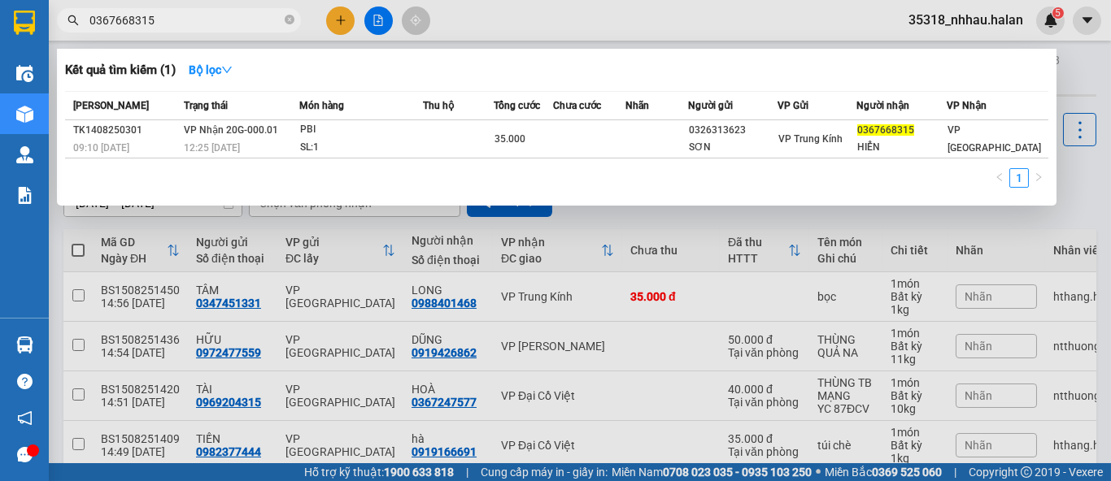
click at [213, 15] on input "0367668315" at bounding box center [185, 20] width 192 height 18
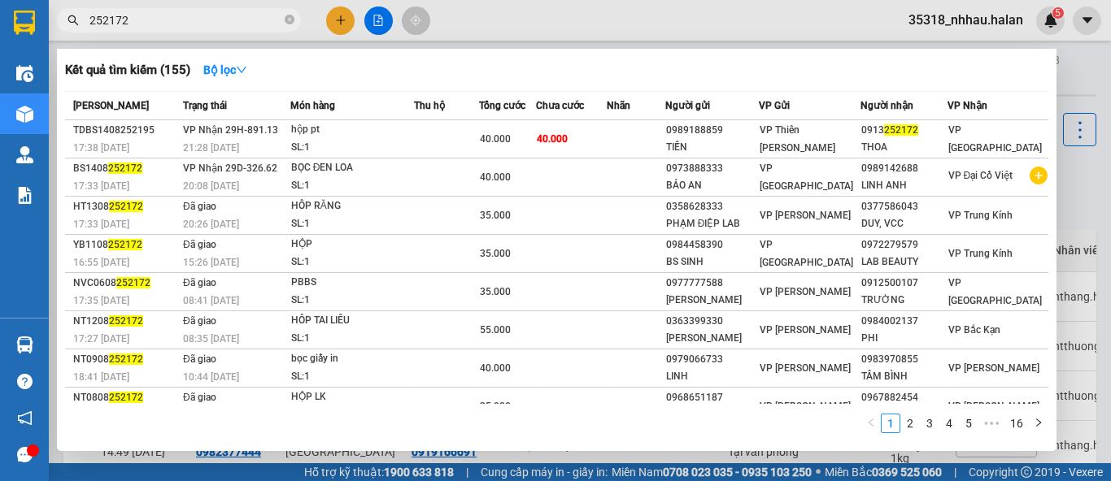
type input "252172"
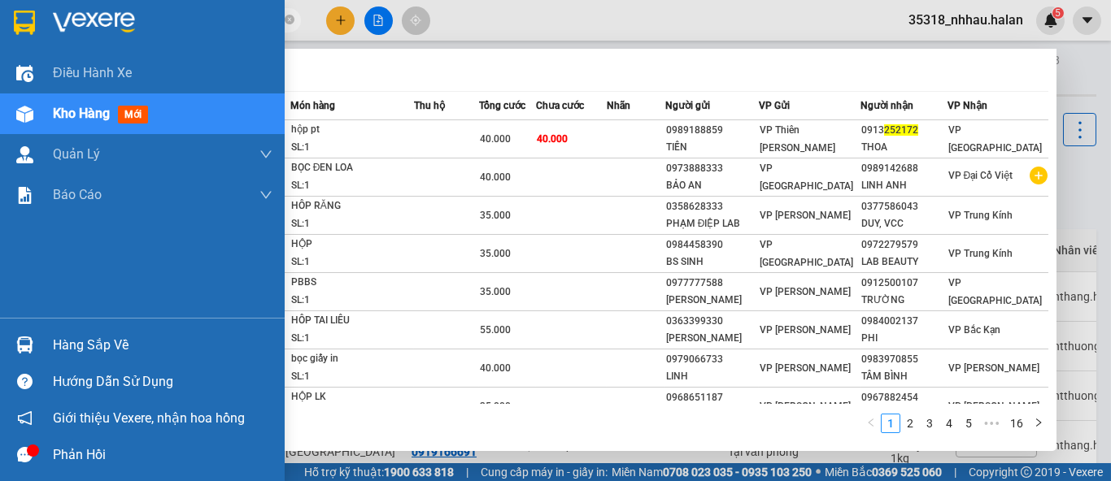
click at [54, 342] on div "Hàng sắp về" at bounding box center [163, 345] width 220 height 24
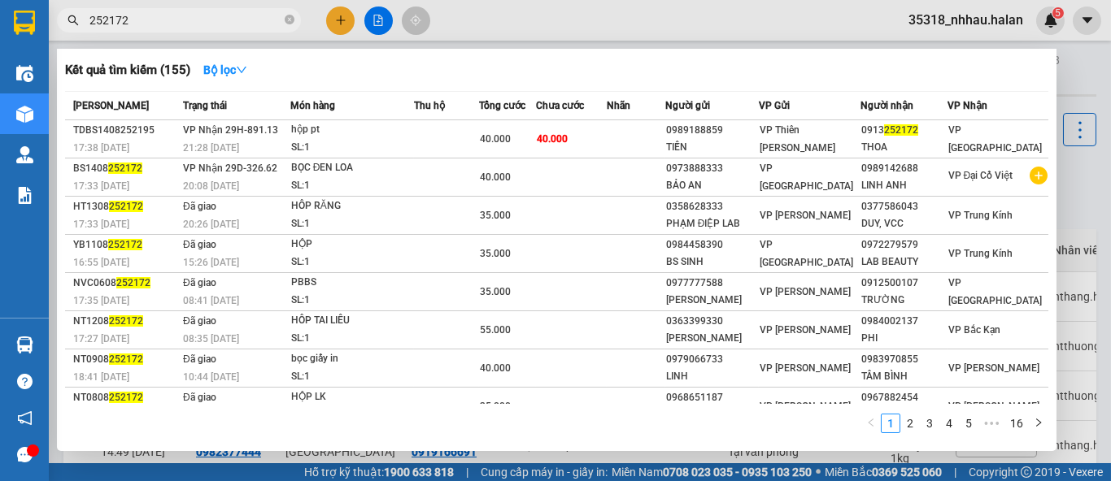
click at [1070, 85] on section "Kết quả tìm kiếm ( 155 ) Bộ lọc Mã ĐH Trạng thái Món hàng Thu hộ Tổng cước Chưa…" at bounding box center [555, 240] width 1111 height 481
click at [1070, 85] on div at bounding box center [555, 240] width 1111 height 481
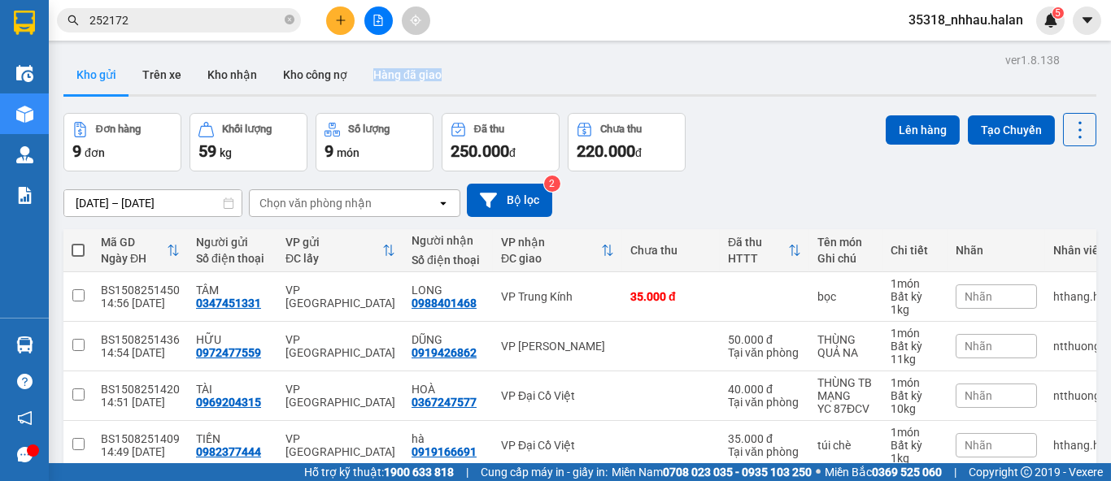
click at [1070, 85] on div "Kho gửi Trên xe Kho nhận Kho công nợ Hàng đã giao" at bounding box center [579, 76] width 1033 height 43
click at [1069, 133] on icon at bounding box center [1080, 130] width 23 height 23
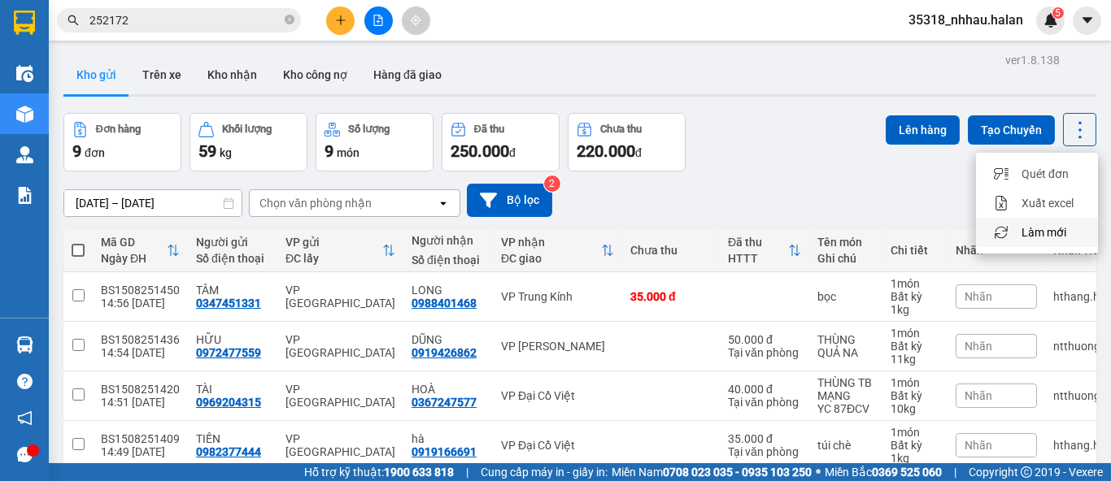
click at [1048, 237] on span "Làm mới" at bounding box center [1043, 232] width 45 height 16
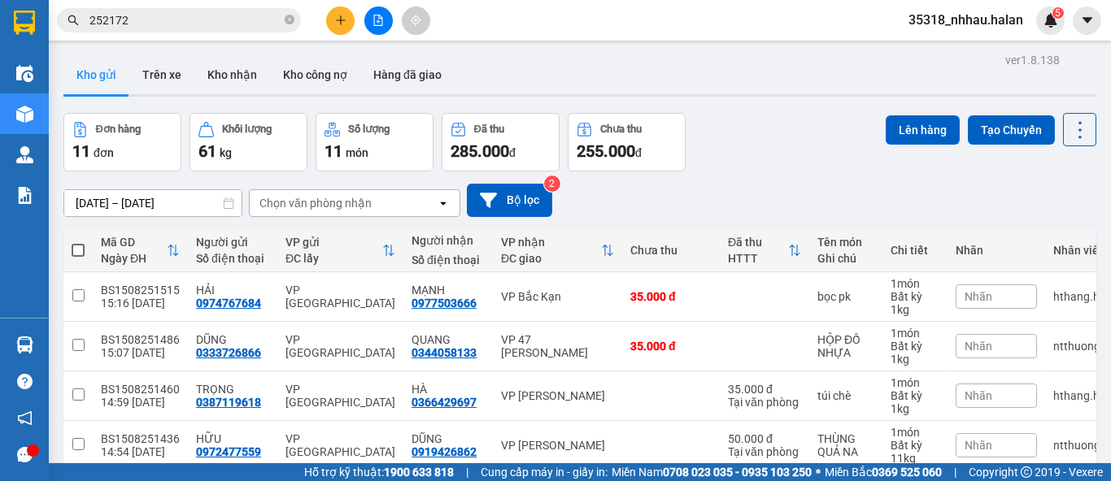
click at [347, 202] on div "Chọn văn phòng nhận" at bounding box center [315, 203] width 112 height 16
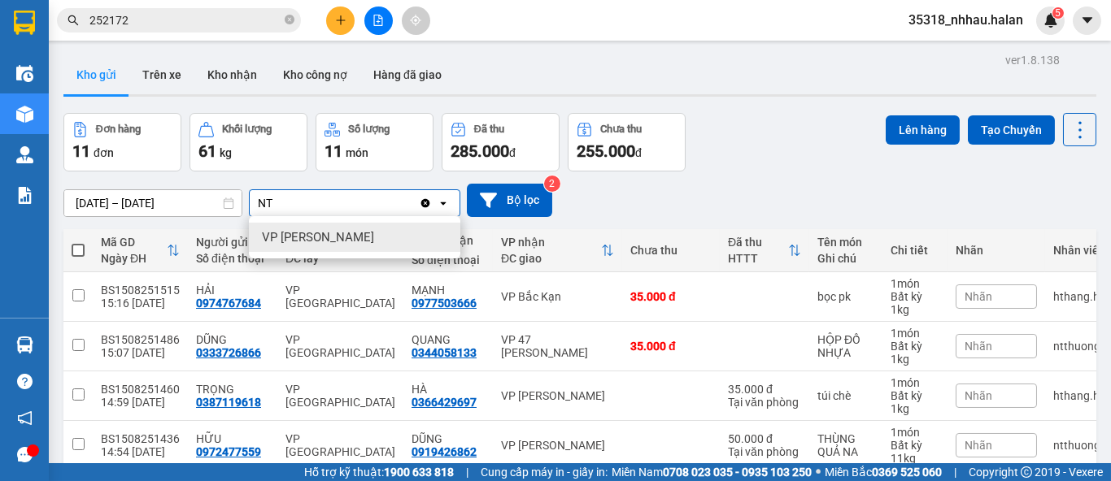
type input "NT"
click at [337, 229] on span "VP [PERSON_NAME]" at bounding box center [318, 237] width 112 height 16
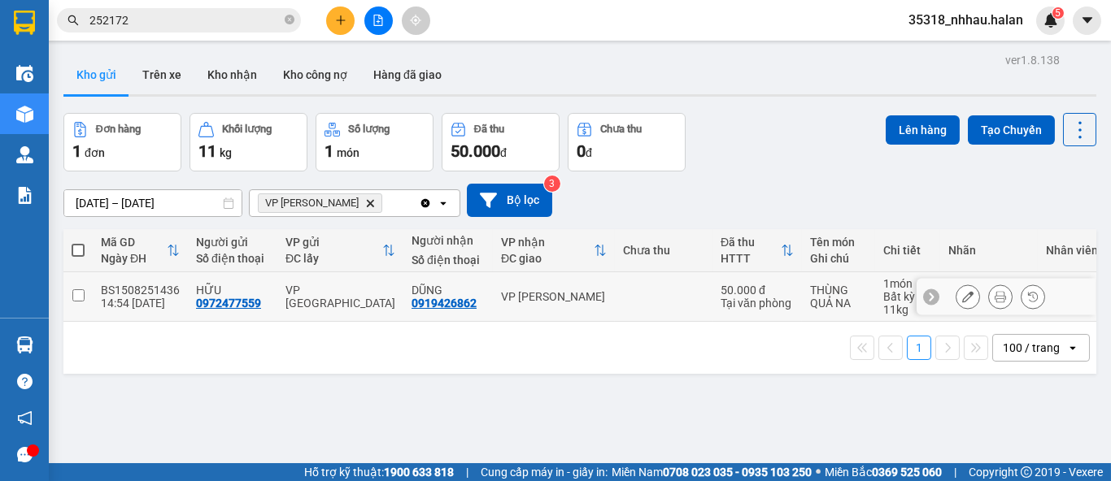
click at [380, 297] on div "VP [GEOGRAPHIC_DATA]" at bounding box center [340, 297] width 110 height 26
checkbox input "true"
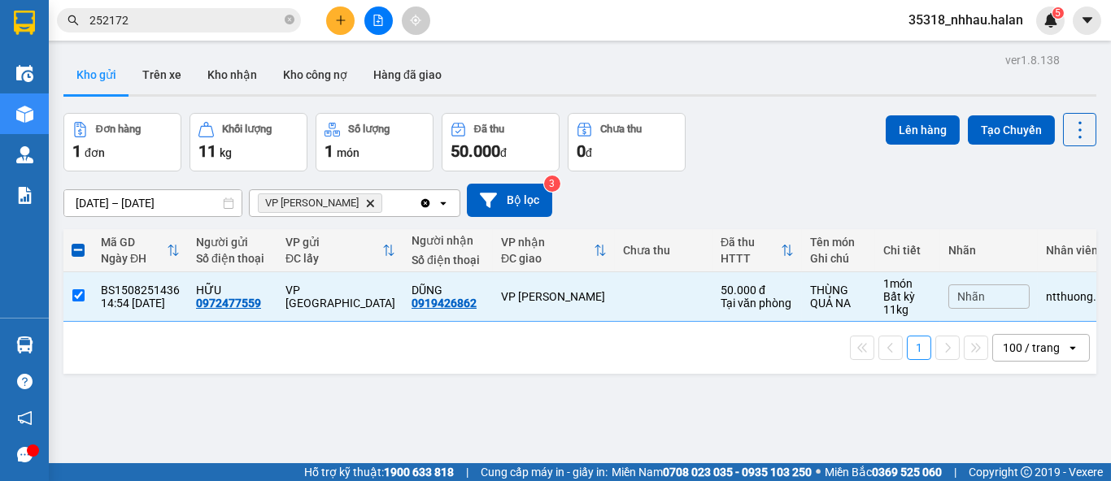
click at [863, 131] on div "Đơn hàng 1 đơn Khối lượng 11 kg Số lượng 1 món Đã thu 50.000 đ Chưa thu 0 đ Lên…" at bounding box center [579, 142] width 1033 height 59
click at [895, 129] on button "Lên hàng" at bounding box center [923, 129] width 74 height 29
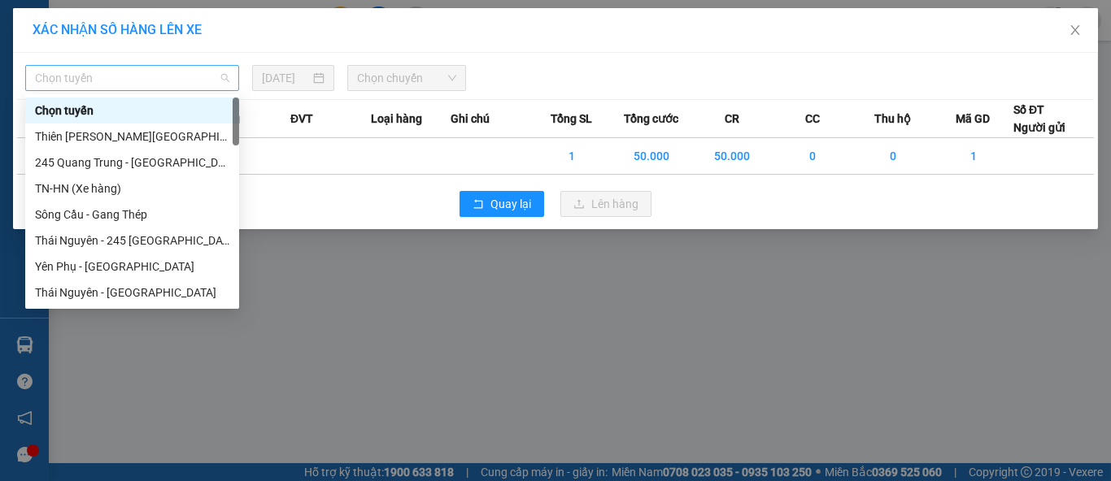
click at [188, 81] on span "Chọn tuyến" at bounding box center [132, 78] width 194 height 24
type input "NT"
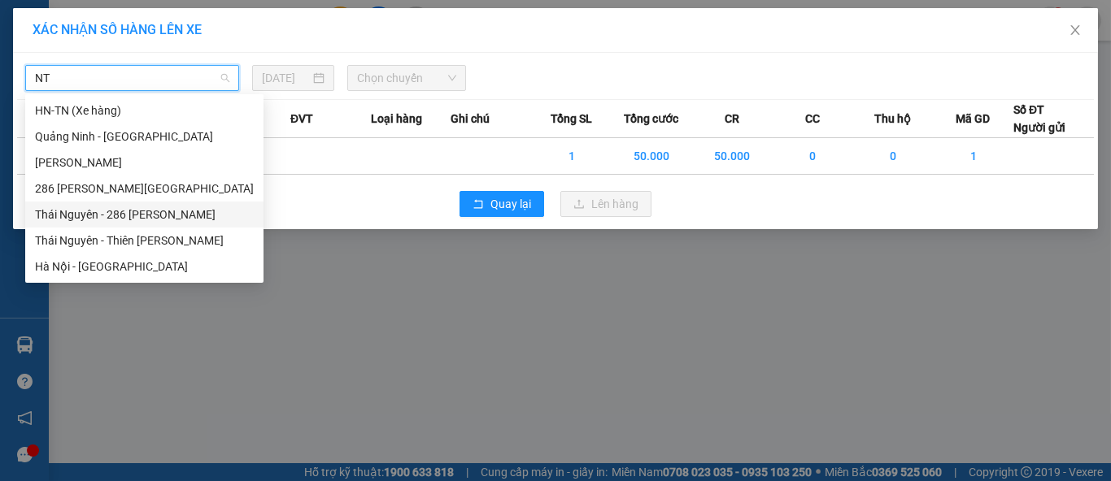
click at [92, 214] on div "Thái Nguyên - 286 Nguyễn Trãi" at bounding box center [144, 215] width 219 height 18
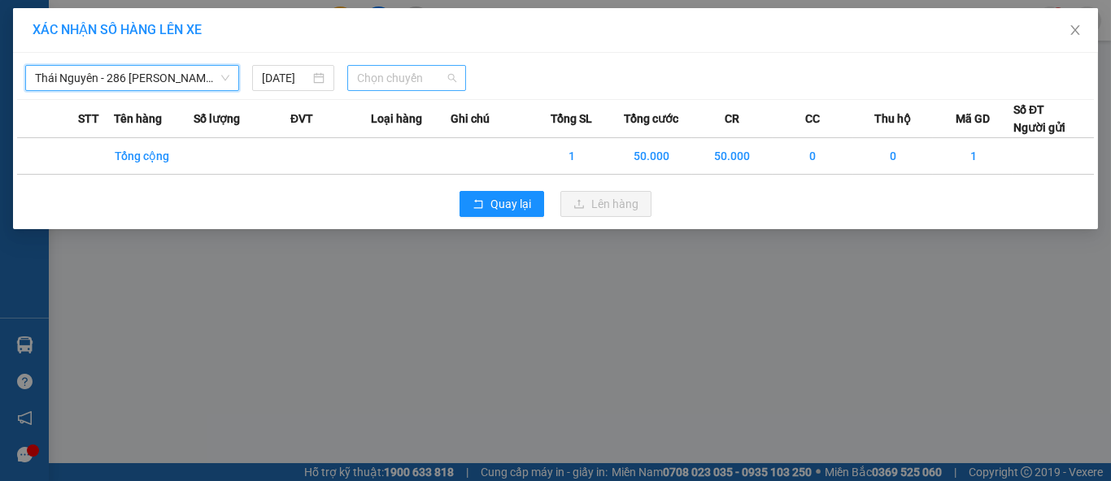
click at [404, 75] on span "Chọn chuyến" at bounding box center [407, 78] width 100 height 24
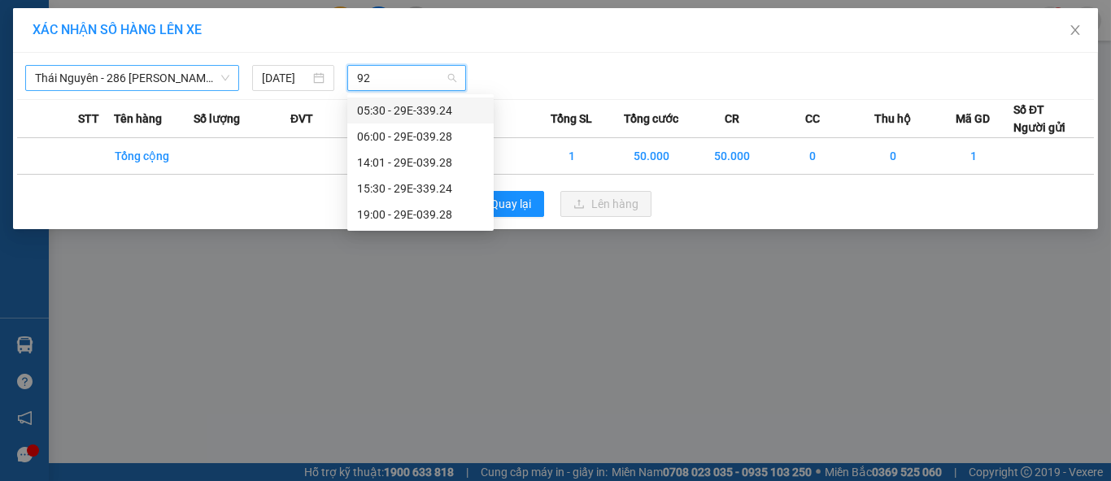
type input "924"
drag, startPoint x: 404, startPoint y: 73, endPoint x: 262, endPoint y: 62, distance: 142.8
click at [263, 54] on div "Thái Nguyên - 286 Nguyễn Trãi 15/08/2025 924 STT Tên hàng Số lượng ĐVT Loại hàn…" at bounding box center [555, 141] width 1085 height 176
click at [375, 142] on div "15:30 - 29E-339.24" at bounding box center [420, 137] width 127 height 18
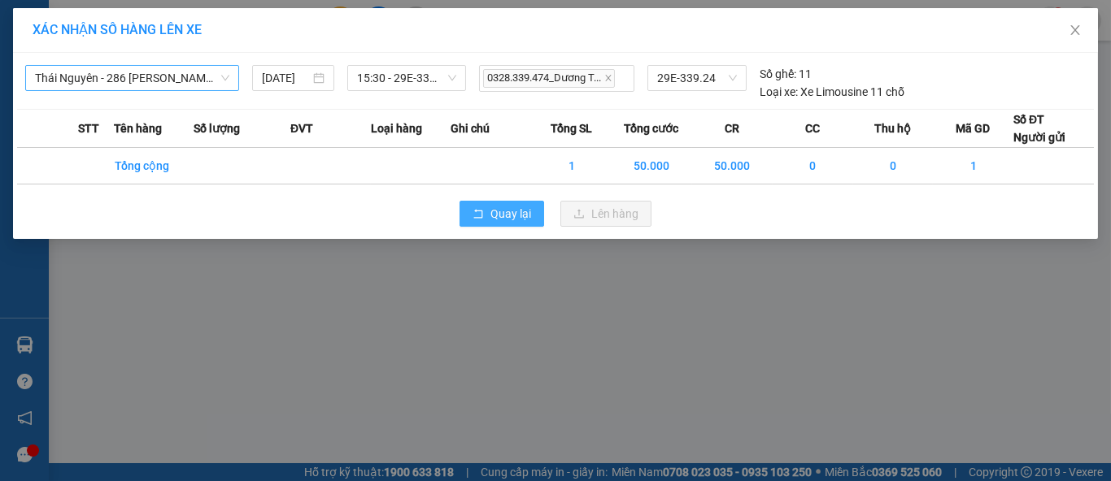
click at [496, 214] on span "Quay lại" at bounding box center [510, 214] width 41 height 18
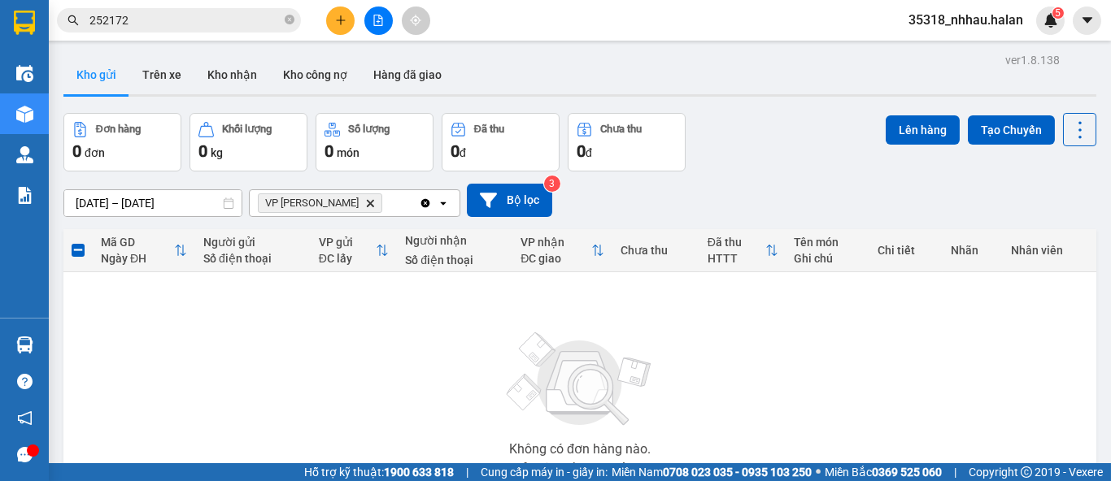
click at [365, 202] on icon "Delete" at bounding box center [370, 203] width 10 height 10
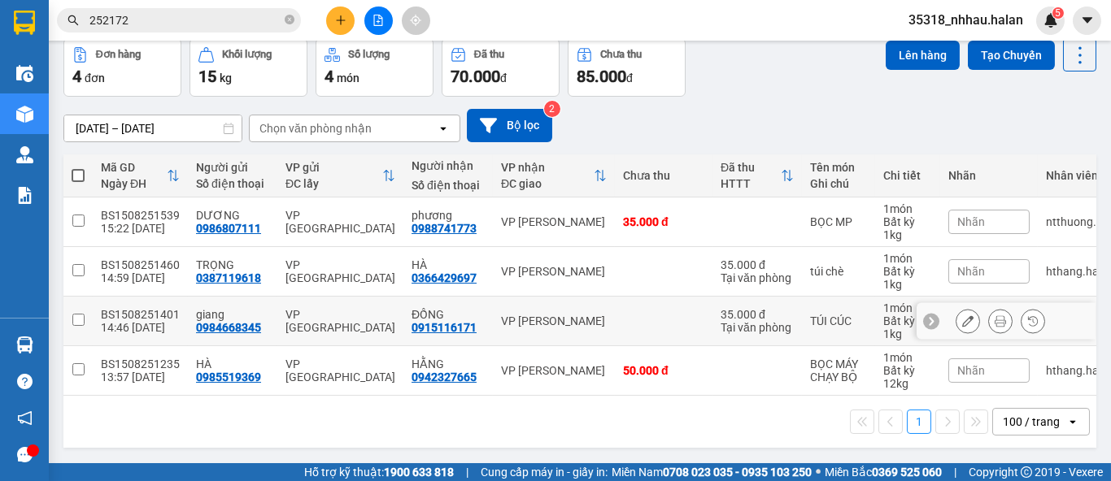
scroll to position [81, 0]
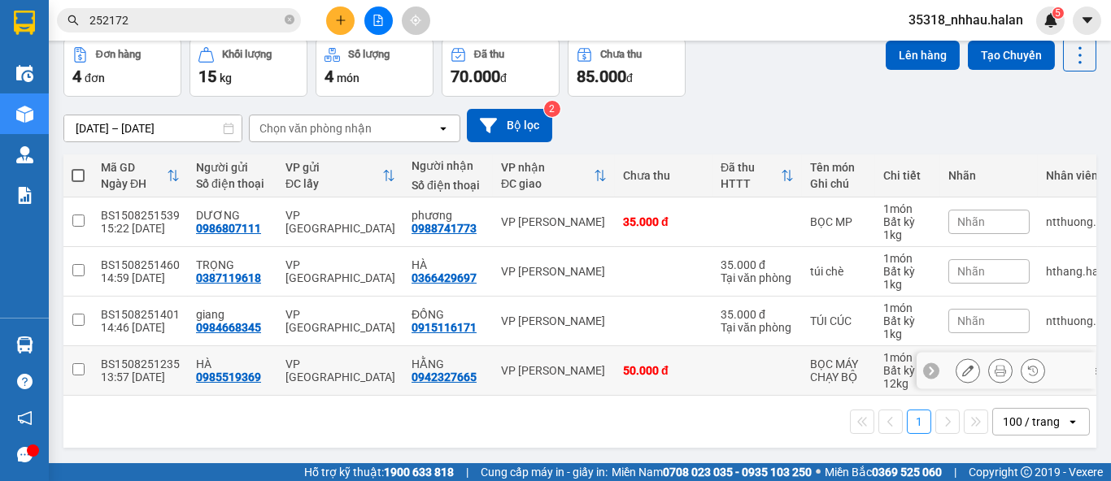
click at [501, 364] on div "VP Hoàng Gia" at bounding box center [554, 370] width 106 height 13
checkbox input "true"
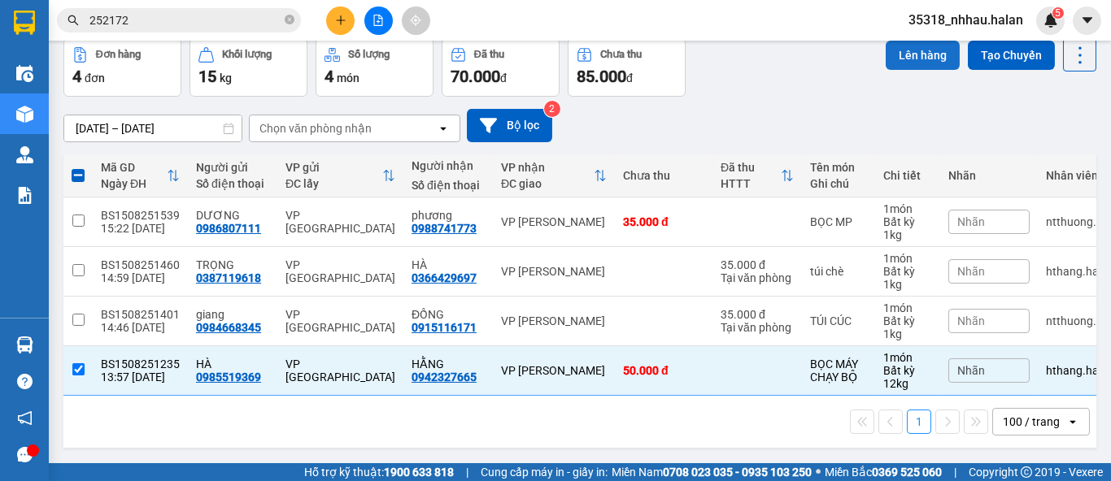
click at [905, 54] on button "Lên hàng" at bounding box center [923, 55] width 74 height 29
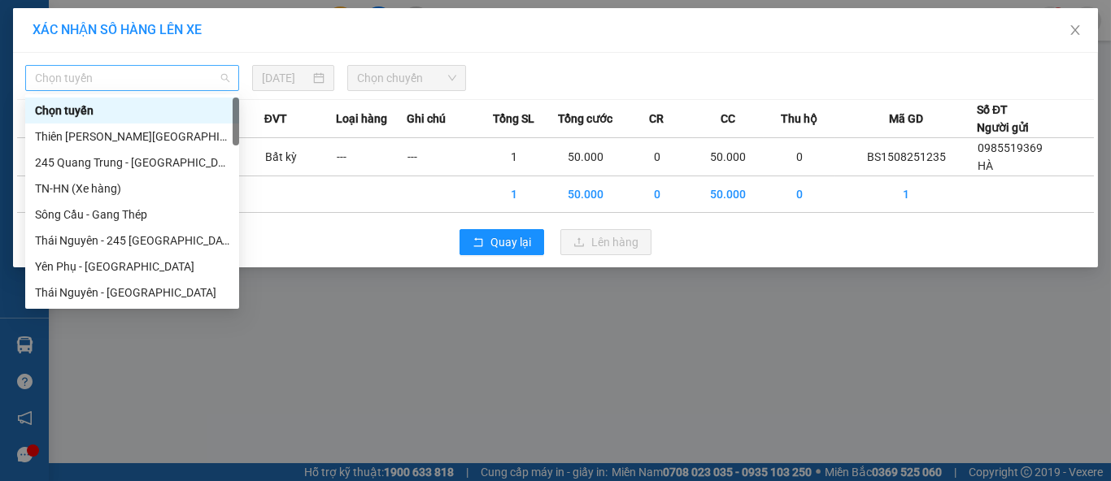
click at [124, 76] on span "Chọn tuyến" at bounding box center [132, 78] width 194 height 24
type input "TQ"
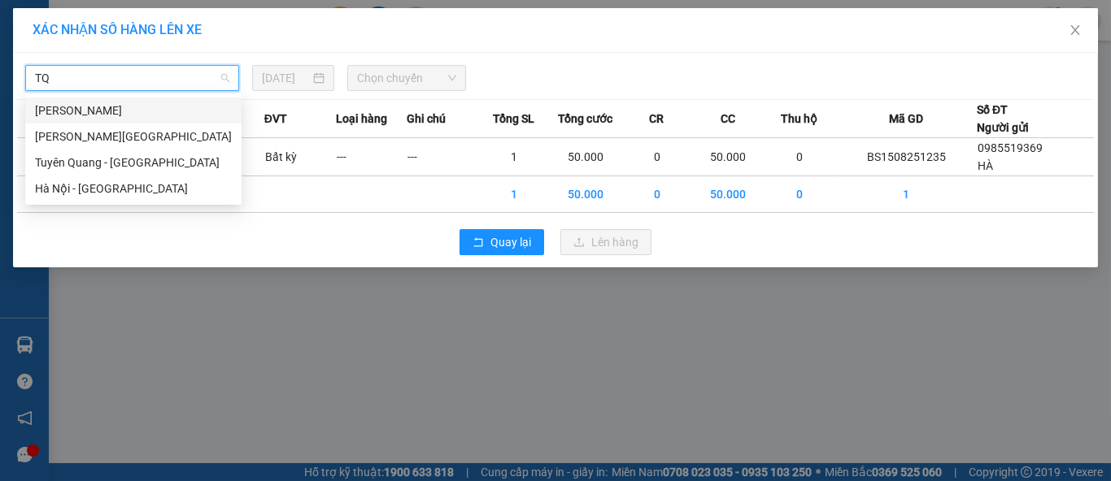
click at [111, 112] on div "Thái Nguyên - Tuyên Quang" at bounding box center [133, 111] width 197 height 18
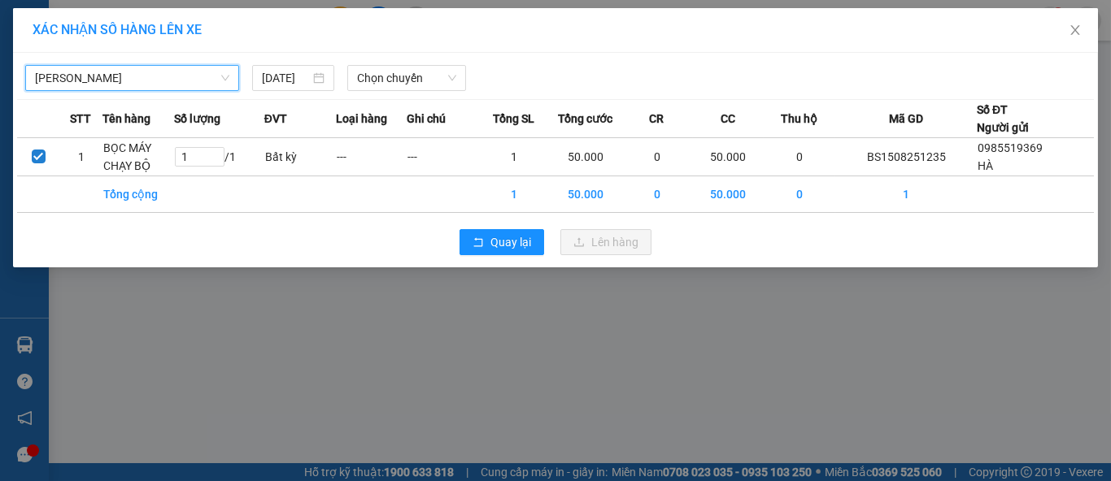
click at [384, 92] on div "Thái Nguyên - Tuyên Quang Thái Nguyên - Tuyên Quang 15/08/2025 Chọn chuyến STT …" at bounding box center [555, 160] width 1085 height 215
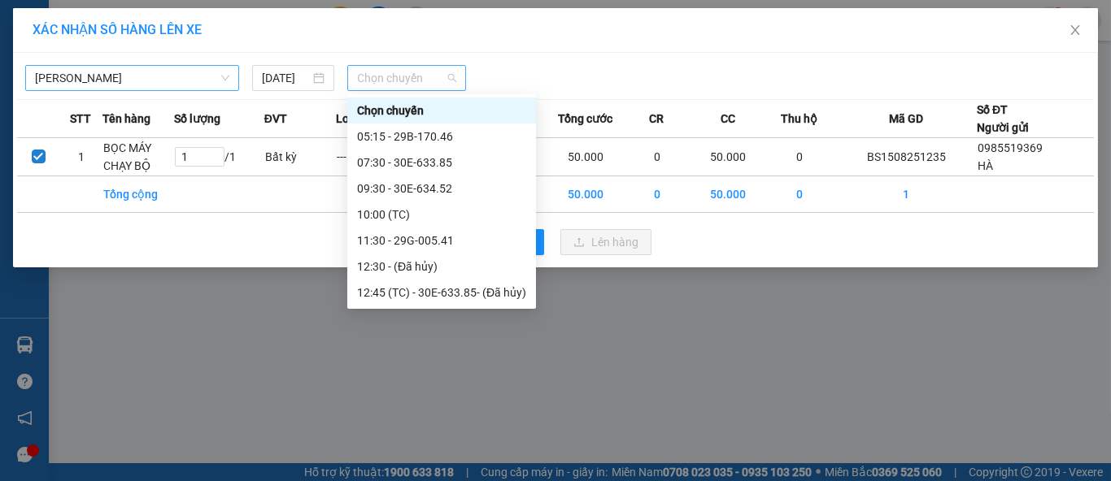
click at [393, 84] on span "Chọn chuyến" at bounding box center [407, 78] width 100 height 24
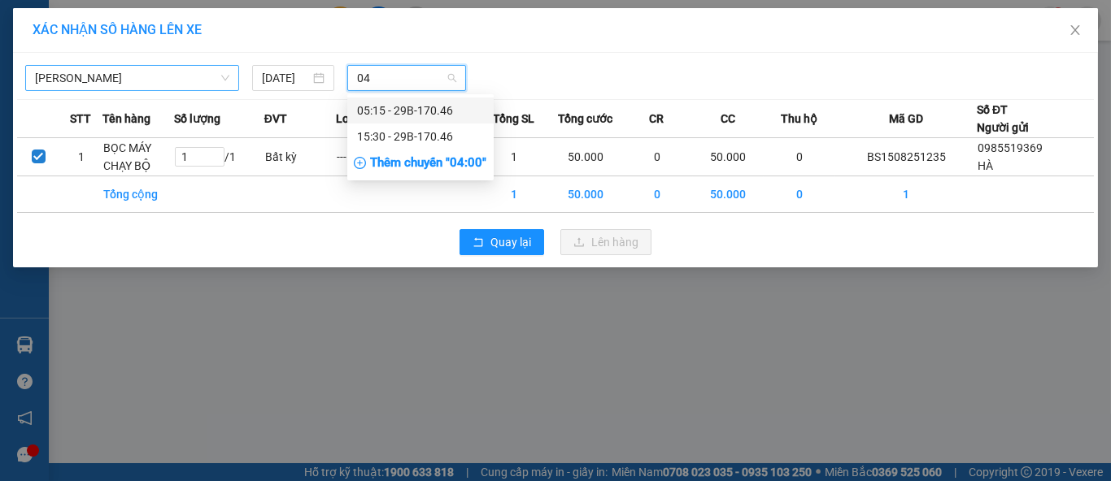
type input "046"
click at [384, 140] on div "15:30 - 29B-170.46" at bounding box center [420, 137] width 127 height 18
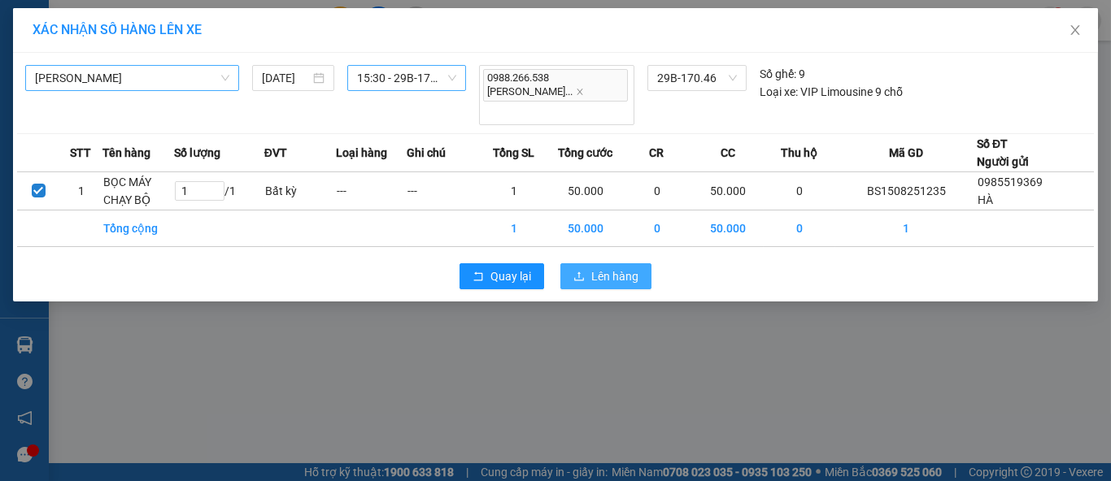
click at [594, 268] on span "Lên hàng" at bounding box center [614, 277] width 47 height 18
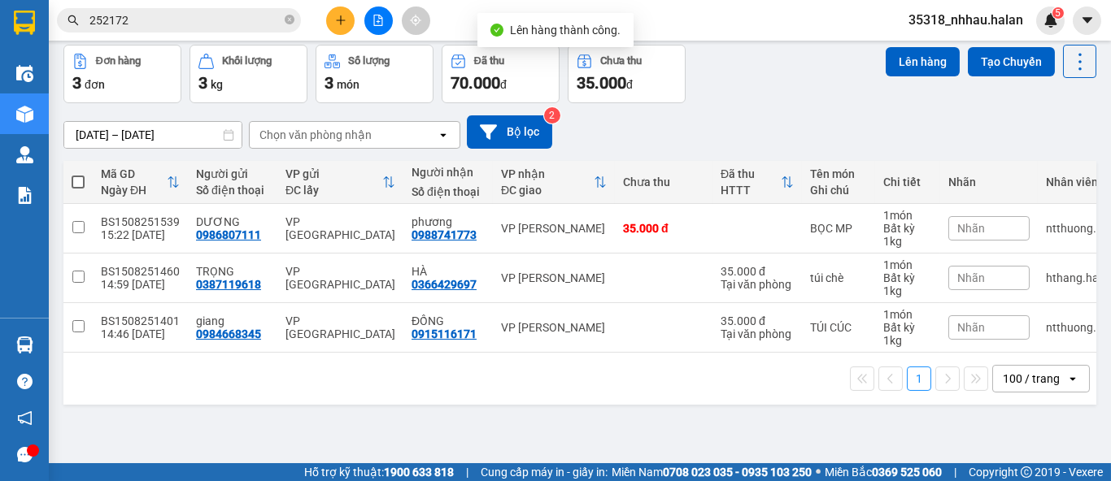
scroll to position [74, 0]
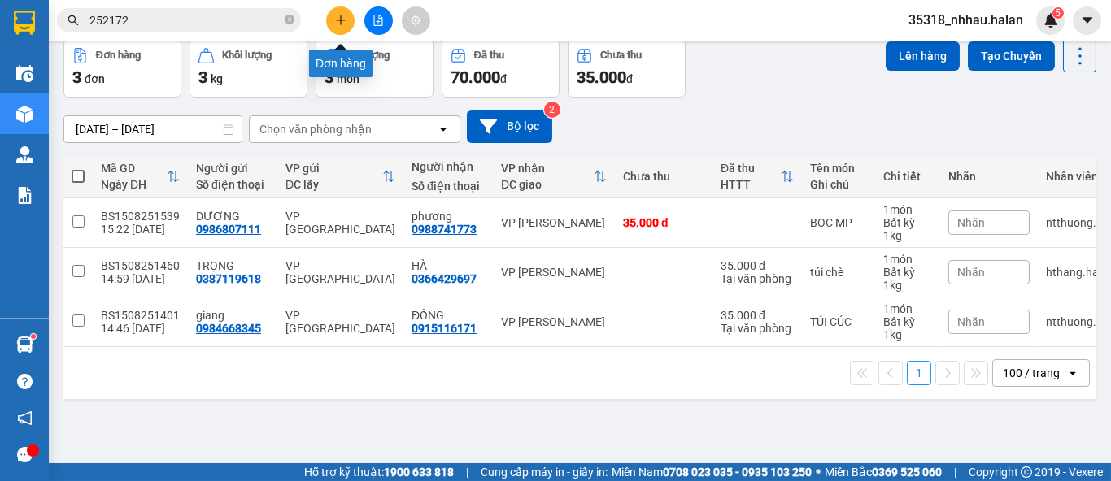
click at [342, 23] on icon "plus" at bounding box center [340, 20] width 11 height 11
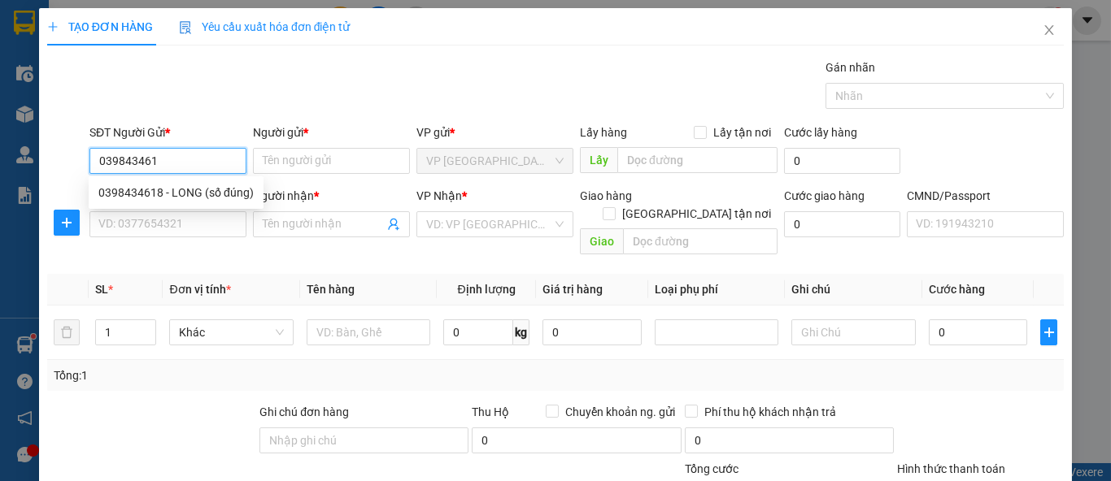
type input "0398434618"
click at [209, 186] on div "0398434618 - LONG (số đúng)" at bounding box center [175, 193] width 155 height 18
type input "LONG (số đúng)"
type input "0398434618"
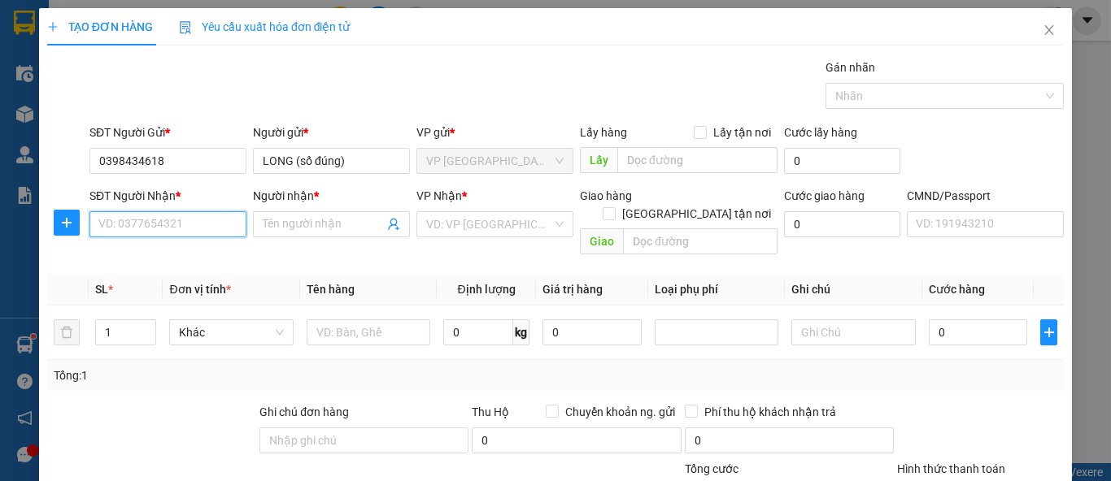
click at [206, 213] on input "SĐT Người Nhận *" at bounding box center [167, 224] width 157 height 26
type input "0345075604"
drag, startPoint x: 206, startPoint y: 213, endPoint x: 205, endPoint y: 200, distance: 13.0
click at [206, 203] on div "SĐT Người Nhận * 0345075604 0345075604" at bounding box center [167, 215] width 157 height 57
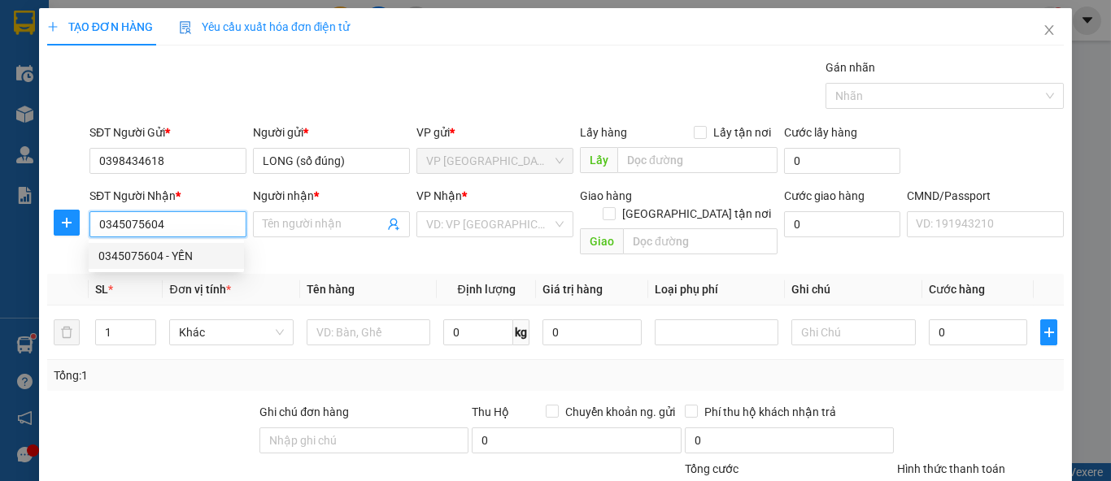
click at [185, 252] on div "0345075604 - YẾN" at bounding box center [166, 256] width 136 height 18
type input "YẾN"
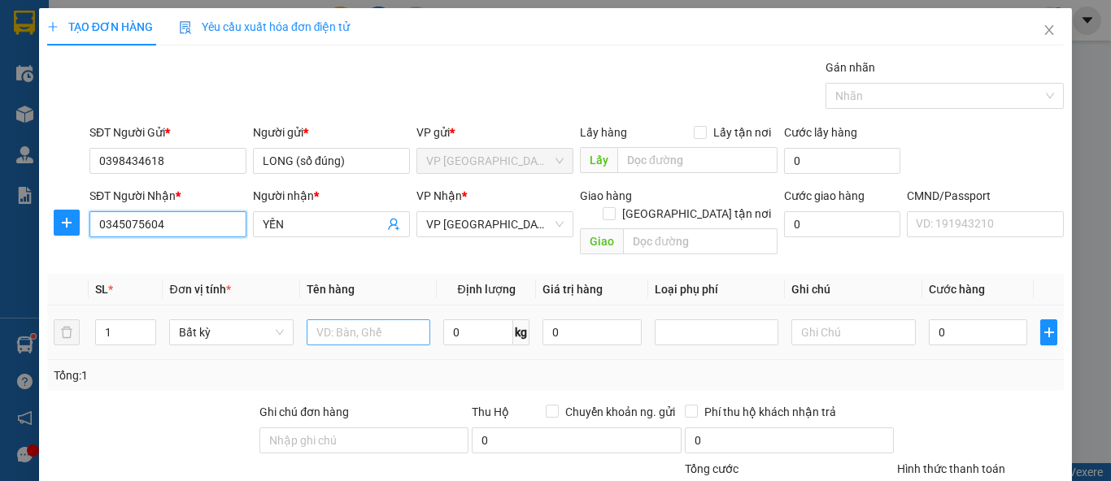
type input "0345075604"
click at [389, 320] on input "text" at bounding box center [369, 333] width 124 height 26
type input "HÔP VÀNG"
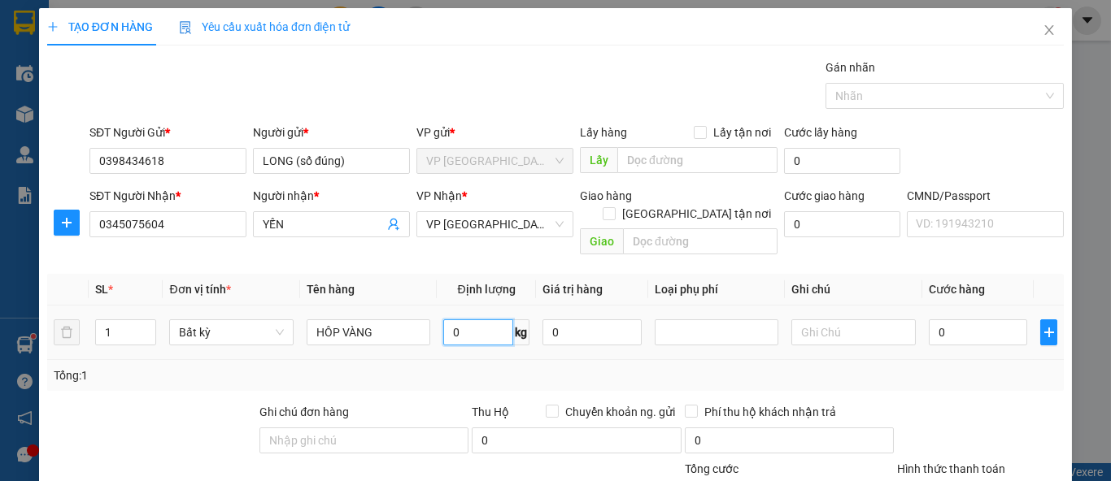
click at [473, 320] on input "0" at bounding box center [478, 333] width 70 height 26
type input "1"
type input "35.000"
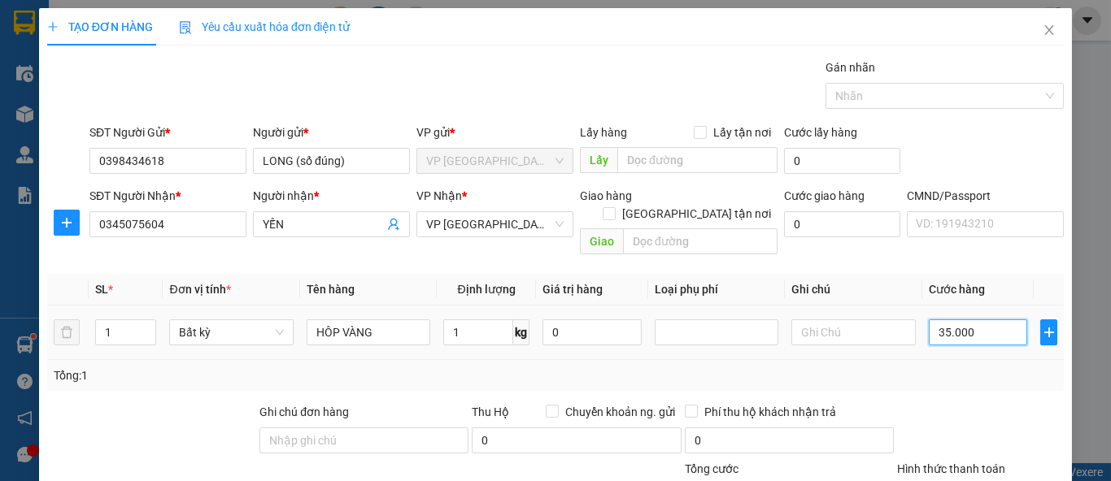
click at [965, 320] on input "35.000" at bounding box center [978, 333] width 99 height 26
type input "2"
type input "20"
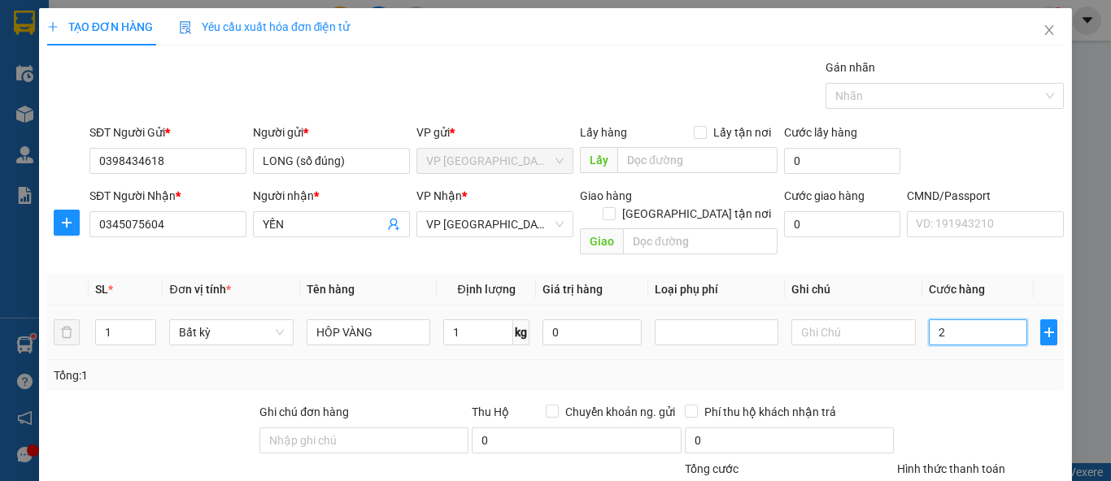
type input "20"
type input "20.000"
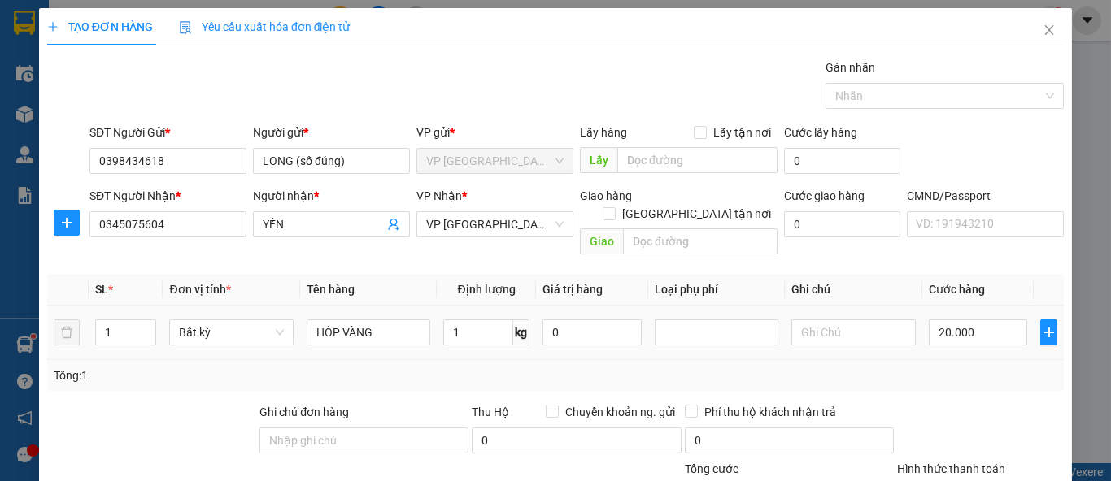
click at [969, 367] on div "Tổng: 1" at bounding box center [556, 376] width 1004 height 18
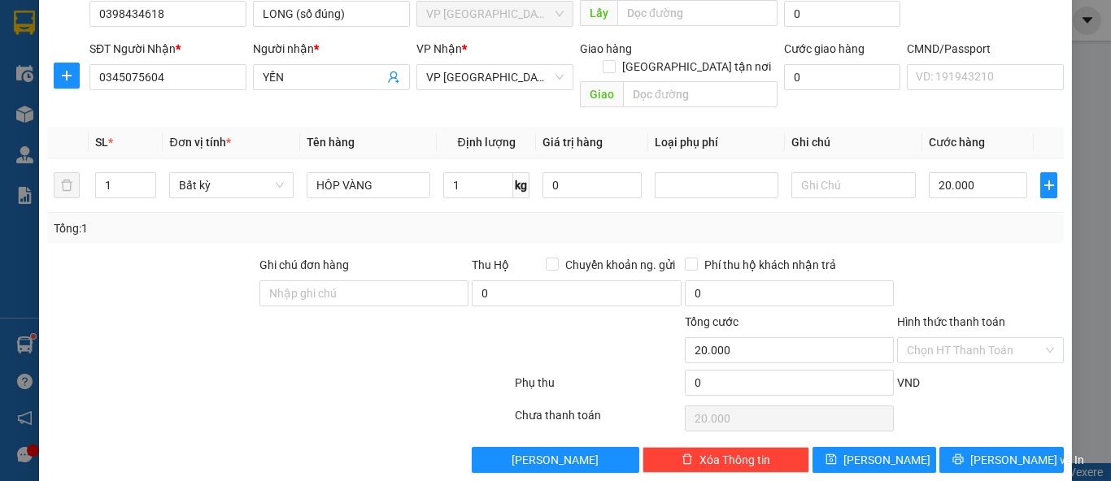
scroll to position [150, 0]
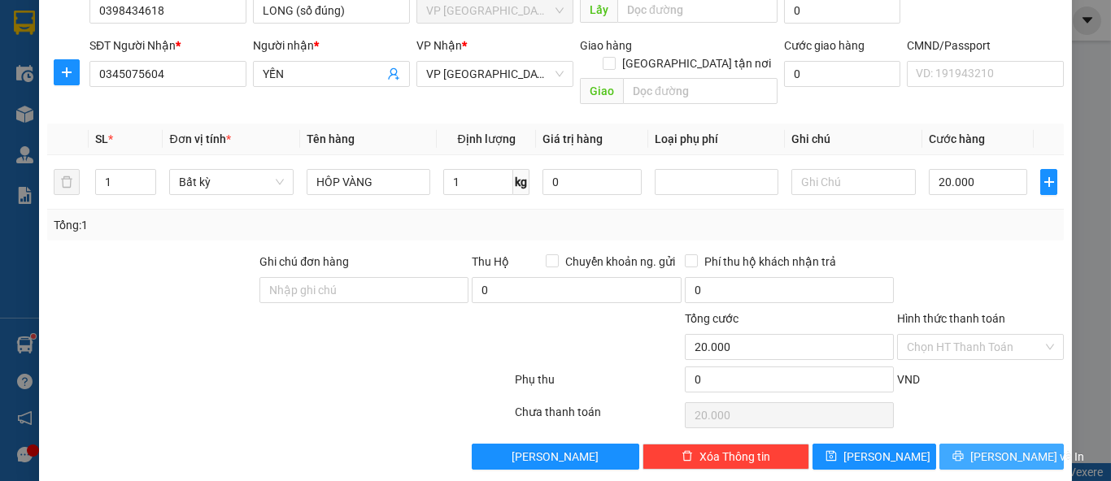
click at [991, 444] on button "Lưu và In" at bounding box center [1001, 457] width 124 height 26
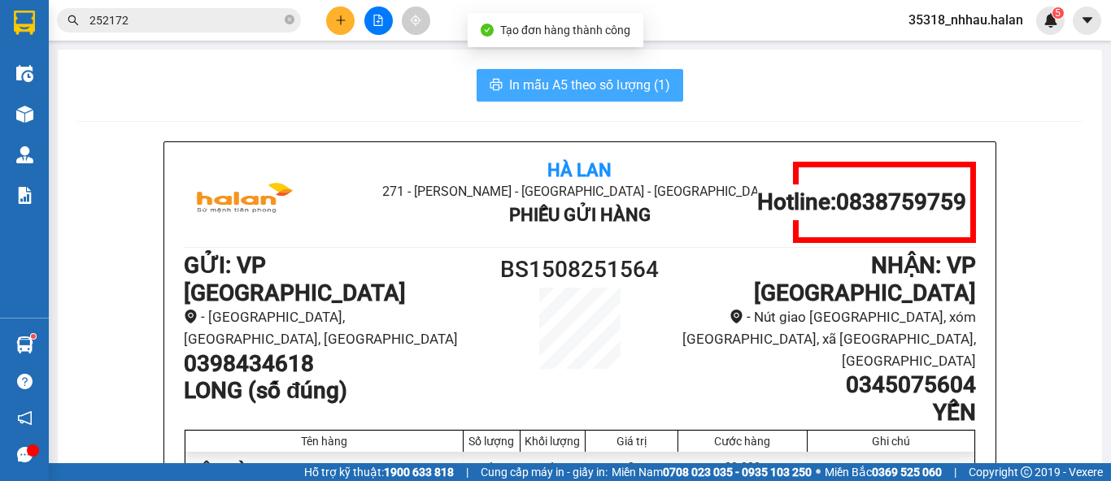
click at [659, 90] on span "In mẫu A5 theo số lượng (1)" at bounding box center [589, 85] width 161 height 20
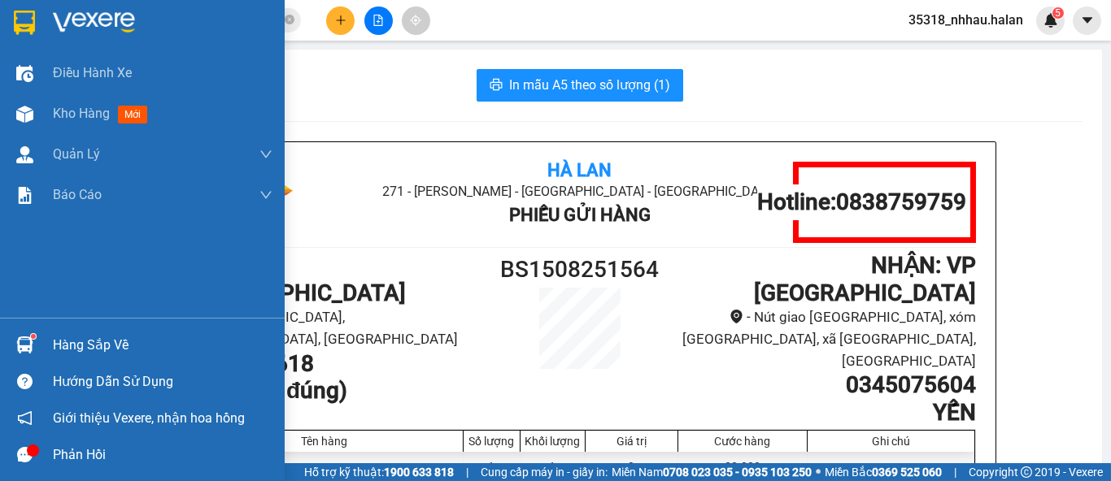
click at [74, 347] on div "Hàng sắp về" at bounding box center [163, 345] width 220 height 24
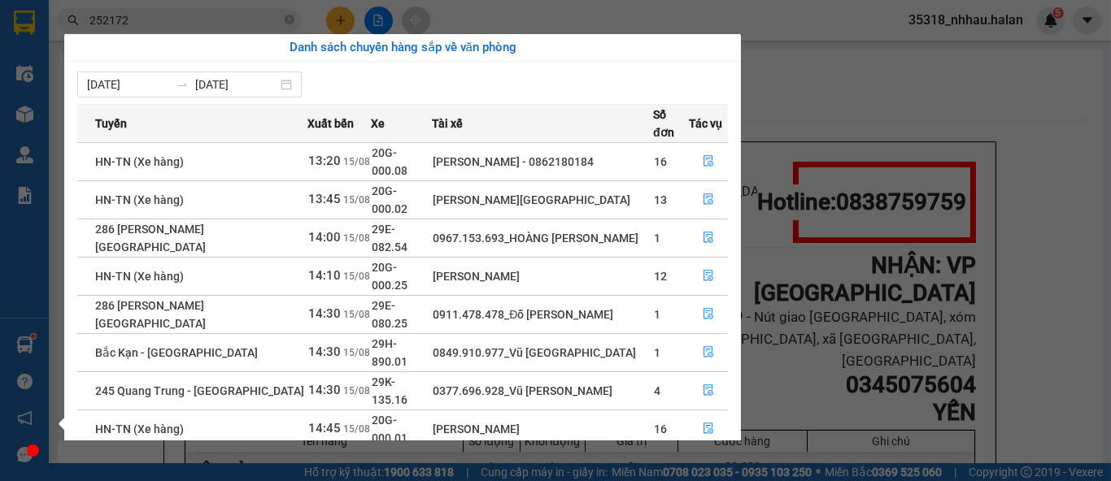
click at [804, 92] on section "Kết quả tìm kiếm ( 155 ) Bộ lọc Mã ĐH Trạng thái Món hàng Thu hộ Tổng cước Chưa…" at bounding box center [555, 240] width 1111 height 481
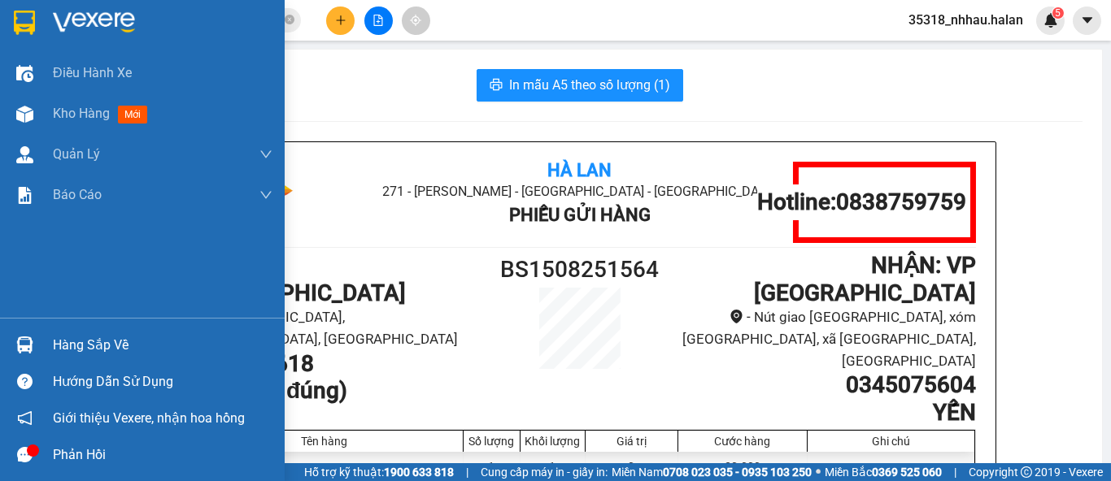
click at [76, 344] on div "Hàng sắp về" at bounding box center [163, 345] width 220 height 24
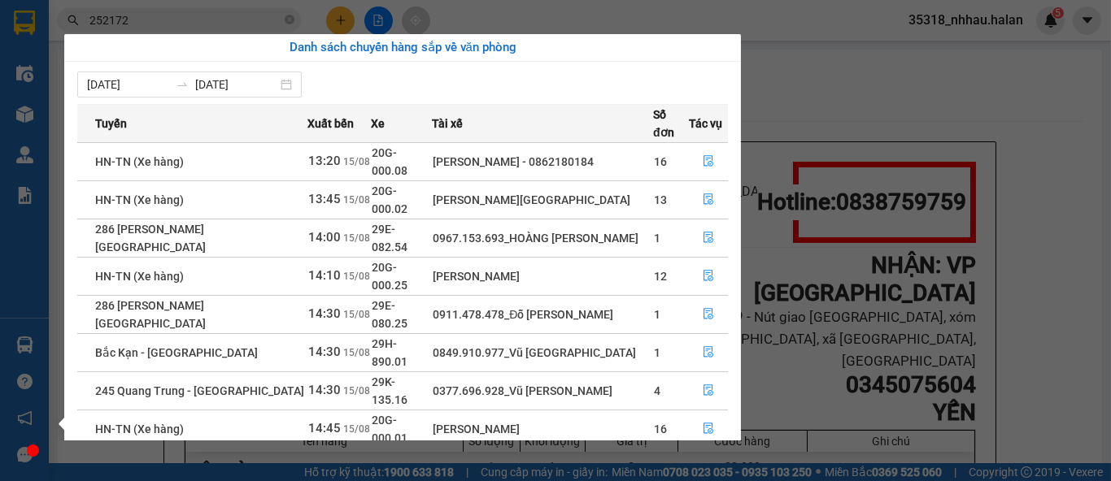
click at [339, 20] on section "Kết quả tìm kiếm ( 155 ) Bộ lọc Mã ĐH Trạng thái Món hàng Thu hộ Tổng cước Chưa…" at bounding box center [555, 240] width 1111 height 481
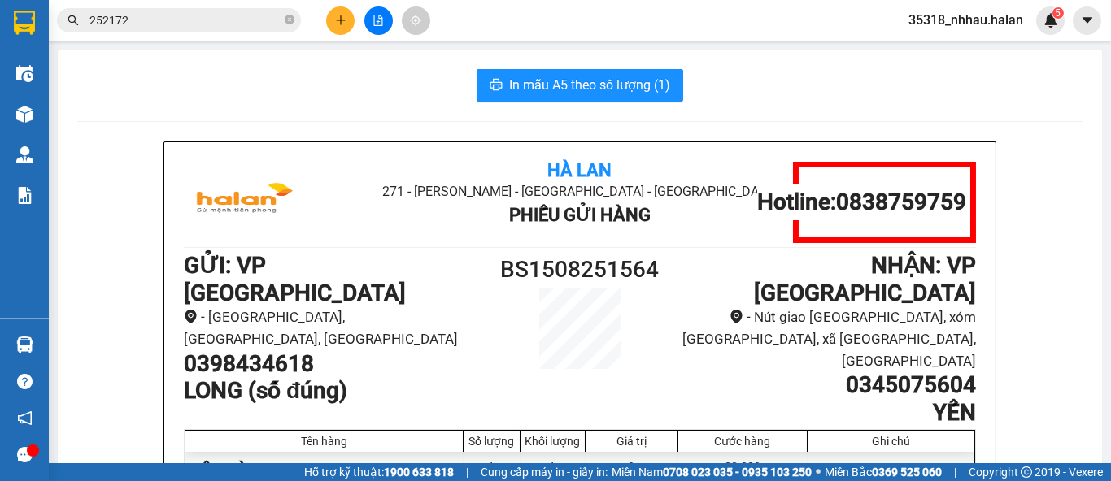
click at [339, 20] on icon "plus" at bounding box center [340, 20] width 9 height 1
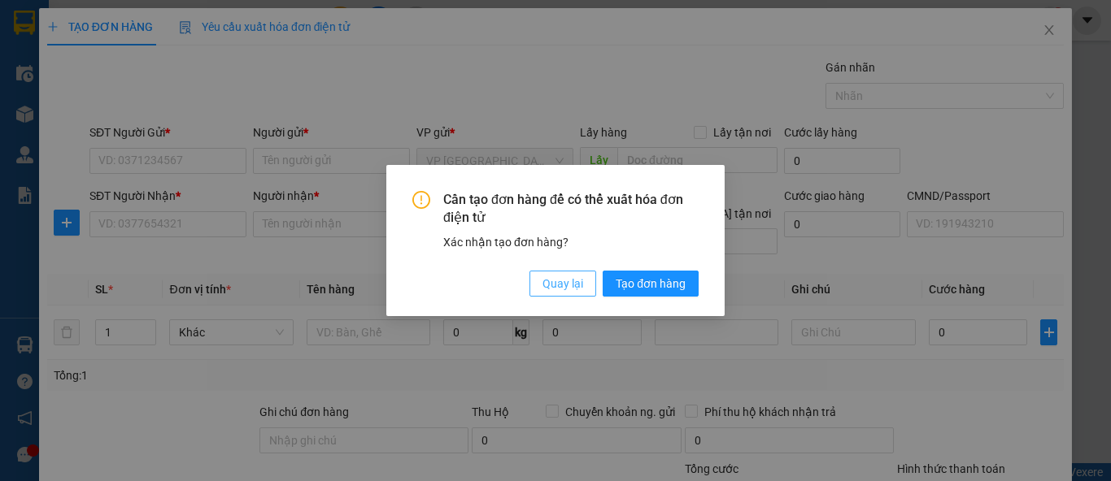
click at [567, 287] on span "Quay lại" at bounding box center [562, 284] width 41 height 18
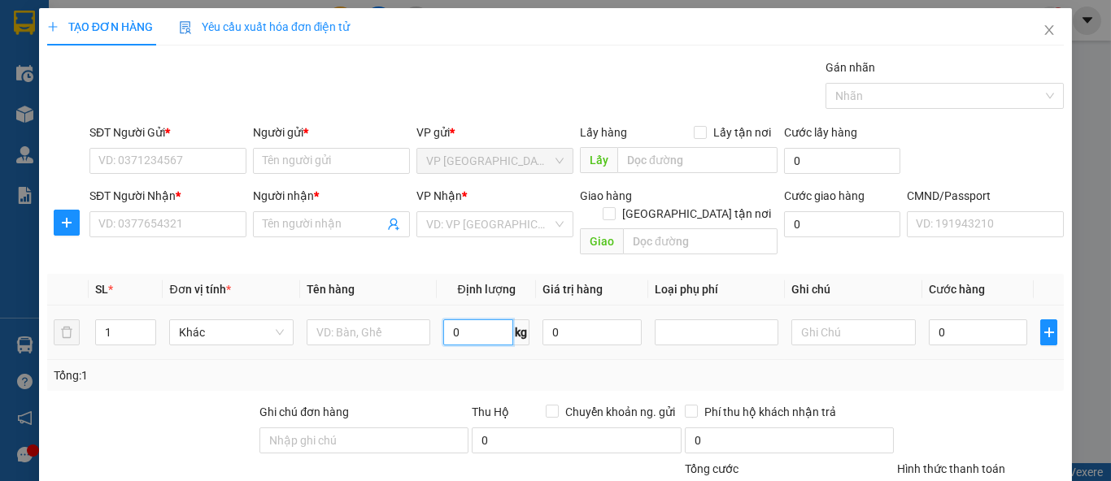
click at [482, 320] on input "0" at bounding box center [478, 333] width 70 height 26
type input "9"
click at [220, 173] on div "SĐT Người Gửi * VD: 0371234567" at bounding box center [167, 152] width 157 height 57
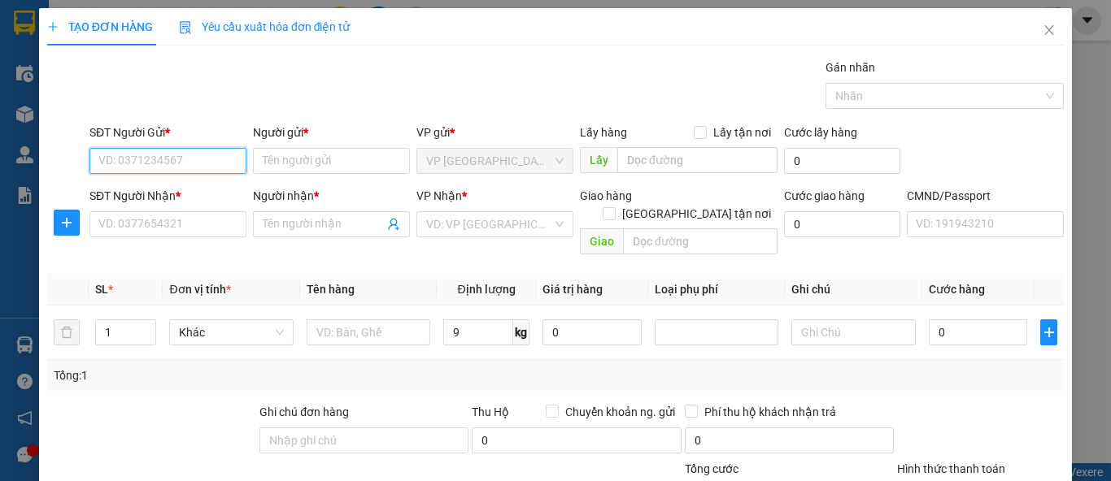
click at [218, 170] on input "SĐT Người Gửi *" at bounding box center [167, 161] width 157 height 26
click at [217, 170] on input "0975212542" at bounding box center [167, 161] width 157 height 26
type input "0975212542"
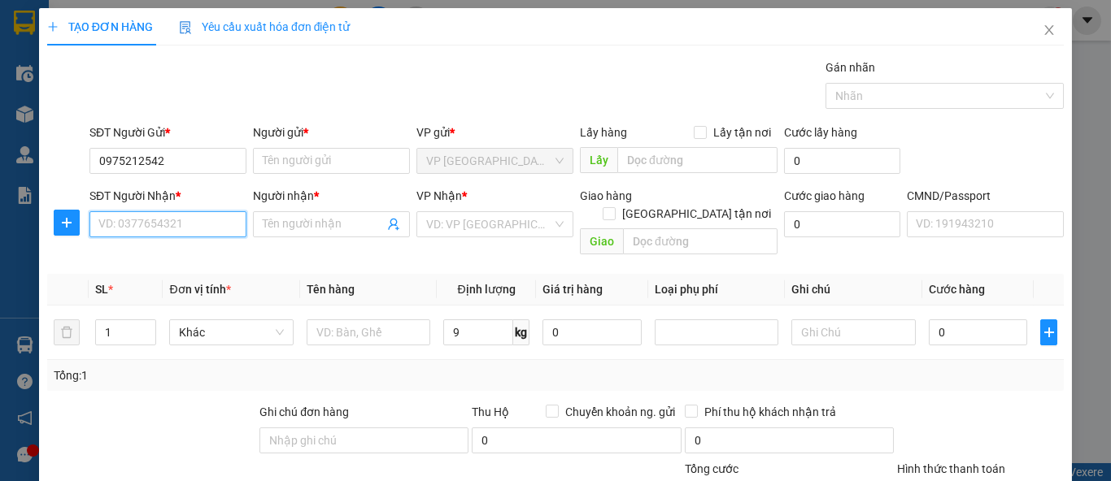
drag, startPoint x: 201, startPoint y: 229, endPoint x: 202, endPoint y: 182, distance: 46.4
click at [202, 221] on input "SĐT Người Nhận *" at bounding box center [167, 224] width 157 height 26
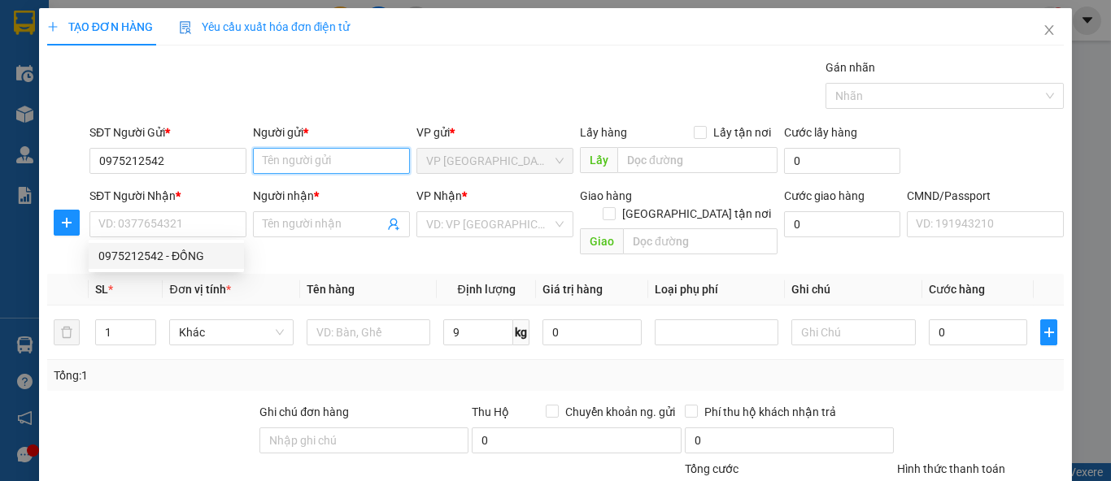
click at [286, 170] on input "Người gửi *" at bounding box center [331, 161] width 157 height 26
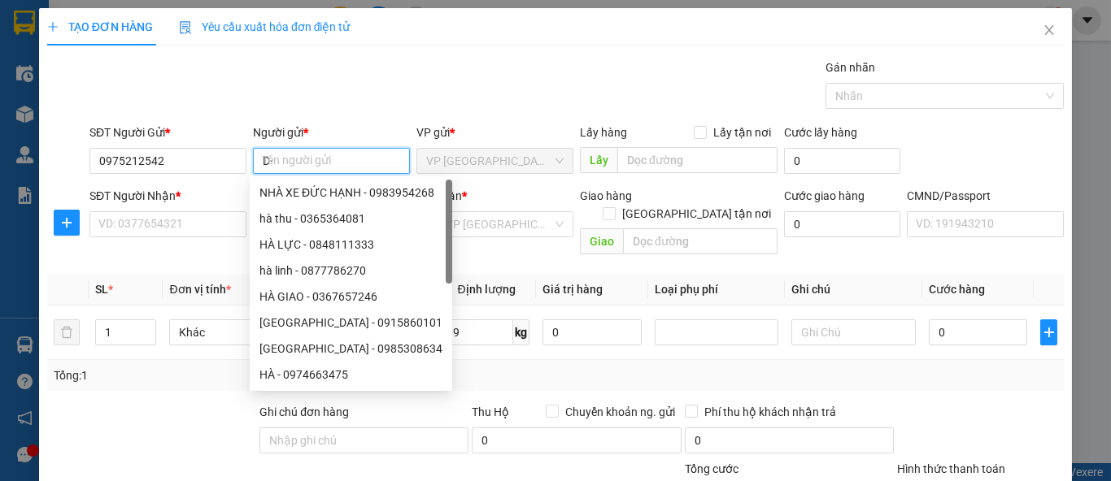
type input "D"
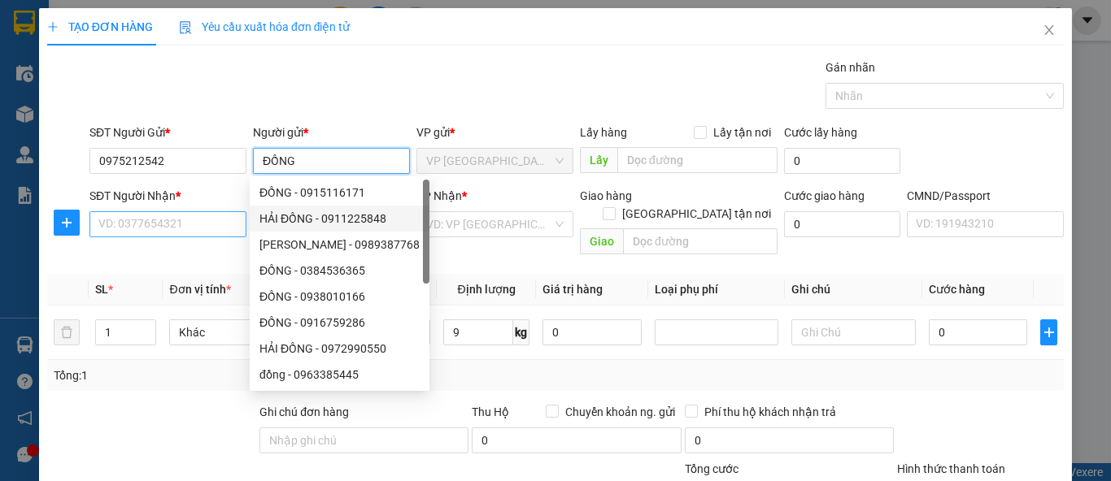
type input "ĐỒNG"
click at [206, 222] on input "SĐT Người Nhận *" at bounding box center [167, 224] width 157 height 26
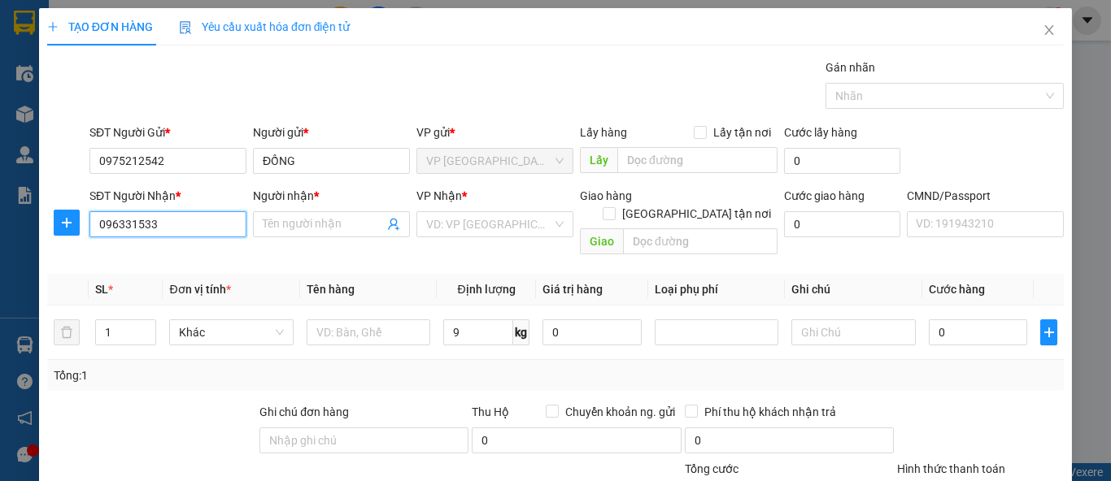
type input "0963315333"
click at [206, 250] on div "0963315333 - ĐỊNH" at bounding box center [166, 256] width 136 height 18
type input "ĐỊNH"
type input "0963315333"
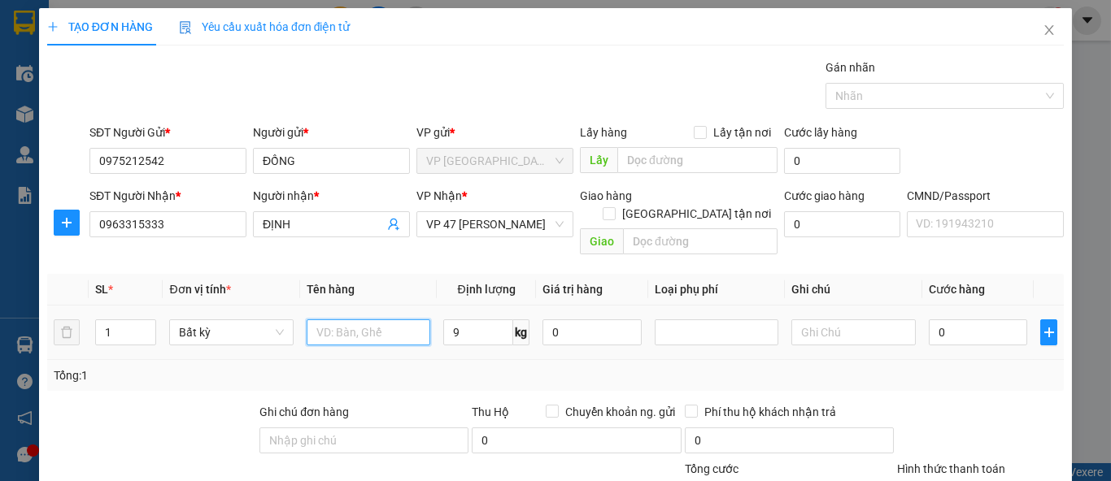
click at [396, 320] on input "text" at bounding box center [369, 333] width 124 height 26
type input "HÔP PT"
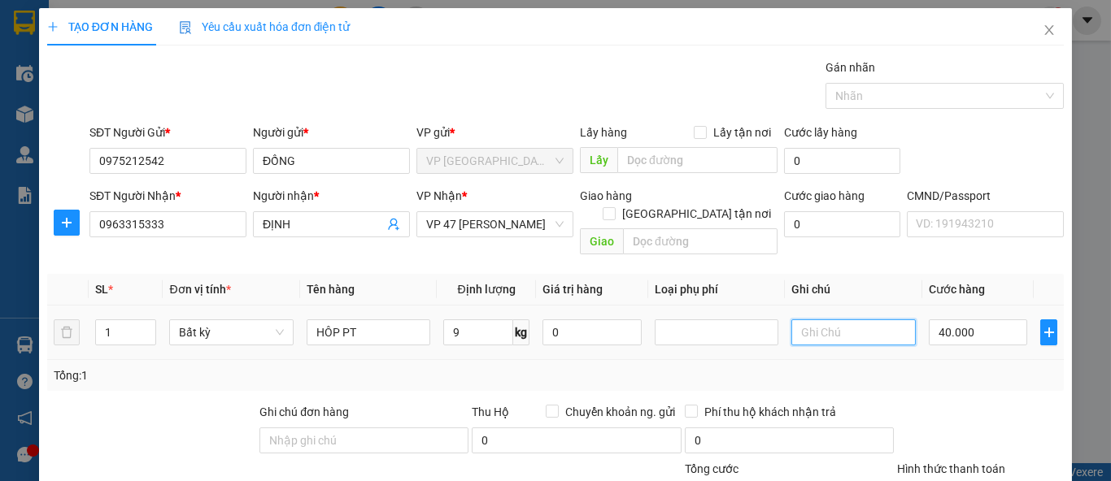
type input "40.000"
click at [960, 367] on div "Tổng: 1" at bounding box center [556, 376] width 1004 height 18
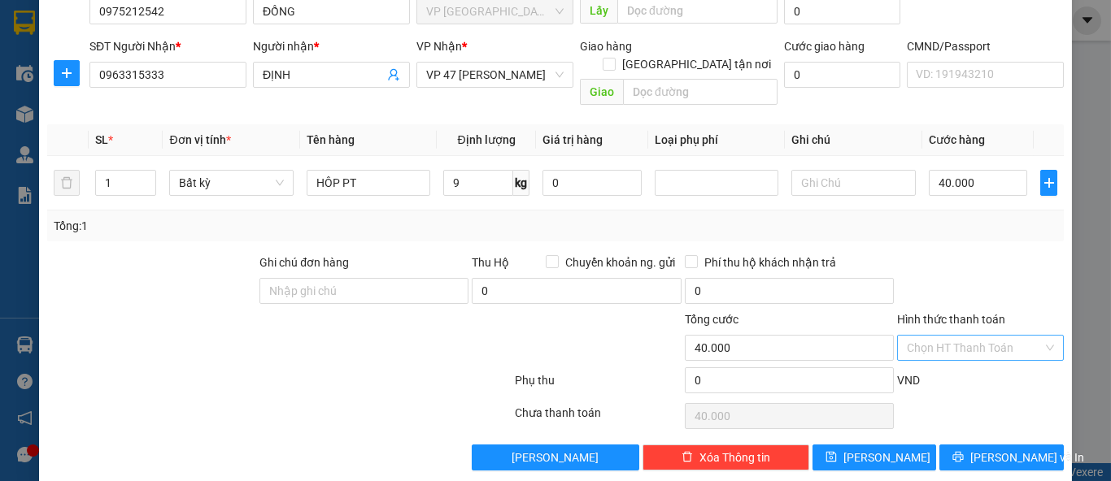
scroll to position [150, 0]
click at [978, 335] on input "Hình thức thanh toán" at bounding box center [975, 347] width 136 height 24
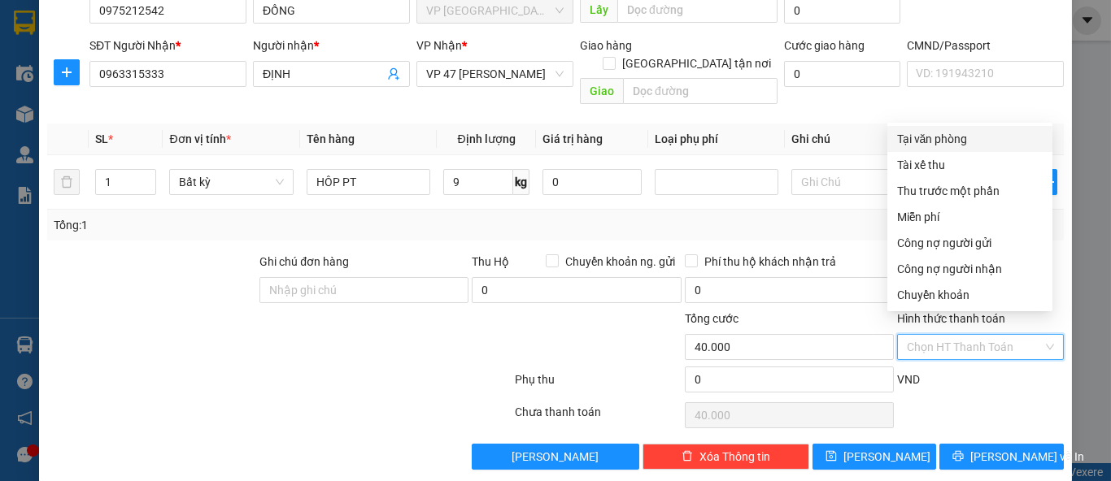
click at [930, 142] on div "Tại văn phòng" at bounding box center [970, 139] width 146 height 18
type input "0"
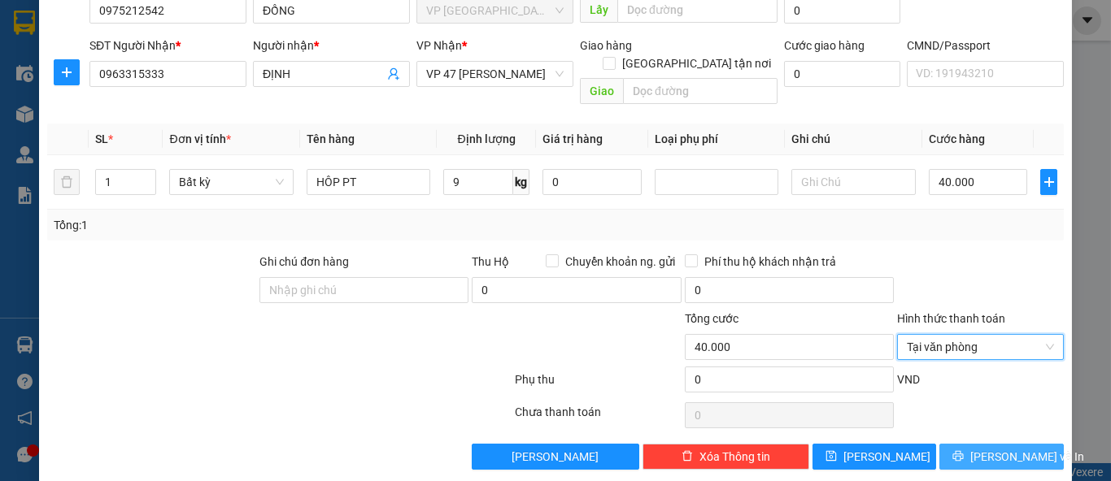
click at [986, 448] on span "Lưu và In" at bounding box center [1027, 457] width 114 height 18
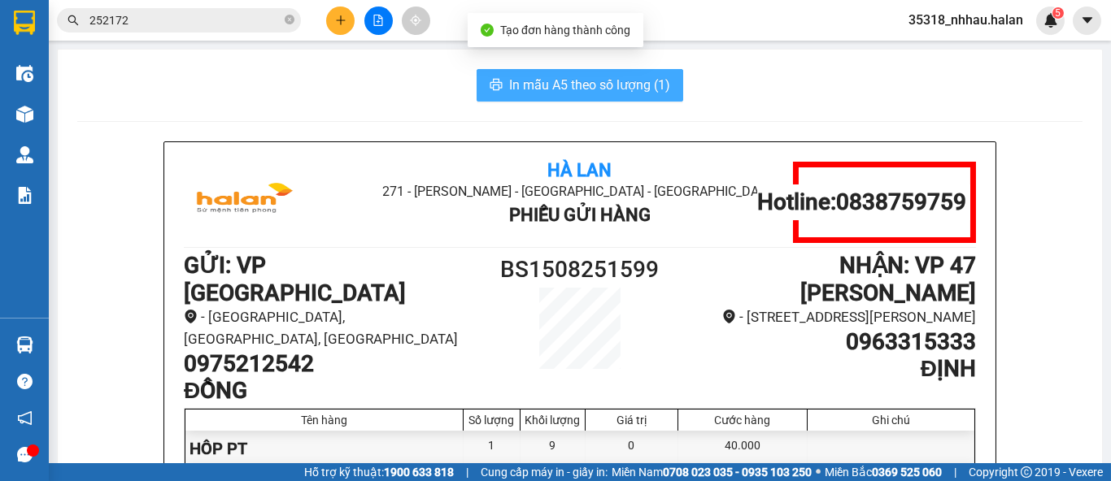
click at [642, 81] on span "In mẫu A5 theo số lượng (1)" at bounding box center [589, 85] width 161 height 20
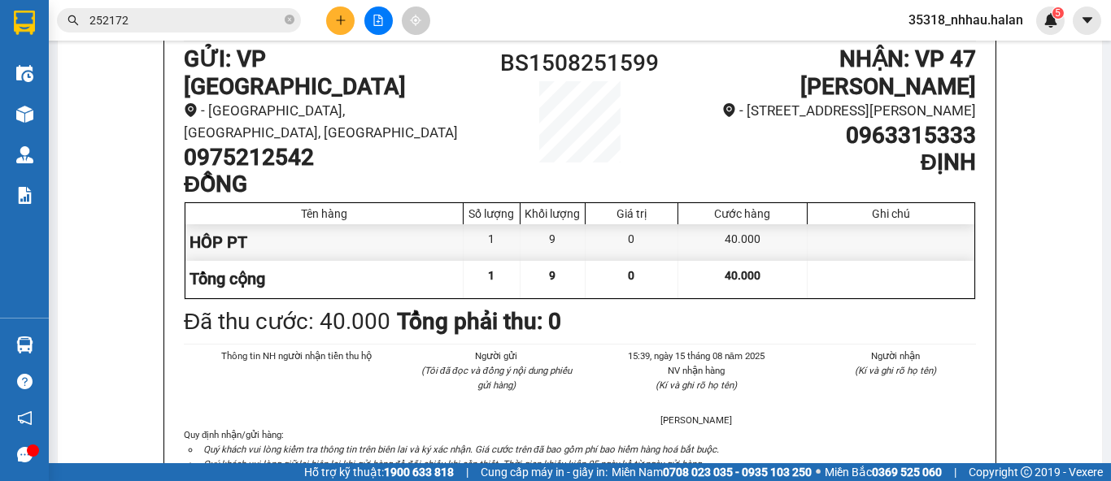
scroll to position [271, 0]
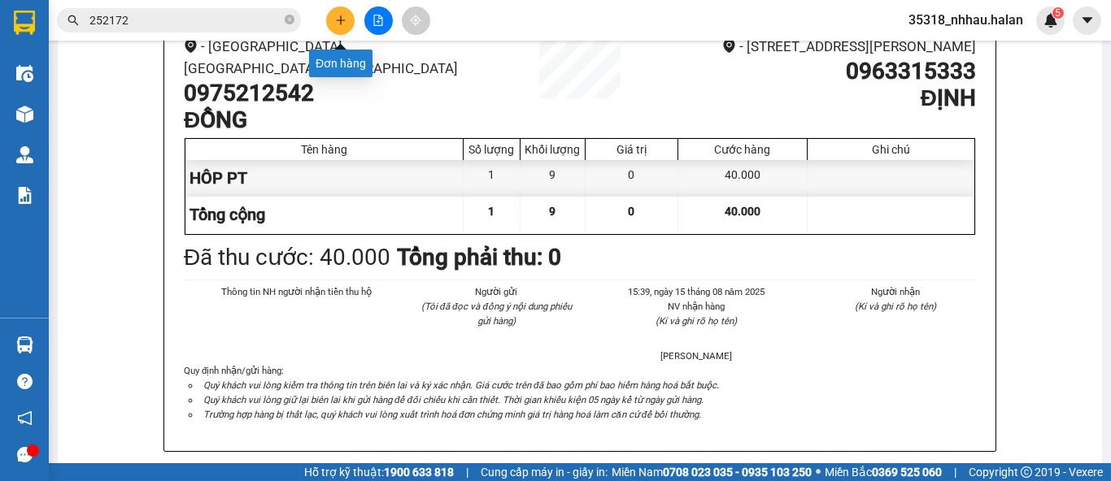
click at [344, 20] on icon "plus" at bounding box center [340, 20] width 9 height 1
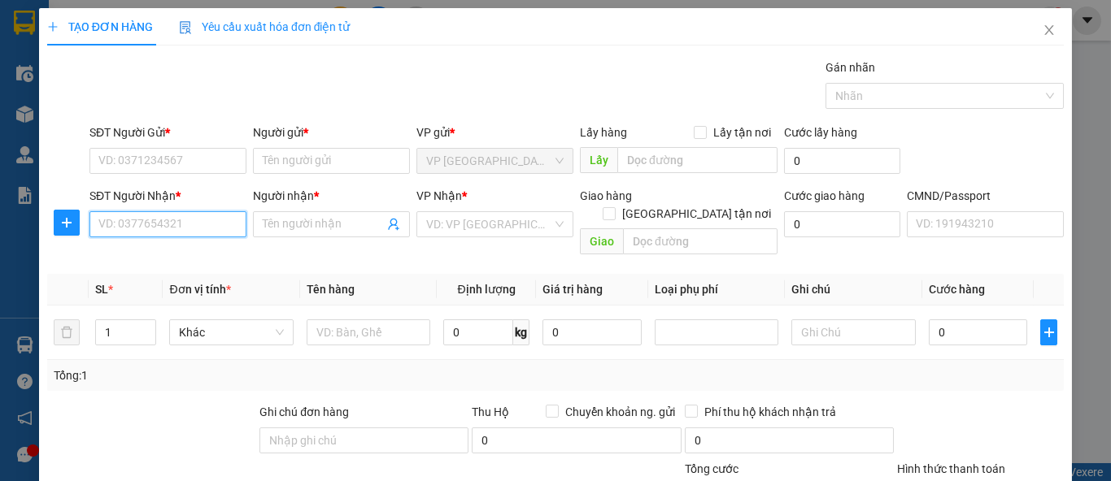
click at [207, 224] on input "SĐT Người Nhận *" at bounding box center [167, 224] width 157 height 26
click at [207, 224] on input "0987522282" at bounding box center [167, 224] width 157 height 26
drag, startPoint x: 210, startPoint y: 224, endPoint x: 237, endPoint y: 224, distance: 27.7
click at [211, 224] on input "0987522282" at bounding box center [167, 224] width 157 height 26
type input "0987522282"
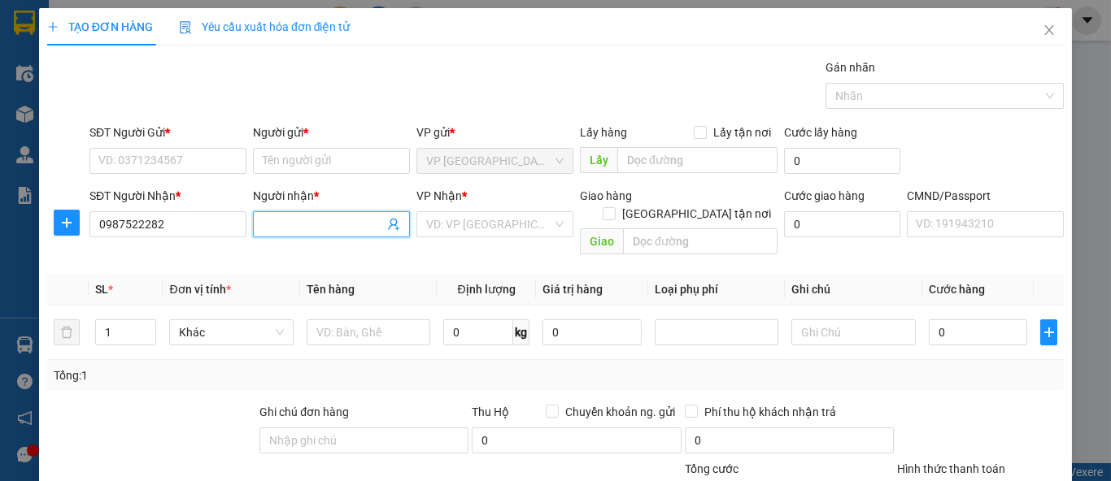
click at [304, 219] on input "Người nhận *" at bounding box center [323, 225] width 121 height 18
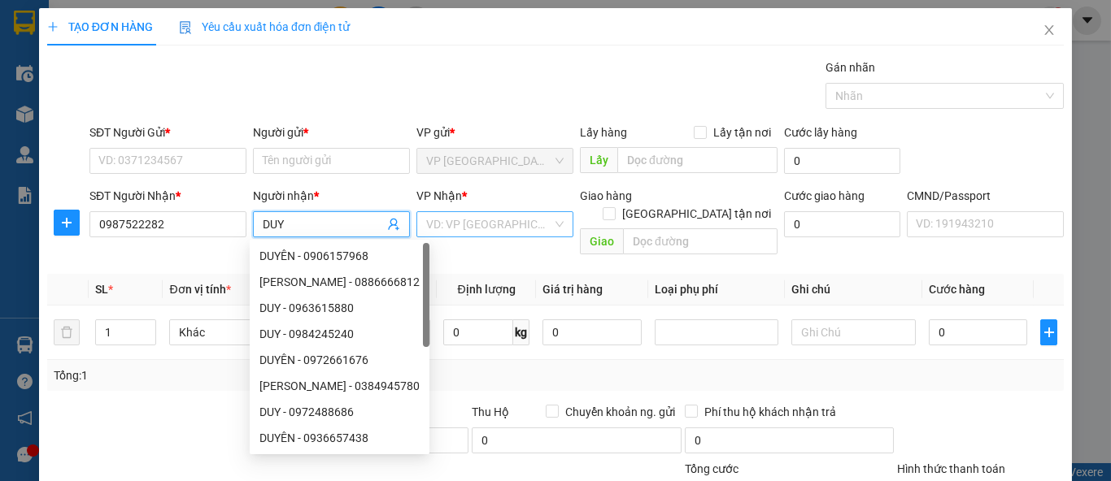
type input "DUY"
click at [431, 225] on input "search" at bounding box center [489, 224] width 126 height 24
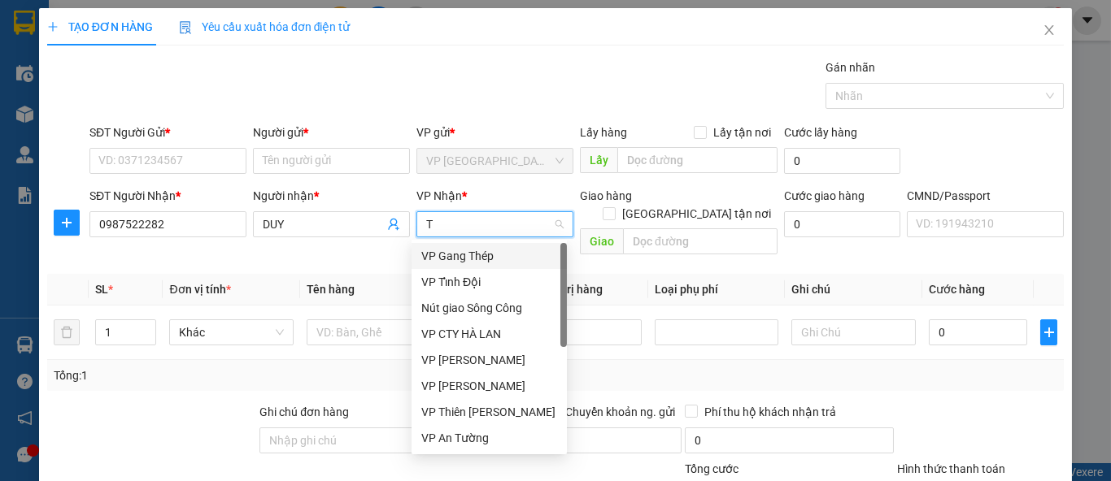
type input "TK"
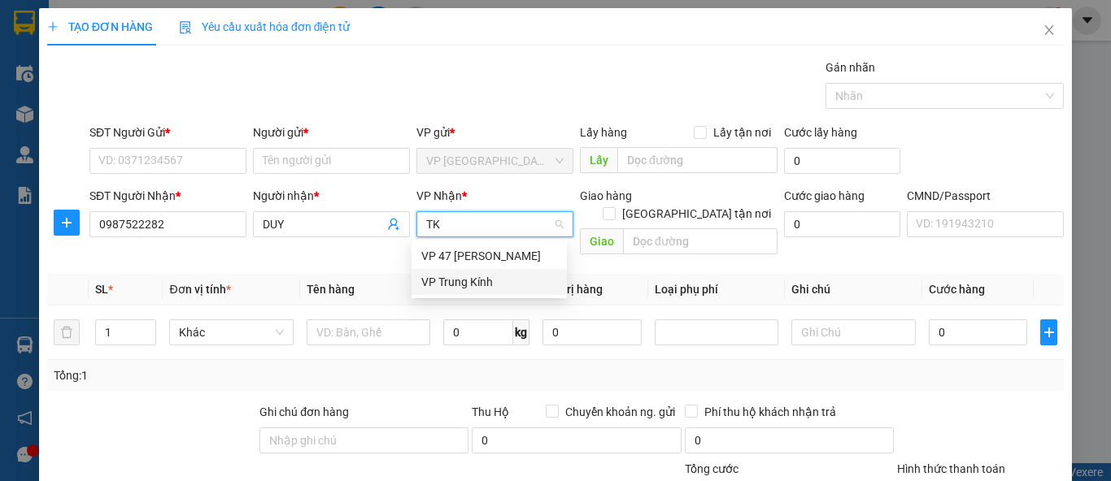
click at [448, 282] on div "VP Trung Kính" at bounding box center [489, 282] width 136 height 18
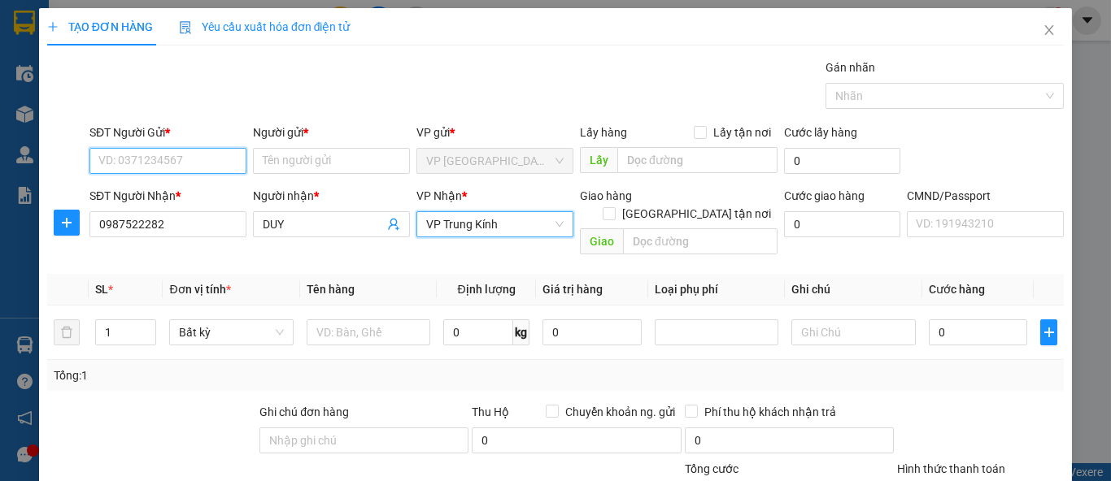
click at [200, 155] on input "SĐT Người Gửi *" at bounding box center [167, 161] width 157 height 26
drag, startPoint x: 200, startPoint y: 155, endPoint x: 213, endPoint y: 119, distance: 38.8
click at [202, 144] on div "SĐT Người Gửi * 0962803995 0962803995" at bounding box center [167, 152] width 157 height 57
type input "0962803995"
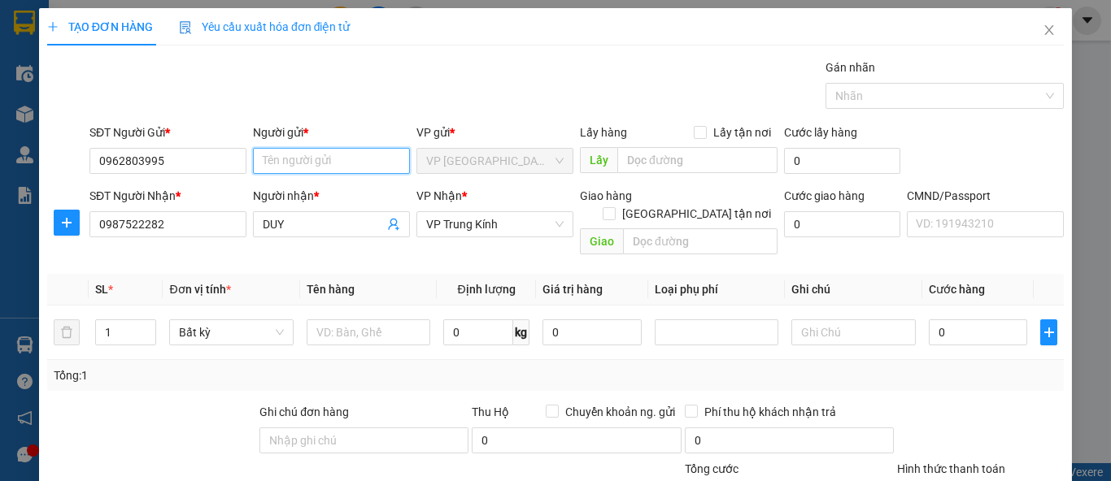
click at [301, 164] on input "Người gửi *" at bounding box center [331, 161] width 157 height 26
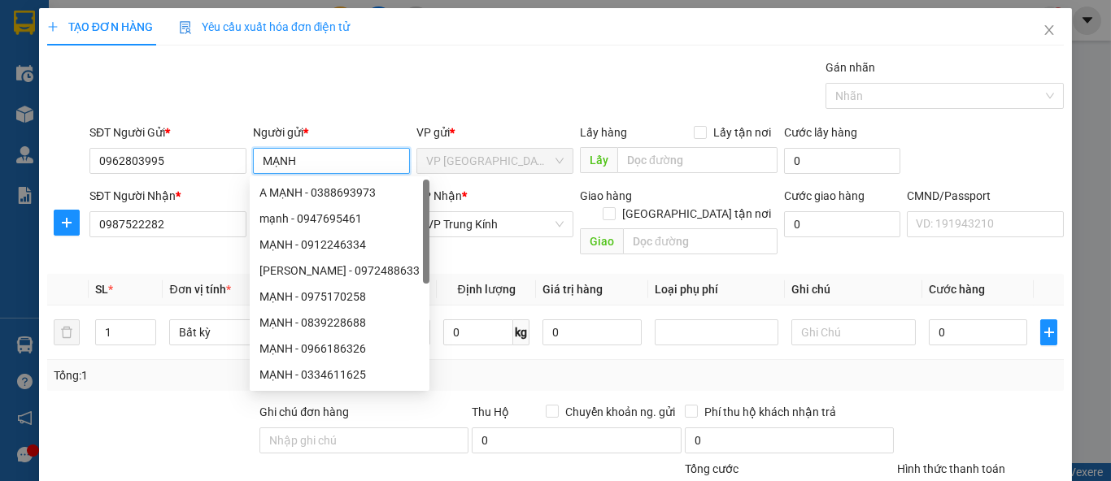
type input "MẠNH"
click at [404, 81] on div "Gói vận chuyển * Tiêu chuẩn Gán nhãn Nhãn" at bounding box center [576, 87] width 981 height 57
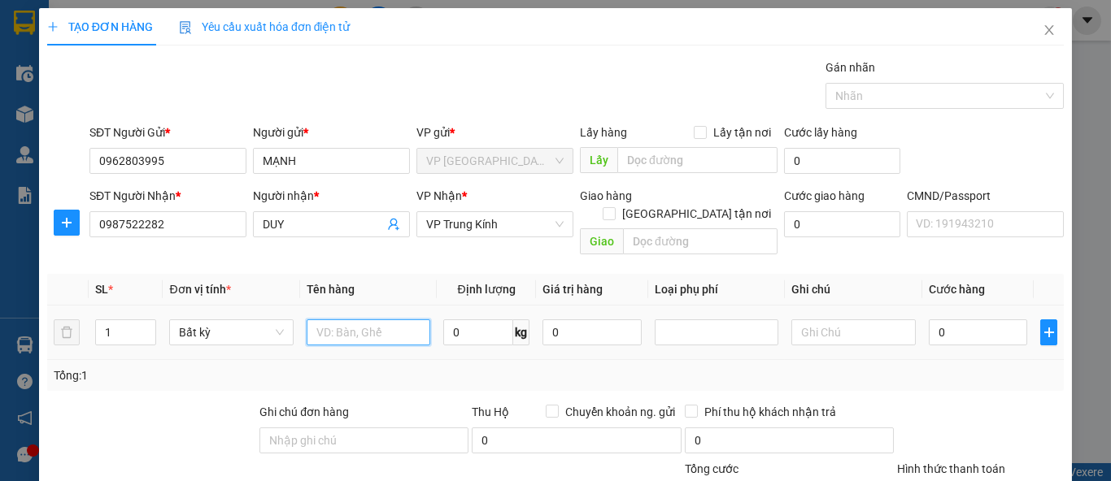
click at [370, 320] on input "text" at bounding box center [369, 333] width 124 height 26
type input "HÔP ĐIỆN THOẠI"
click at [688, 367] on div "Tổng: 1" at bounding box center [556, 376] width 1004 height 18
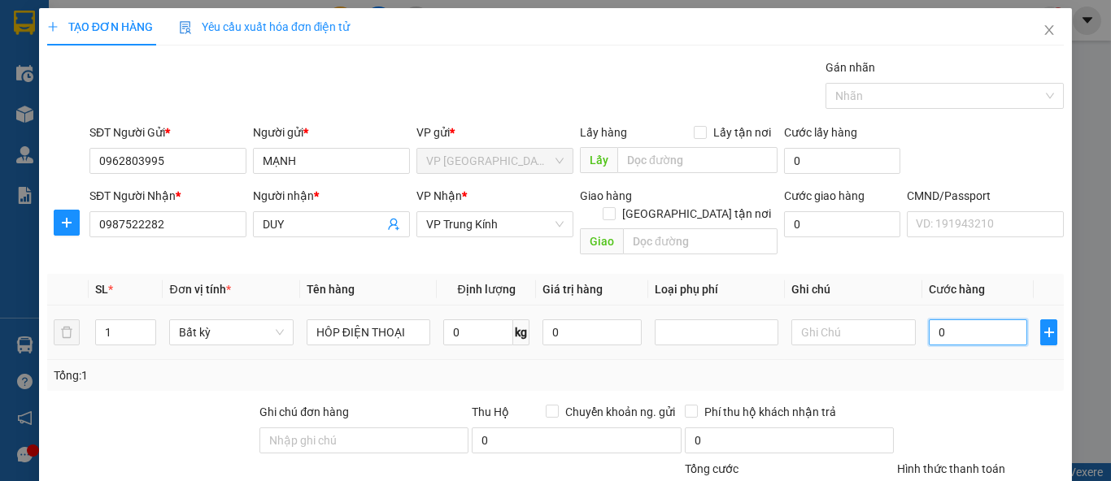
click at [944, 320] on input "0" at bounding box center [978, 333] width 99 height 26
type input "3"
type input "35"
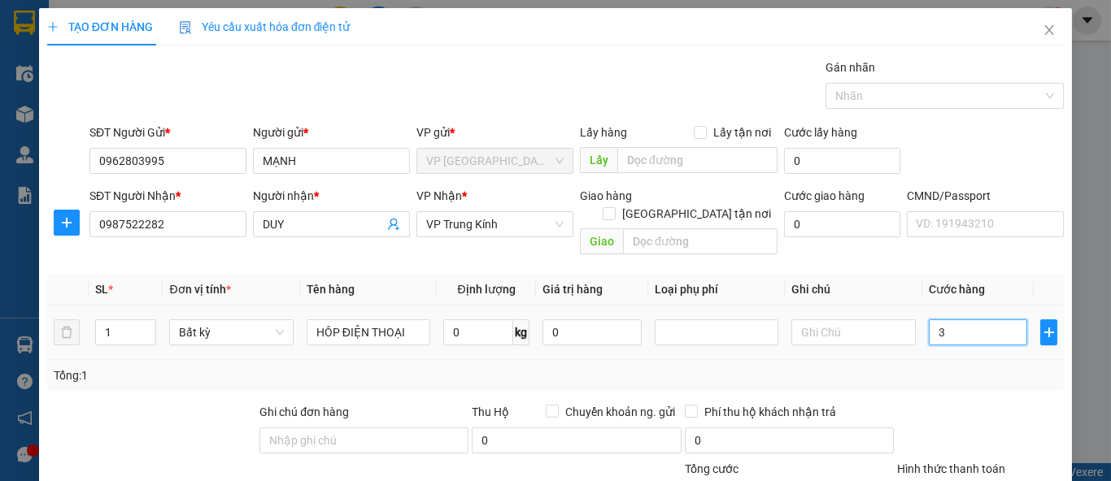
type input "35"
type input "35.000"
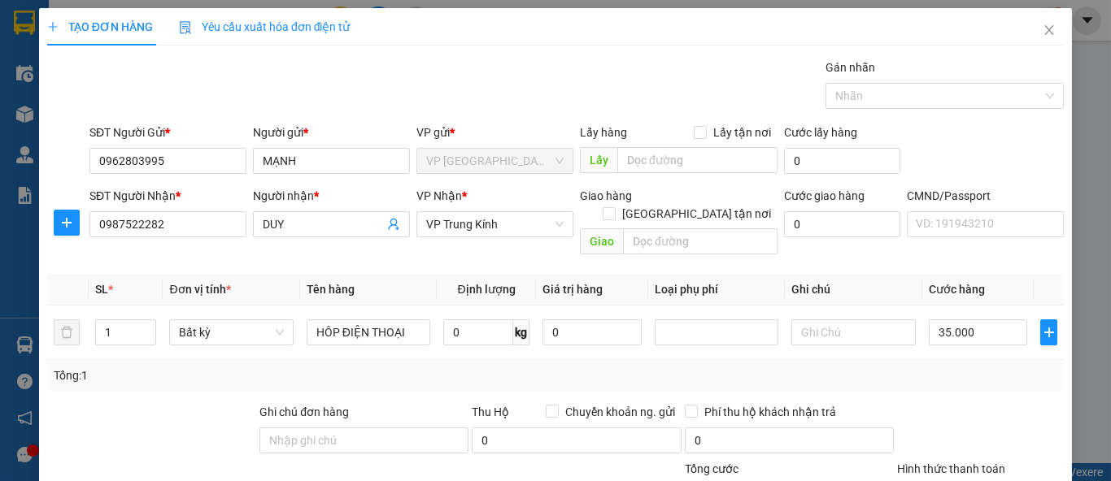
click at [947, 360] on div "Tổng: 1" at bounding box center [555, 375] width 1017 height 31
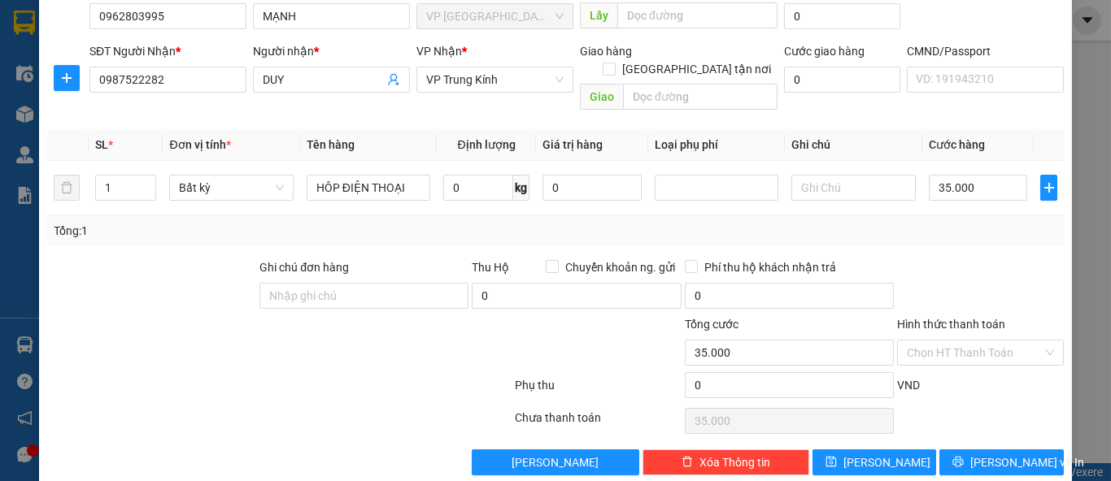
scroll to position [150, 0]
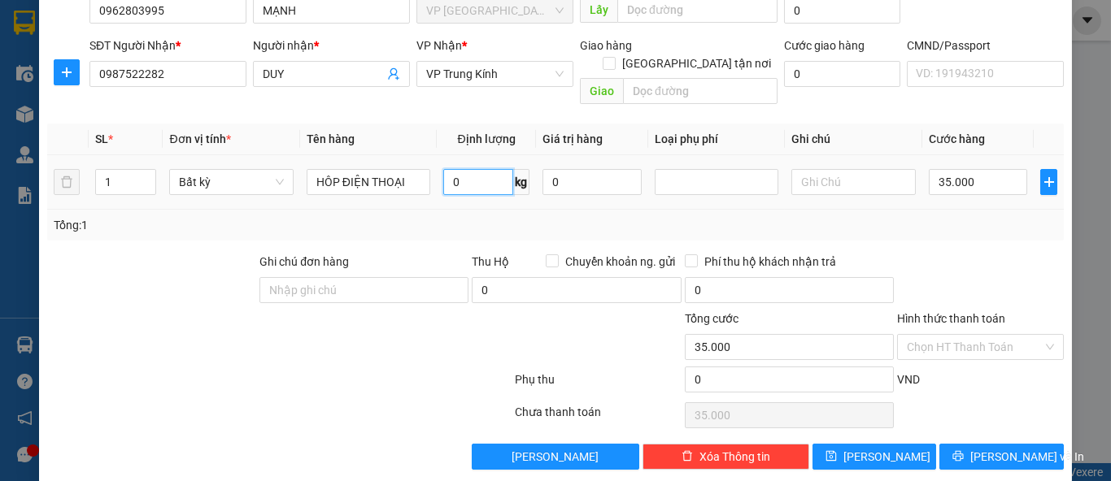
click at [478, 169] on input "0" at bounding box center [478, 182] width 70 height 26
type input "1"
click at [930, 335] on input "Hình thức thanh toán" at bounding box center [975, 347] width 136 height 24
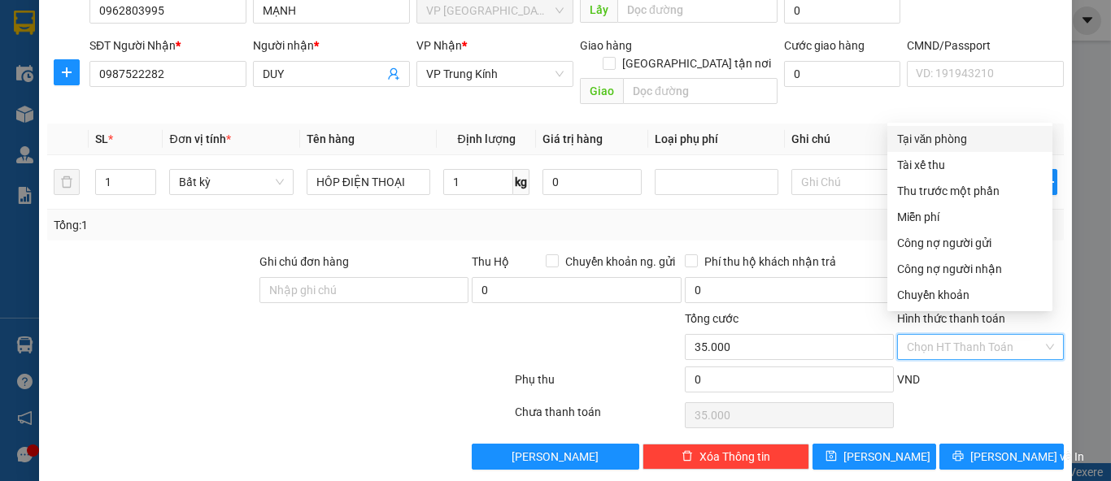
click at [933, 132] on div "Tại văn phòng" at bounding box center [970, 139] width 146 height 18
type input "0"
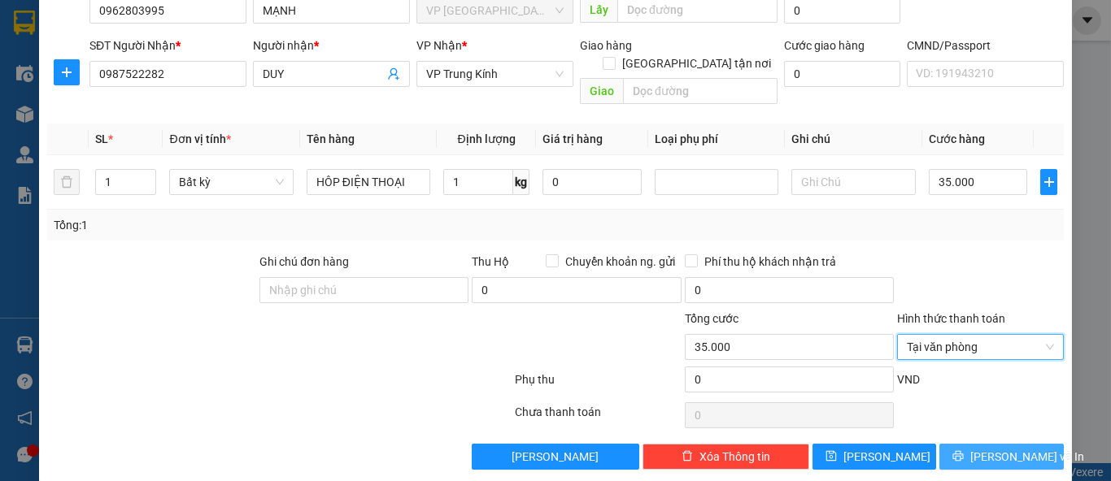
click at [992, 448] on span "Lưu và In" at bounding box center [1027, 457] width 114 height 18
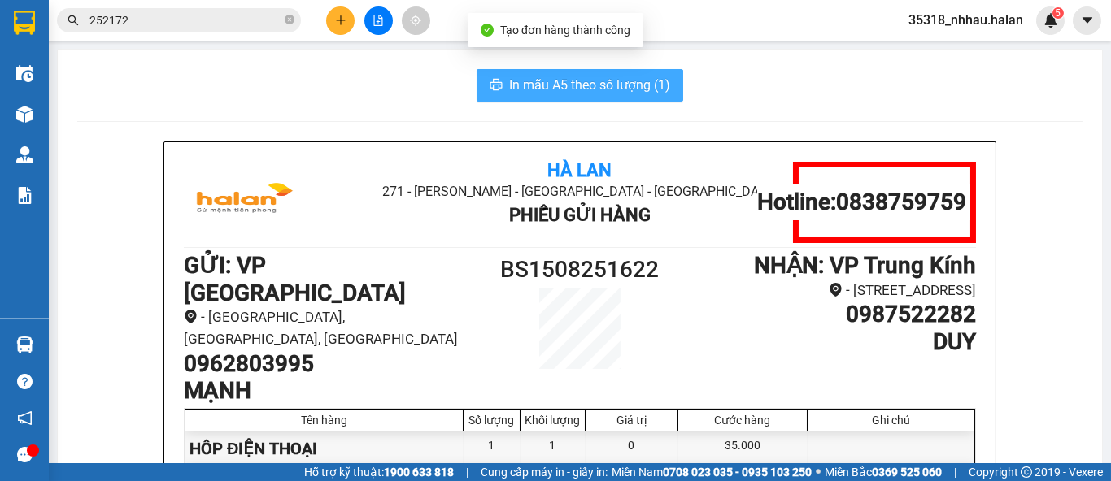
click at [653, 91] on span "In mẫu A5 theo số lượng (1)" at bounding box center [589, 85] width 161 height 20
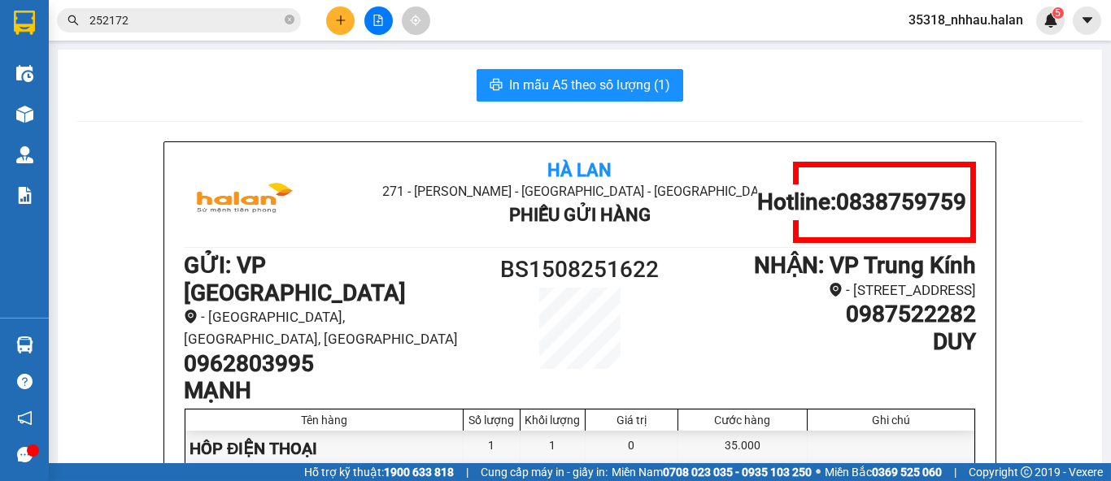
click at [347, 32] on button at bounding box center [340, 21] width 28 height 28
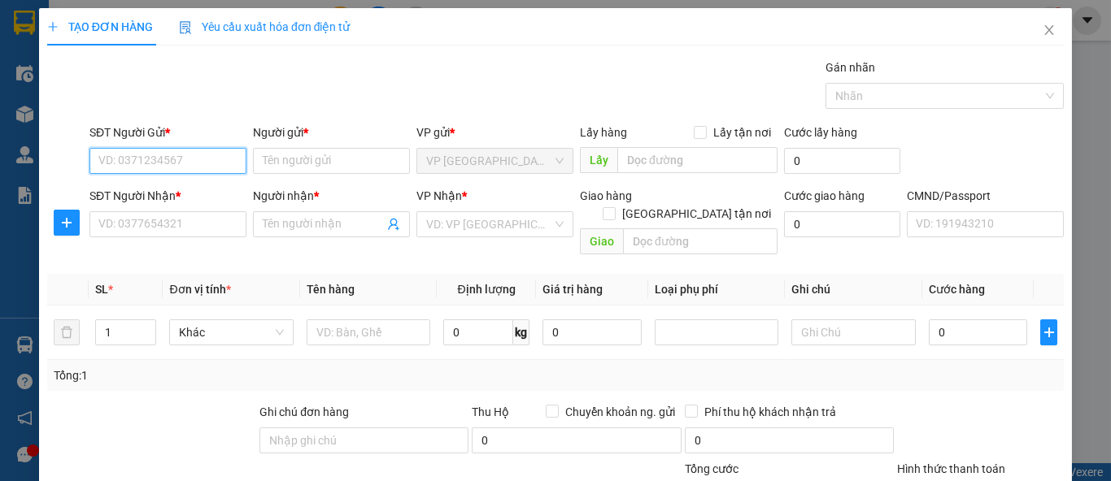
click at [198, 165] on input "SĐT Người Gửi *" at bounding box center [167, 161] width 157 height 26
type input "0966777776"
drag, startPoint x: 198, startPoint y: 165, endPoint x: 201, endPoint y: 141, distance: 24.6
click at [198, 160] on input "0966777776" at bounding box center [167, 161] width 157 height 26
click at [191, 191] on div "0966777776 - HƯNG" at bounding box center [166, 193] width 136 height 18
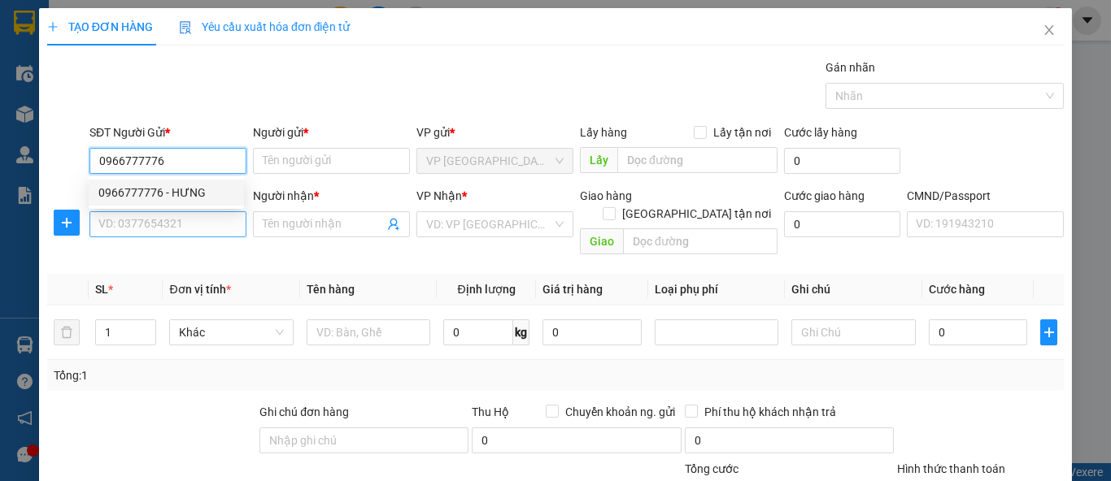
type input "HƯNG"
type input "0966777776"
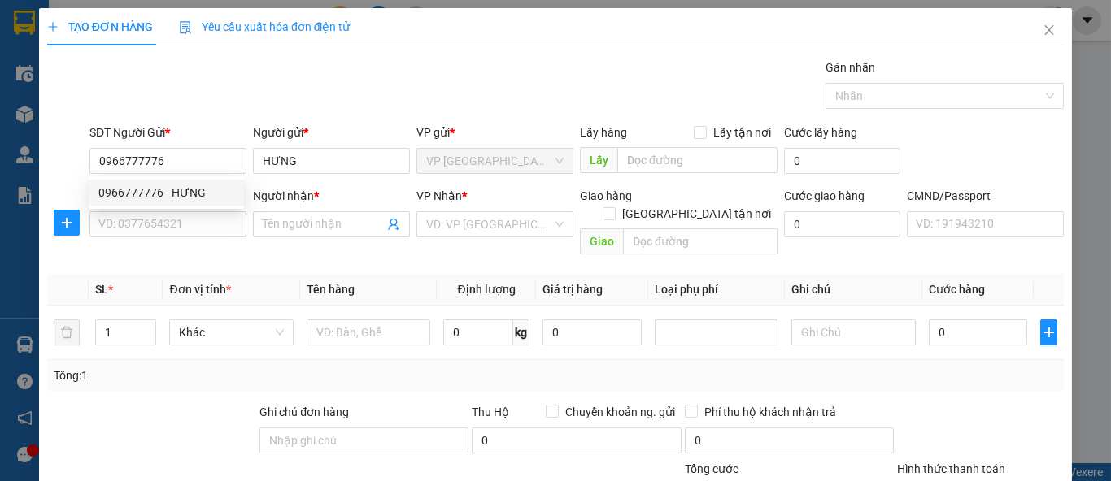
click at [208, 237] on div "SĐT Người Nhận * VD: 0377654321" at bounding box center [167, 215] width 157 height 57
click at [216, 226] on input "SĐT Người Nhận *" at bounding box center [167, 224] width 157 height 26
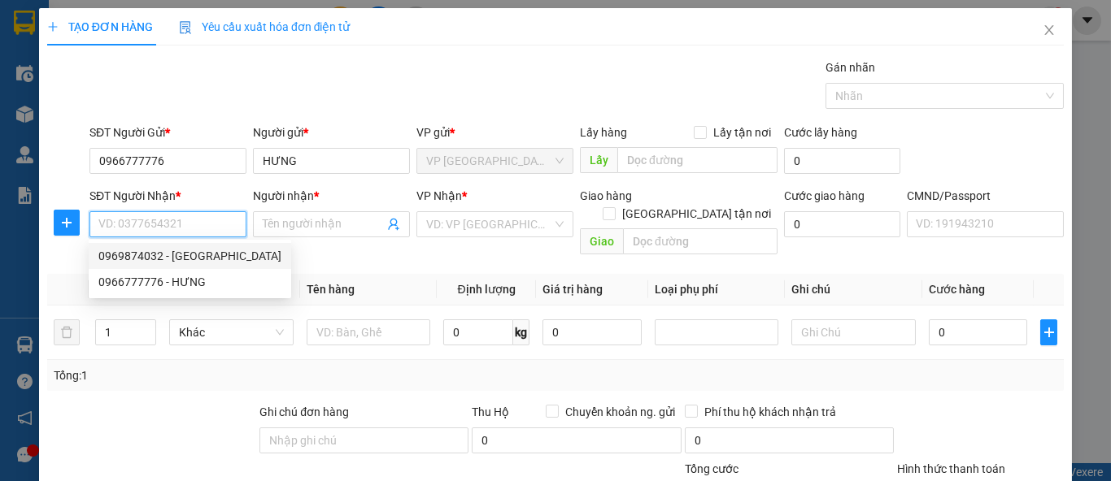
click at [211, 256] on div "0969874032 - HOÀNG ANH THIÊN PHÚ" at bounding box center [189, 256] width 183 height 18
type input "0969874032"
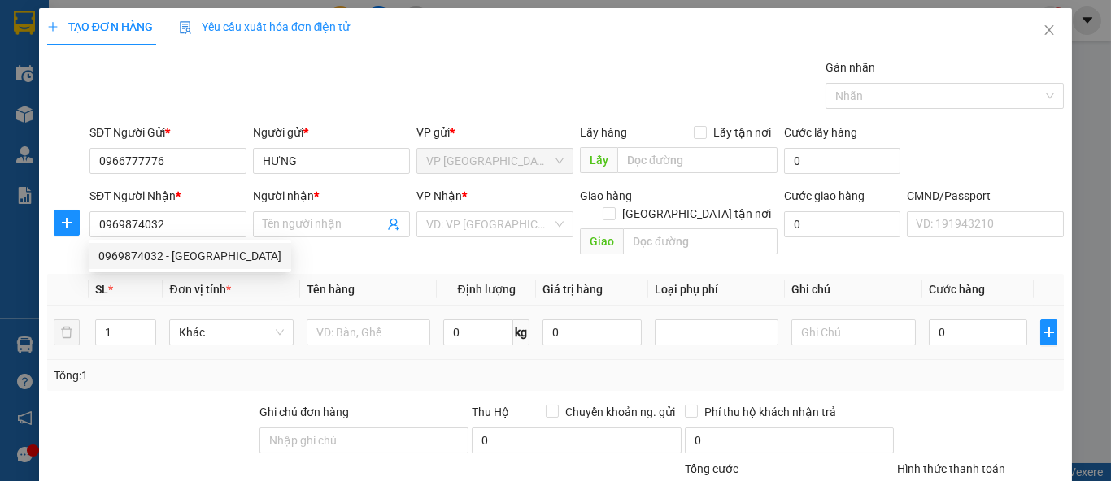
type input "HOÀNG ANH THIÊN PHÚ"
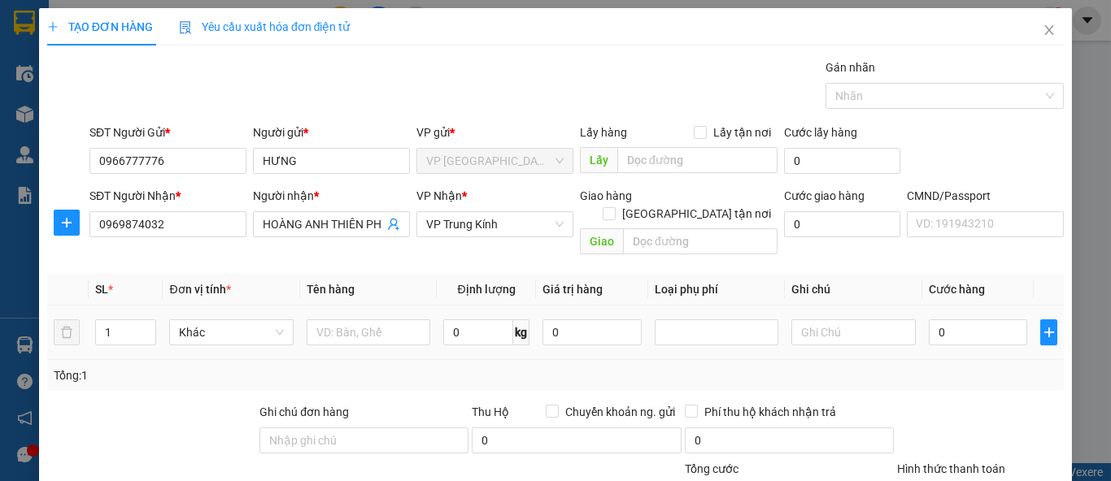
click at [350, 316] on div at bounding box center [369, 332] width 124 height 33
click at [351, 320] on input "text" at bounding box center [369, 333] width 124 height 26
type input "HÔP MẪU"
click at [456, 320] on input "0" at bounding box center [478, 333] width 70 height 26
type input "1"
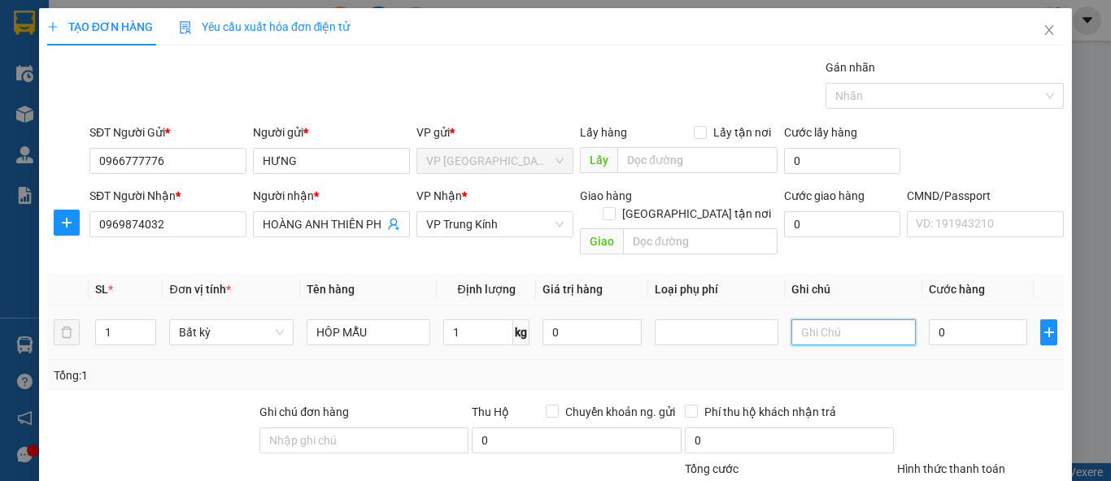
type input "35.000"
click at [1000, 372] on div "Transit Pickup Surcharge Ids Transit Deliver Surcharge Ids Transit Deliver Surc…" at bounding box center [555, 340] width 1017 height 562
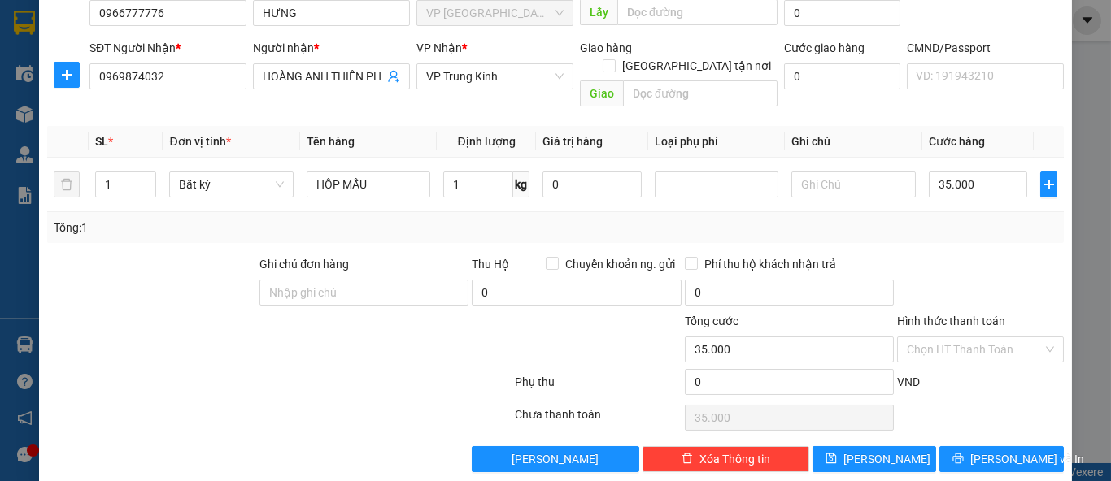
scroll to position [150, 0]
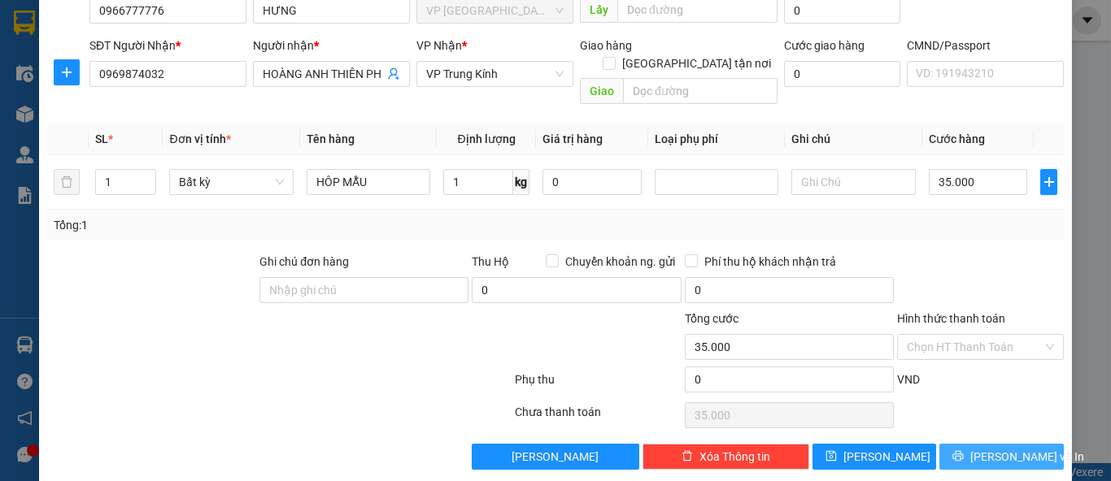
click at [986, 448] on span "Lưu và In" at bounding box center [1027, 457] width 114 height 18
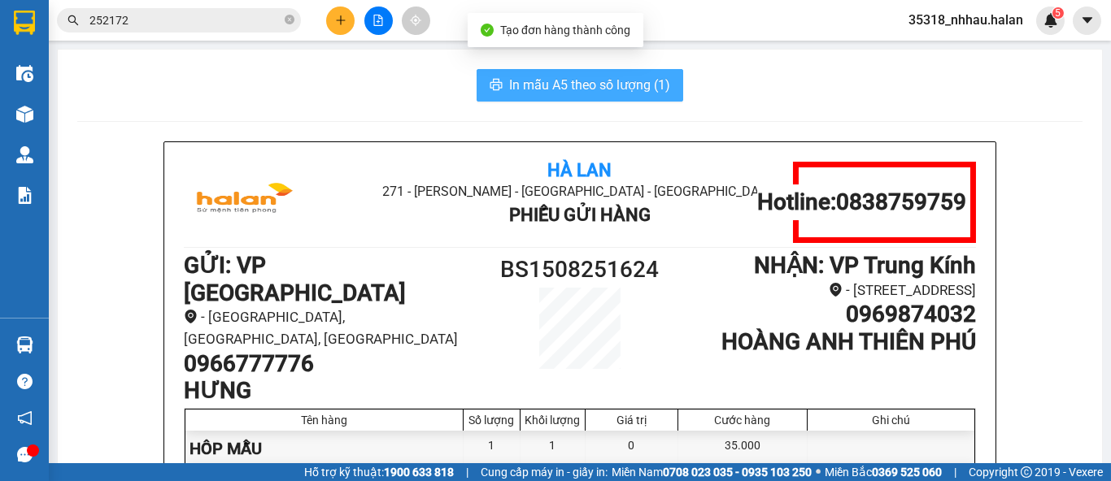
click at [584, 92] on span "In mẫu A5 theo số lượng (1)" at bounding box center [589, 85] width 161 height 20
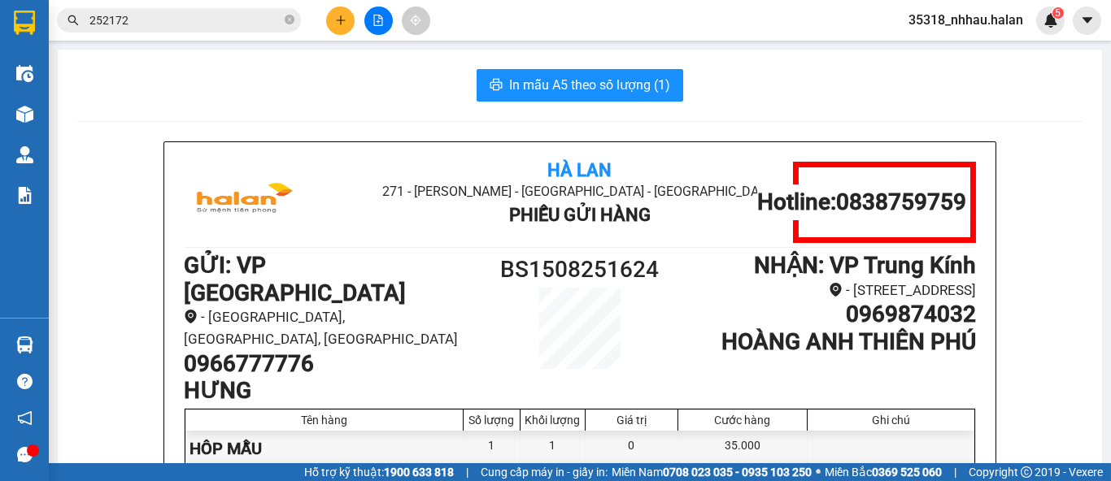
click at [320, 99] on div "In mẫu A5 theo số lượng (1)" at bounding box center [579, 85] width 1005 height 33
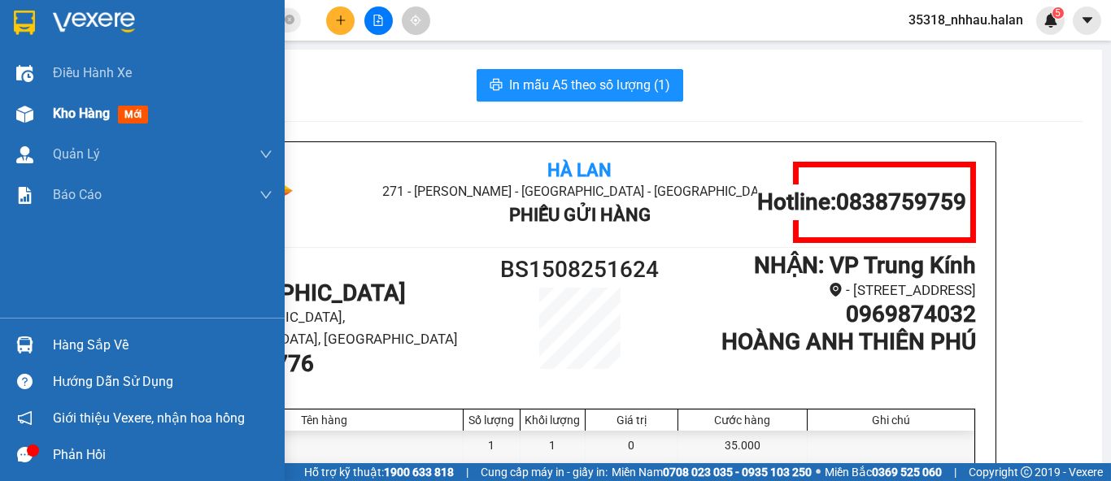
click at [72, 100] on div "Kho hàng mới" at bounding box center [163, 114] width 220 height 41
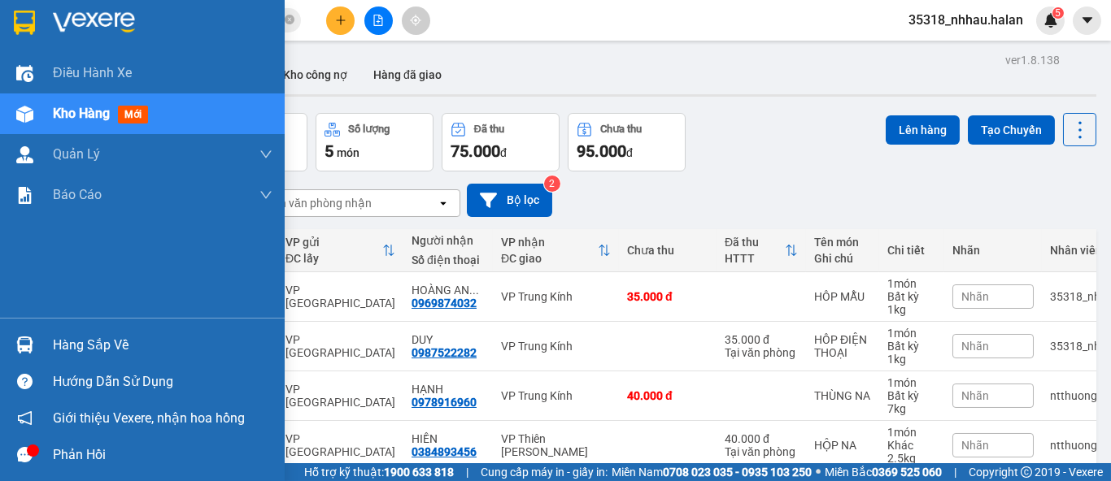
click at [71, 342] on div "Hàng sắp về" at bounding box center [163, 345] width 220 height 24
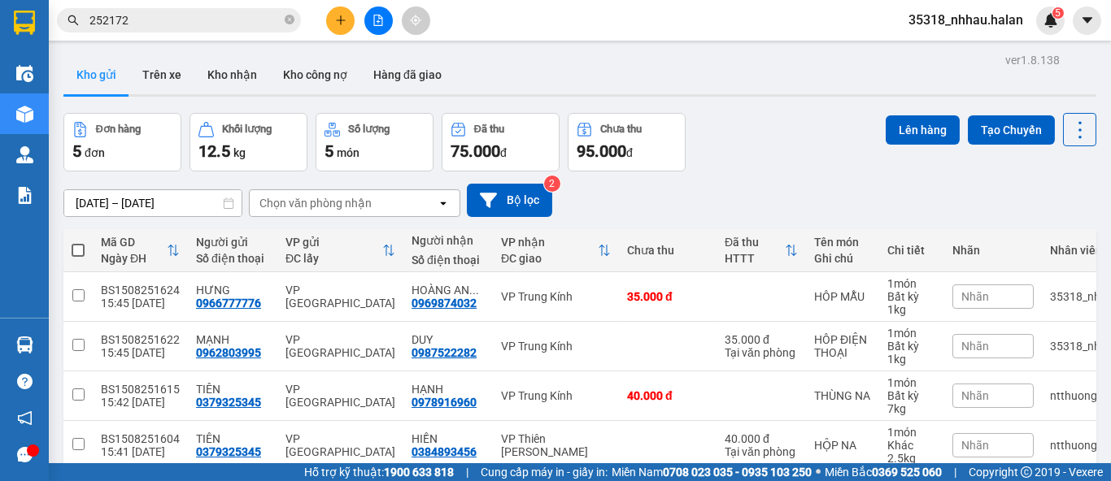
click at [800, 162] on section "Kết quả tìm kiếm ( 155 ) Bộ lọc Mã ĐH Trạng thái Món hàng Thu hộ Tổng cước Chưa…" at bounding box center [555, 240] width 1111 height 481
click at [1078, 136] on icon at bounding box center [1079, 129] width 3 height 17
click at [1057, 230] on span "Làm mới" at bounding box center [1043, 232] width 45 height 16
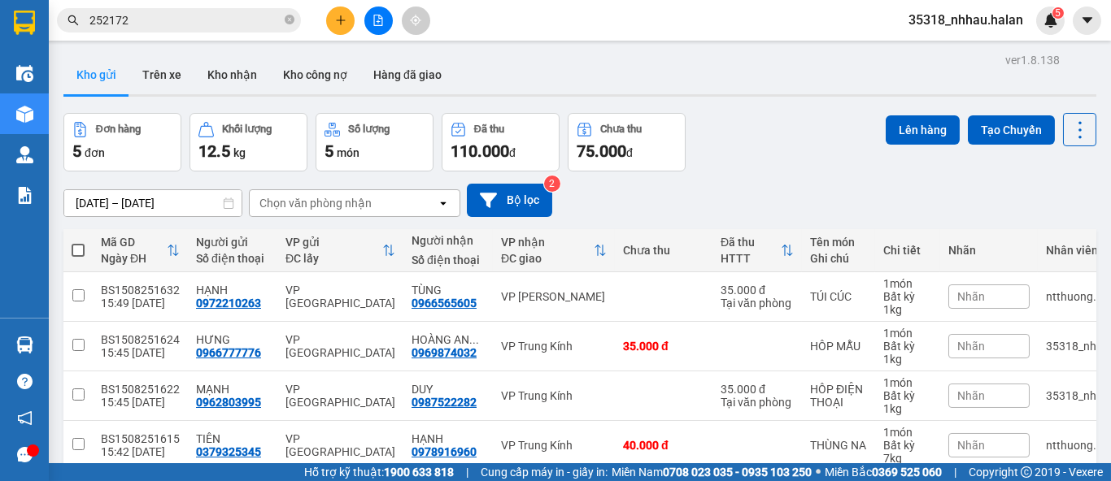
click at [232, 21] on input "252172" at bounding box center [185, 20] width 192 height 18
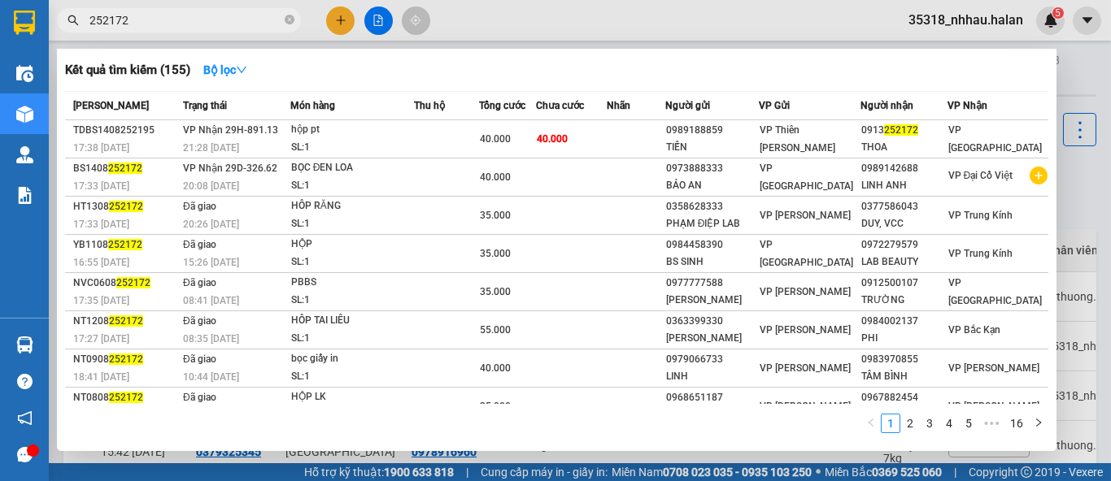
click at [232, 21] on input "252172" at bounding box center [185, 20] width 192 height 18
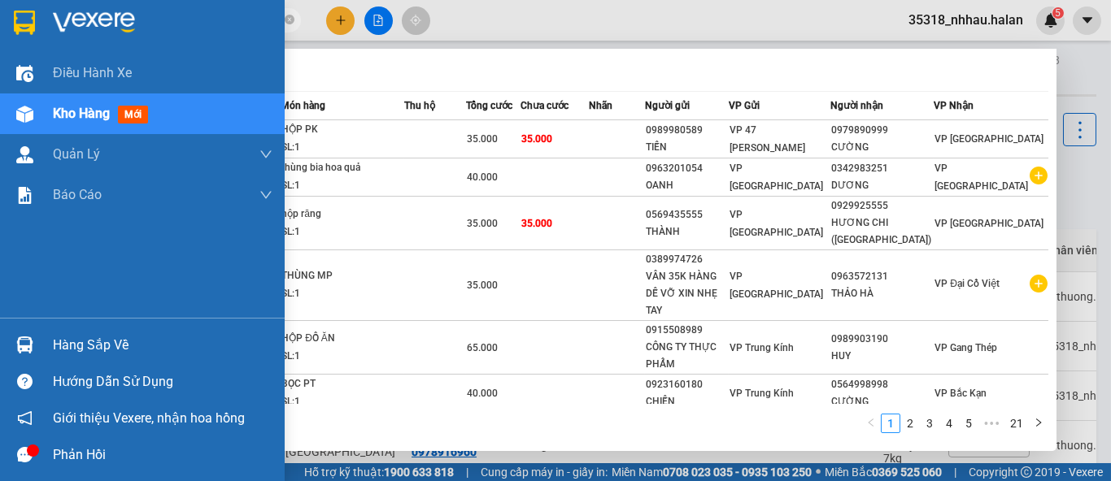
click at [54, 336] on div "Hàng sắp về" at bounding box center [163, 345] width 220 height 24
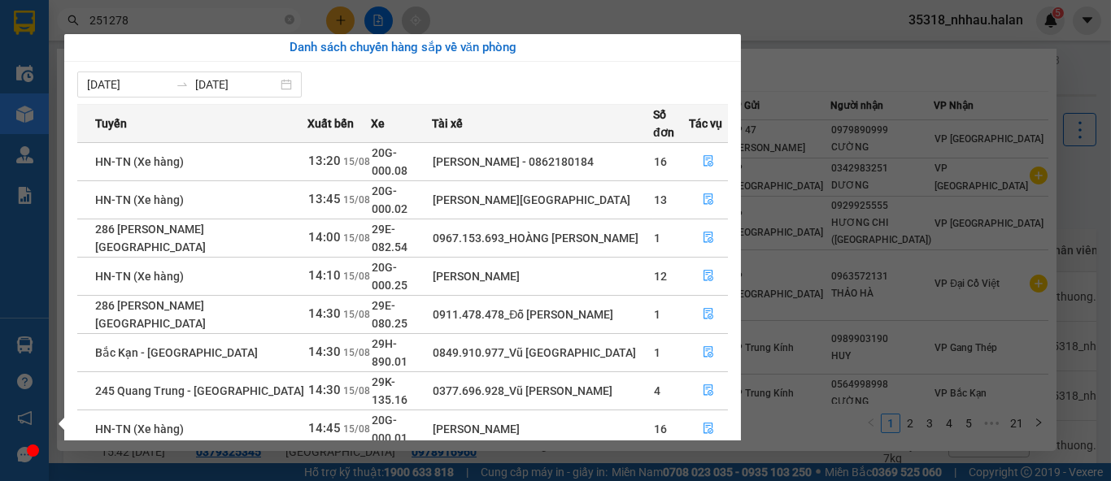
click at [189, 24] on section "Kết quả tìm kiếm ( 206 ) Bộ lọc Mã ĐH Trạng thái Món hàng Thu hộ Tổng cước Chưa…" at bounding box center [555, 240] width 1111 height 481
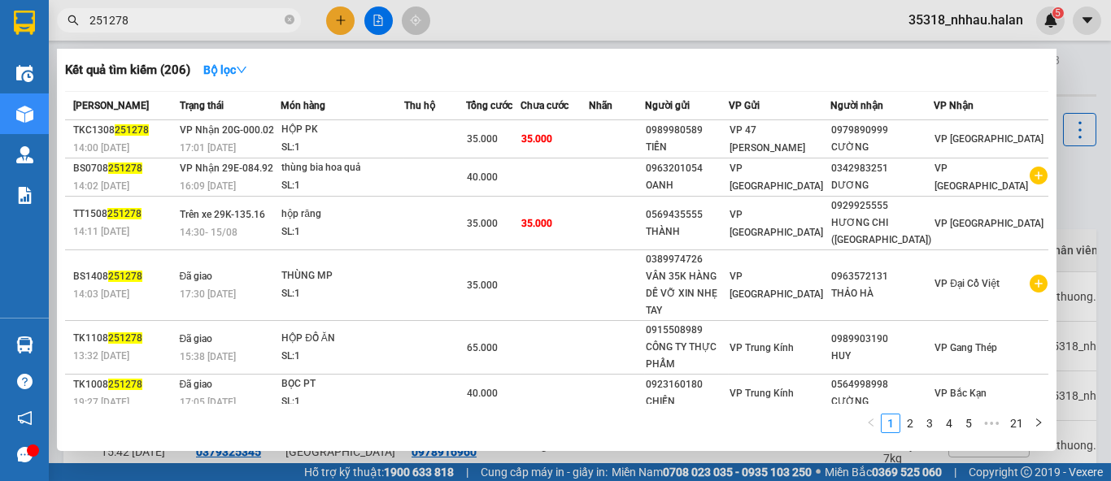
click at [189, 24] on input "251278" at bounding box center [185, 20] width 192 height 18
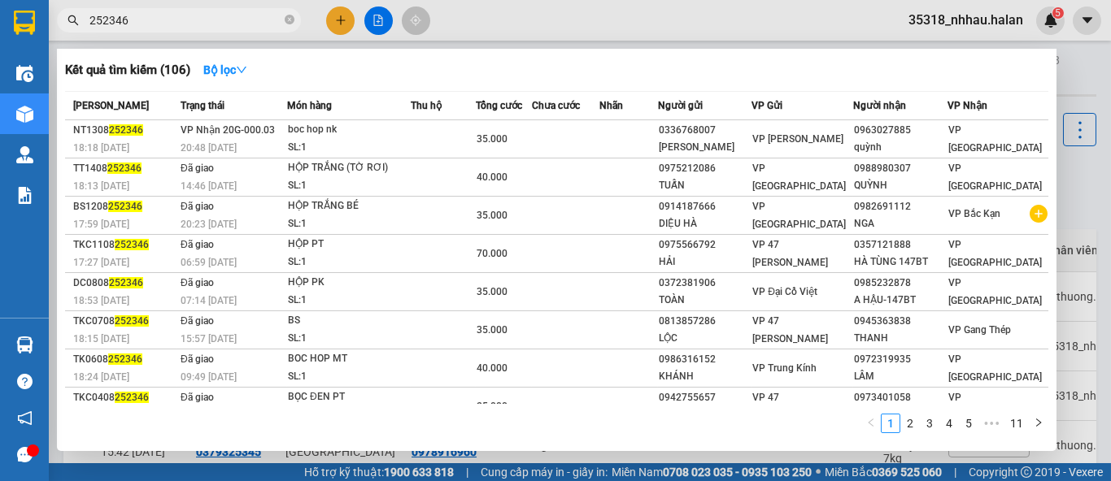
type input "252346"
click at [1073, 79] on div at bounding box center [555, 240] width 1111 height 481
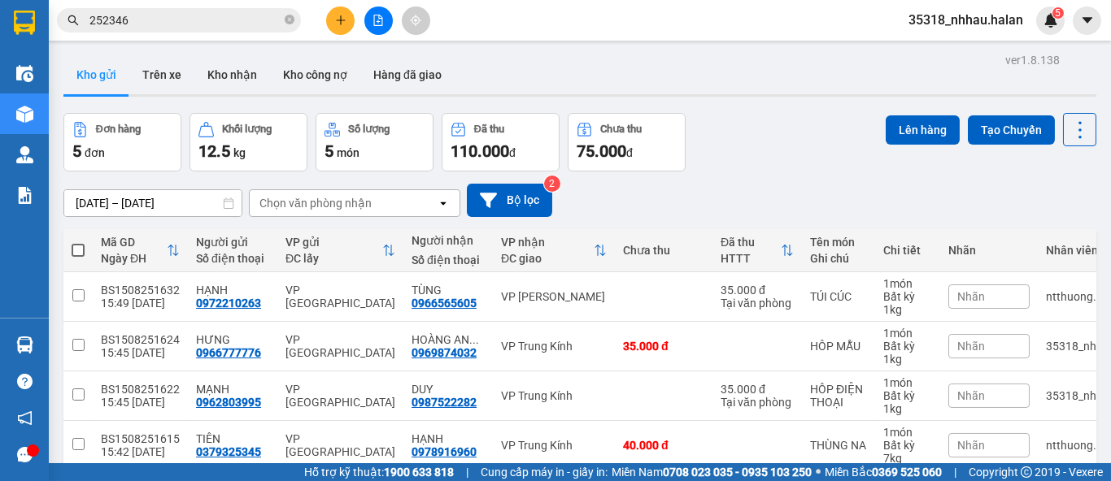
click at [338, 211] on div "Chọn văn phòng nhận" at bounding box center [343, 203] width 187 height 26
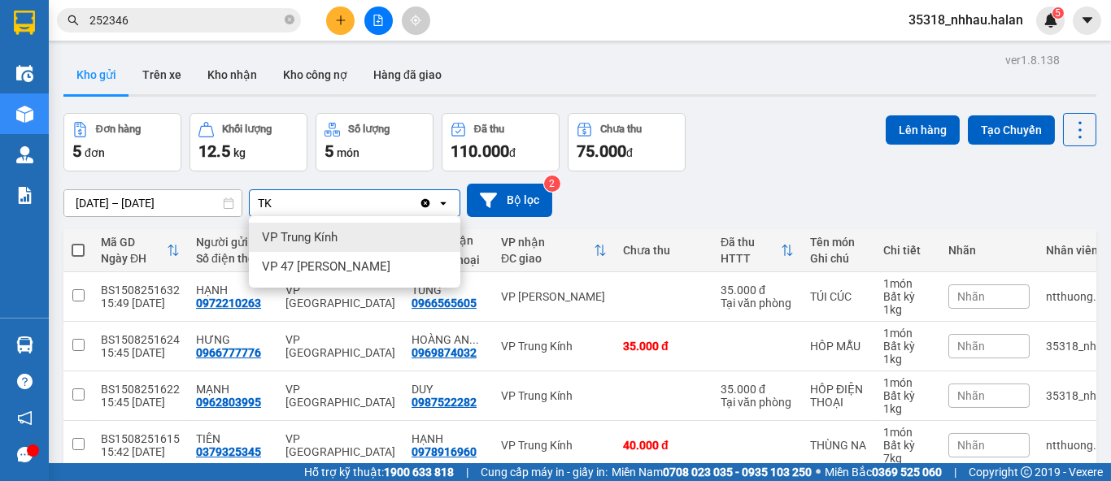
type input "TK"
click at [328, 236] on span "VP Trung Kính" at bounding box center [300, 237] width 76 height 16
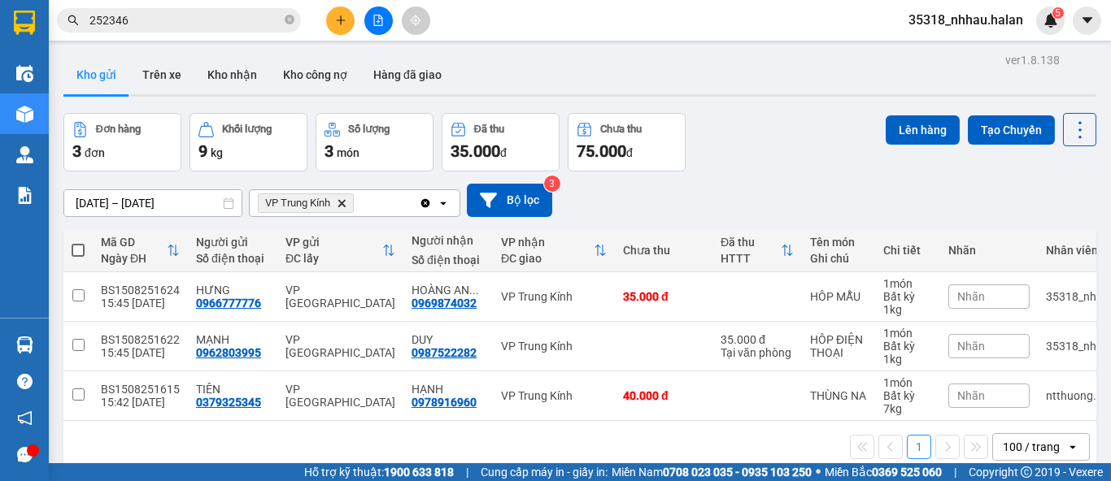
click at [74, 247] on span at bounding box center [78, 250] width 13 height 13
click at [78, 242] on input "checkbox" at bounding box center [78, 242] width 0 height 0
checkbox input "true"
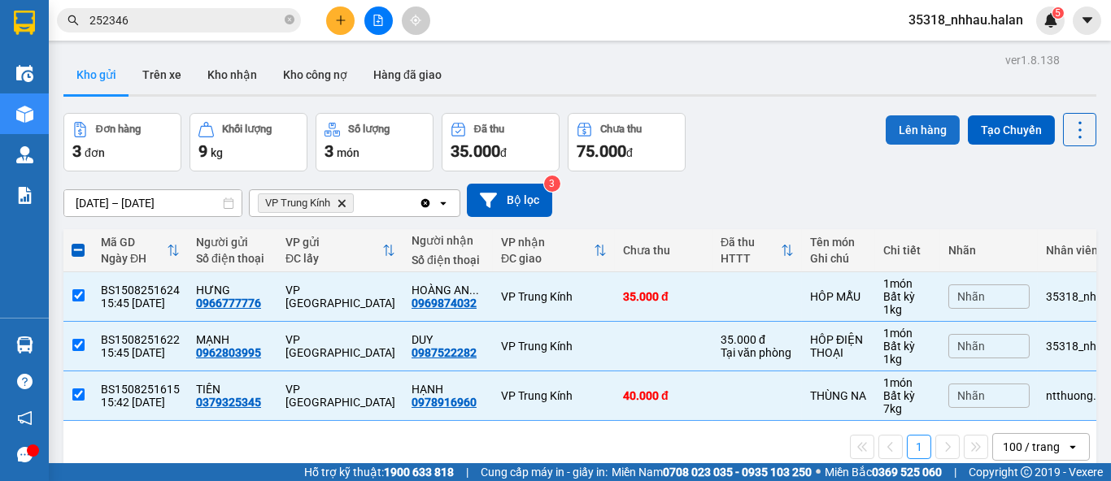
click at [910, 131] on button "Lên hàng" at bounding box center [923, 129] width 74 height 29
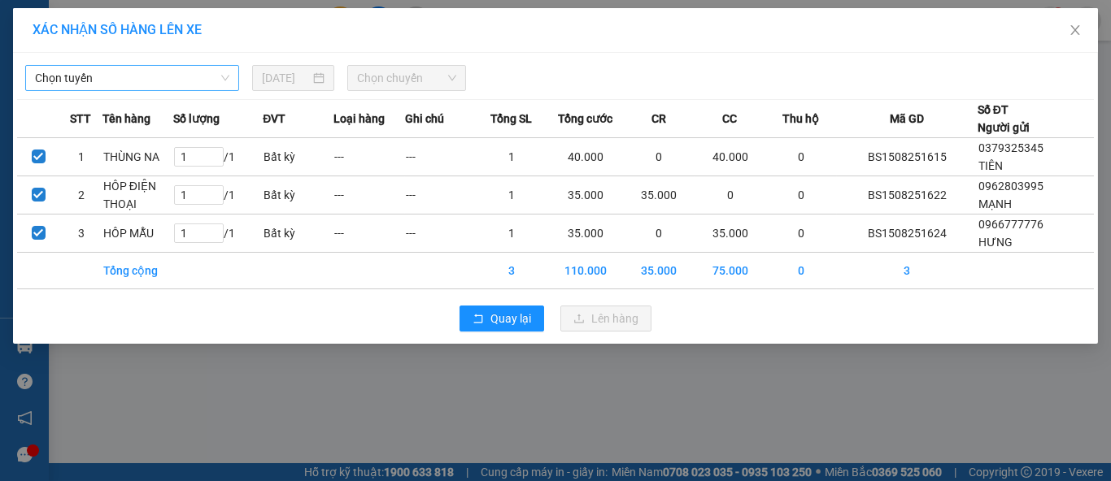
click at [165, 76] on span "Chọn tuyến" at bounding box center [132, 78] width 194 height 24
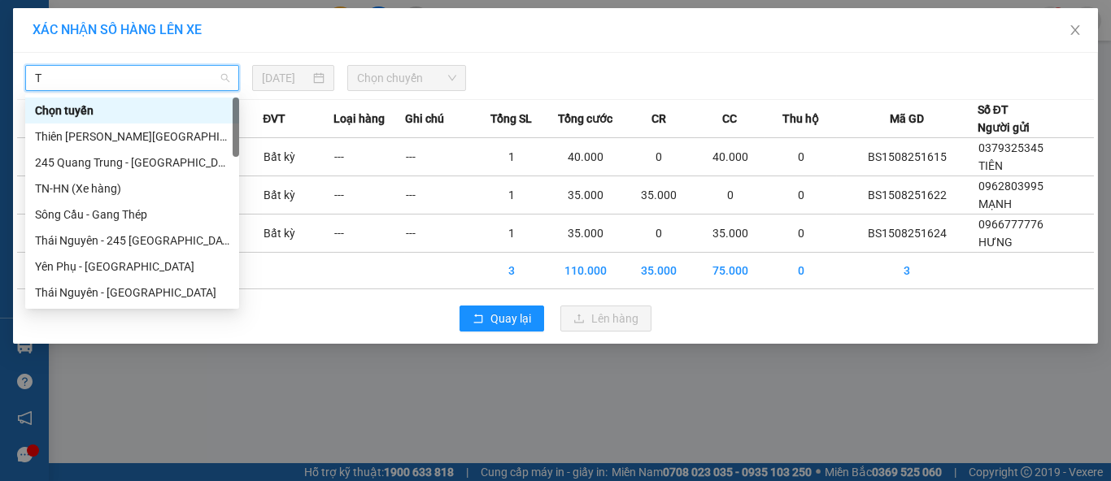
type input "TK"
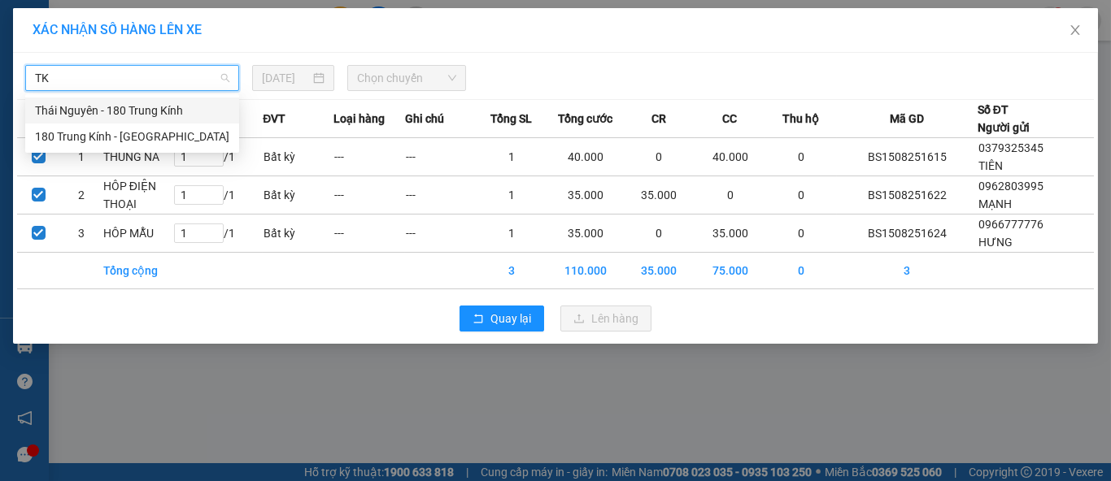
click at [107, 107] on div "Thái Nguyên - 180 Trung Kính" at bounding box center [132, 111] width 194 height 18
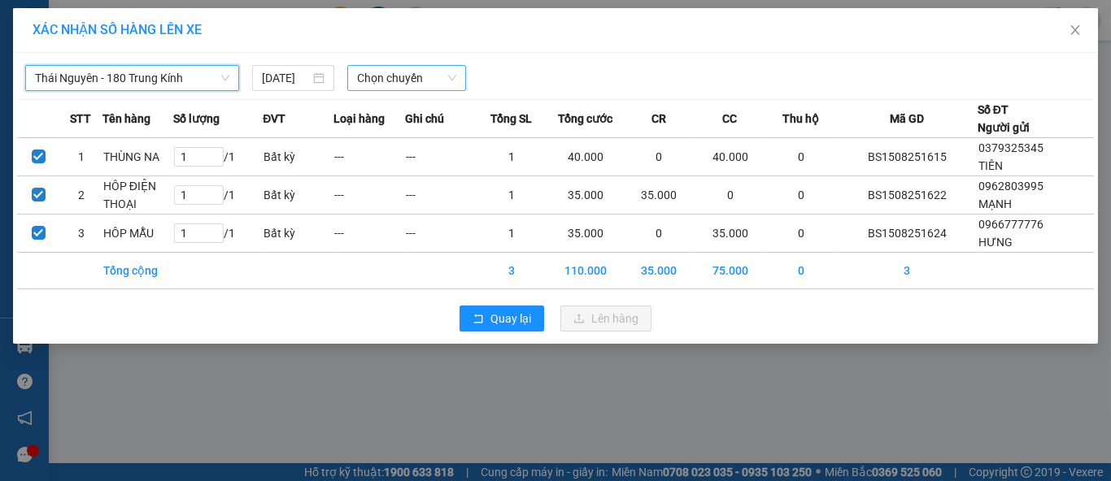
click at [386, 80] on span "Chọn chuyến" at bounding box center [407, 78] width 100 height 24
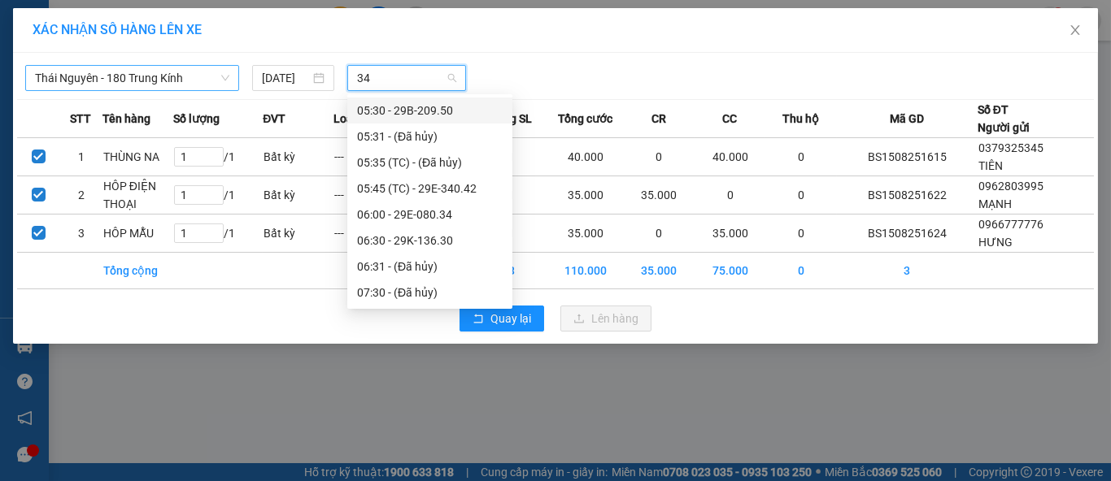
type input "347"
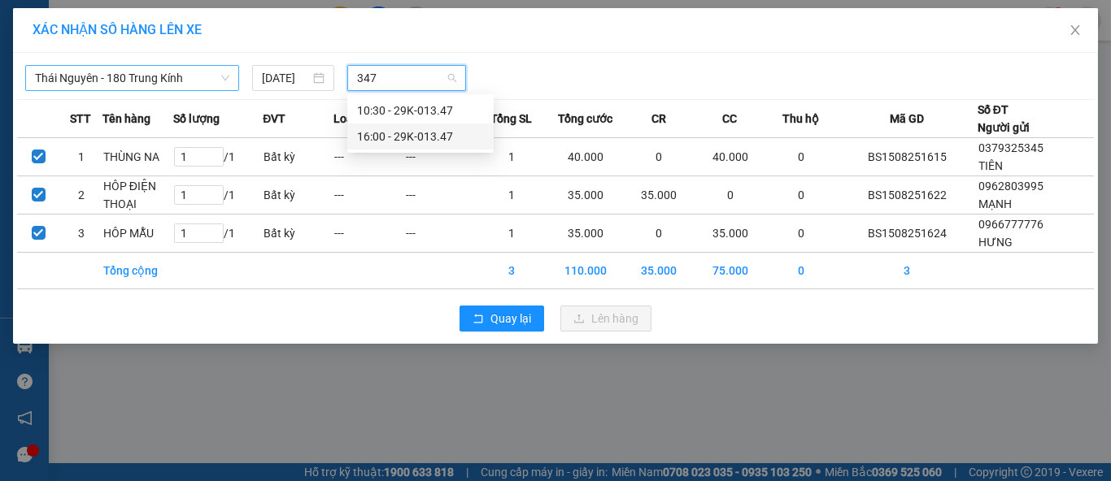
click at [428, 137] on div "16:00 - 29K-013.47" at bounding box center [420, 137] width 127 height 18
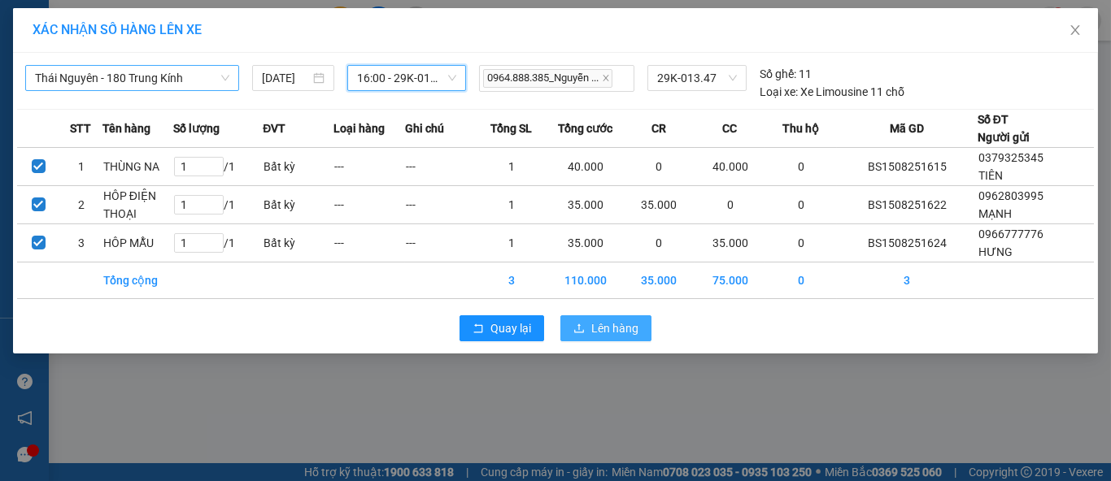
click at [593, 316] on button "Lên hàng" at bounding box center [605, 329] width 91 height 26
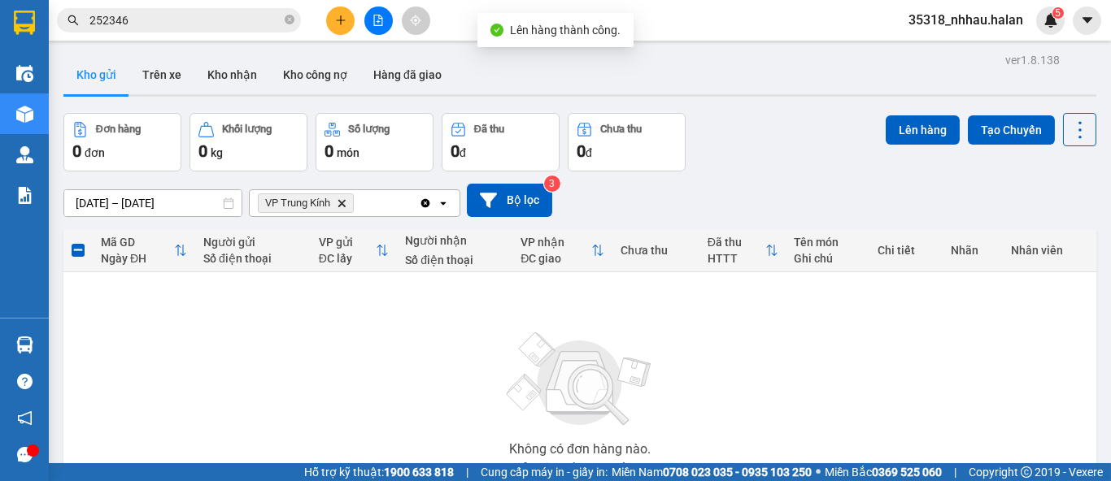
click at [422, 206] on icon "Clear all" at bounding box center [425, 203] width 13 height 13
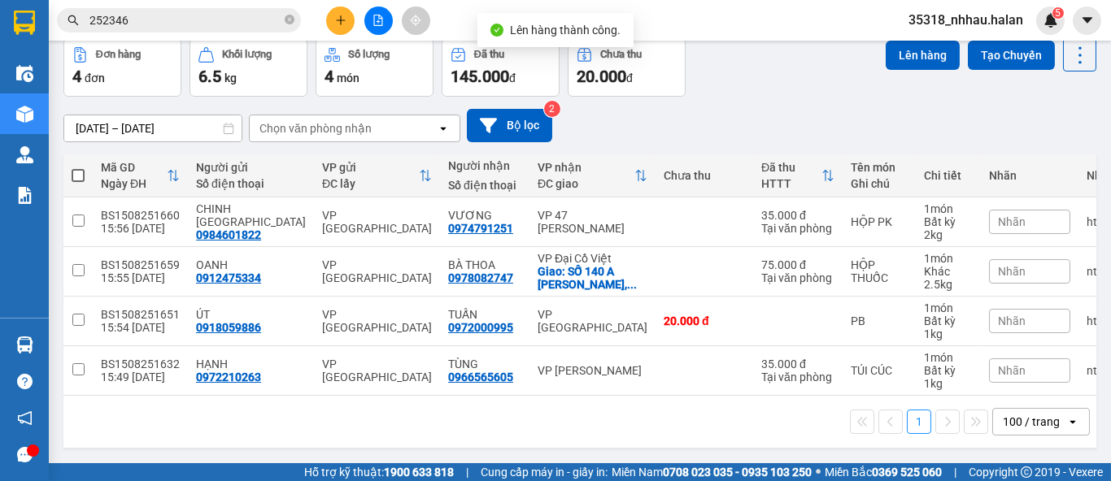
scroll to position [81, 0]
click at [1069, 51] on icon at bounding box center [1080, 55] width 23 height 23
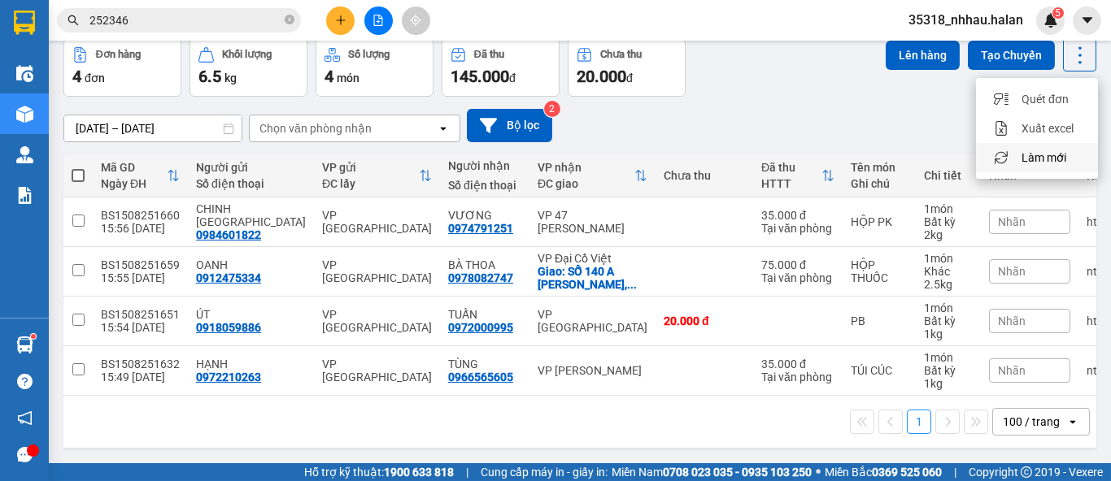
click at [1051, 150] on span "Làm mới" at bounding box center [1043, 158] width 45 height 16
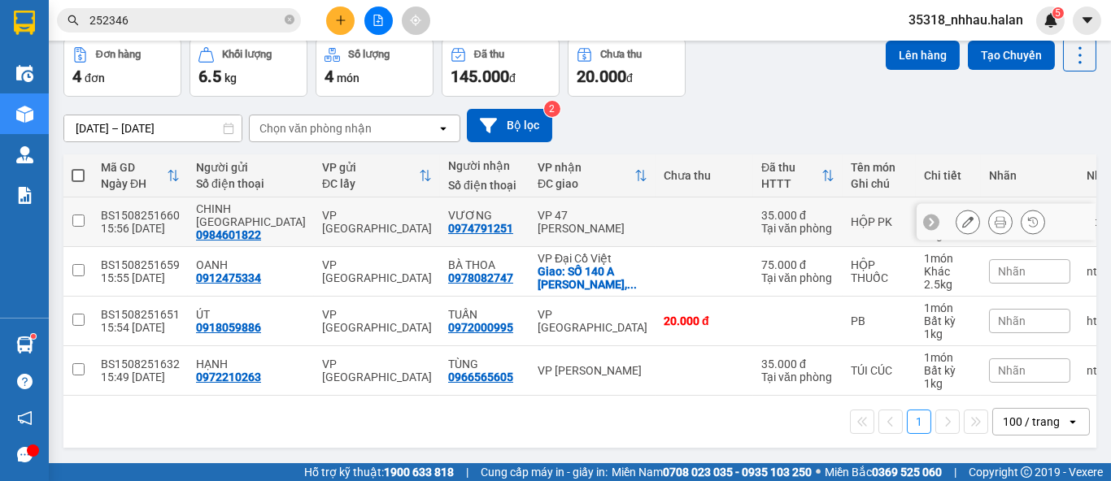
click at [564, 220] on div "VP 47 Trần Khát Chân" at bounding box center [593, 222] width 110 height 26
checkbox input "true"
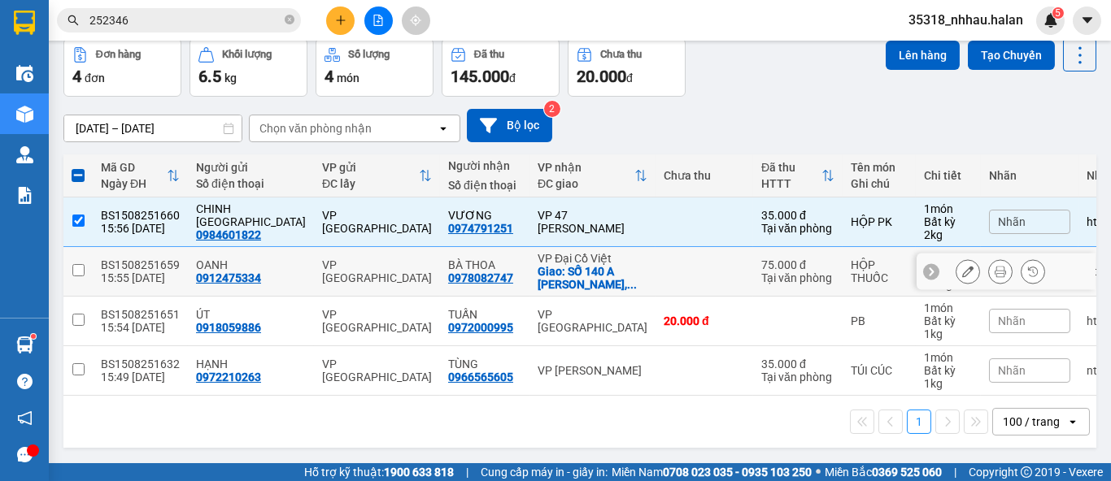
click at [655, 258] on td at bounding box center [704, 272] width 98 height 50
checkbox input "true"
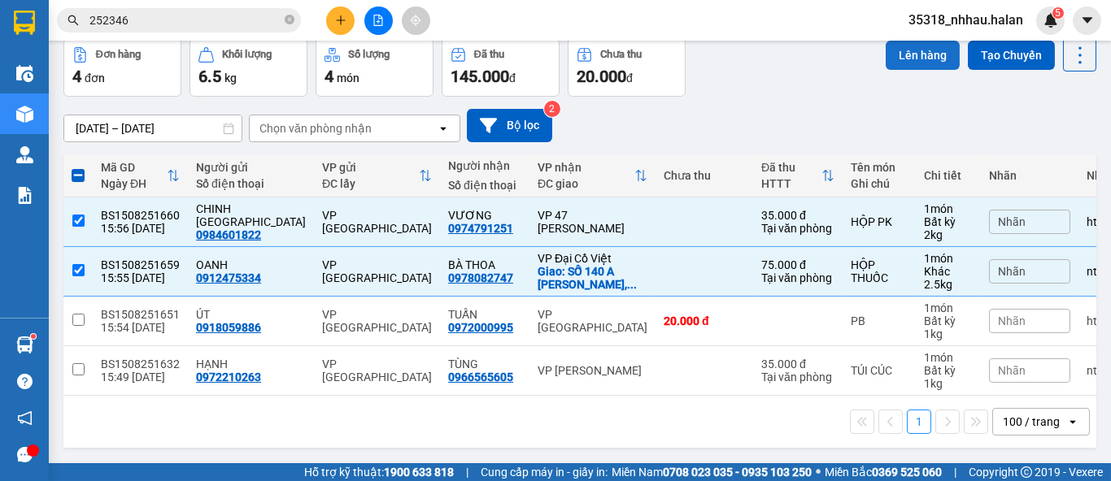
click at [922, 52] on button "Lên hàng" at bounding box center [923, 55] width 74 height 29
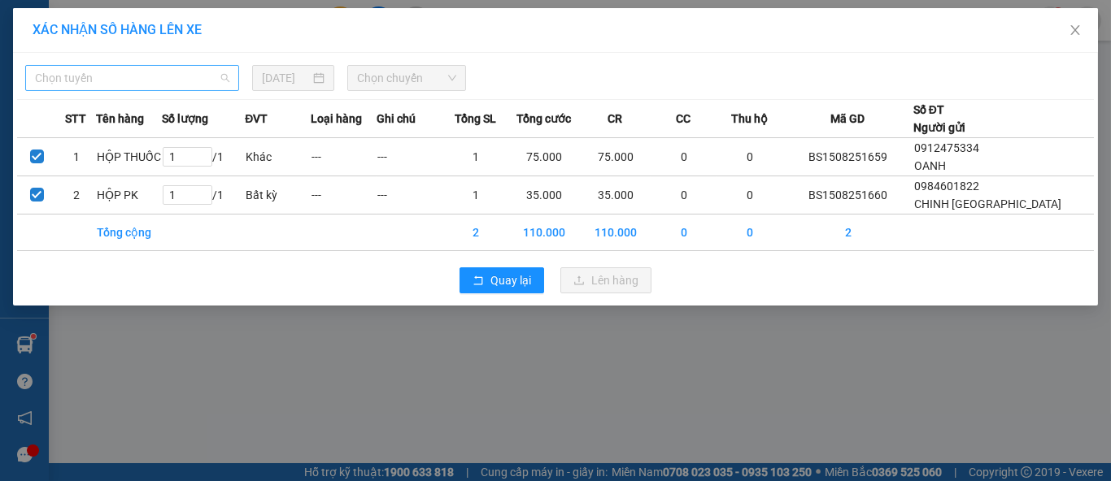
click at [162, 77] on span "Chọn tuyến" at bounding box center [132, 78] width 194 height 24
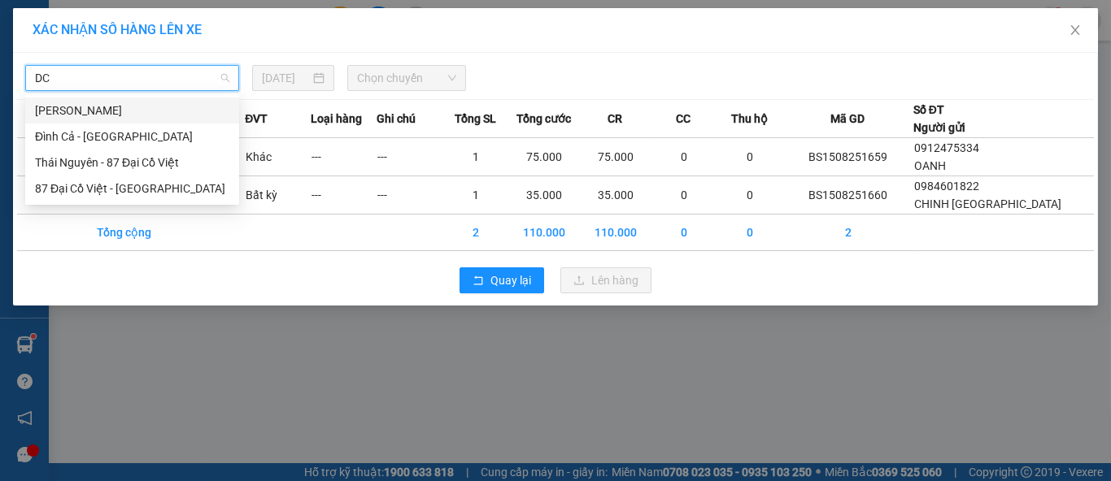
type input "DCV"
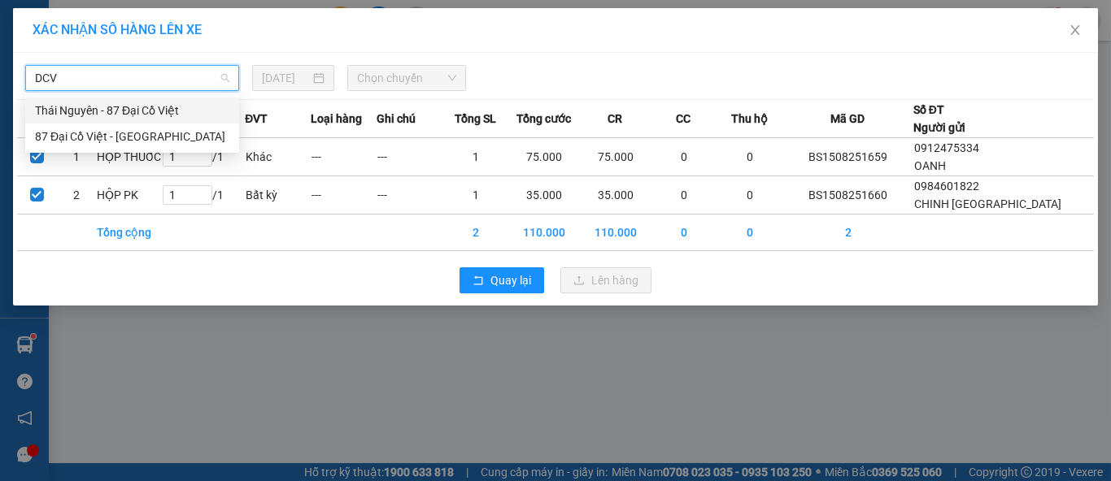
click at [140, 111] on div "Thái Nguyên - 87 Đại Cồ Việt" at bounding box center [132, 111] width 194 height 18
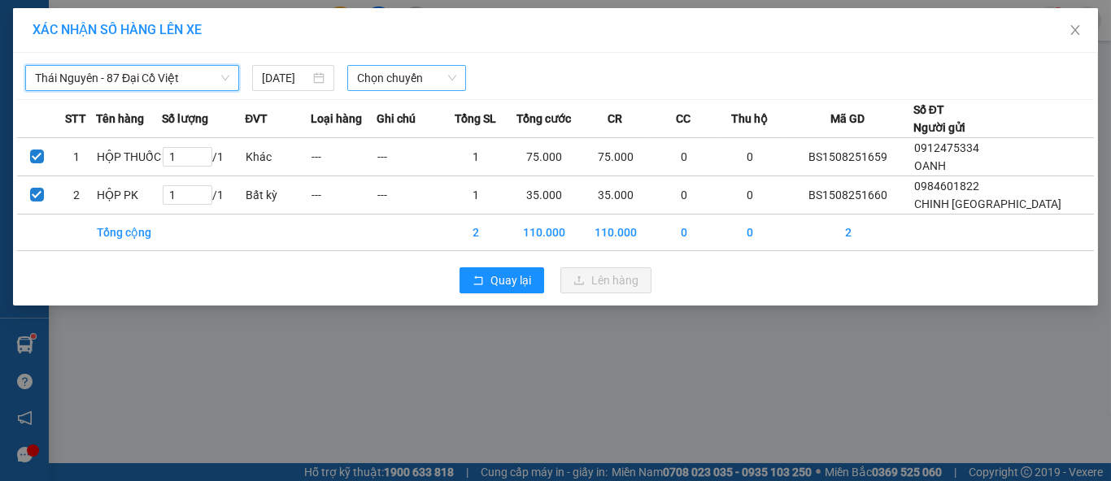
click at [400, 76] on span "Chọn chuyến" at bounding box center [407, 78] width 100 height 24
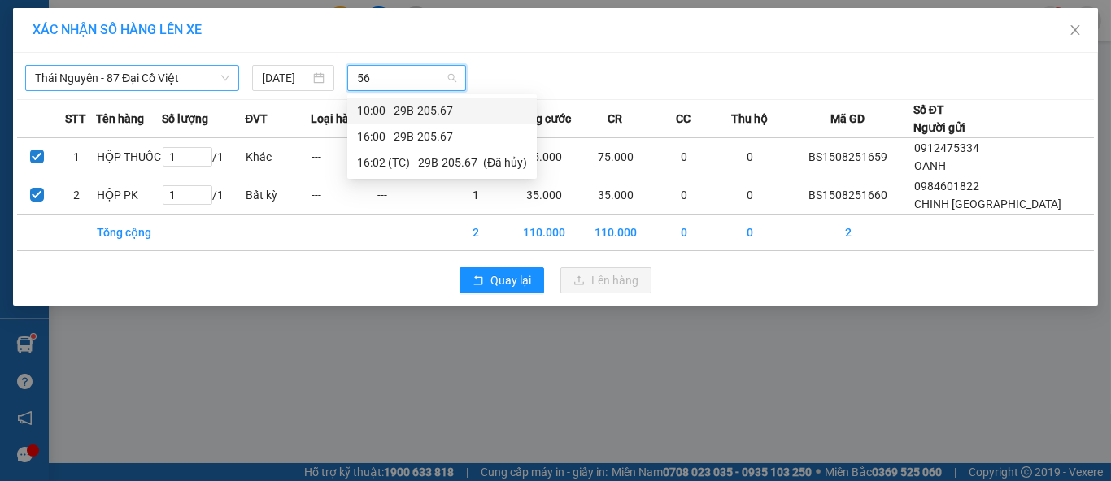
type input "567"
click at [439, 140] on div "16:00 - 29B-205.67" at bounding box center [442, 137] width 170 height 18
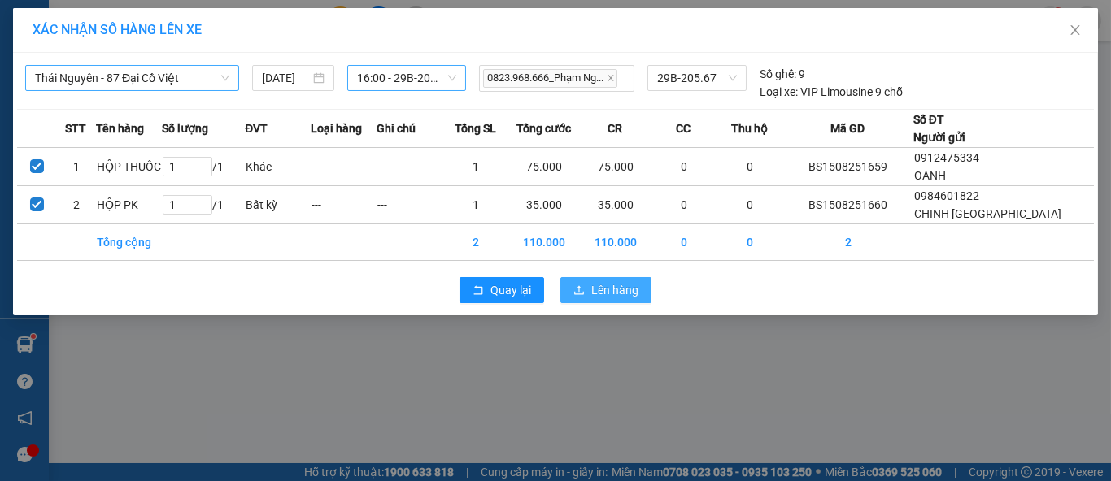
click at [576, 285] on icon "upload" at bounding box center [578, 290] width 11 height 11
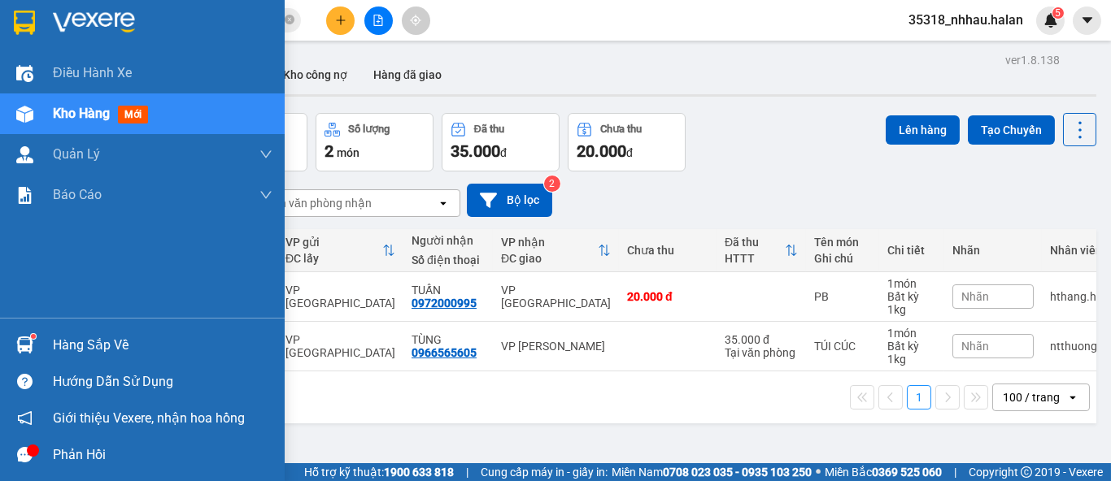
click at [166, 327] on div "Hàng sắp về" at bounding box center [142, 345] width 285 height 37
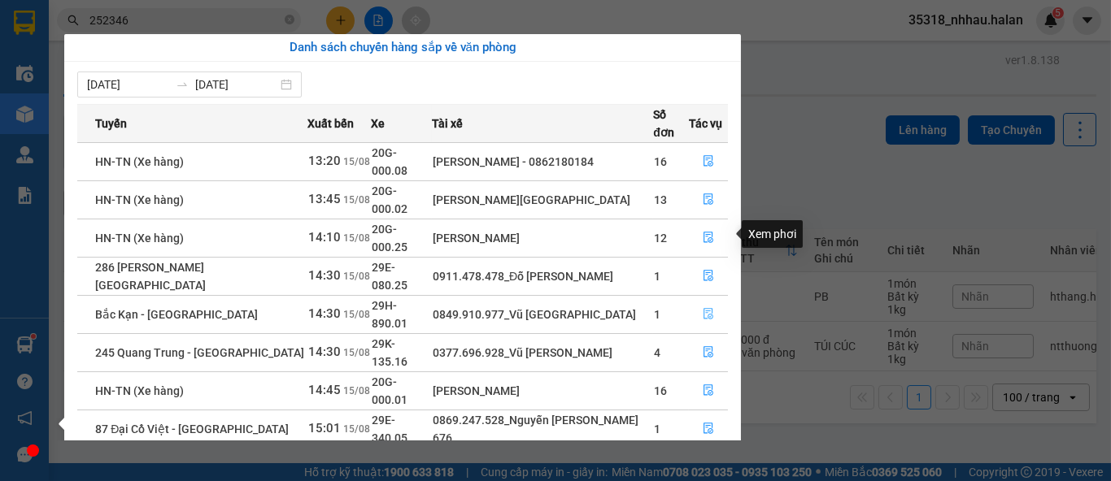
click at [708, 308] on icon "file-done" at bounding box center [708, 313] width 11 height 11
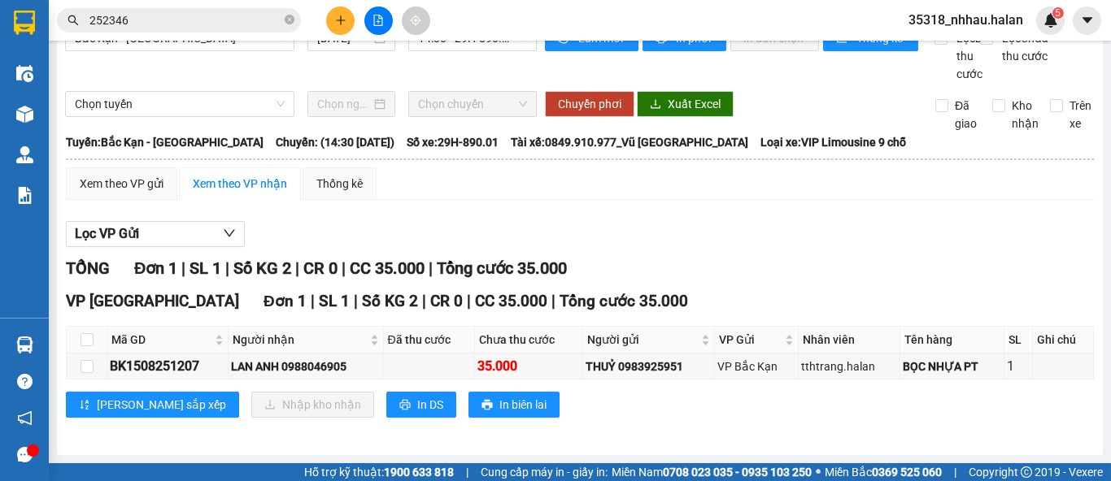
scroll to position [48, 0]
click at [89, 337] on input "checkbox" at bounding box center [87, 339] width 13 height 13
checkbox input "true"
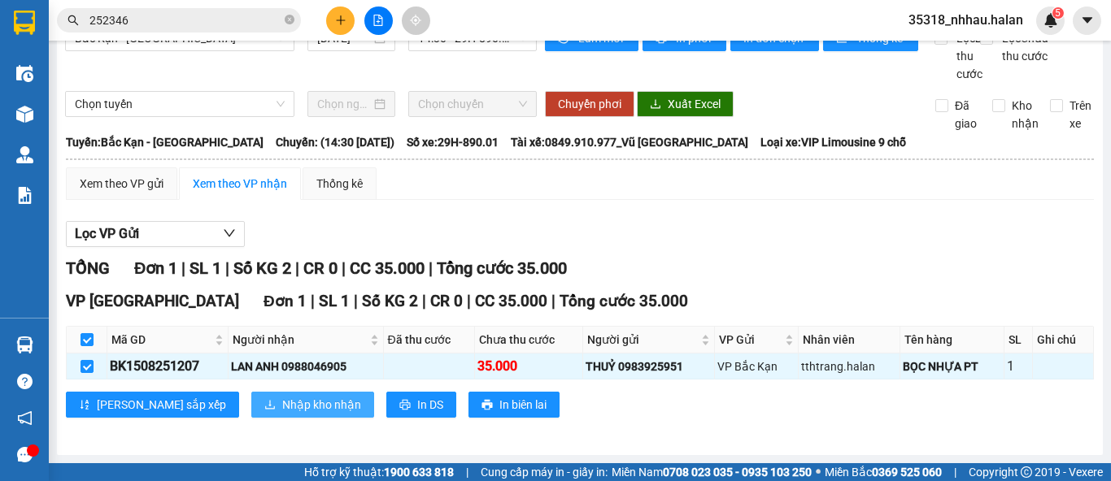
click at [282, 407] on span "Nhập kho nhận" at bounding box center [321, 405] width 79 height 18
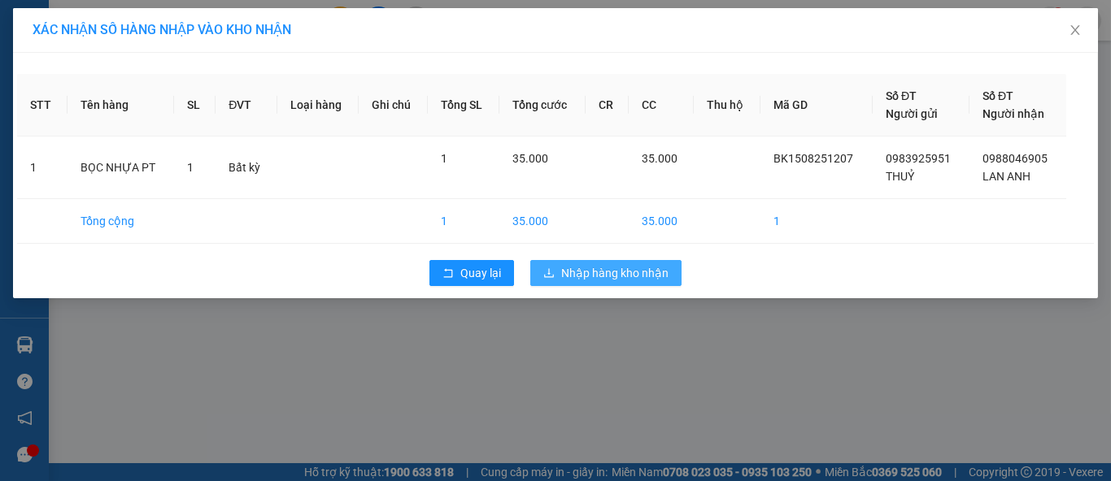
click at [557, 276] on button "Nhập hàng kho nhận" at bounding box center [605, 273] width 151 height 26
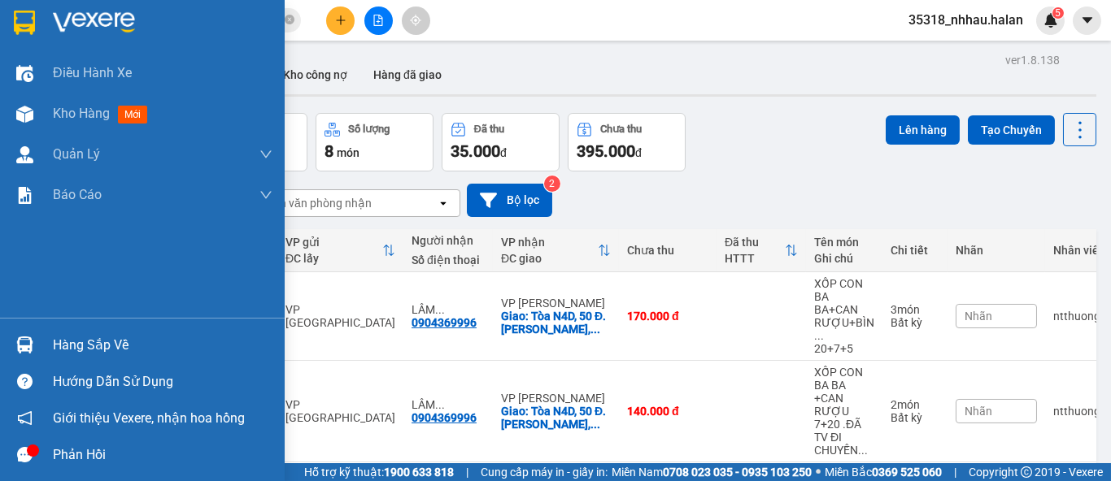
click at [84, 349] on div "Hàng sắp về" at bounding box center [163, 345] width 220 height 24
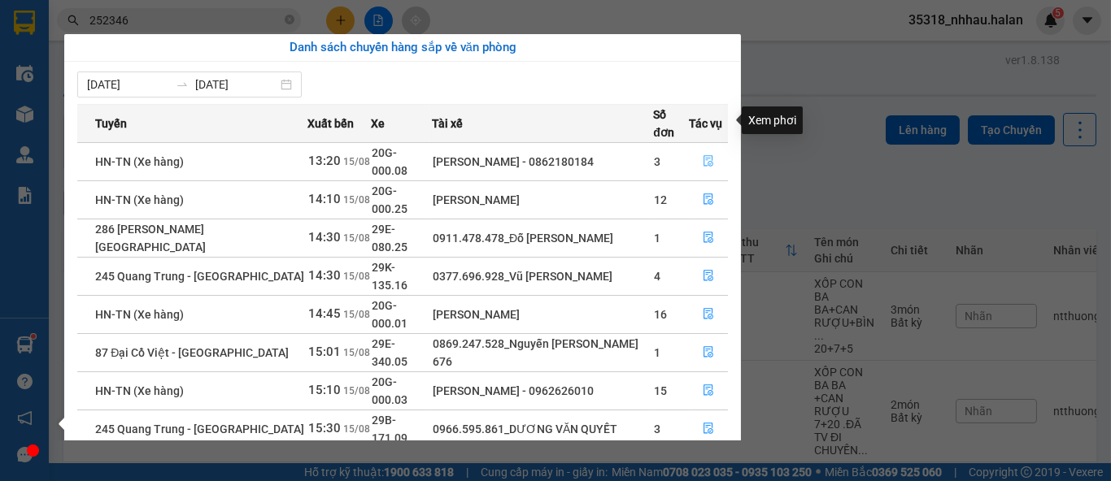
click at [699, 149] on button "button" at bounding box center [708, 162] width 37 height 26
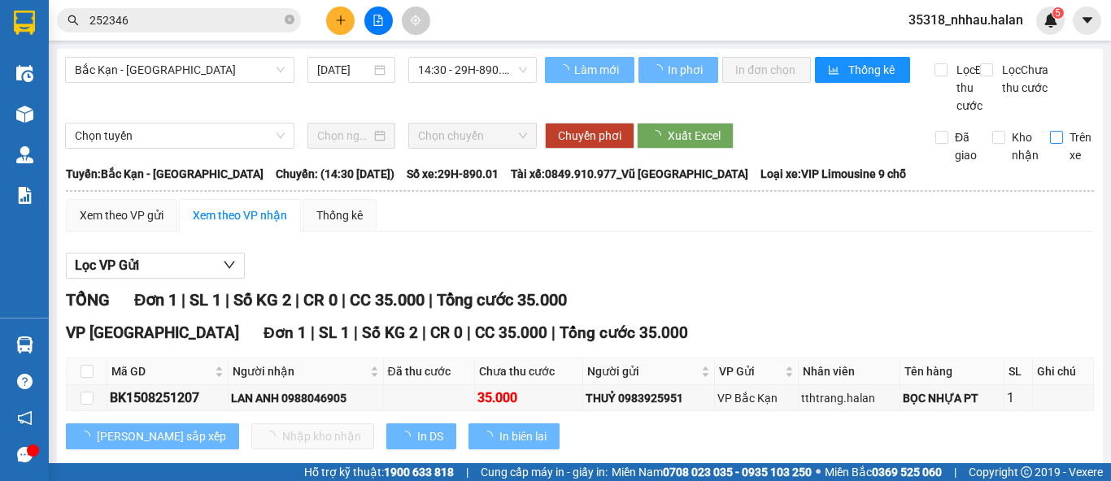
click at [1050, 144] on input "Trên xe" at bounding box center [1056, 137] width 13 height 13
checkbox input "true"
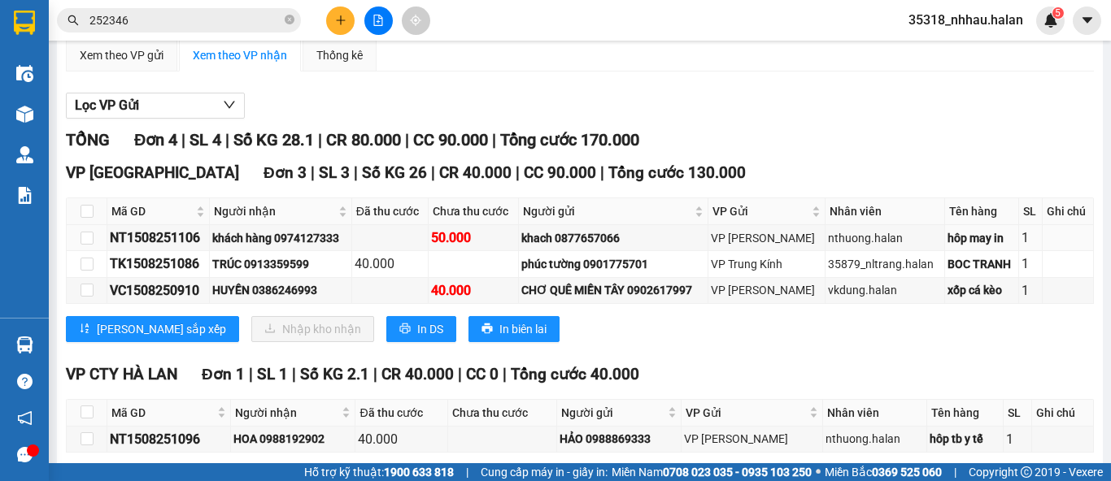
scroll to position [158, 0]
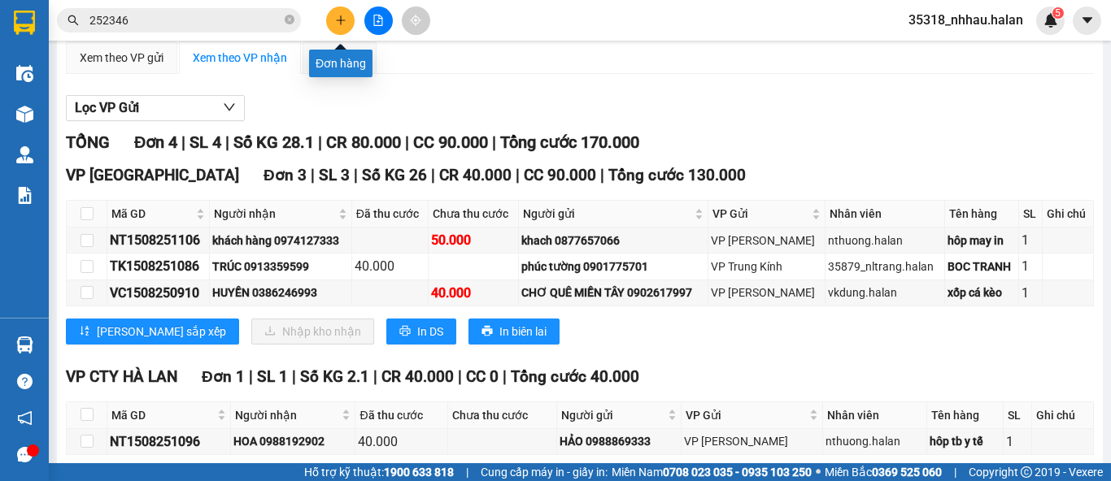
click at [339, 23] on icon "plus" at bounding box center [340, 20] width 11 height 11
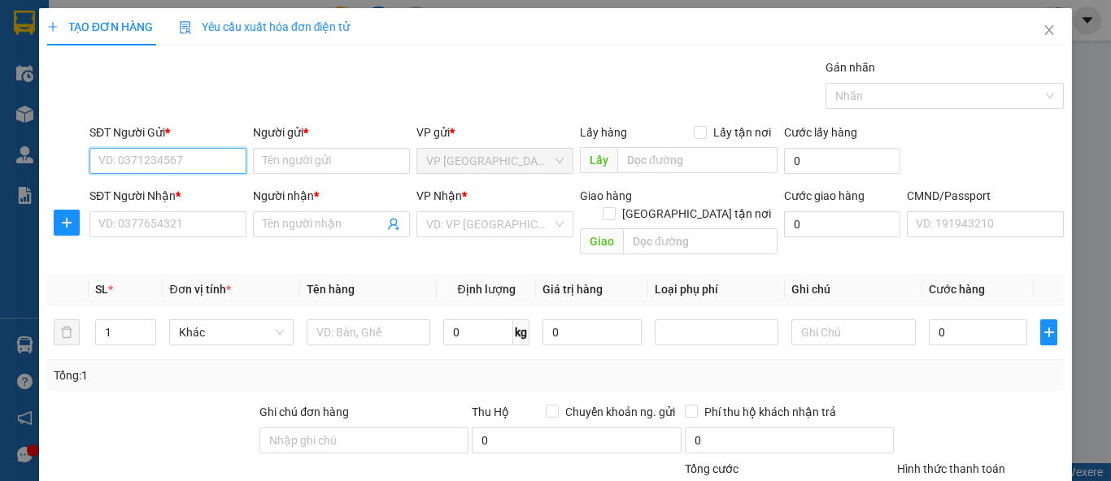
click at [196, 154] on input "SĐT Người Gửi *" at bounding box center [167, 161] width 157 height 26
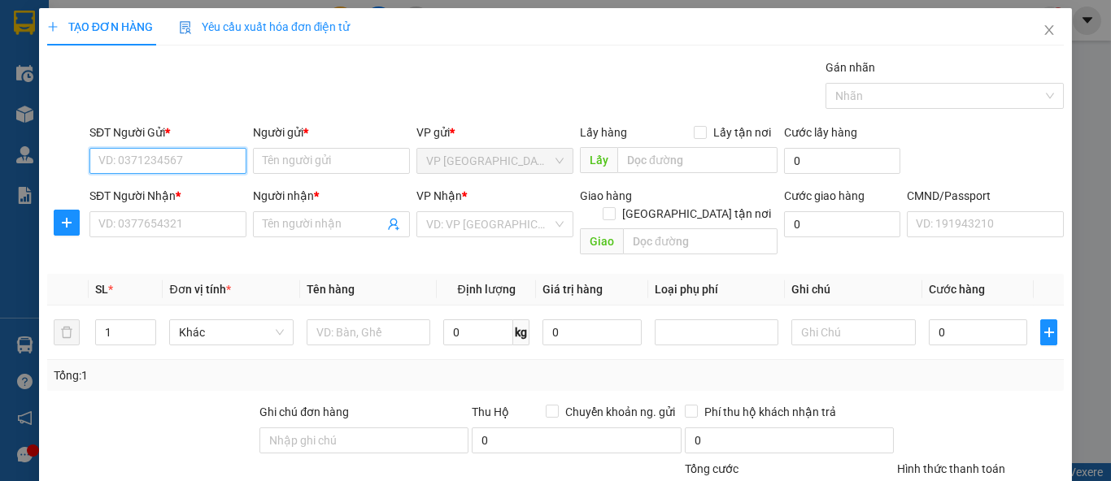
click at [196, 154] on input "SĐT Người Gửi *" at bounding box center [167, 161] width 157 height 26
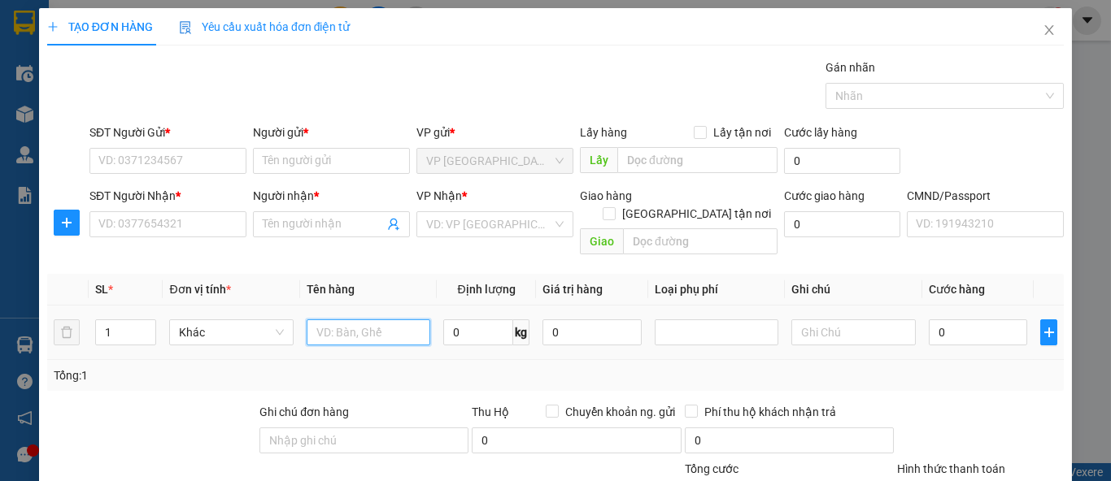
click at [376, 320] on input "text" at bounding box center [369, 333] width 124 height 26
type input "XÔP ĐỒ ĂN"
click at [468, 320] on input "0" at bounding box center [478, 333] width 70 height 26
type input "10"
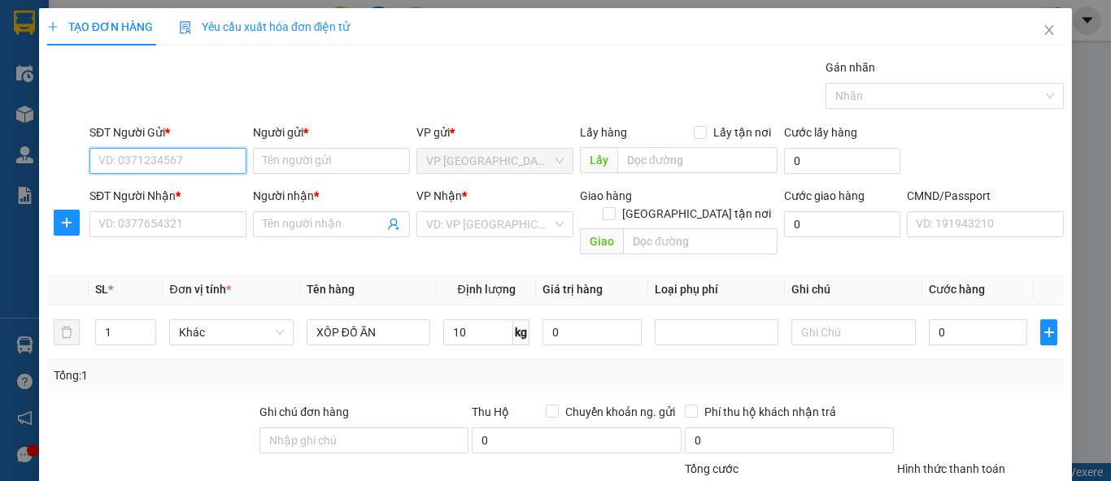
click at [200, 170] on input "SĐT Người Gửi *" at bounding box center [167, 161] width 157 height 26
type input "0945514868"
drag, startPoint x: 200, startPoint y: 170, endPoint x: 219, endPoint y: 120, distance: 53.0
click at [211, 136] on div "SĐT Người Gửi * 0945514868 0945514868" at bounding box center [167, 152] width 157 height 57
click at [201, 196] on div "0945514868 - NGA" at bounding box center [189, 193] width 183 height 18
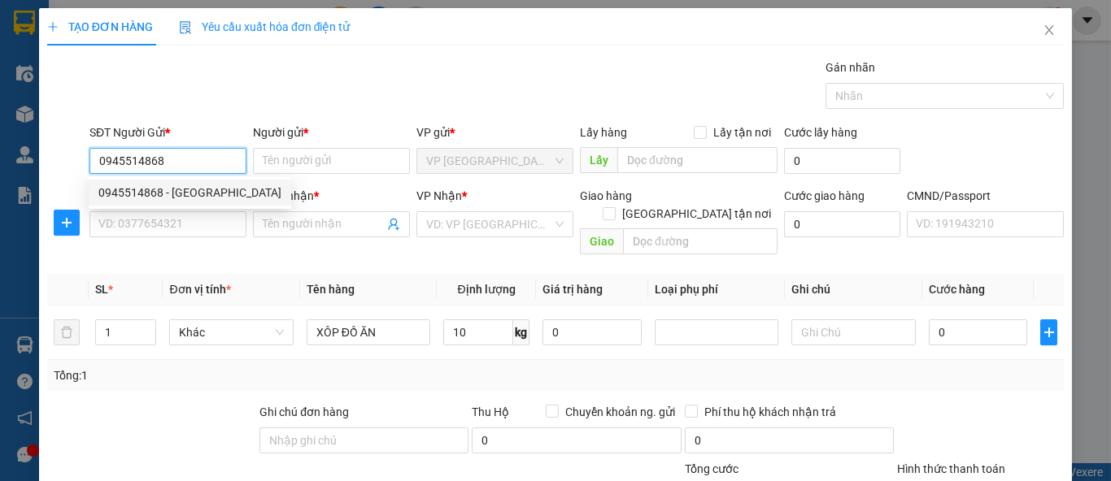
type input "NGA"
type input "0945514868"
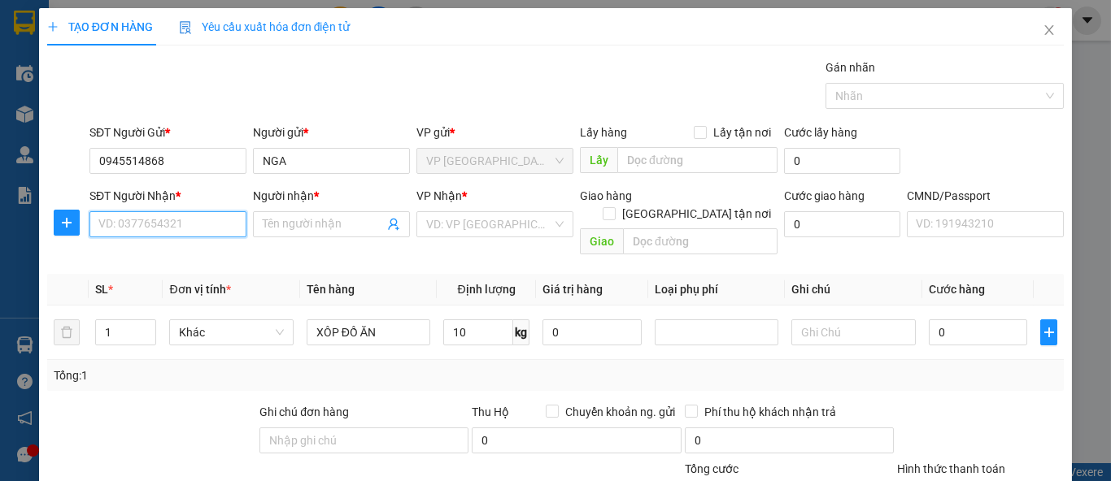
click at [210, 220] on input "SĐT Người Nhận *" at bounding box center [167, 224] width 157 height 26
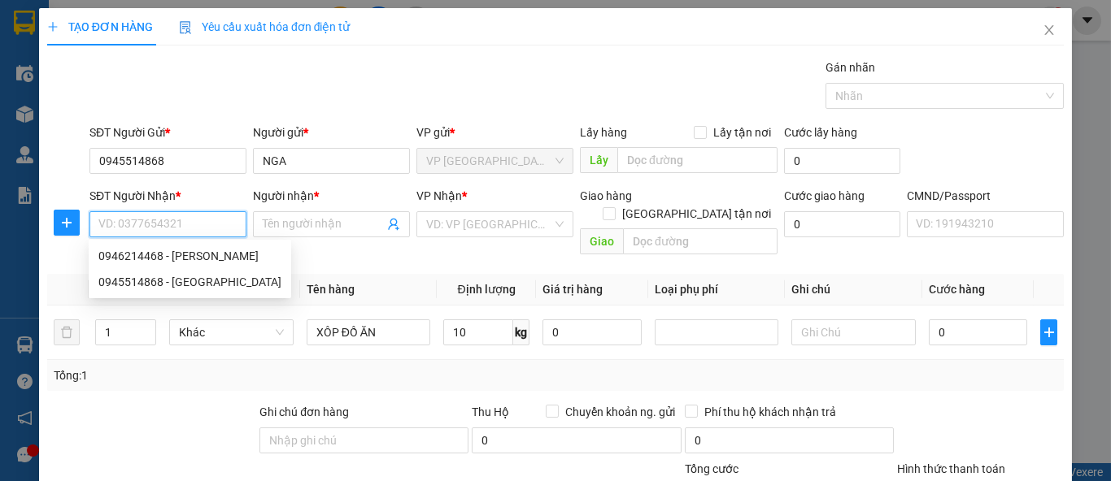
click at [210, 220] on input "SĐT Người Nhận *" at bounding box center [167, 224] width 157 height 26
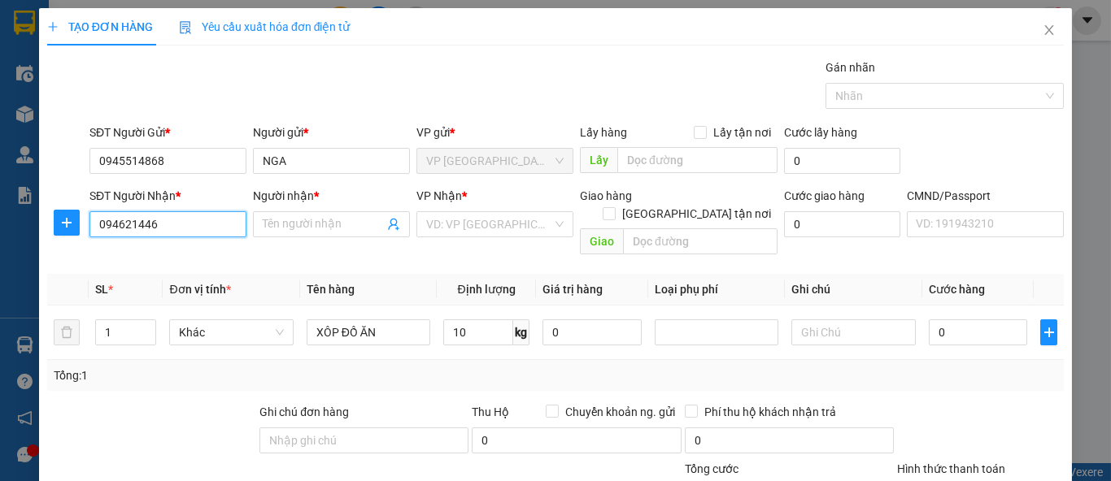
type input "0946214468"
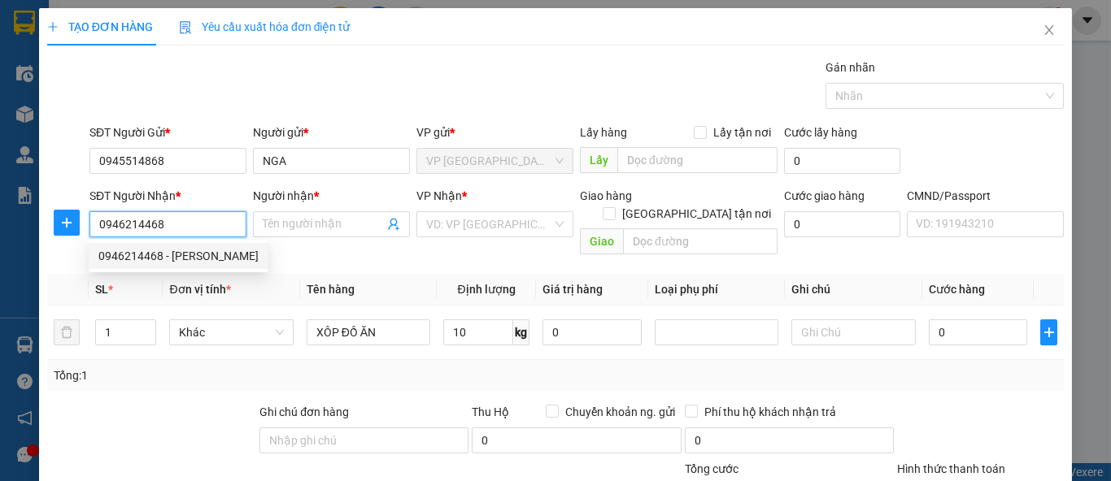
click at [207, 255] on div "0946214468 - HUYỀN" at bounding box center [178, 256] width 160 height 18
type input "HUYỀN"
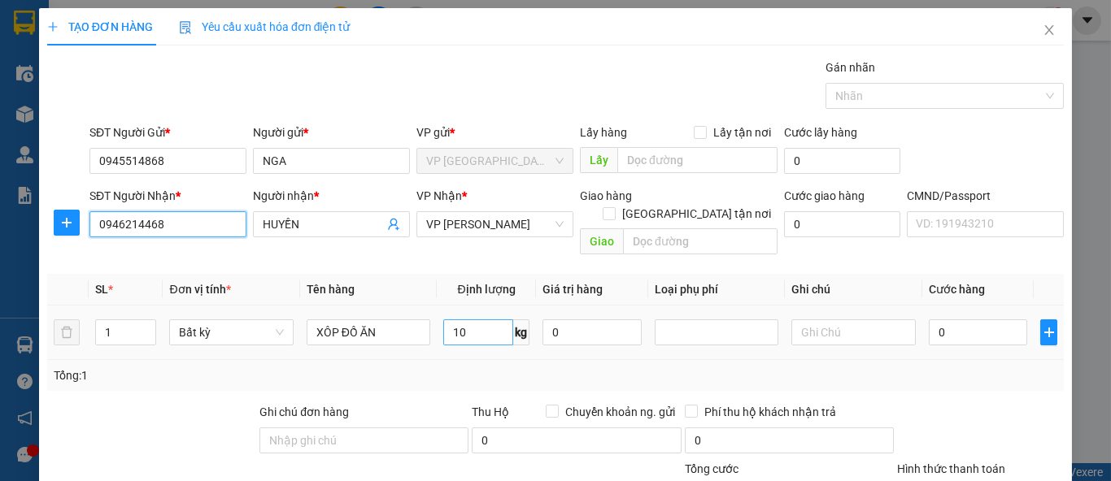
type input "0946214468"
click at [494, 320] on input "10" at bounding box center [478, 333] width 70 height 26
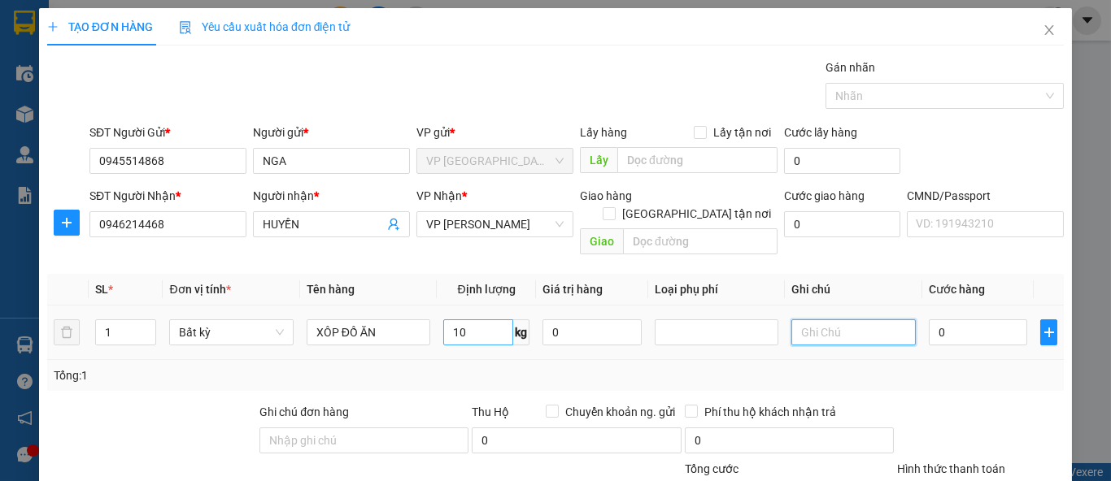
type input "40.000"
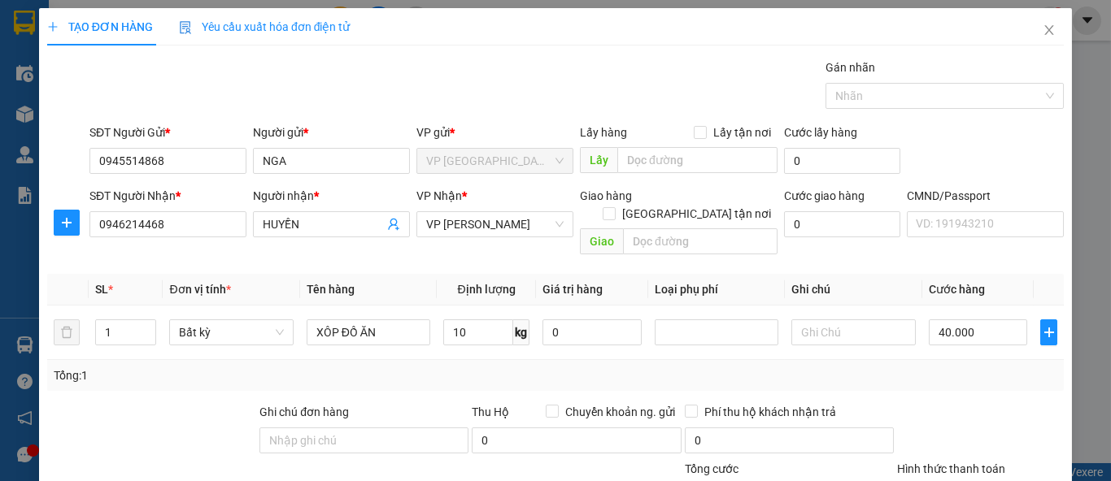
click at [940, 367] on div "Tổng: 1" at bounding box center [556, 376] width 1004 height 18
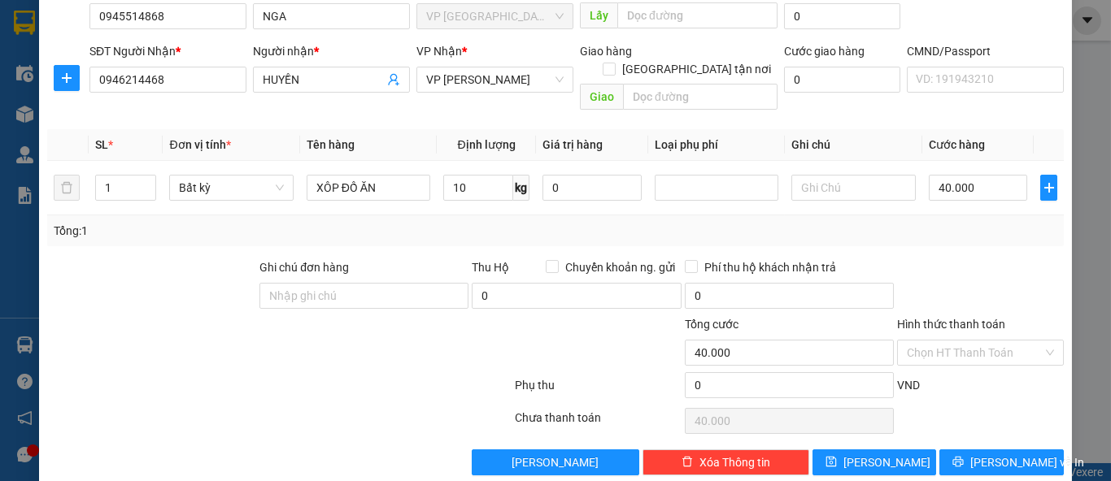
scroll to position [150, 0]
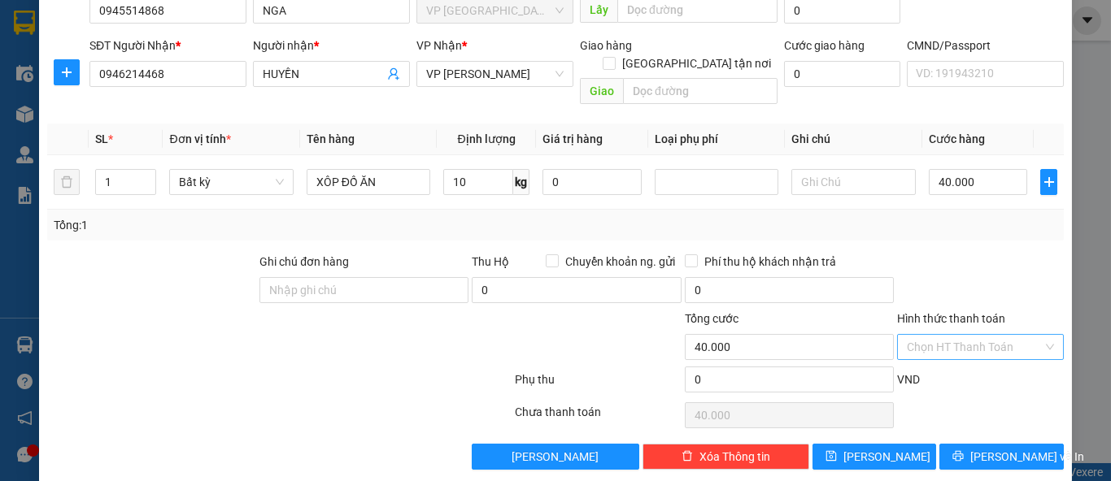
click at [963, 335] on input "Hình thức thanh toán" at bounding box center [975, 347] width 136 height 24
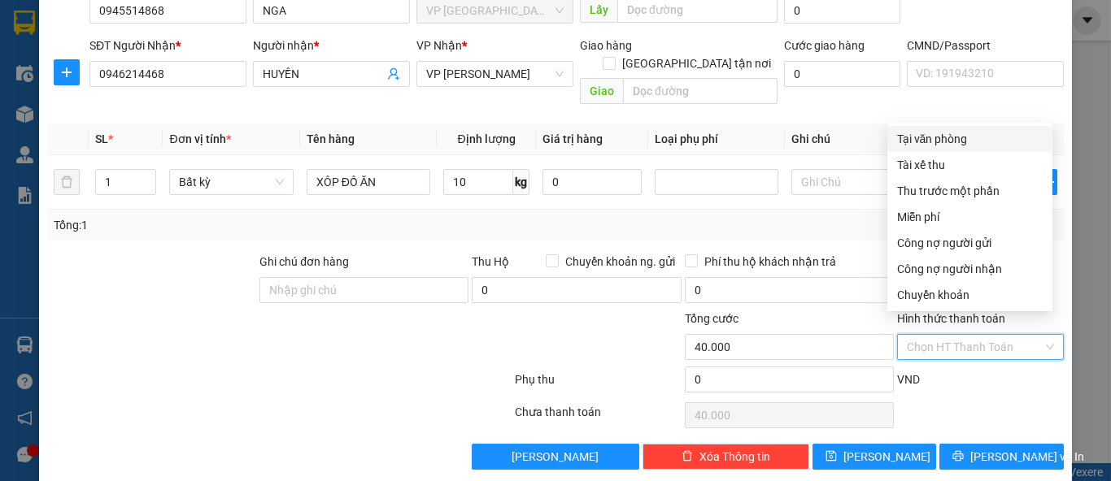
click at [934, 135] on div "Tại văn phòng" at bounding box center [970, 139] width 146 height 18
type input "0"
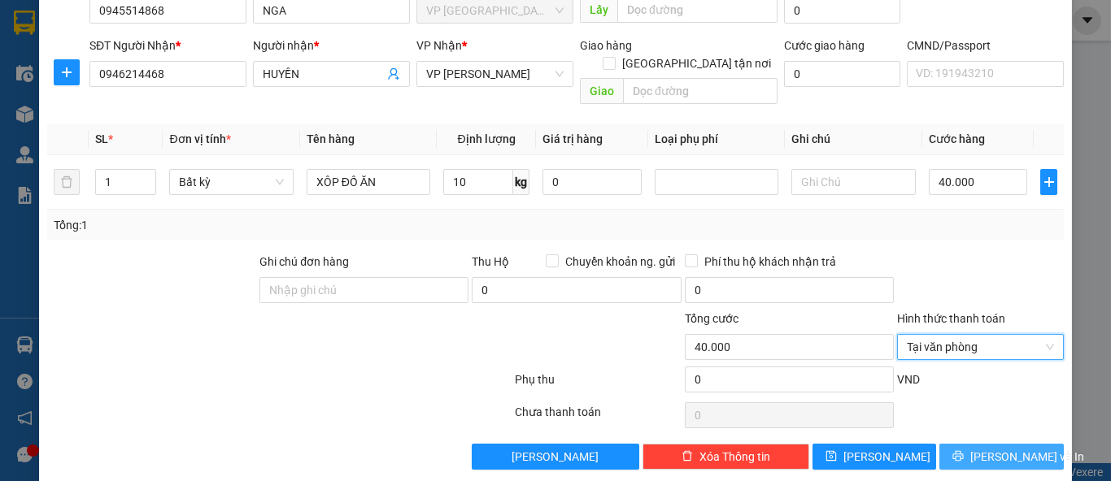
click at [992, 448] on span "Lưu và In" at bounding box center [1027, 457] width 114 height 18
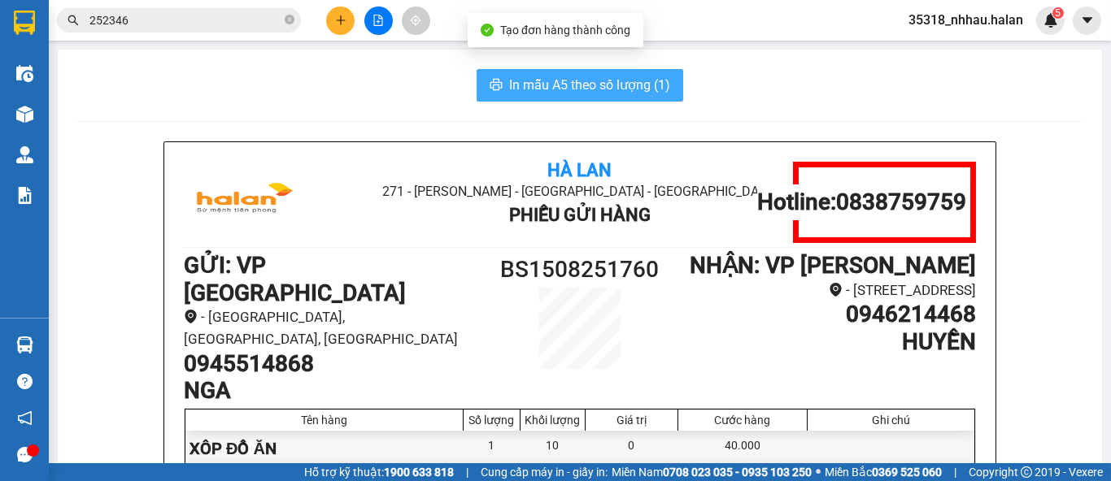
click at [616, 89] on span "In mẫu A5 theo số lượng (1)" at bounding box center [589, 85] width 161 height 20
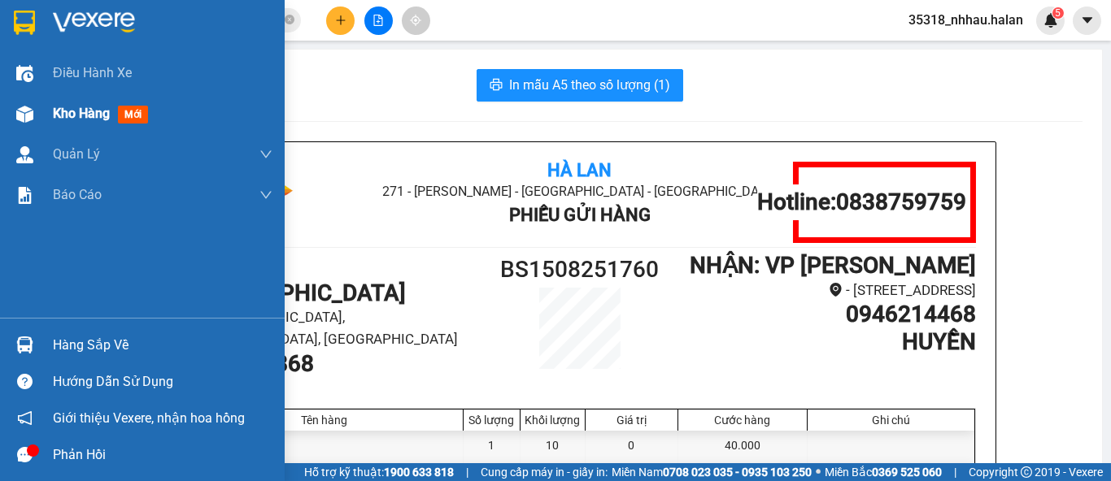
click at [63, 107] on span "Kho hàng" at bounding box center [81, 113] width 57 height 15
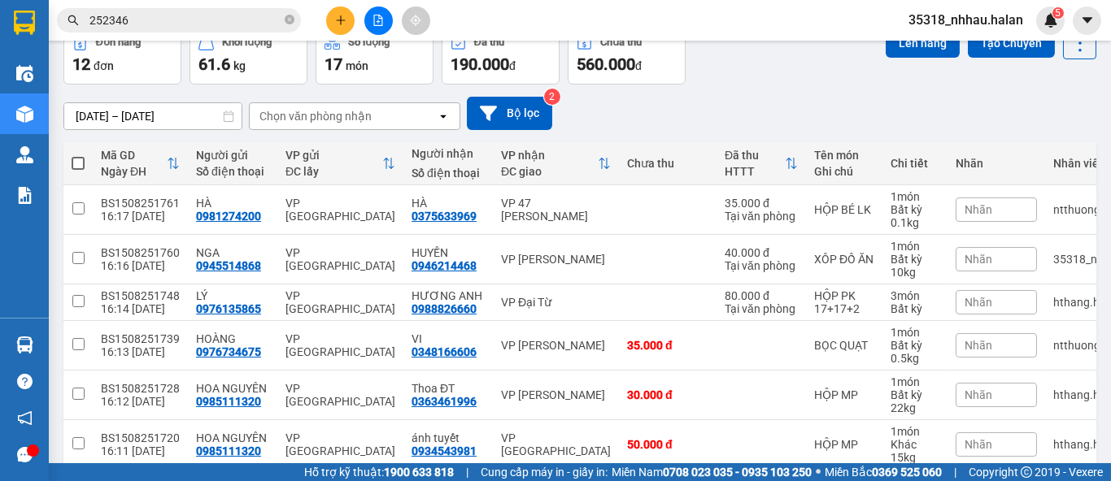
scroll to position [89, 0]
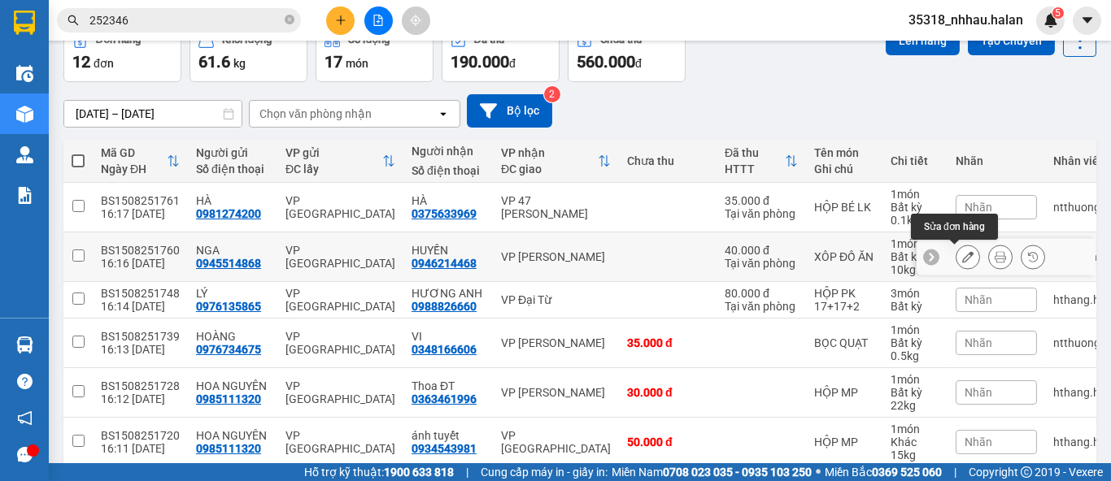
click at [962, 253] on icon at bounding box center [967, 256] width 11 height 11
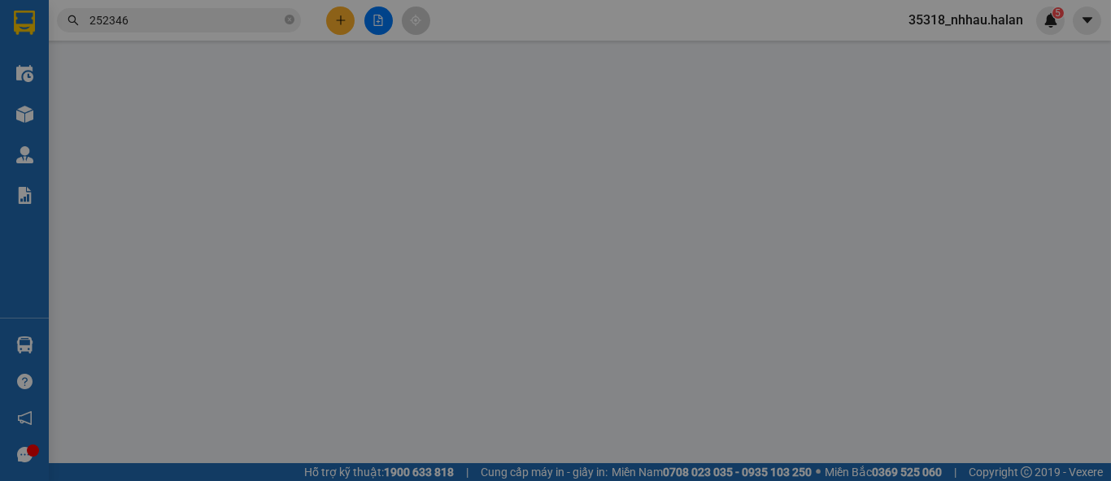
type input "0945514868"
type input "0946214468"
type input "40.000"
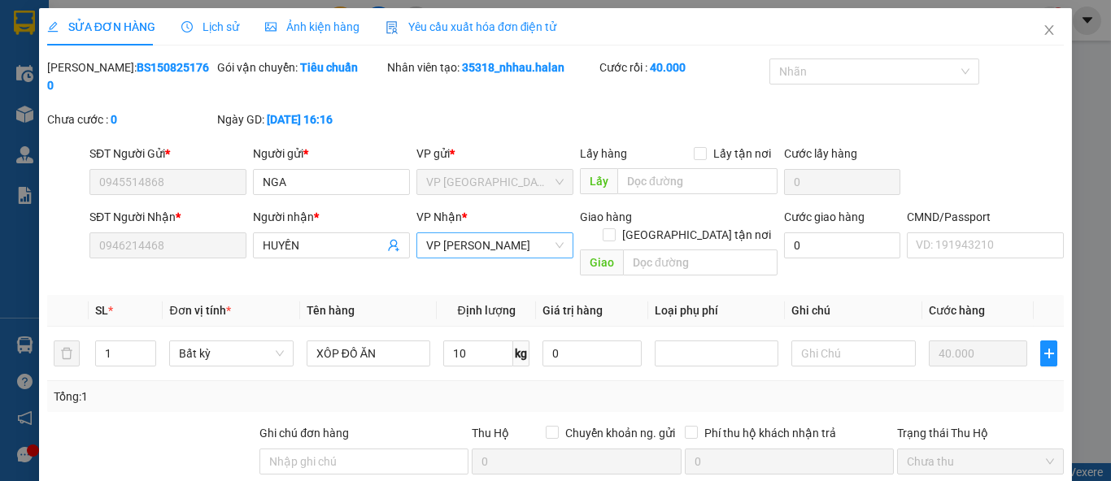
click at [454, 236] on span "VP [PERSON_NAME]" at bounding box center [494, 245] width 137 height 24
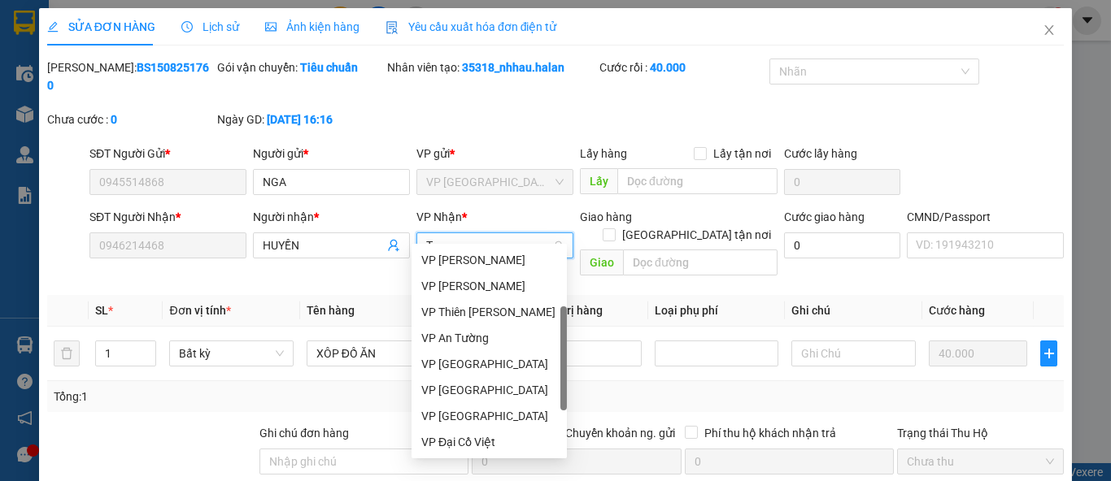
type input "TK"
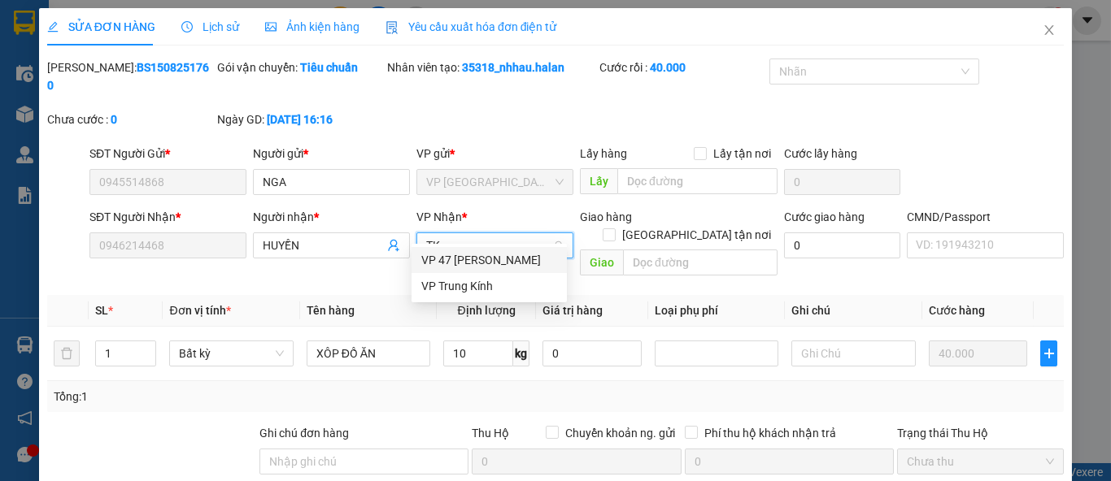
scroll to position [0, 0]
click at [457, 281] on div "VP Trung Kính" at bounding box center [489, 286] width 136 height 18
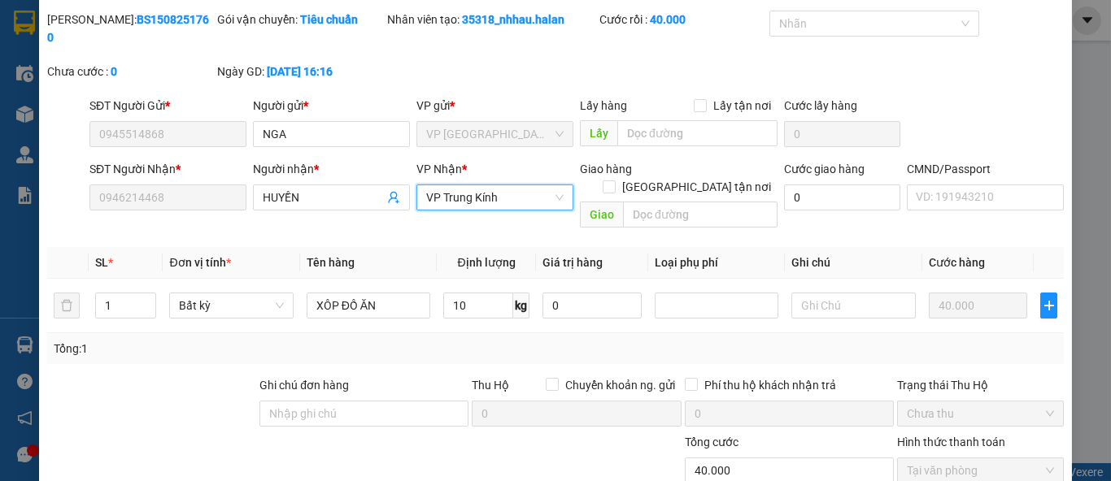
scroll to position [155, 0]
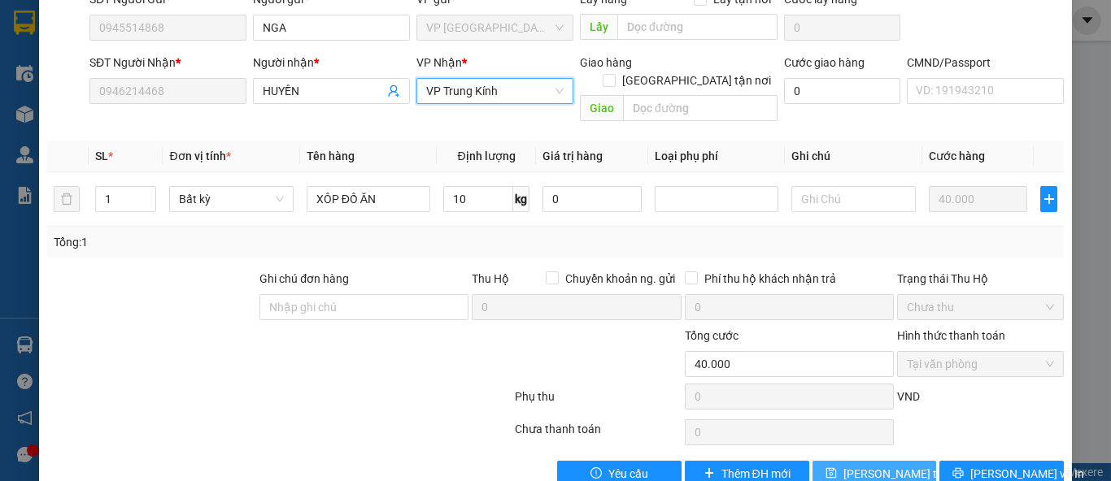
click at [852, 465] on span "Lưu thay đổi" at bounding box center [908, 474] width 130 height 18
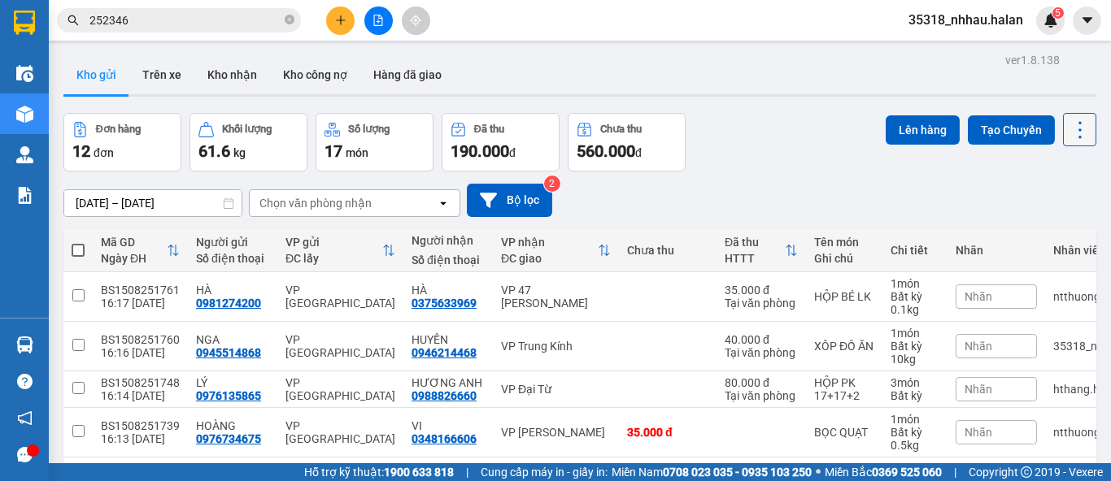
click at [1069, 132] on icon at bounding box center [1080, 130] width 23 height 23
click at [1052, 230] on span "Làm mới" at bounding box center [1043, 232] width 45 height 16
click at [348, 208] on div "Chọn văn phòng nhận" at bounding box center [315, 203] width 112 height 16
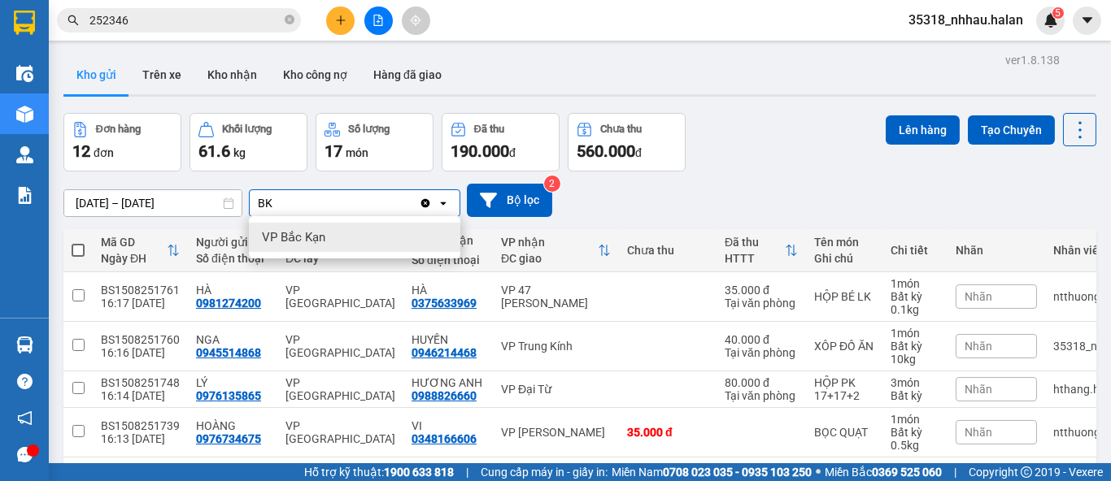
type input "BK"
click at [328, 237] on div "VP Bắc Kạn" at bounding box center [354, 237] width 211 height 29
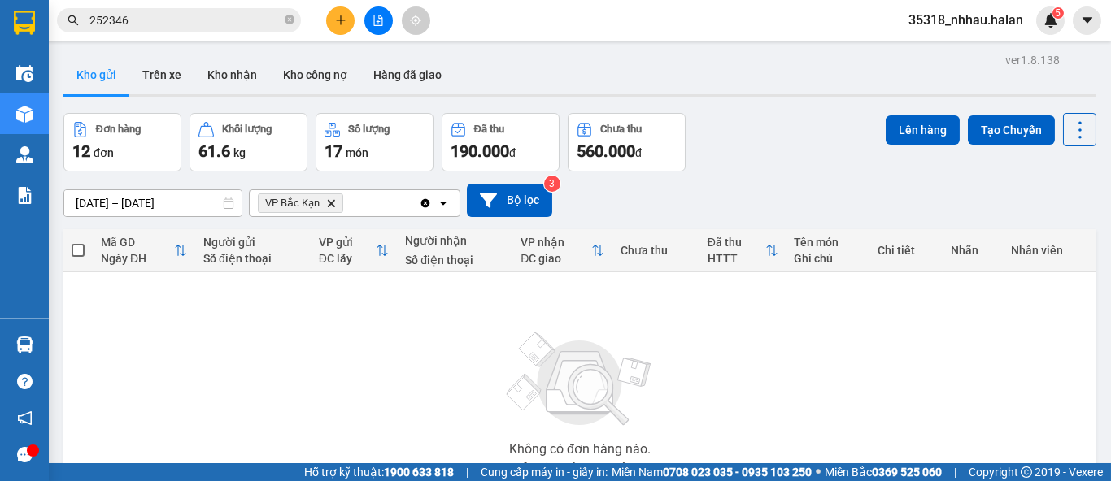
click at [423, 202] on icon "Clear all" at bounding box center [425, 202] width 9 height 9
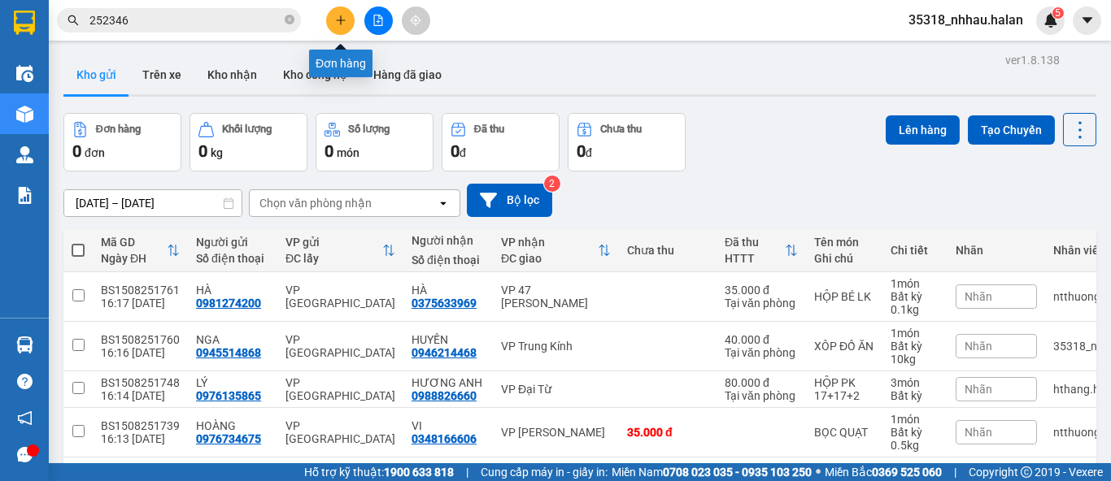
click at [337, 20] on icon "plus" at bounding box center [340, 20] width 9 height 1
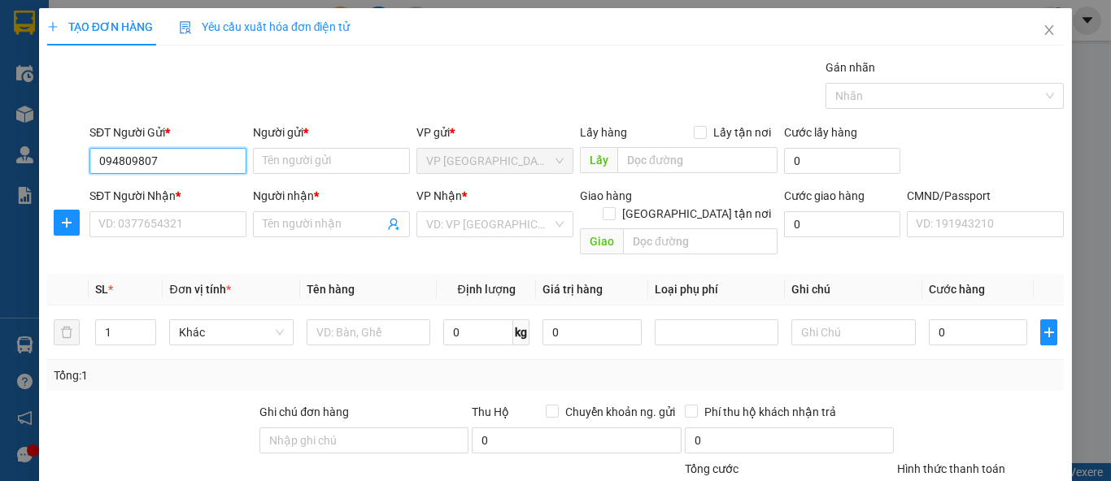
type input "0948098075"
drag, startPoint x: 205, startPoint y: 167, endPoint x: 214, endPoint y: 105, distance: 62.5
click at [209, 138] on div "SĐT Người Gửi * 0948098075 0948098075" at bounding box center [167, 152] width 157 height 57
click at [218, 191] on div "0948098075 - VÂN" at bounding box center [178, 193] width 160 height 18
type input "VÂN"
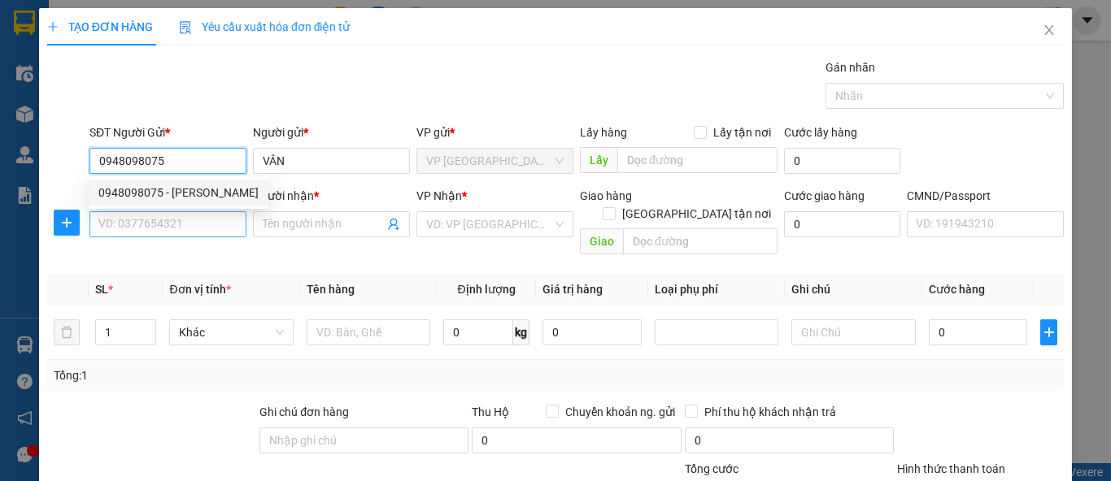
type input "0948098075"
click at [214, 222] on input "SĐT Người Nhận *" at bounding box center [167, 224] width 157 height 26
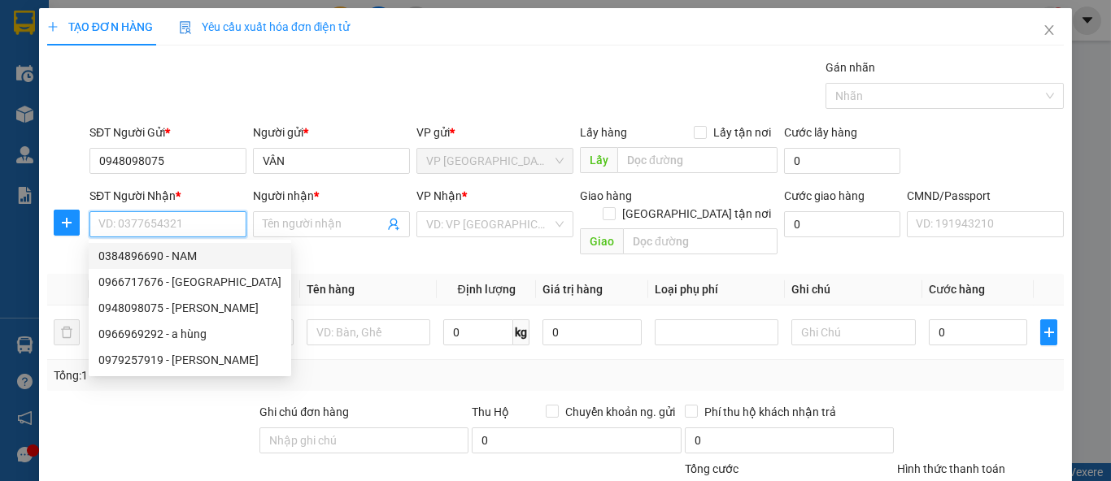
click at [194, 258] on div "0384896690 - NAM" at bounding box center [189, 256] width 183 height 18
type input "0384896690"
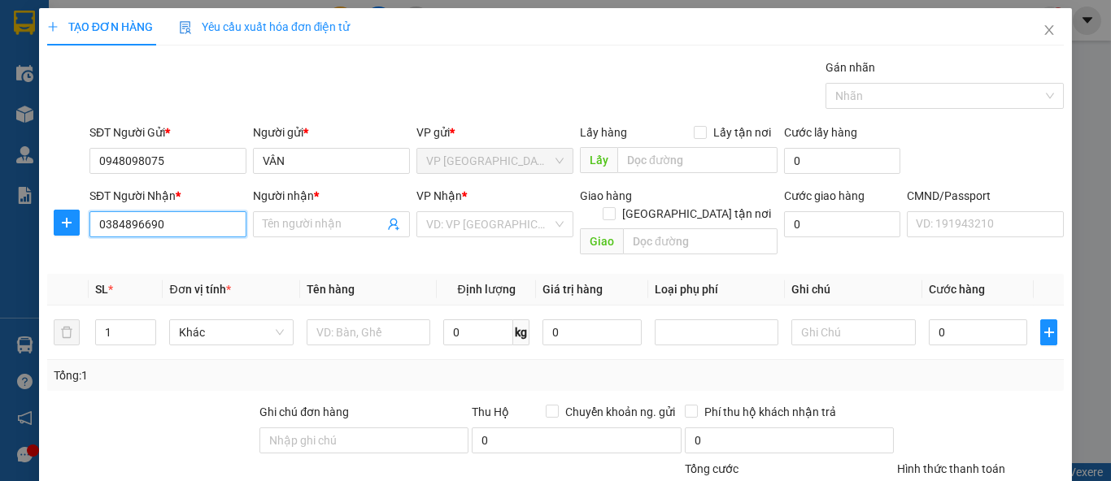
type input "NAM"
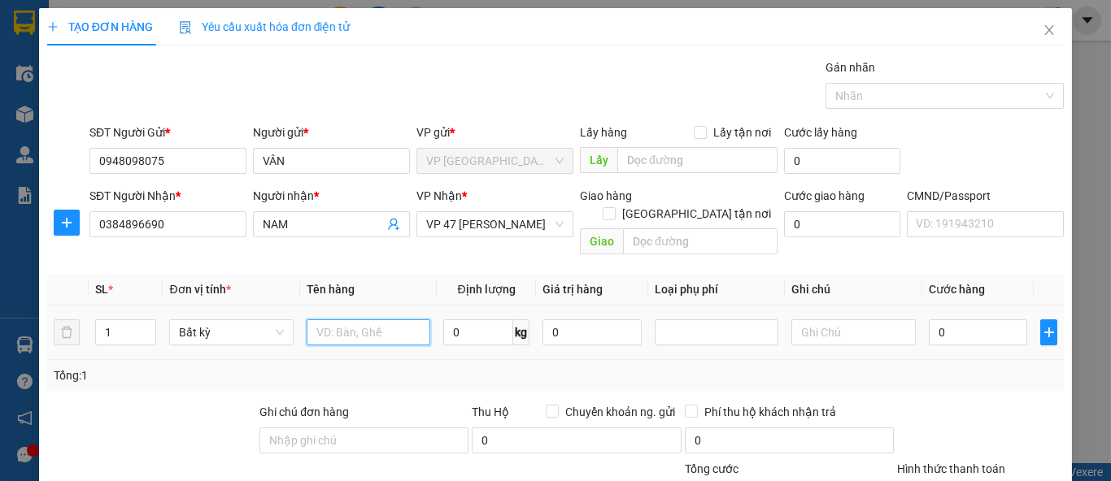
click at [409, 320] on input "text" at bounding box center [369, 333] width 124 height 26
type input "TUI CÚC"
click at [500, 320] on input "0" at bounding box center [478, 333] width 70 height 26
type input "1"
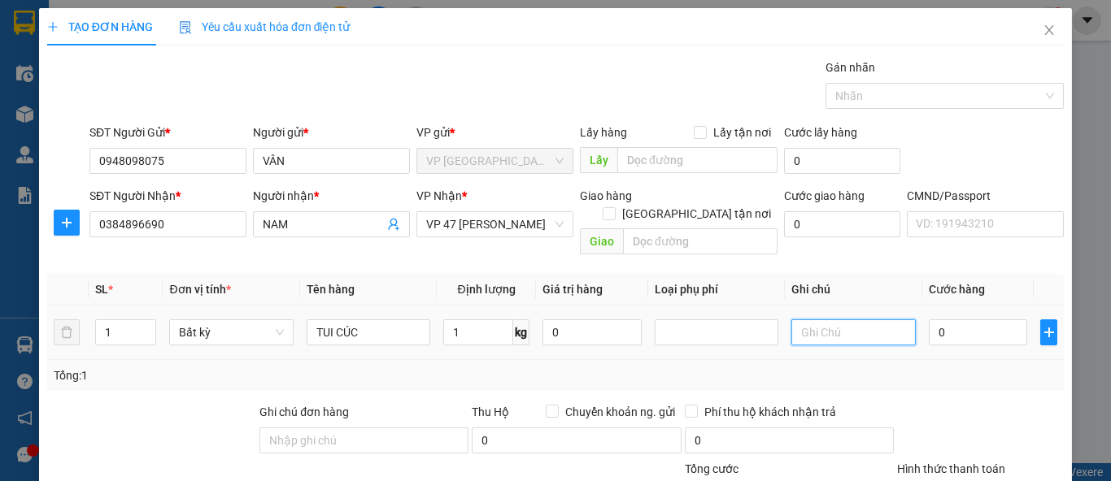
type input "35.000"
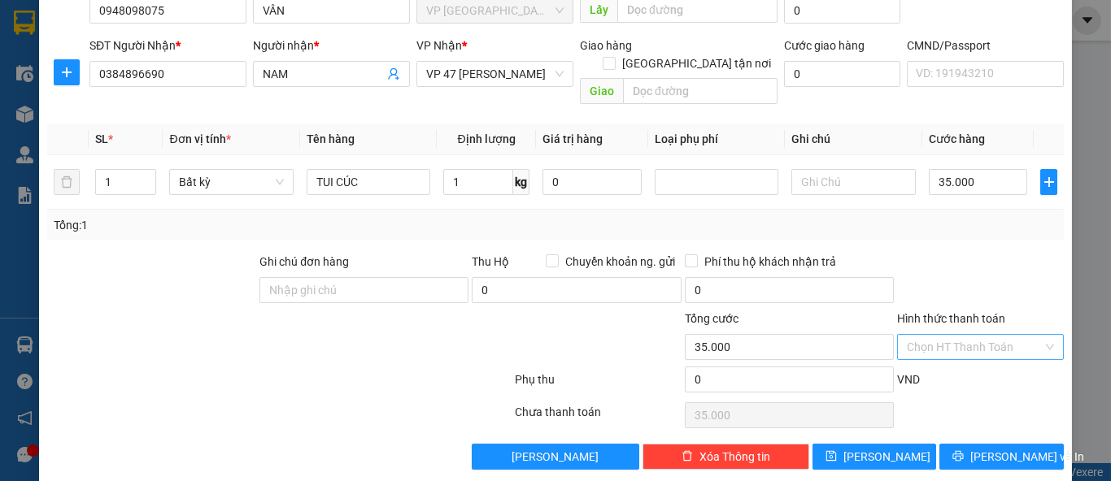
click at [950, 335] on input "Hình thức thanh toán" at bounding box center [975, 347] width 136 height 24
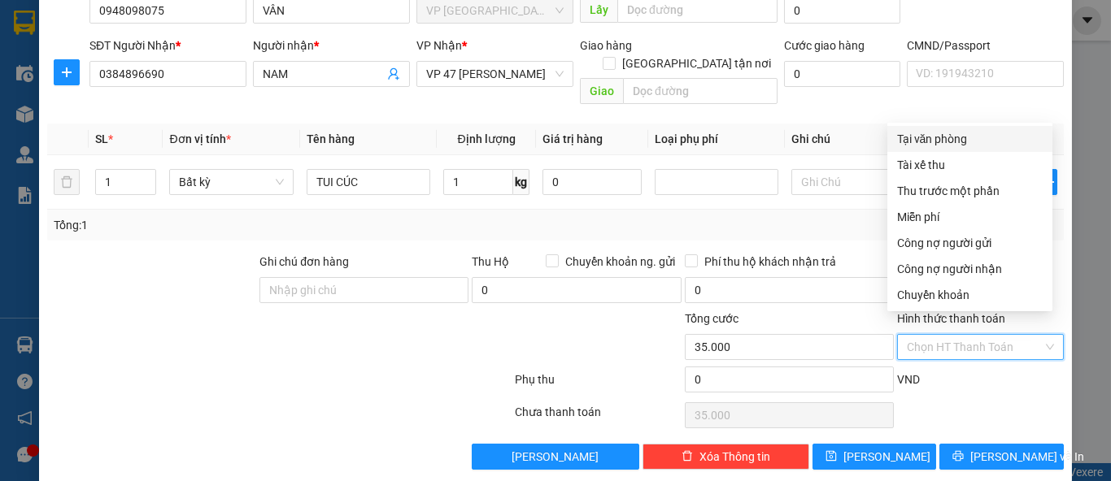
click at [932, 137] on div "Tại văn phòng" at bounding box center [970, 139] width 146 height 18
type input "0"
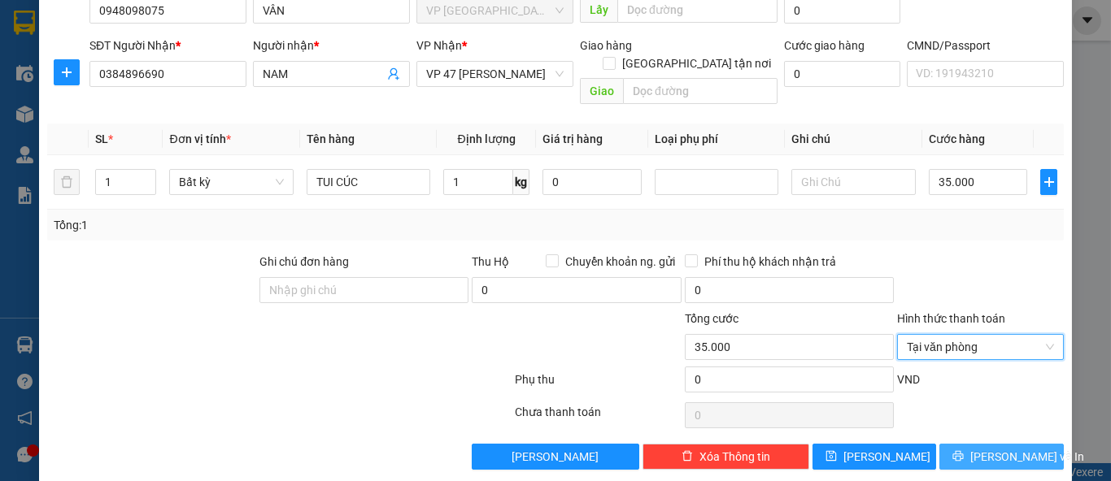
click at [985, 448] on span "Lưu và In" at bounding box center [1027, 457] width 114 height 18
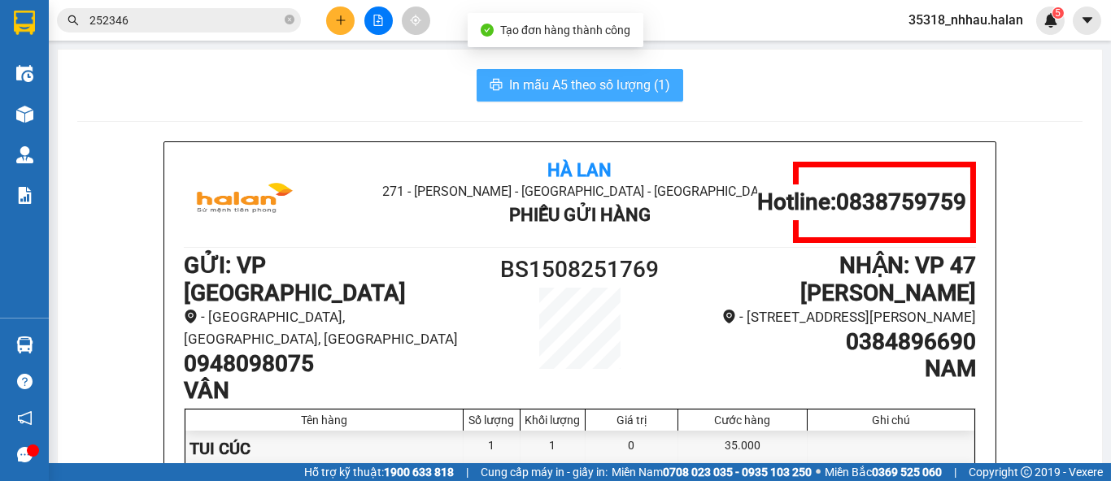
click at [628, 85] on span "In mẫu A5 theo số lượng (1)" at bounding box center [589, 85] width 161 height 20
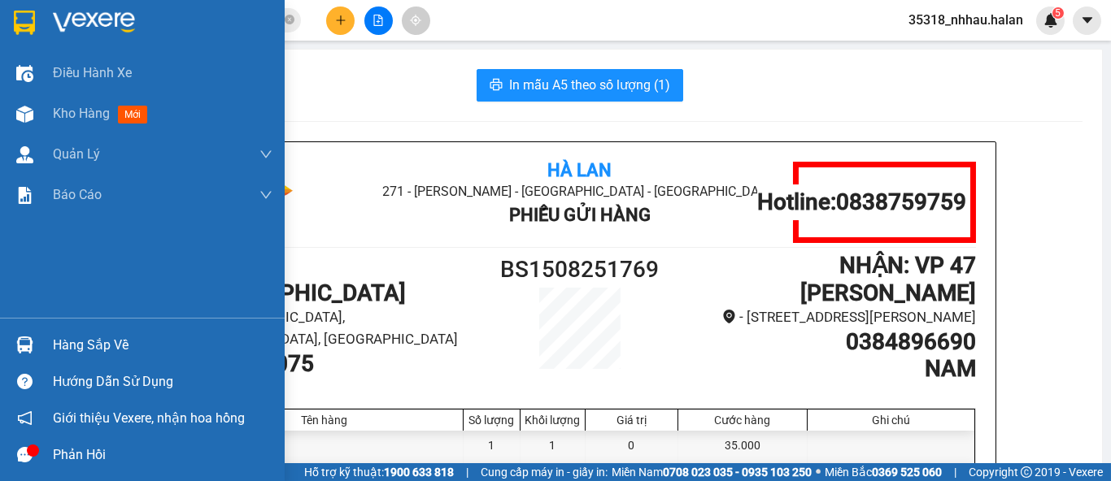
drag, startPoint x: 57, startPoint y: 344, endPoint x: 231, endPoint y: 293, distance: 181.4
click at [58, 344] on div "Hàng sắp về" at bounding box center [163, 345] width 220 height 24
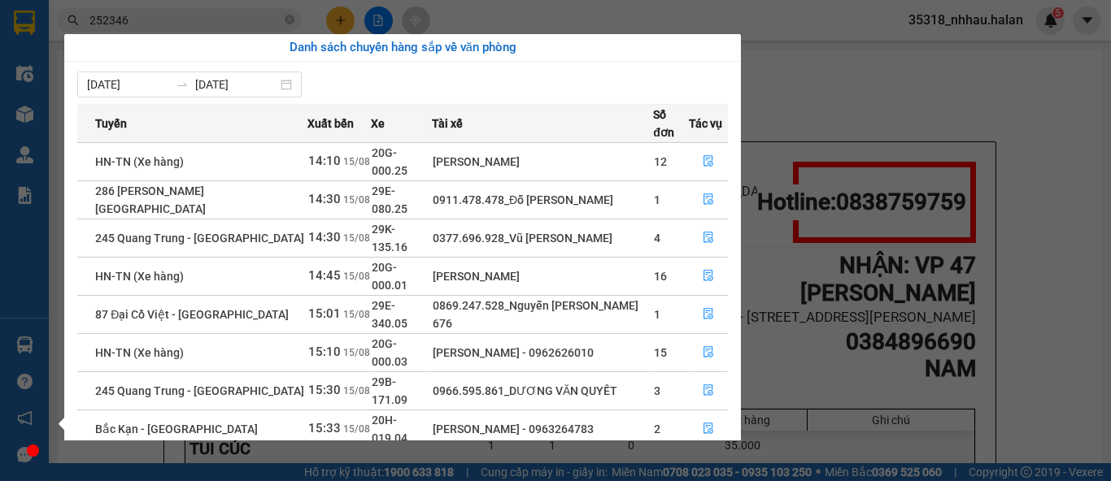
click at [810, 107] on section "Kết quả tìm kiếm ( 106 ) Bộ lọc Mã ĐH Trạng thái Món hàng Thu hộ Tổng cước Chưa…" at bounding box center [555, 240] width 1111 height 481
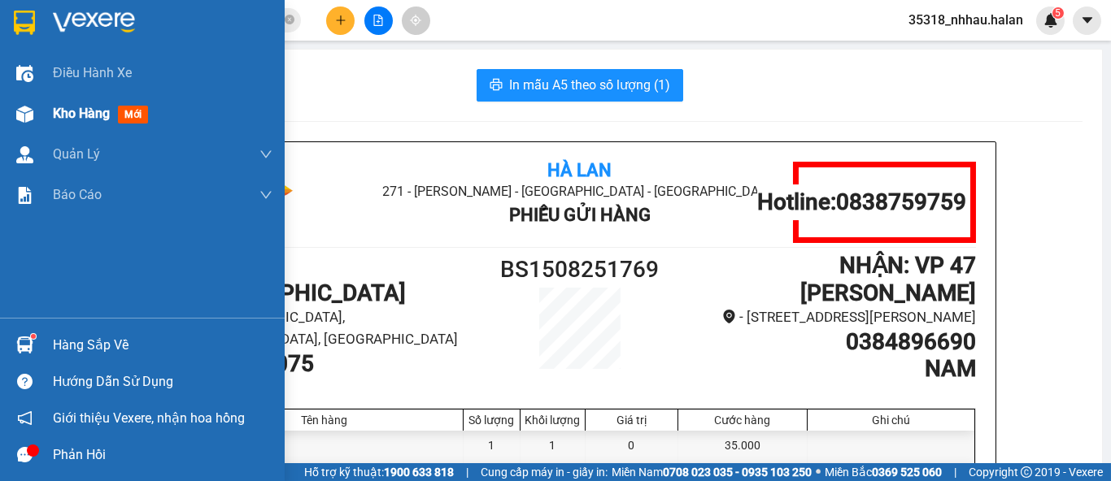
click at [55, 106] on span "Kho hàng" at bounding box center [81, 113] width 57 height 15
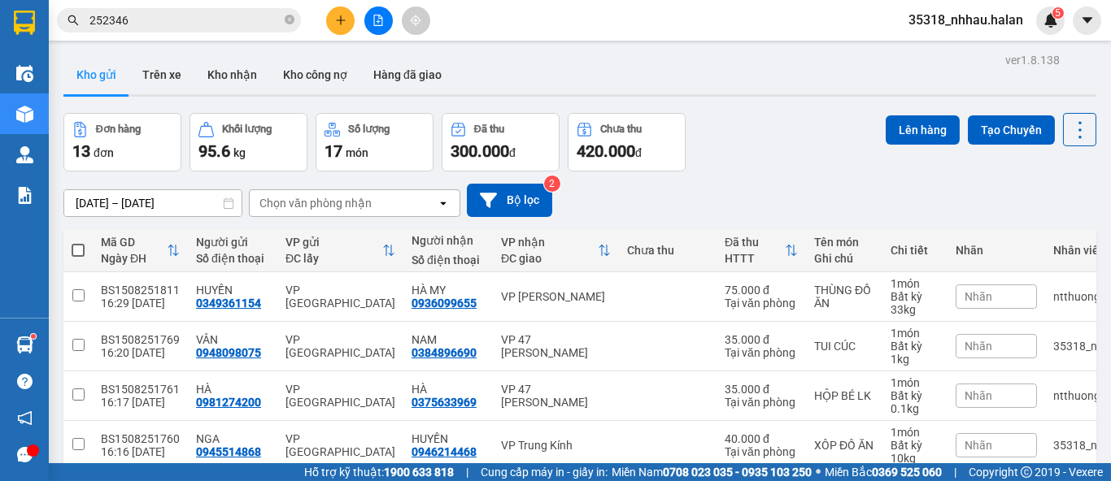
click at [338, 193] on div "Chọn văn phòng nhận" at bounding box center [343, 203] width 187 height 26
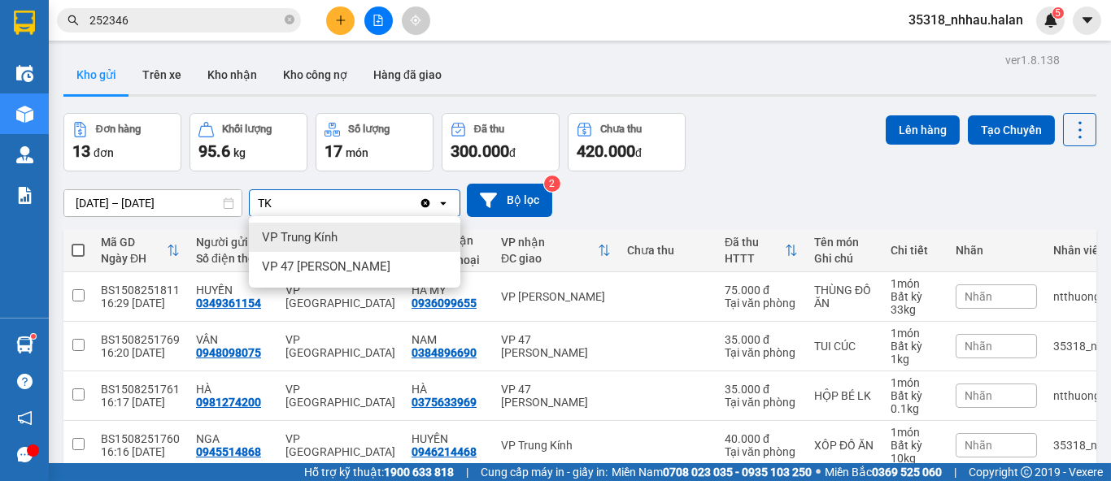
type input "TK"
click at [316, 240] on span "VP Trung Kính" at bounding box center [300, 237] width 76 height 16
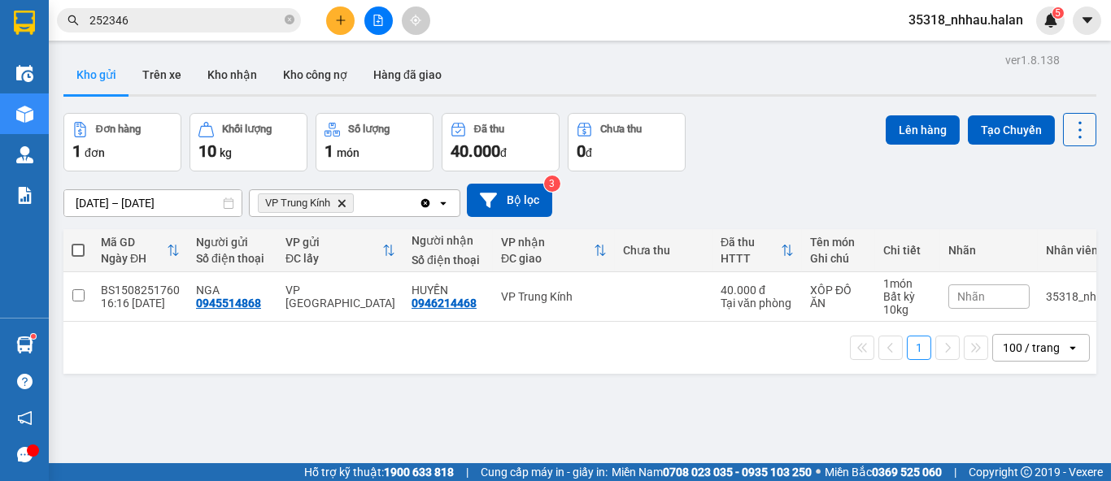
click at [1069, 128] on icon at bounding box center [1080, 130] width 23 height 23
click at [1030, 226] on span "Làm mới" at bounding box center [1043, 232] width 45 height 16
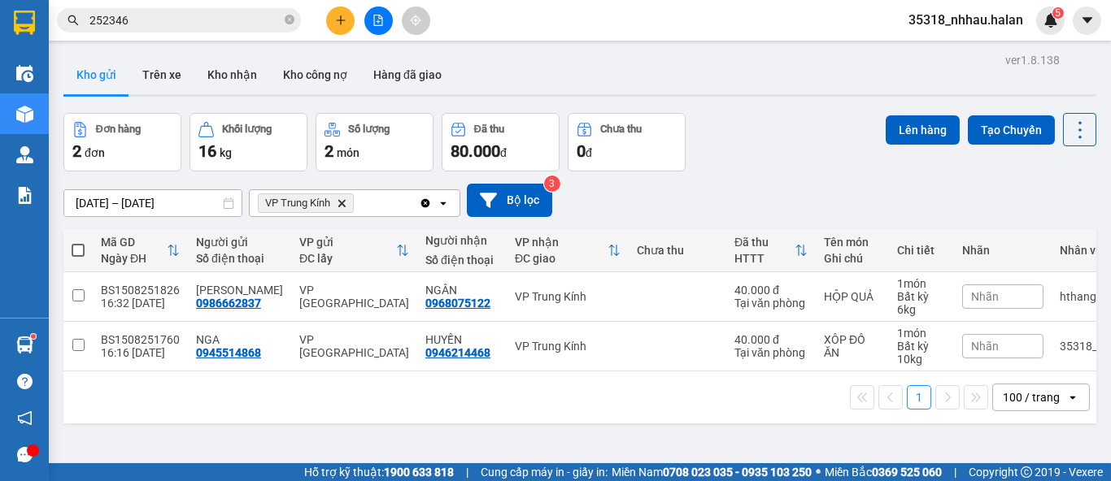
click at [163, 28] on input "252346" at bounding box center [185, 20] width 192 height 18
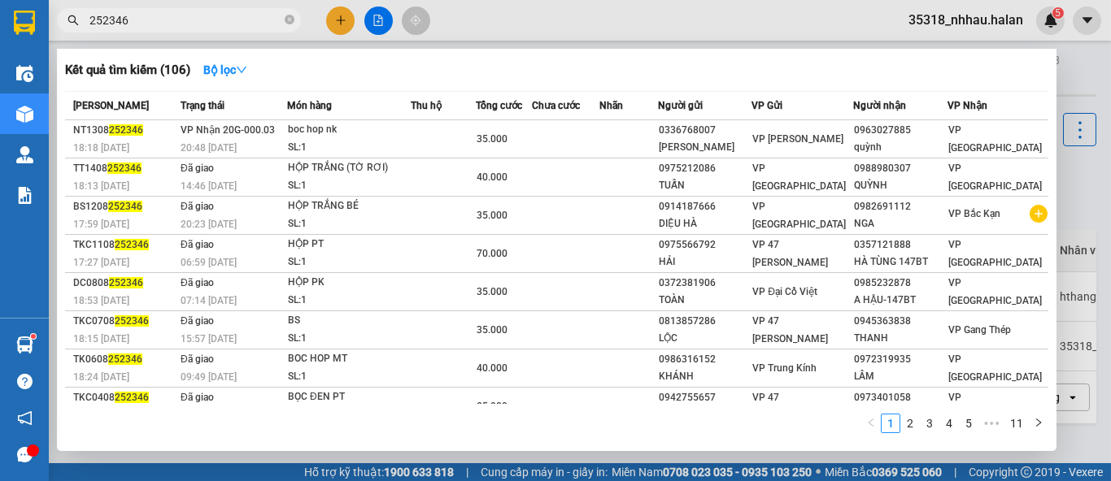
click at [163, 28] on input "252346" at bounding box center [185, 20] width 192 height 18
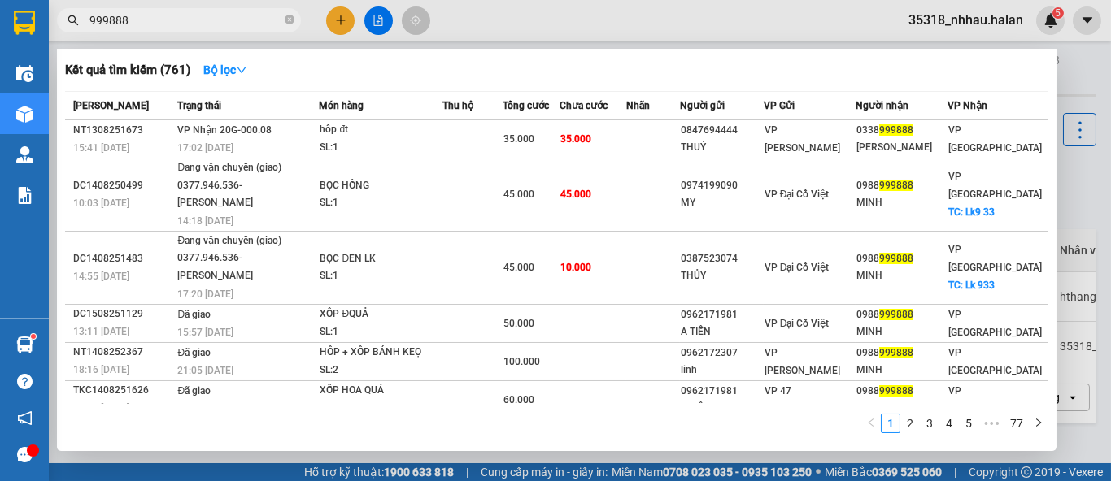
click at [194, 23] on input "999888" at bounding box center [185, 20] width 192 height 18
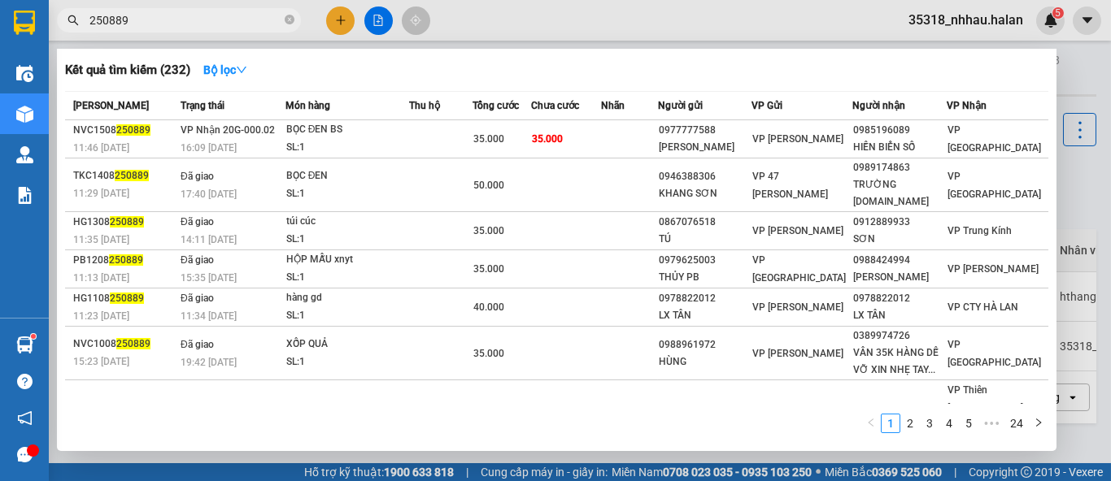
click at [232, 25] on input "250889" at bounding box center [185, 20] width 192 height 18
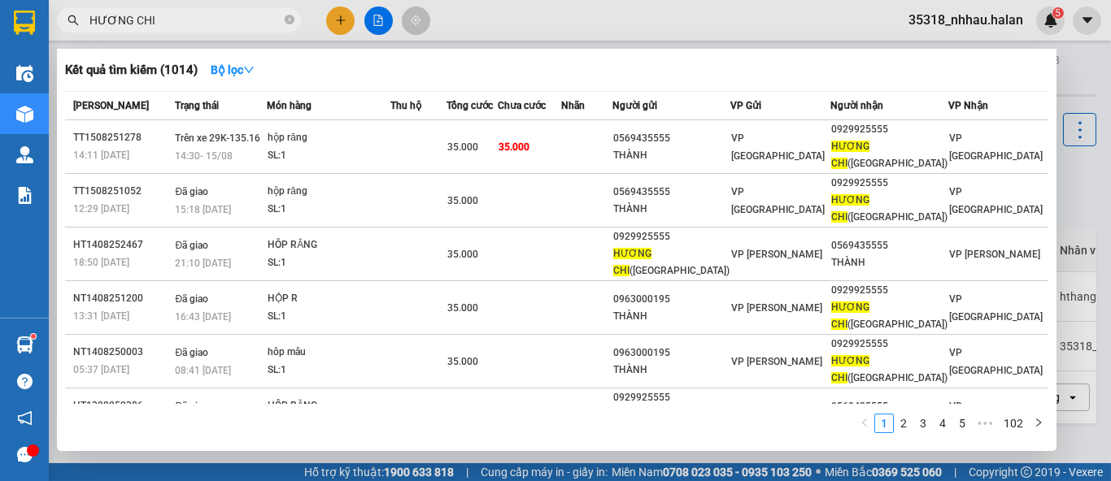
type input "HƯƠNG CHI"
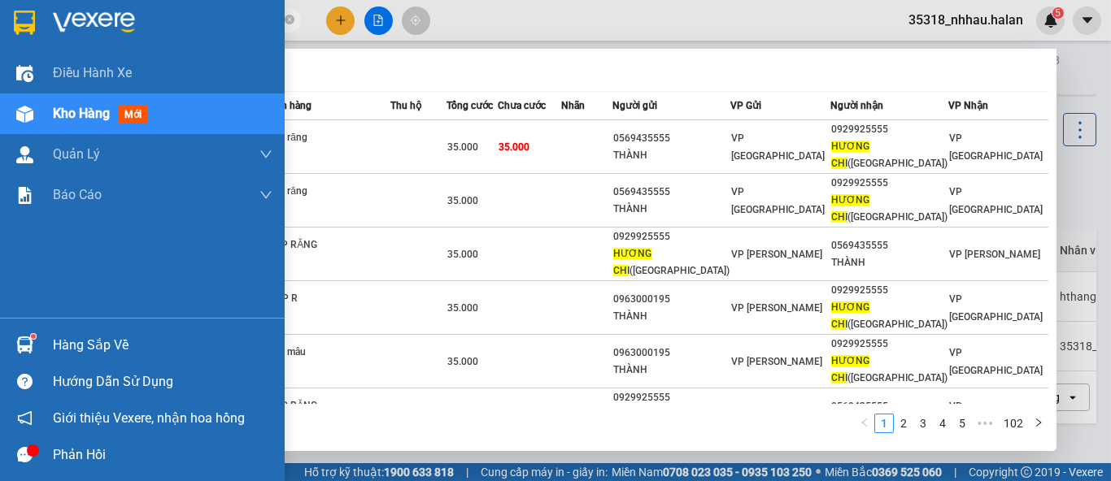
drag, startPoint x: 53, startPoint y: 340, endPoint x: 144, endPoint y: 276, distance: 111.5
click at [54, 340] on div "Hàng sắp về" at bounding box center [163, 345] width 220 height 24
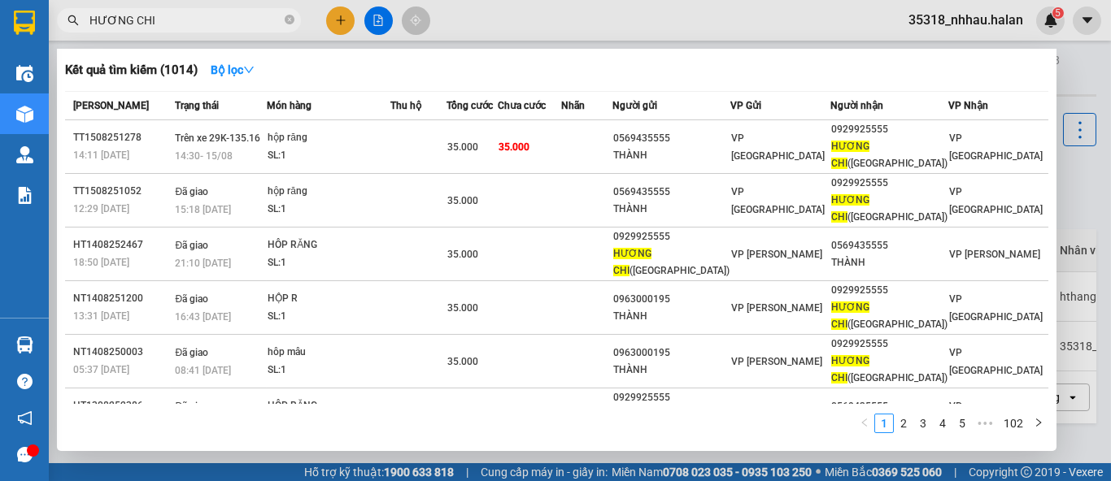
click at [346, 20] on section "Kết quả tìm kiếm ( 1014 ) Bộ lọc Mã ĐH Trạng thái Món hàng Thu hộ Tổng cước Chư…" at bounding box center [555, 240] width 1111 height 481
click at [346, 20] on div at bounding box center [555, 240] width 1111 height 481
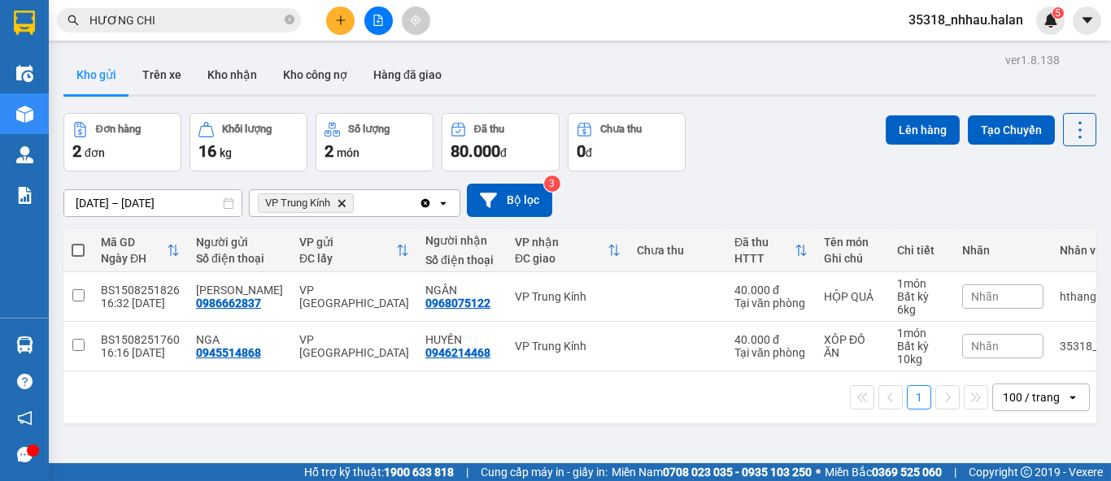
click at [346, 20] on icon "plus" at bounding box center [340, 20] width 11 height 11
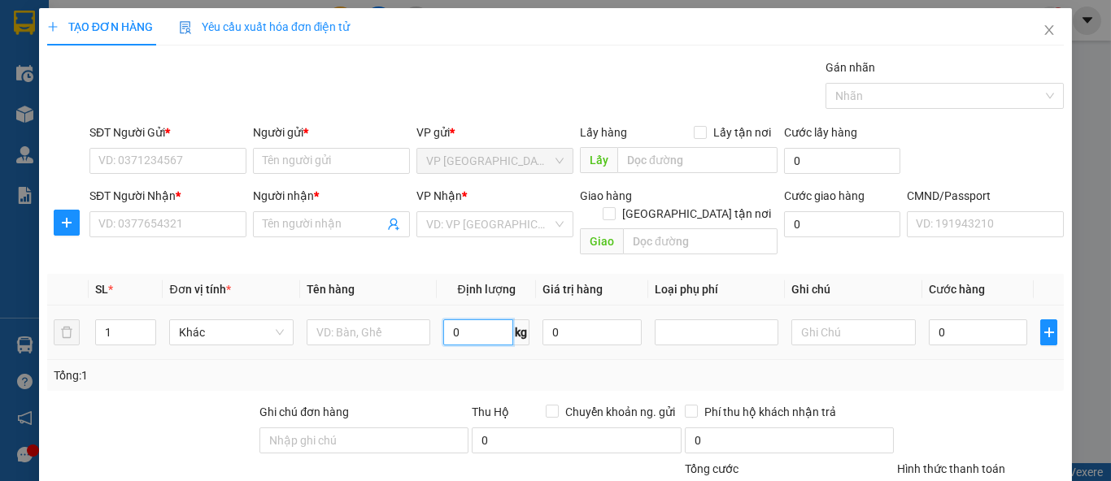
click at [477, 320] on input "0" at bounding box center [478, 333] width 70 height 26
type input "12"
click at [392, 320] on input "text" at bounding box center [369, 333] width 124 height 26
type input "HÔP QUẢ"
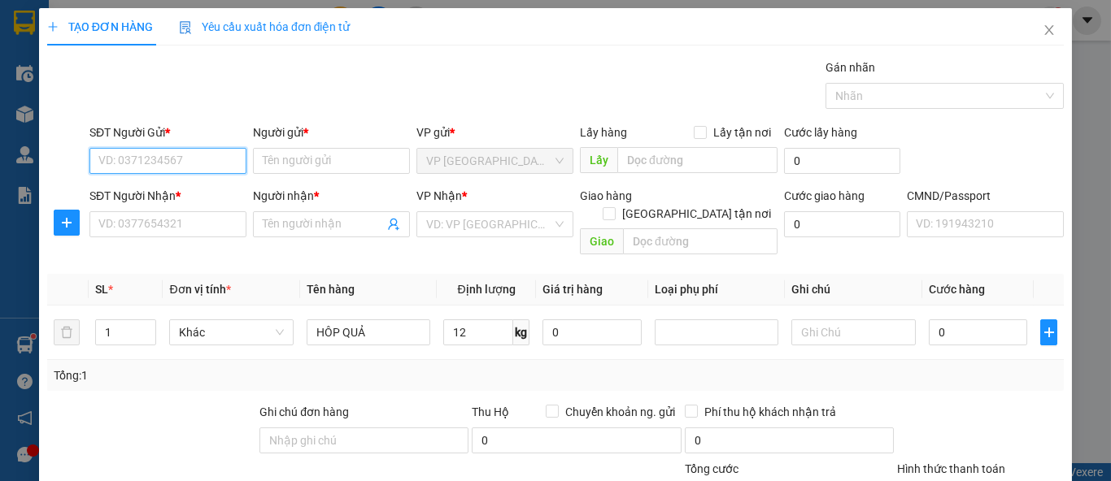
click at [198, 165] on input "SĐT Người Gửi *" at bounding box center [167, 161] width 157 height 26
type input "0978159180"
drag, startPoint x: 198, startPoint y: 166, endPoint x: 195, endPoint y: 124, distance: 41.5
click at [195, 124] on div "SĐT Người Gửi * 0978159180 0978159180" at bounding box center [167, 152] width 157 height 57
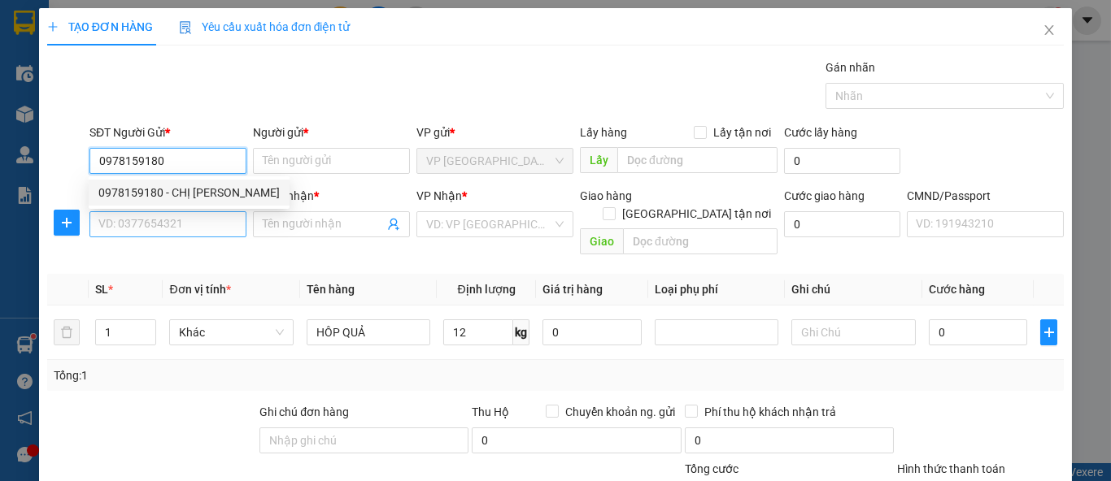
drag, startPoint x: 210, startPoint y: 188, endPoint x: 216, endPoint y: 232, distance: 44.4
click at [210, 192] on div "0978159180 - CHỊ MAI" at bounding box center [188, 193] width 181 height 18
type input "CHỊ MAI"
type input "0978159180"
click at [216, 233] on input "SĐT Người Nhận *" at bounding box center [167, 224] width 157 height 26
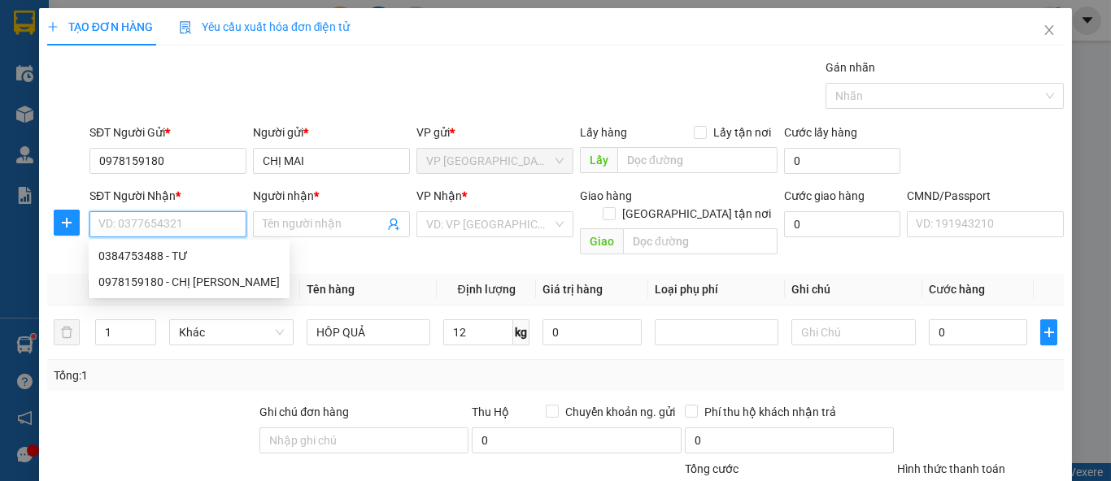
click at [216, 232] on input "SĐT Người Nhận *" at bounding box center [167, 224] width 157 height 26
click at [190, 250] on div "0384753488 - TƯ" at bounding box center [188, 256] width 181 height 18
type input "0384753488"
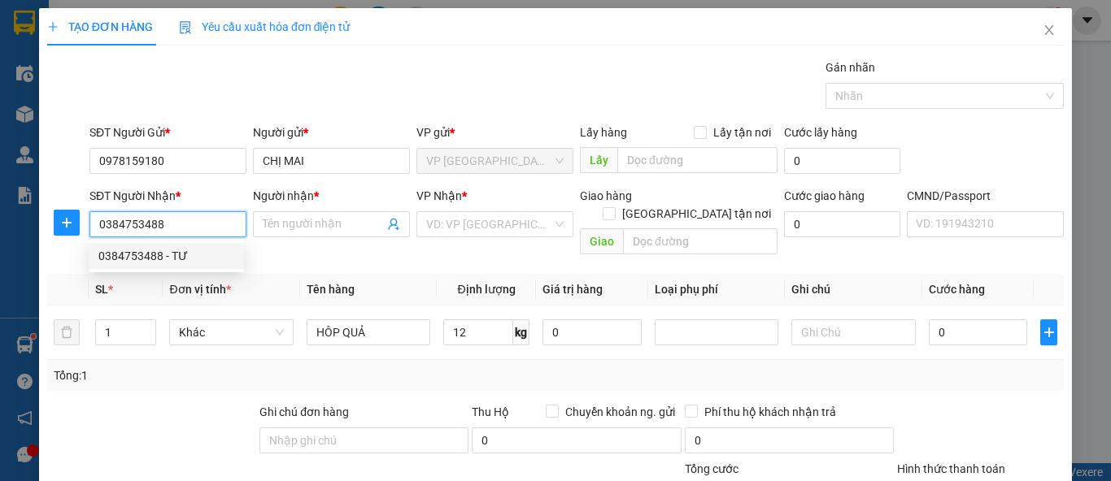
type input "TƯ"
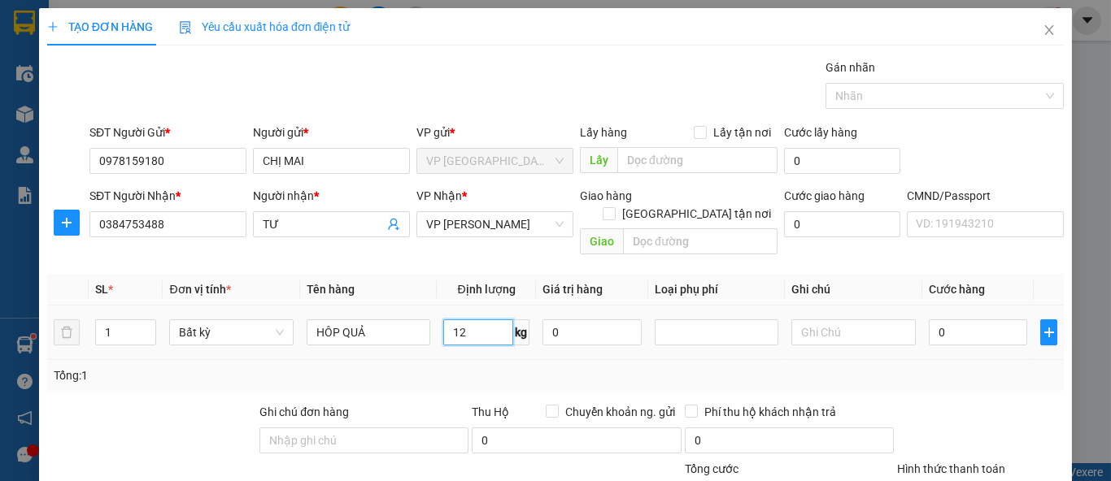
click at [486, 320] on input "12" at bounding box center [478, 333] width 70 height 26
type input "50.000"
click at [915, 367] on div "Tổng: 1" at bounding box center [556, 376] width 1004 height 18
click at [545, 360] on div "Tổng: 1" at bounding box center [555, 375] width 1017 height 31
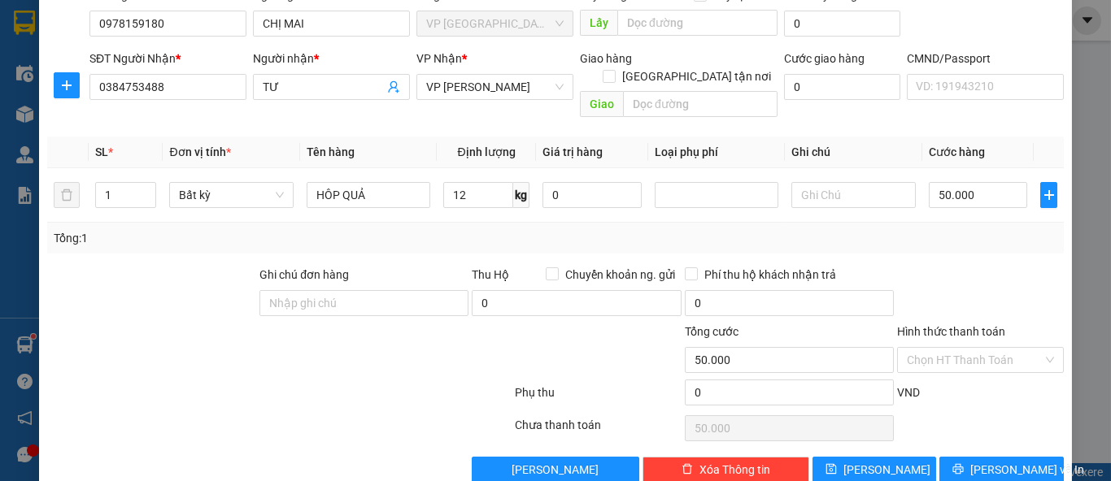
scroll to position [150, 0]
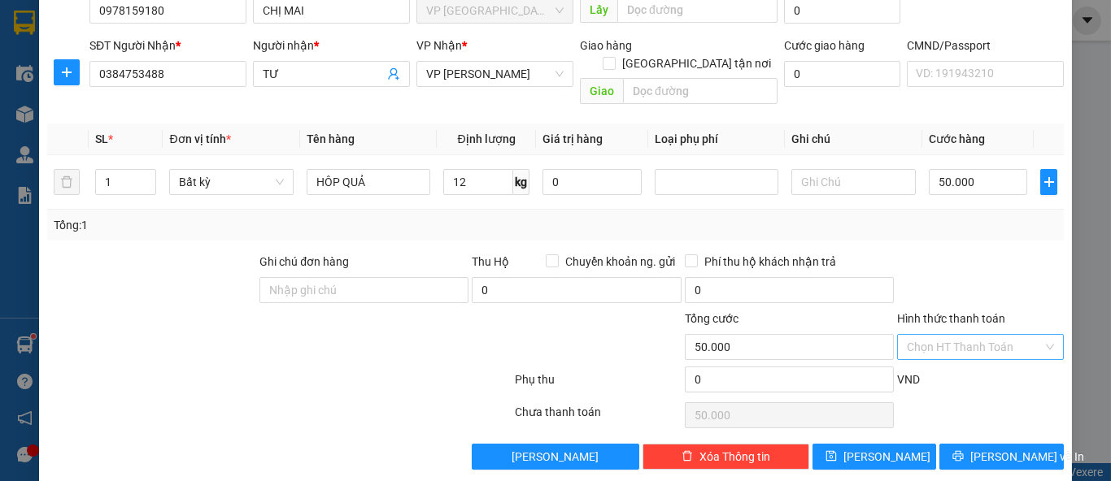
click at [977, 335] on input "Hình thức thanh toán" at bounding box center [975, 347] width 136 height 24
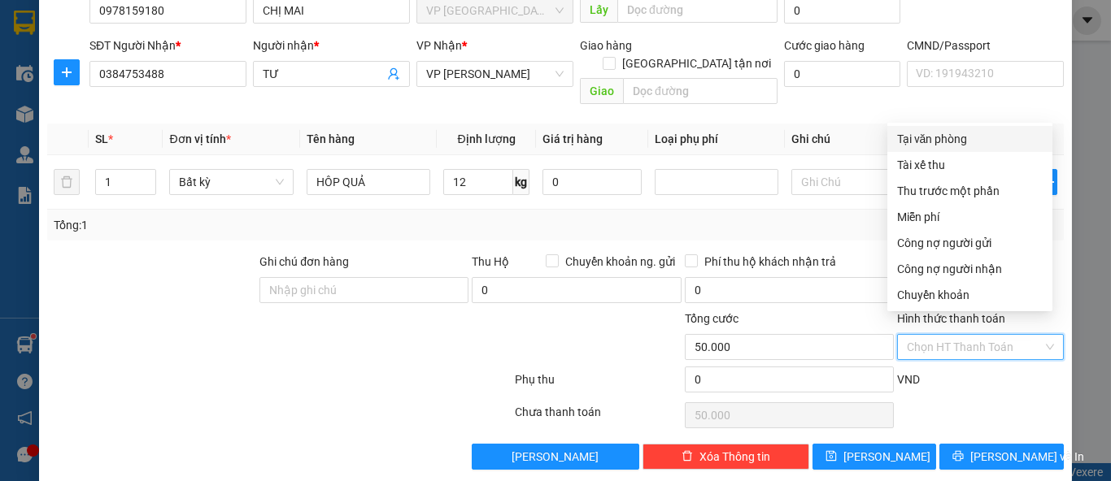
click at [940, 130] on div "Tại văn phòng" at bounding box center [970, 139] width 146 height 18
type input "0"
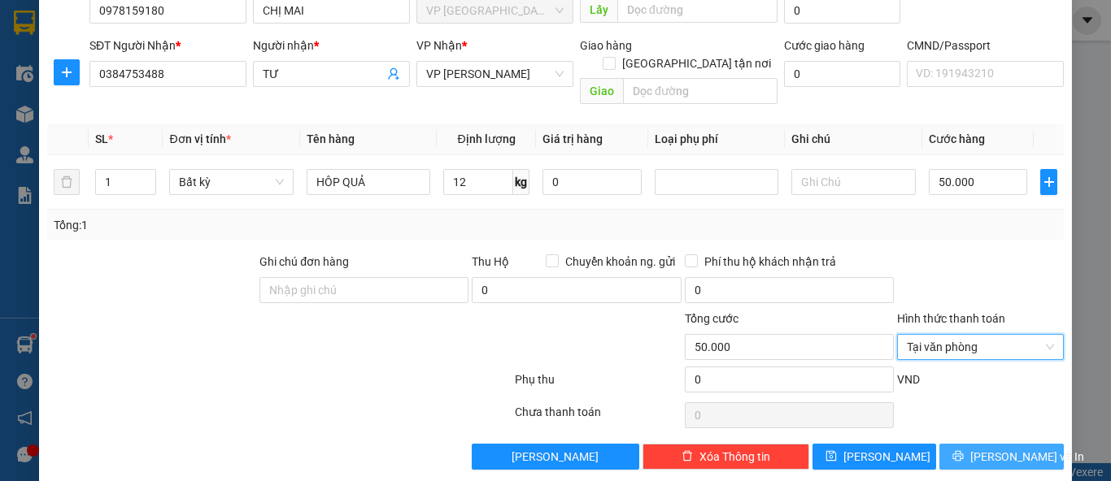
click at [1004, 448] on span "Lưu và In" at bounding box center [1027, 457] width 114 height 18
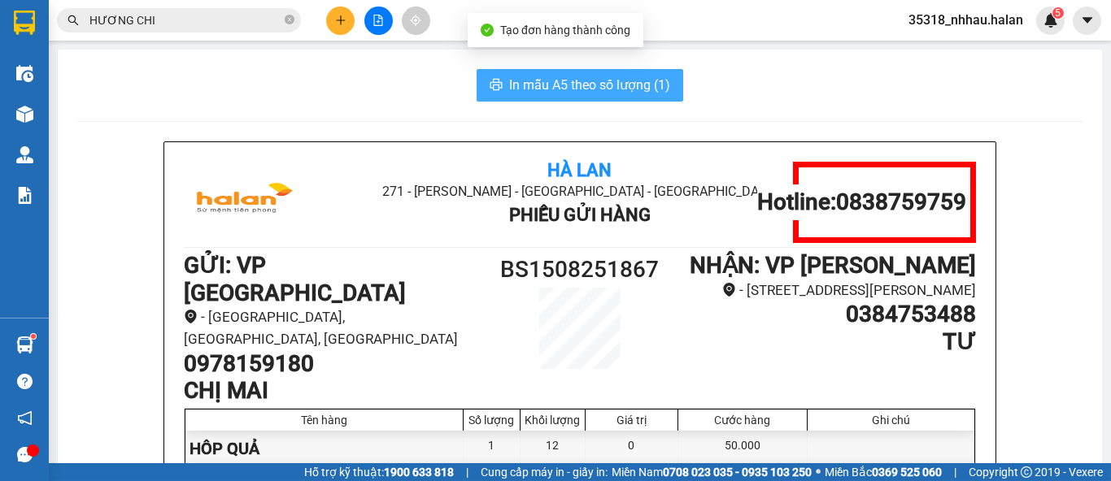
click at [638, 89] on span "In mẫu A5 theo số lượng (1)" at bounding box center [589, 85] width 161 height 20
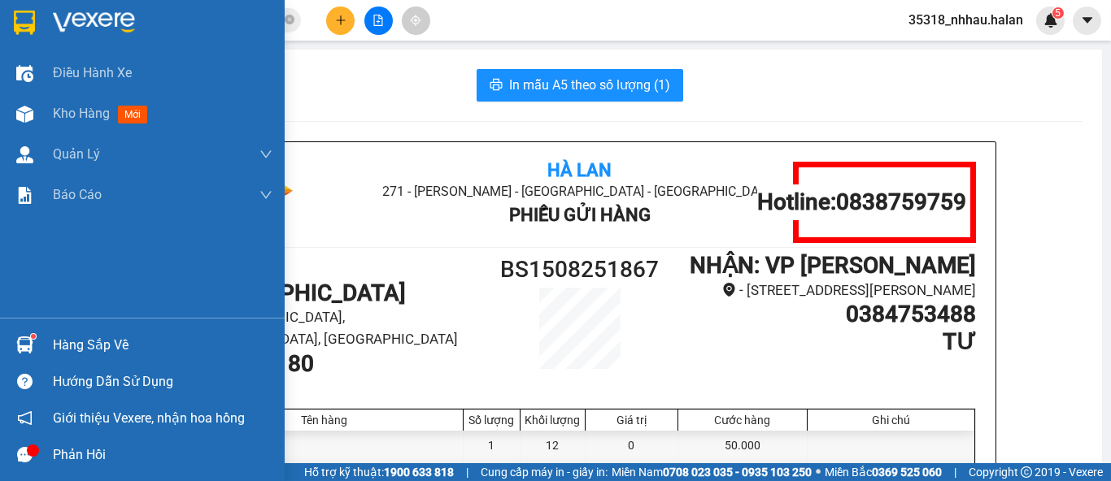
click at [48, 342] on div "Hàng sắp về" at bounding box center [142, 345] width 285 height 37
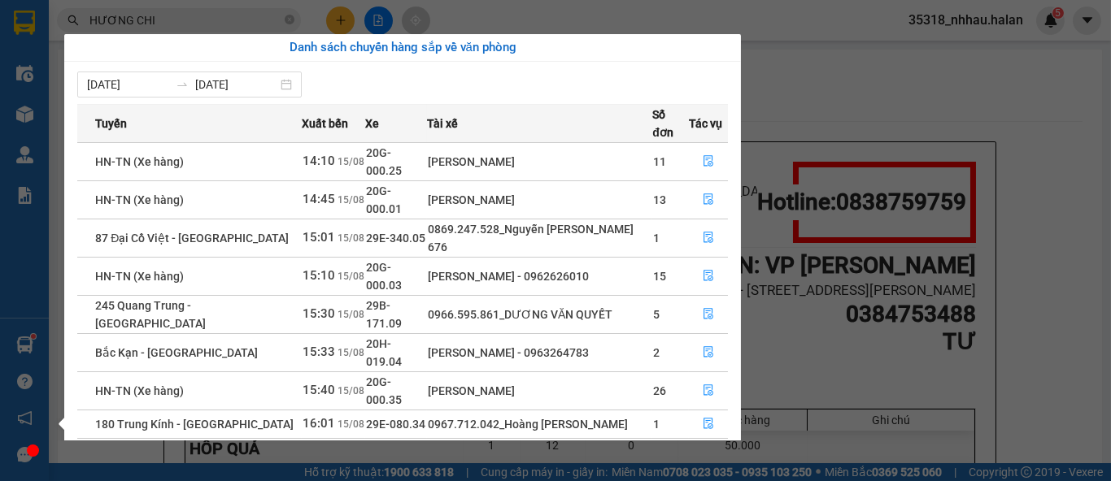
click at [805, 128] on section "Kết quả tìm kiếm ( 1014 ) Bộ lọc Mã ĐH Trạng thái Món hàng Thu hộ Tổng cước Chư…" at bounding box center [555, 240] width 1111 height 481
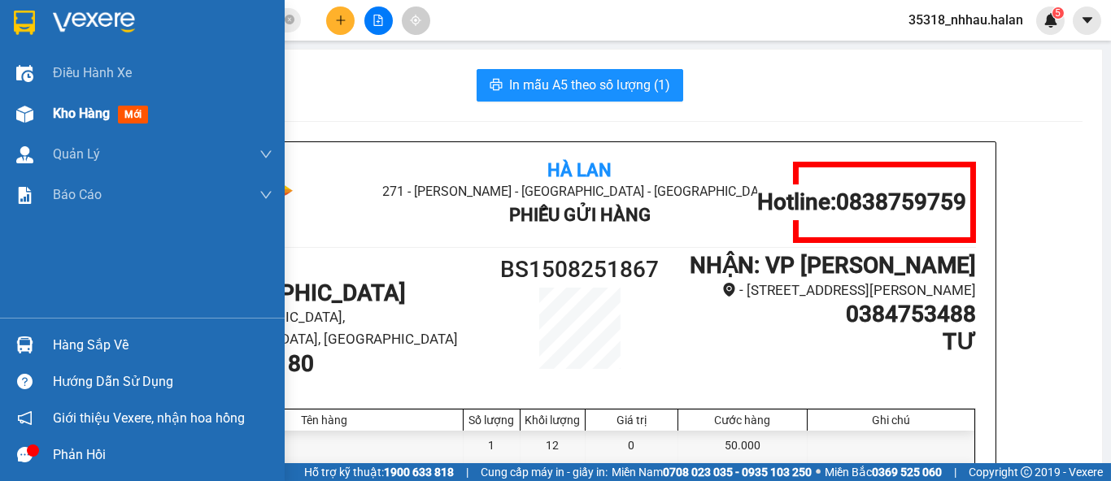
click at [79, 124] on div "Kho hàng mới" at bounding box center [163, 114] width 220 height 41
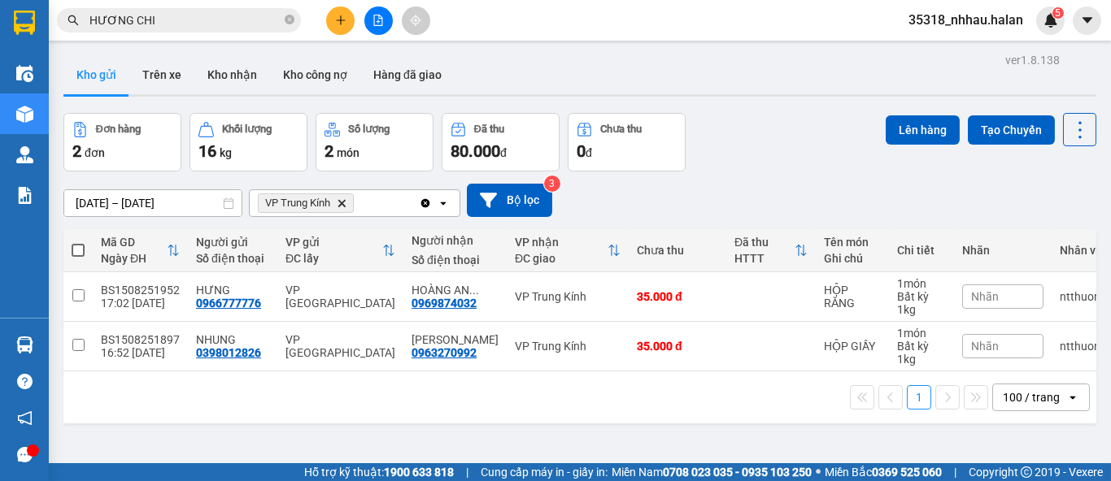
click at [343, 202] on icon "VP Trung Kính, close by backspace" at bounding box center [341, 202] width 7 height 7
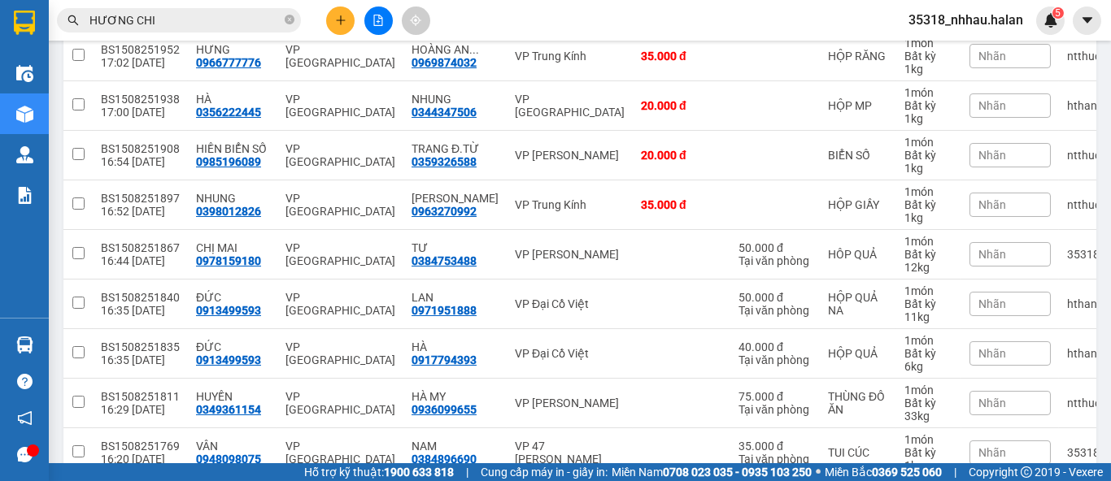
scroll to position [294, 0]
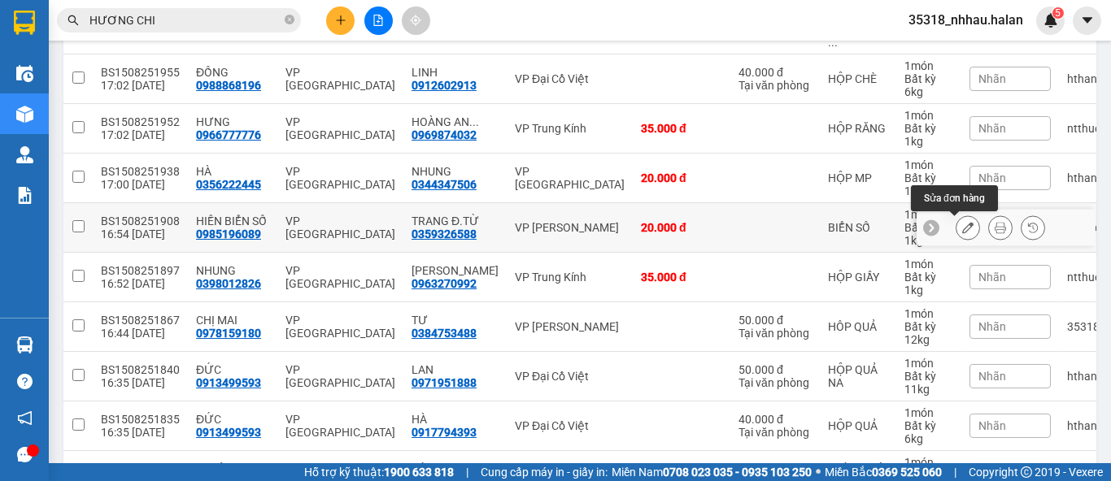
click at [962, 229] on icon at bounding box center [967, 227] width 11 height 11
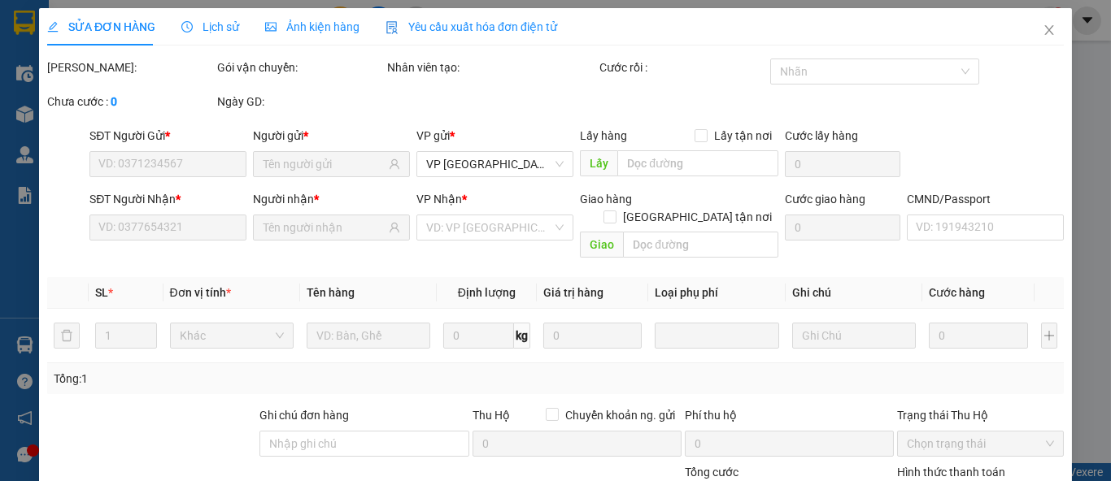
type input "0985196089"
type input "0359326588"
type input "20.000"
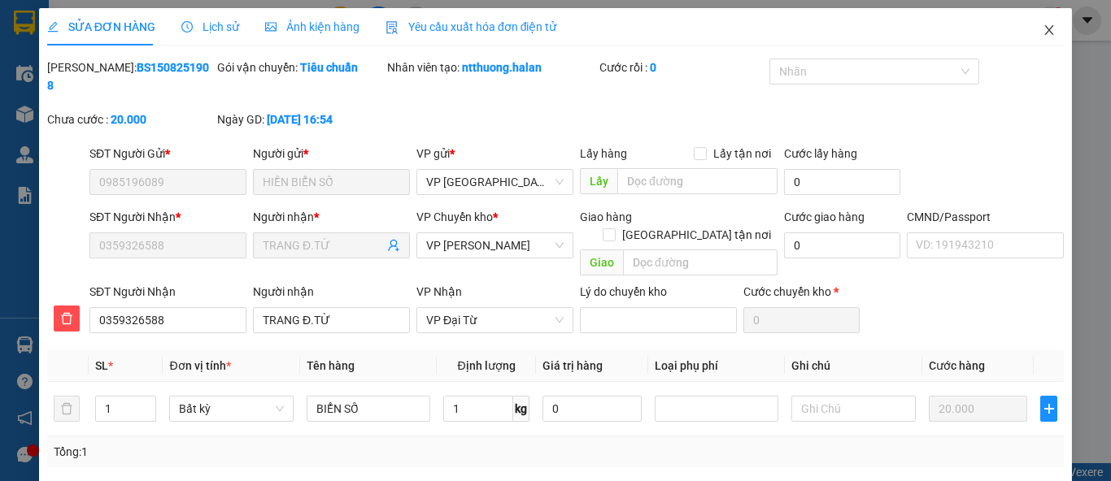
click at [1043, 32] on icon "close" at bounding box center [1049, 30] width 13 height 13
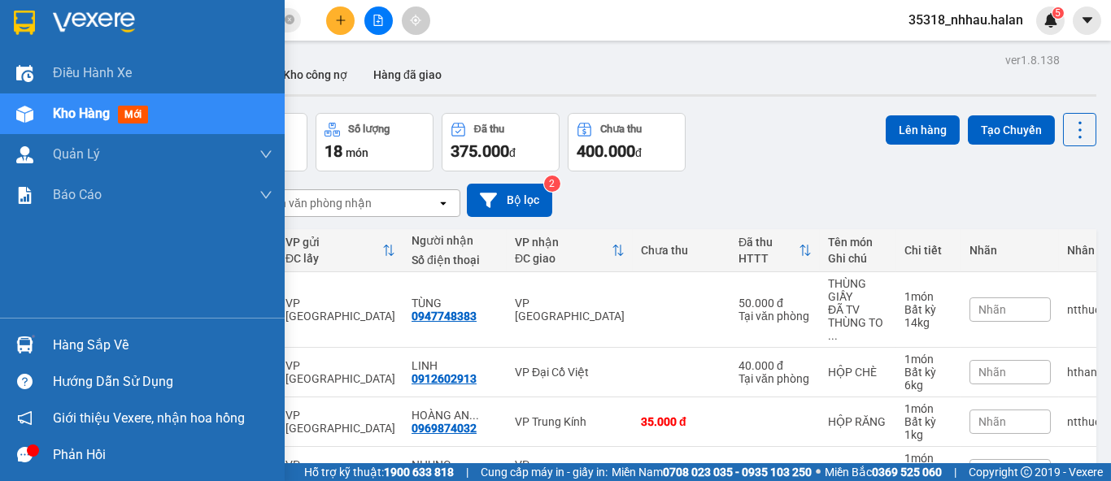
click at [67, 342] on div "Hàng sắp về" at bounding box center [163, 345] width 220 height 24
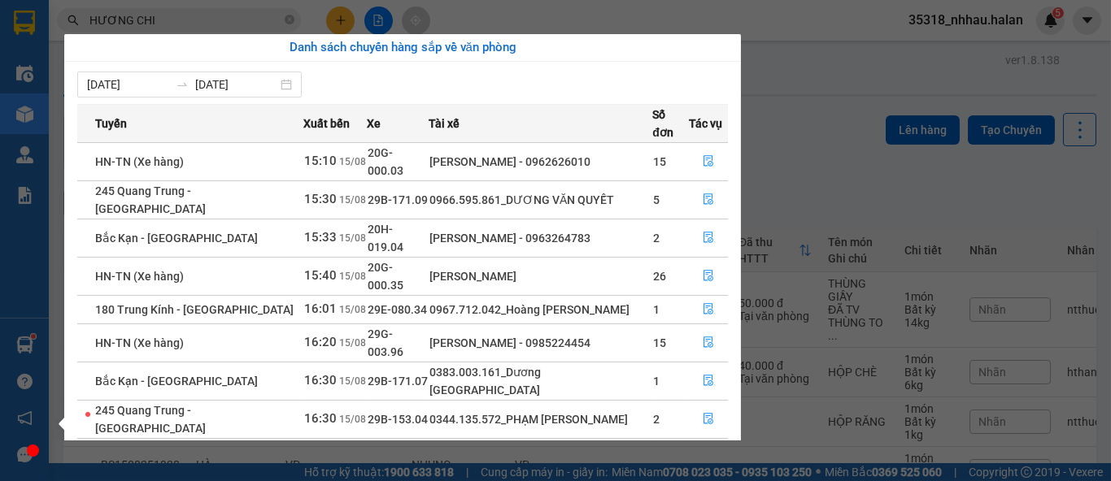
click at [826, 147] on section "Kết quả tìm kiếm ( 1014 ) Bộ lọc Mã ĐH Trạng thái Món hàng Thu hộ Tổng cước Chư…" at bounding box center [555, 240] width 1111 height 481
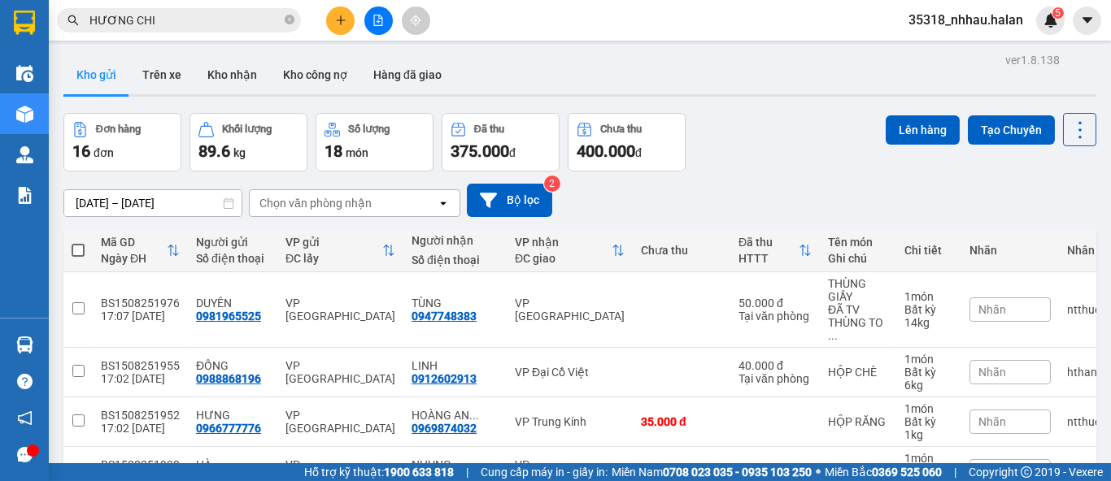
click at [388, 192] on div "Chọn văn phòng nhận" at bounding box center [343, 203] width 187 height 26
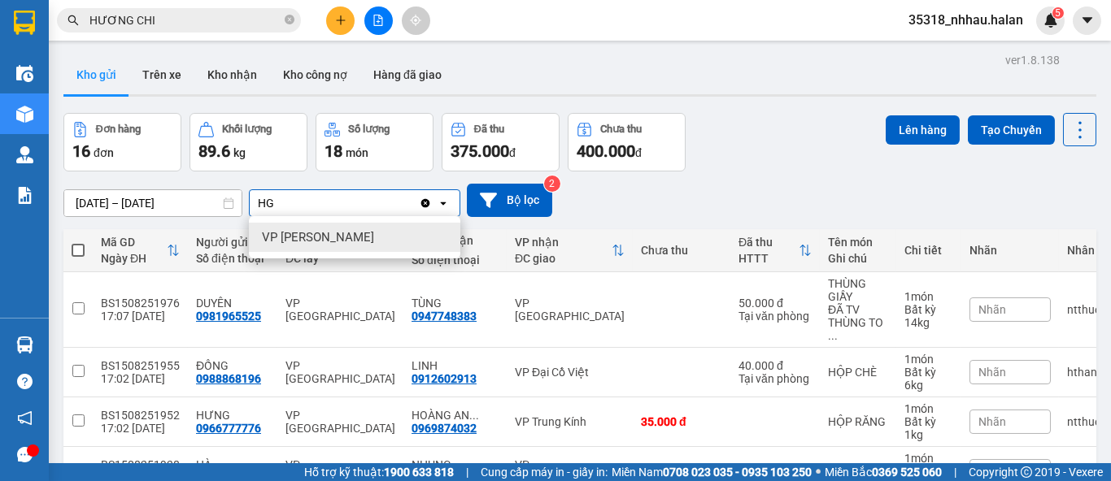
type input "HG"
click at [344, 244] on div "VP Hoàng Gia" at bounding box center [354, 237] width 211 height 29
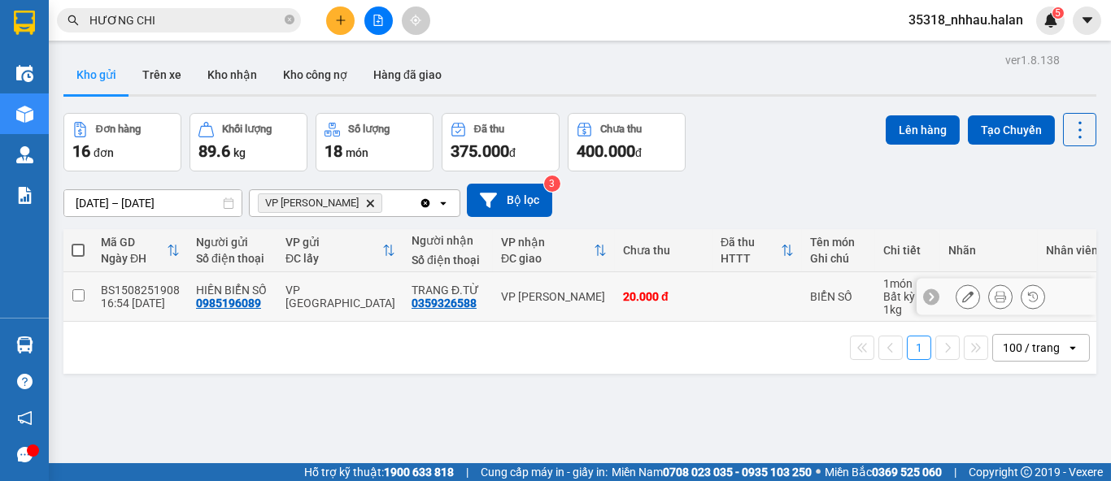
click at [544, 296] on div "VP Hoàng Gia" at bounding box center [554, 296] width 106 height 13
checkbox input "true"
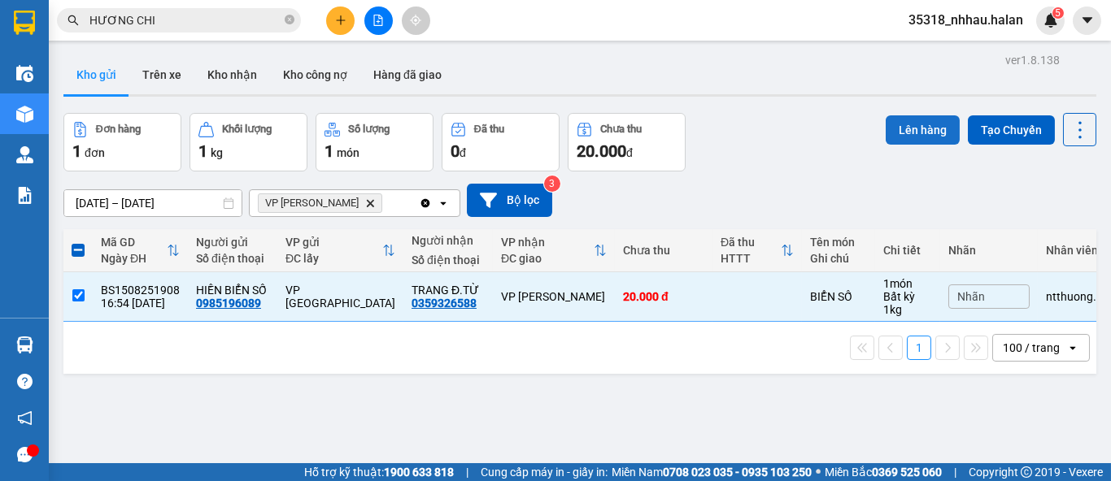
click at [906, 129] on button "Lên hàng" at bounding box center [923, 129] width 74 height 29
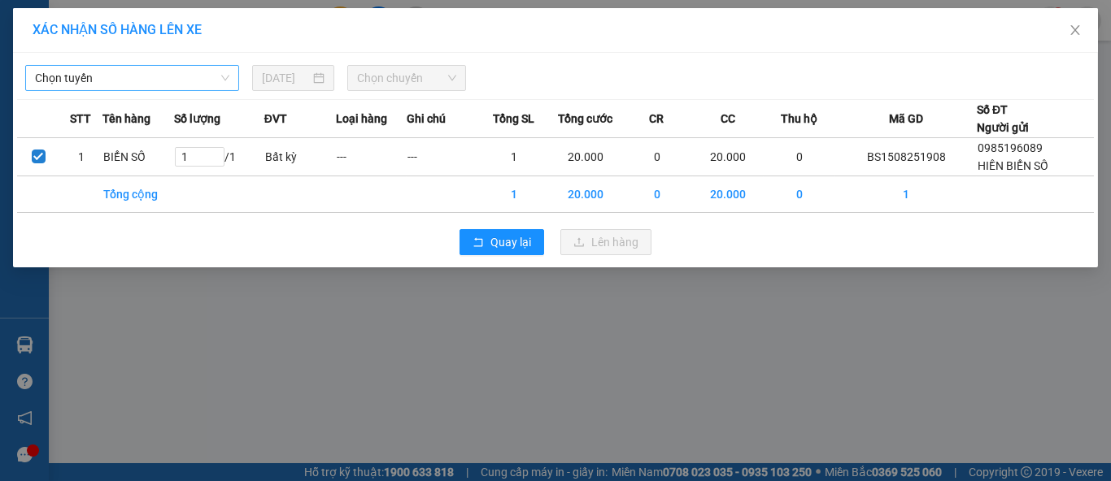
click at [167, 80] on span "Chọn tuyến" at bounding box center [132, 78] width 194 height 24
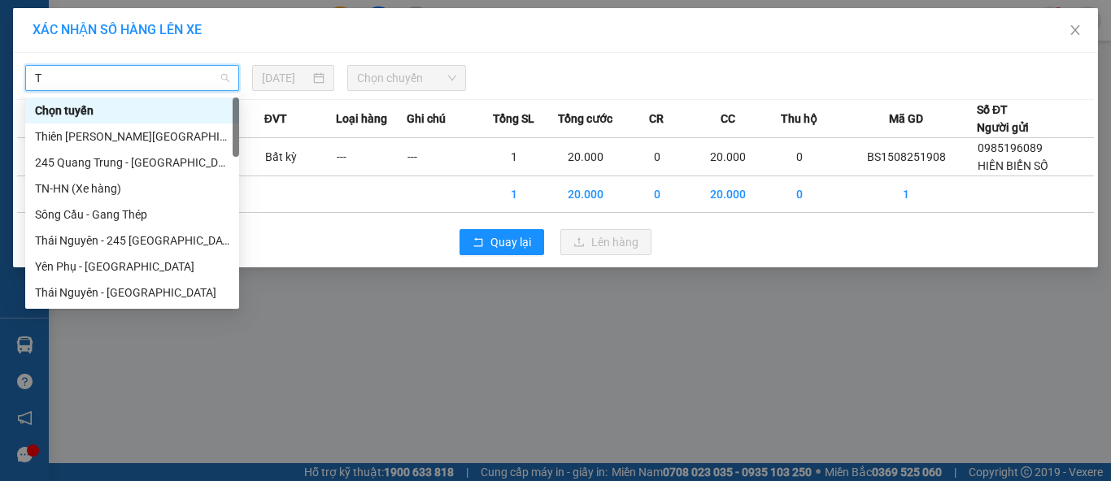
type input "TQ"
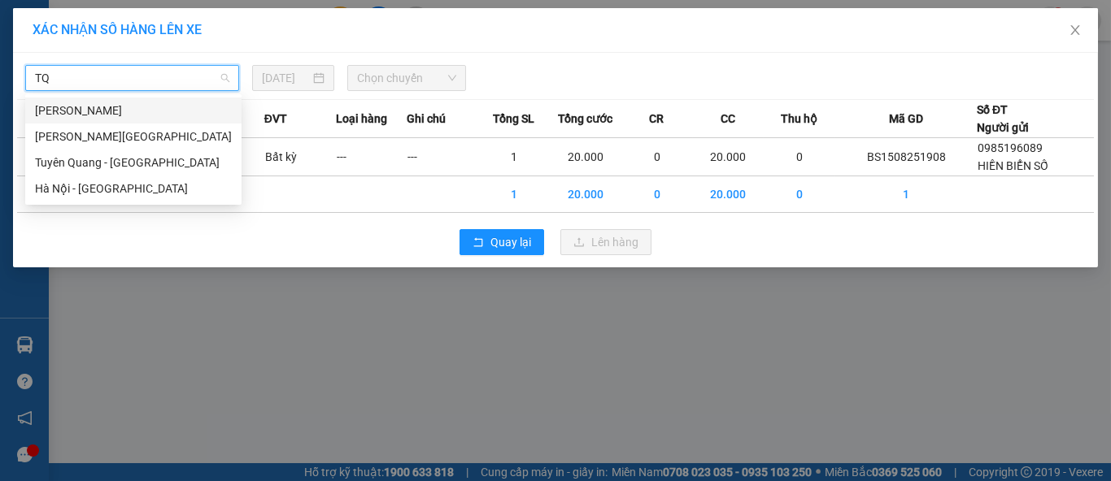
click at [161, 114] on div "Thái Nguyên - Tuyên Quang" at bounding box center [133, 111] width 197 height 18
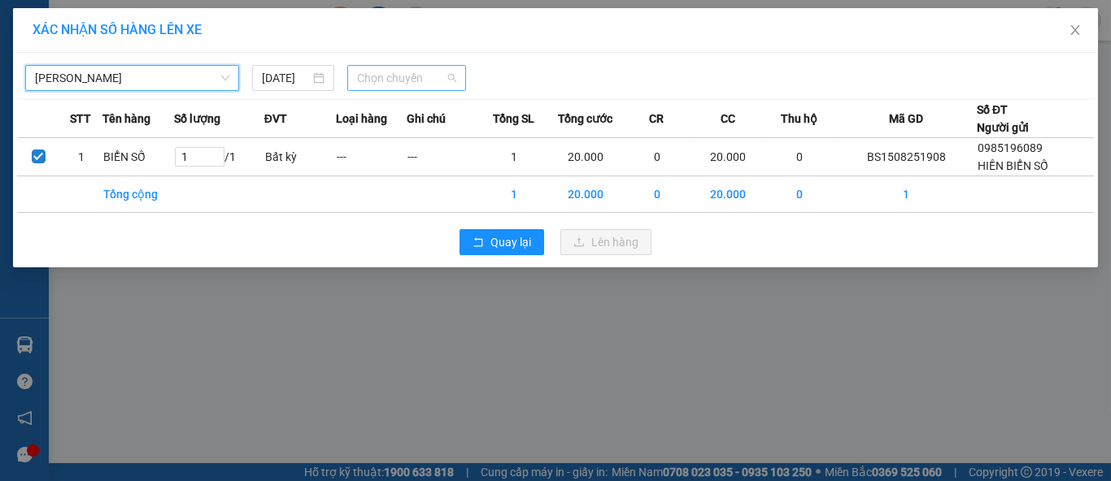
click at [370, 79] on span "Chọn chuyến" at bounding box center [407, 78] width 100 height 24
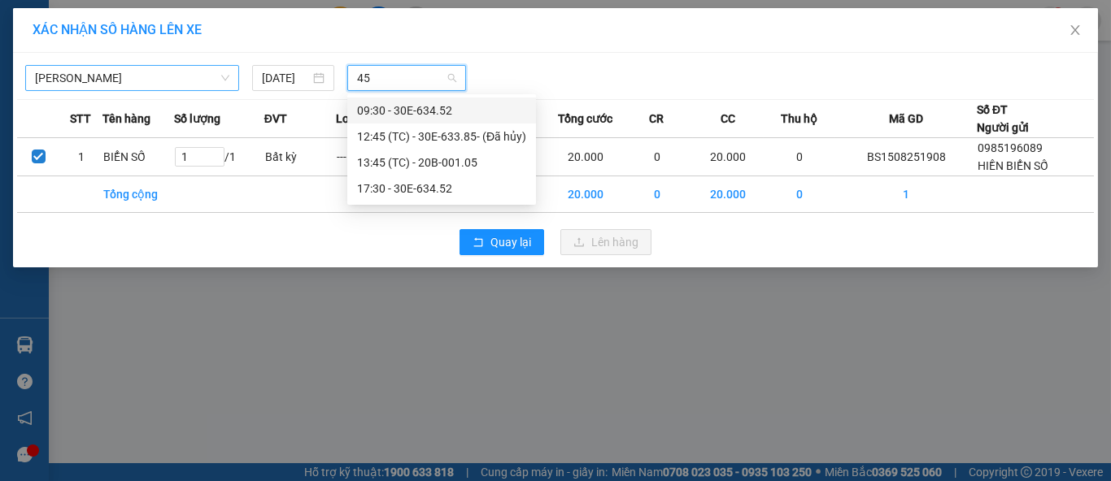
type input "452"
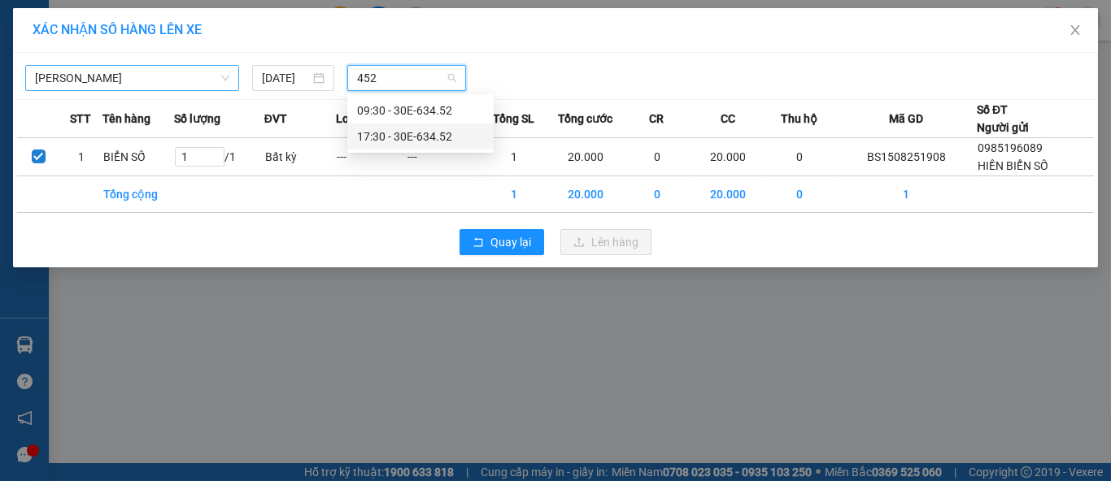
click at [435, 135] on div "17:30 - 30E-634.52" at bounding box center [420, 137] width 127 height 18
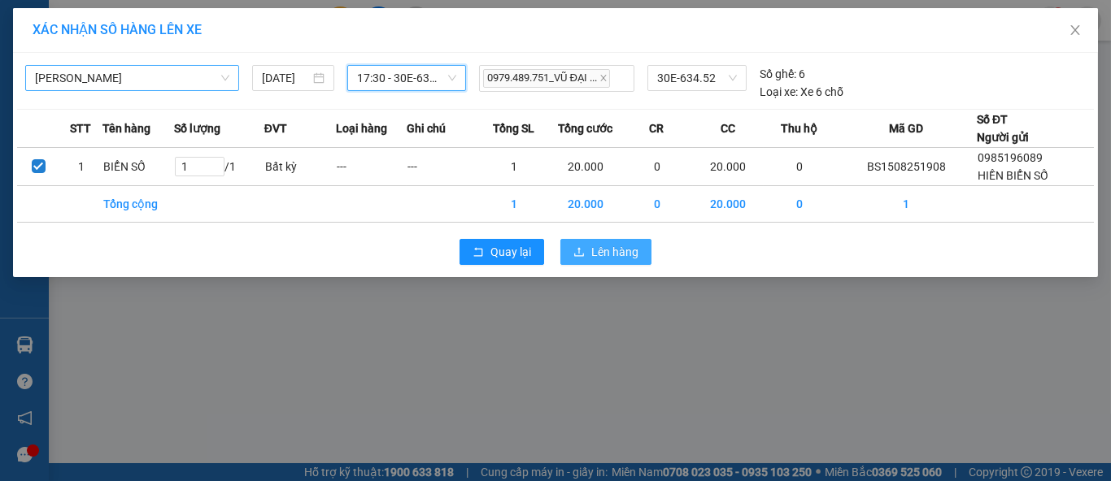
click at [580, 254] on icon "upload" at bounding box center [578, 251] width 11 height 11
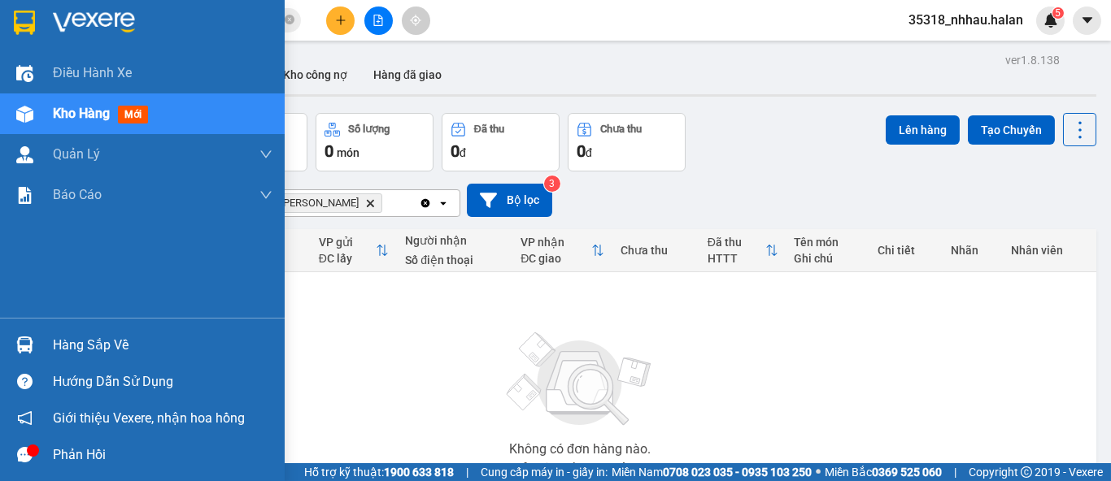
click at [50, 334] on div "Hàng sắp về" at bounding box center [142, 345] width 285 height 37
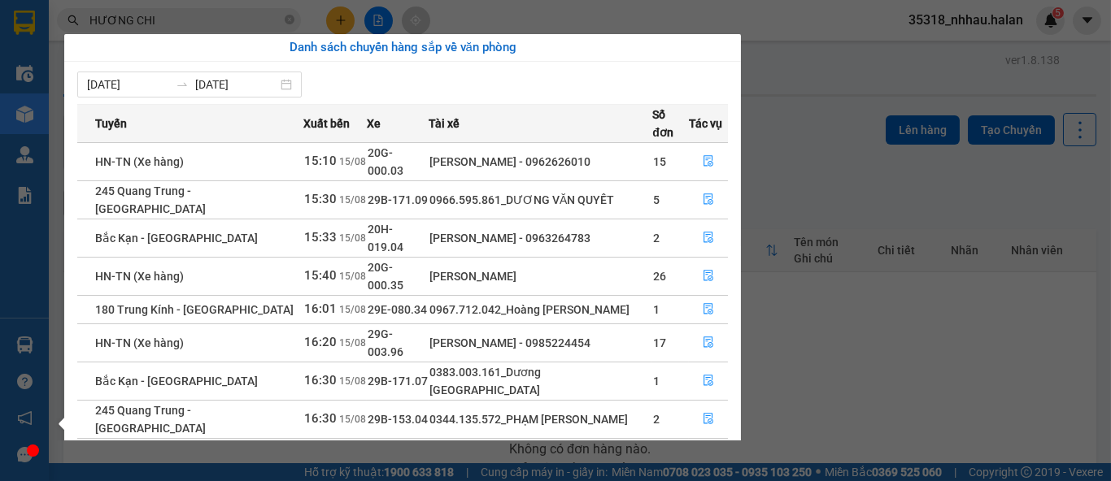
click at [804, 169] on section "Kết quả tìm kiếm ( 1014 ) Bộ lọc Mã ĐH Trạng thái Món hàng Thu hộ Tổng cước Chư…" at bounding box center [555, 240] width 1111 height 481
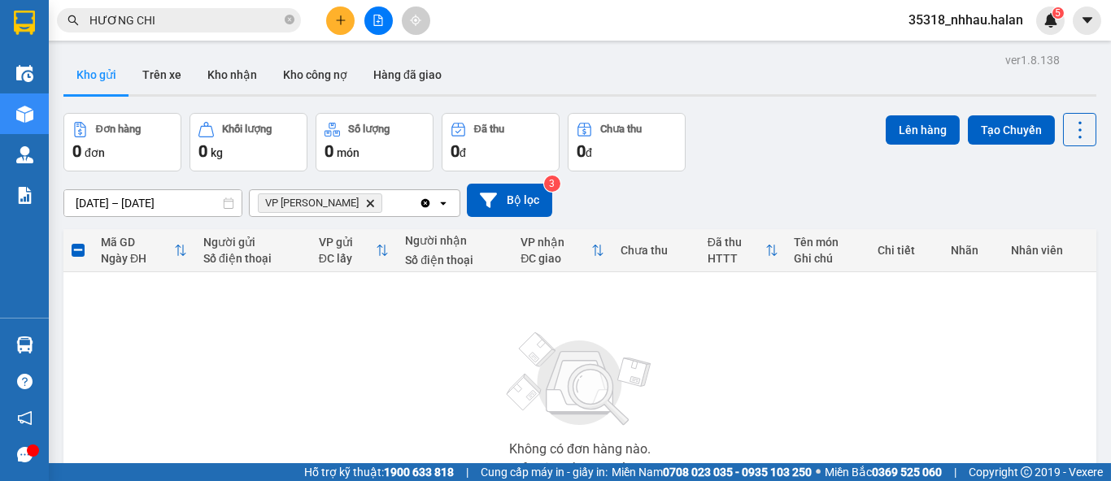
click at [365, 198] on icon "Delete" at bounding box center [370, 203] width 10 height 10
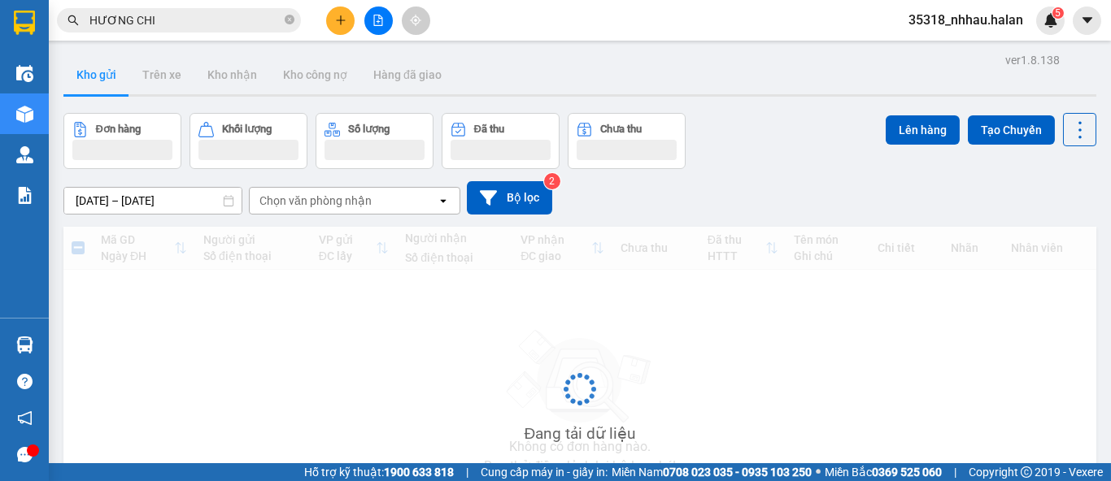
click at [344, 198] on div "Chọn văn phòng nhận" at bounding box center [315, 201] width 112 height 16
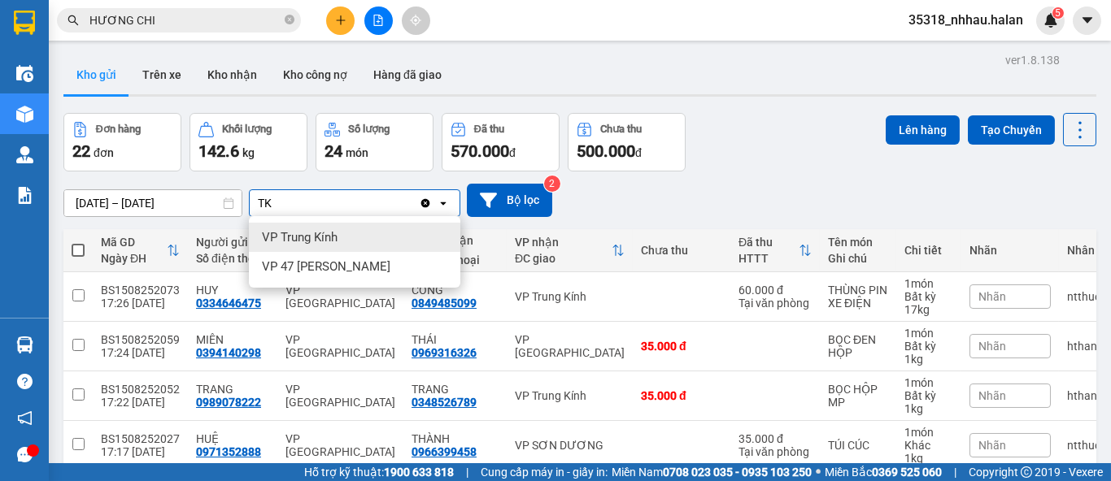
type input "TK"
click at [333, 240] on span "VP Trung Kính" at bounding box center [300, 237] width 76 height 16
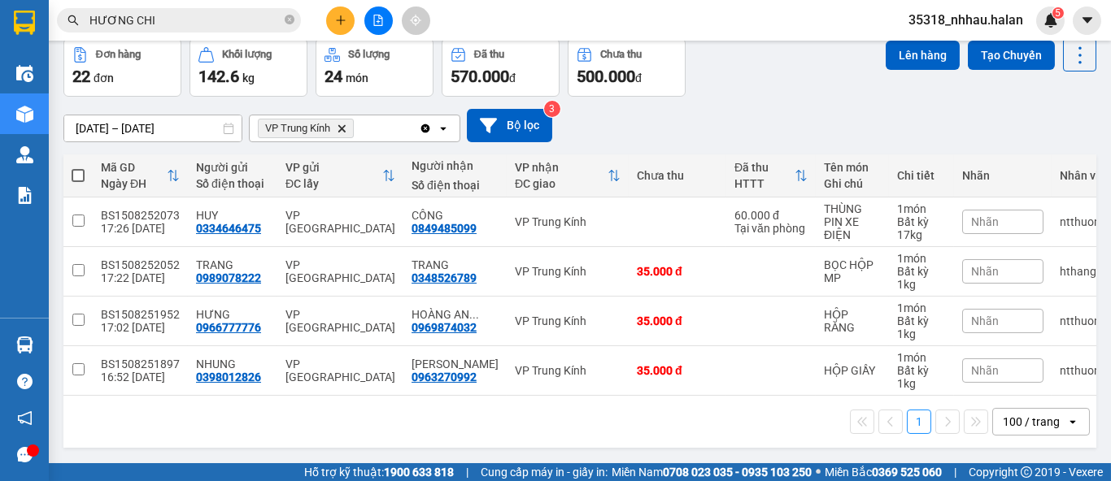
scroll to position [81, 0]
click at [747, 262] on td at bounding box center [770, 272] width 89 height 50
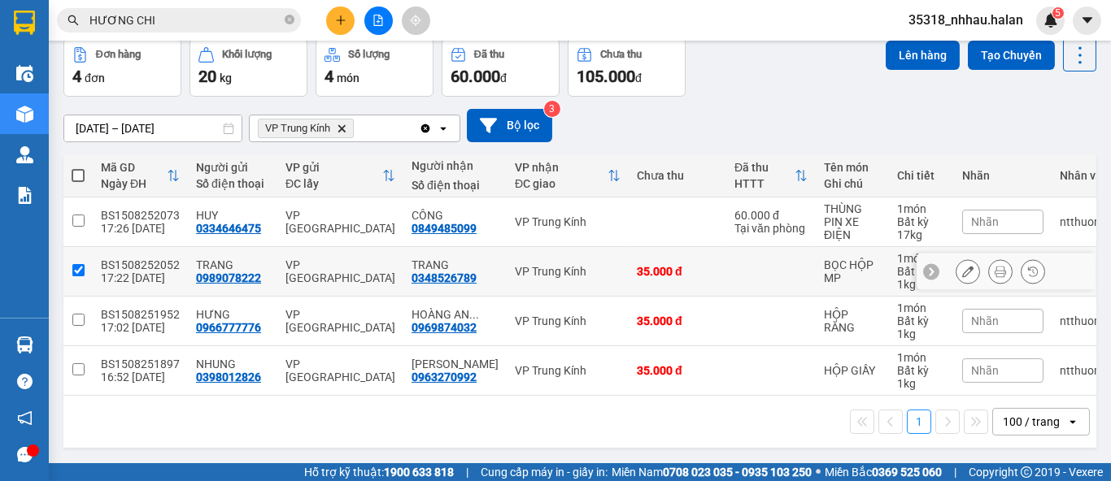
checkbox input "true"
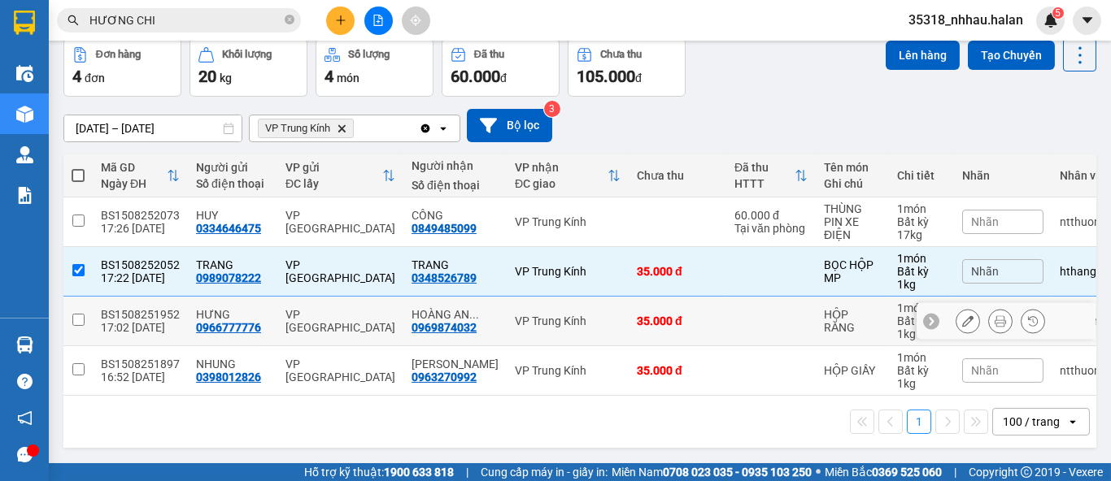
click at [726, 307] on td at bounding box center [770, 322] width 89 height 50
checkbox input "true"
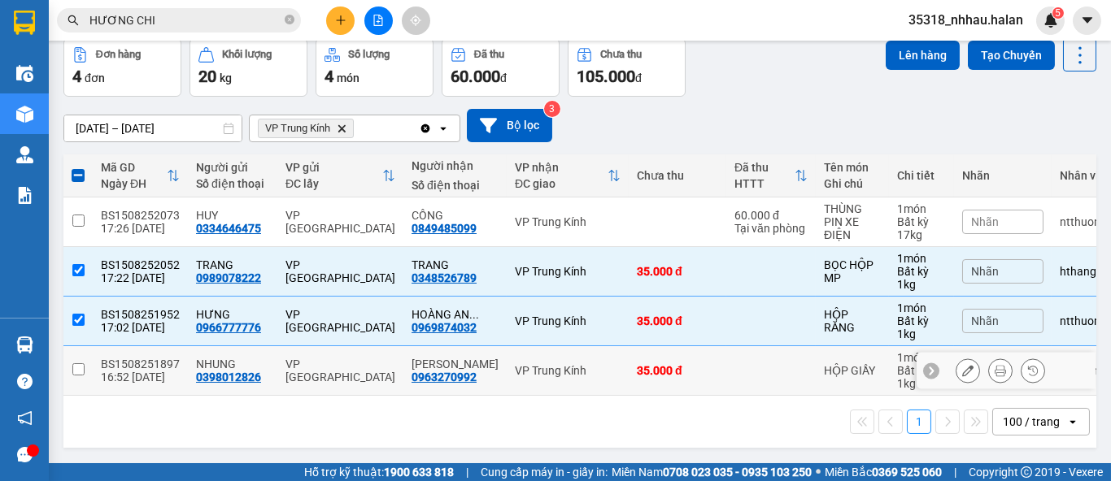
click at [726, 359] on td at bounding box center [770, 371] width 89 height 50
checkbox input "true"
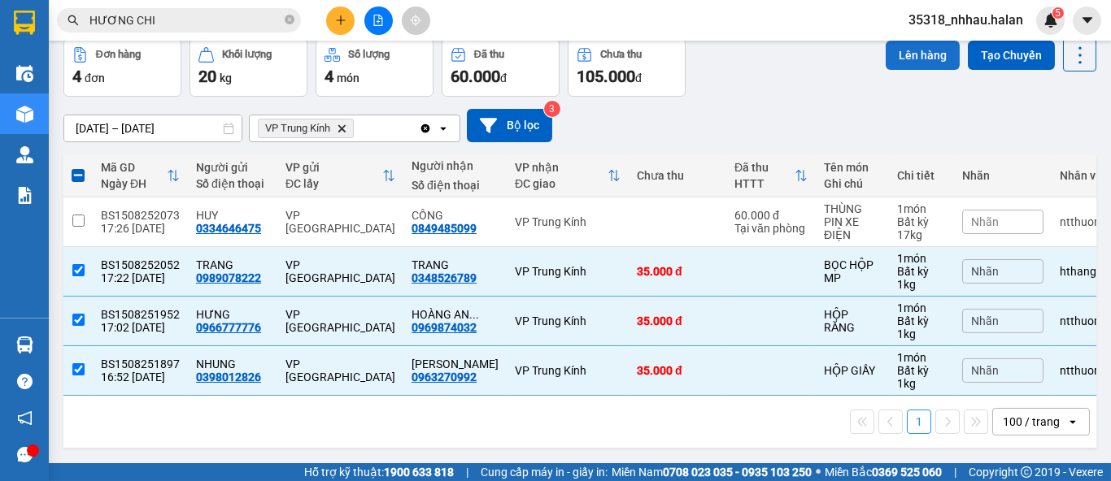
click at [900, 54] on button "Lên hàng" at bounding box center [923, 55] width 74 height 29
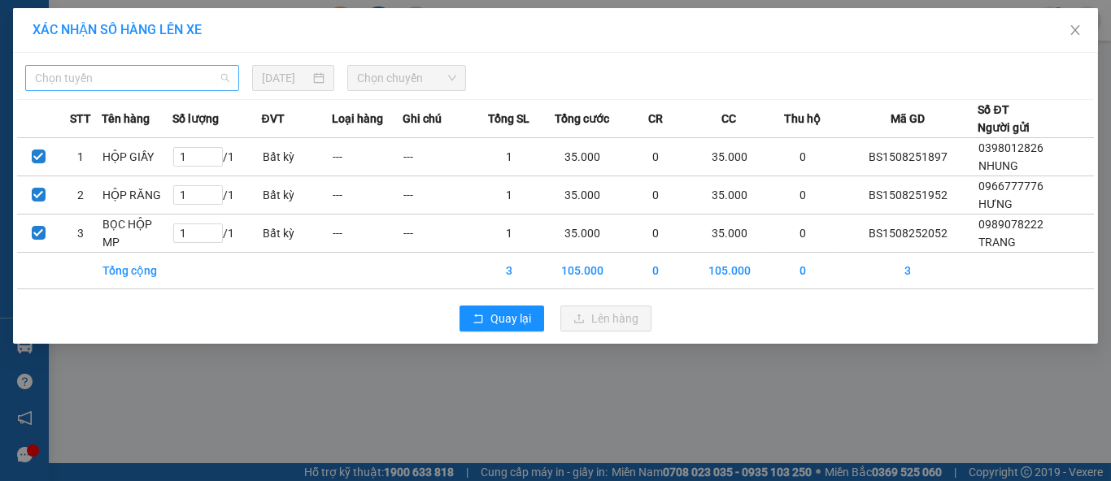
click at [150, 80] on span "Chọn tuyến" at bounding box center [132, 78] width 194 height 24
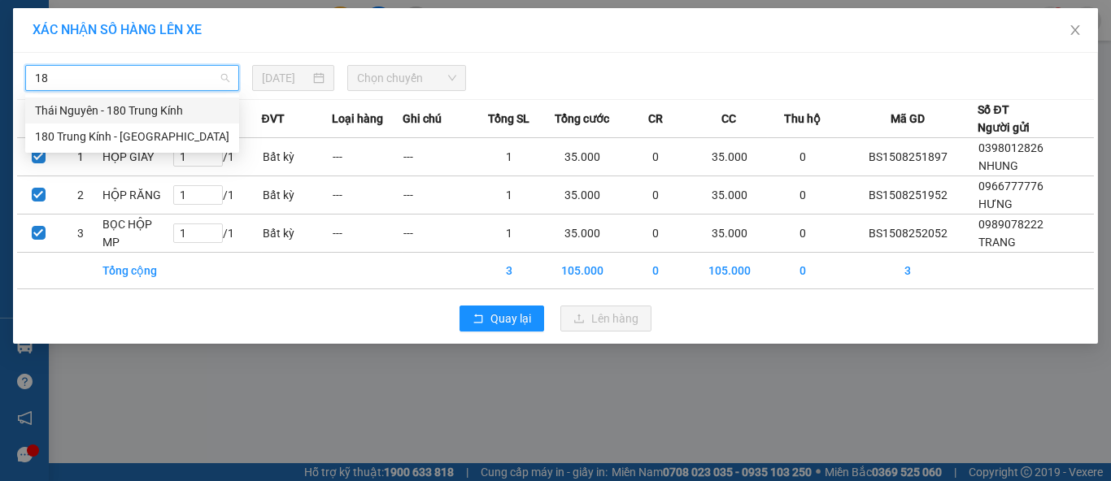
type input "180"
click at [172, 111] on div "Thái Nguyên - 180 Trung Kính" at bounding box center [132, 111] width 194 height 18
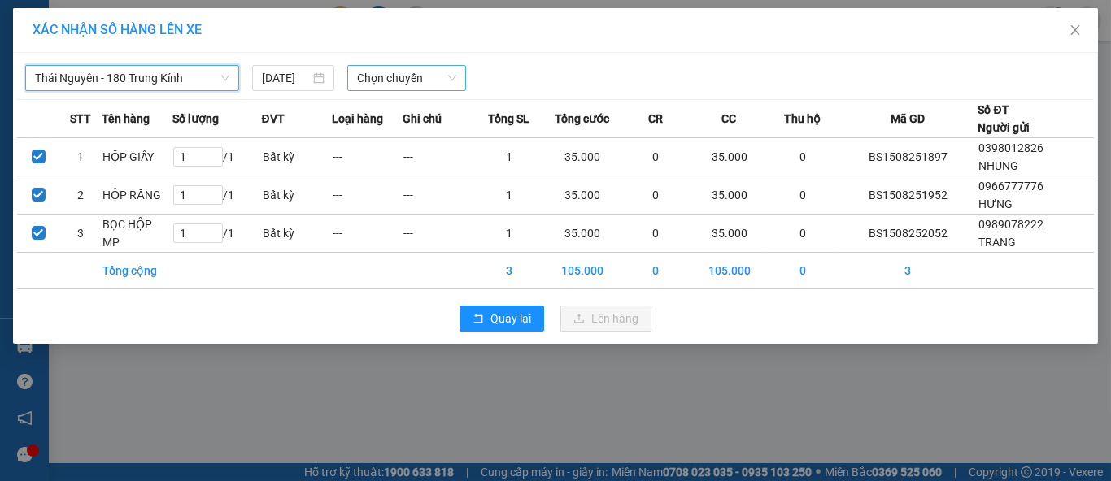
click at [378, 77] on span "Chọn chuyến" at bounding box center [407, 78] width 100 height 24
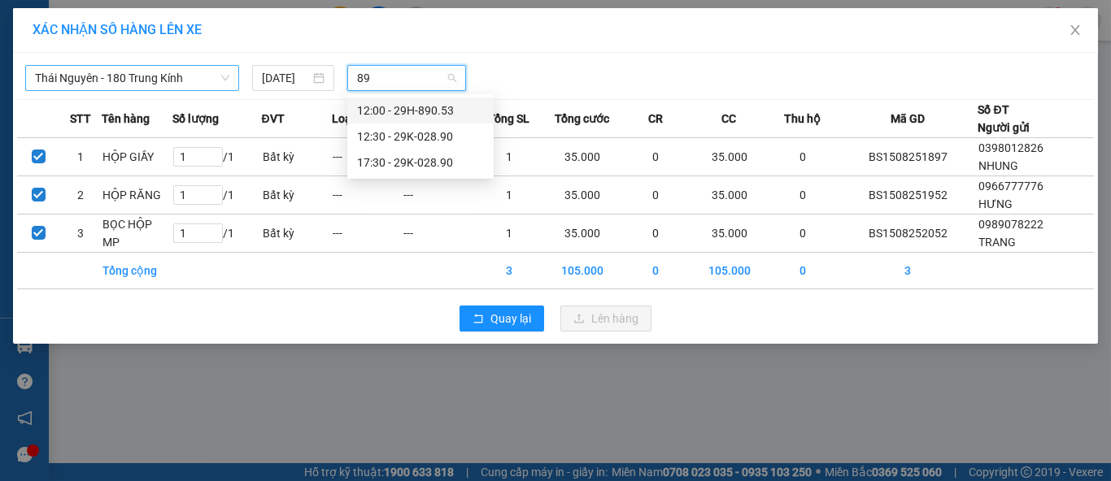
type input "890"
click at [427, 161] on div "17:30 - 29K-028.90" at bounding box center [420, 163] width 127 height 18
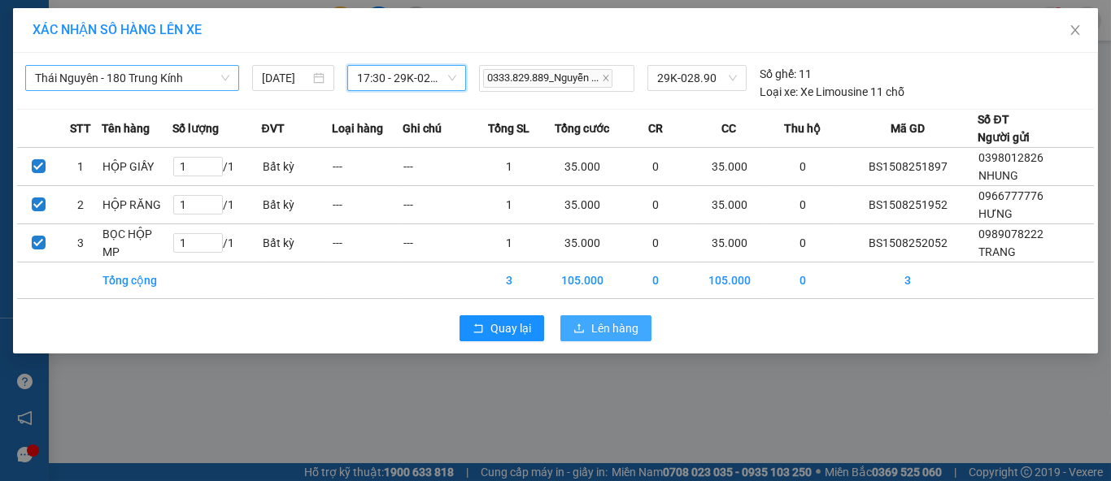
click at [599, 330] on span "Lên hàng" at bounding box center [614, 329] width 47 height 18
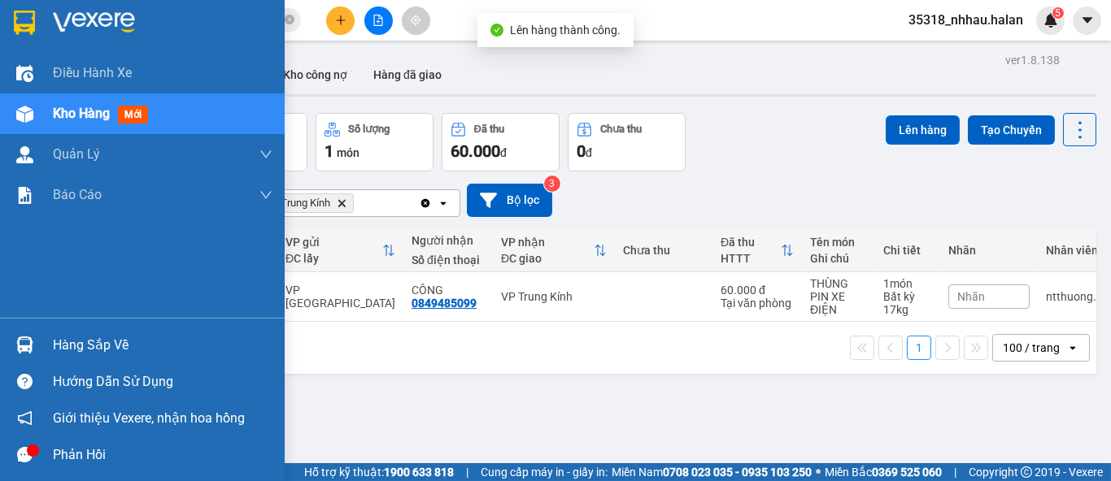
click at [72, 340] on div "Hàng sắp về" at bounding box center [163, 345] width 220 height 24
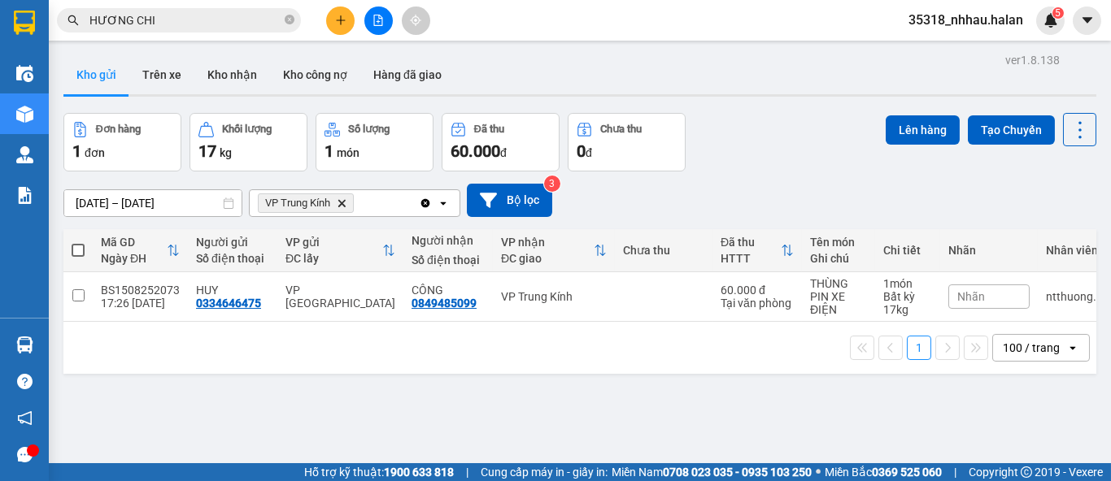
click at [796, 80] on section "Kết quả tìm kiếm ( 1014 ) Bộ lọc Mã ĐH Trạng thái Món hàng Thu hộ Tổng cước Chư…" at bounding box center [555, 240] width 1111 height 481
click at [345, 202] on icon "Delete" at bounding box center [342, 203] width 10 height 10
click at [344, 201] on div "Chọn văn phòng nhận" at bounding box center [315, 203] width 112 height 16
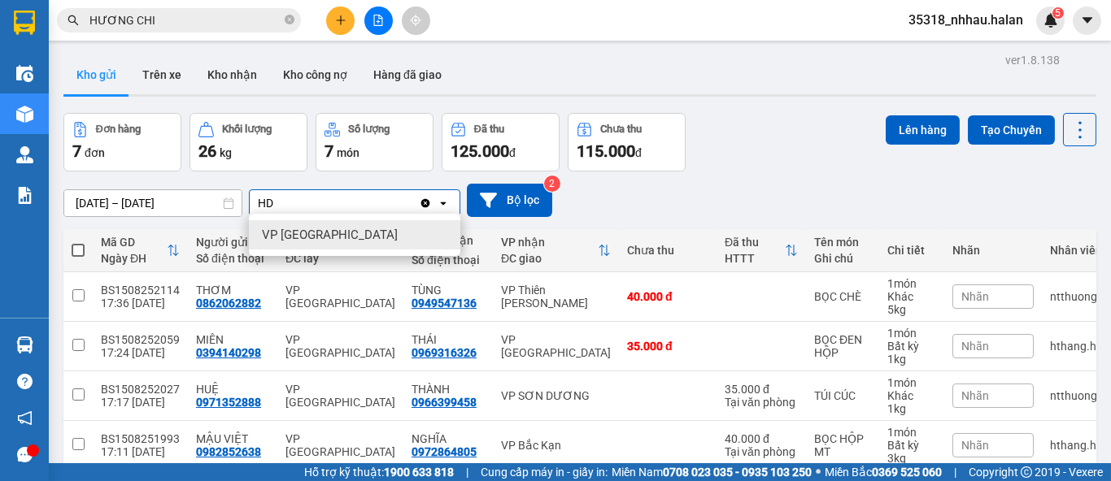
type input "HD"
click at [338, 230] on div "VP Hà Đông" at bounding box center [354, 234] width 211 height 29
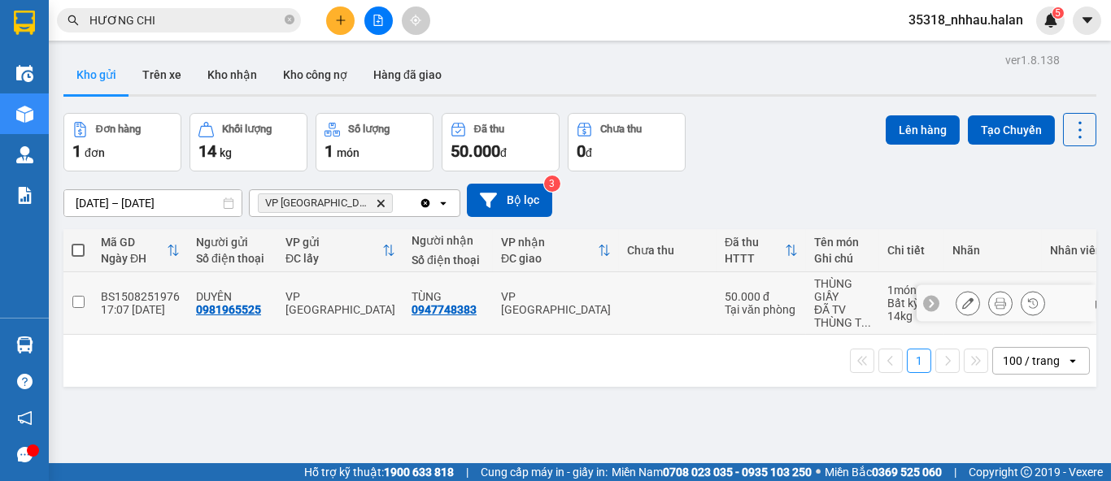
click at [556, 299] on div "VP Hà Đông" at bounding box center [556, 303] width 110 height 26
checkbox input "true"
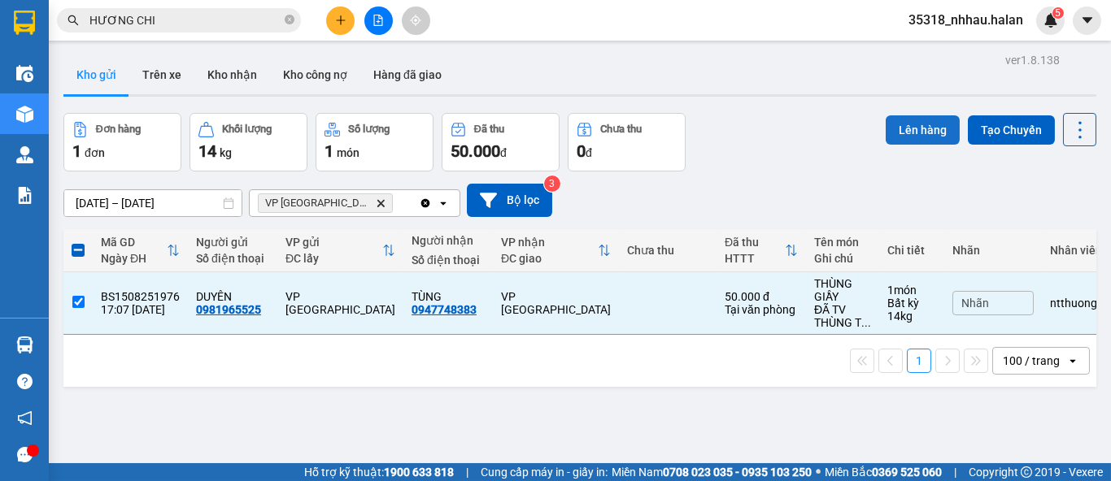
click at [891, 126] on button "Lên hàng" at bounding box center [923, 129] width 74 height 29
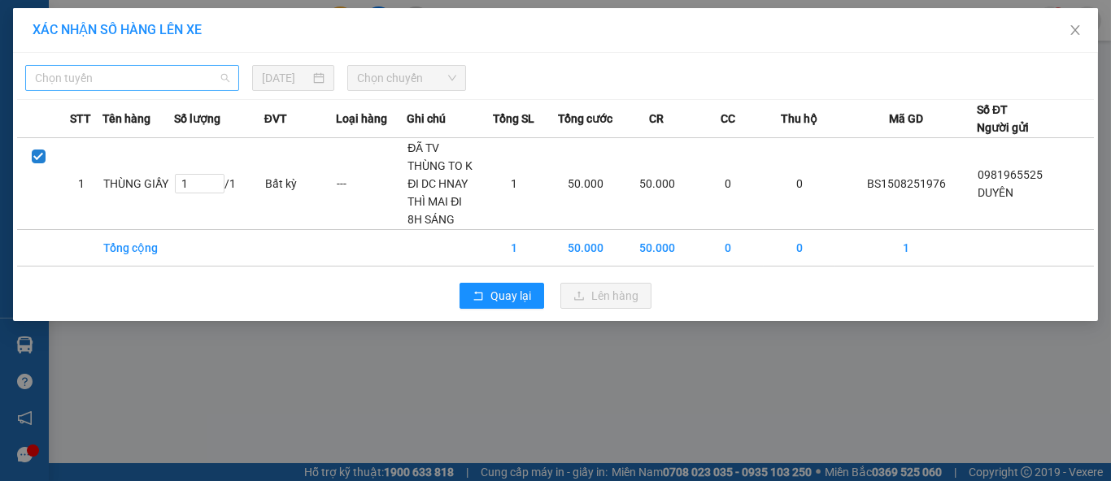
click at [182, 81] on span "Chọn tuyến" at bounding box center [132, 78] width 194 height 24
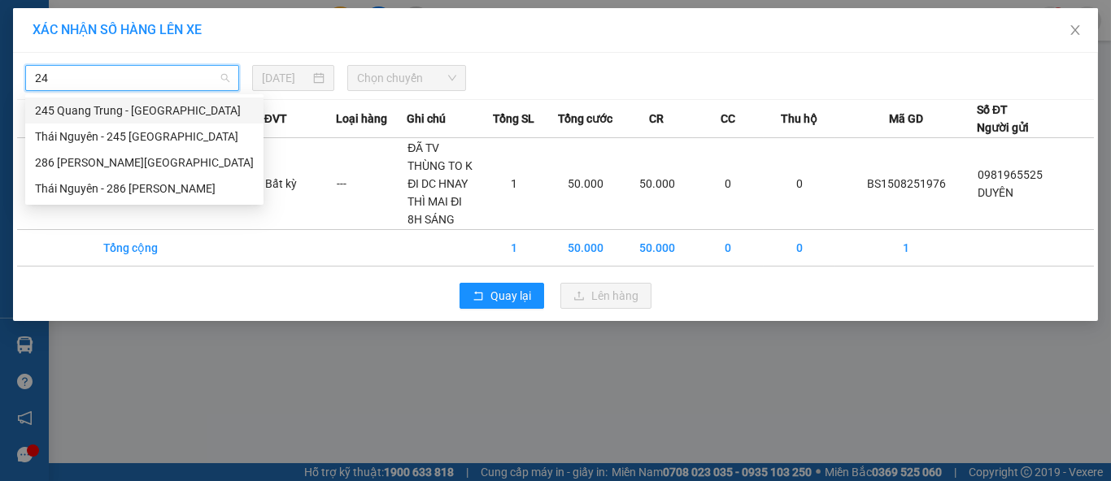
type input "245"
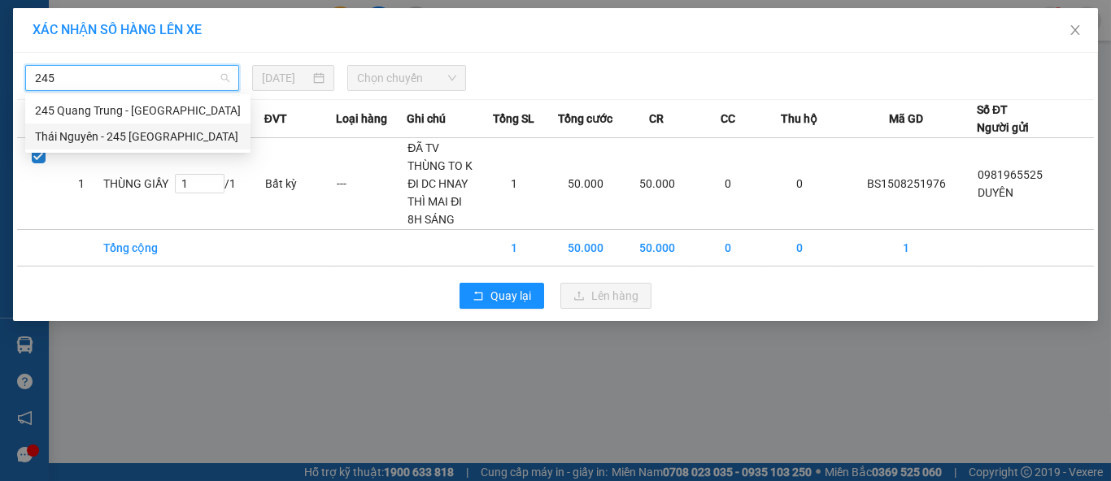
click at [185, 138] on div "Thái Nguyên - 245 Quang Trung" at bounding box center [138, 137] width 206 height 18
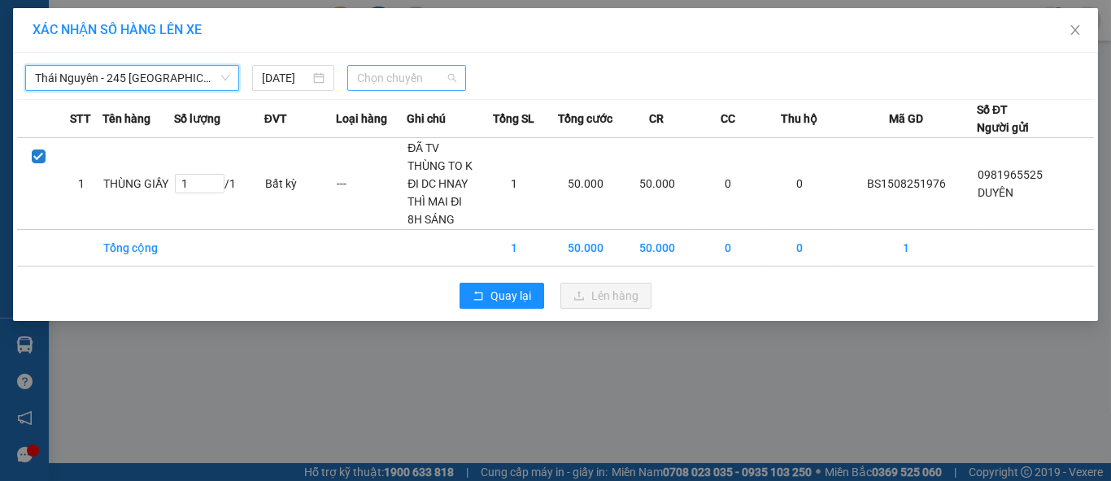
click at [411, 66] on span "Chọn chuyến" at bounding box center [407, 78] width 100 height 24
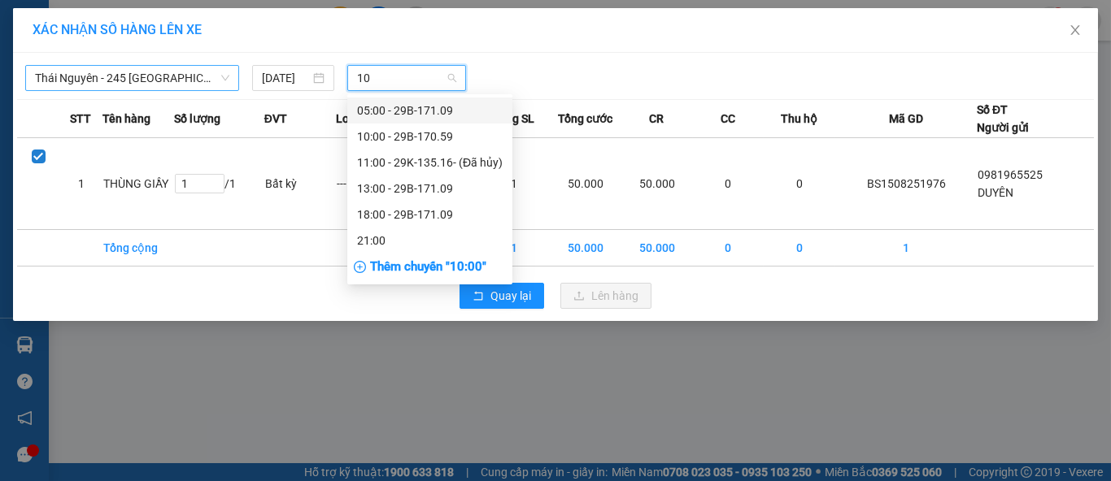
type input "109"
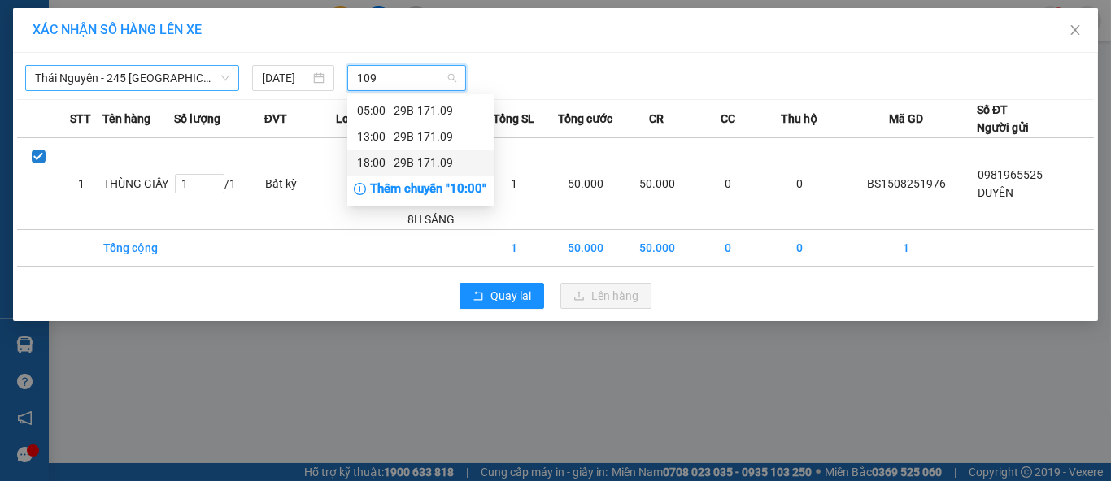
click at [443, 162] on div "18:00 - 29B-171.09" at bounding box center [420, 163] width 127 height 18
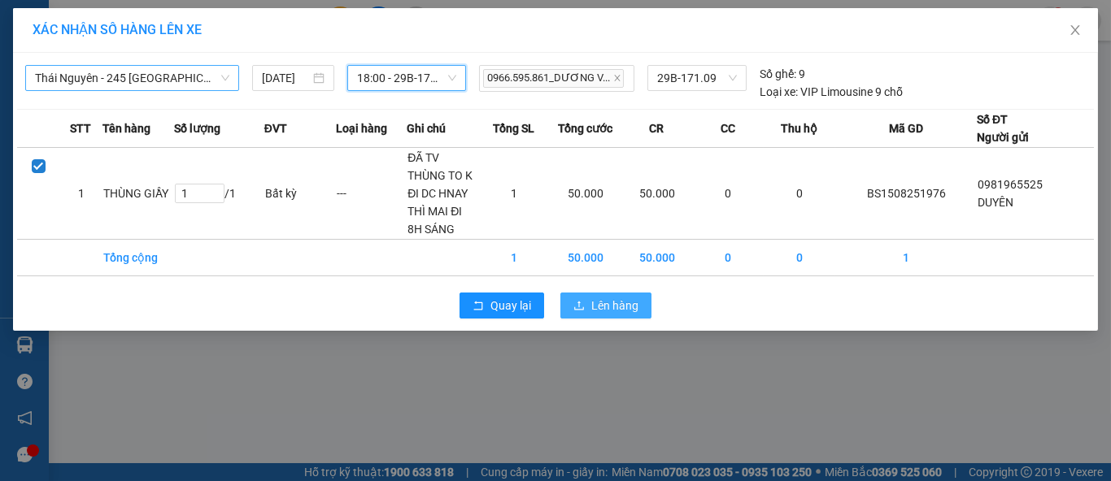
click at [599, 298] on span "Lên hàng" at bounding box center [614, 306] width 47 height 18
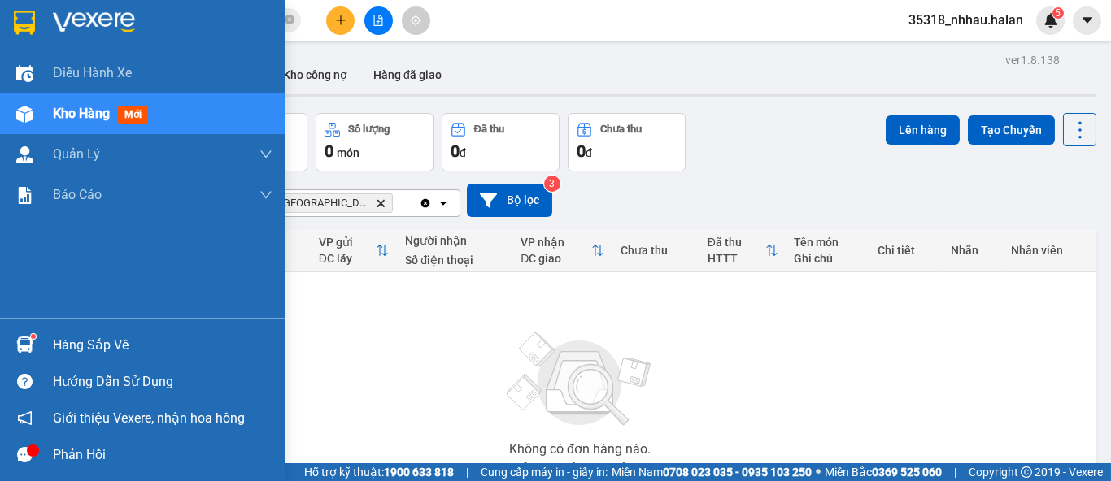
click at [66, 343] on div "Hàng sắp về" at bounding box center [163, 345] width 220 height 24
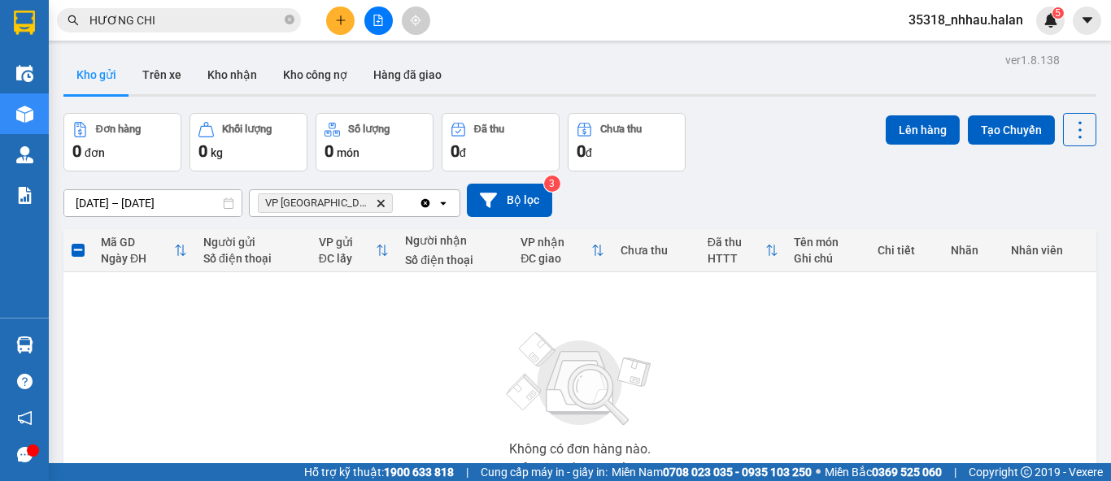
click at [242, 16] on section "Kết quả tìm kiếm ( 1014 ) Bộ lọc Mã ĐH Trạng thái Món hàng Thu hộ Tổng cước Chư…" at bounding box center [555, 240] width 1111 height 481
click at [242, 16] on input "HƯƠNG CHI" at bounding box center [185, 20] width 192 height 18
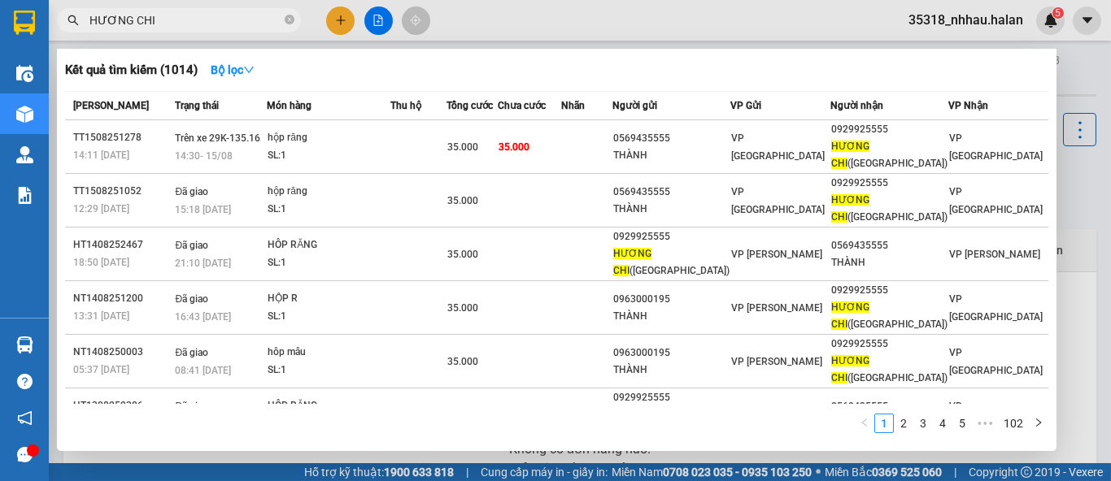
click at [242, 16] on input "HƯƠNG CHI" at bounding box center [185, 20] width 192 height 18
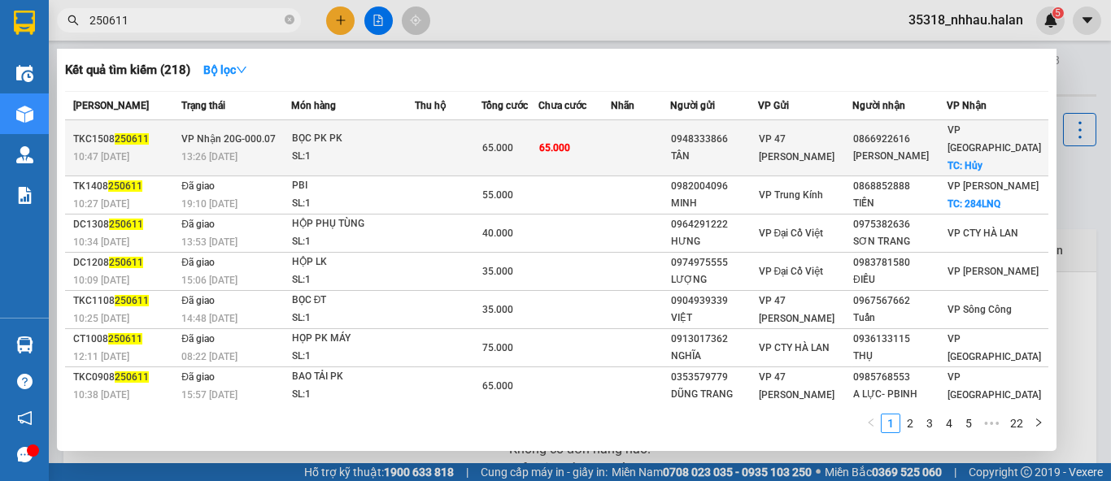
type input "250611"
click at [538, 139] on div "65.000" at bounding box center [510, 148] width 56 height 18
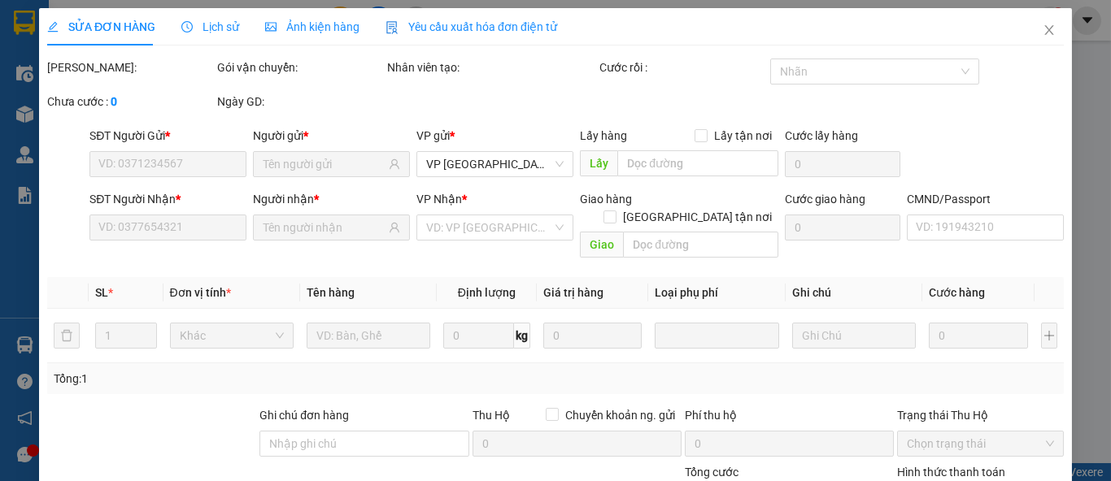
type input "0948333866"
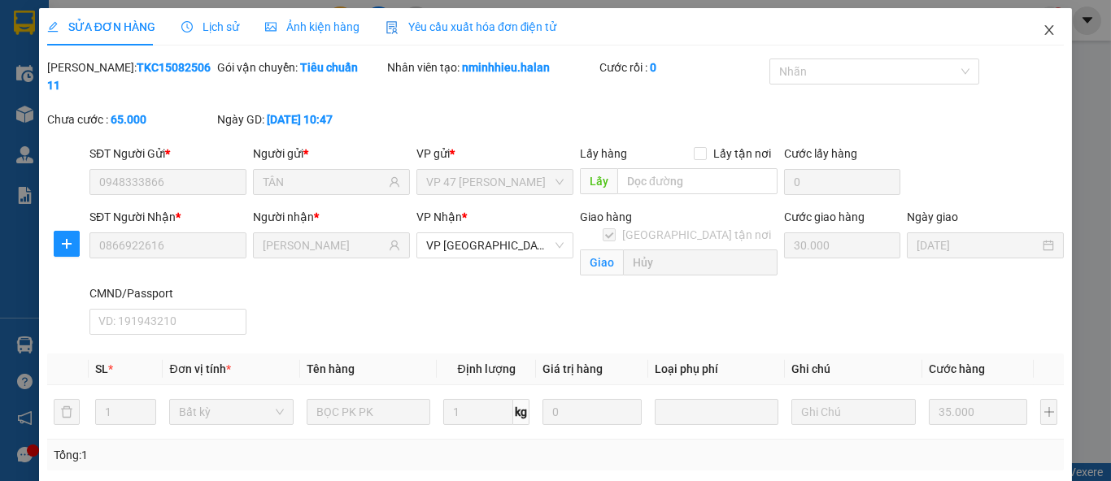
click at [1045, 28] on icon "close" at bounding box center [1049, 30] width 9 height 10
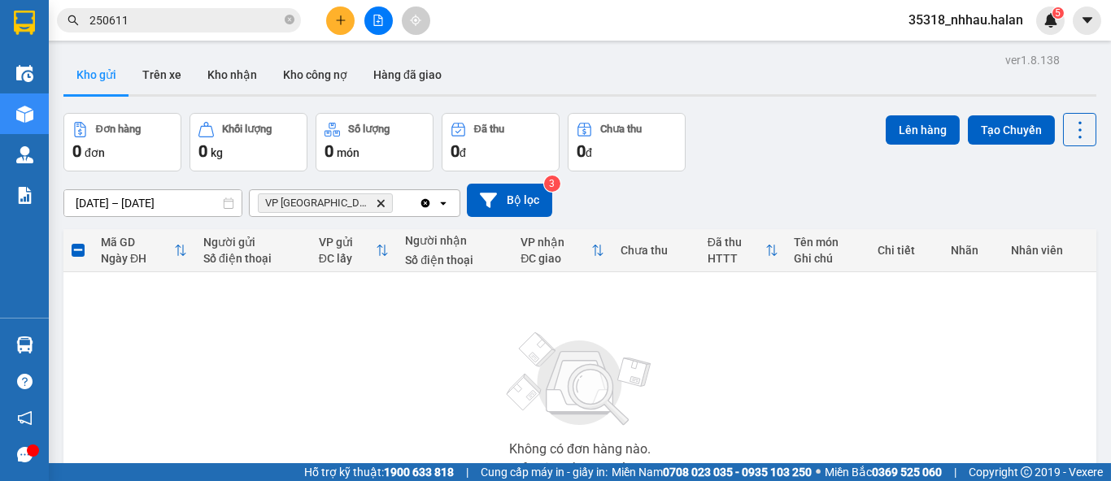
click at [240, 20] on input "250611" at bounding box center [185, 20] width 192 height 18
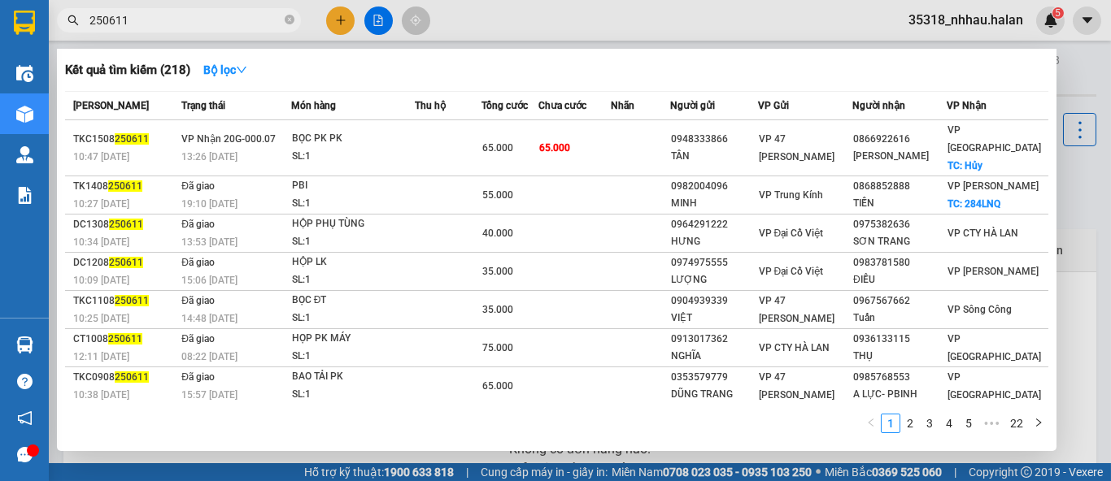
click at [145, 21] on input "250611" at bounding box center [185, 20] width 192 height 18
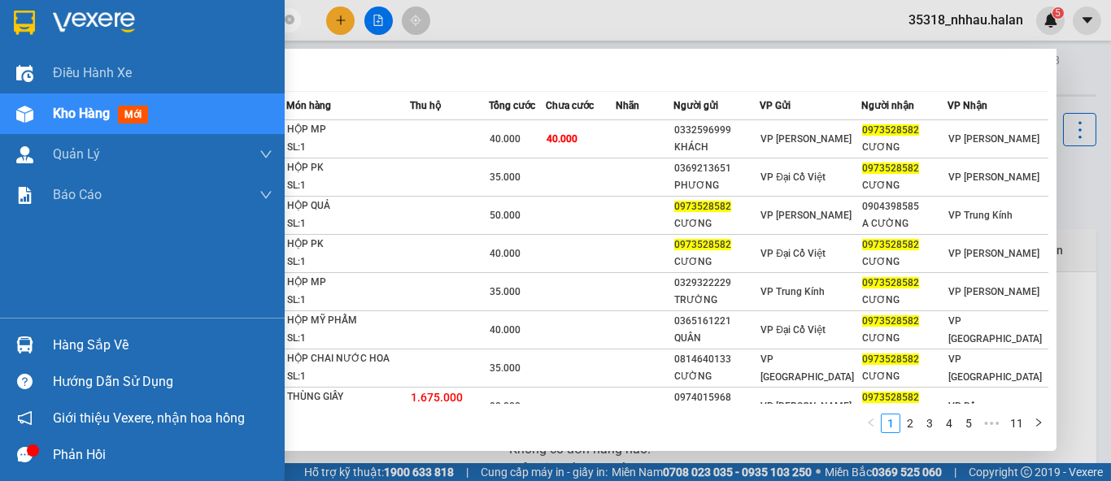
drag, startPoint x: 50, startPoint y: 337, endPoint x: 94, endPoint y: 325, distance: 45.4
click at [50, 337] on div "Hàng sắp về" at bounding box center [142, 345] width 285 height 37
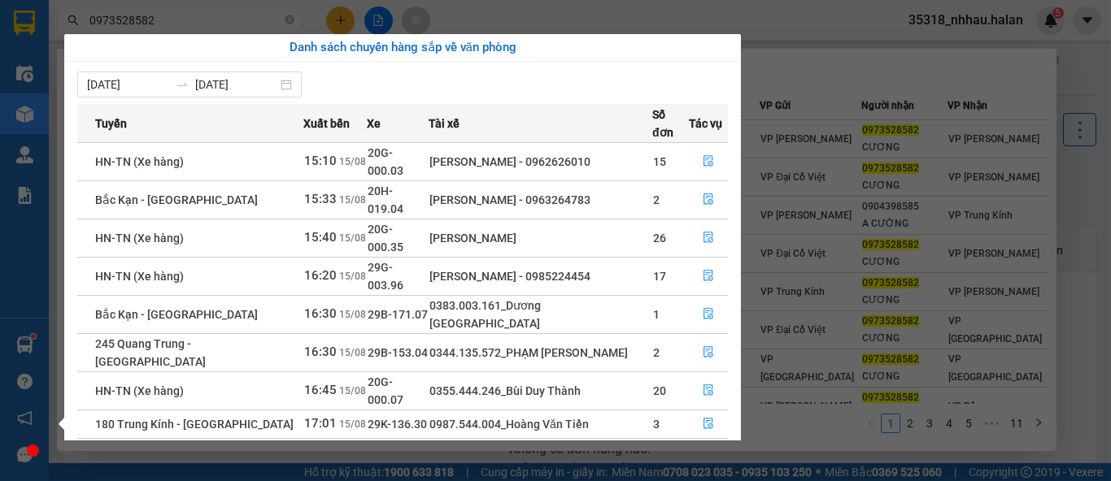
click at [337, 20] on section "Kết quả tìm kiếm ( 109 ) Bộ lọc Mã ĐH Trạng thái Món hàng Thu hộ Tổng cước Chưa…" at bounding box center [555, 240] width 1111 height 481
click at [337, 20] on div at bounding box center [555, 240] width 1111 height 481
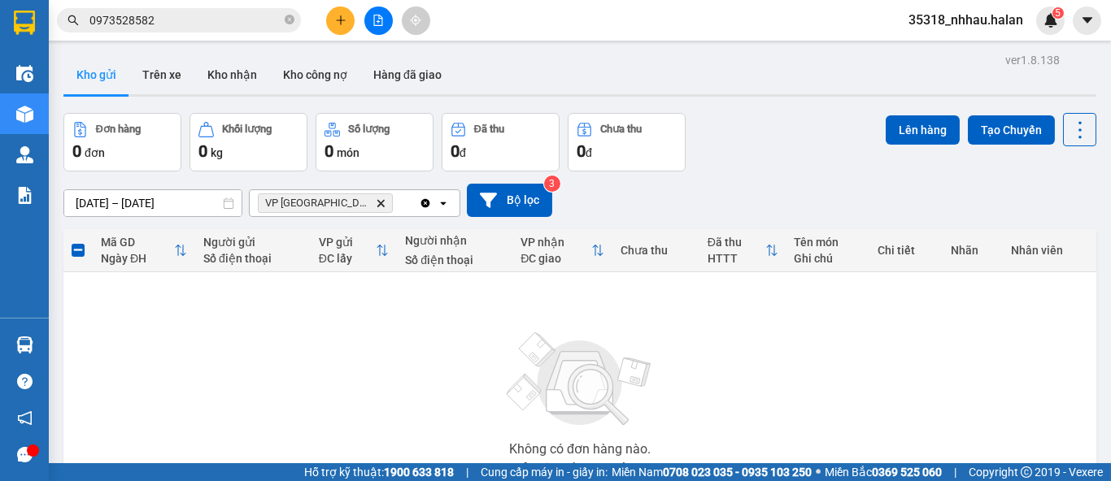
click at [337, 20] on icon "plus" at bounding box center [340, 20] width 9 height 1
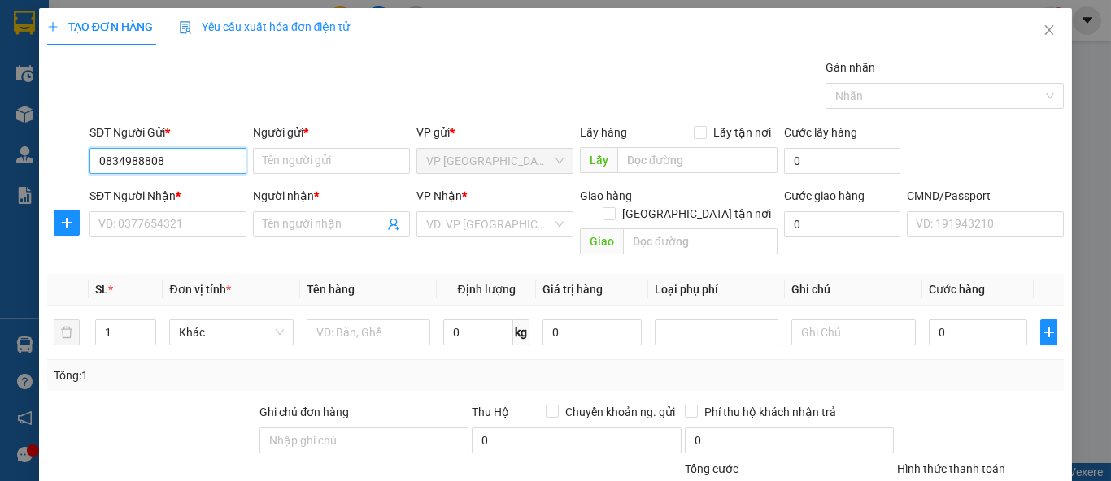
click at [192, 158] on input "0834988808" at bounding box center [167, 161] width 157 height 26
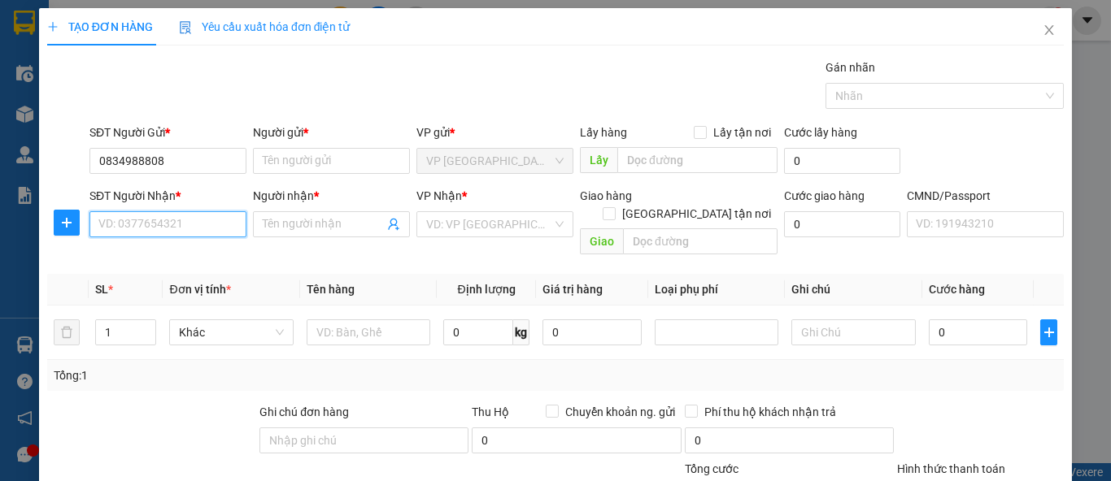
drag, startPoint x: 202, startPoint y: 234, endPoint x: 202, endPoint y: 189, distance: 45.5
click at [202, 233] on input "SĐT Người Nhận *" at bounding box center [167, 224] width 157 height 26
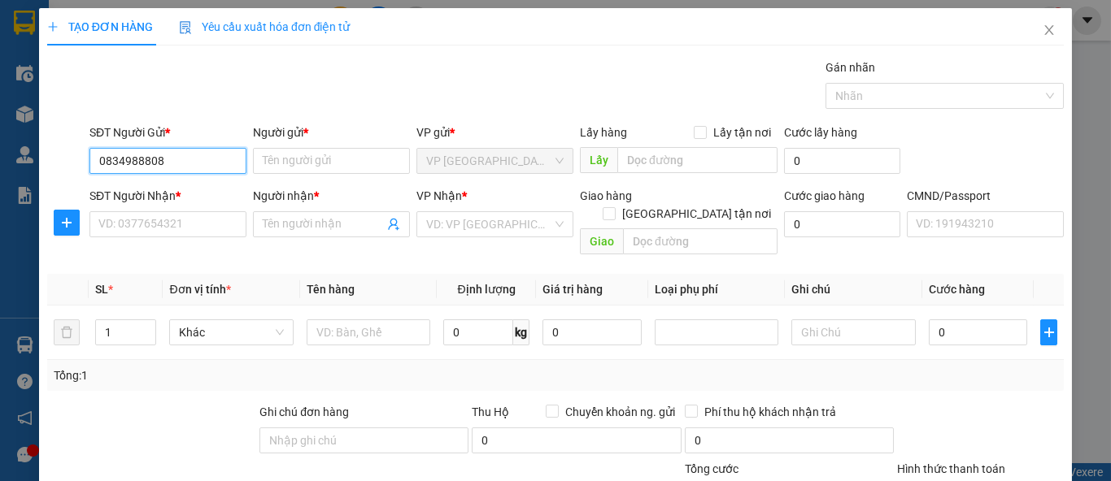
click at [213, 161] on input "0834988808" at bounding box center [167, 161] width 157 height 26
click at [118, 165] on input "0834988808" at bounding box center [167, 161] width 157 height 26
drag, startPoint x: 200, startPoint y: 163, endPoint x: 213, endPoint y: 128, distance: 38.1
click at [200, 163] on input "0854988808" at bounding box center [167, 161] width 157 height 26
click at [211, 192] on div "0854988808 - CÚC" at bounding box center [166, 193] width 136 height 18
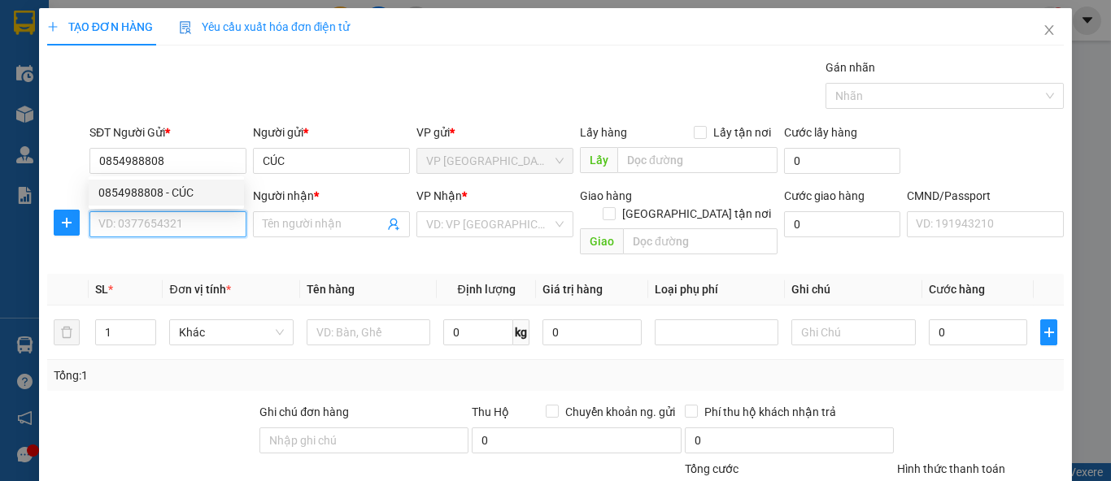
click at [220, 215] on input "SĐT Người Nhận *" at bounding box center [167, 224] width 157 height 26
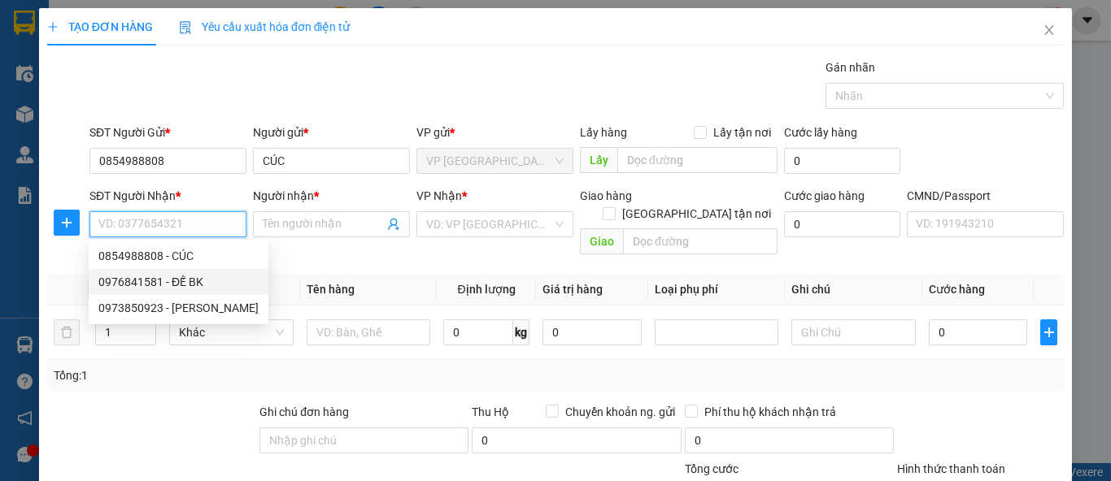
click at [197, 281] on div "0976841581 - ĐẾ BK" at bounding box center [178, 282] width 160 height 18
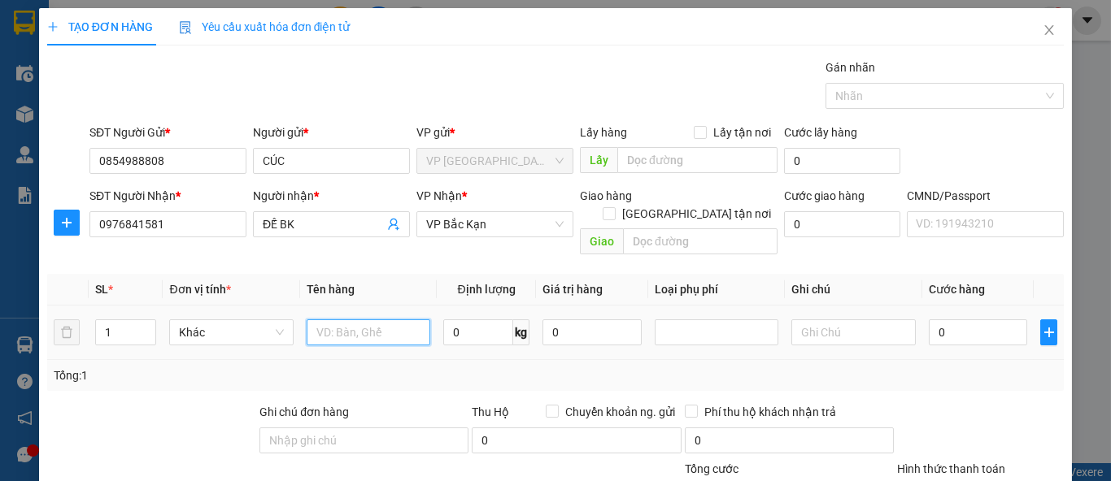
click at [332, 320] on input "text" at bounding box center [369, 333] width 124 height 26
click at [459, 320] on input "0" at bounding box center [478, 333] width 70 height 26
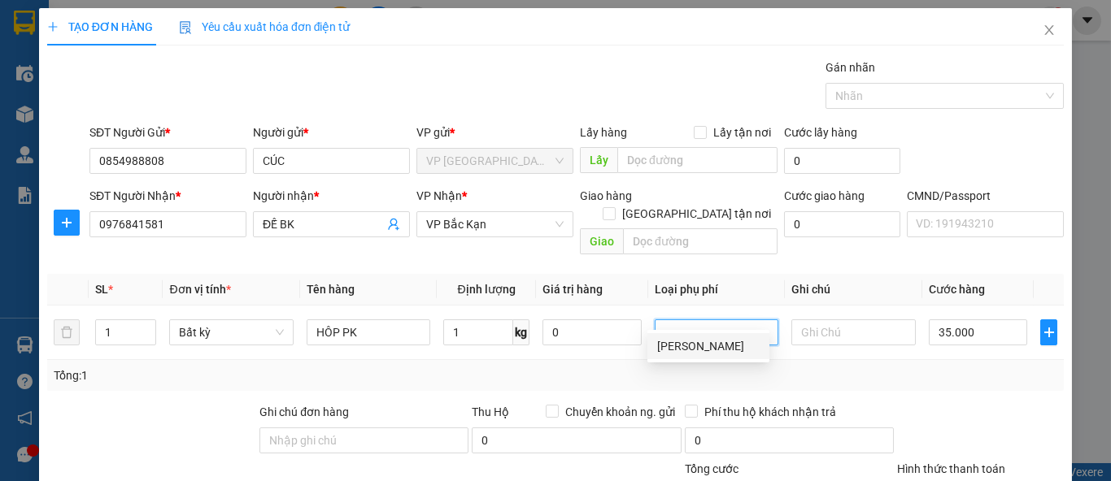
click at [981, 367] on div "Tổng: 1" at bounding box center [556, 376] width 1004 height 18
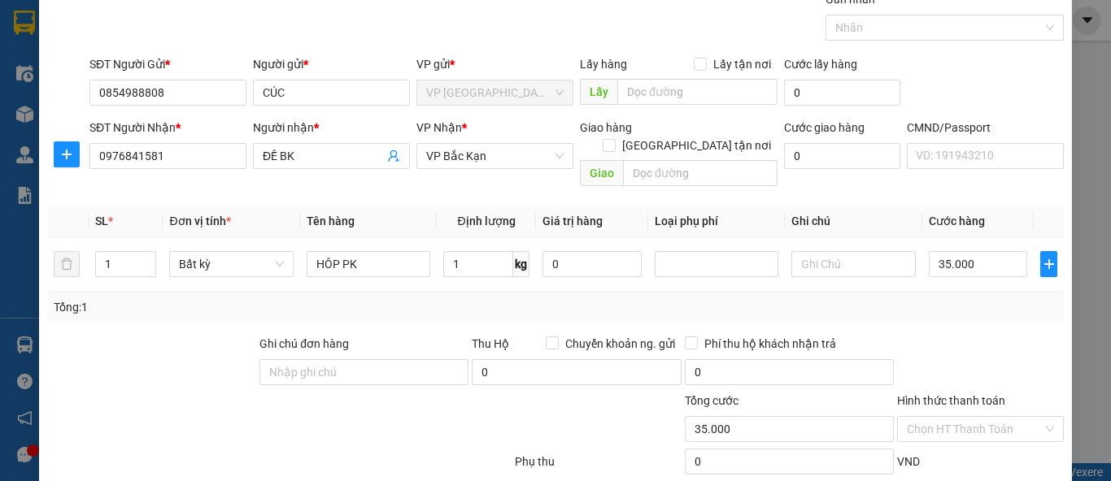
scroll to position [150, 0]
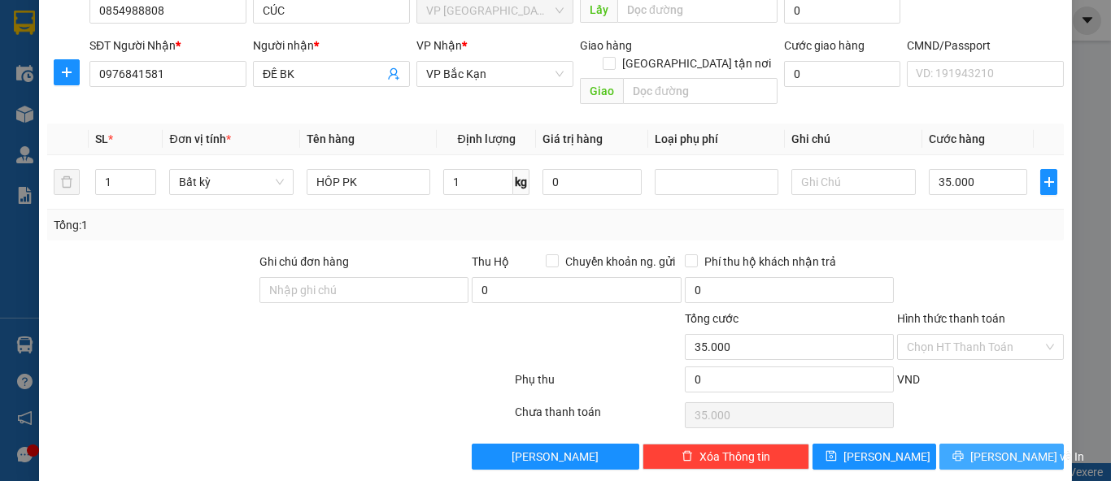
click at [984, 448] on span "Lưu và In" at bounding box center [1027, 457] width 114 height 18
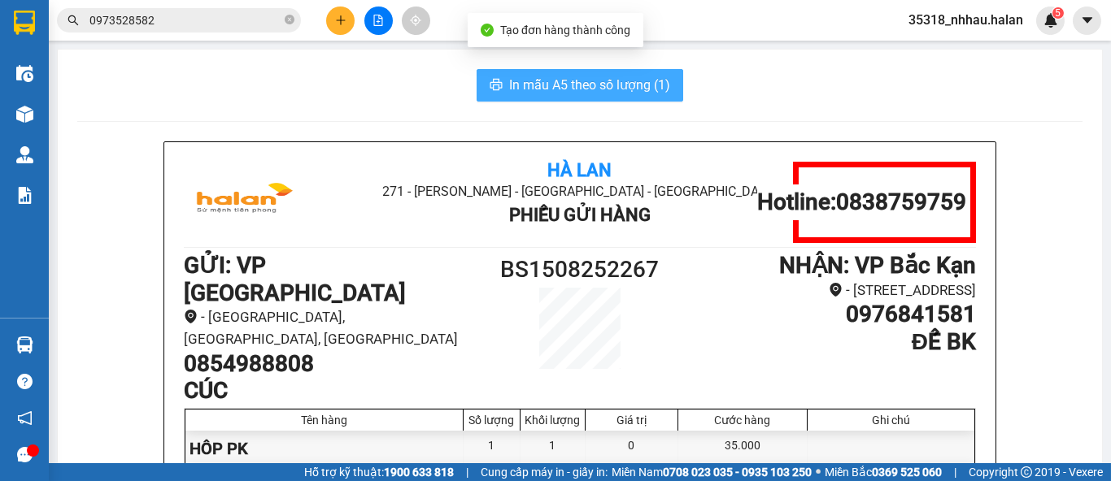
click at [640, 96] on button "In mẫu A5 theo số lượng (1)" at bounding box center [580, 85] width 207 height 33
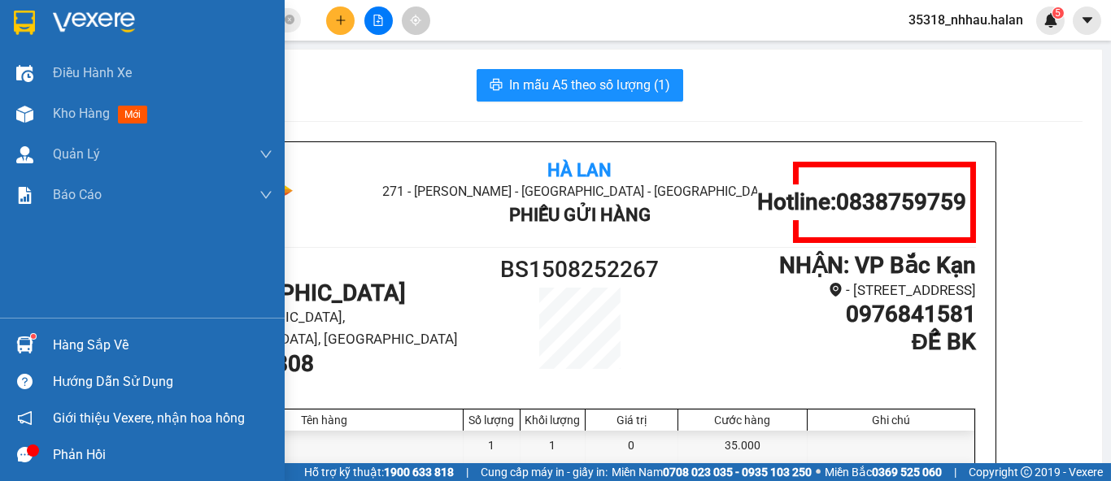
click at [70, 345] on div "Hàng sắp về" at bounding box center [163, 345] width 220 height 24
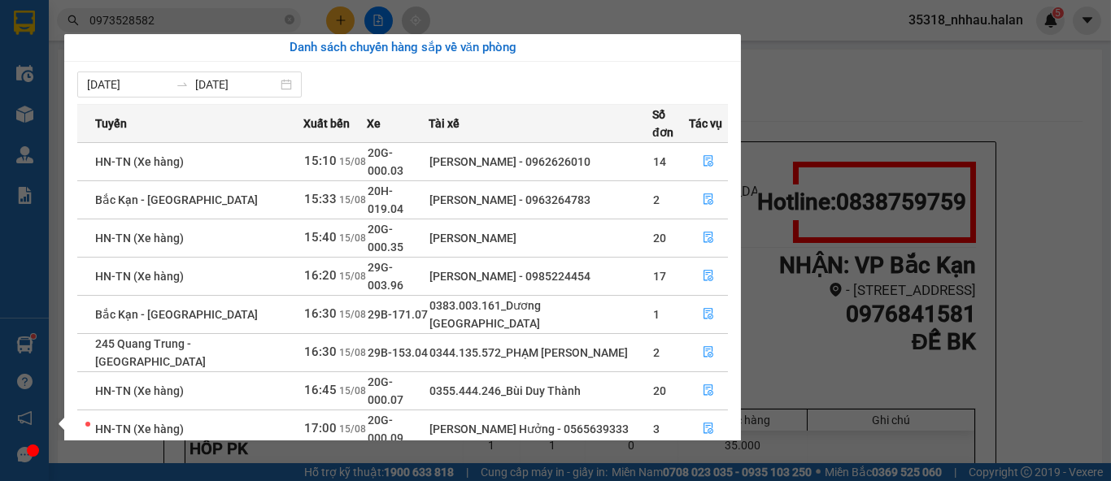
click at [332, 20] on section "Kết quả tìm kiếm ( 109 ) Bộ lọc Mã ĐH Trạng thái Món hàng Thu hộ Tổng cước Chưa…" at bounding box center [555, 240] width 1111 height 481
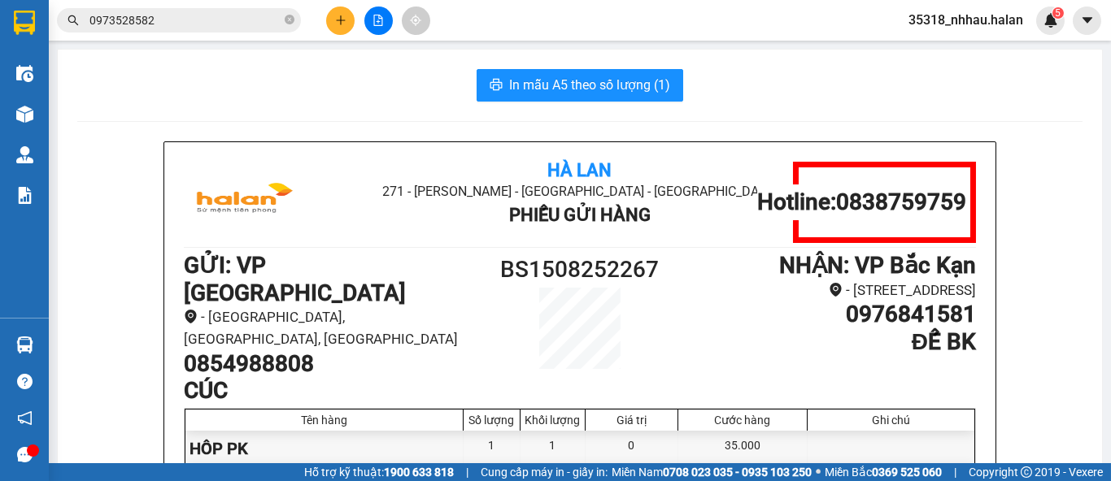
click at [333, 20] on button at bounding box center [340, 21] width 28 height 28
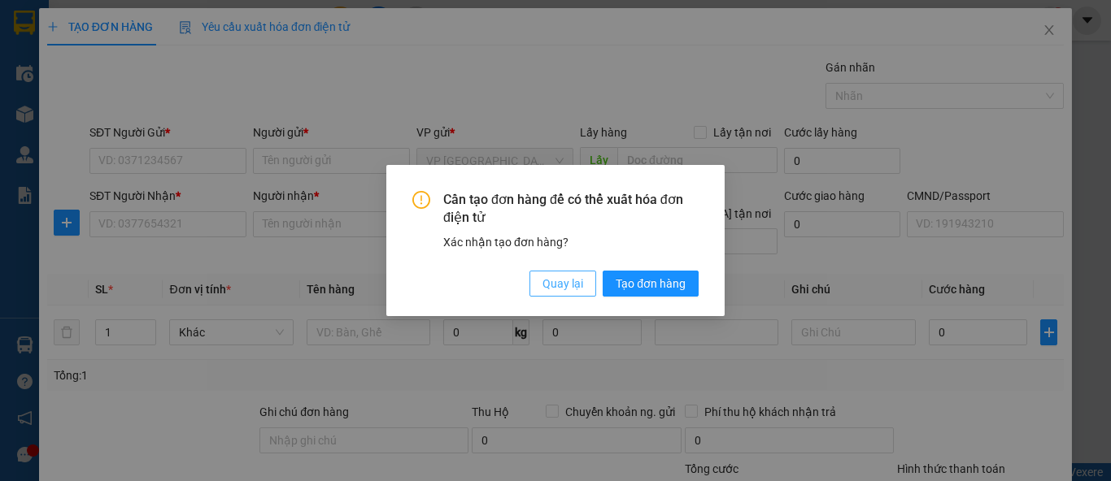
click at [558, 285] on span "Quay lại" at bounding box center [562, 284] width 41 height 18
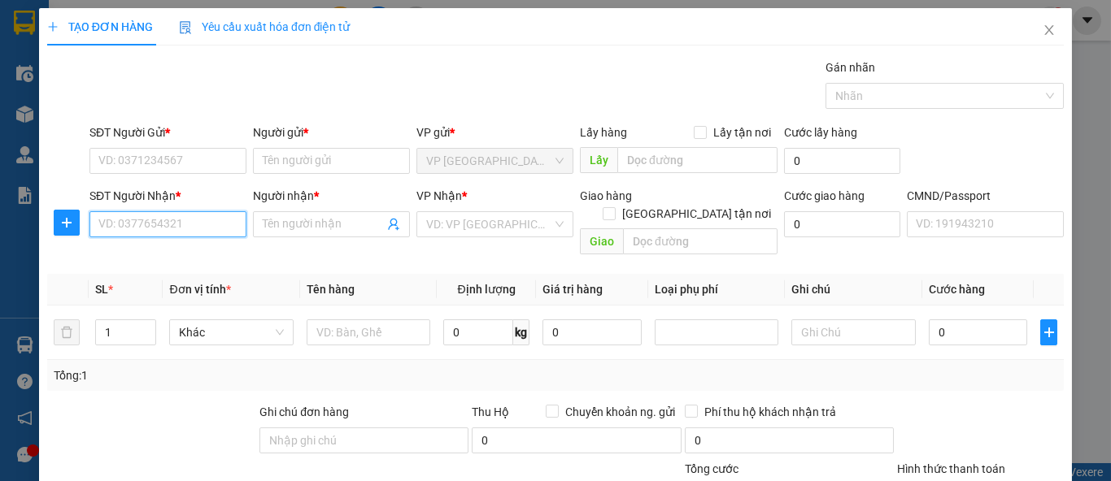
click at [229, 224] on input "SĐT Người Nhận *" at bounding box center [167, 224] width 157 height 26
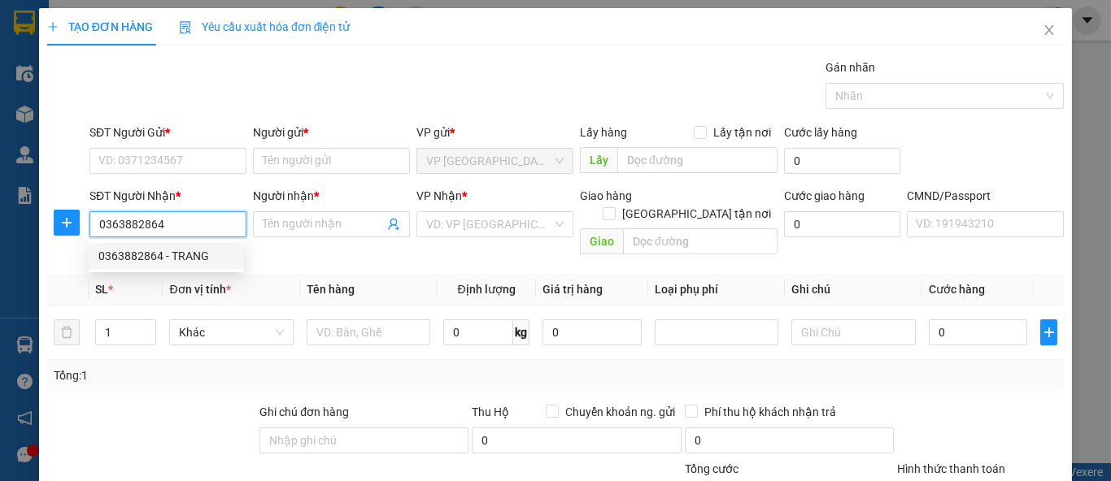
click at [203, 254] on div "0363882864 - TRANG" at bounding box center [166, 256] width 136 height 18
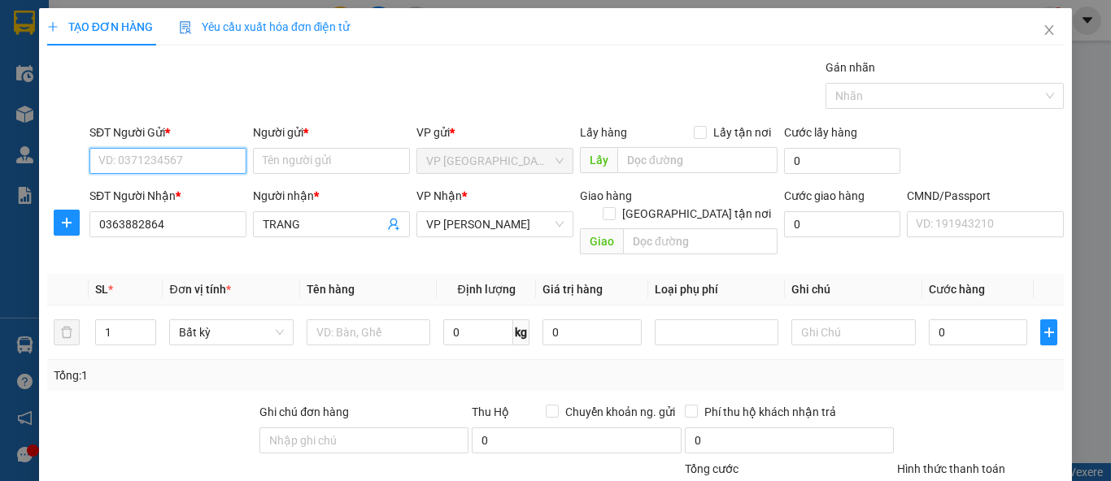
click at [198, 154] on input "SĐT Người Gửi *" at bounding box center [167, 161] width 157 height 26
click at [210, 192] on div "0333739023 - HOÀNG" at bounding box center [166, 193] width 136 height 18
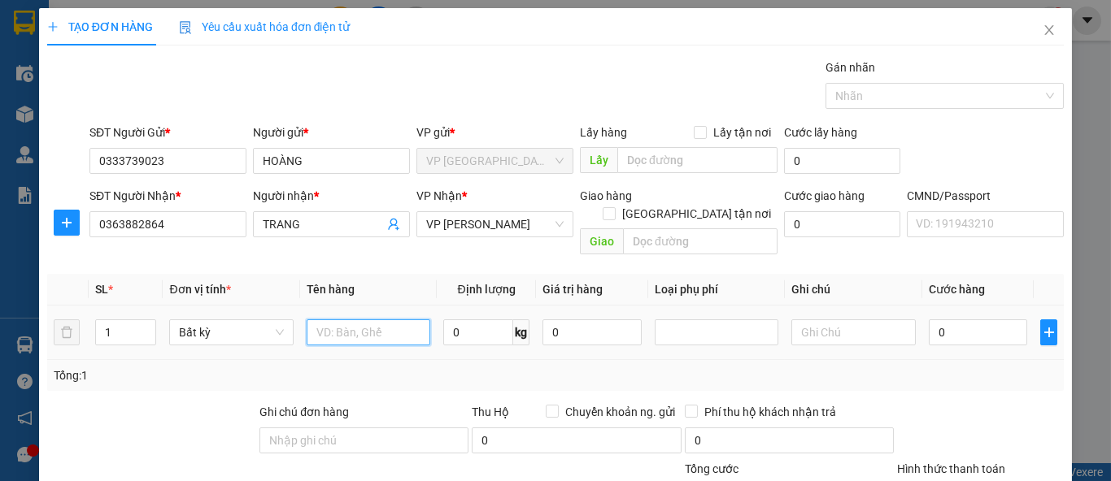
click at [412, 320] on input "text" at bounding box center [369, 333] width 124 height 26
click at [464, 320] on input "0" at bounding box center [478, 333] width 70 height 26
click at [934, 367] on div "Tổng: 1" at bounding box center [556, 376] width 1004 height 18
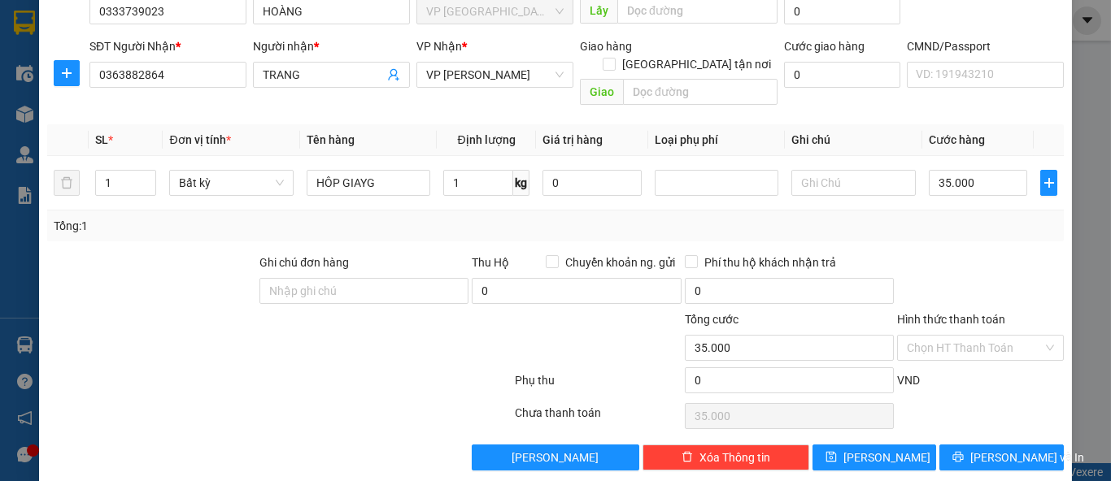
scroll to position [150, 0]
click at [973, 444] on button "Lưu và In" at bounding box center [1001, 457] width 124 height 26
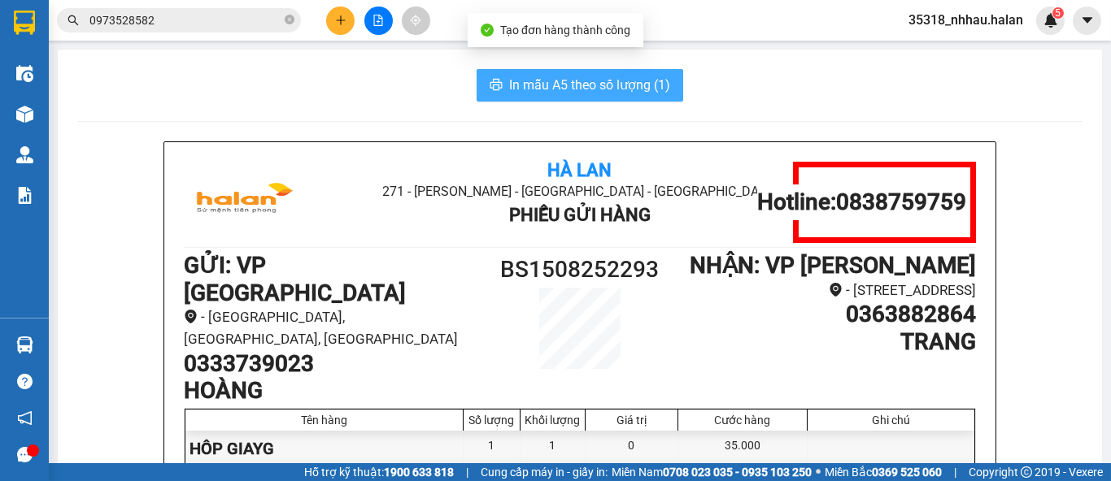
click at [576, 85] on span "In mẫu A5 theo số lượng (1)" at bounding box center [589, 85] width 161 height 20
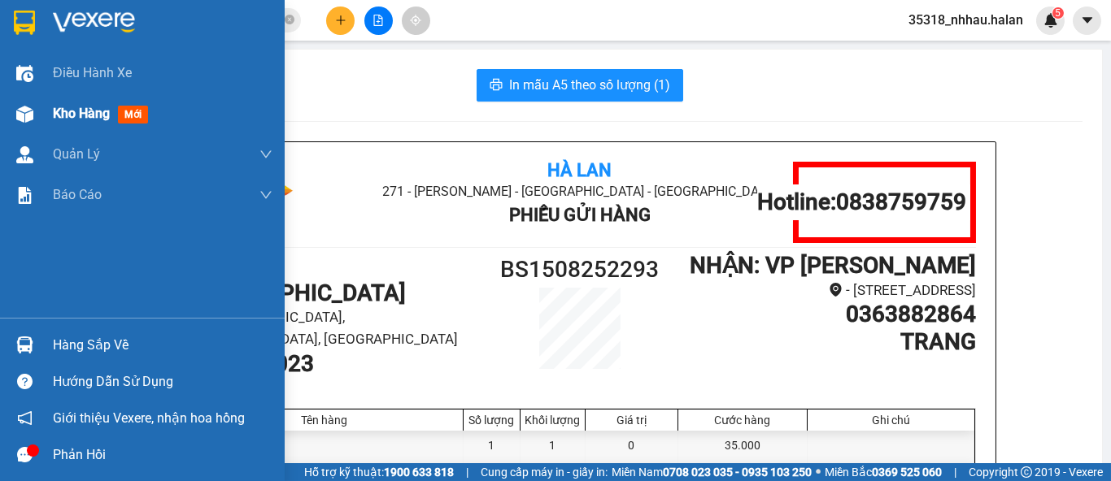
click at [63, 111] on span "Kho hàng" at bounding box center [81, 113] width 57 height 15
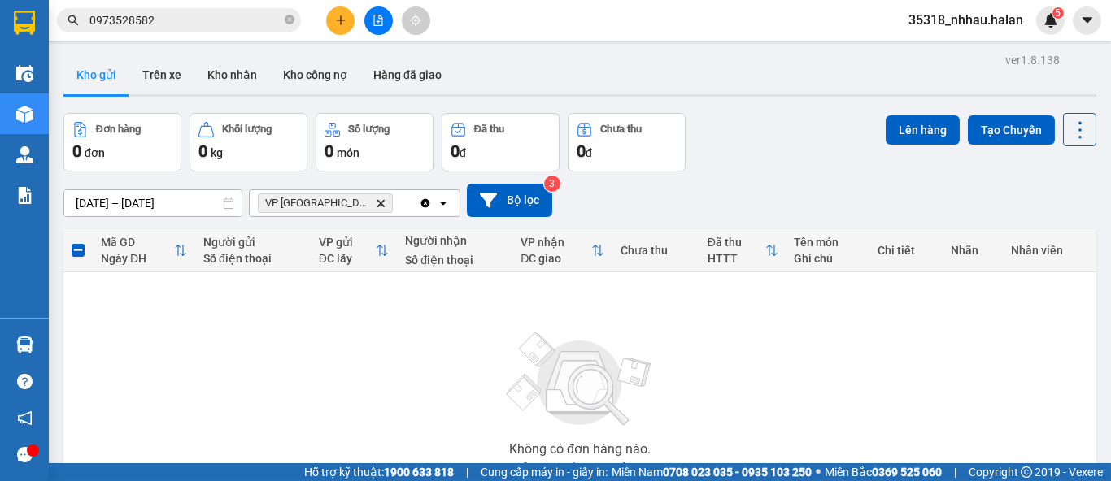
click at [376, 198] on icon "Delete" at bounding box center [381, 203] width 10 height 10
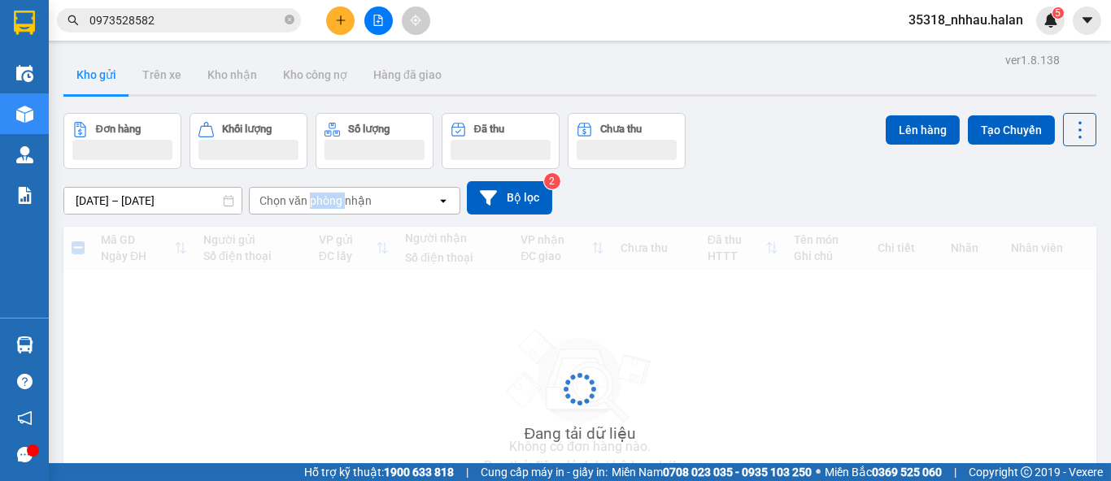
click at [334, 198] on div "Chọn văn phòng nhận" at bounding box center [315, 201] width 112 height 16
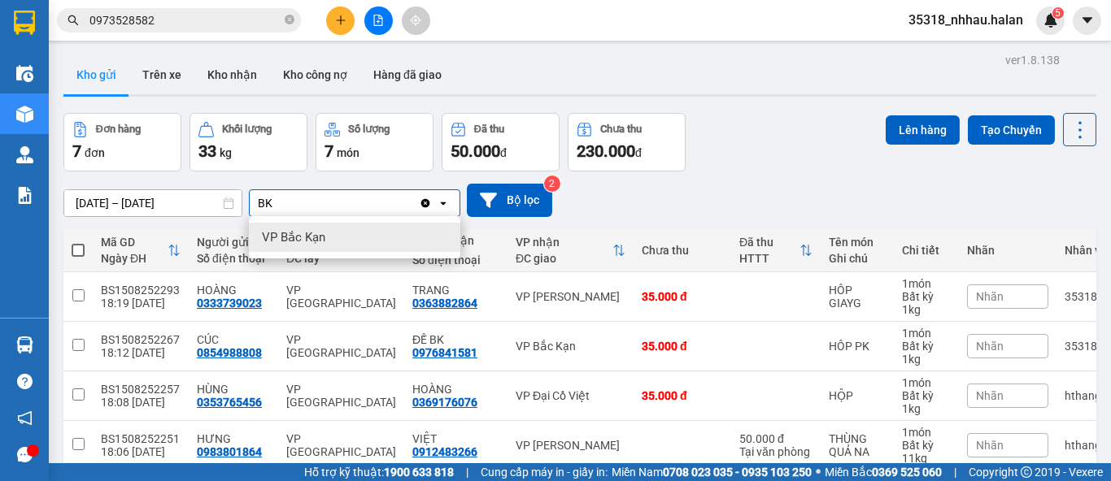
click at [321, 233] on span "VP Bắc Kạn" at bounding box center [293, 237] width 63 height 16
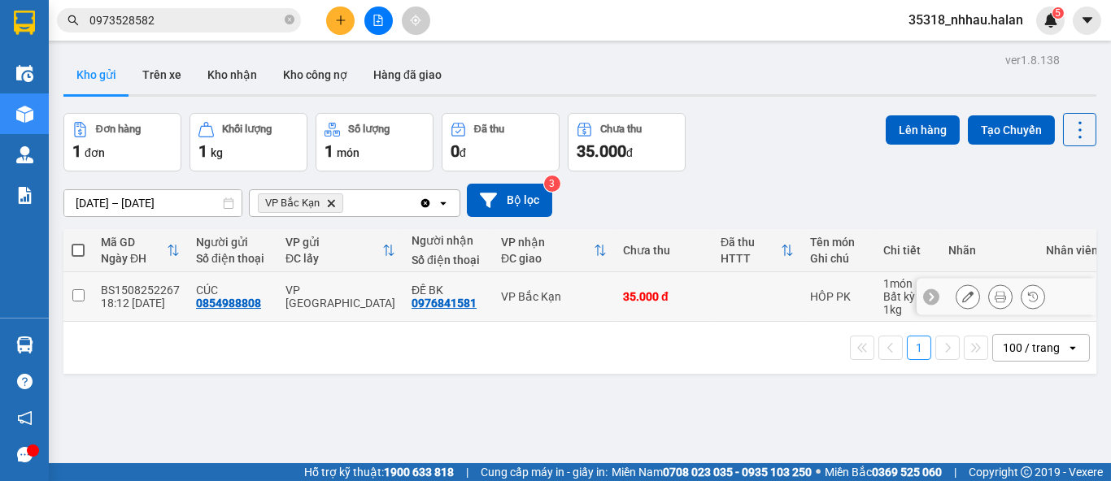
click at [802, 295] on td "HÔP PK" at bounding box center [838, 297] width 73 height 50
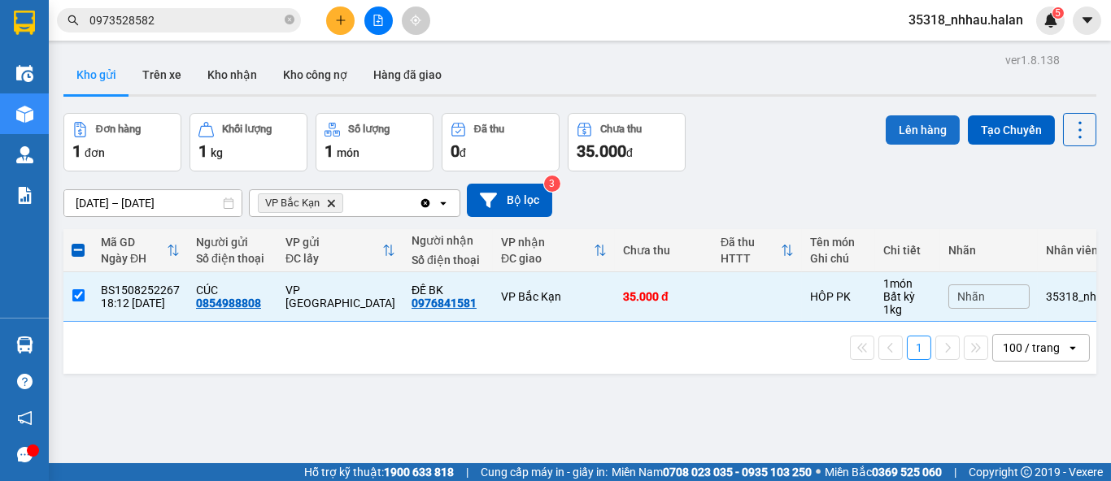
click at [886, 135] on button "Lên hàng" at bounding box center [923, 129] width 74 height 29
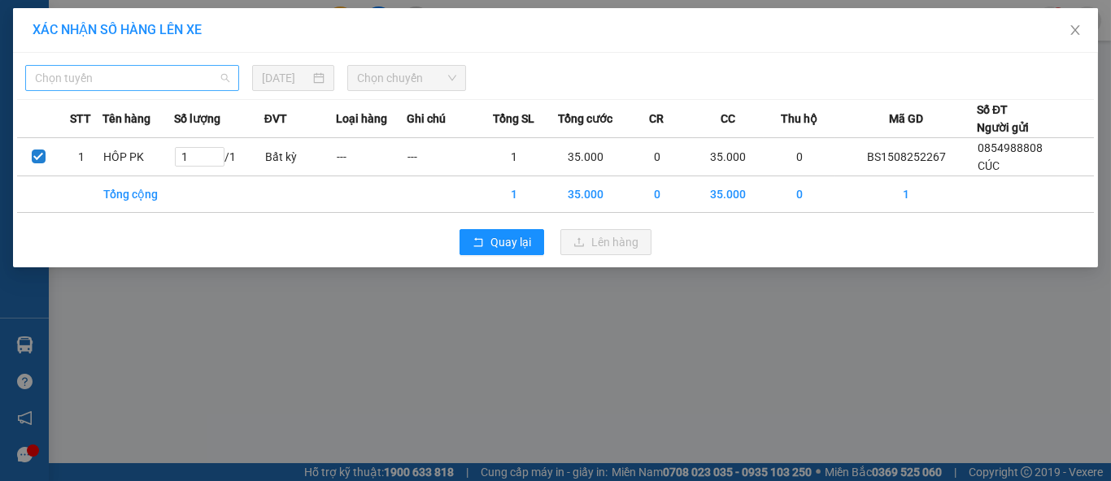
click at [147, 82] on span "Chọn tuyến" at bounding box center [132, 78] width 194 height 24
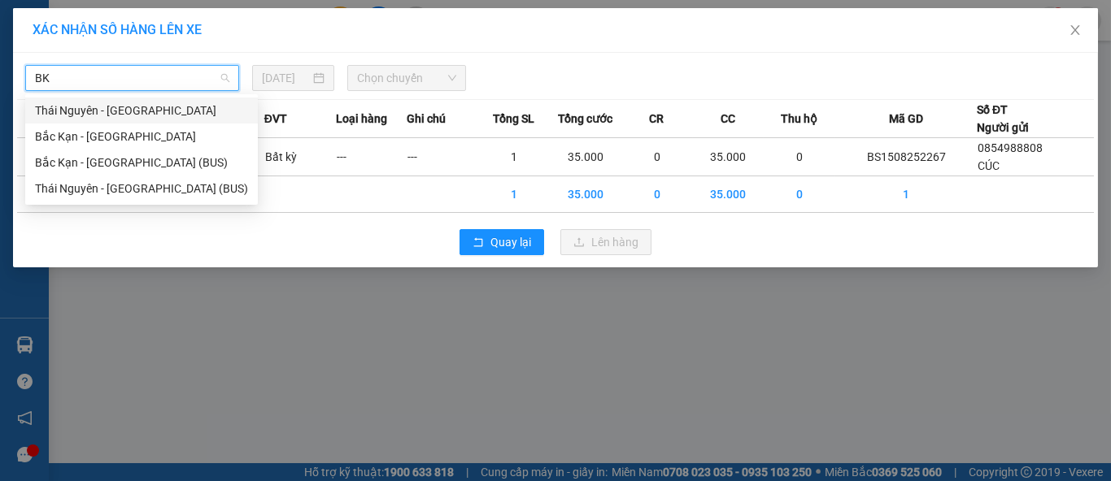
click at [136, 110] on div "Thái Nguyên - Bắc Kạn" at bounding box center [141, 111] width 213 height 18
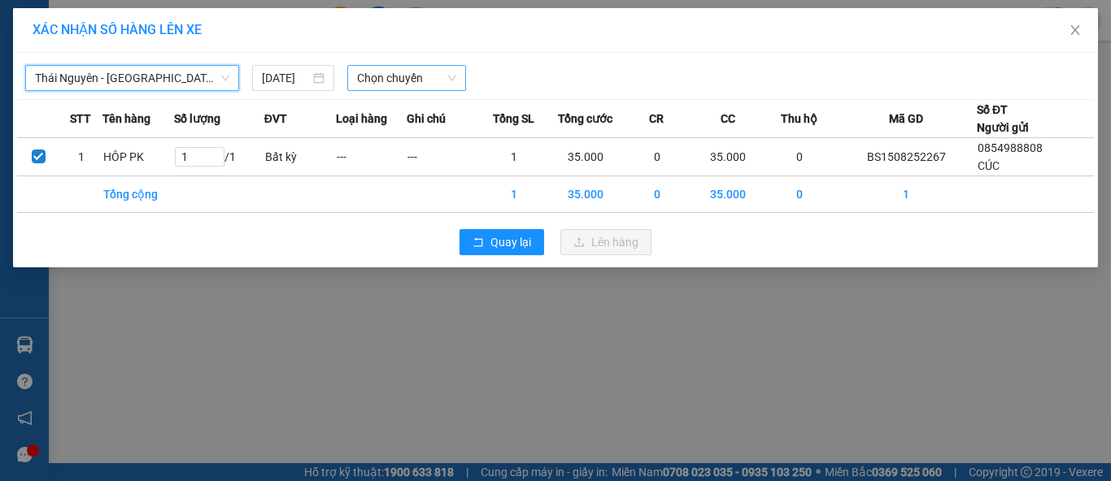
click at [390, 73] on span "Chọn chuyến" at bounding box center [407, 78] width 100 height 24
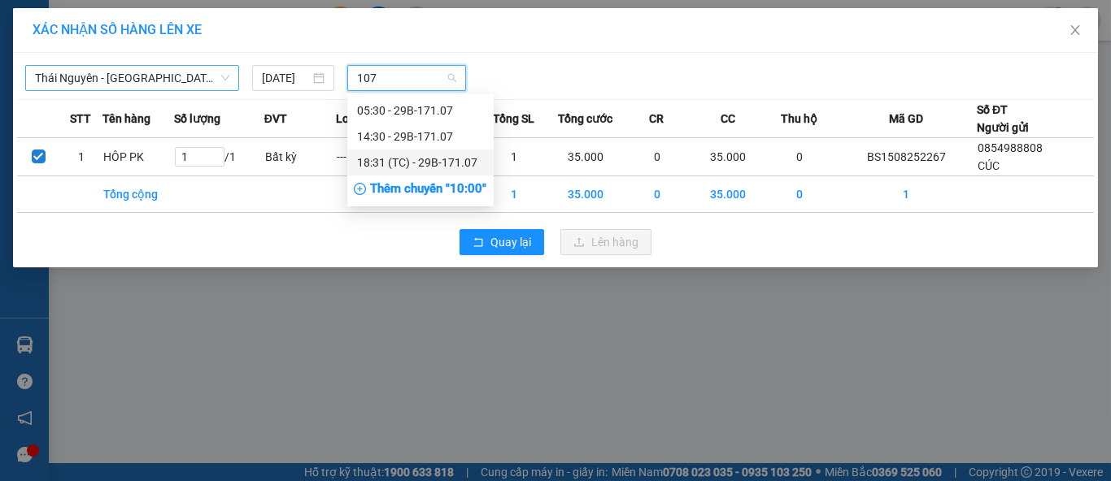
click at [464, 164] on div "18:31 (TC) - 29B-171.07" at bounding box center [420, 163] width 127 height 18
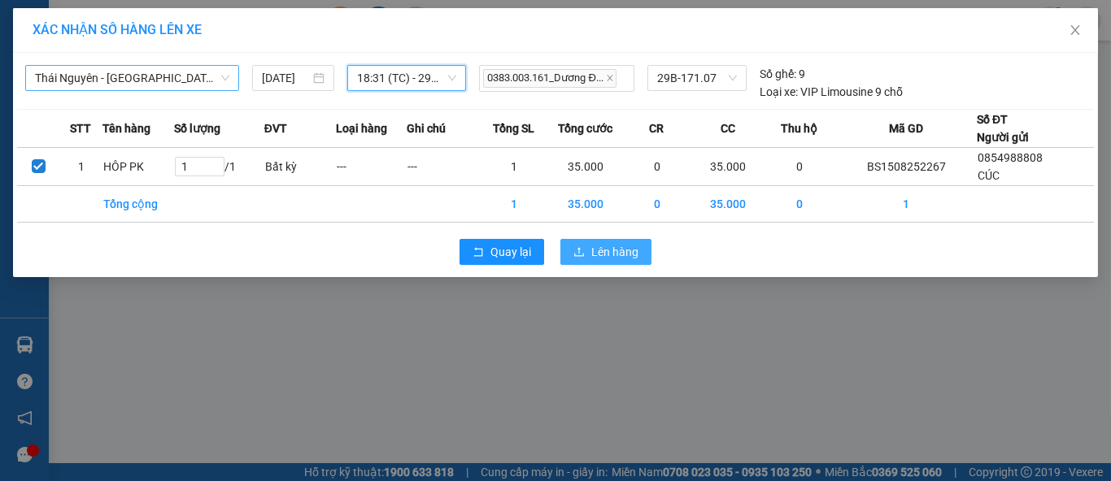
click at [610, 255] on span "Lên hàng" at bounding box center [614, 252] width 47 height 18
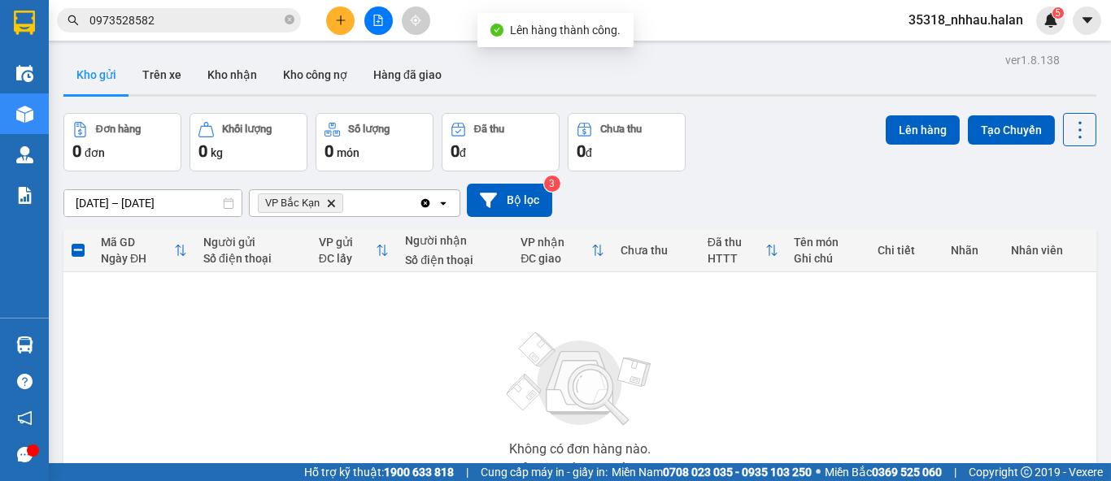
click at [422, 199] on icon "Clear all" at bounding box center [425, 203] width 13 height 13
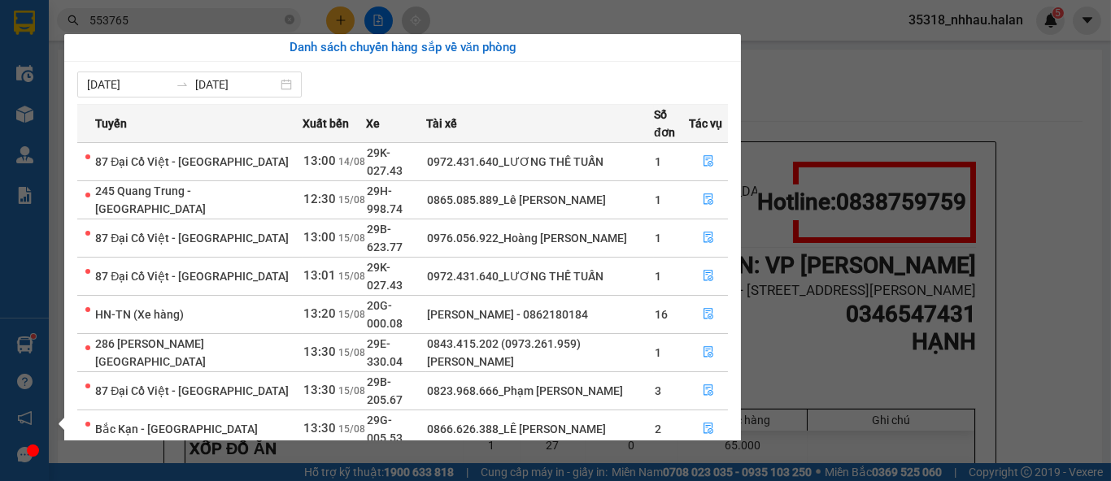
scroll to position [89, 0]
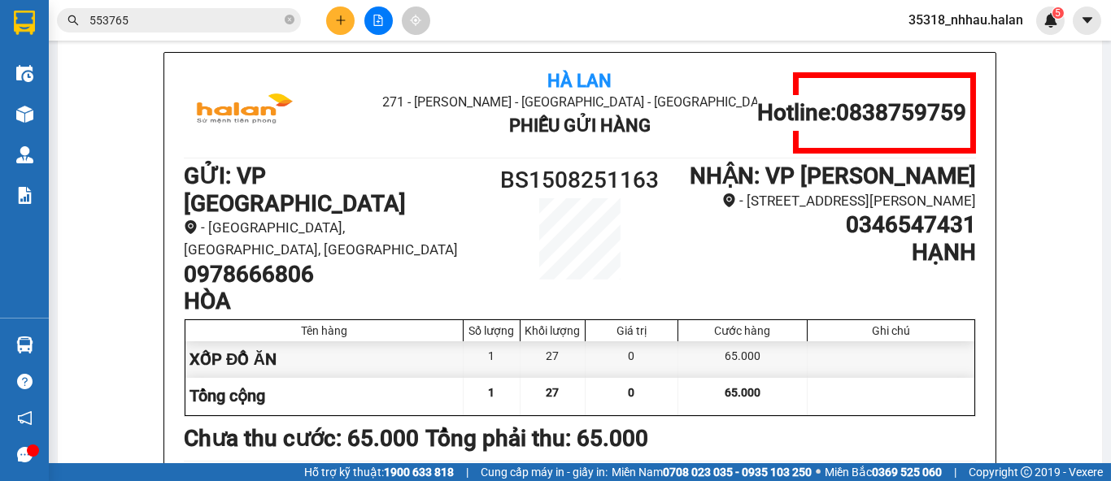
click at [207, 24] on section "Kết quả tìm kiếm ( 395 ) Bộ lọc Mã ĐH Trạng thái Món hàng Thu hộ Tổng cước Chưa…" at bounding box center [555, 240] width 1111 height 481
click at [207, 24] on input "553765" at bounding box center [185, 20] width 192 height 18
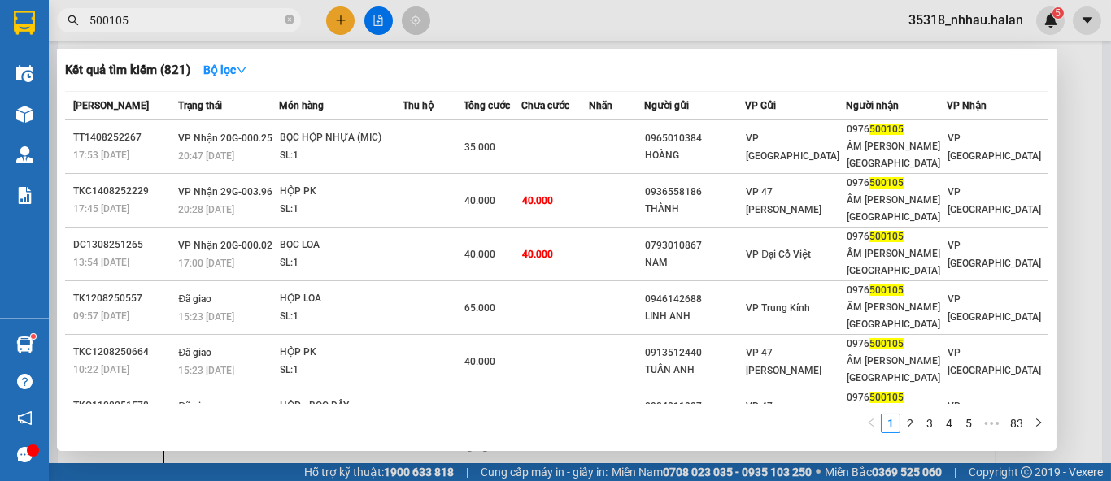
type input "500105"
click at [1075, 184] on div at bounding box center [555, 240] width 1111 height 481
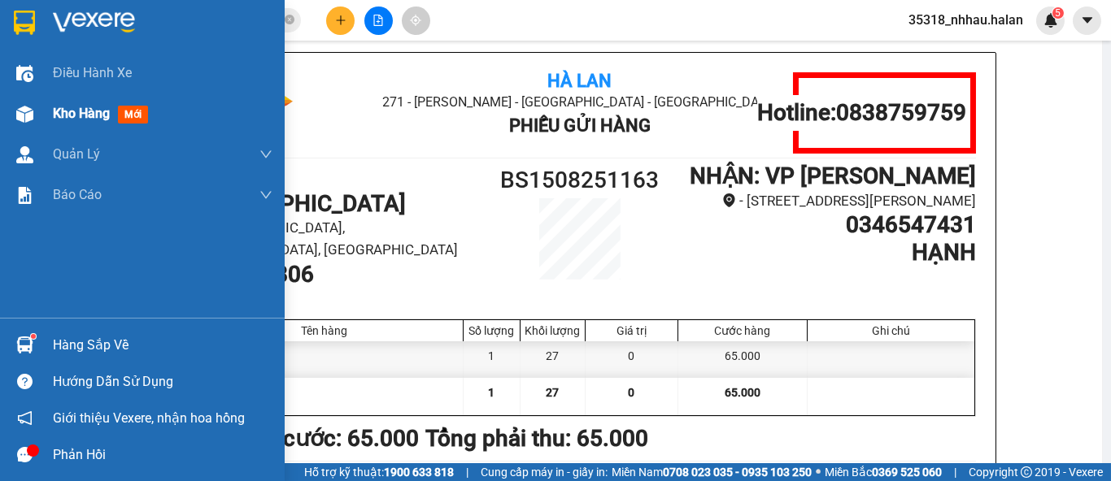
drag, startPoint x: 46, startPoint y: 120, endPoint x: 255, endPoint y: 135, distance: 208.7
click at [46, 120] on div "Kho hàng mới" at bounding box center [142, 114] width 285 height 41
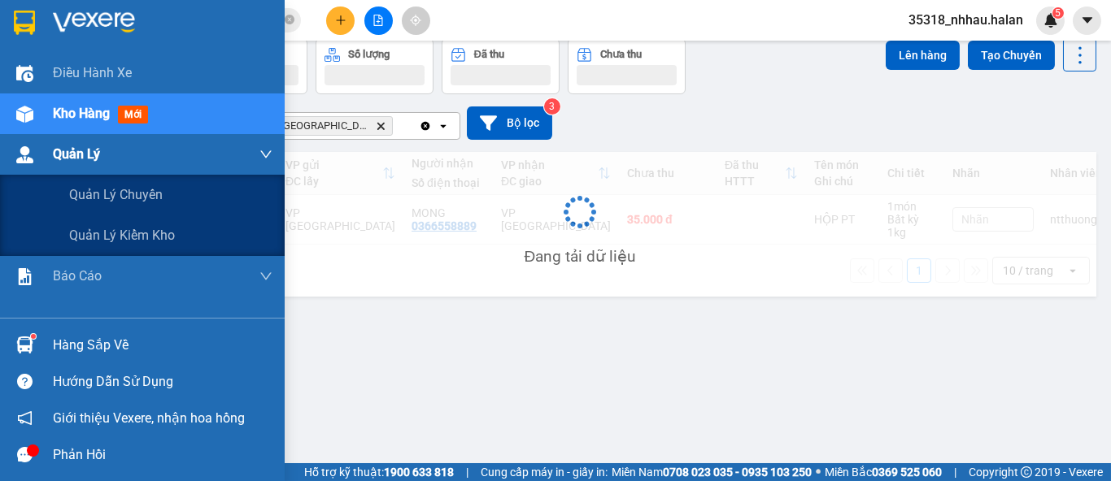
scroll to position [74, 0]
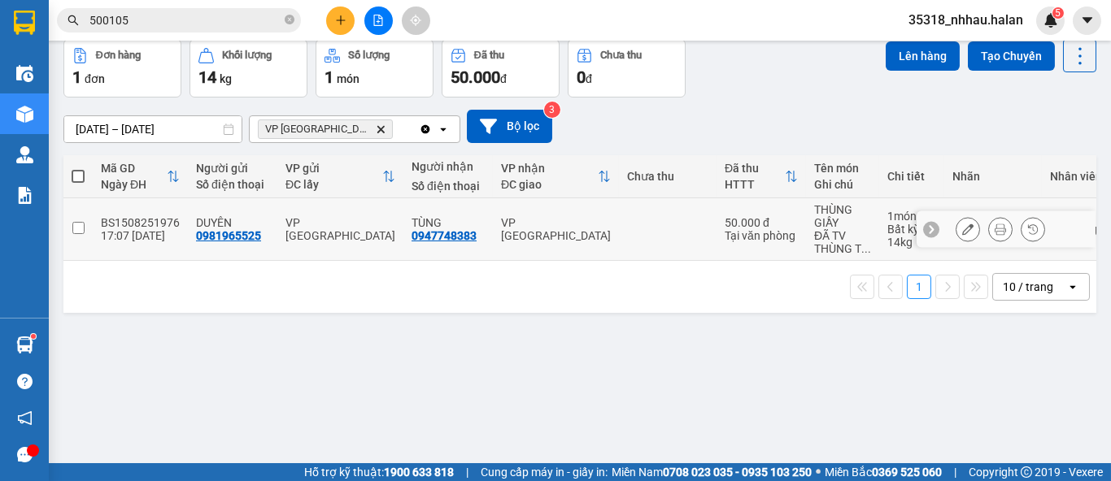
click at [403, 228] on td "TÙNG 0947748383" at bounding box center [447, 229] width 89 height 63
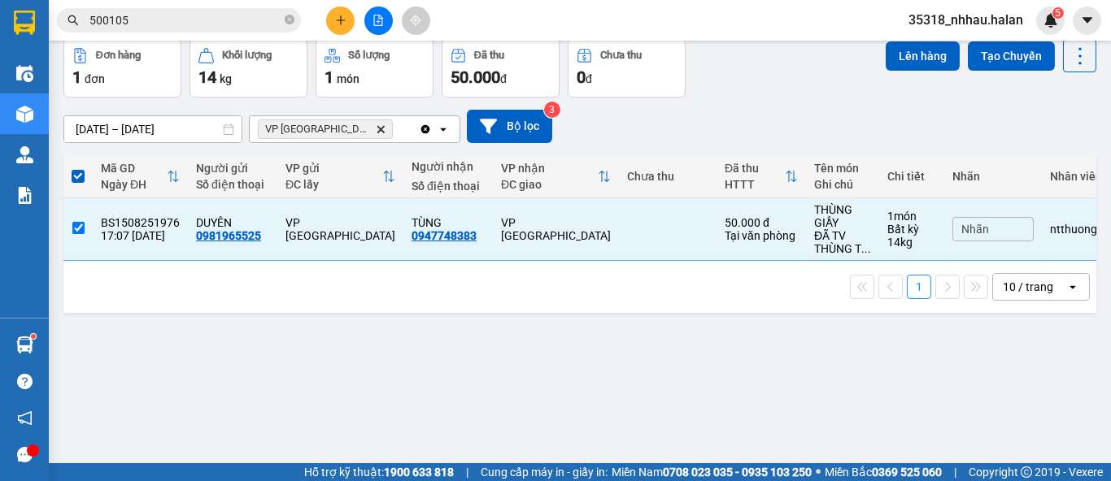
click at [376, 129] on icon "Delete" at bounding box center [381, 129] width 10 height 10
checkbox input "false"
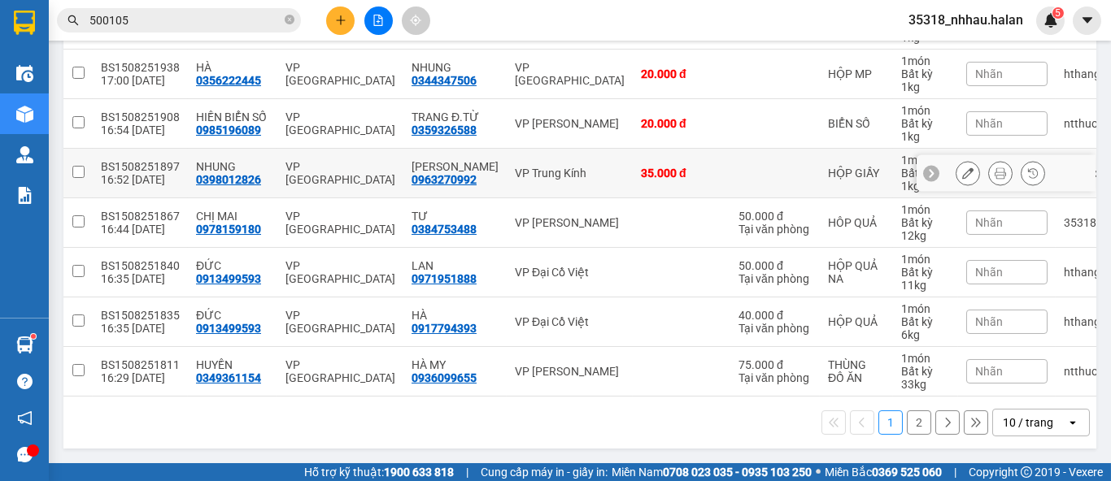
scroll to position [394, 0]
click at [1008, 423] on div "10 / trang" at bounding box center [1028, 423] width 50 height 16
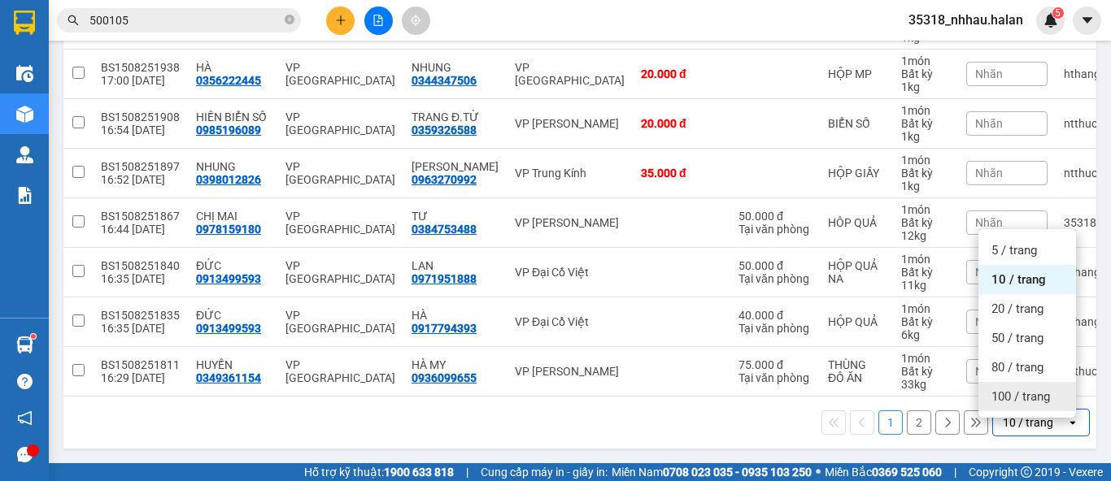
click at [1014, 389] on span "100 / trang" at bounding box center [1020, 397] width 59 height 16
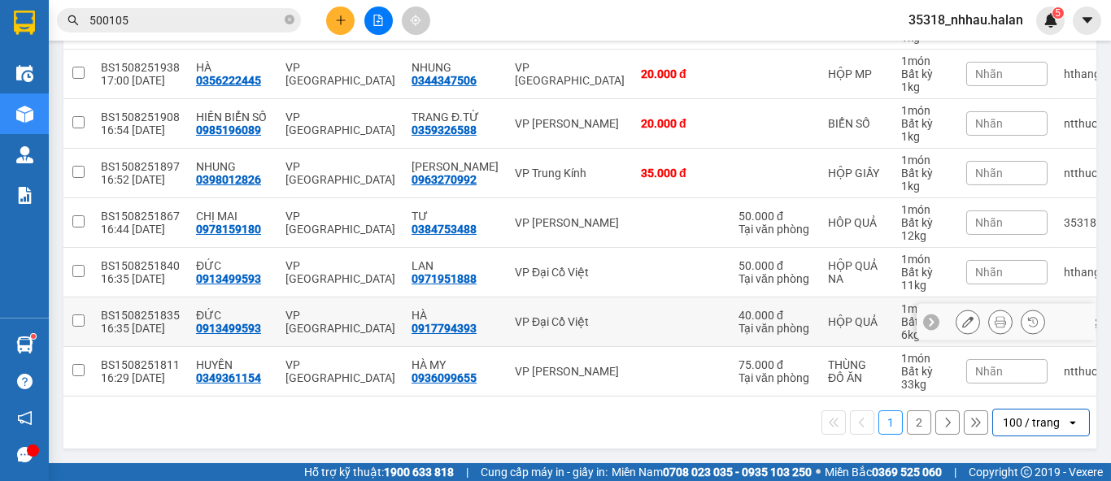
scroll to position [390, 0]
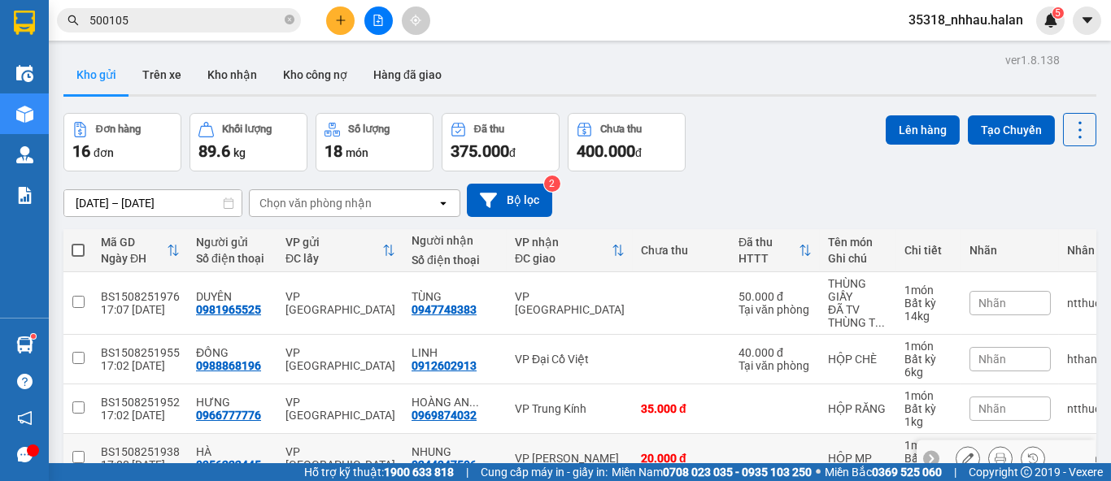
scroll to position [394, 0]
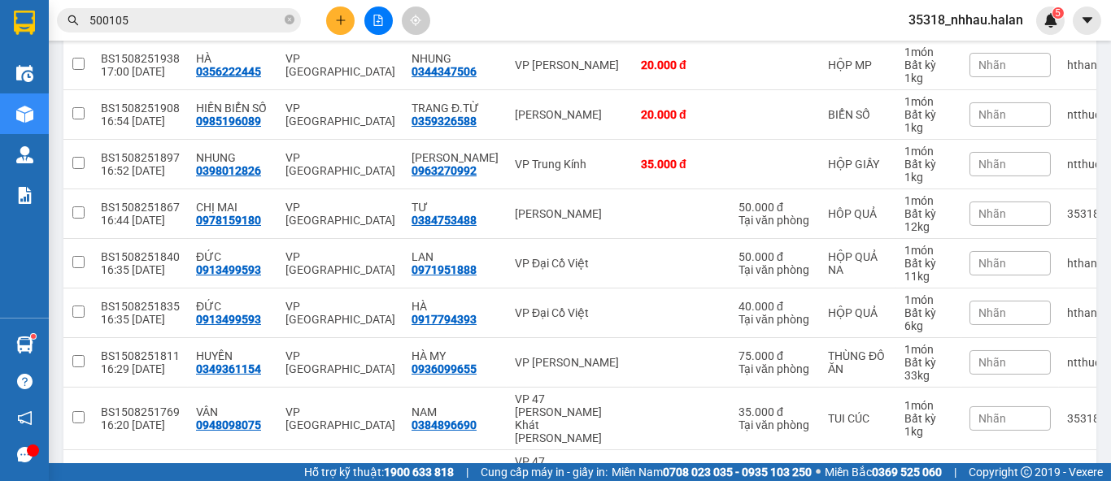
click at [182, 18] on input "500105" at bounding box center [185, 20] width 192 height 18
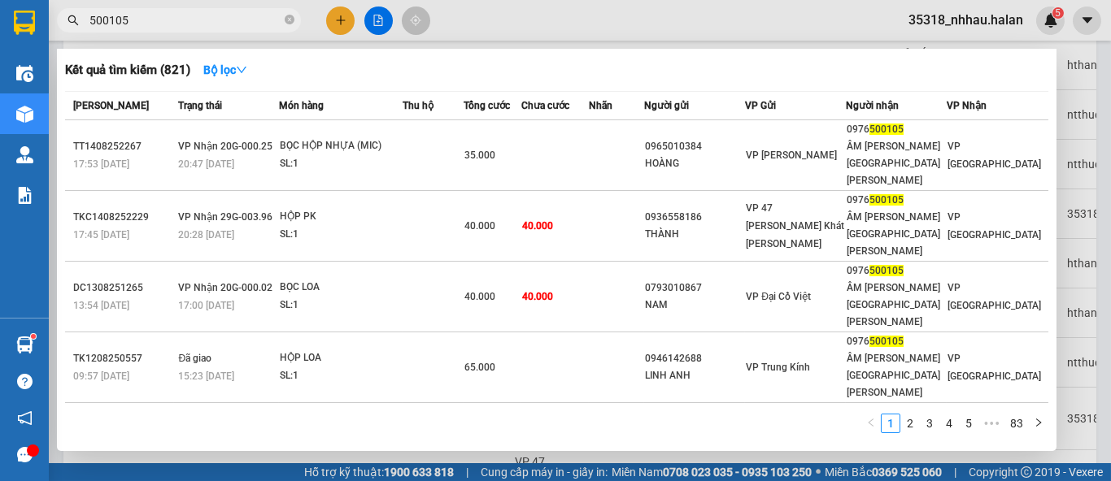
click at [182, 18] on input "500105" at bounding box center [185, 20] width 192 height 18
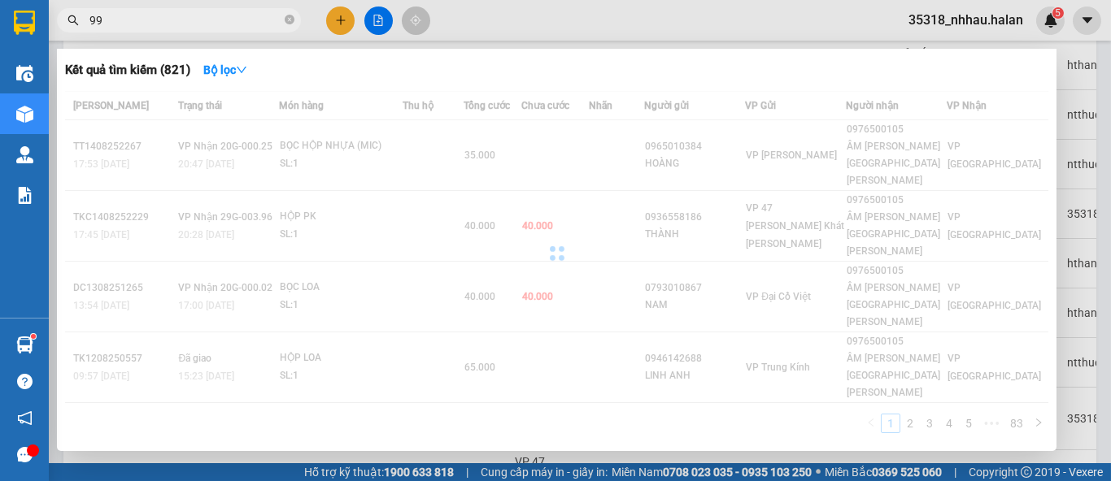
type input "9"
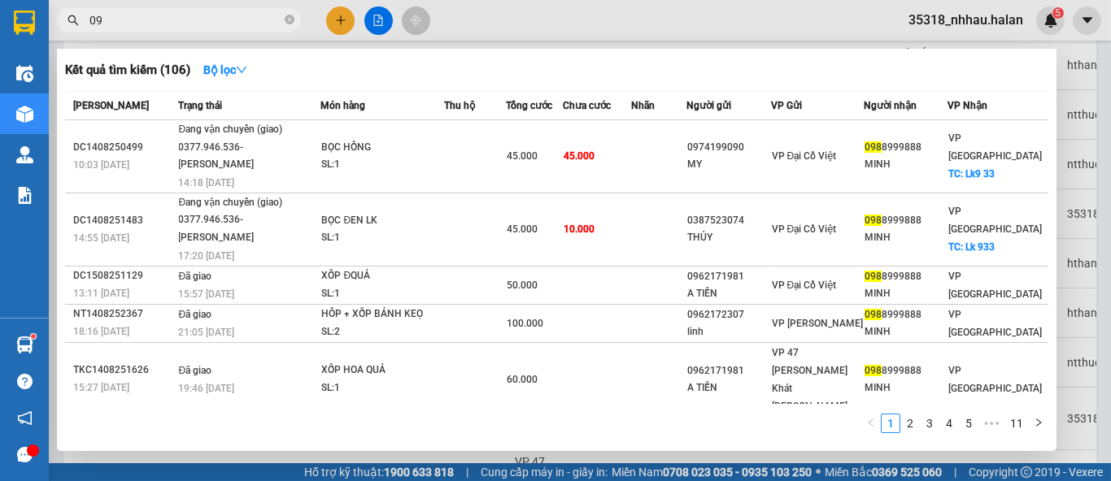
type input "0"
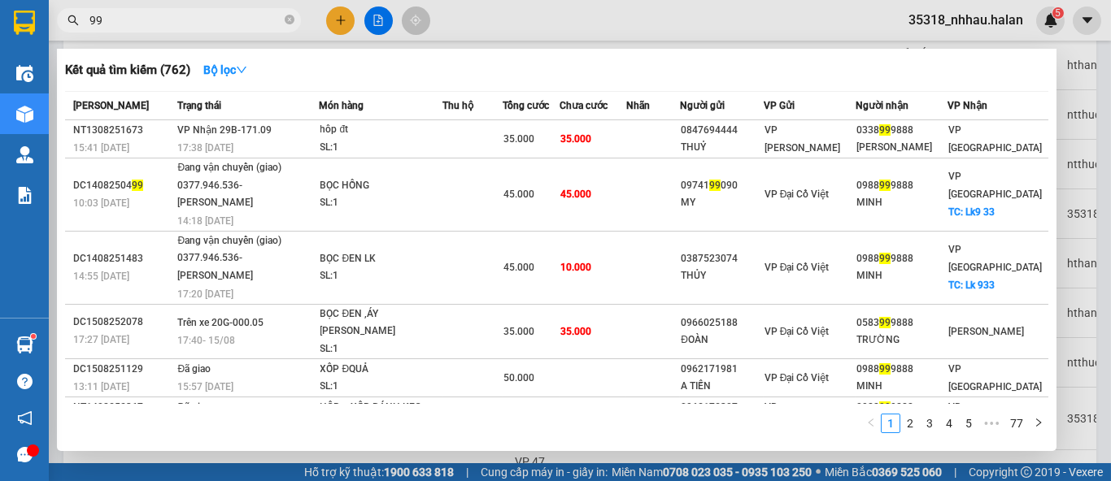
type input "9"
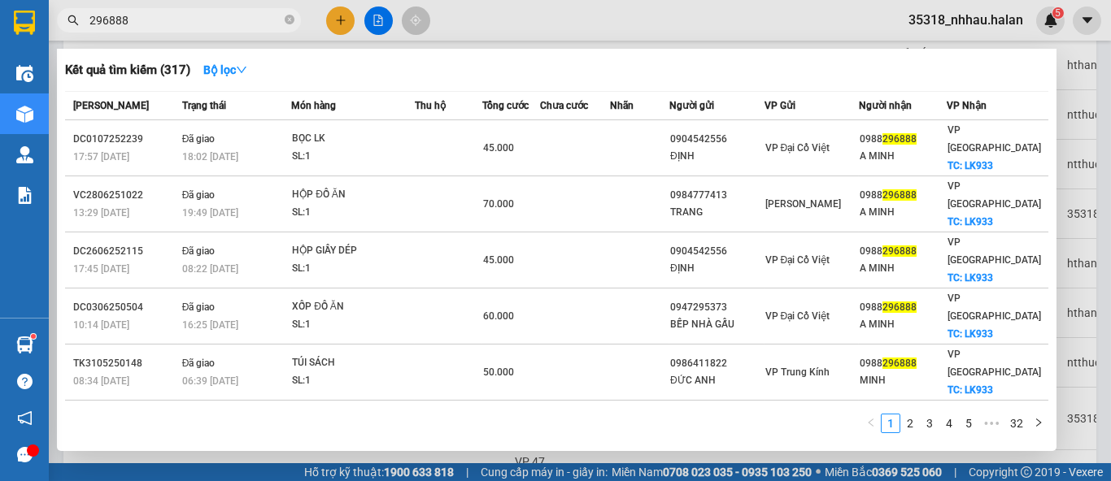
type input "296888"
click at [1083, 105] on div at bounding box center [555, 240] width 1111 height 481
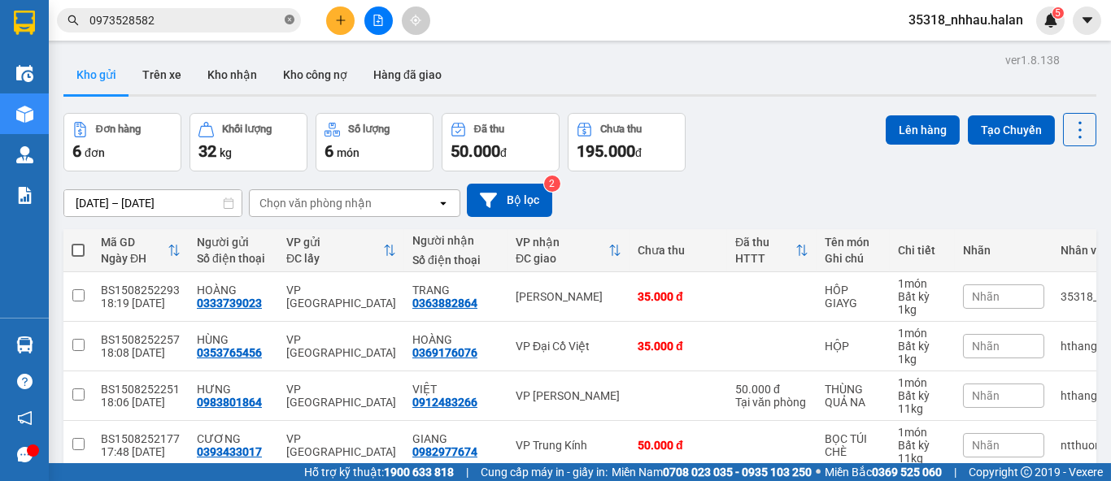
click at [290, 24] on icon "close-circle" at bounding box center [290, 20] width 10 height 10
drag, startPoint x: 822, startPoint y: 188, endPoint x: 921, endPoint y: 157, distance: 103.1
click at [834, 180] on div "[DATE] – [DATE] Press the down arrow key to interact with the calendar and sele…" at bounding box center [579, 201] width 1033 height 58
click at [1069, 139] on icon at bounding box center [1080, 130] width 23 height 23
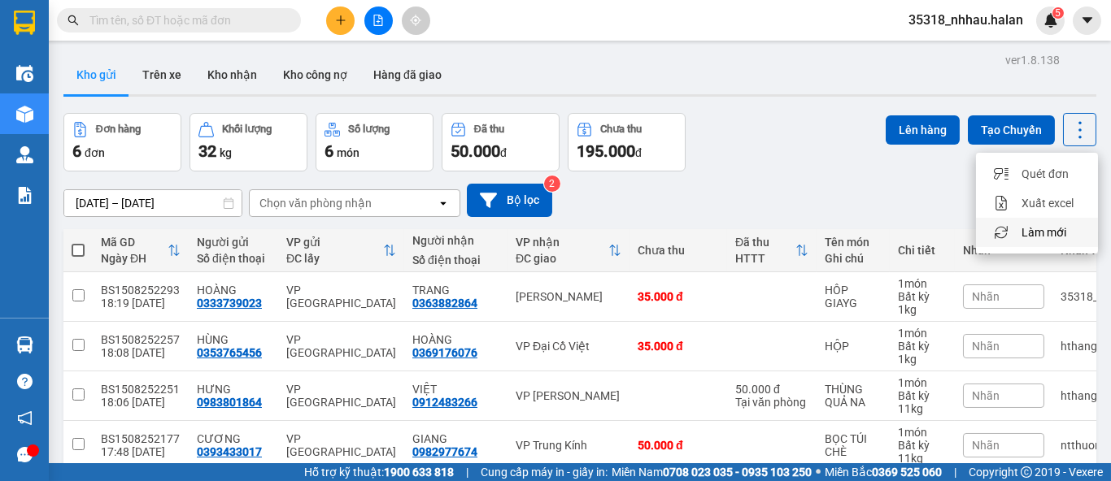
click at [1039, 229] on span "Làm mới" at bounding box center [1043, 232] width 45 height 16
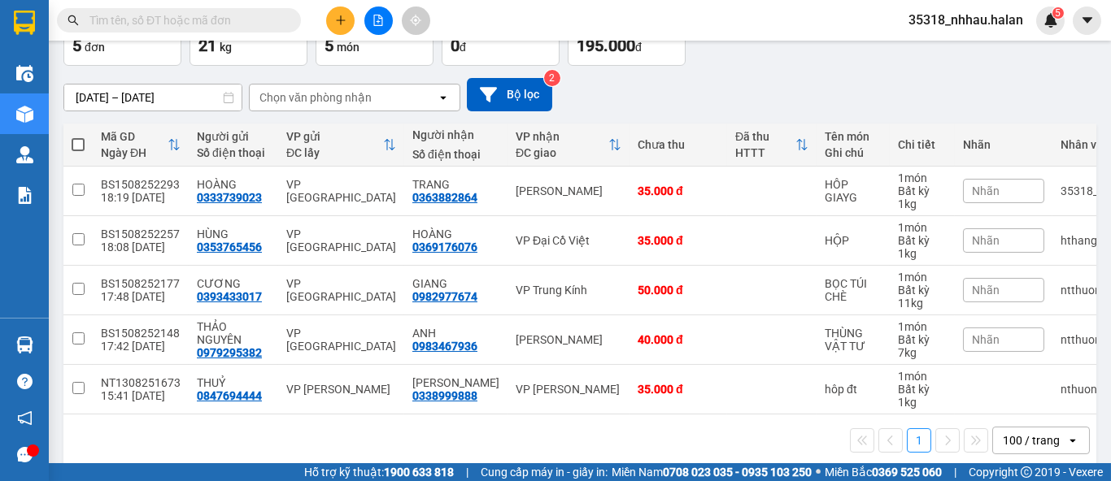
scroll to position [131, 0]
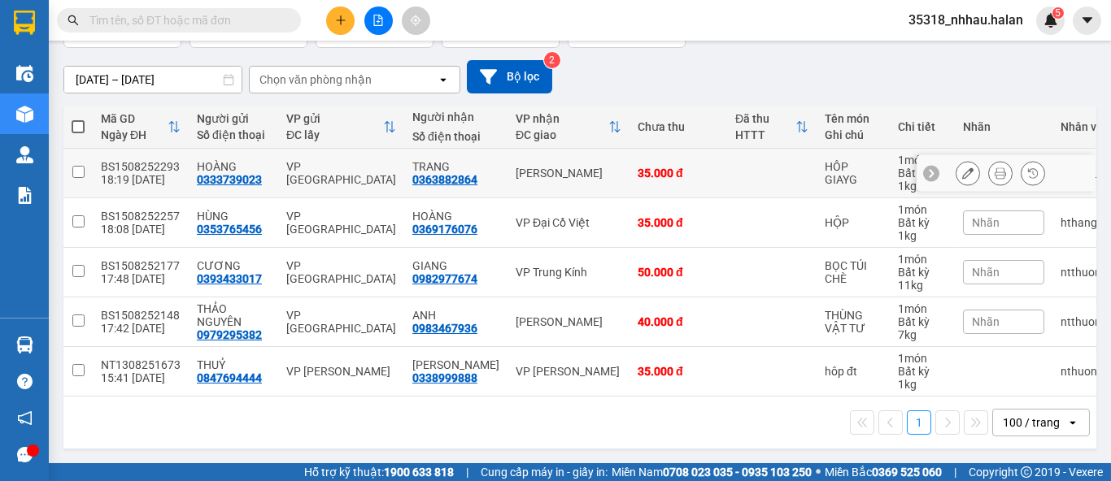
click at [540, 167] on div "[PERSON_NAME]" at bounding box center [569, 173] width 106 height 13
checkbox input "true"
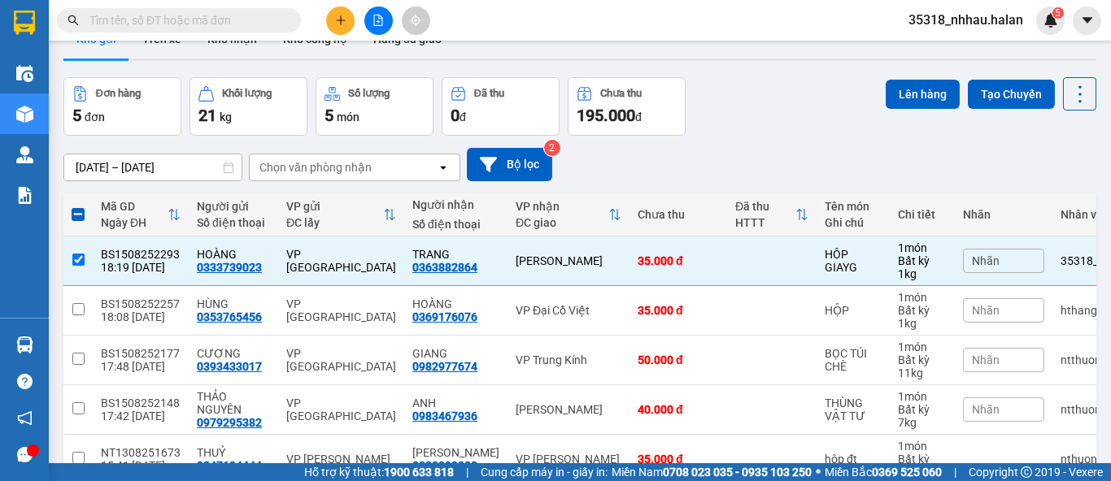
scroll to position [0, 0]
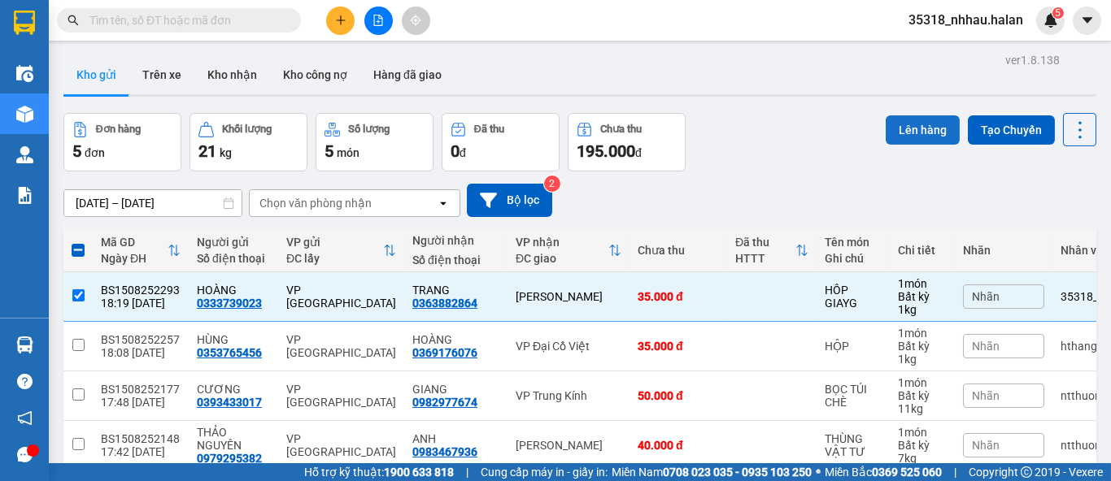
click at [899, 133] on button "Lên hàng" at bounding box center [923, 129] width 74 height 29
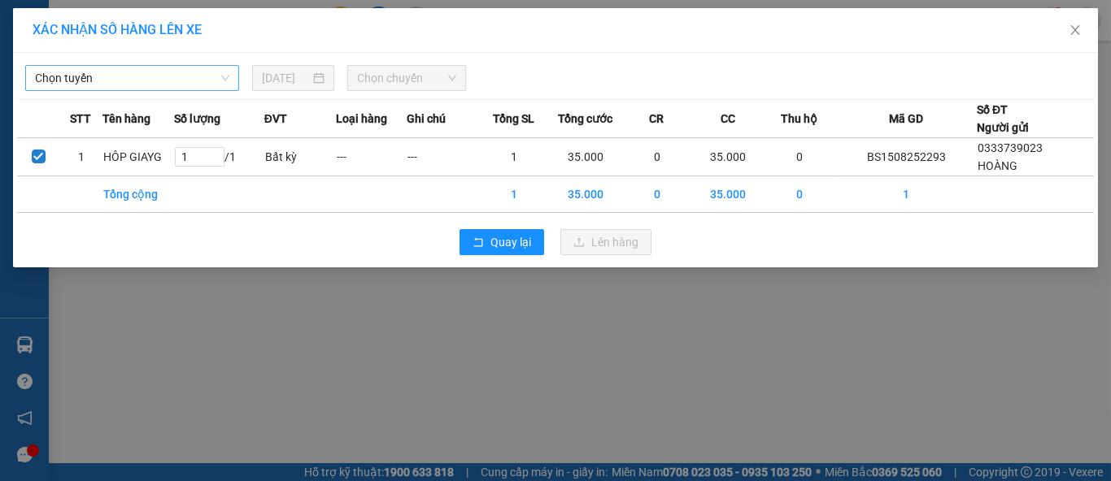
click at [153, 80] on span "Chọn tuyến" at bounding box center [132, 78] width 194 height 24
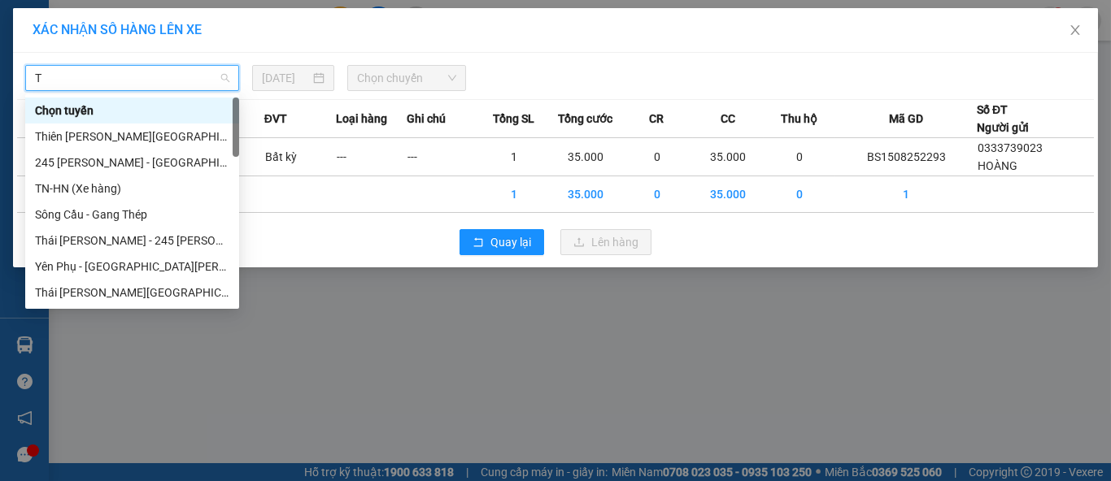
type input "TK"
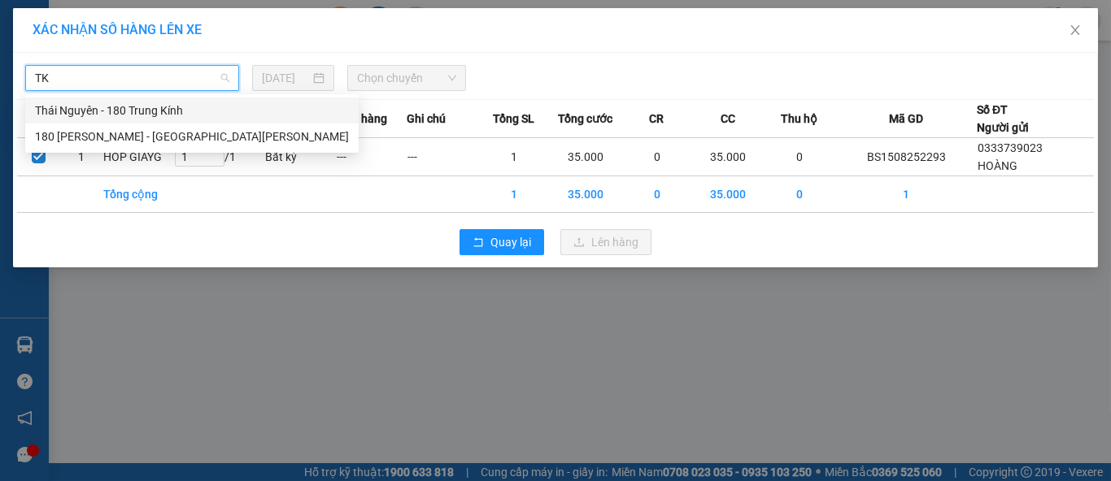
click at [140, 111] on div "Thái Nguyên - 180 Trung Kính" at bounding box center [192, 111] width 314 height 18
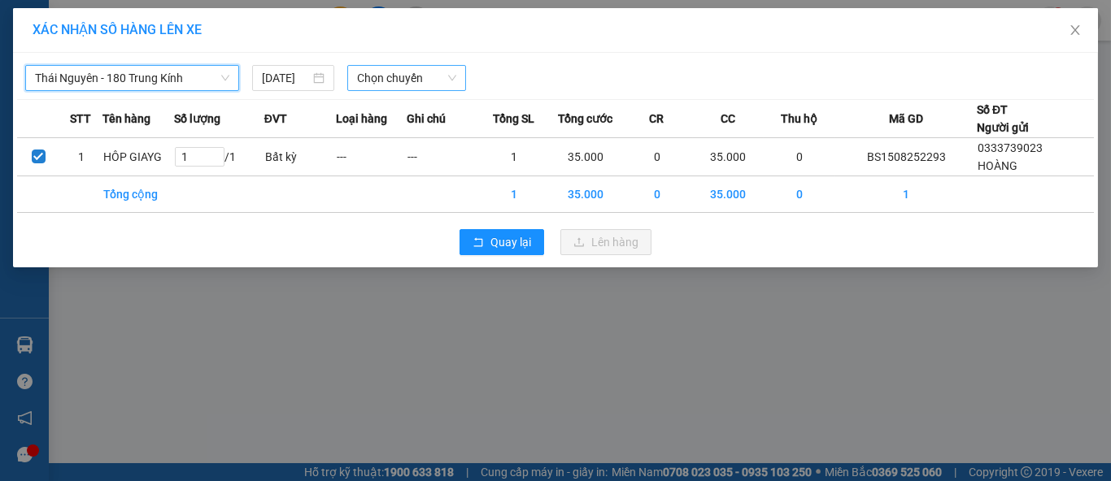
click at [394, 84] on span "Chọn chuyến" at bounding box center [407, 78] width 100 height 24
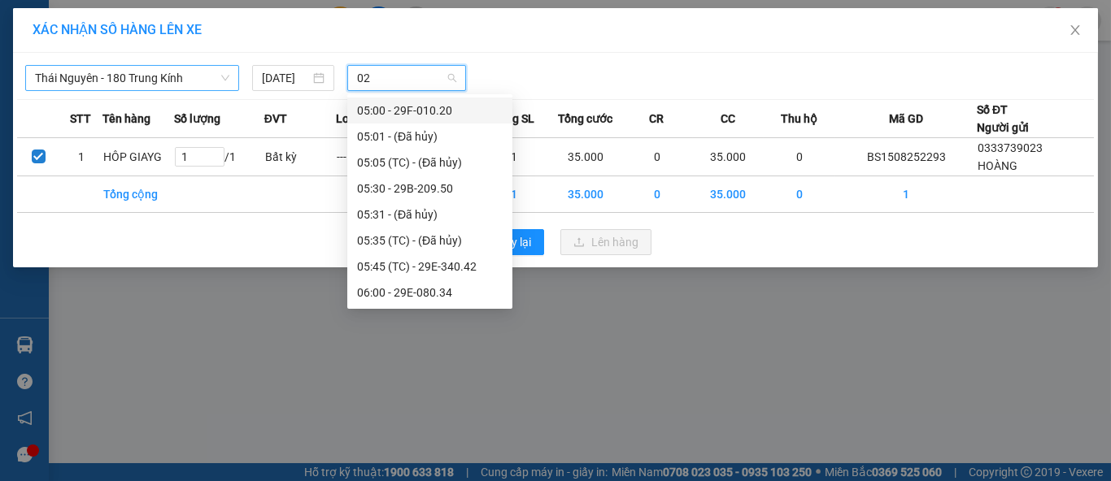
type input "020"
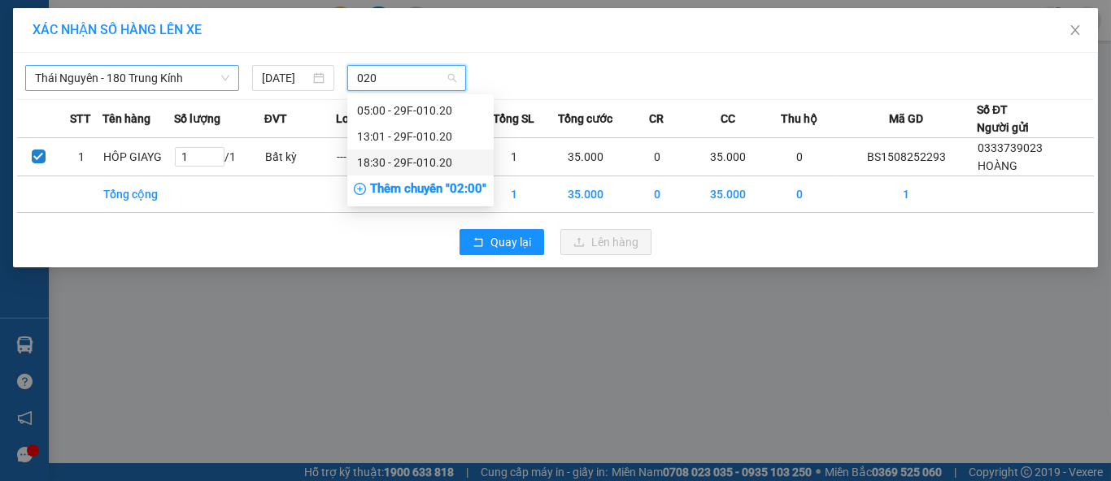
click at [438, 163] on div "18:30 - 29F-010.20" at bounding box center [420, 163] width 127 height 18
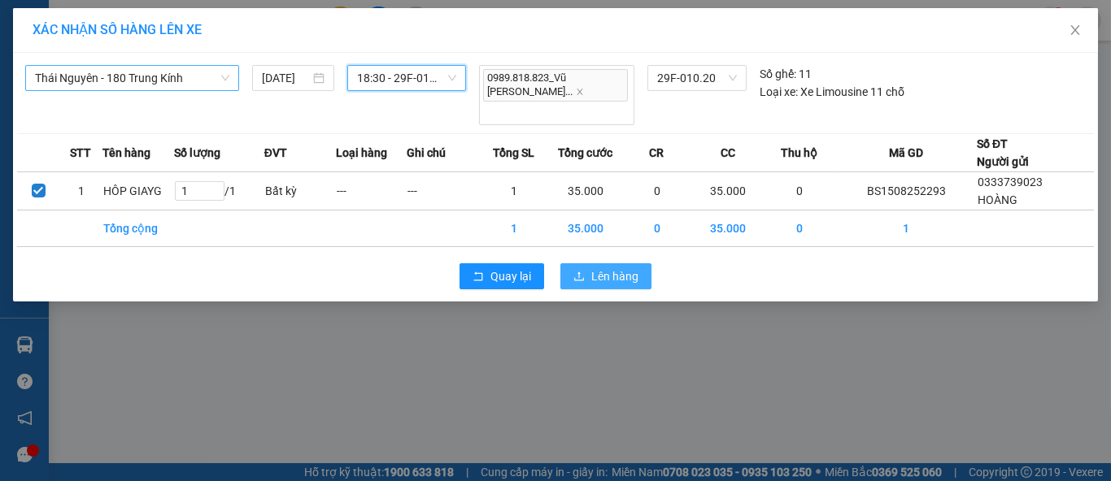
click at [592, 268] on span "Lên hàng" at bounding box center [614, 277] width 47 height 18
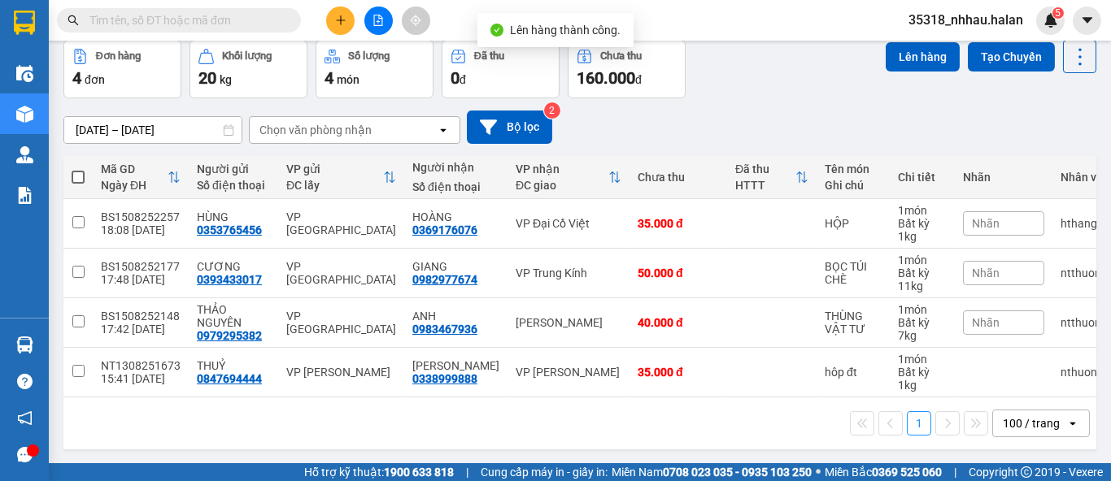
scroll to position [81, 0]
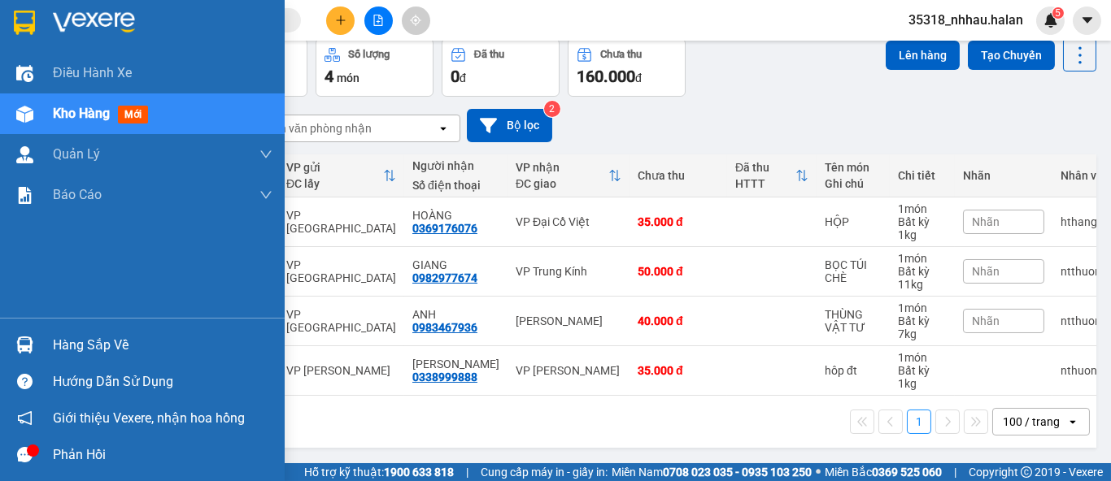
drag, startPoint x: 47, startPoint y: 338, endPoint x: 118, endPoint y: 322, distance: 72.6
click at [54, 338] on div "Hàng sắp về" at bounding box center [142, 345] width 285 height 37
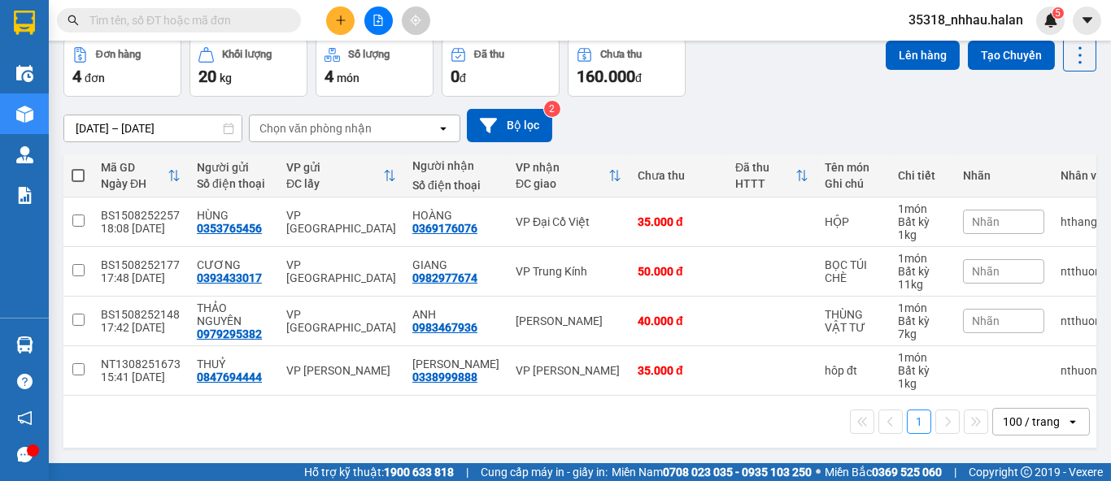
click at [810, 73] on section "Kết quả [PERSON_NAME] ( 109 ) Bộ lọc Mã ĐH Trạng thái Món hàng Thu hộ Tổng [PER…" at bounding box center [555, 240] width 1111 height 481
click at [344, 20] on icon "plus" at bounding box center [340, 20] width 9 height 1
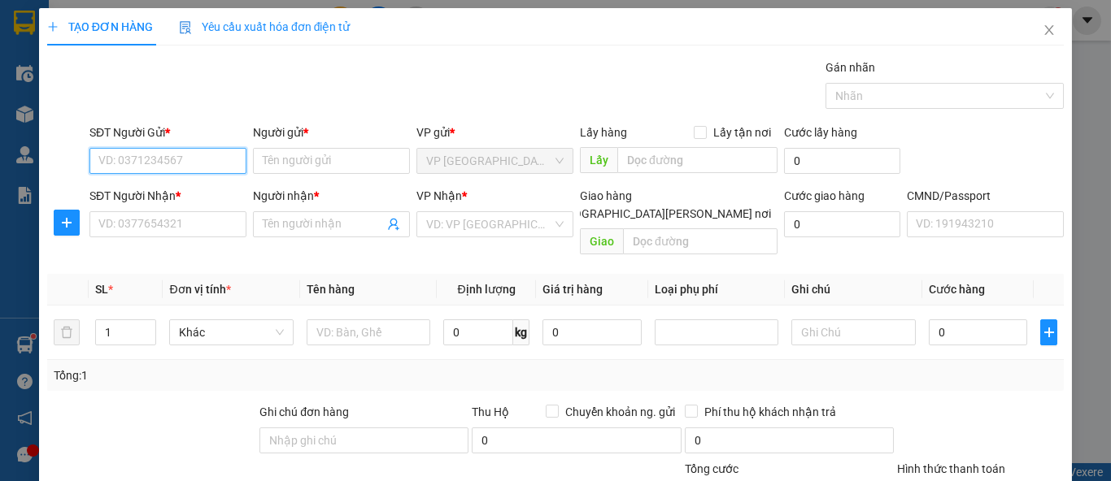
click at [225, 166] on input "SĐT Người Gửi *" at bounding box center [167, 161] width 157 height 26
type input "0961675888"
click at [196, 192] on div "0961675888 - [PERSON_NAME]" at bounding box center [178, 193] width 160 height 18
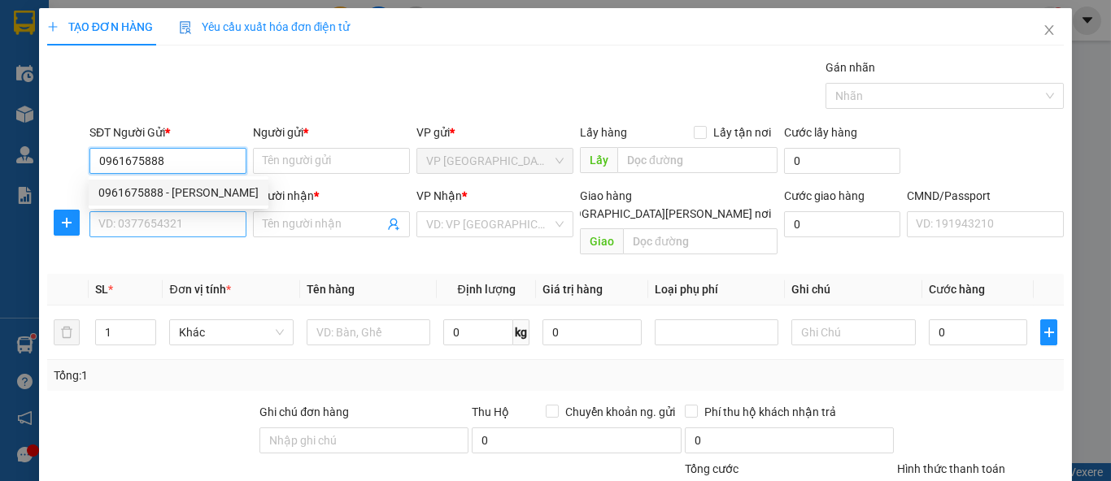
type input "QUẢNG"
type input "0961675888"
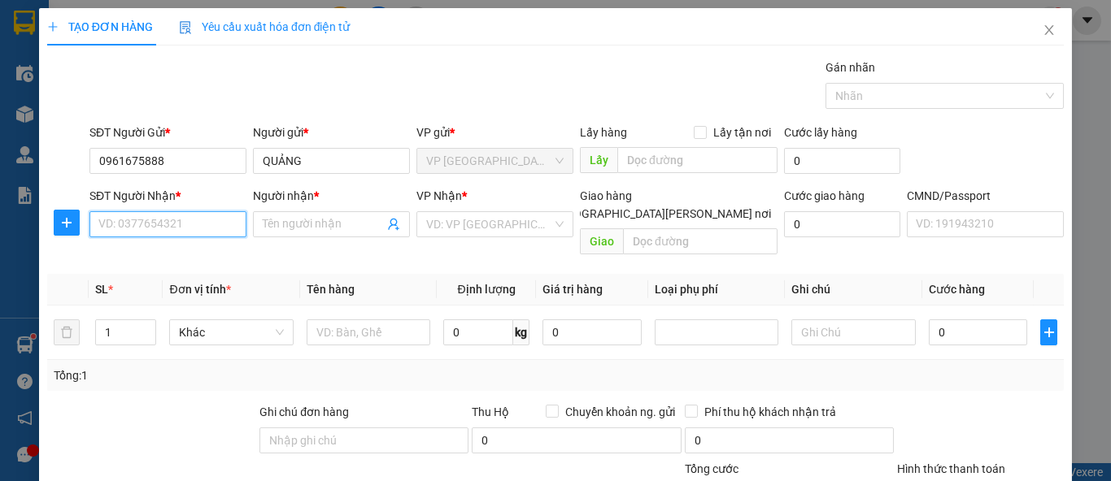
click at [218, 226] on input "SĐT Người Nhận *" at bounding box center [167, 224] width 157 height 26
type input "0983027333"
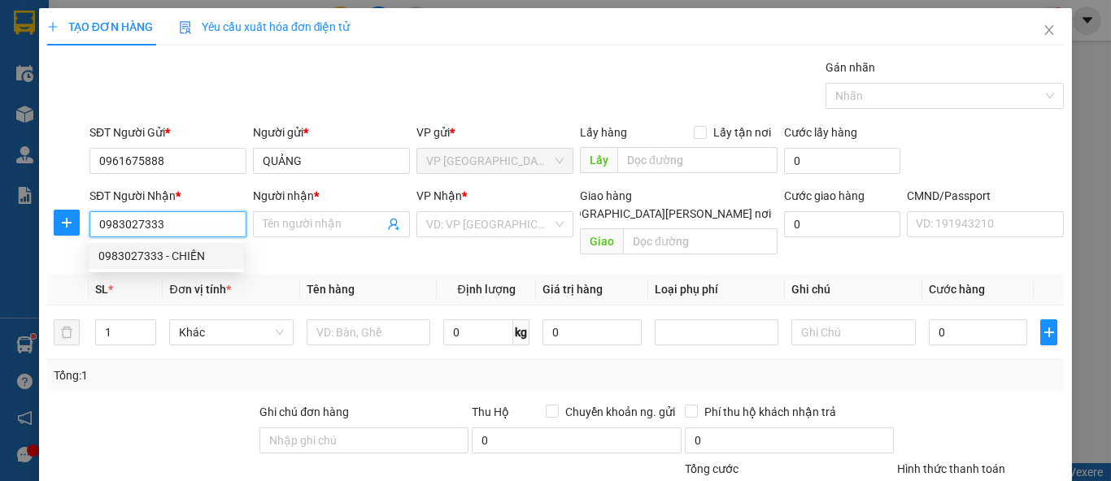
click at [202, 259] on div "0983027333 - CHIẾN" at bounding box center [166, 256] width 136 height 18
type input "CHIẾN"
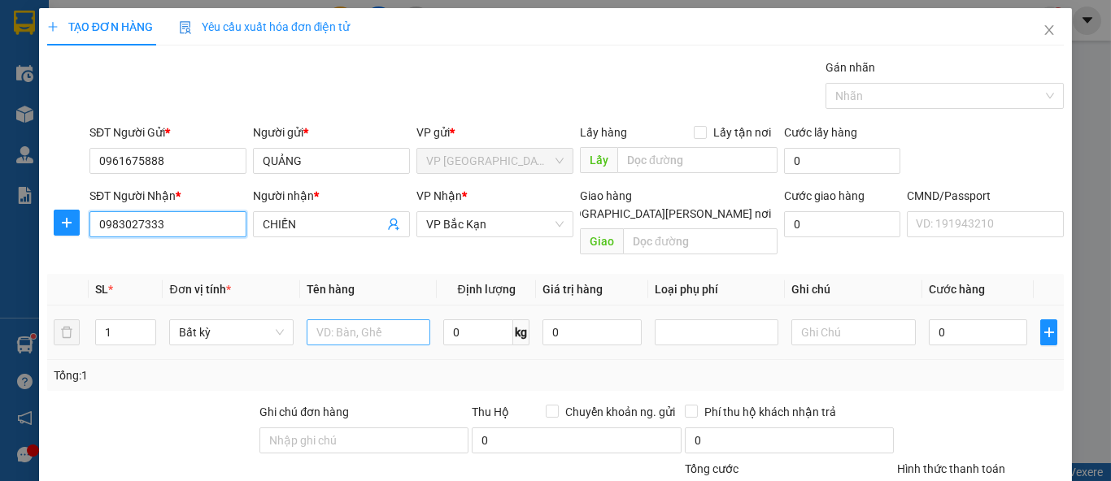
type input "0983027333"
click at [400, 320] on input "text" at bounding box center [369, 333] width 124 height 26
type input "TÚI CHÈ"
click at [478, 320] on input "0" at bounding box center [478, 333] width 70 height 26
type input "1"
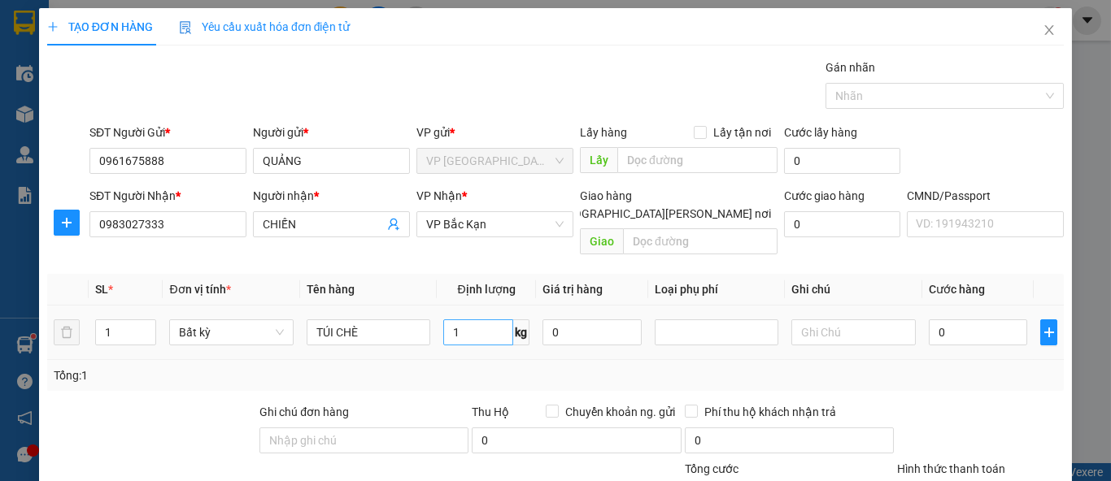
type input "35.000"
click at [882, 367] on div "Tổng: 1" at bounding box center [556, 376] width 1004 height 18
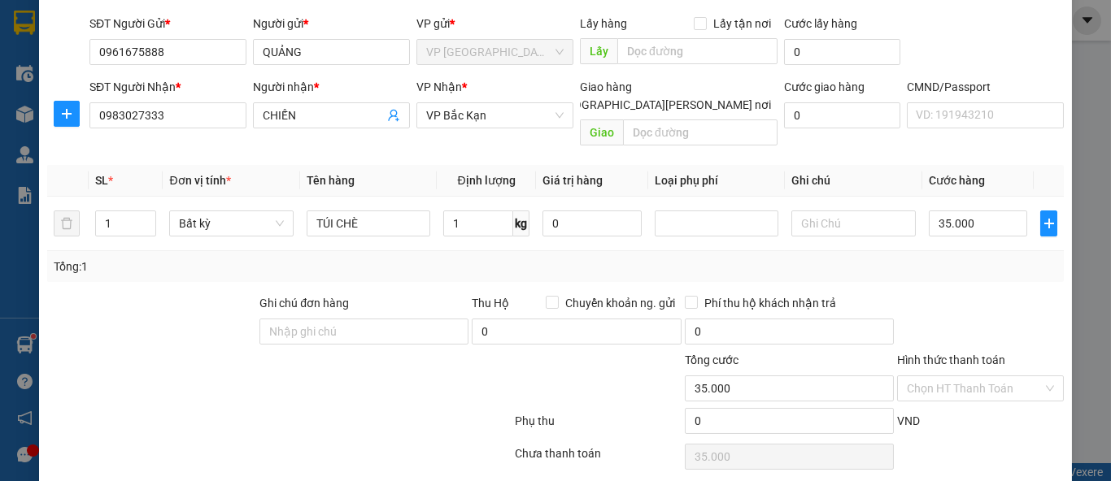
scroll to position [150, 0]
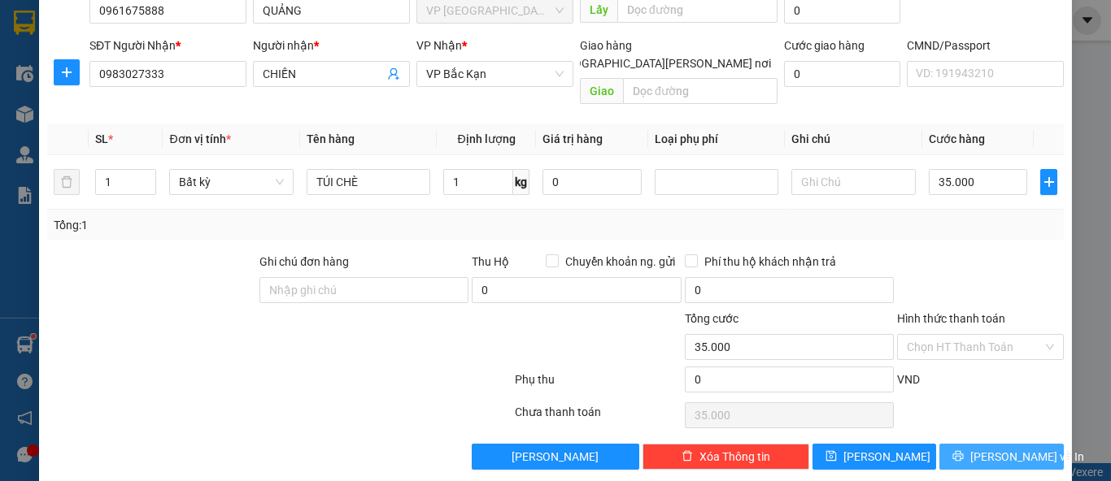
click at [988, 448] on span "Lưu và In" at bounding box center [1027, 457] width 114 height 18
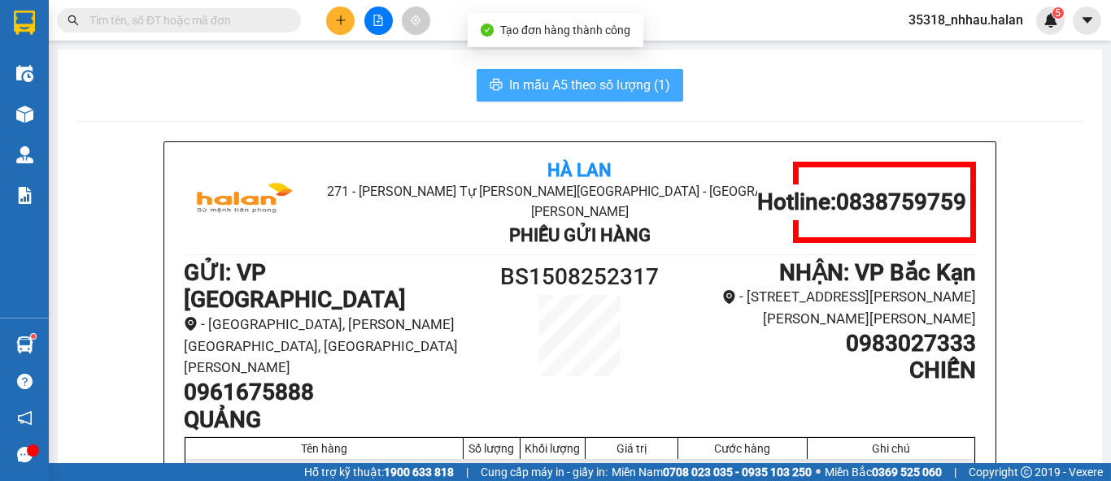
click at [528, 81] on span "In mẫu A5 theo số lượng (1)" at bounding box center [589, 85] width 161 height 20
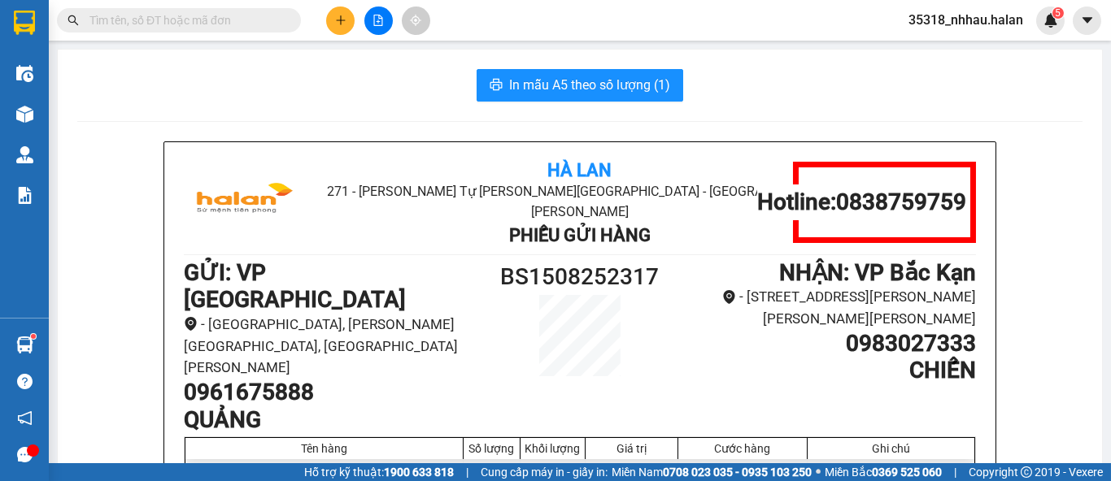
click at [342, 21] on icon "plus" at bounding box center [340, 20] width 11 height 11
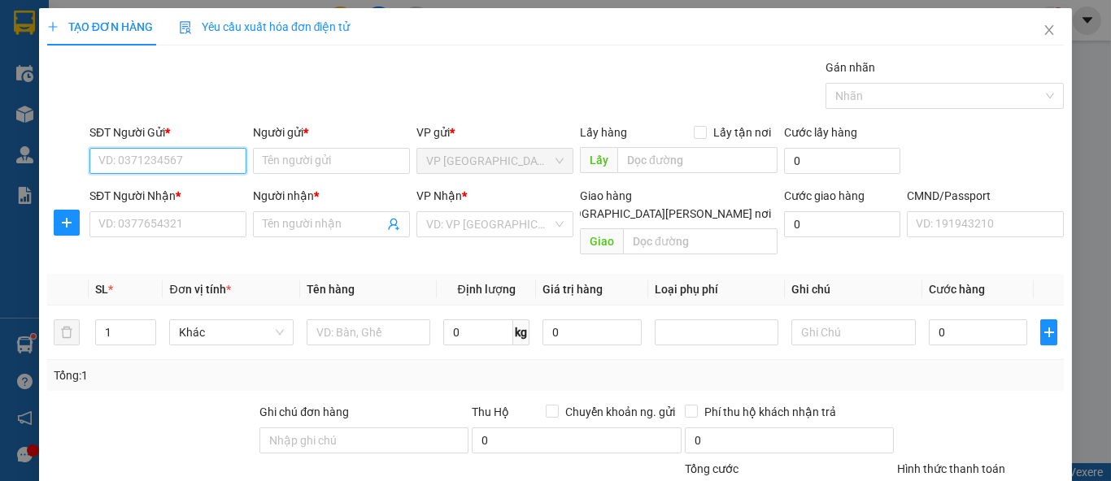
click at [202, 163] on input "SĐT Người Gửi *" at bounding box center [167, 161] width 157 height 26
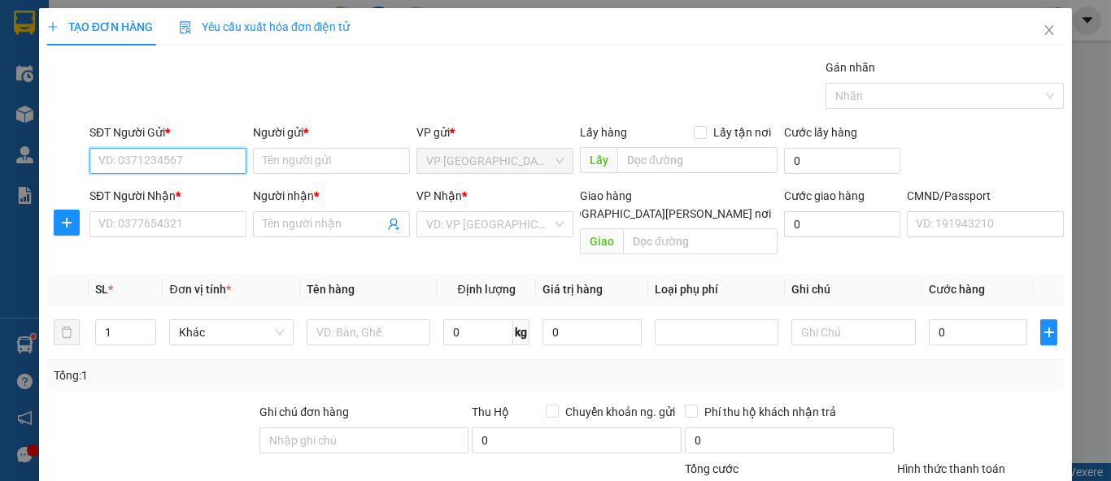
click at [202, 163] on input "SĐT Người Gửi *" at bounding box center [167, 161] width 157 height 26
type input "0886353638"
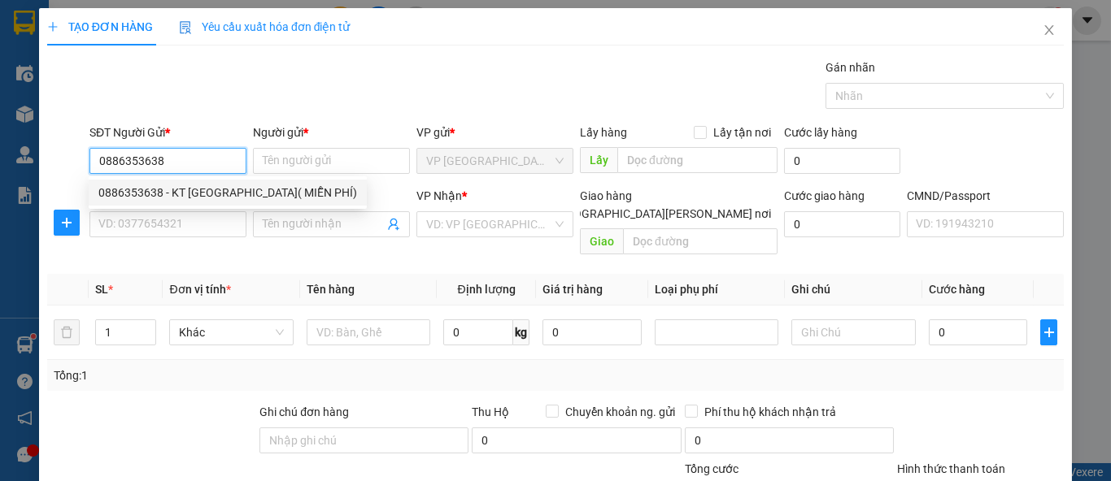
click at [202, 194] on div "0886353638 - KT HÀ LAN( MIỄN PHÍ)" at bounding box center [227, 193] width 259 height 18
type input "KT HÀ LAN( MIỄN PHÍ)"
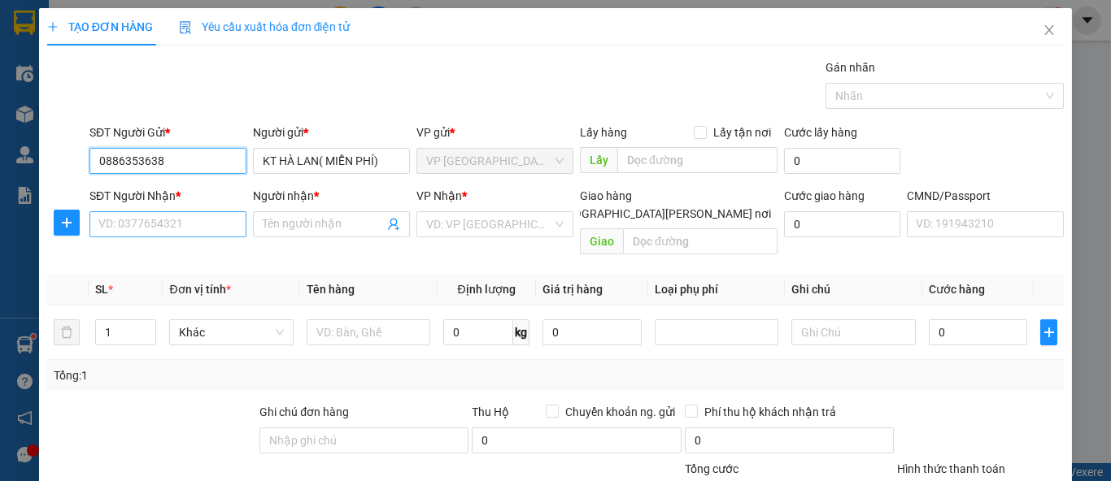
type input "0886353638"
click at [218, 223] on input "SĐT Người Nhận *" at bounding box center [167, 224] width 157 height 26
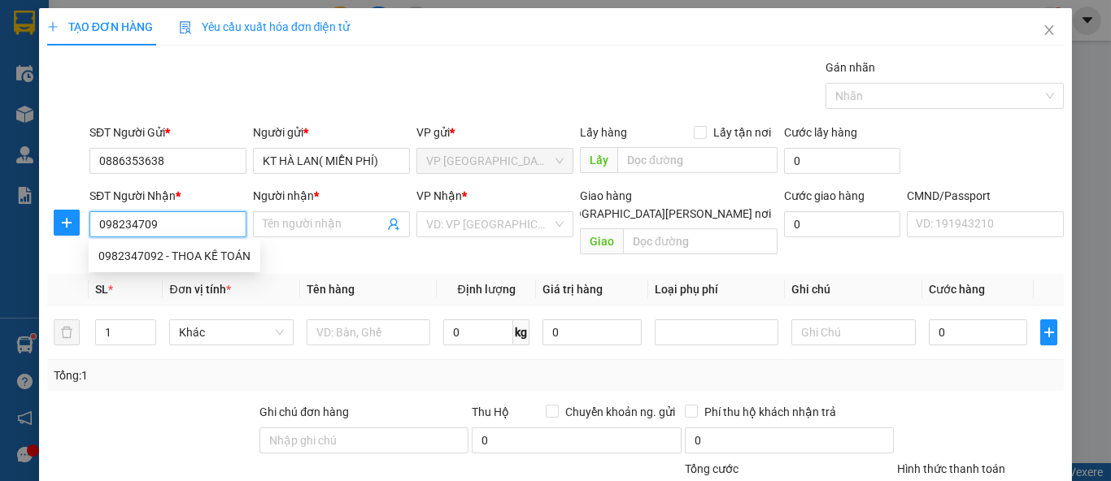
type input "0982347092"
click at [222, 254] on div "0982347092 - THOA KẾ TOÁN" at bounding box center [174, 256] width 152 height 18
type input "THOA KẾ TOÁN"
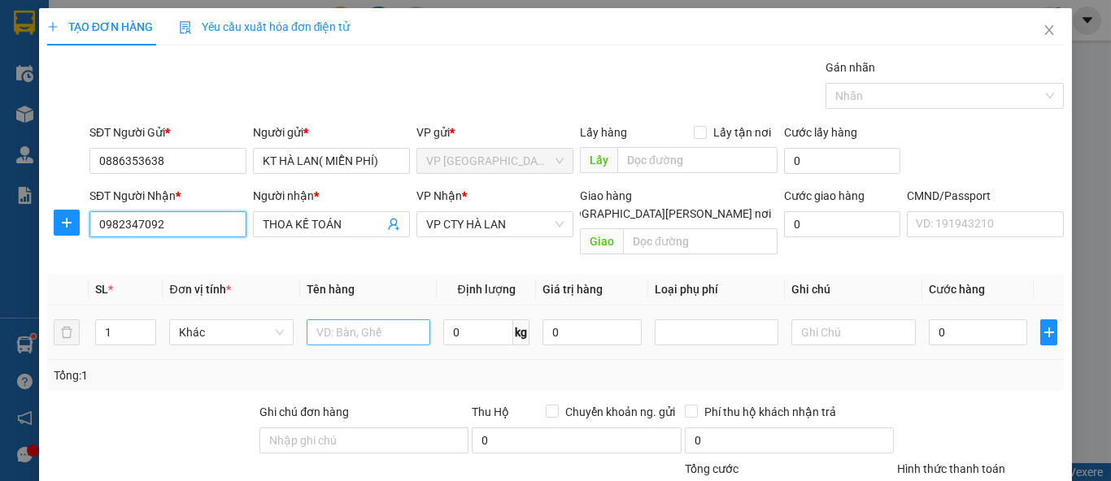
type input "0982347092"
click at [380, 320] on input "text" at bounding box center [369, 333] width 124 height 26
type input "TÚI CÚC"
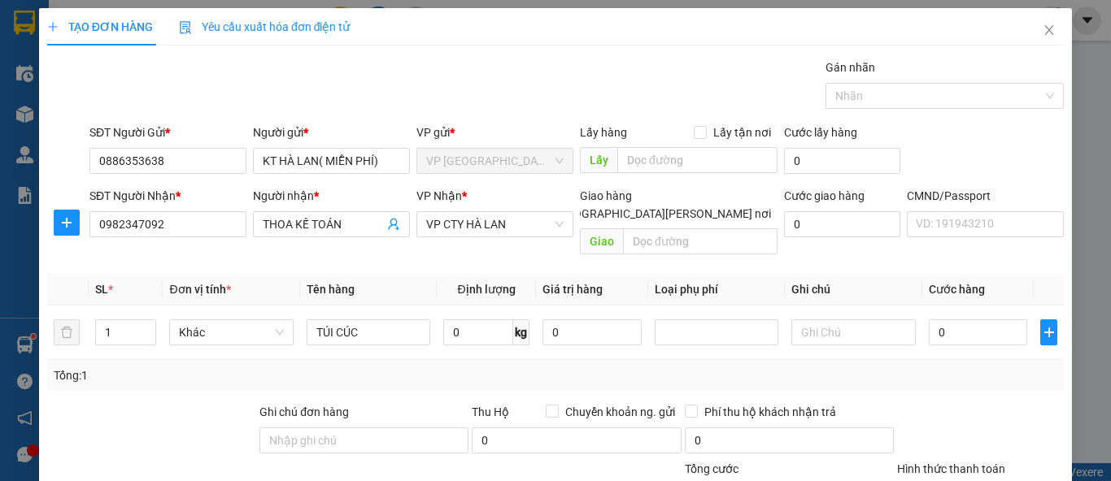
click at [861, 367] on div "Tổng: 1" at bounding box center [556, 376] width 1004 height 18
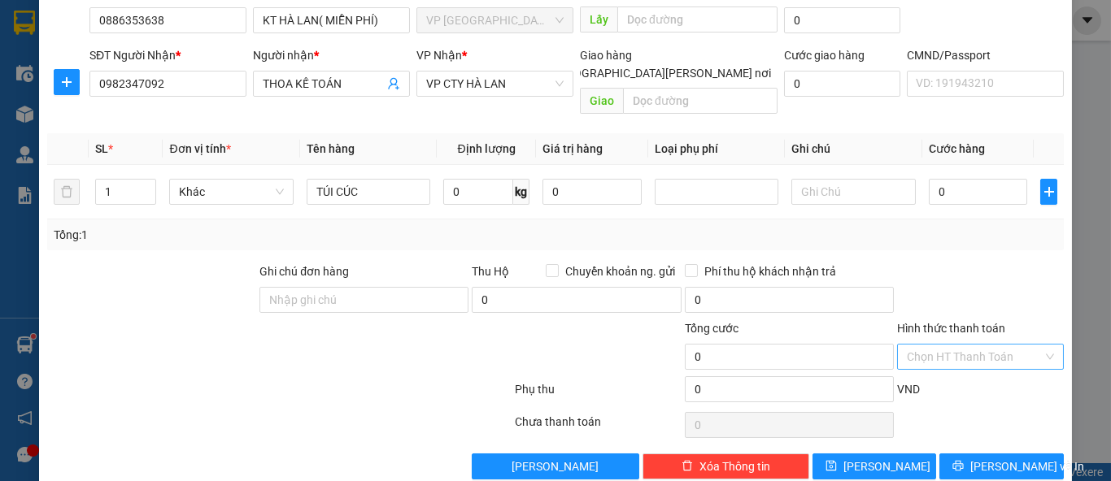
scroll to position [150, 0]
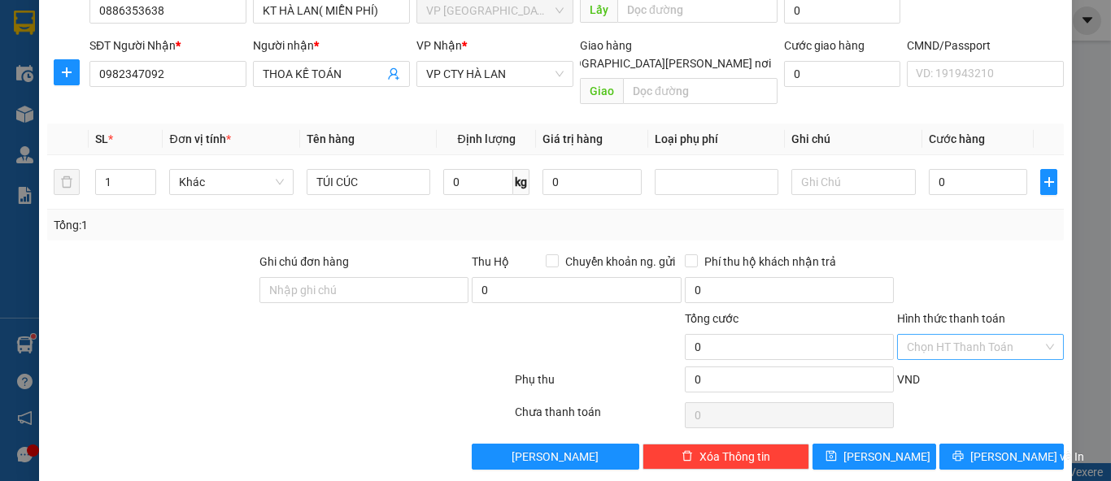
click at [934, 335] on input "Hình thức thanh toán" at bounding box center [975, 347] width 136 height 24
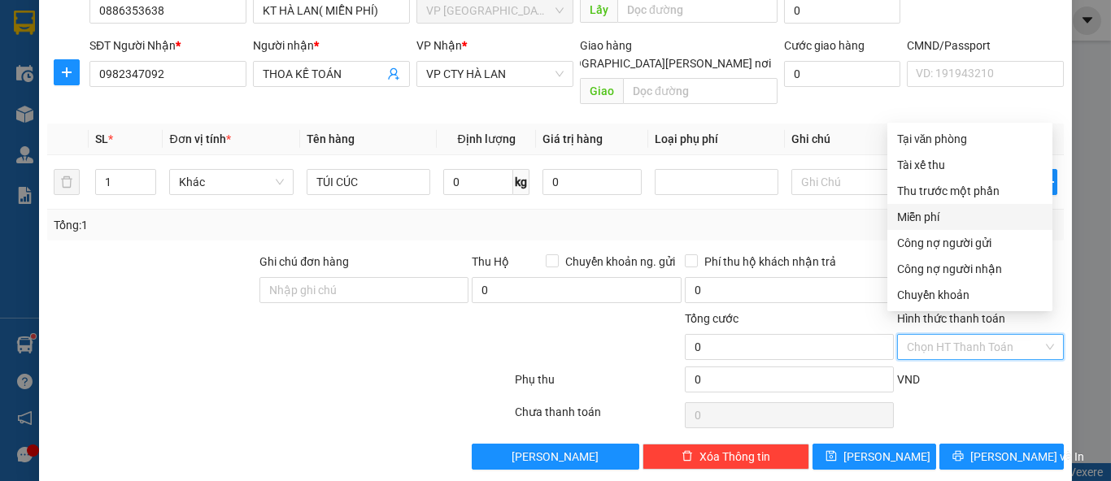
click at [925, 214] on div "Miễn phí" at bounding box center [970, 217] width 146 height 18
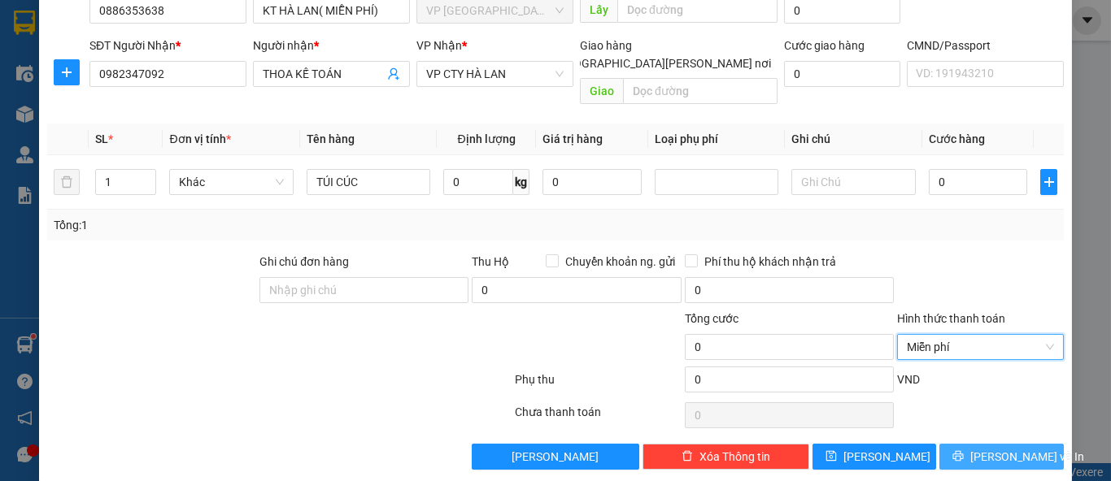
click at [983, 448] on span "Lưu và In" at bounding box center [1027, 457] width 114 height 18
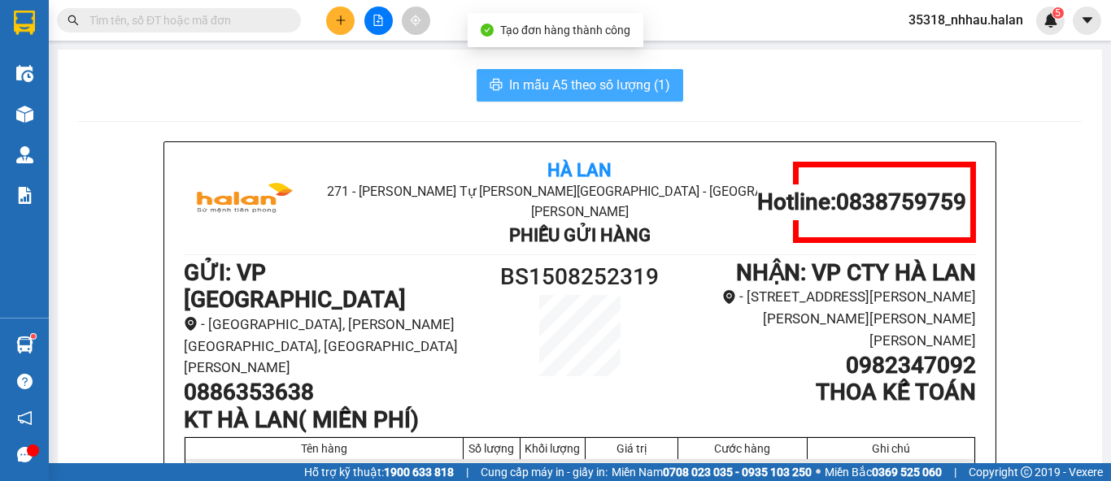
click at [641, 90] on span "In mẫu A5 theo số lượng (1)" at bounding box center [589, 85] width 161 height 20
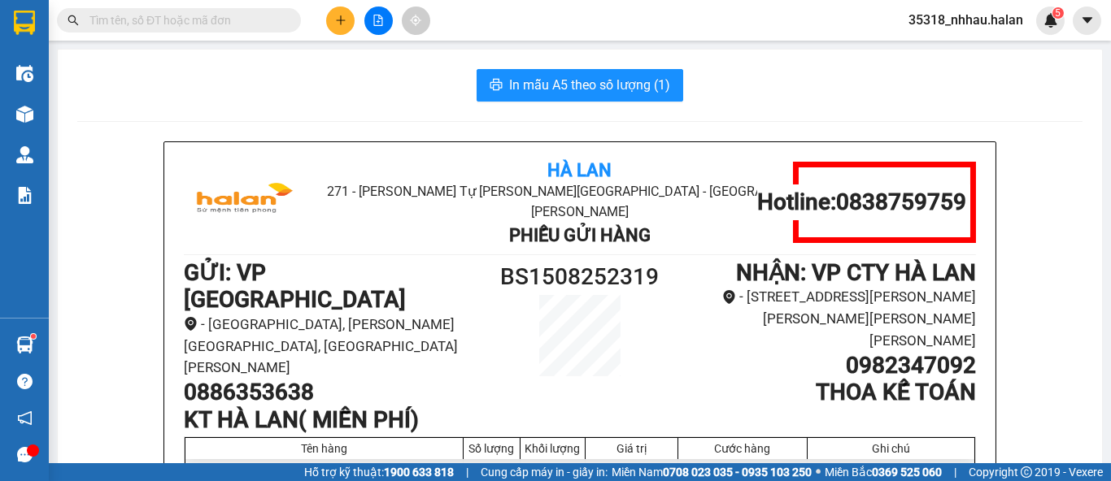
click at [244, 25] on input "text" at bounding box center [185, 20] width 192 height 18
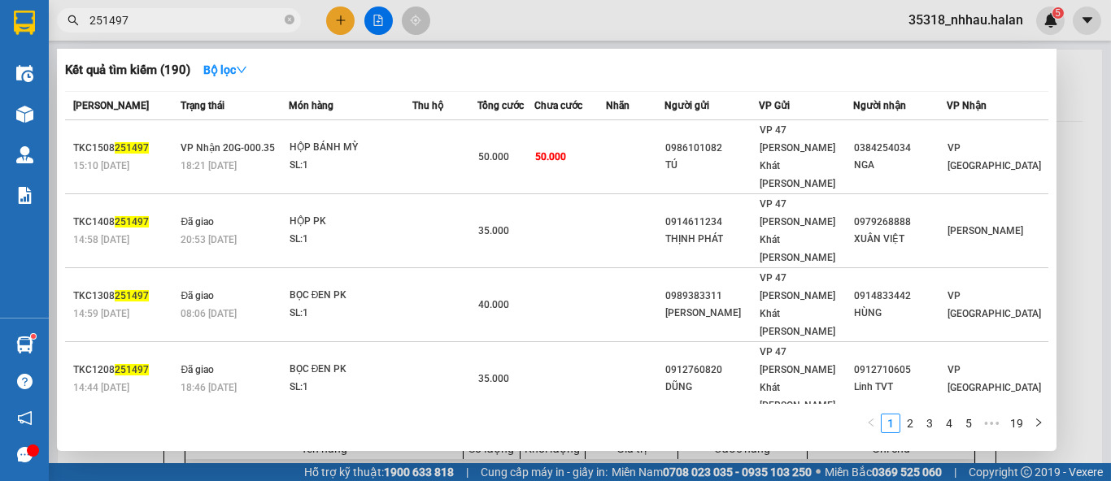
type input "251497"
click at [1064, 102] on div at bounding box center [555, 240] width 1111 height 481
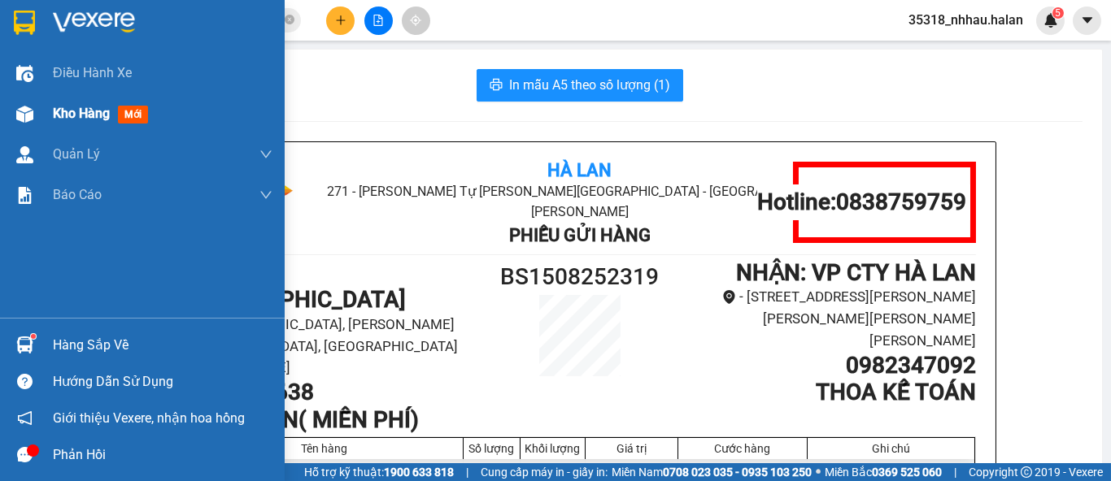
click at [88, 123] on div "Kho hàng mới" at bounding box center [104, 113] width 102 height 20
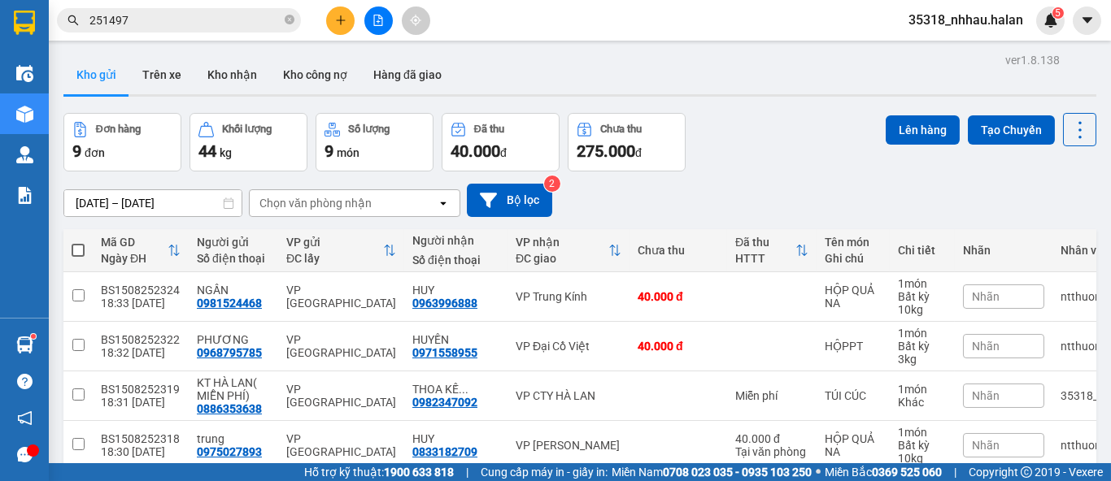
click at [313, 207] on div "Chọn văn phòng nhận" at bounding box center [315, 203] width 112 height 16
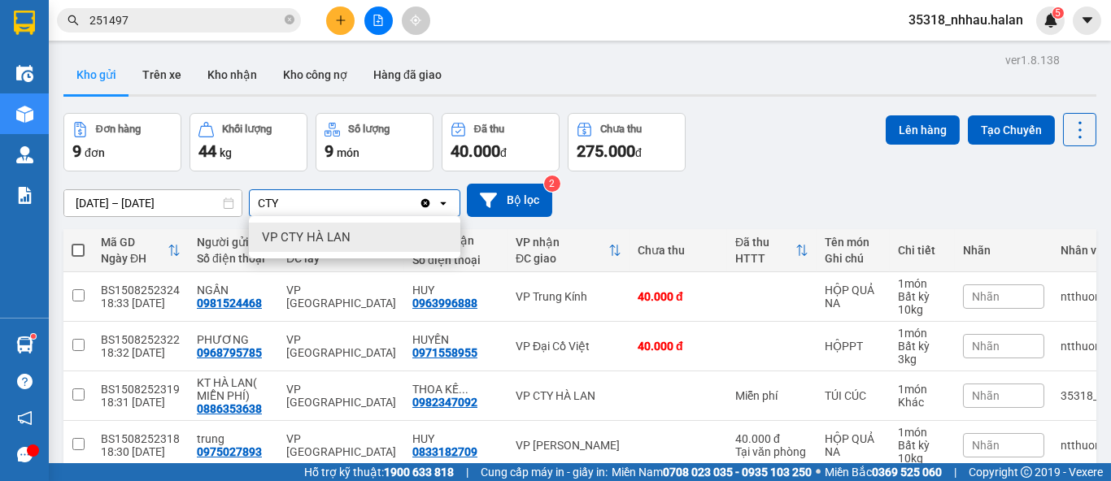
type input "CTY"
click at [316, 236] on span "VP CTY HÀ LAN" at bounding box center [306, 237] width 89 height 16
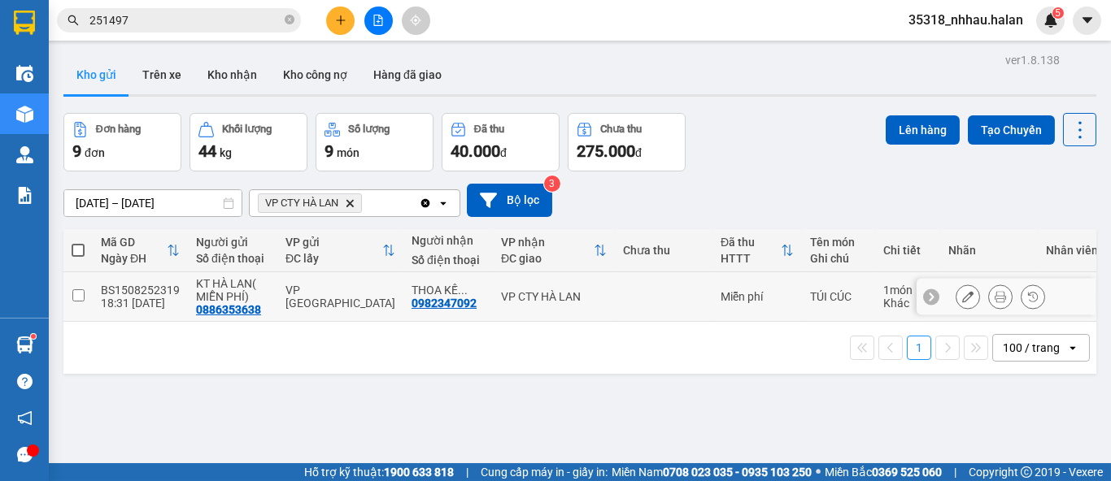
click at [501, 290] on div "VP CTY HÀ LAN" at bounding box center [554, 296] width 106 height 13
checkbox input "true"
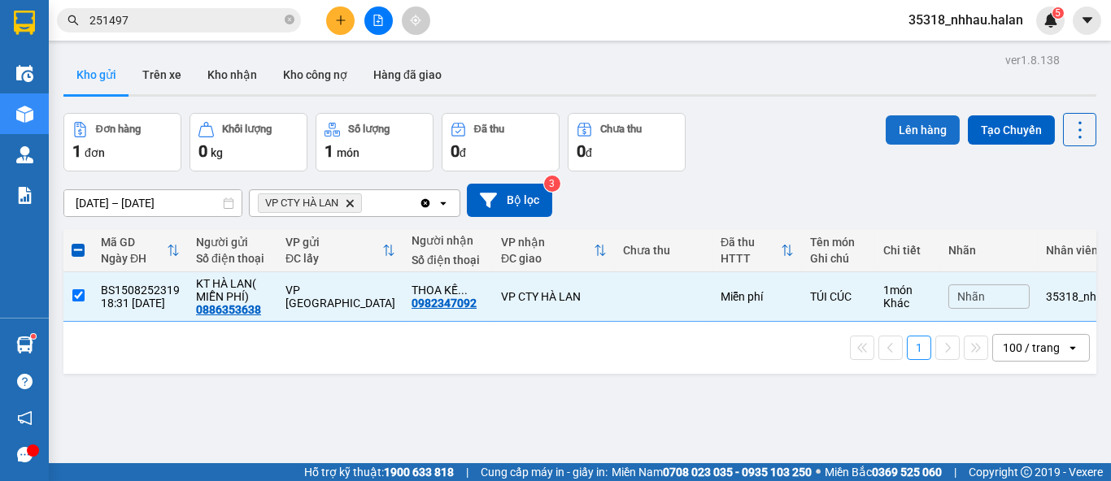
click at [912, 134] on button "Lên hàng" at bounding box center [923, 129] width 74 height 29
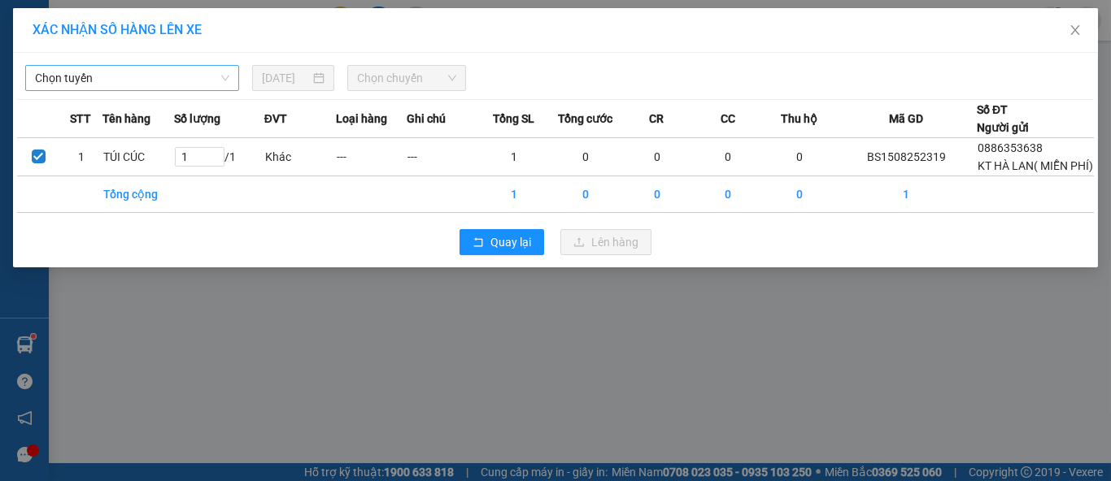
click at [164, 81] on span "Chọn tuyến" at bounding box center [132, 78] width 194 height 24
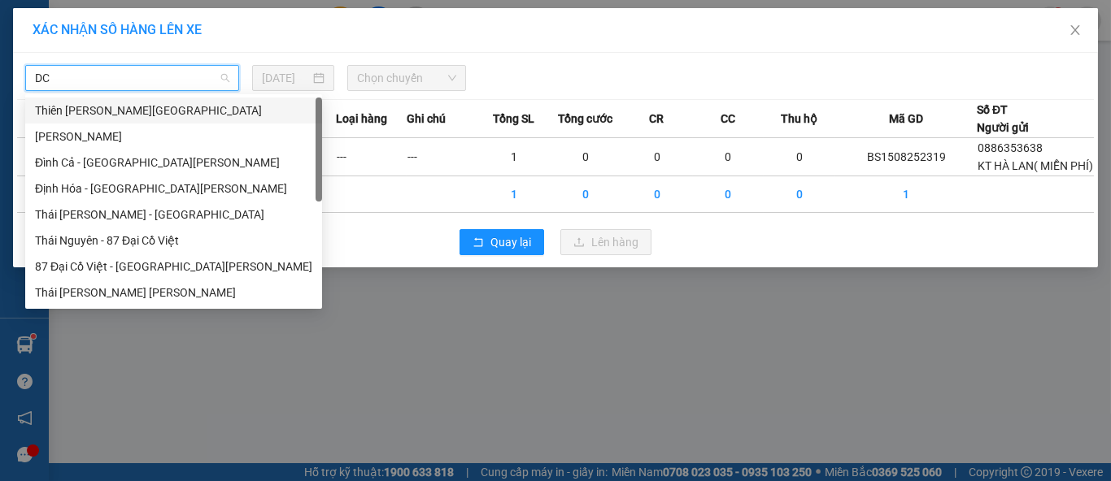
type input "DCV"
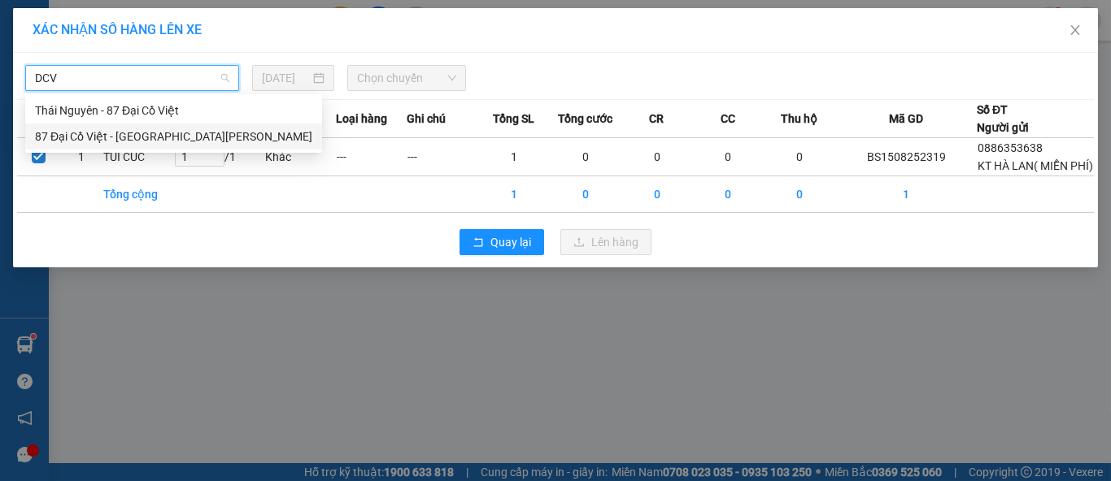
click at [136, 137] on div "87 Đại Cồ Việt - Thái Nguyên" at bounding box center [173, 137] width 277 height 18
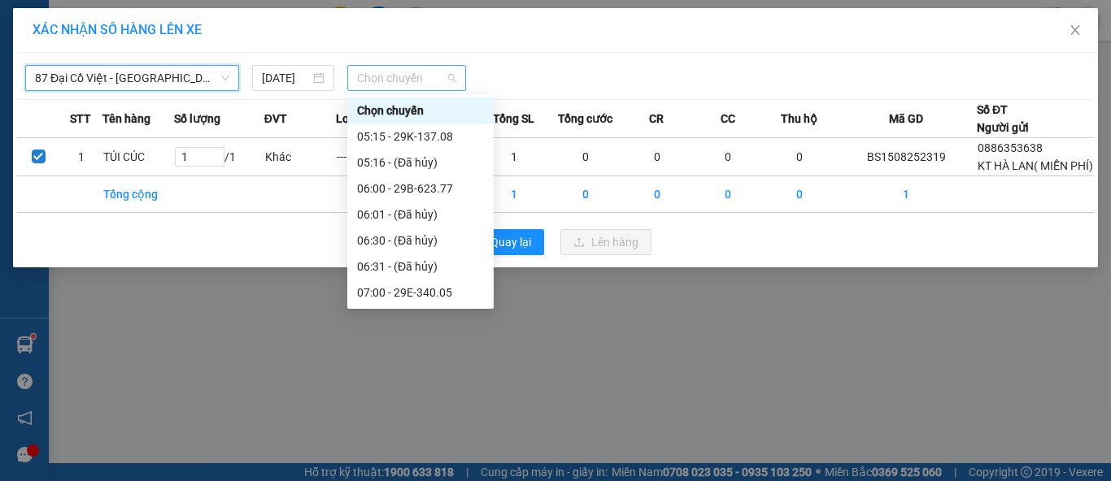
click at [382, 87] on span "Chọn chuyến" at bounding box center [407, 78] width 100 height 24
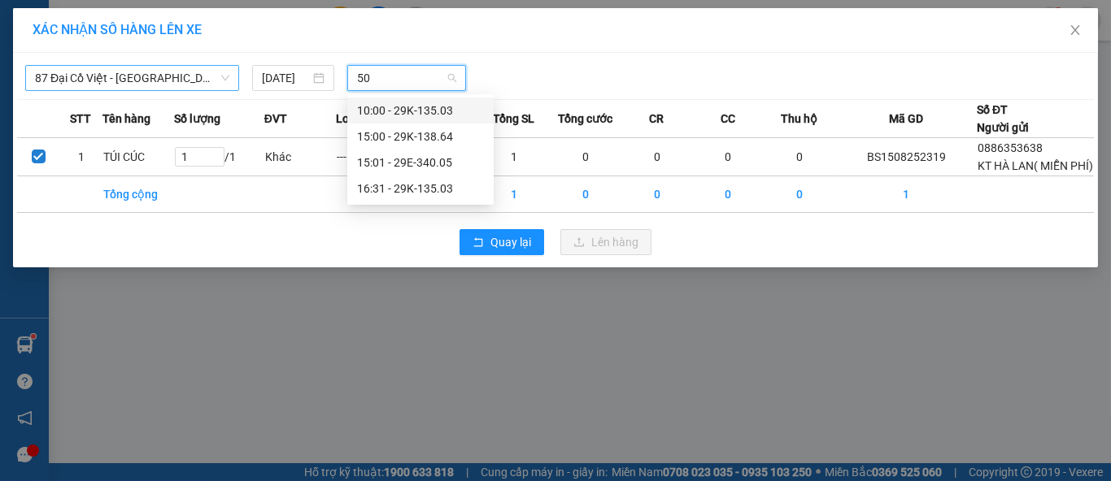
type input "503"
click at [442, 137] on div "16:31 - 29K-135.03" at bounding box center [420, 137] width 127 height 18
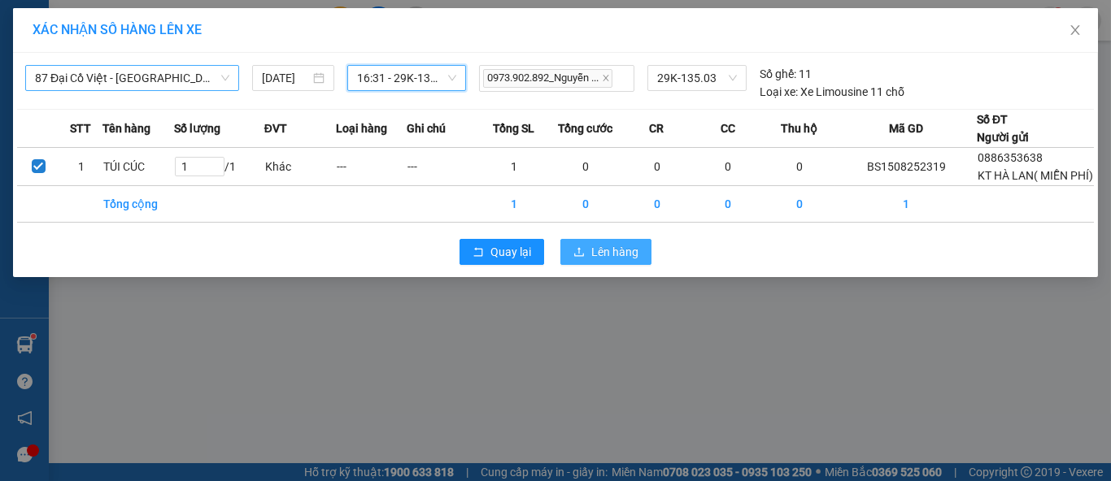
click at [584, 258] on icon "upload" at bounding box center [578, 251] width 11 height 11
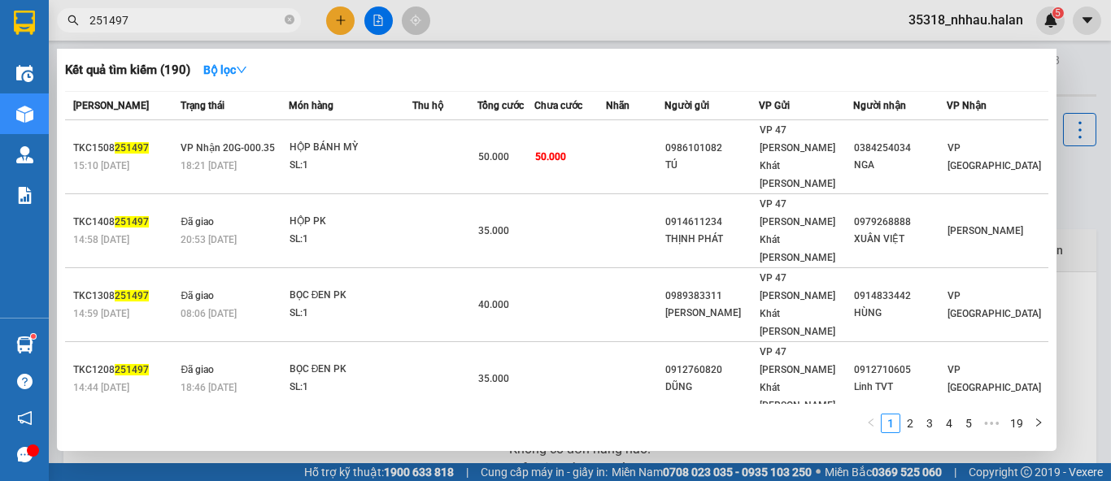
click at [205, 26] on input "251497" at bounding box center [185, 20] width 192 height 18
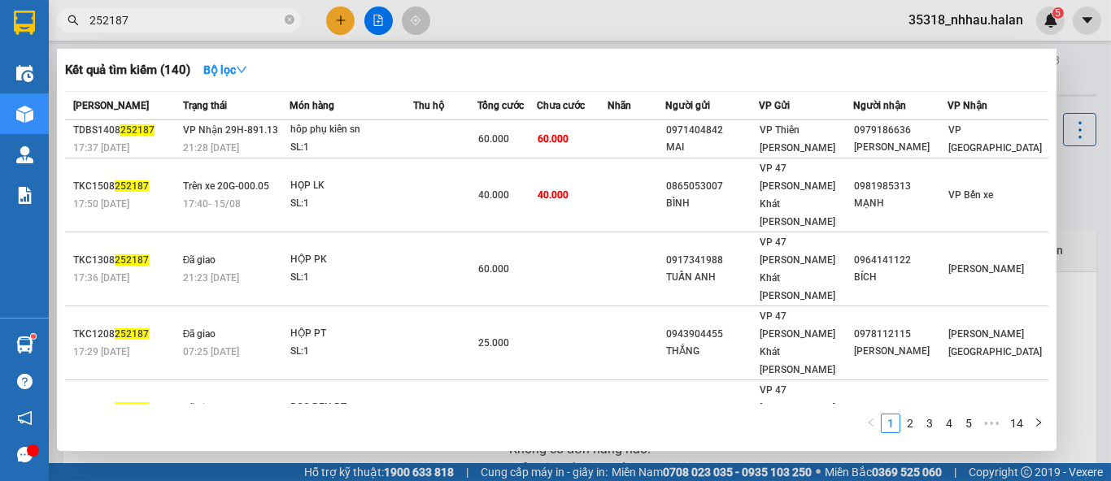
type input "252187"
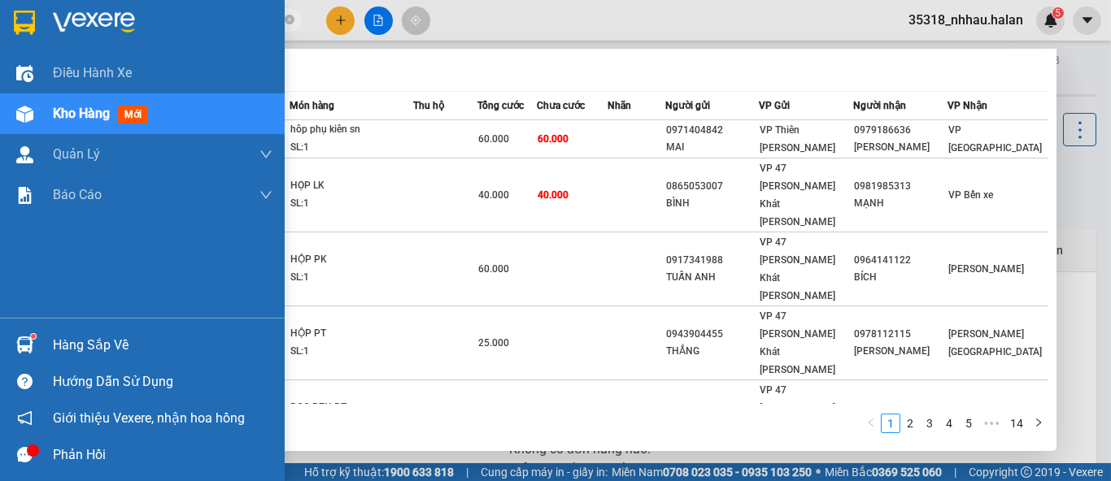
click at [64, 344] on div "Hàng sắp về" at bounding box center [163, 345] width 220 height 24
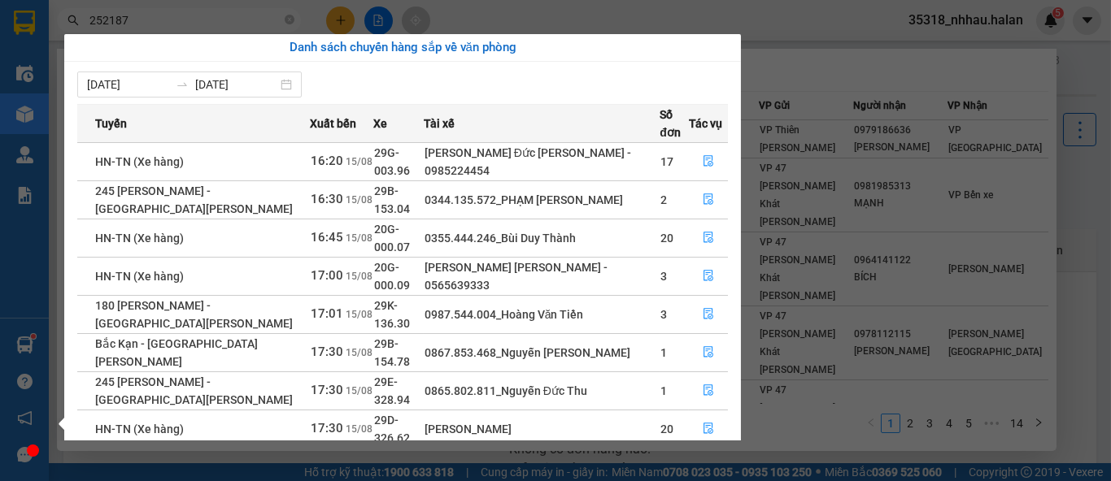
click at [795, 26] on section "Kết quả tìm kiếm ( 140 ) Bộ lọc Mã ĐH Trạng thái Món hàng Thu hộ Tổng cước Chưa…" at bounding box center [555, 240] width 1111 height 481
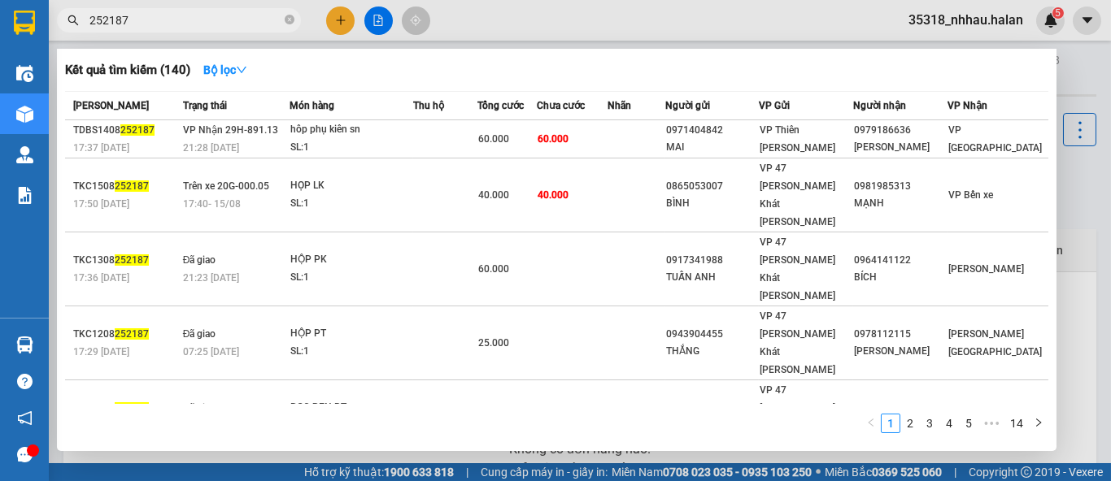
click at [1060, 72] on div at bounding box center [555, 240] width 1111 height 481
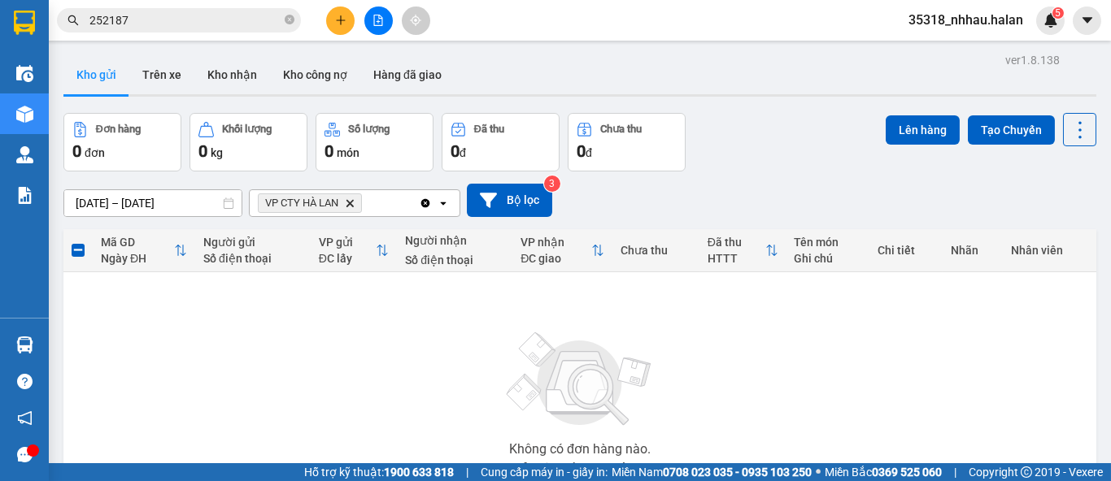
click at [353, 202] on icon "VP CTY HÀ LAN, close by backspace" at bounding box center [349, 202] width 7 height 7
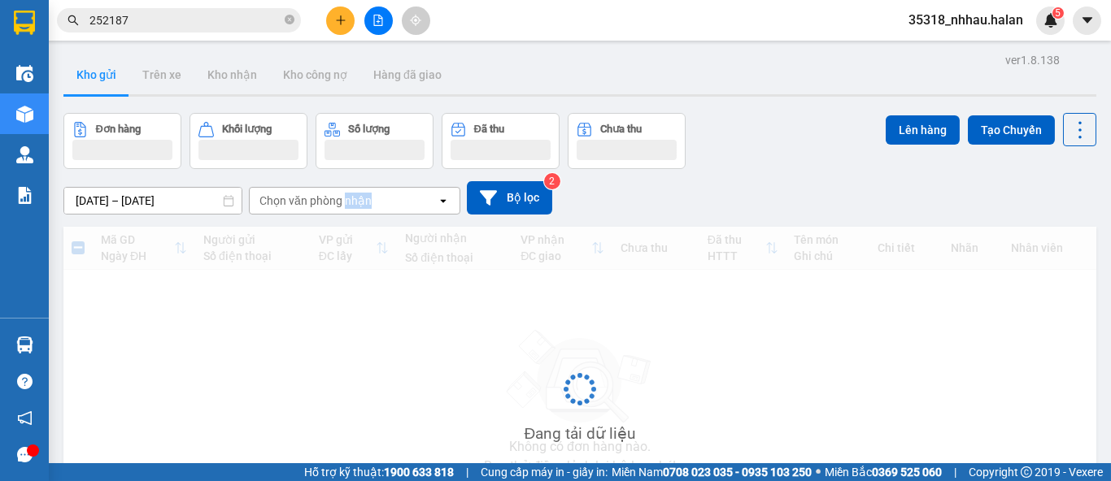
click at [353, 202] on div "Chọn văn phòng nhận" at bounding box center [315, 201] width 112 height 16
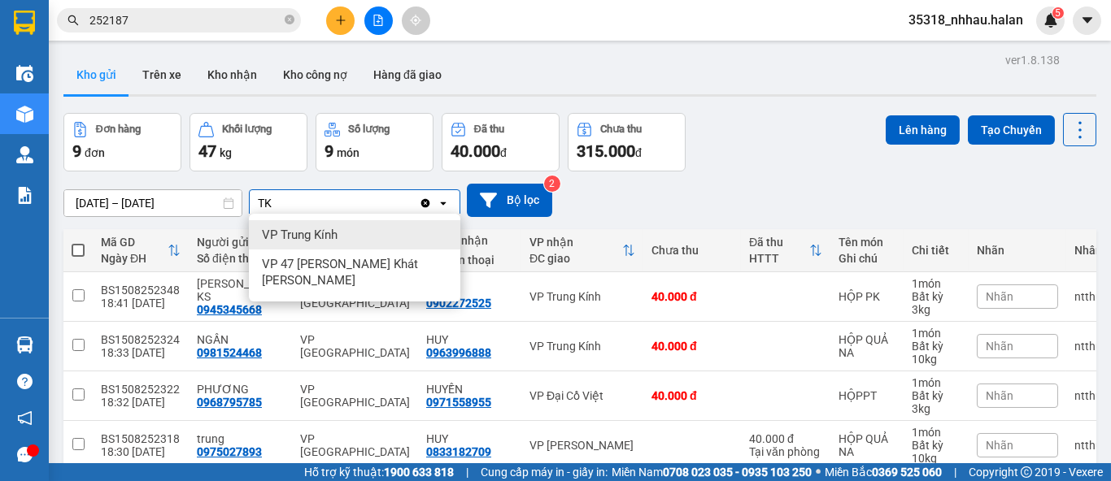
type input "TK"
click at [316, 233] on span "VP Trung Kính" at bounding box center [300, 235] width 76 height 16
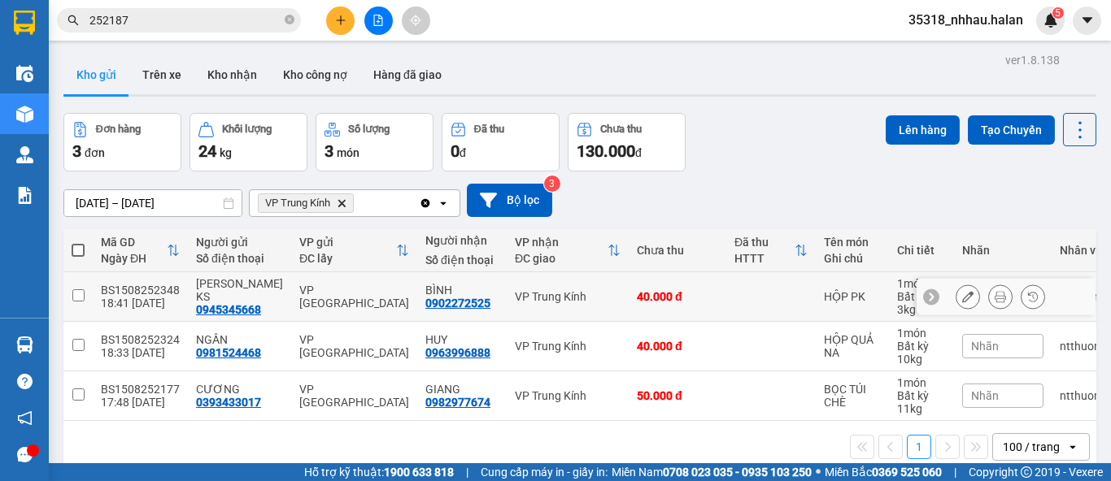
click at [657, 293] on div "40.000 đ" at bounding box center [677, 296] width 81 height 13
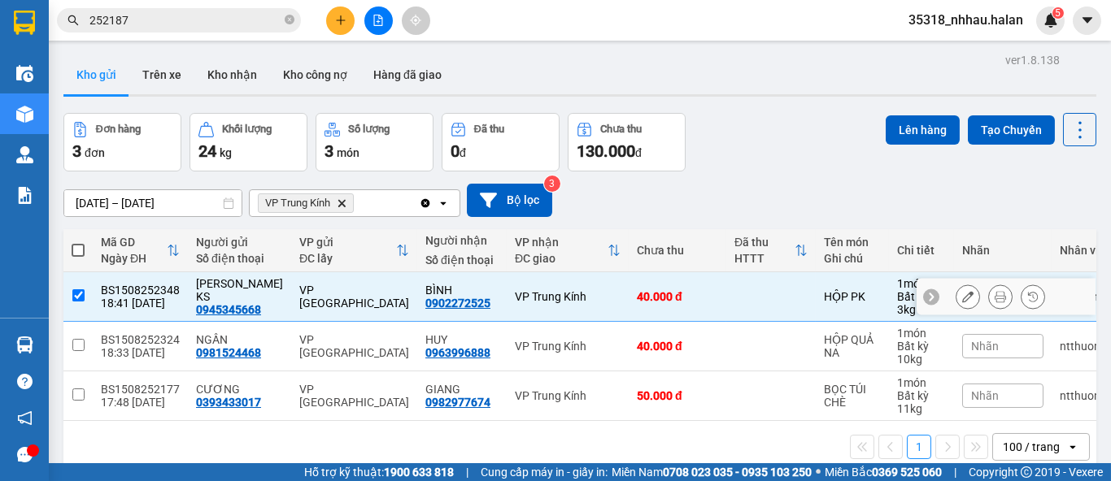
checkbox input "true"
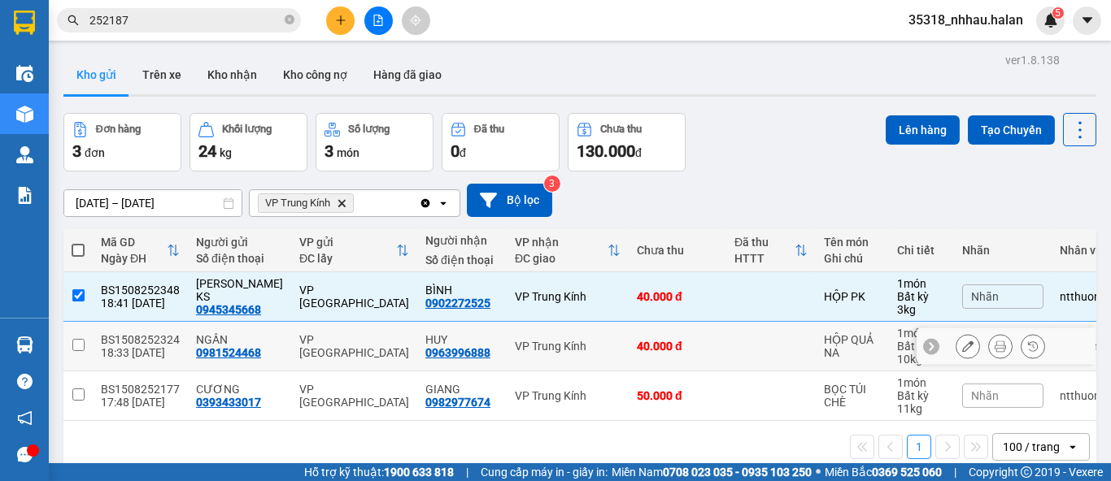
click at [677, 337] on td "40.000 đ" at bounding box center [678, 347] width 98 height 50
checkbox input "true"
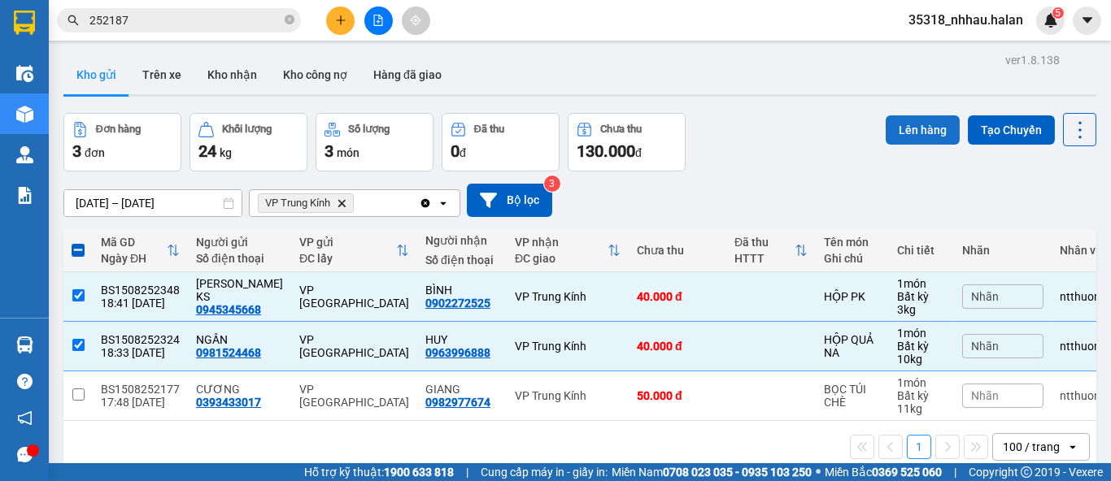
click at [903, 137] on button "Lên hàng" at bounding box center [923, 129] width 74 height 29
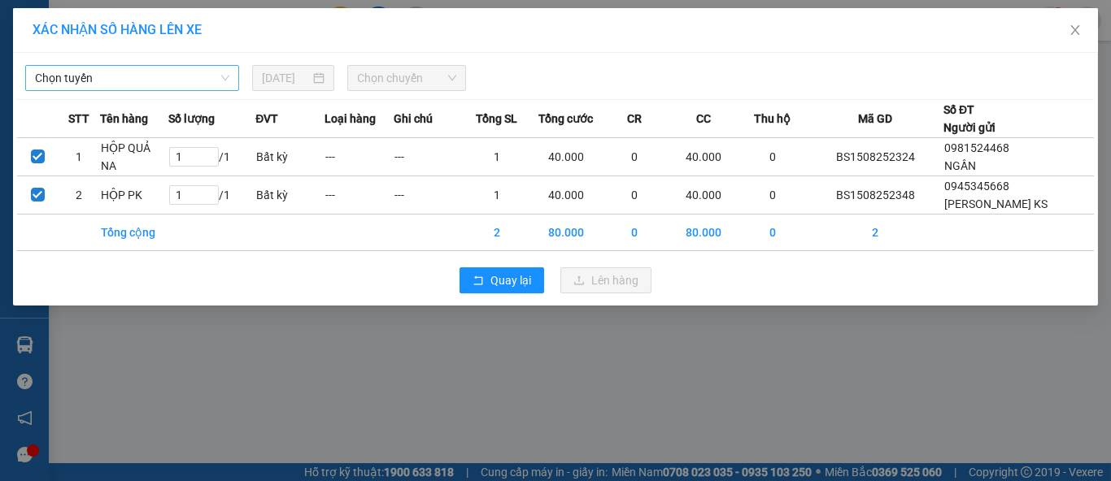
click at [94, 72] on span "Chọn tuyến" at bounding box center [132, 78] width 194 height 24
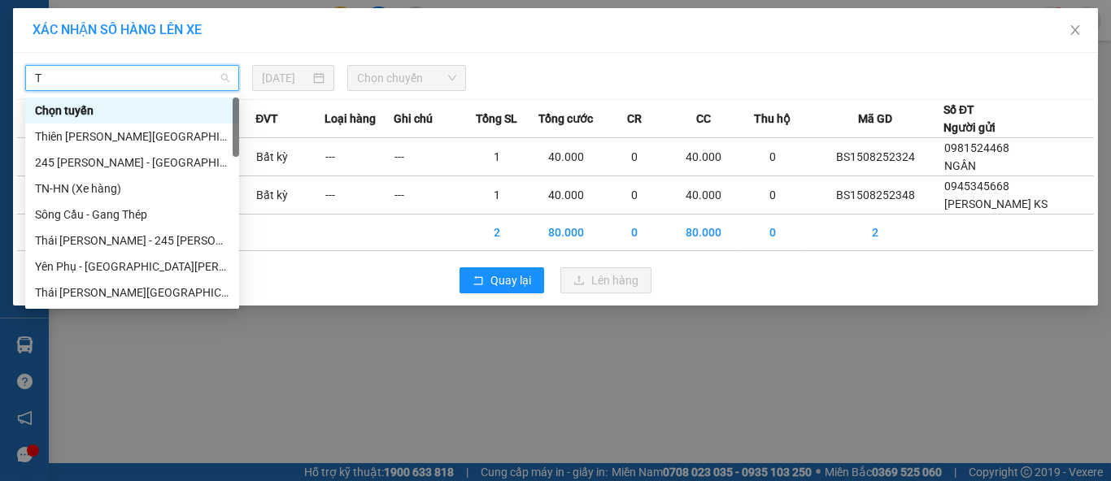
type input "TK"
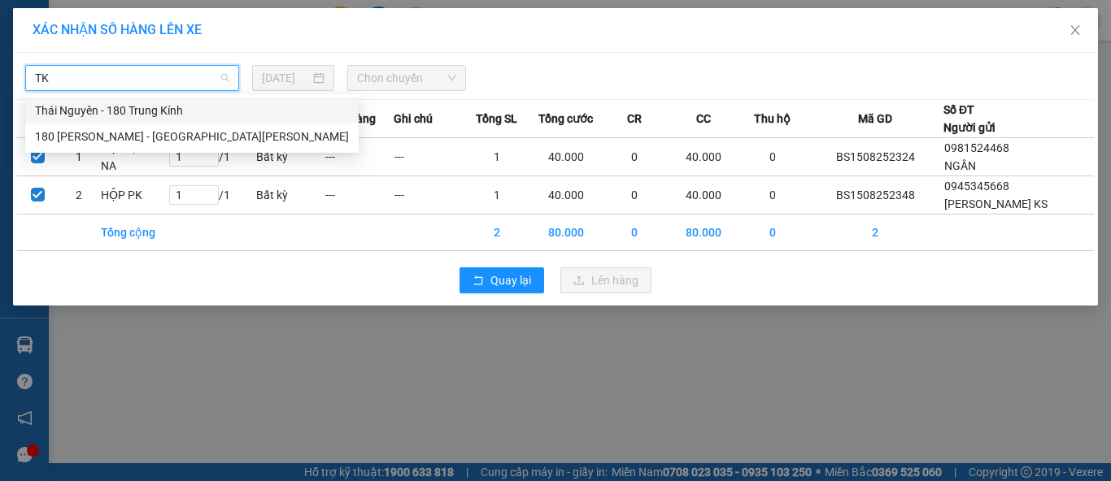
click at [92, 108] on div "Thái Nguyên - 180 Trung Kính" at bounding box center [192, 111] width 314 height 18
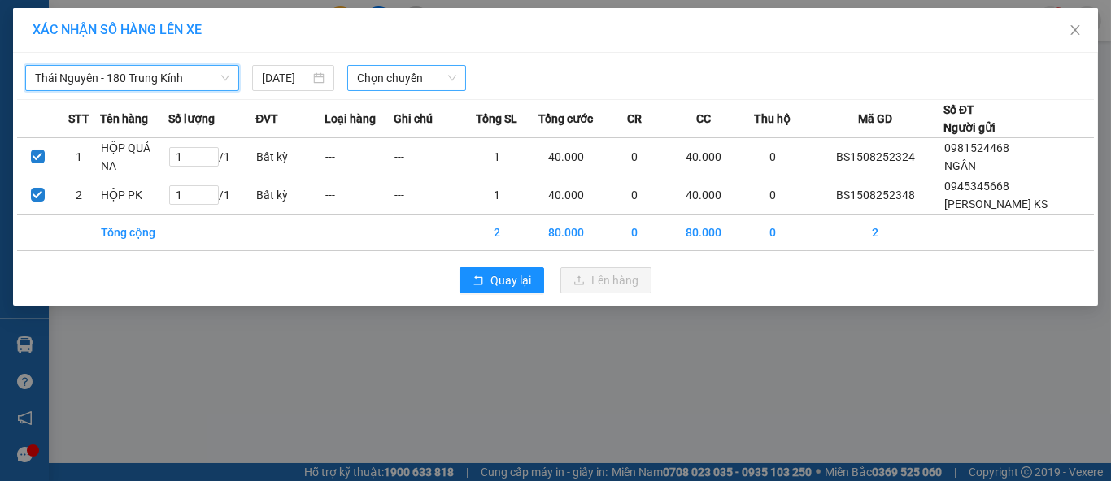
click at [406, 85] on span "Chọn chuyến" at bounding box center [407, 78] width 100 height 24
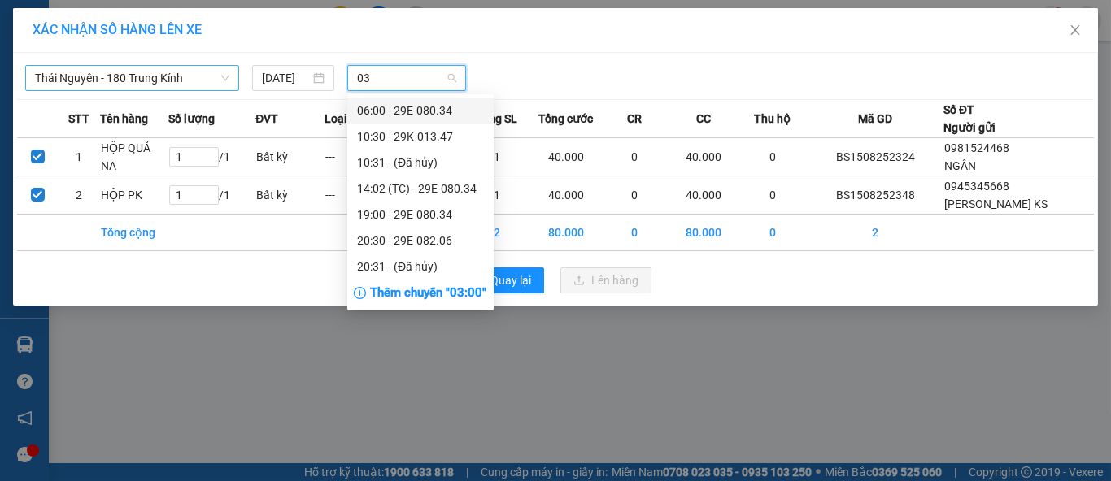
type input "034"
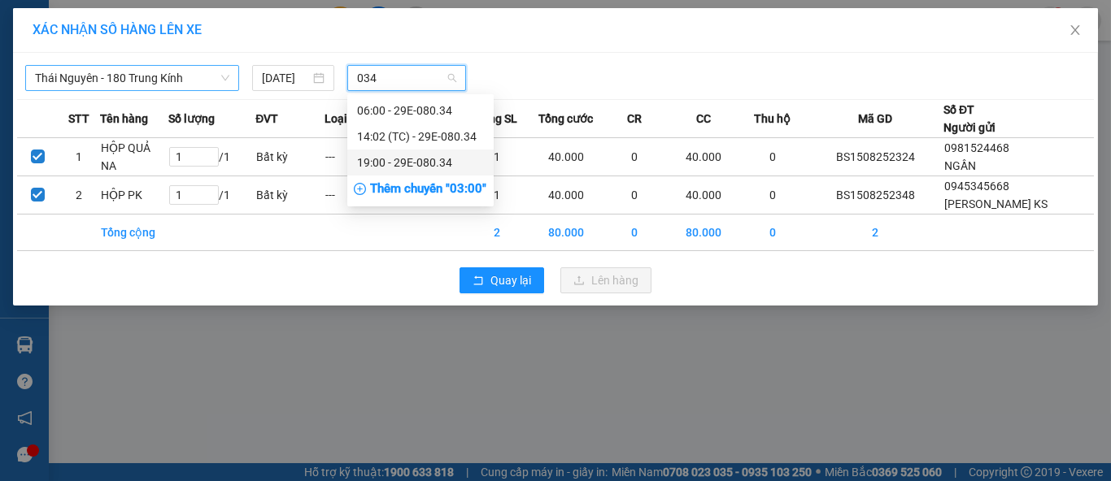
click at [448, 163] on div "19:00 - 29E-080.34" at bounding box center [420, 163] width 127 height 18
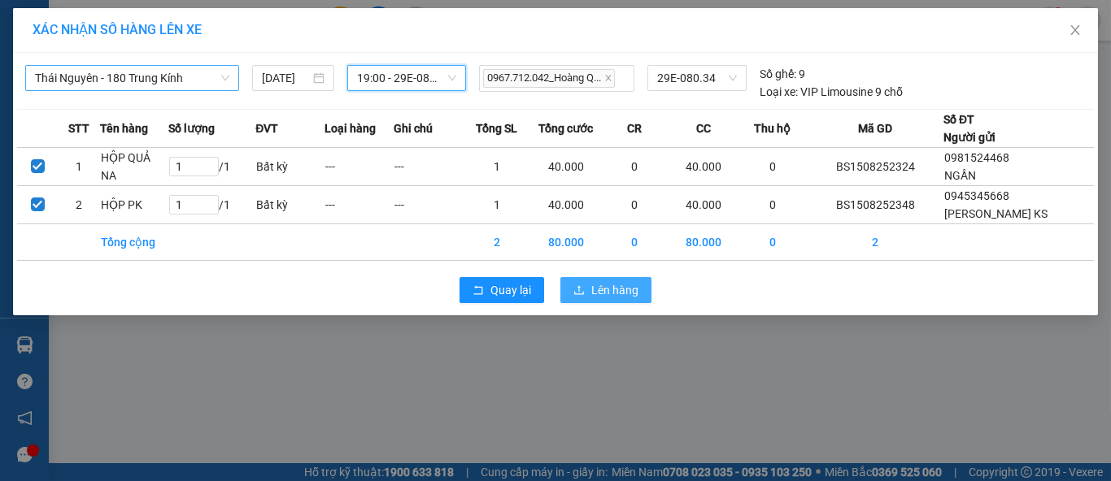
click at [606, 286] on span "Lên hàng" at bounding box center [614, 290] width 47 height 18
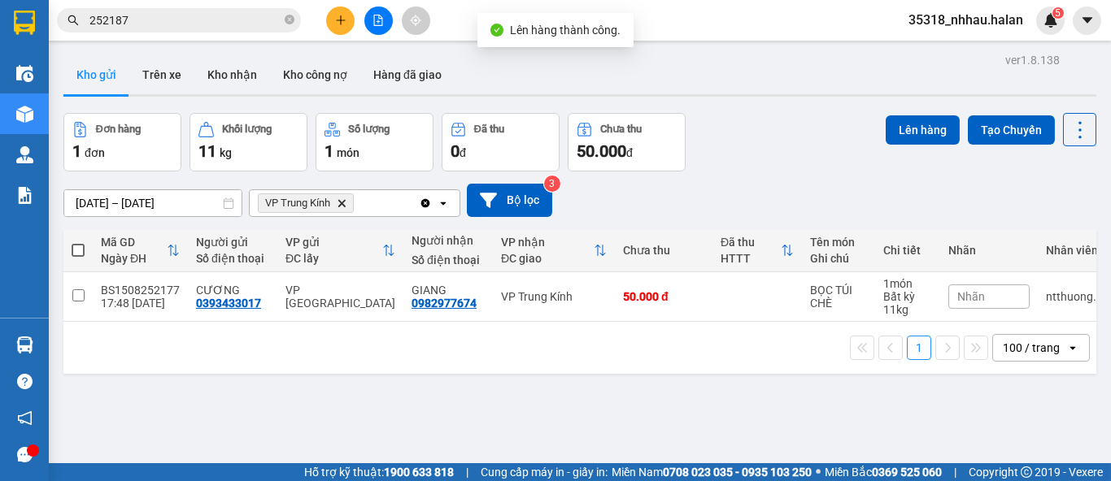
click at [427, 204] on icon "Clear all" at bounding box center [425, 202] width 9 height 9
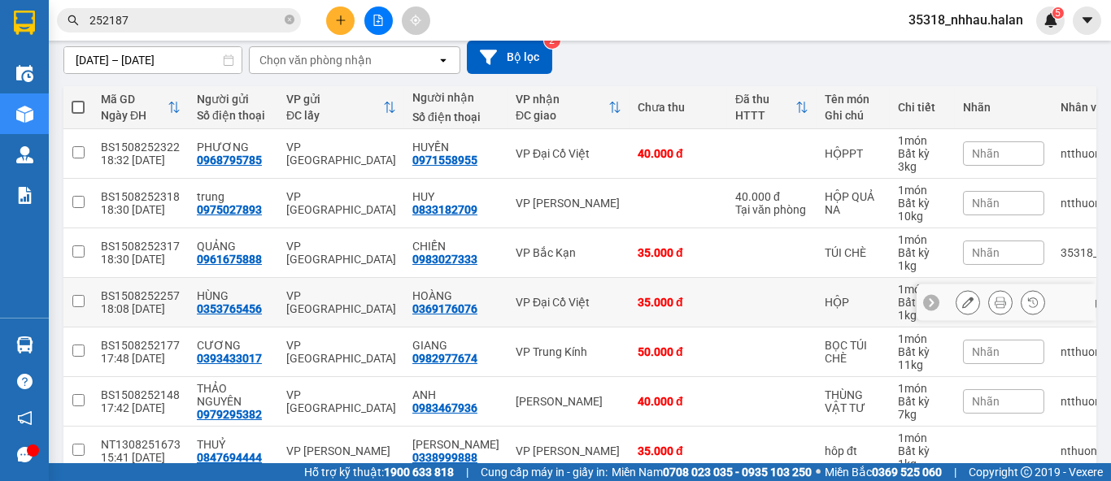
scroll to position [141, 0]
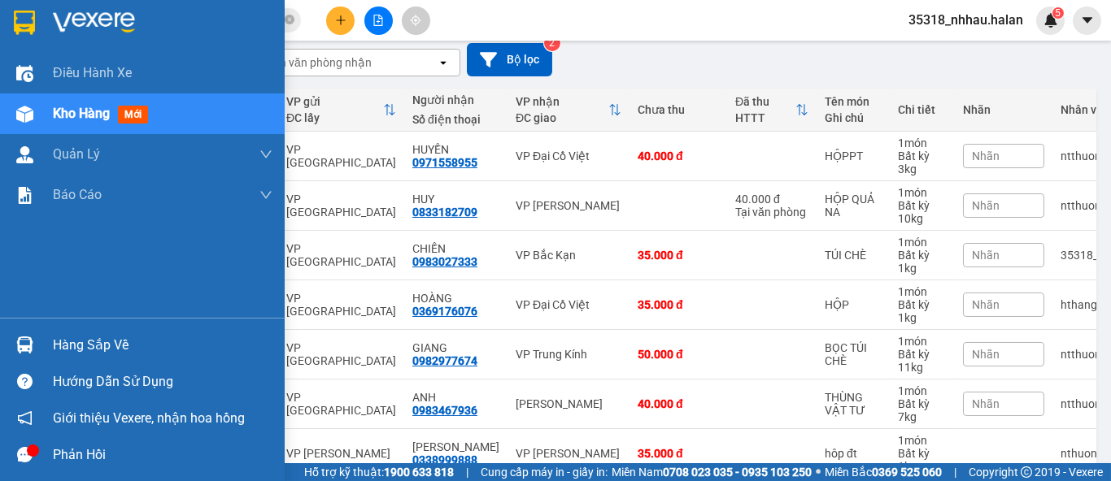
drag, startPoint x: 62, startPoint y: 333, endPoint x: 234, endPoint y: 284, distance: 179.4
click at [71, 330] on div "Hàng sắp về" at bounding box center [142, 345] width 285 height 37
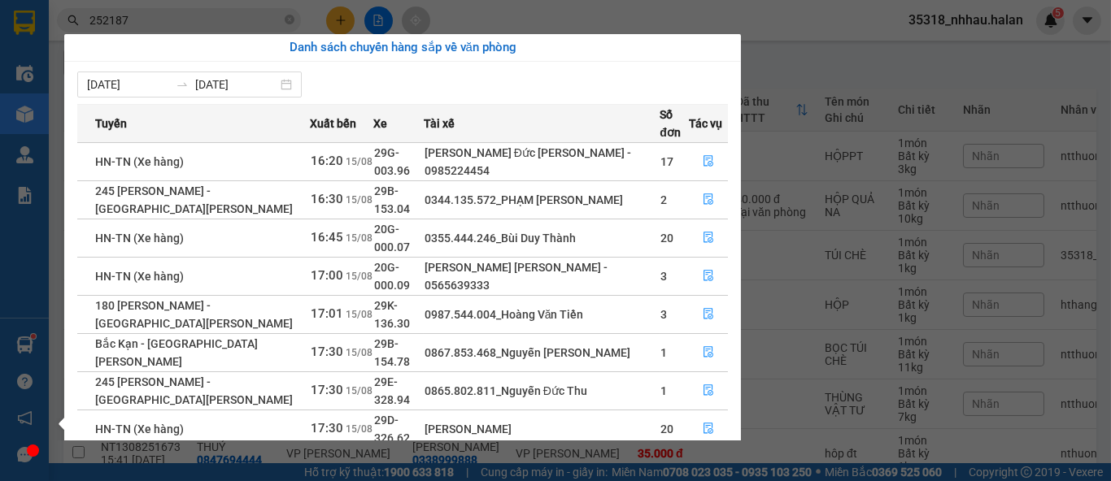
click at [826, 62] on section "Kết quả tìm kiếm ( 140 ) Bộ lọc Mã ĐH Trạng thái Món hàng Thu hộ Tổng cước Chưa…" at bounding box center [555, 240] width 1111 height 481
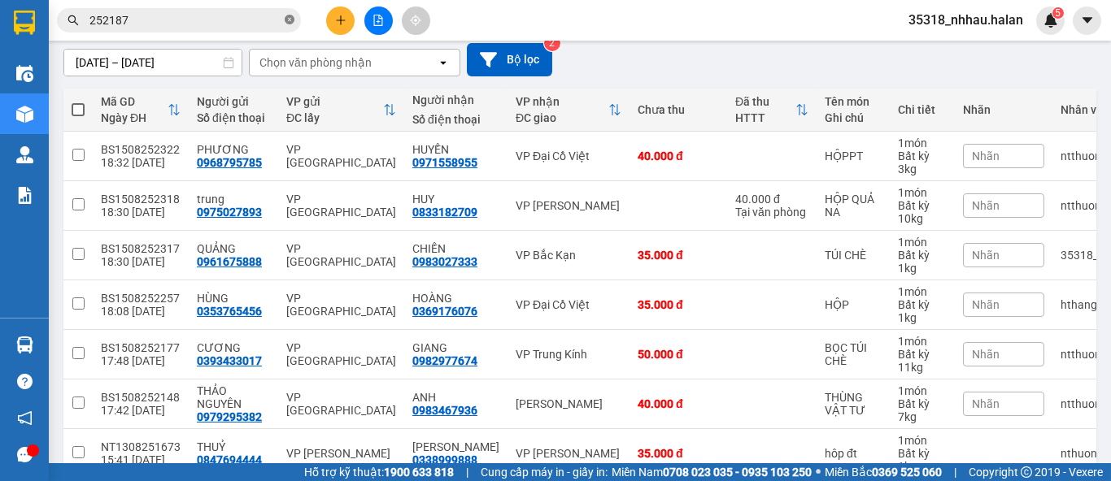
click at [290, 21] on icon "close-circle" at bounding box center [290, 20] width 10 height 10
click at [244, 24] on input "text" at bounding box center [185, 20] width 192 height 18
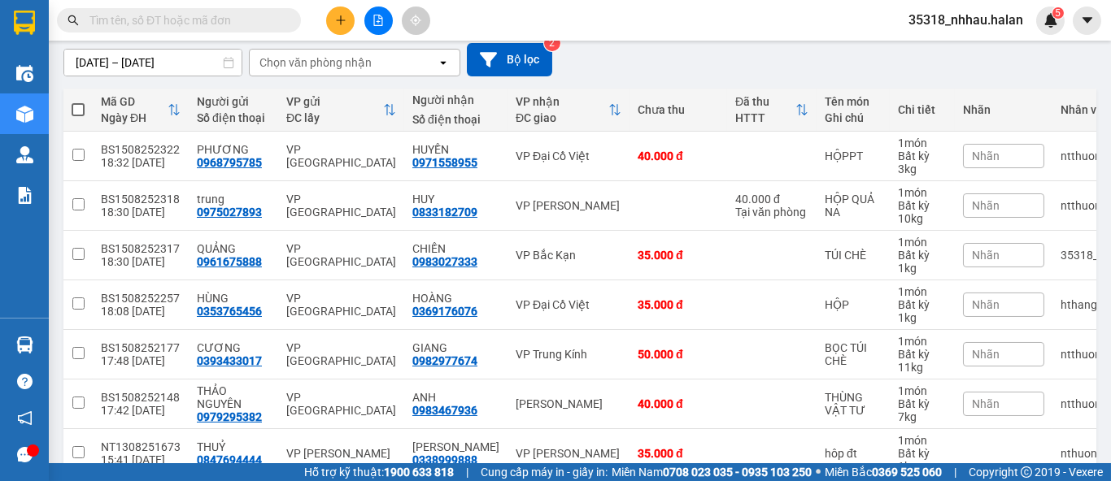
click at [244, 24] on input "text" at bounding box center [185, 20] width 192 height 18
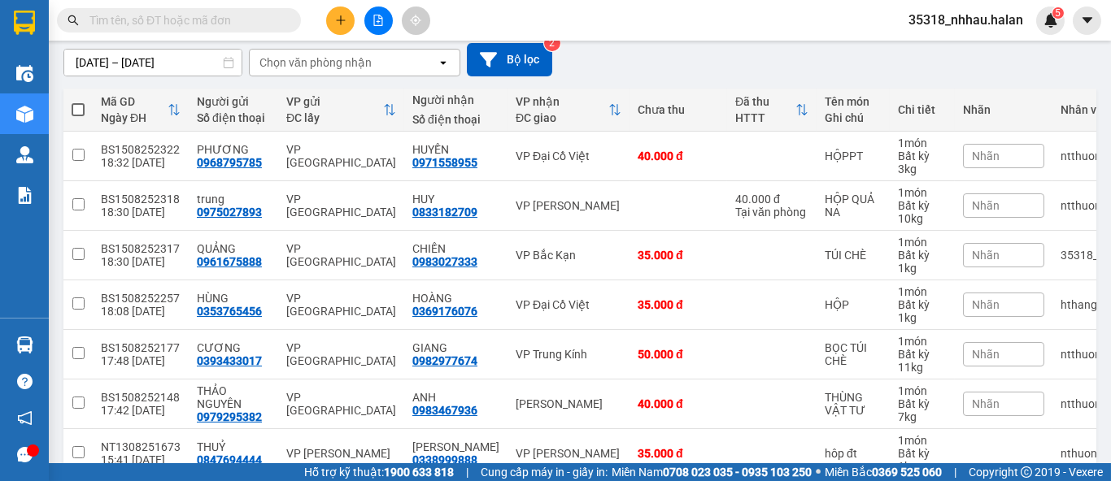
click at [244, 24] on input "text" at bounding box center [185, 20] width 192 height 18
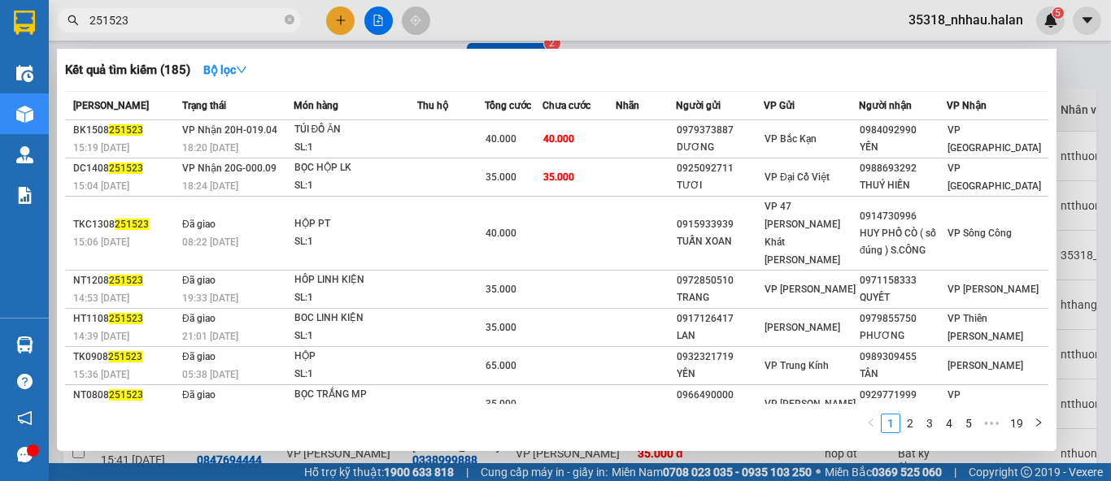
type input "251523"
click at [1086, 85] on div at bounding box center [555, 240] width 1111 height 481
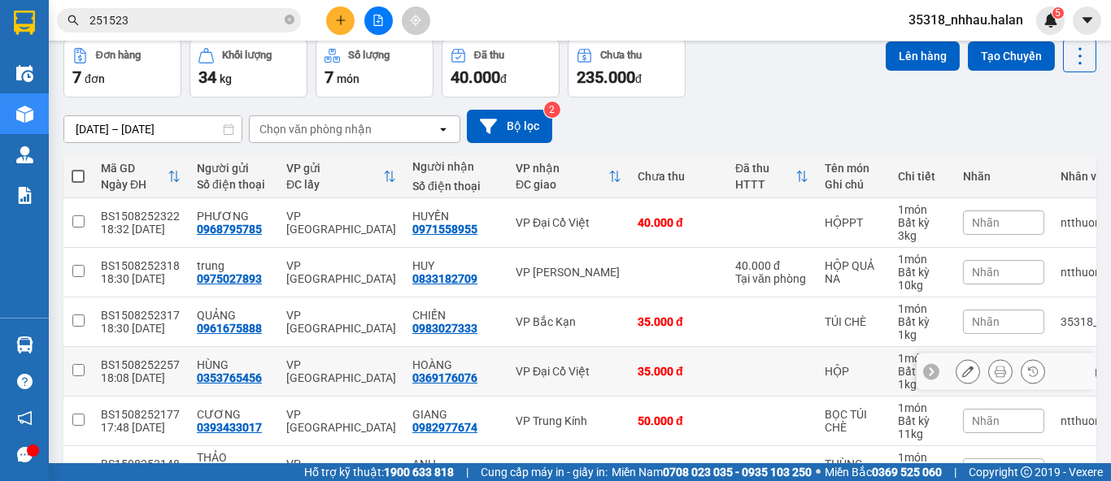
scroll to position [50, 0]
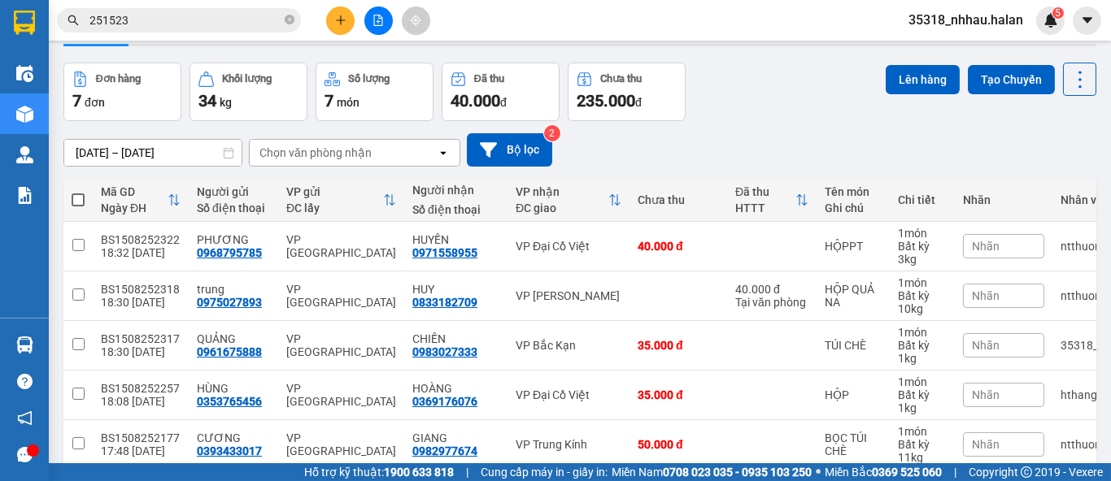
click at [368, 151] on div "Chọn văn phòng nhận" at bounding box center [343, 153] width 187 height 26
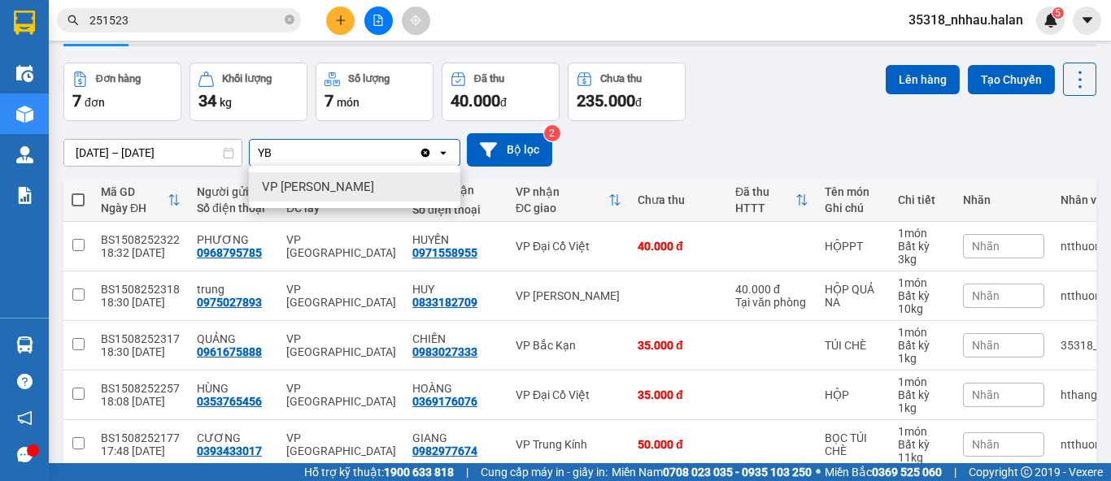
type input "YB"
click at [357, 185] on div "VP [GEOGRAPHIC_DATA]" at bounding box center [354, 186] width 211 height 29
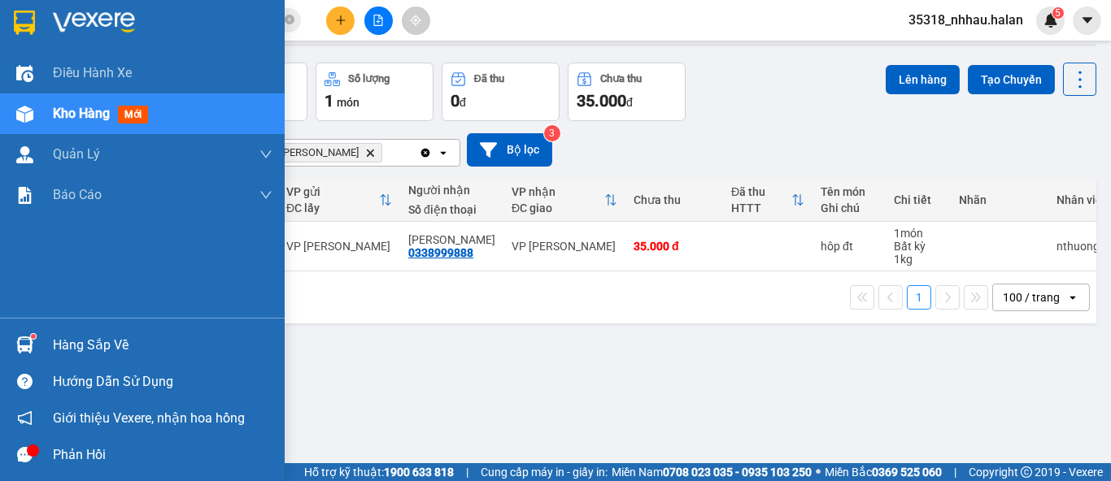
click at [65, 333] on div "Hàng sắp về" at bounding box center [163, 345] width 220 height 24
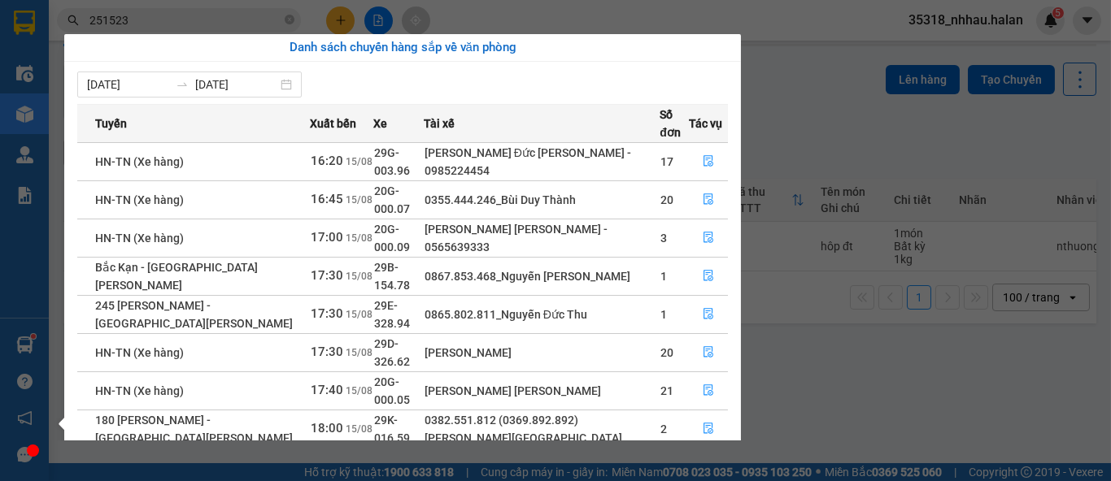
scroll to position [25, 0]
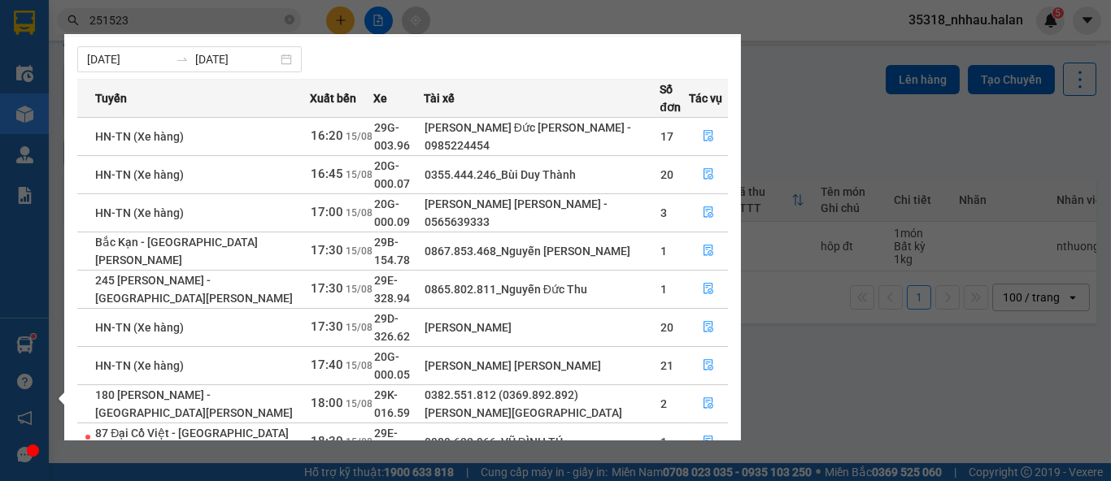
click at [260, 19] on section "Kết quả tìm kiếm ( 185 ) Bộ lọc Mã ĐH Trạng thái Món hàng Thu hộ Tổng cước Chưa…" at bounding box center [555, 240] width 1111 height 481
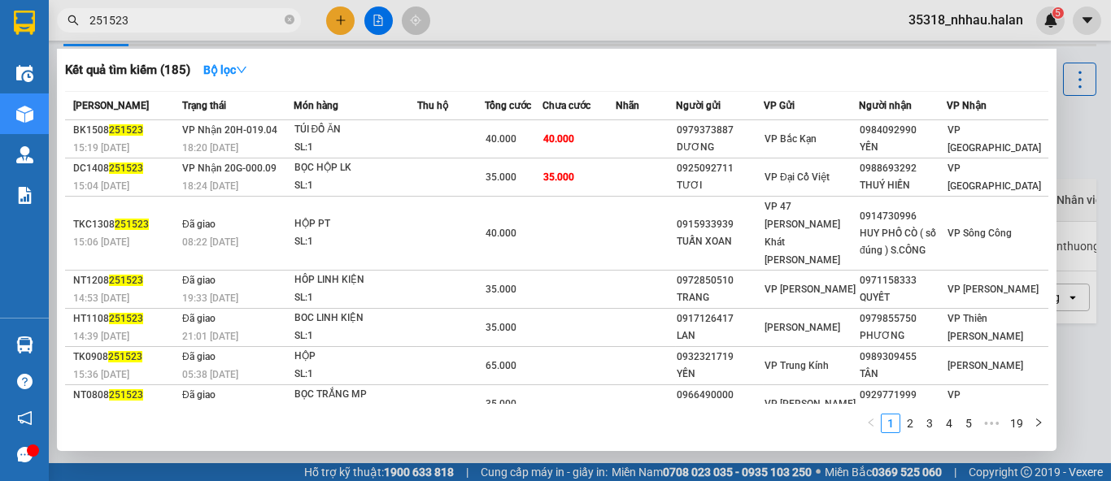
click at [236, 18] on input "251523" at bounding box center [185, 20] width 192 height 18
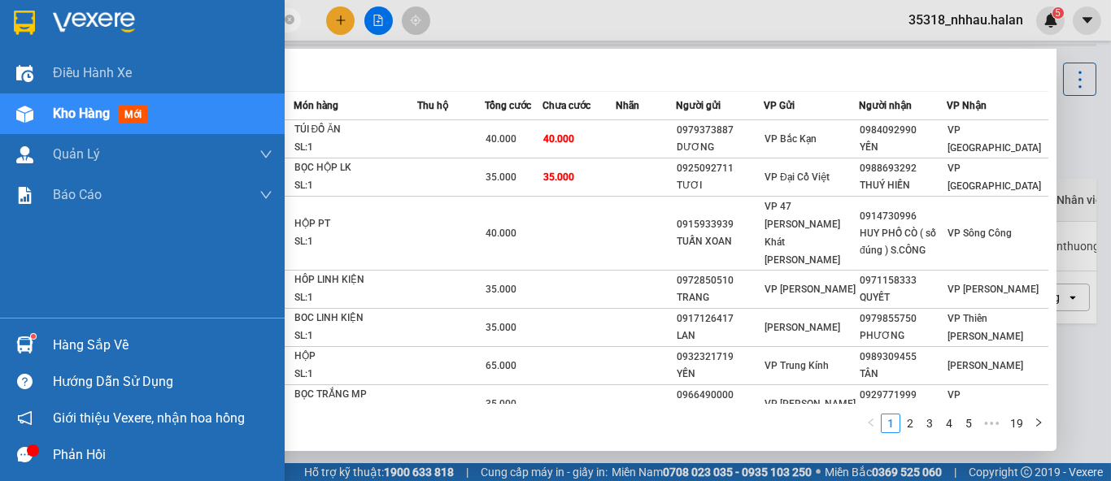
click at [65, 340] on div "Hàng sắp về" at bounding box center [163, 345] width 220 height 24
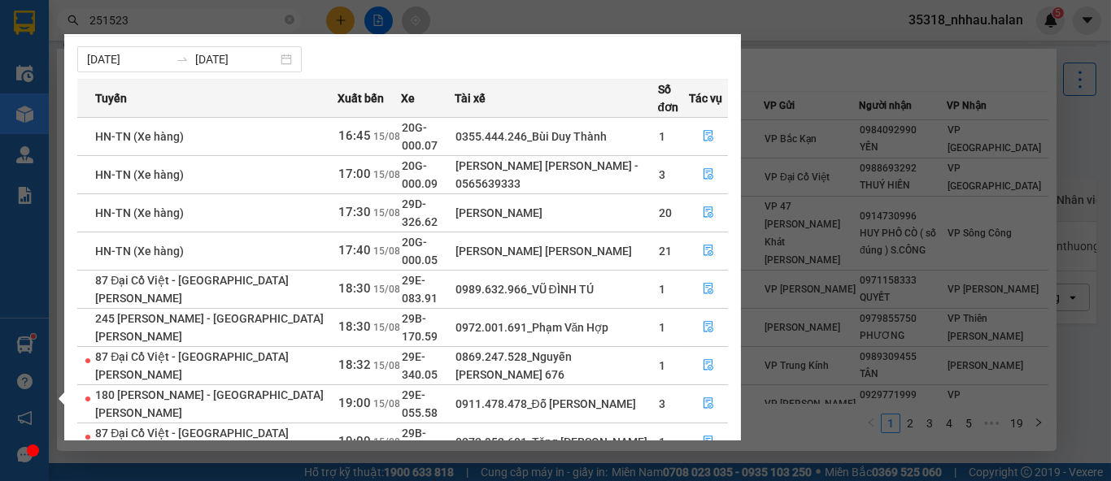
click at [594, 15] on section "Kết quả tìm kiếm ( 185 ) Bộ lọc Mã ĐH Trạng thái Món hàng Thu hộ Tổng cước Chưa…" at bounding box center [555, 240] width 1111 height 481
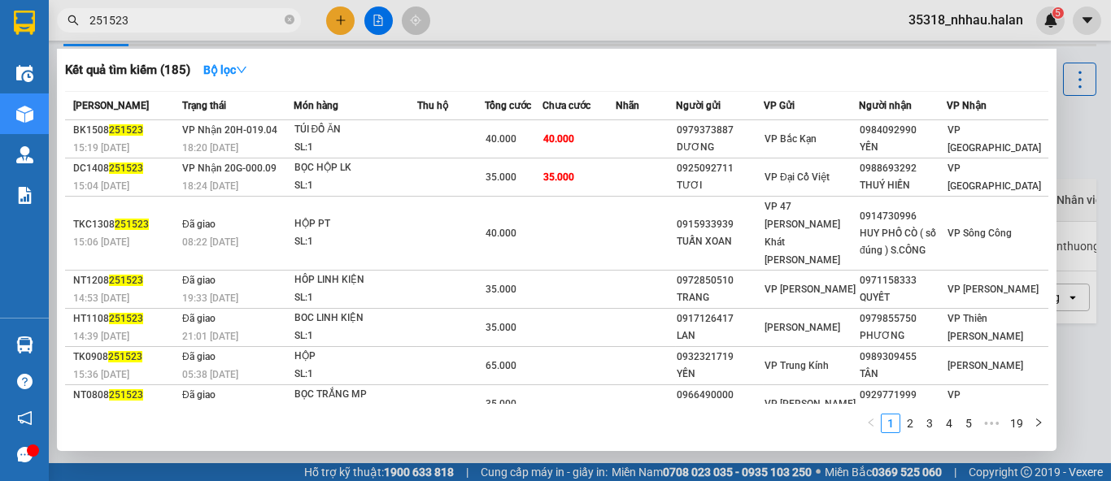
click at [342, 23] on div at bounding box center [555, 240] width 1111 height 481
click at [342, 23] on icon "plus" at bounding box center [340, 20] width 11 height 11
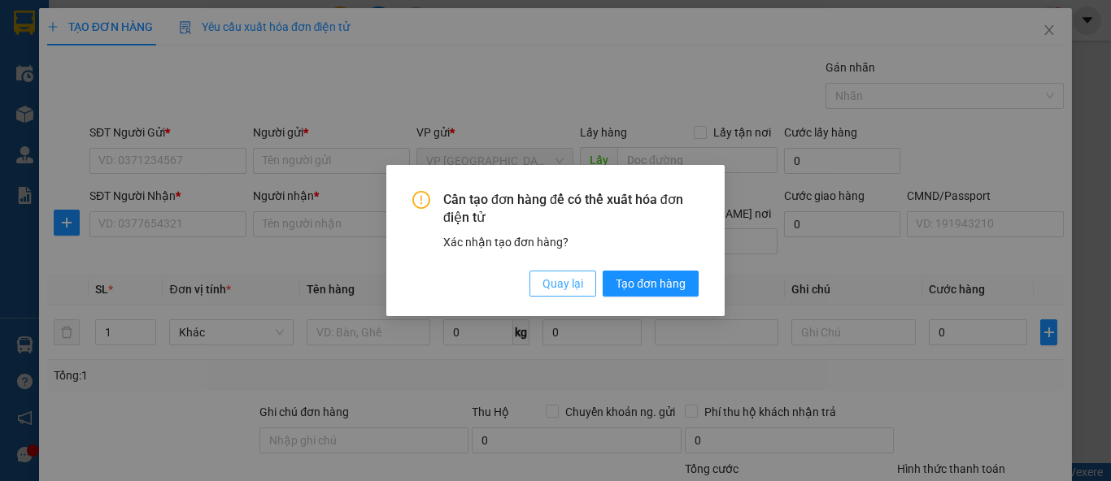
click at [547, 281] on span "Quay lại" at bounding box center [562, 284] width 41 height 18
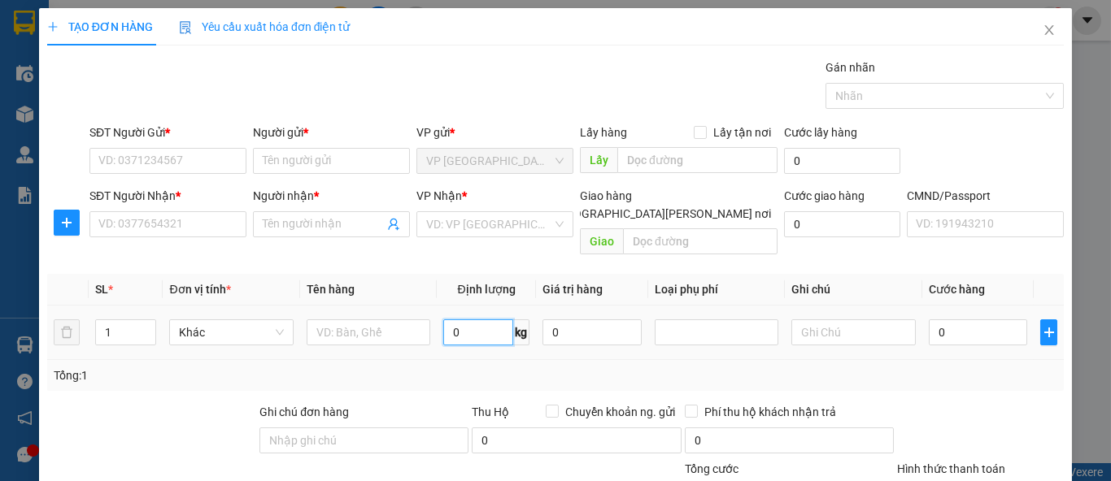
click at [477, 320] on input "0" at bounding box center [478, 333] width 70 height 26
type input "4"
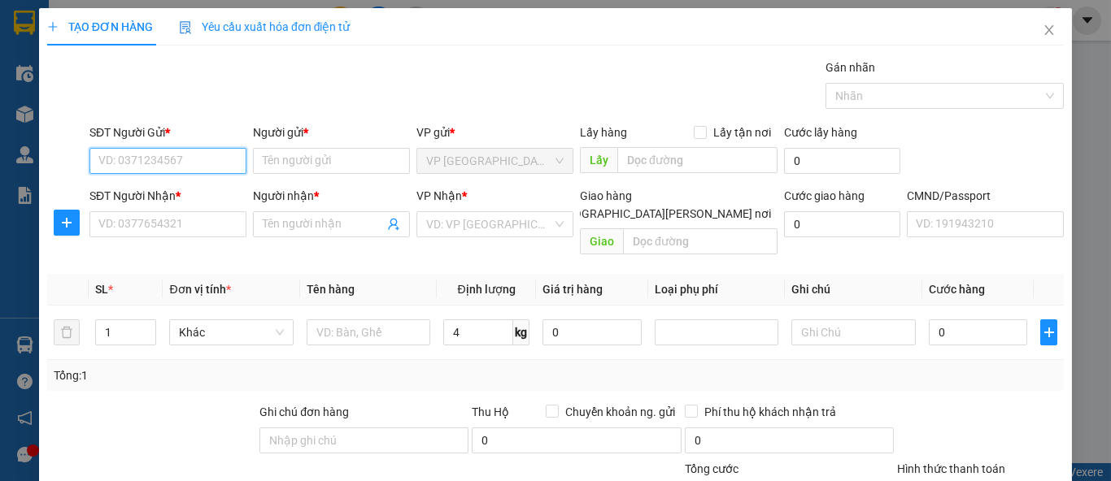
click at [220, 158] on input "SĐT Người Gửi *" at bounding box center [167, 161] width 157 height 26
type input "0986486888"
click at [209, 194] on div "0986486888 - TUẤN" at bounding box center [178, 193] width 160 height 18
type input "TUẤN"
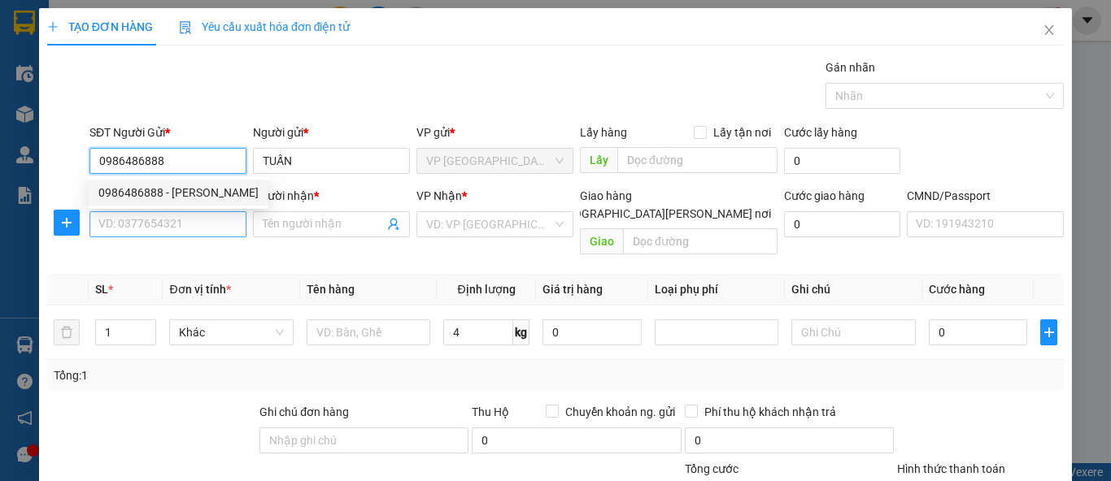
type input "0986486888"
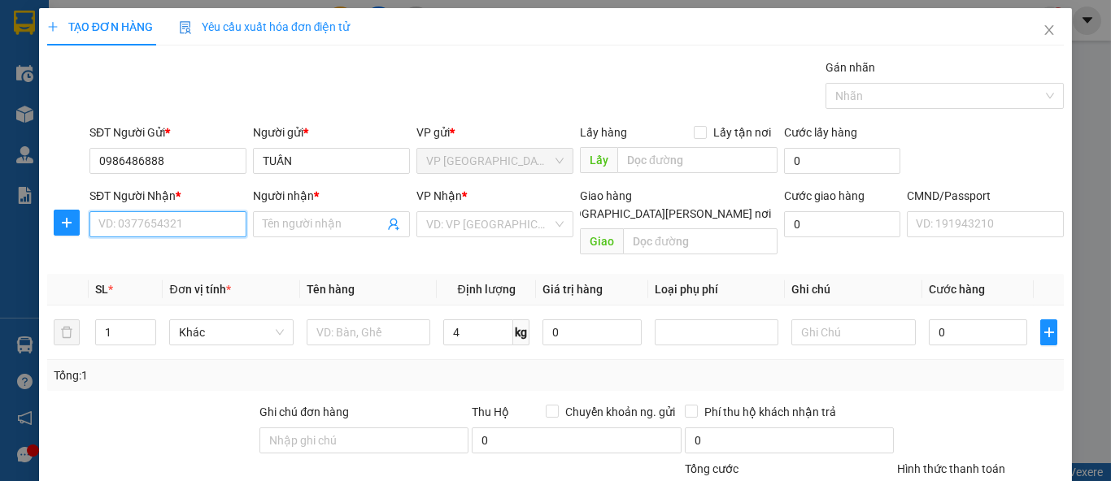
click at [228, 233] on input "SĐT Người Nhận *" at bounding box center [167, 224] width 157 height 26
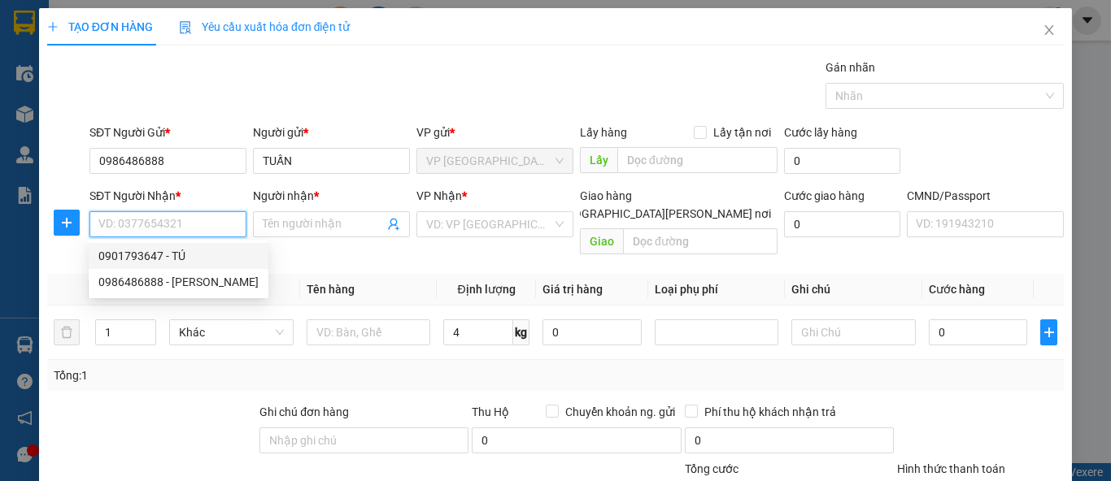
click at [207, 250] on div "0901793647 - TÚ" at bounding box center [178, 256] width 160 height 18
type input "0901793647"
type input "TÚ"
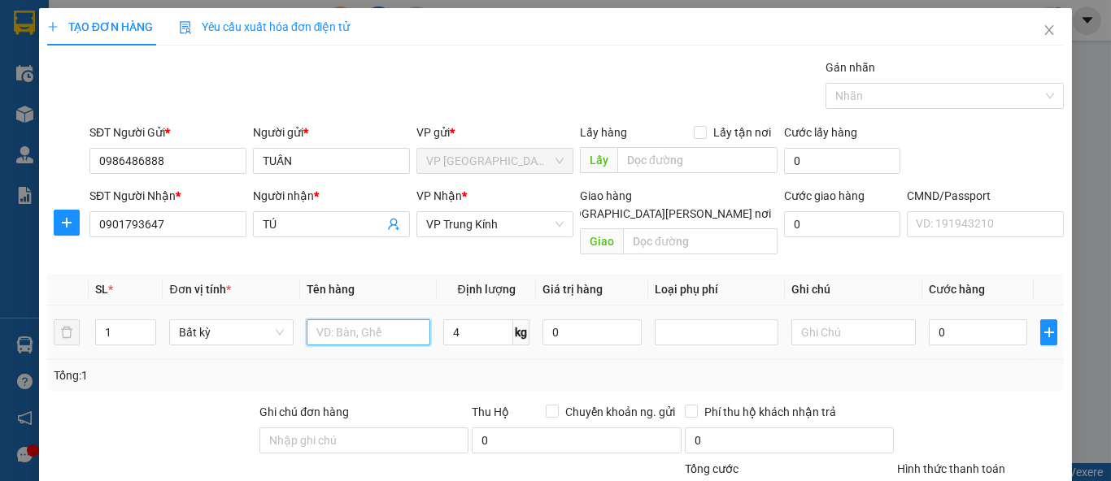
click at [385, 320] on input "text" at bounding box center [369, 333] width 124 height 26
type input "HÔP TB"
type input "40.000"
click at [929, 367] on div "Tổng: 1" at bounding box center [556, 376] width 1004 height 18
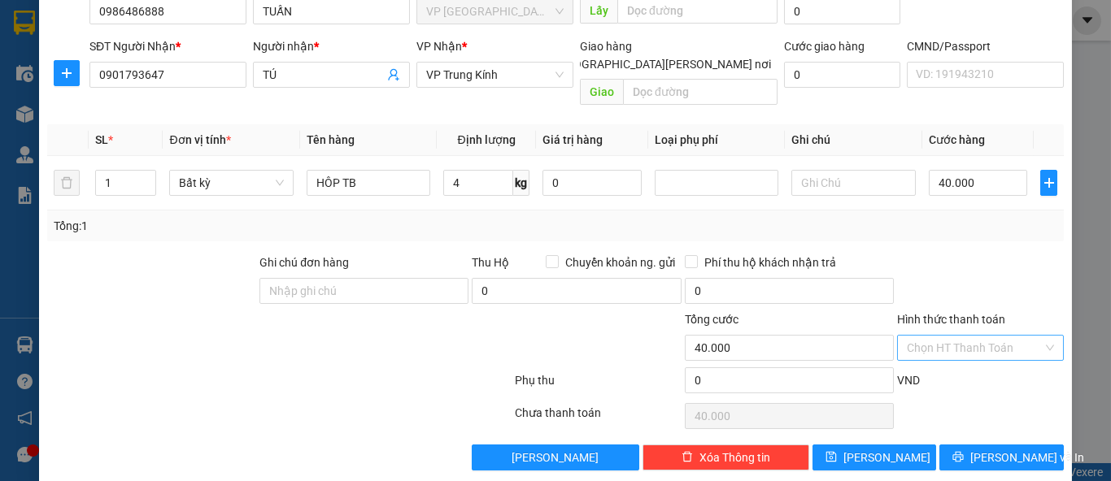
scroll to position [150, 0]
click at [947, 335] on input "Hình thức thanh toán" at bounding box center [975, 347] width 136 height 24
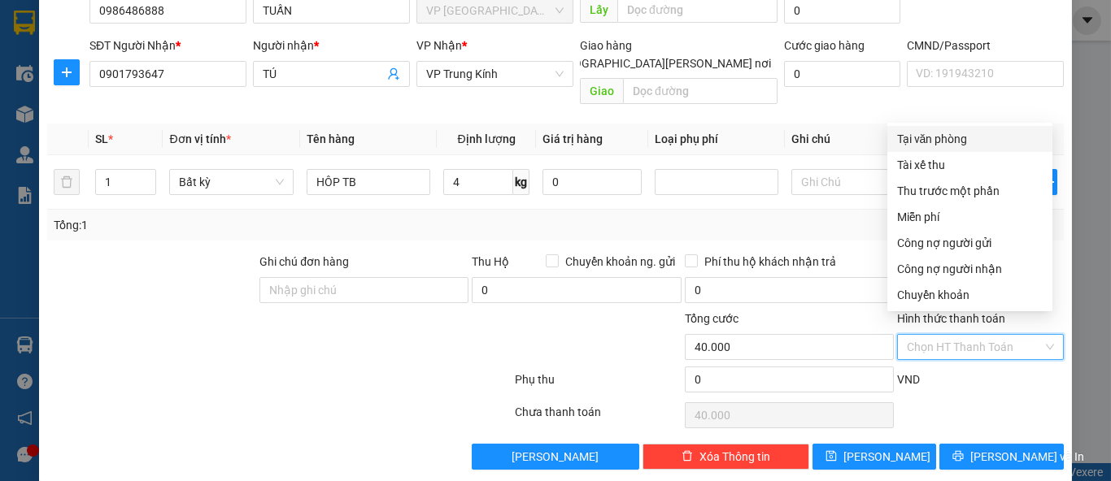
click at [929, 136] on div "Tại văn phòng" at bounding box center [970, 139] width 146 height 18
type input "0"
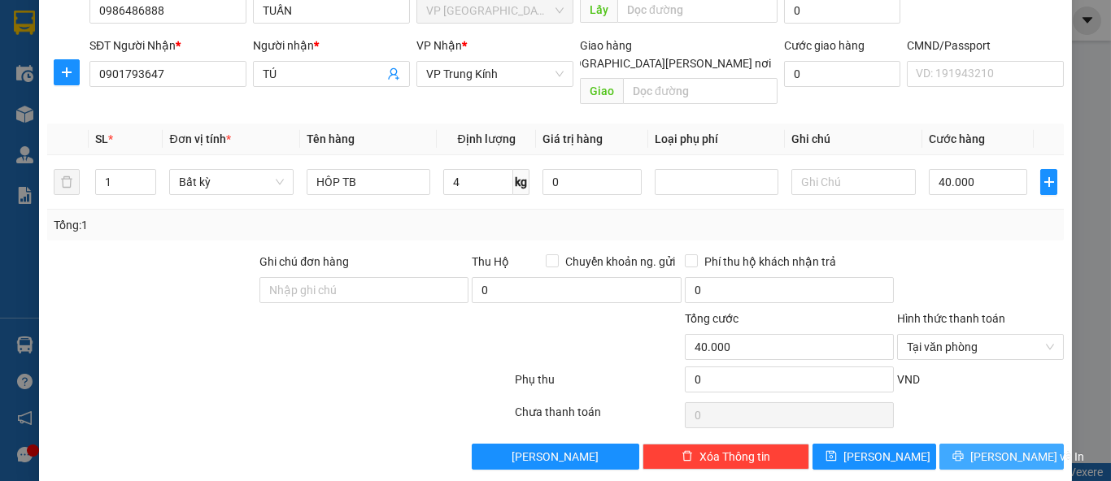
click at [995, 448] on span "Lưu và In" at bounding box center [1027, 457] width 114 height 18
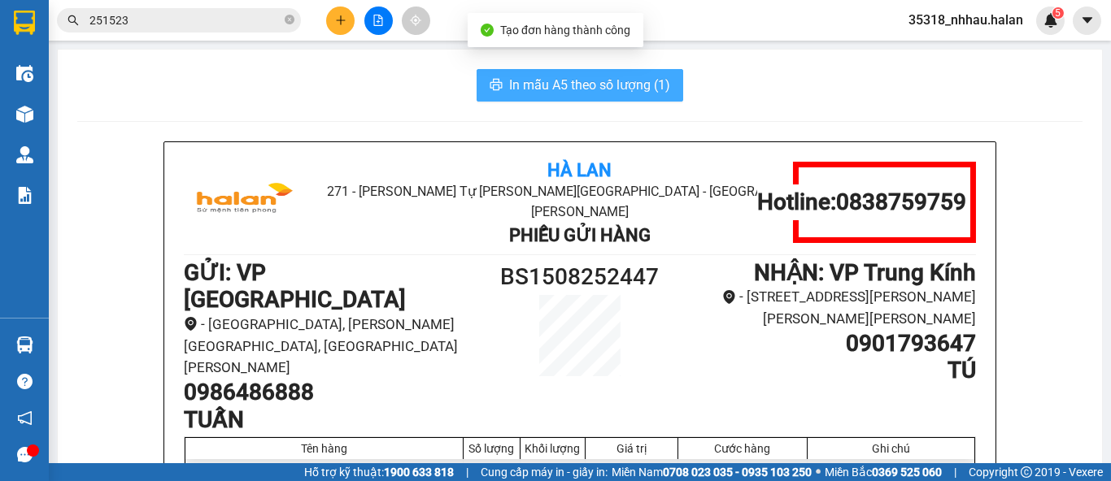
click at [628, 88] on span "In mẫu A5 theo số lượng (1)" at bounding box center [589, 85] width 161 height 20
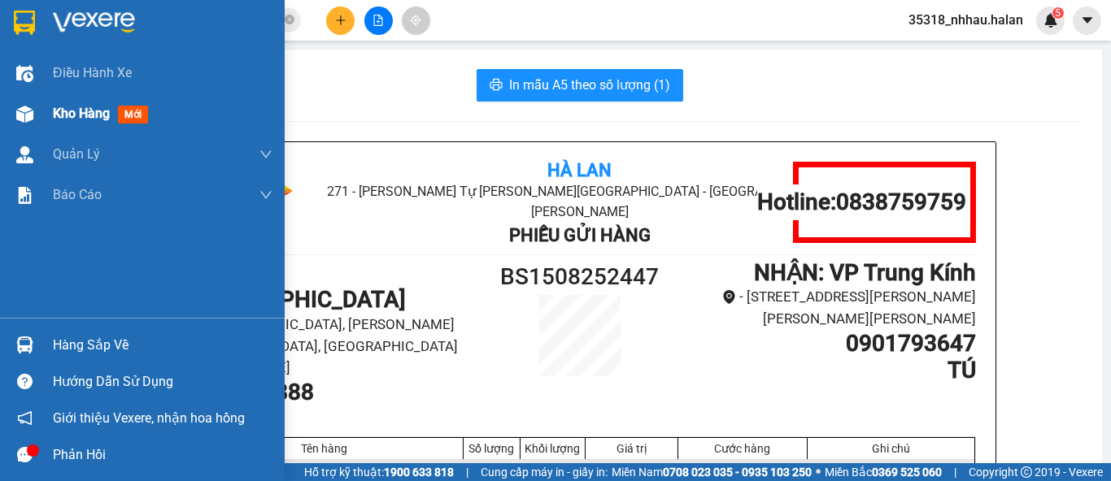
click at [57, 108] on span "Kho hàng" at bounding box center [81, 113] width 57 height 15
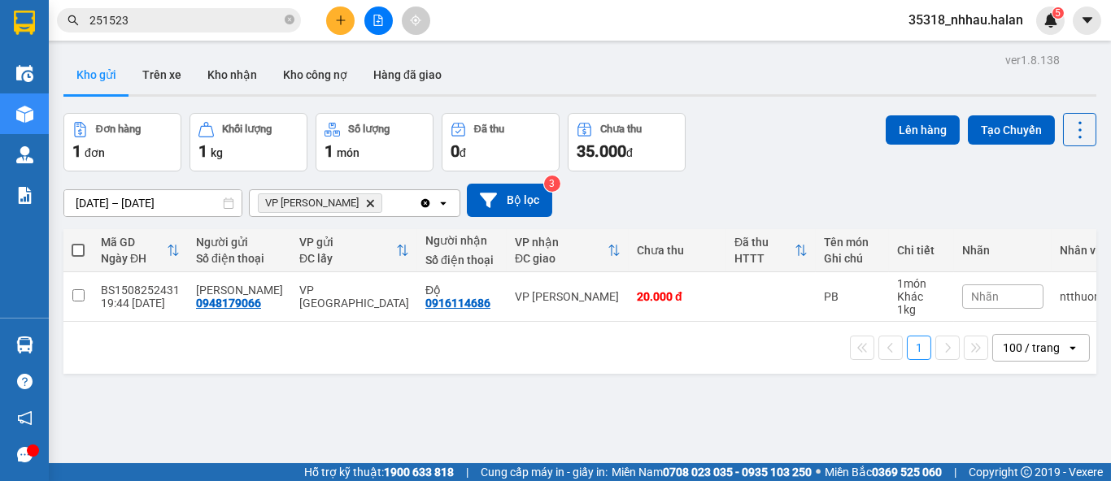
click at [427, 198] on icon "Clear all" at bounding box center [425, 203] width 13 height 13
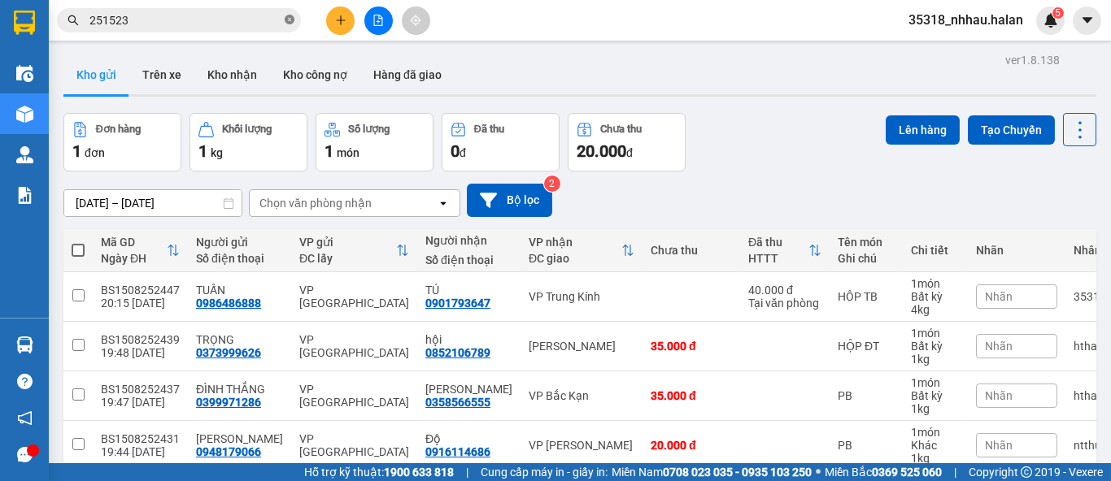
click at [291, 15] on icon "close-circle" at bounding box center [290, 20] width 10 height 10
click at [1078, 137] on icon at bounding box center [1079, 129] width 3 height 17
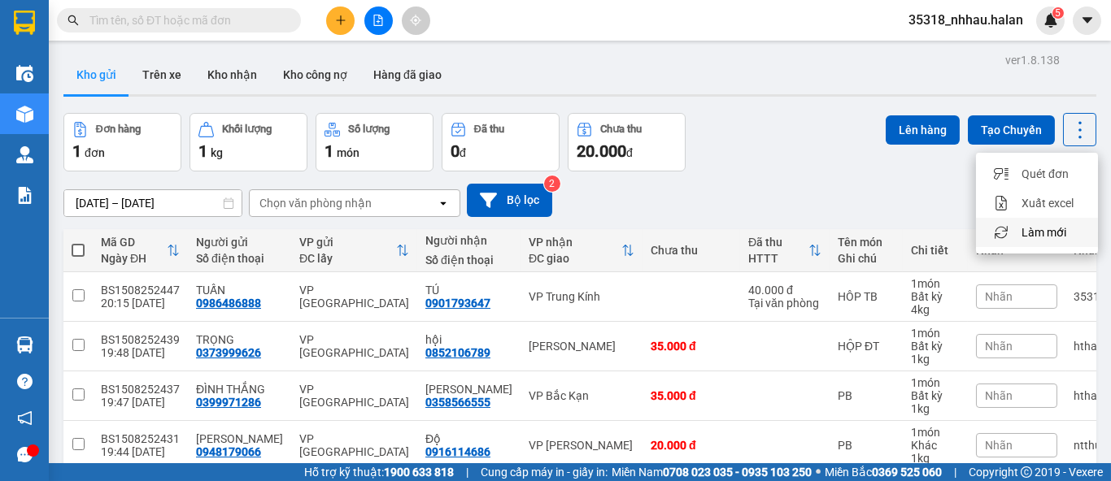
click at [1062, 225] on span "Làm mới" at bounding box center [1043, 232] width 45 height 16
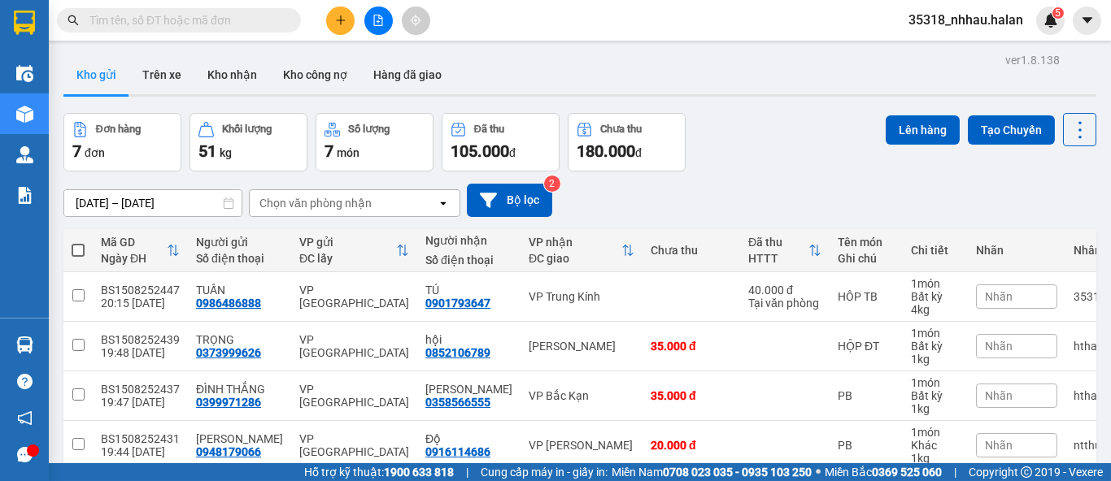
click at [214, 14] on input "text" at bounding box center [185, 20] width 192 height 18
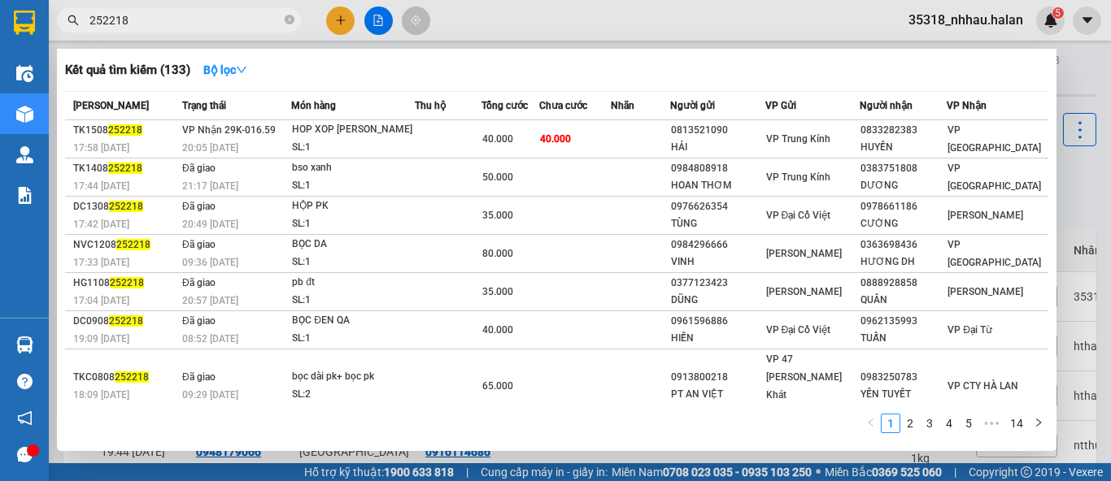
type input "252218"
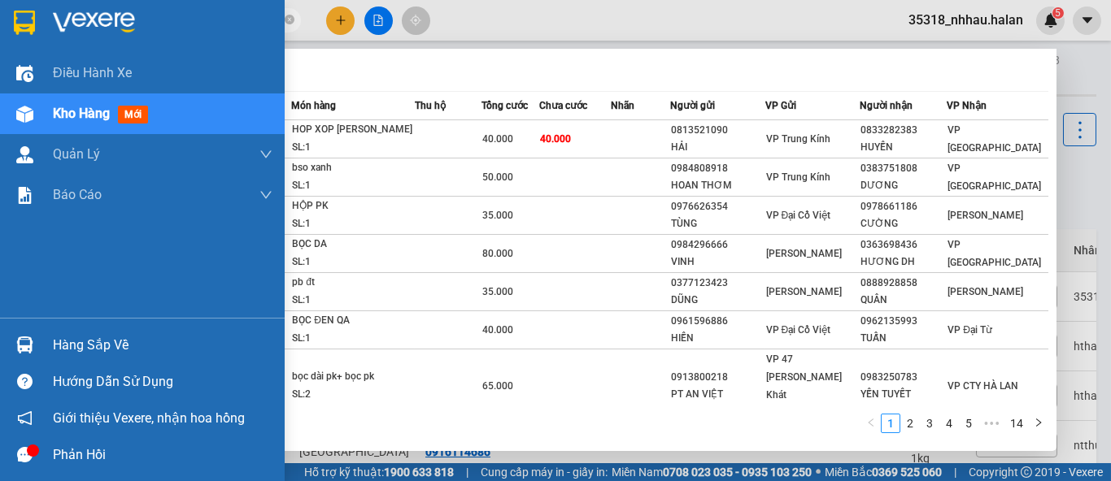
click at [74, 349] on div "Hàng sắp về" at bounding box center [163, 345] width 220 height 24
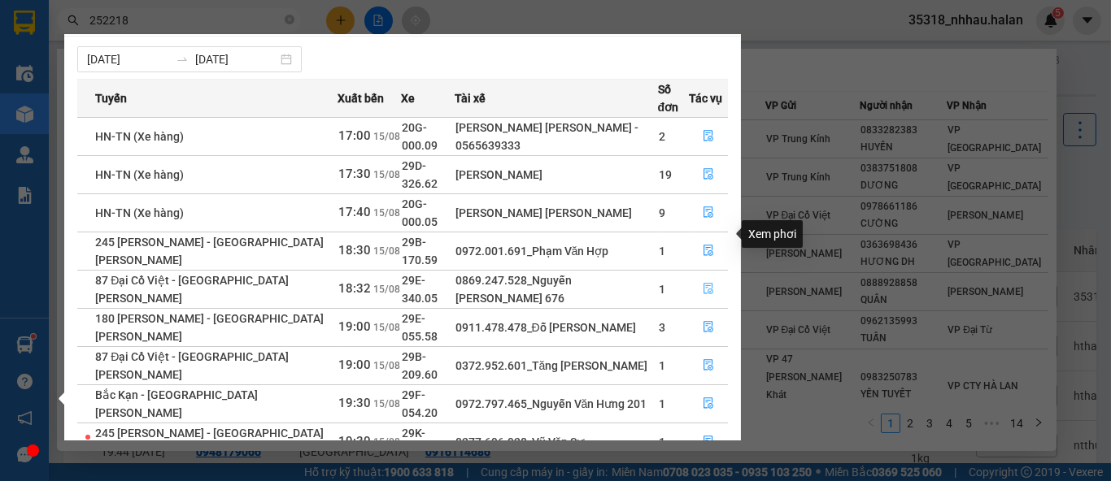
click at [706, 283] on icon "file-done" at bounding box center [708, 288] width 11 height 11
click at [1065, 84] on div at bounding box center [555, 240] width 1111 height 481
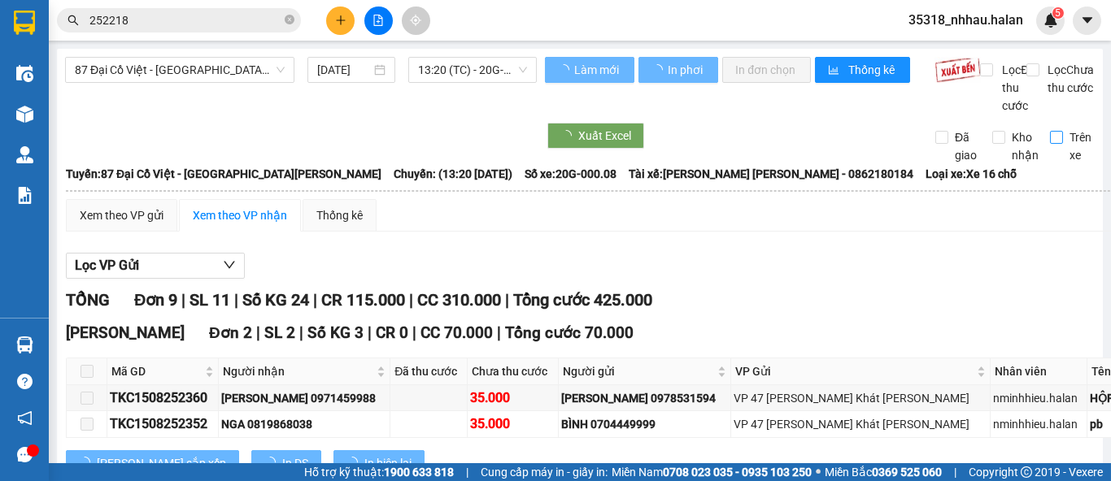
click at [1050, 144] on input "Trên xe" at bounding box center [1056, 137] width 13 height 13
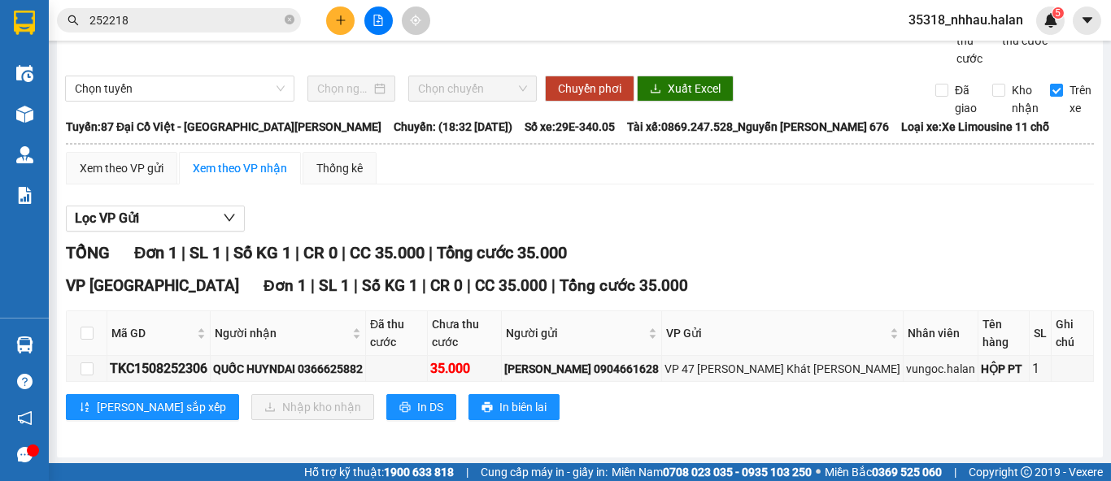
scroll to position [48, 0]
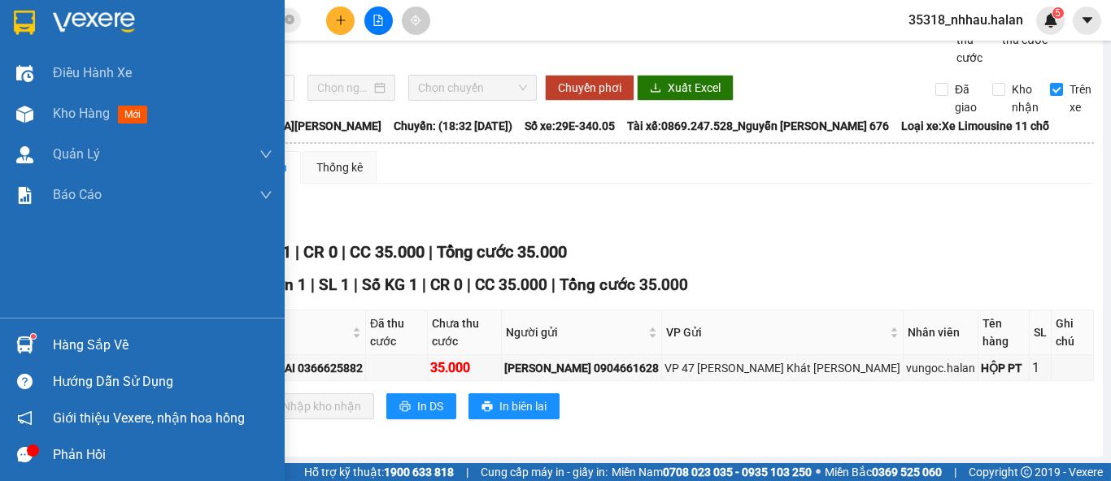
click at [78, 339] on div "Hàng sắp về" at bounding box center [163, 345] width 220 height 24
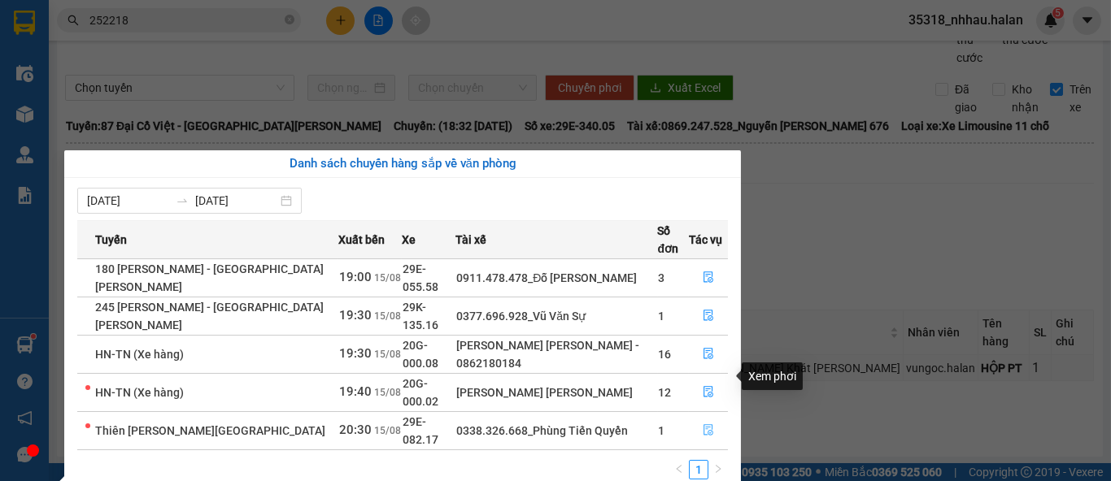
click at [709, 425] on icon "file-done" at bounding box center [708, 430] width 10 height 11
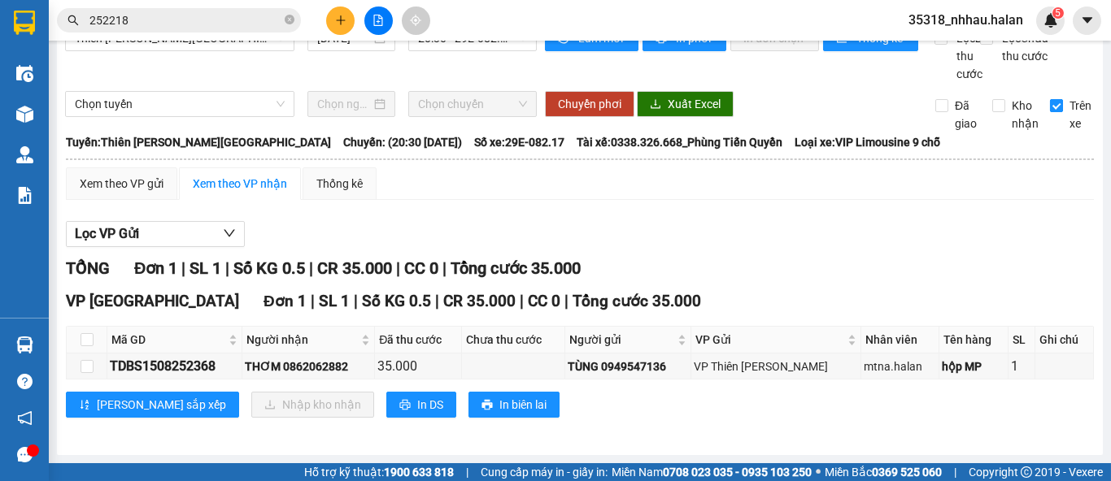
click at [1050, 104] on input "Trên xe" at bounding box center [1056, 105] width 13 height 13
checkbox input "false"
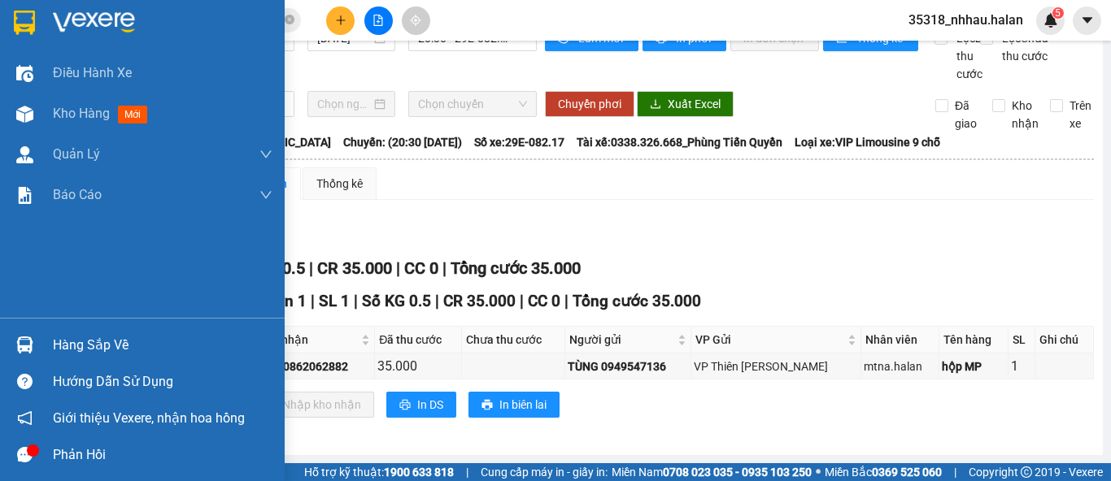
click at [73, 337] on div "Hàng sắp về" at bounding box center [163, 345] width 220 height 24
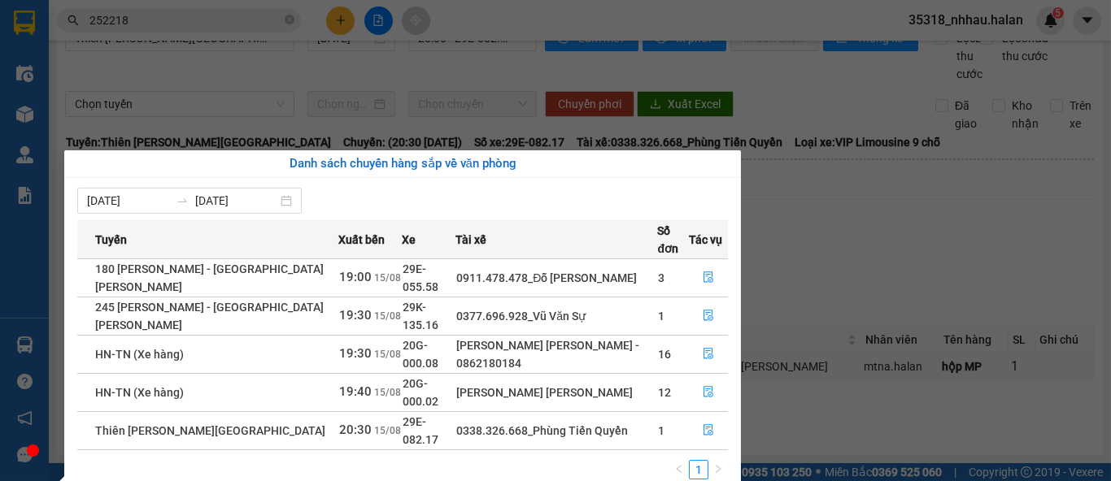
click at [290, 24] on section "Kết quả tìm kiếm ( 133 ) Bộ lọc Mã ĐH Trạng thái Món hàng Thu hộ Tổng cước Chưa…" at bounding box center [555, 240] width 1111 height 481
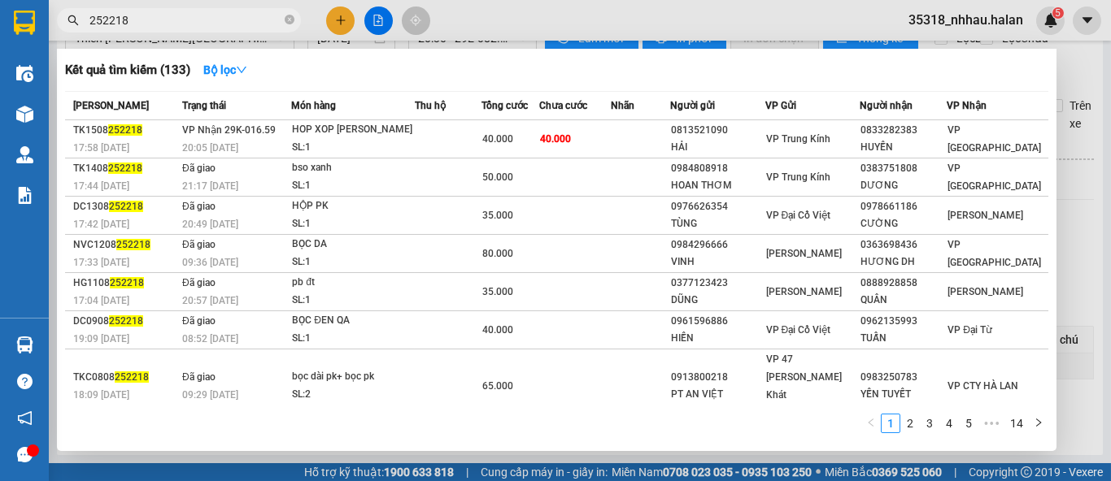
click at [290, 24] on icon "close-circle" at bounding box center [290, 20] width 10 height 10
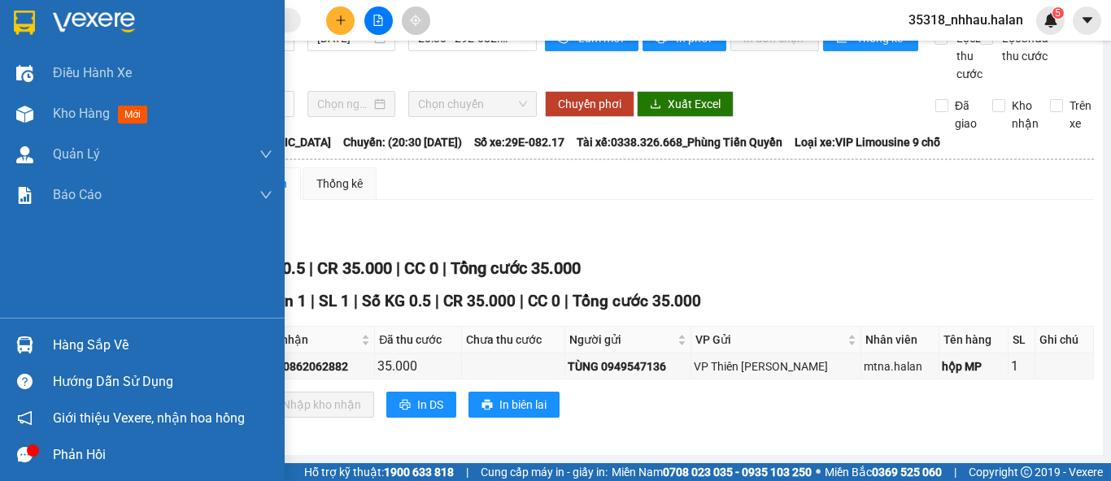
drag, startPoint x: 59, startPoint y: 348, endPoint x: 72, endPoint y: 336, distance: 17.3
click at [59, 346] on div "Hàng sắp về" at bounding box center [163, 345] width 220 height 24
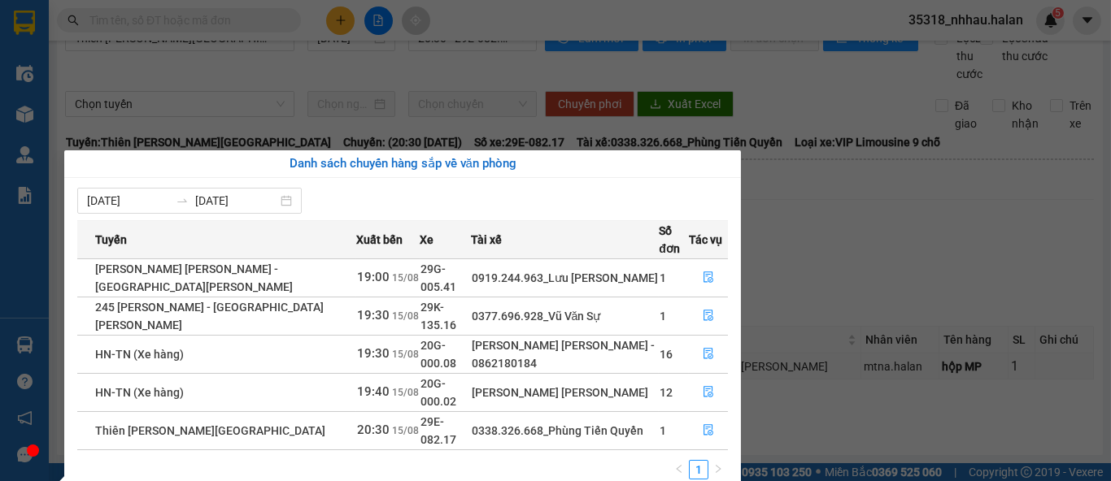
click at [500, 73] on section "Kết quả tìm kiếm ( 133 ) Bộ lọc Mã ĐH Trạng thái Món hàng Thu hộ Tổng cước Chưa…" at bounding box center [555, 240] width 1111 height 481
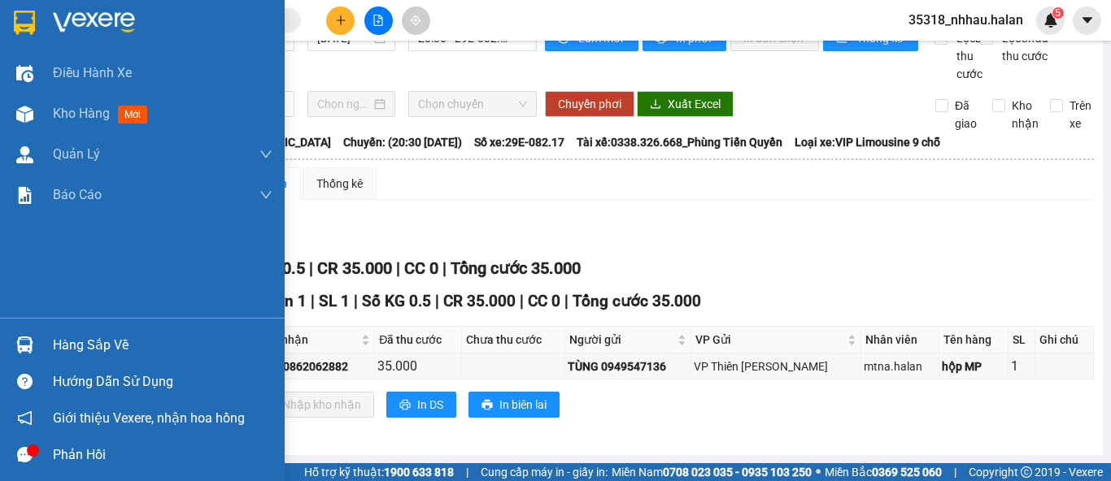
click at [65, 346] on div "Hàng sắp về" at bounding box center [163, 345] width 220 height 24
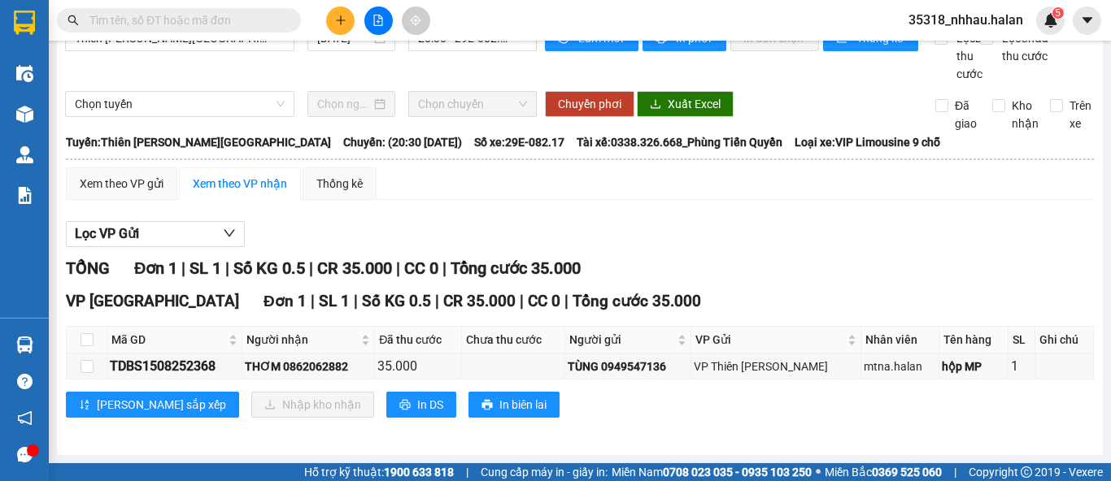
click at [519, 43] on section "Kết quả tìm kiếm ( 133 ) Bộ lọc Mã ĐH Trạng thái Món hàng Thu hộ Tổng cước Chưa…" at bounding box center [555, 240] width 1111 height 481
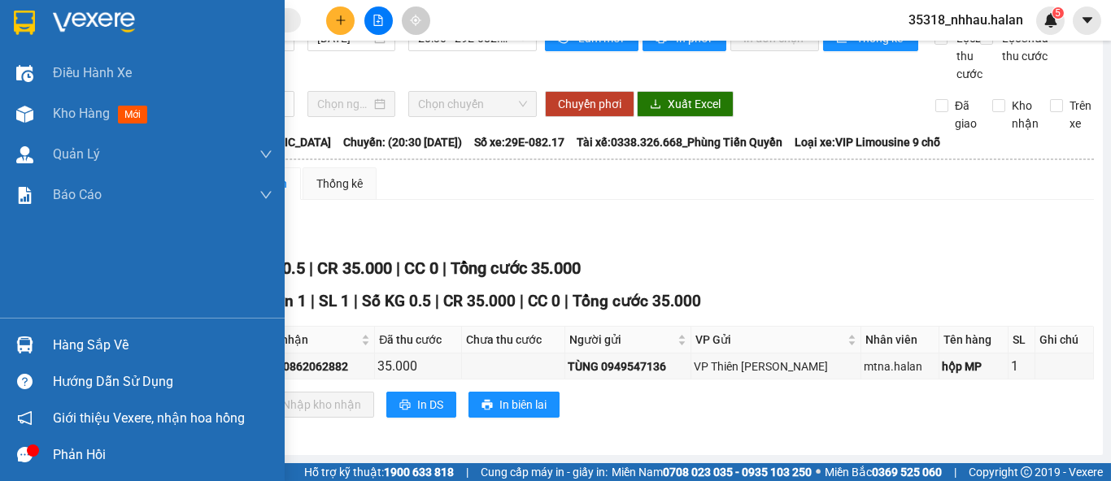
drag, startPoint x: 34, startPoint y: 329, endPoint x: 103, endPoint y: 318, distance: 70.1
click at [45, 328] on div "Hàng sắp về" at bounding box center [142, 345] width 285 height 37
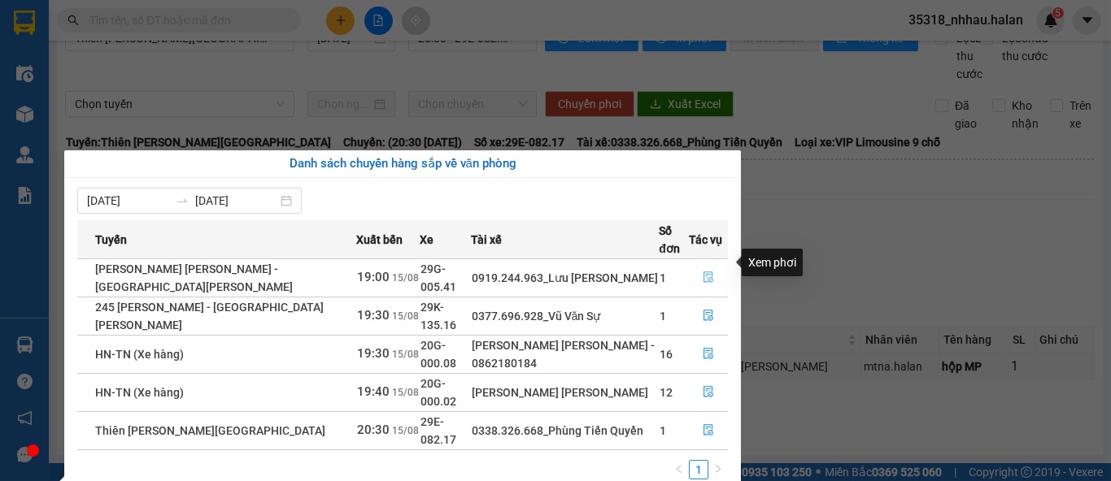
click at [711, 272] on icon "file-done" at bounding box center [708, 277] width 11 height 11
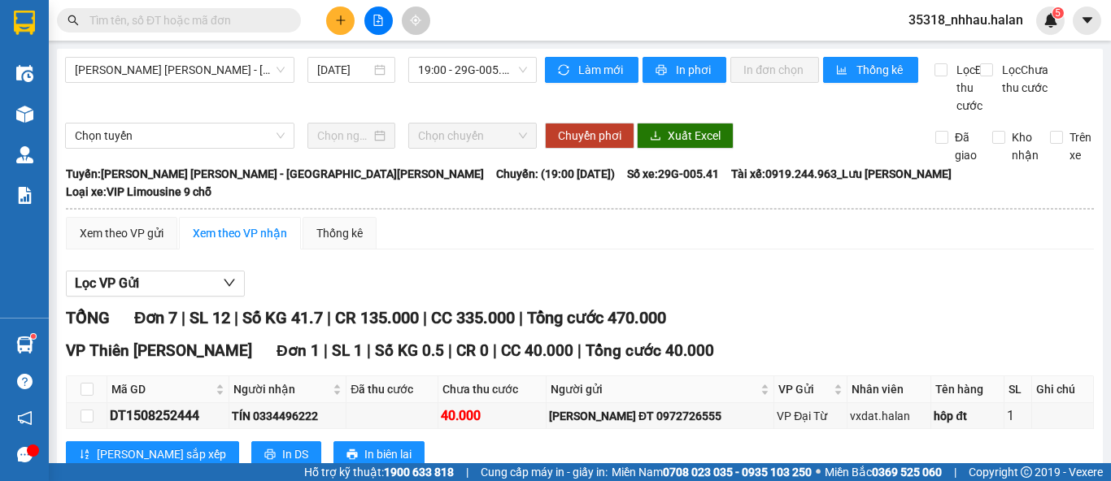
click at [251, 24] on input "text" at bounding box center [185, 20] width 192 height 18
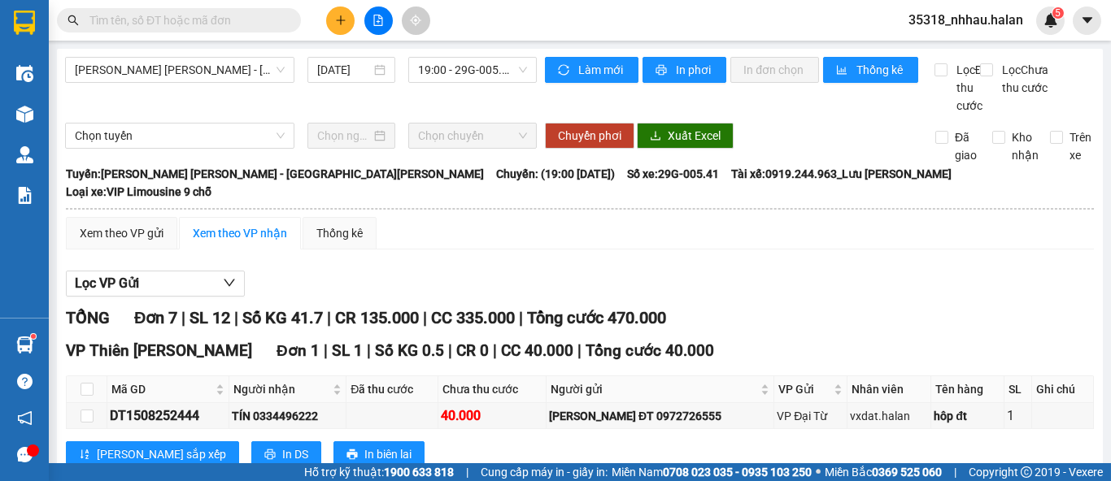
click at [250, 24] on input "text" at bounding box center [185, 20] width 192 height 18
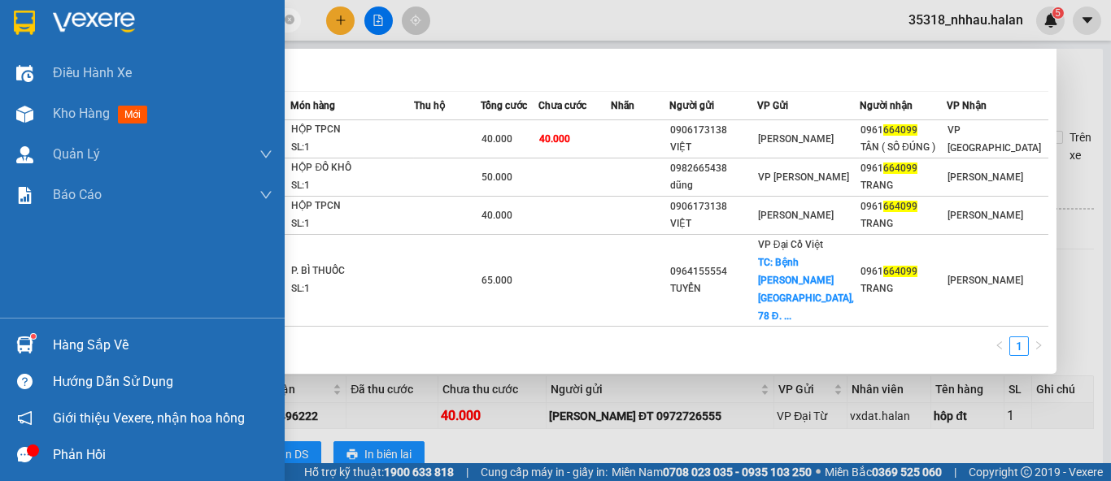
type input "664099"
click at [67, 348] on div "Hàng sắp về" at bounding box center [163, 345] width 220 height 24
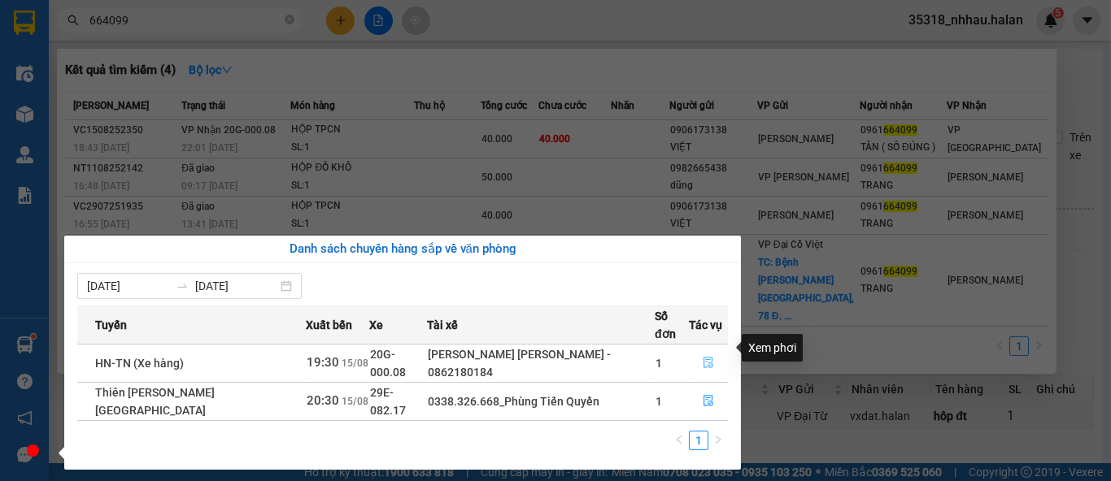
click at [704, 357] on icon "file-done" at bounding box center [708, 362] width 11 height 11
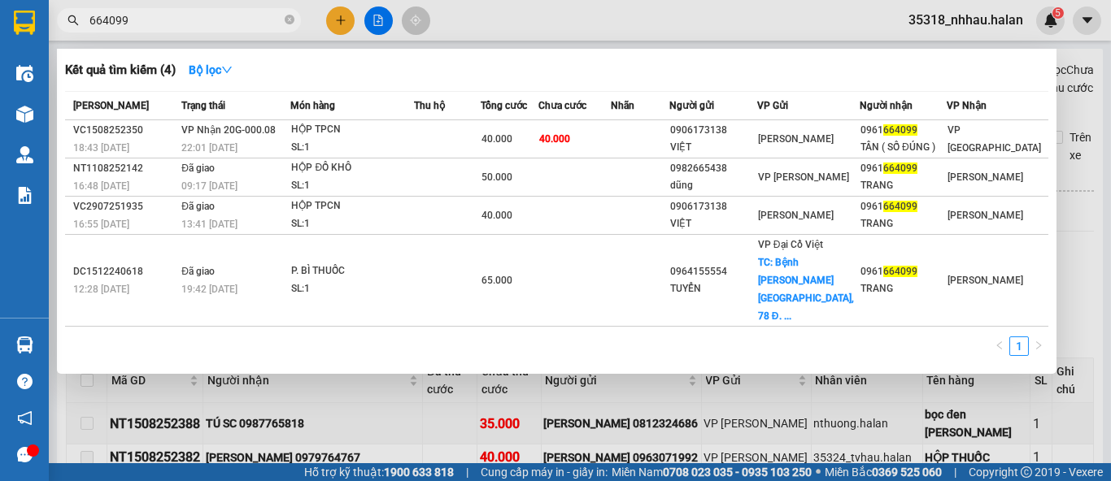
click at [1067, 99] on div at bounding box center [555, 240] width 1111 height 481
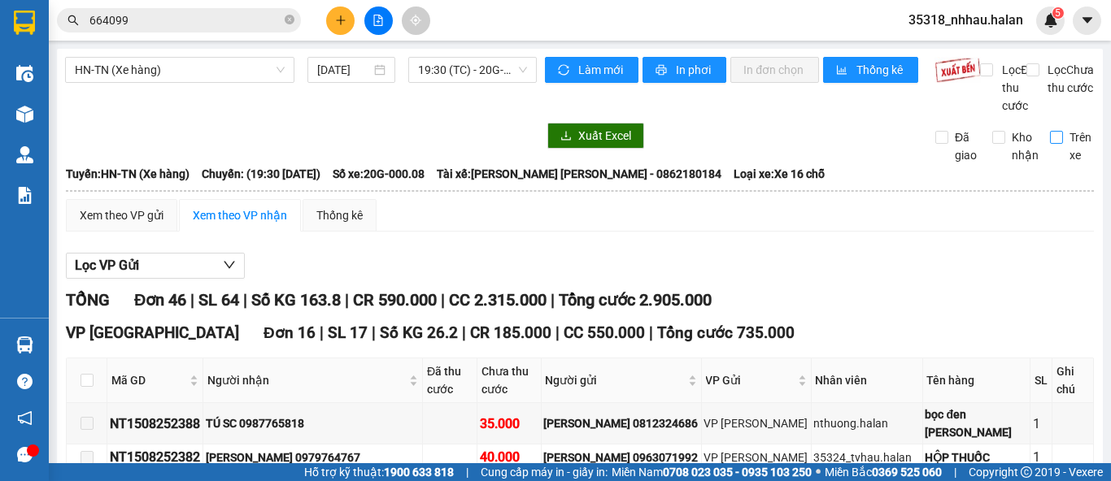
click at [1050, 144] on input "Trên xe" at bounding box center [1056, 137] width 13 height 13
checkbox input "true"
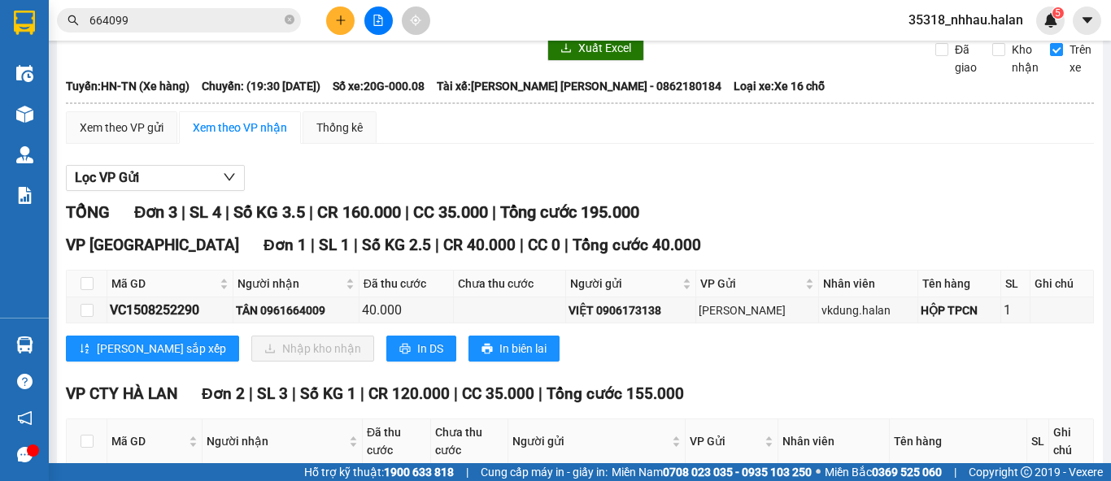
scroll to position [89, 0]
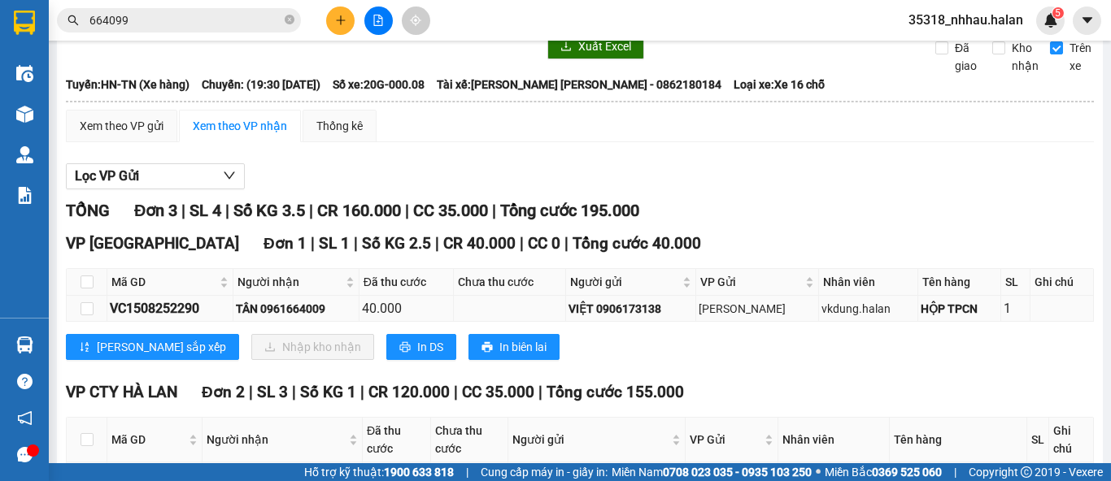
click at [168, 319] on div "VC1508252290" at bounding box center [170, 308] width 120 height 20
copy div "VC1508252290"
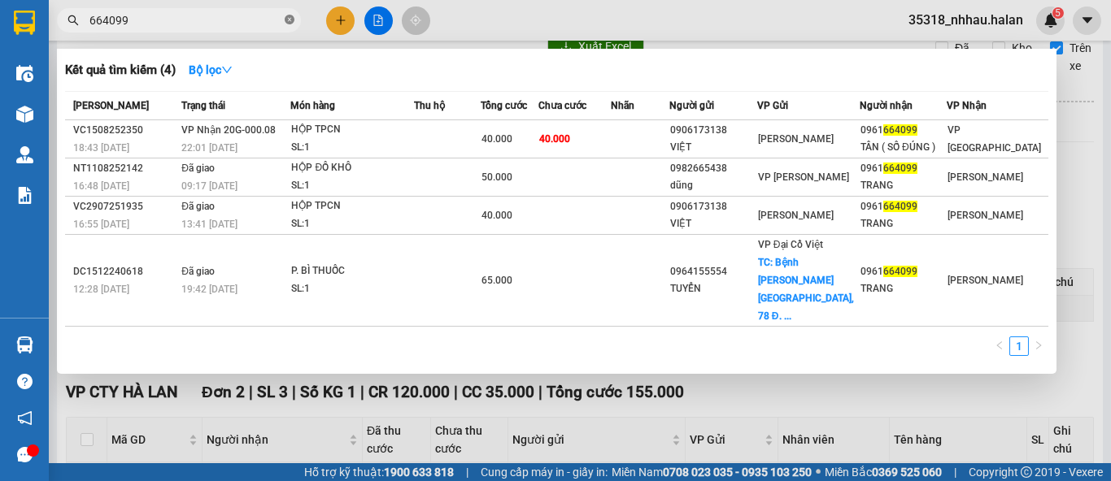
click at [286, 21] on icon "close-circle" at bounding box center [290, 20] width 10 height 10
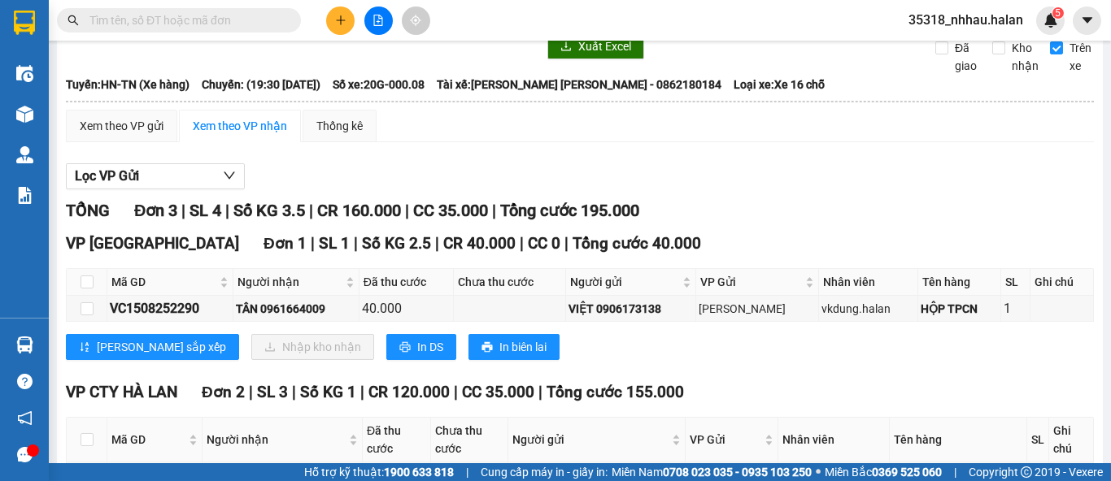
click at [263, 21] on input "text" at bounding box center [185, 20] width 192 height 18
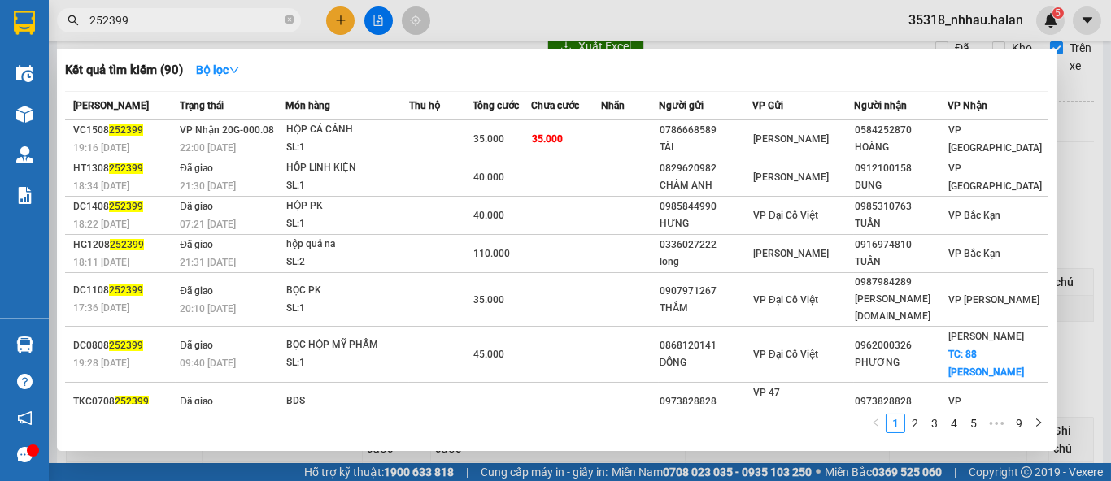
type input "252399"
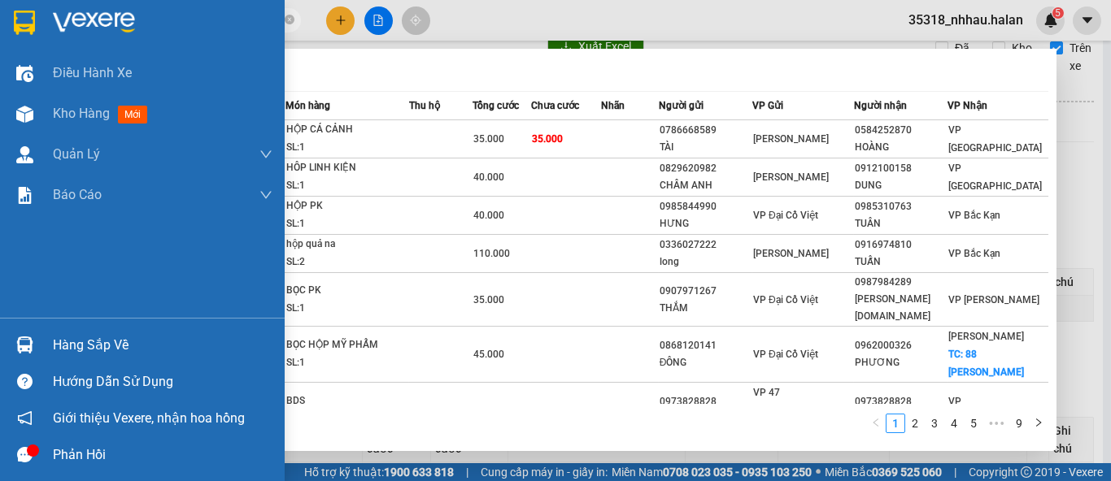
click at [83, 337] on div "Hàng sắp về" at bounding box center [163, 345] width 220 height 24
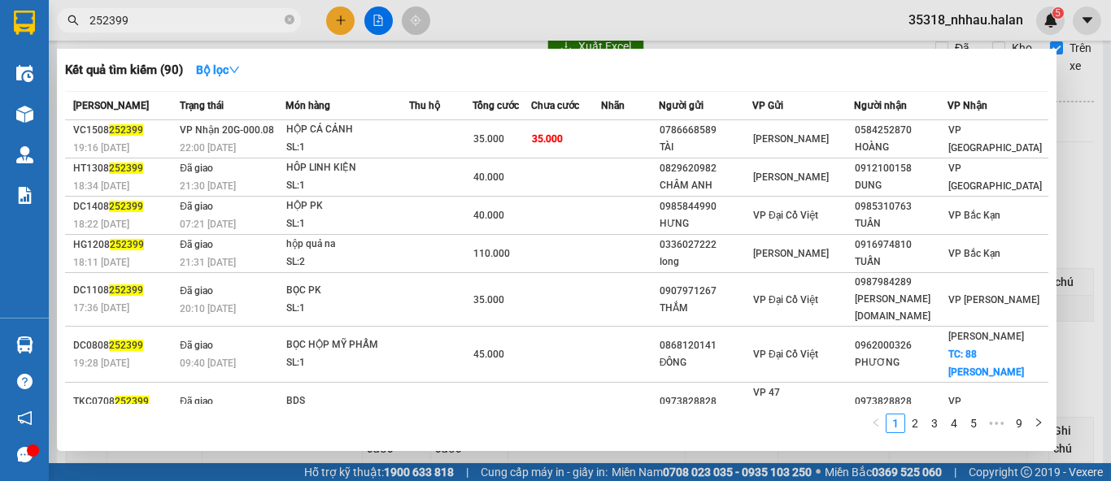
click at [500, 68] on section "Kết quả tìm kiếm ( 90 ) Bộ lọc Mã ĐH Trạng thái Món hàng Thu hộ Tổng cước Chưa …" at bounding box center [555, 240] width 1111 height 481
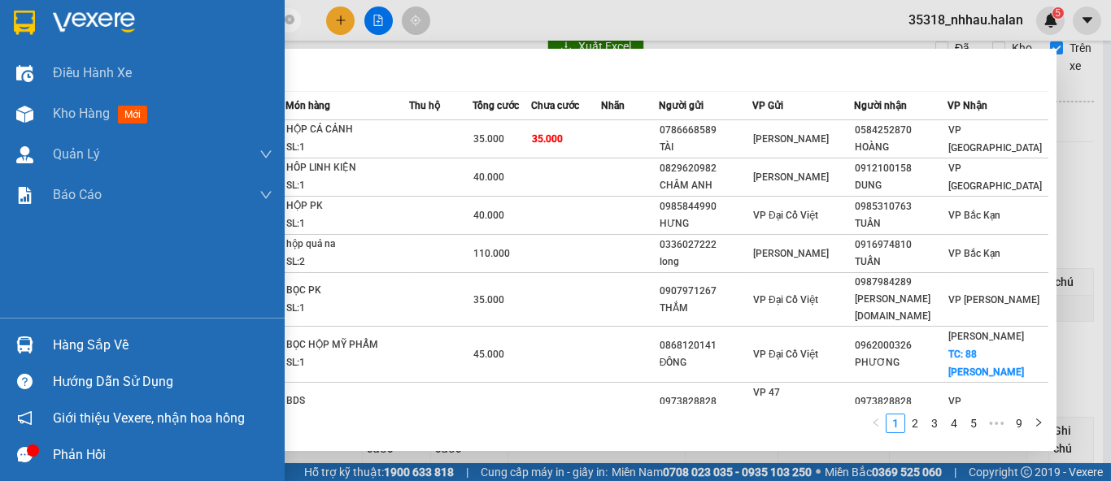
drag, startPoint x: 53, startPoint y: 344, endPoint x: 141, endPoint y: 285, distance: 106.0
click at [54, 342] on div "Hàng sắp về" at bounding box center [163, 345] width 220 height 24
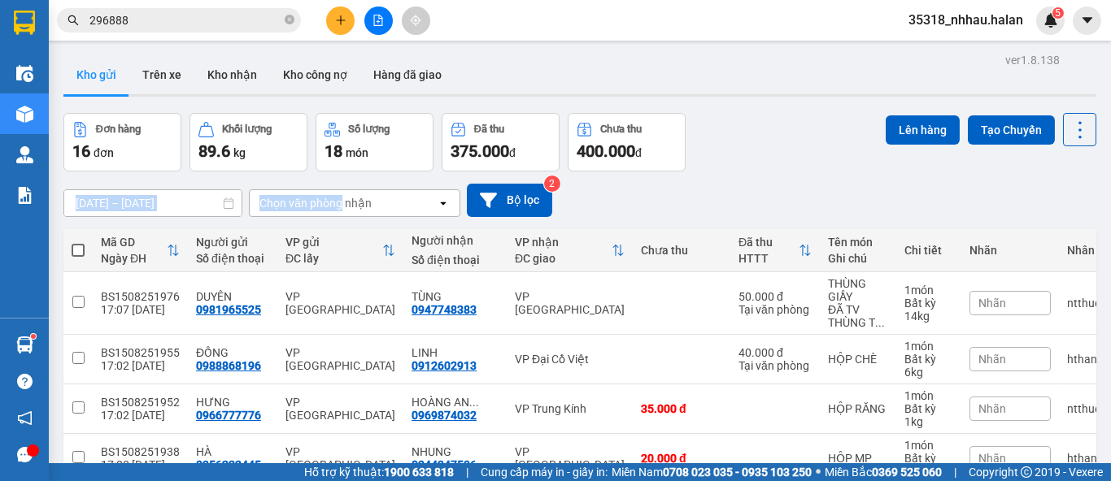
click at [212, 172] on div "[DATE] – [DATE] Press the down arrow key to interact with the calendar and sele…" at bounding box center [579, 201] width 1033 height 58
drag, startPoint x: 771, startPoint y: 150, endPoint x: 902, endPoint y: 174, distance: 133.2
click at [774, 149] on div "Đơn hàng 16 đơn Khối lượng 89.6 kg Số lượng 18 món Đã thu 375.000 đ Chưa thu 40…" at bounding box center [579, 142] width 1033 height 59
click at [1069, 132] on icon at bounding box center [1080, 130] width 23 height 23
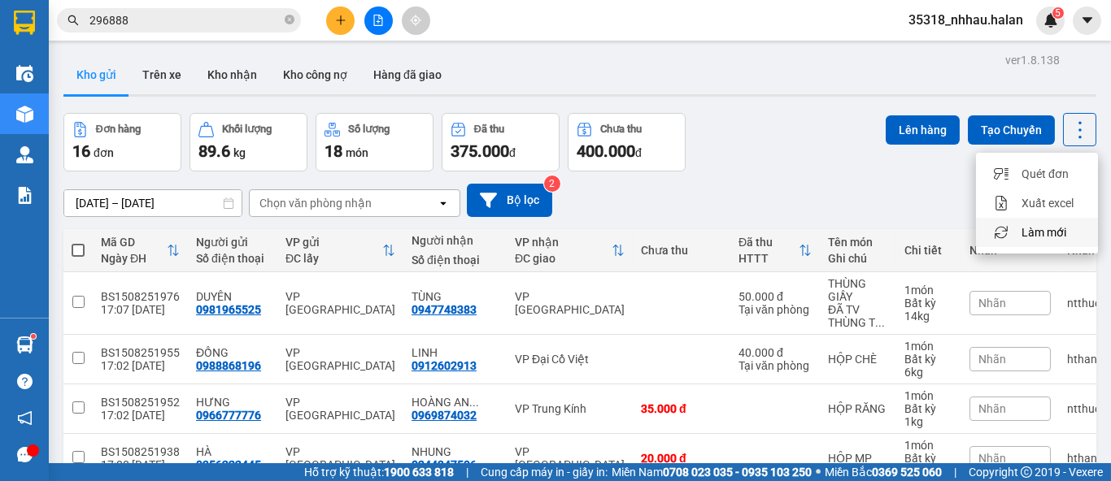
click at [1060, 229] on span "Làm mới" at bounding box center [1043, 232] width 45 height 16
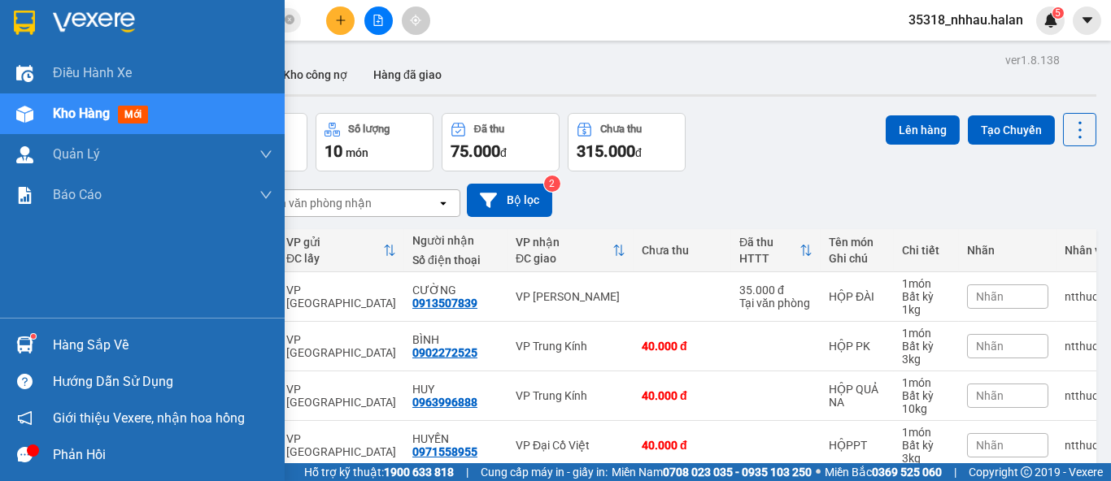
click at [68, 333] on div "Hàng sắp về" at bounding box center [163, 345] width 220 height 24
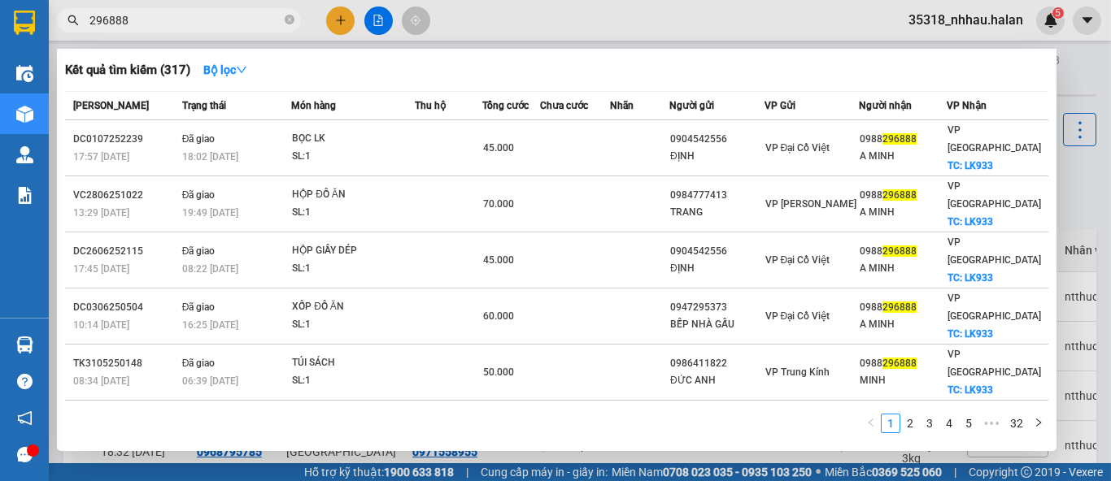
click at [209, 23] on input "296888" at bounding box center [185, 20] width 192 height 18
type input "2"
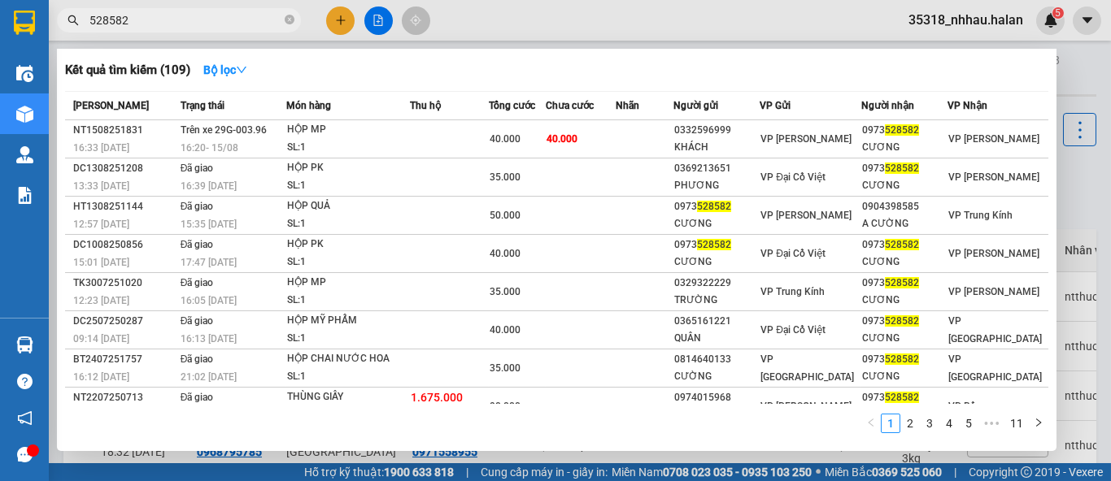
type input "528582"
click at [249, 21] on input "528582" at bounding box center [185, 20] width 192 height 18
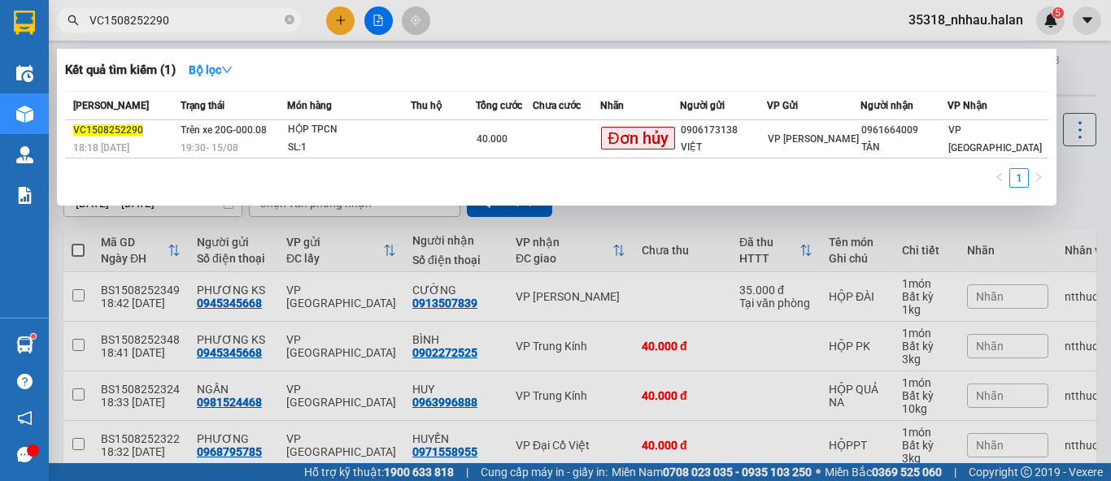
type input "VC1508252290"
click at [1071, 65] on div at bounding box center [555, 240] width 1111 height 481
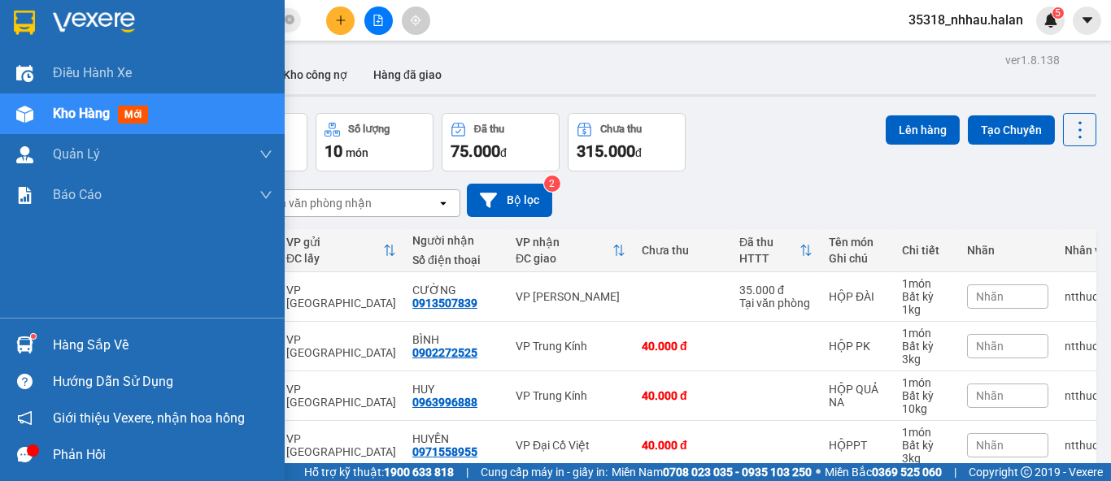
drag, startPoint x: 43, startPoint y: 342, endPoint x: 66, endPoint y: 334, distance: 24.2
click at [48, 342] on div "Hàng sắp về" at bounding box center [142, 345] width 285 height 37
